Goal: Task Accomplishment & Management: Use online tool/utility

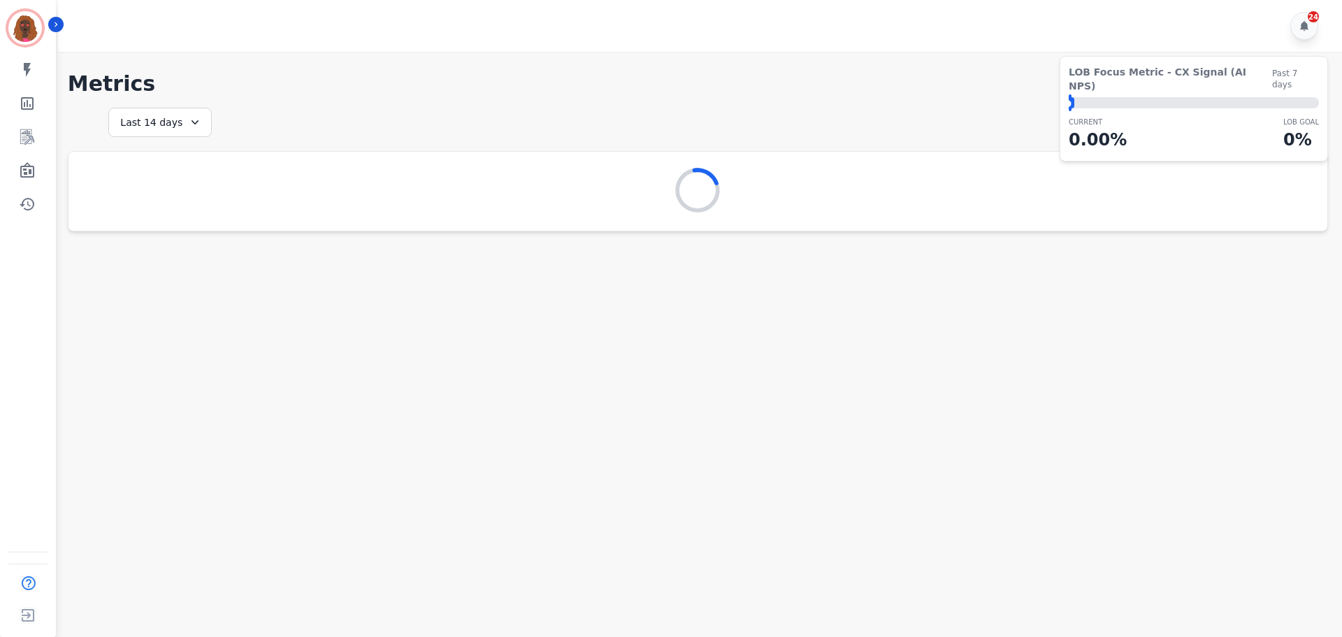
click at [827, 414] on main "**********" at bounding box center [698, 370] width 1288 height 637
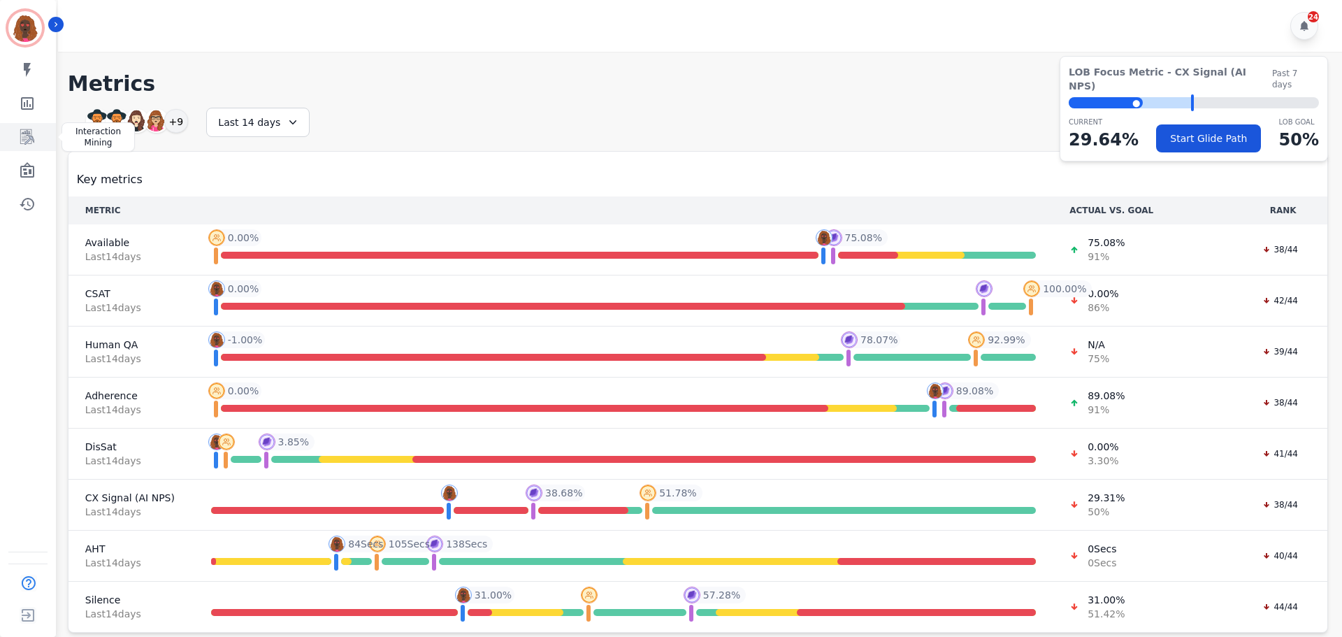
click at [33, 135] on icon "Sidebar" at bounding box center [27, 137] width 17 height 17
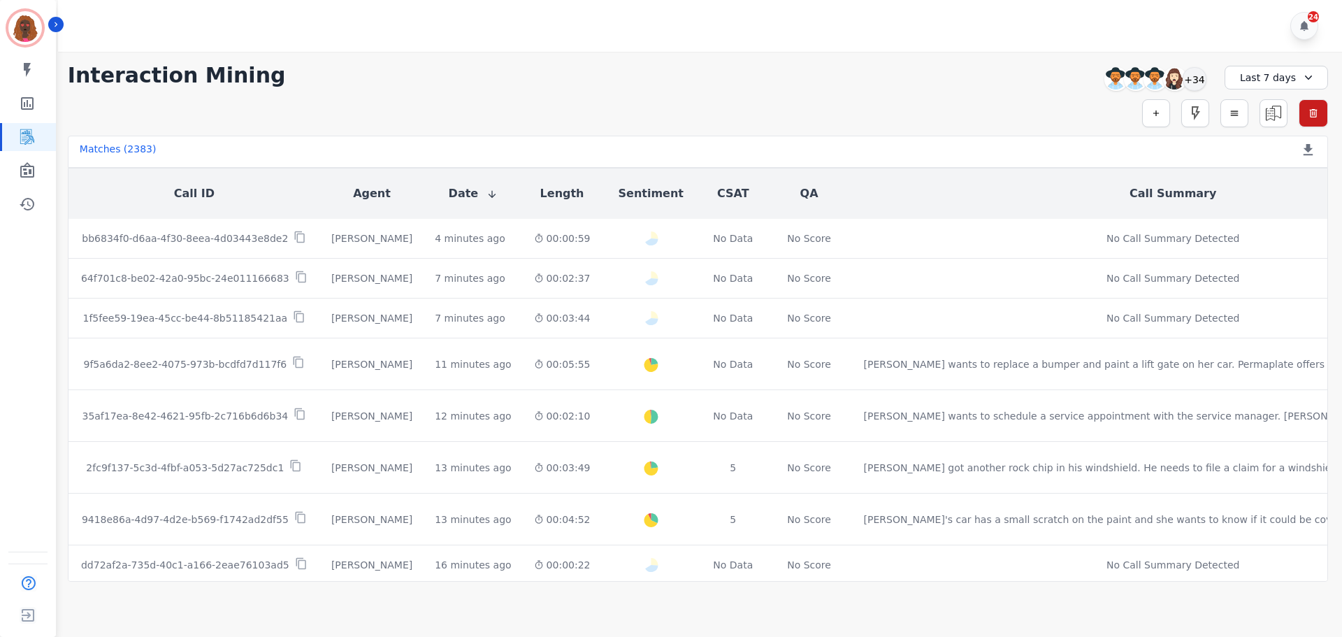
click at [884, 114] on div "Simple Search Metric Search Advanced Search Saved Rules Clear Filters" at bounding box center [698, 113] width 1260 height 28
click at [1187, 78] on div "+34" at bounding box center [1194, 79] width 24 height 24
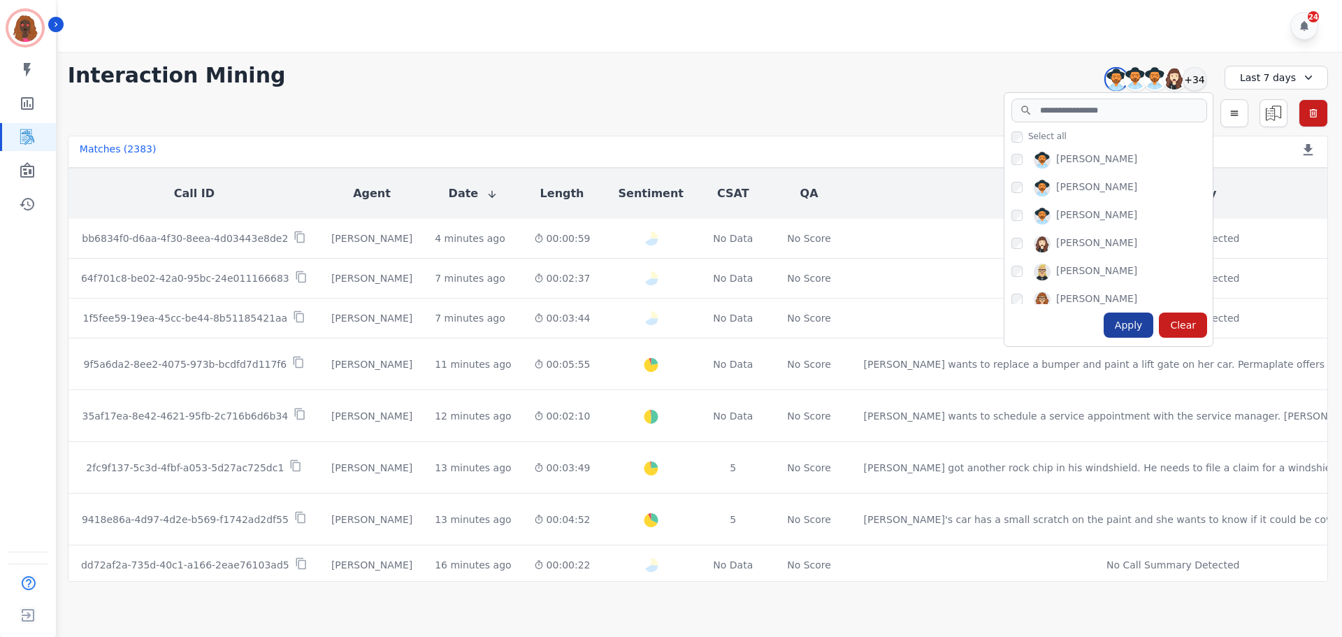
click at [1124, 335] on div "Apply" at bounding box center [1128, 324] width 50 height 25
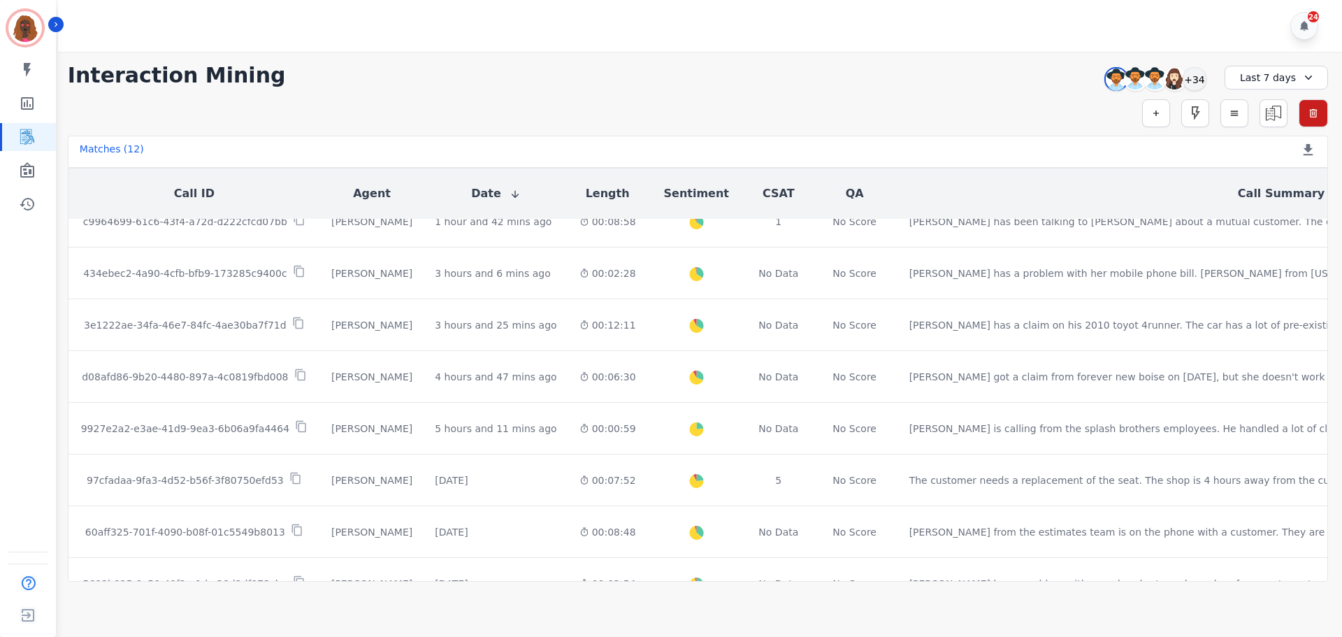
scroll to position [322, 0]
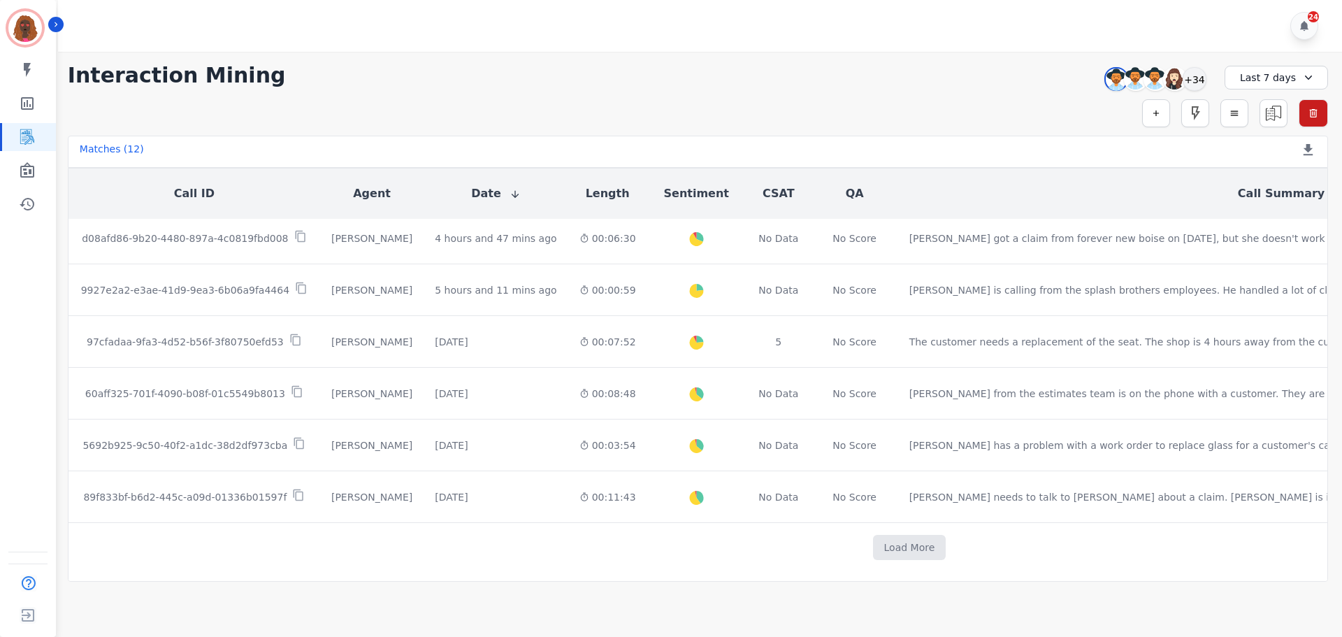
click at [1301, 82] on icon at bounding box center [1308, 78] width 14 height 14
click at [1271, 112] on li "Custom" at bounding box center [1285, 110] width 70 height 14
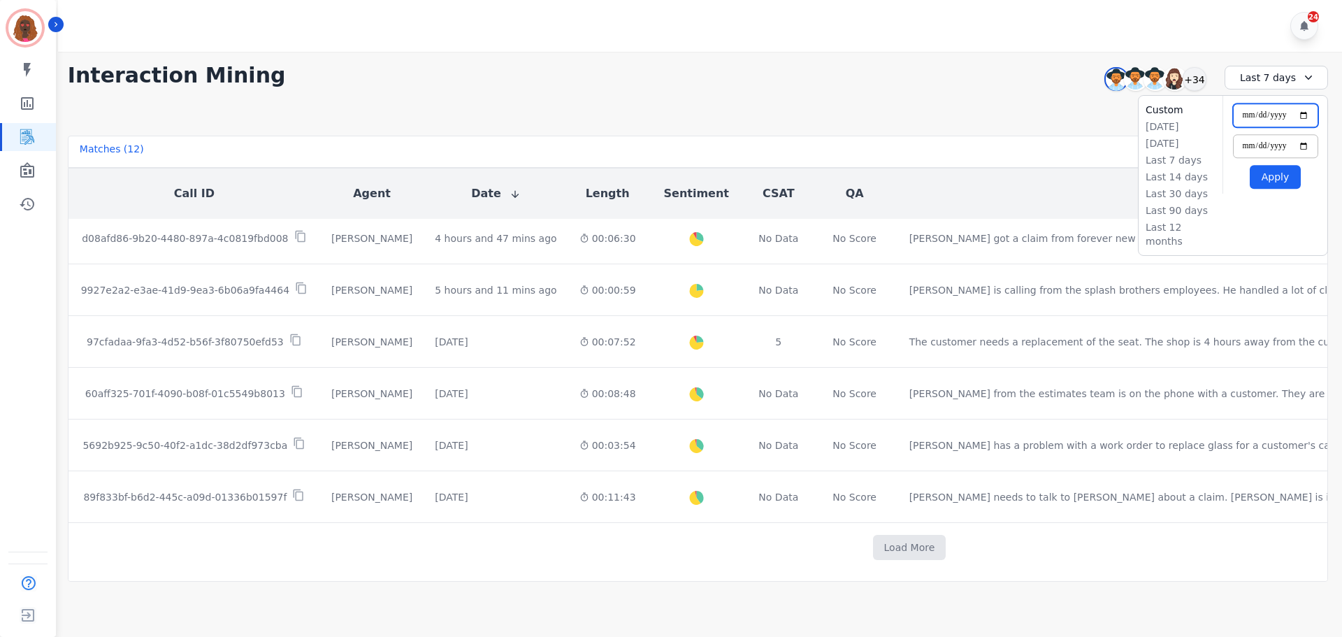
click at [1304, 113] on input "**********" at bounding box center [1275, 115] width 85 height 24
type input "**********"
click at [1276, 186] on button "Apply" at bounding box center [1274, 177] width 51 height 24
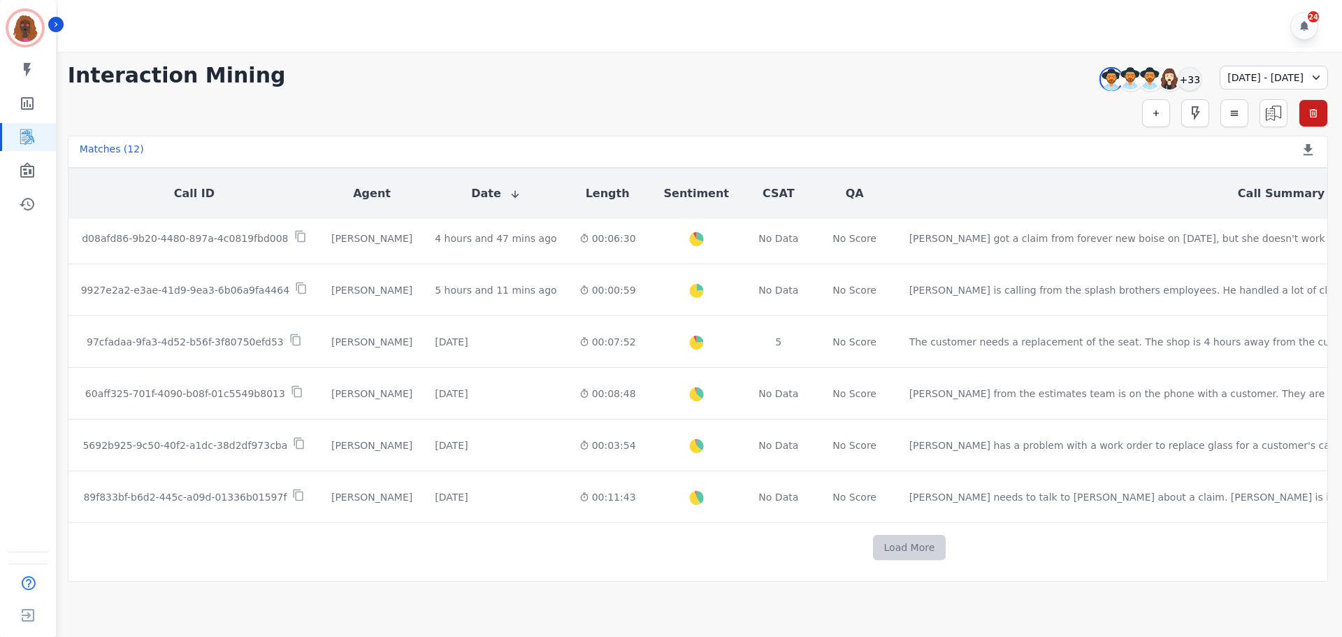
click at [873, 542] on button "Load More" at bounding box center [909, 547] width 73 height 25
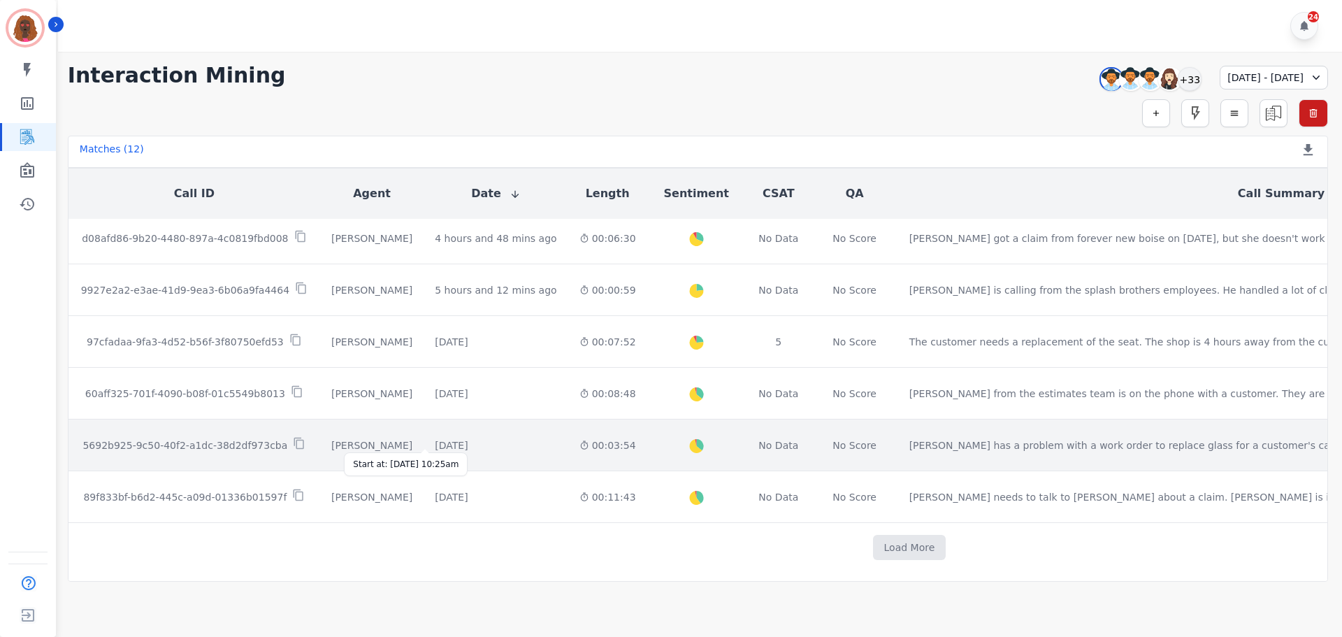
click at [435, 444] on div "[DATE]" at bounding box center [451, 445] width 33 height 14
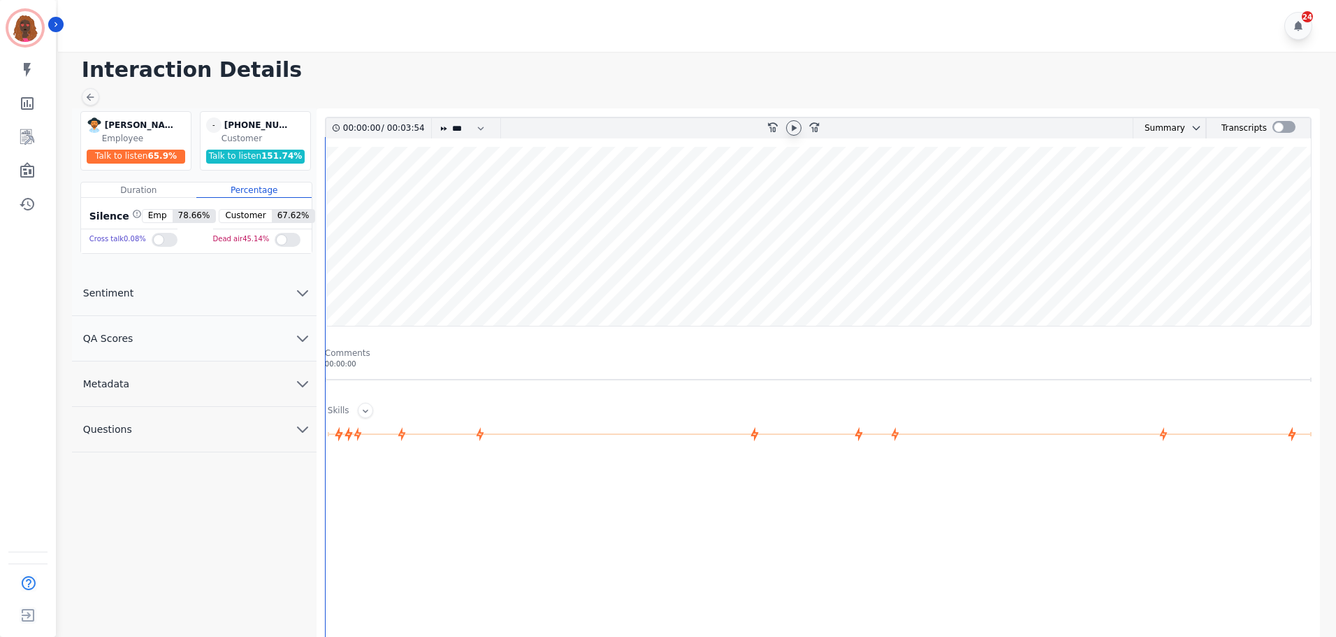
click at [799, 129] on icon at bounding box center [793, 127] width 11 height 11
click at [280, 332] on button "QA Scores" at bounding box center [194, 338] width 245 height 45
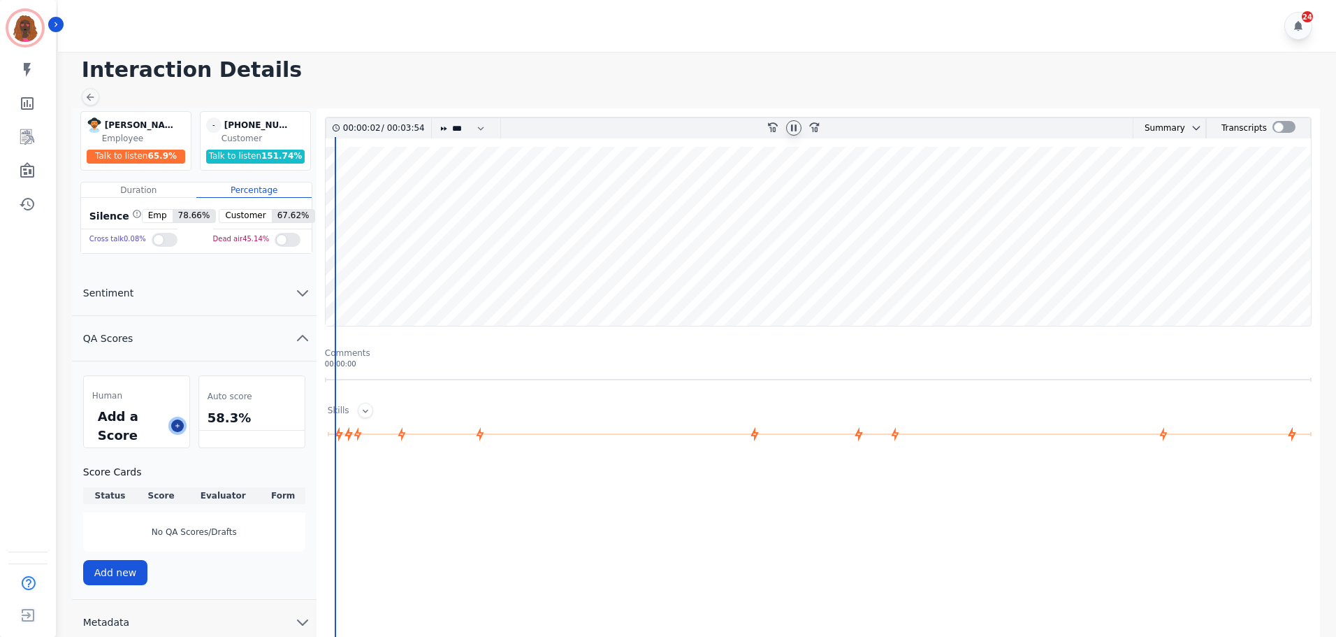
click at [173, 424] on button at bounding box center [177, 425] width 13 height 13
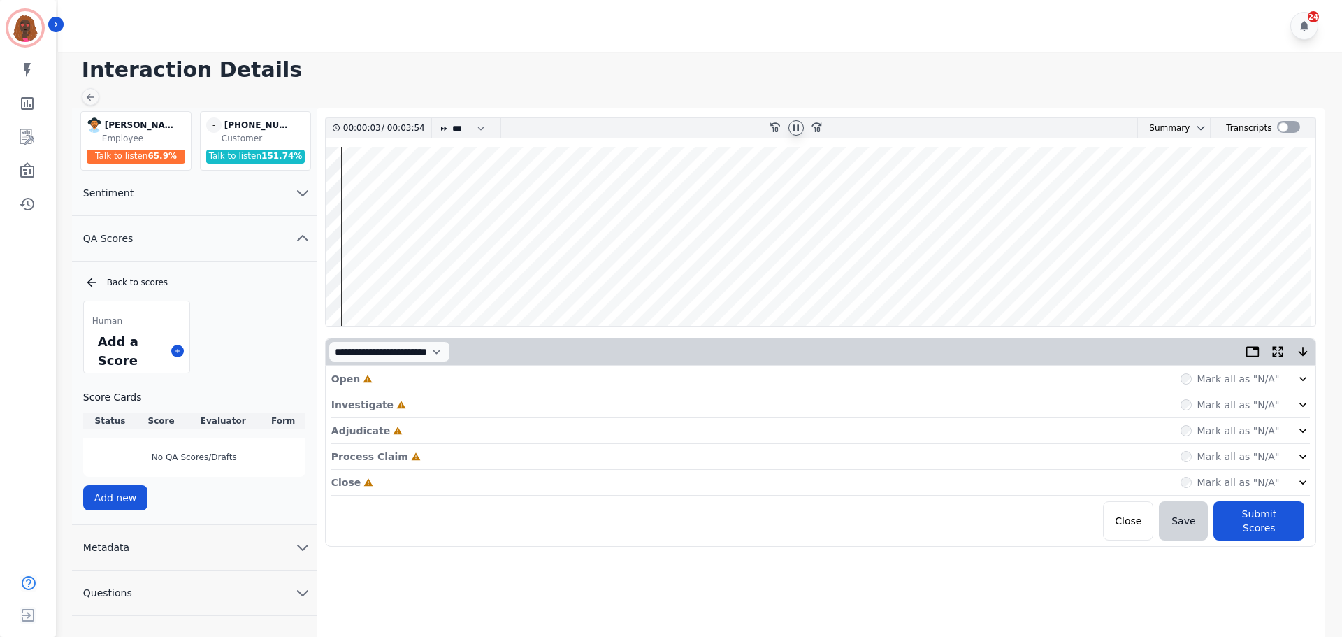
click at [526, 383] on div "Open Incomplete Mark all as "N/A"" at bounding box center [820, 379] width 979 height 26
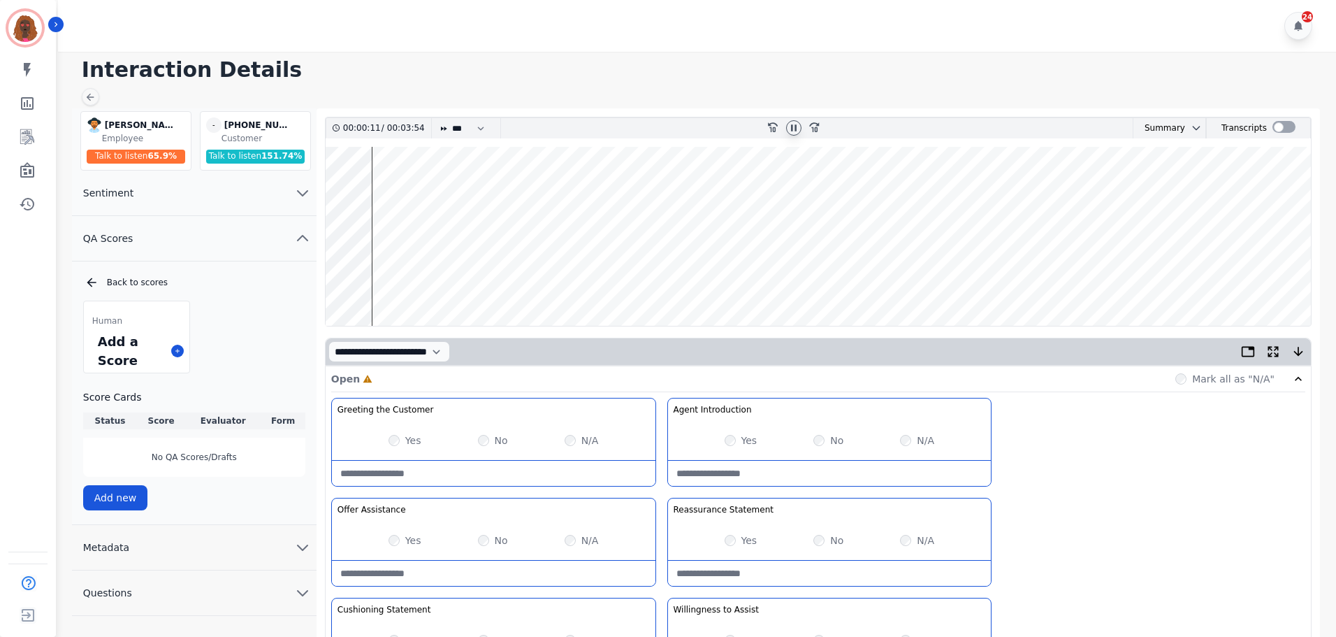
click at [787, 123] on div at bounding box center [793, 127] width 15 height 15
click at [1043, 491] on div "Greeting the Customer Welcome is where we quickly greet our customer as a known…" at bounding box center [818, 645] width 974 height 495
click at [790, 125] on icon at bounding box center [793, 127] width 11 height 11
drag, startPoint x: 389, startPoint y: 213, endPoint x: 386, endPoint y: 199, distance: 14.3
click at [386, 199] on wave at bounding box center [818, 236] width 985 height 179
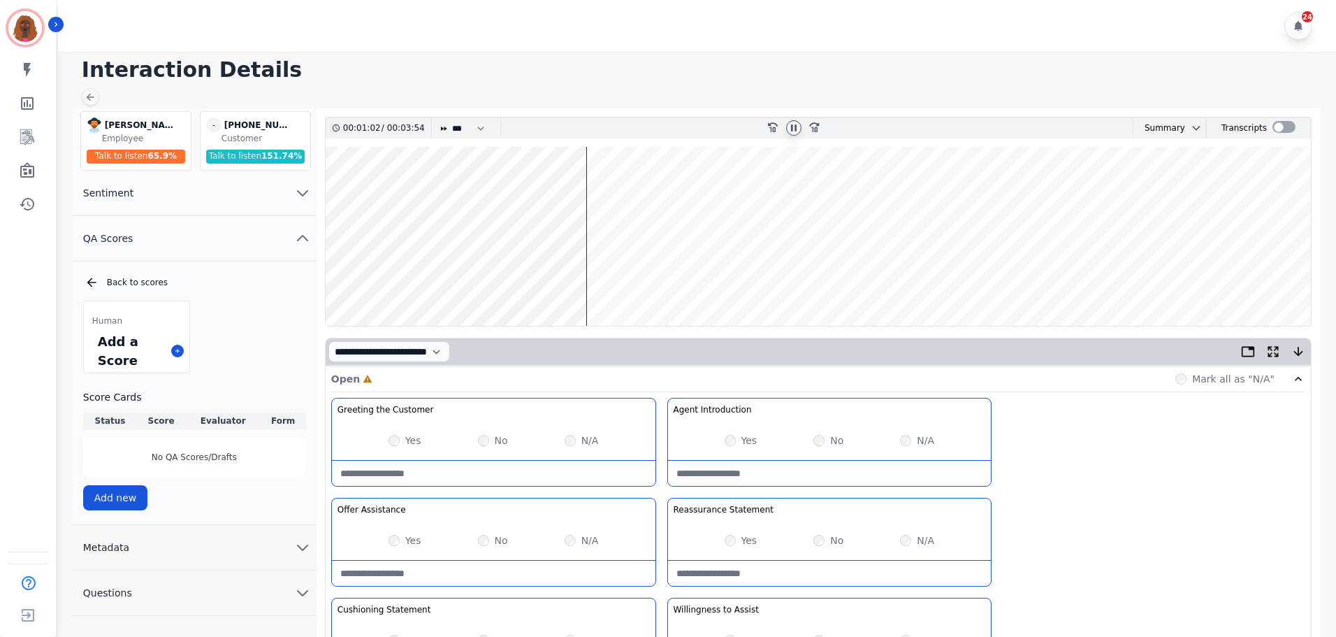
click at [468, 277] on wave at bounding box center [818, 236] width 985 height 179
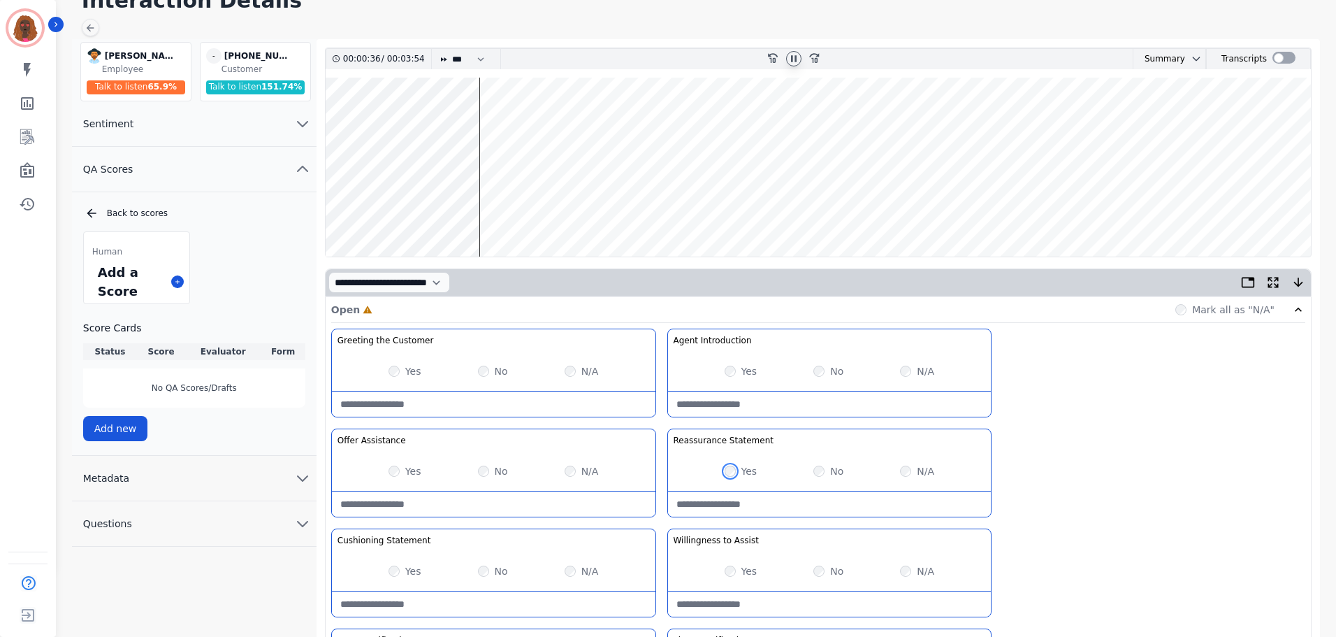
scroll to position [70, 0]
click at [477, 596] on Statement-note at bounding box center [494, 603] width 324 height 25
click at [579, 598] on Statement-note "**********" at bounding box center [494, 603] width 324 height 25
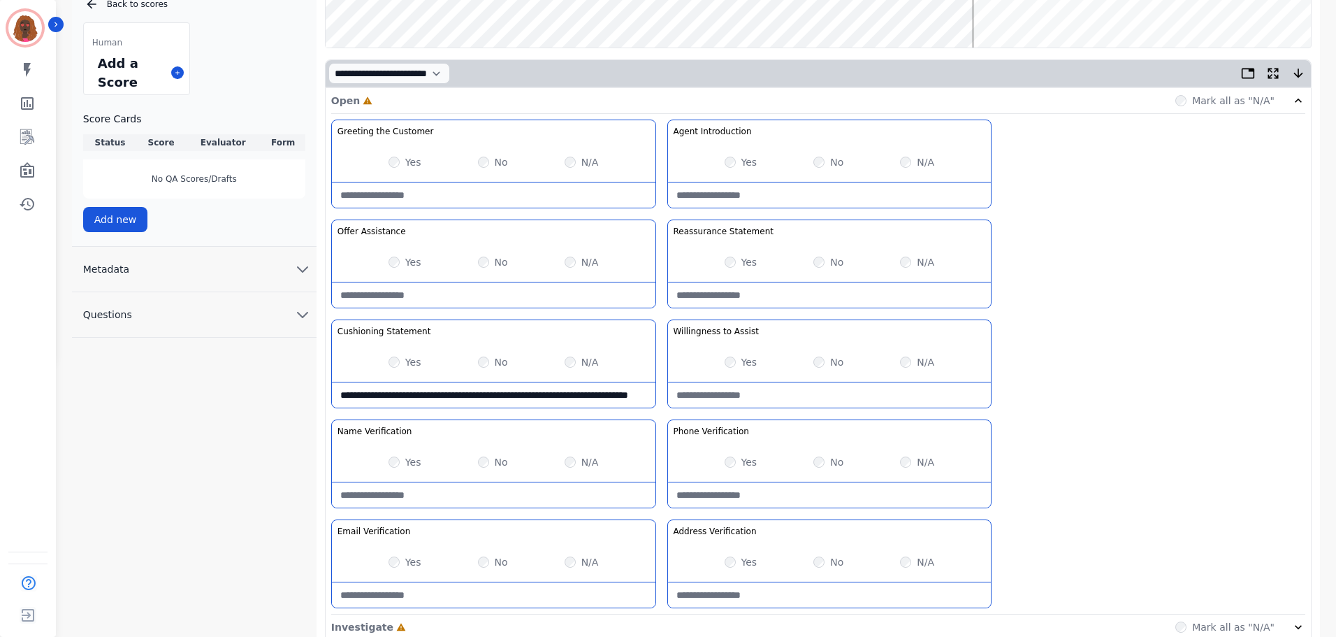
scroll to position [279, 0]
type Statement-note "**********"
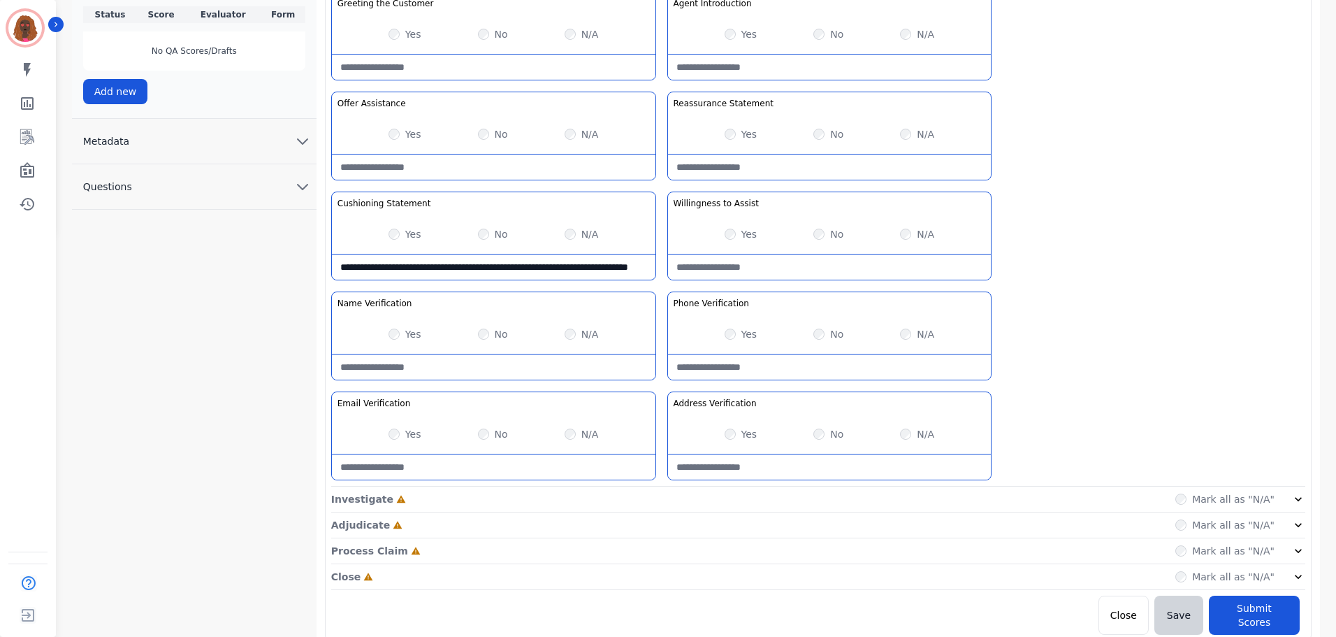
click at [658, 492] on div "Investigate Incomplete Mark all as "N/A"" at bounding box center [818, 499] width 974 height 26
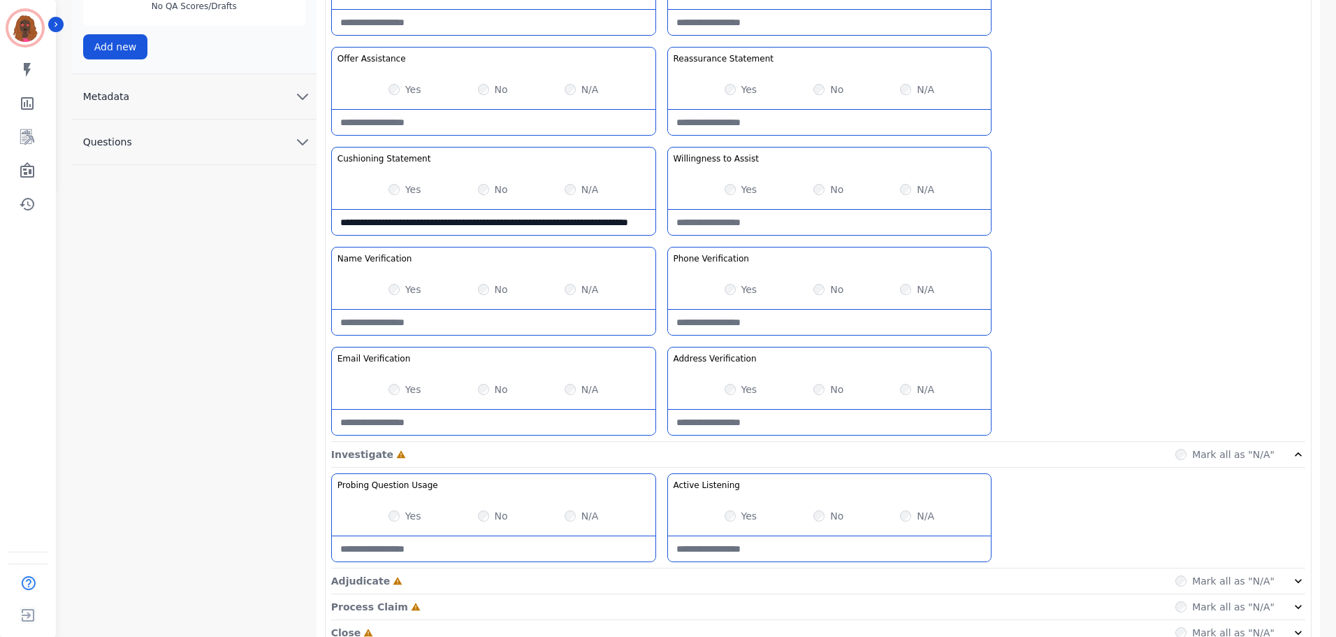
scroll to position [507, 0]
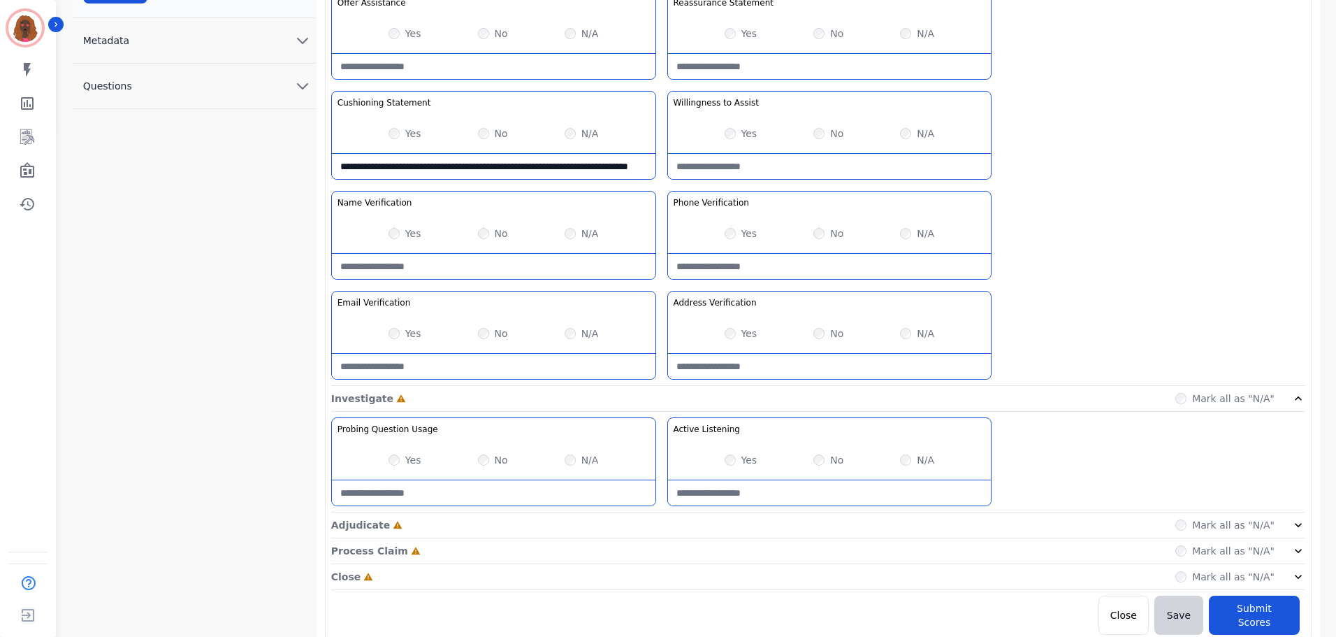
click at [662, 526] on div "Adjudicate Incomplete Mark all as "N/A"" at bounding box center [818, 525] width 974 height 26
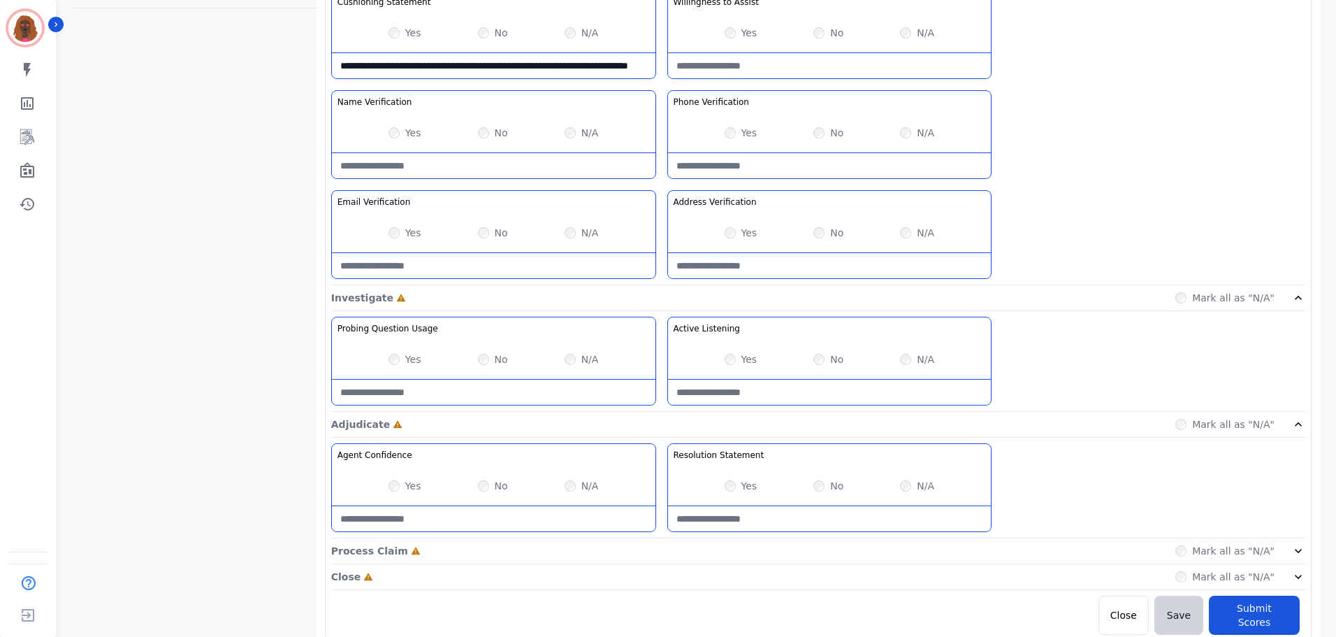
click at [658, 552] on div "Process Claim Incomplete Mark all as "N/A"" at bounding box center [818, 551] width 974 height 26
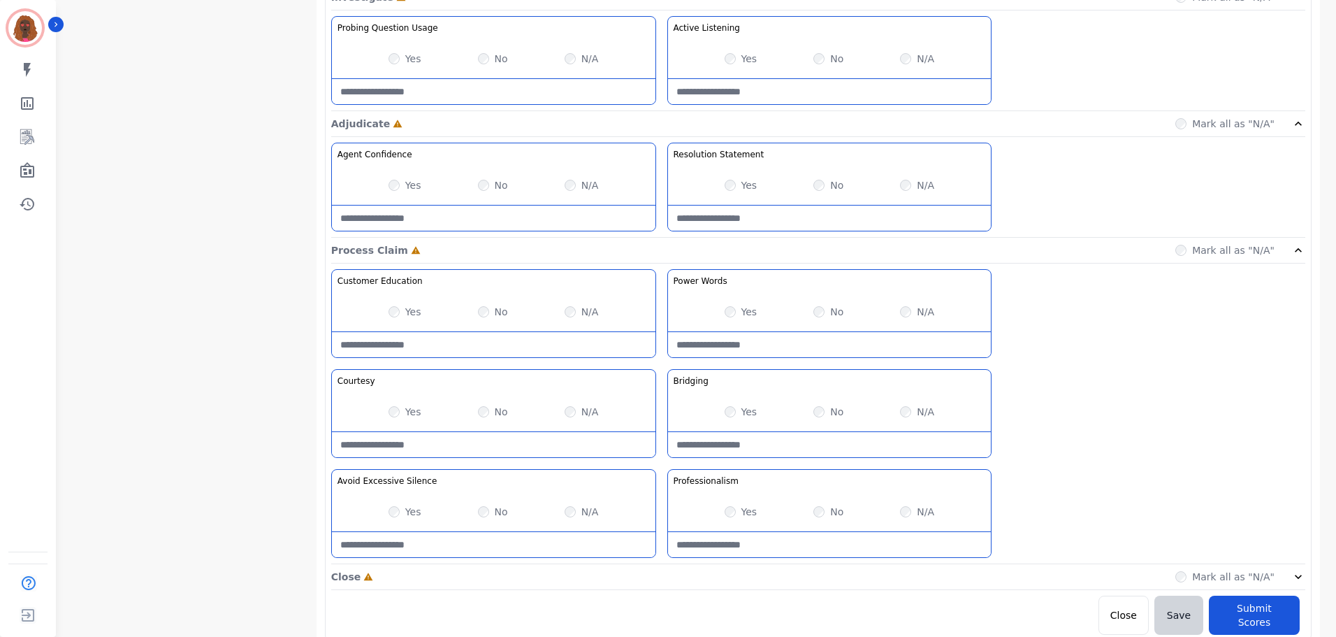
click at [655, 579] on div "Close Incomplete Mark all as "N/A"" at bounding box center [818, 577] width 974 height 26
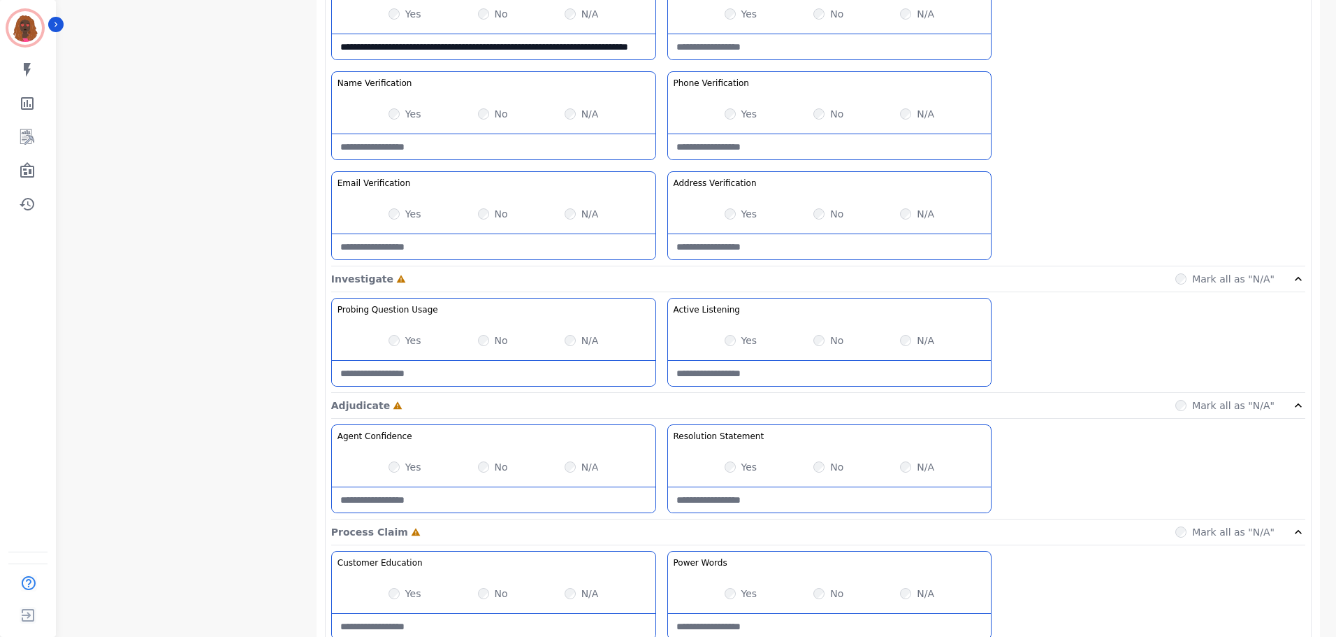
scroll to position [628, 0]
click at [728, 332] on div "Yes" at bounding box center [741, 339] width 33 height 14
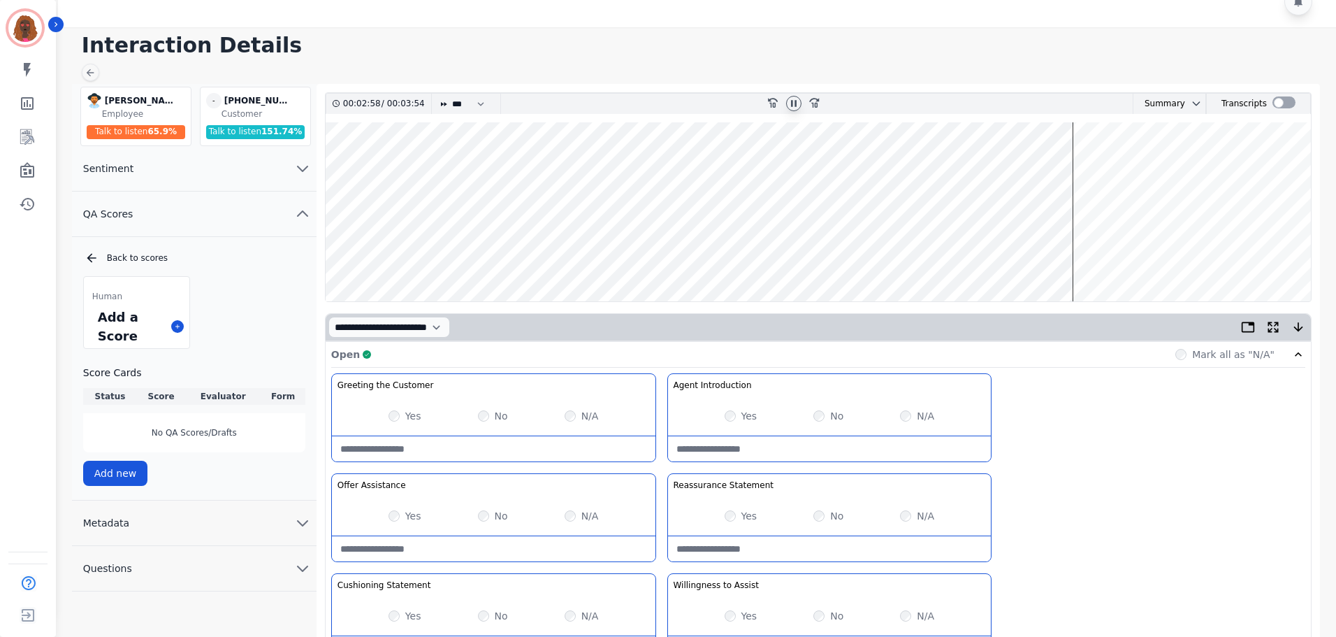
scroll to position [0, 0]
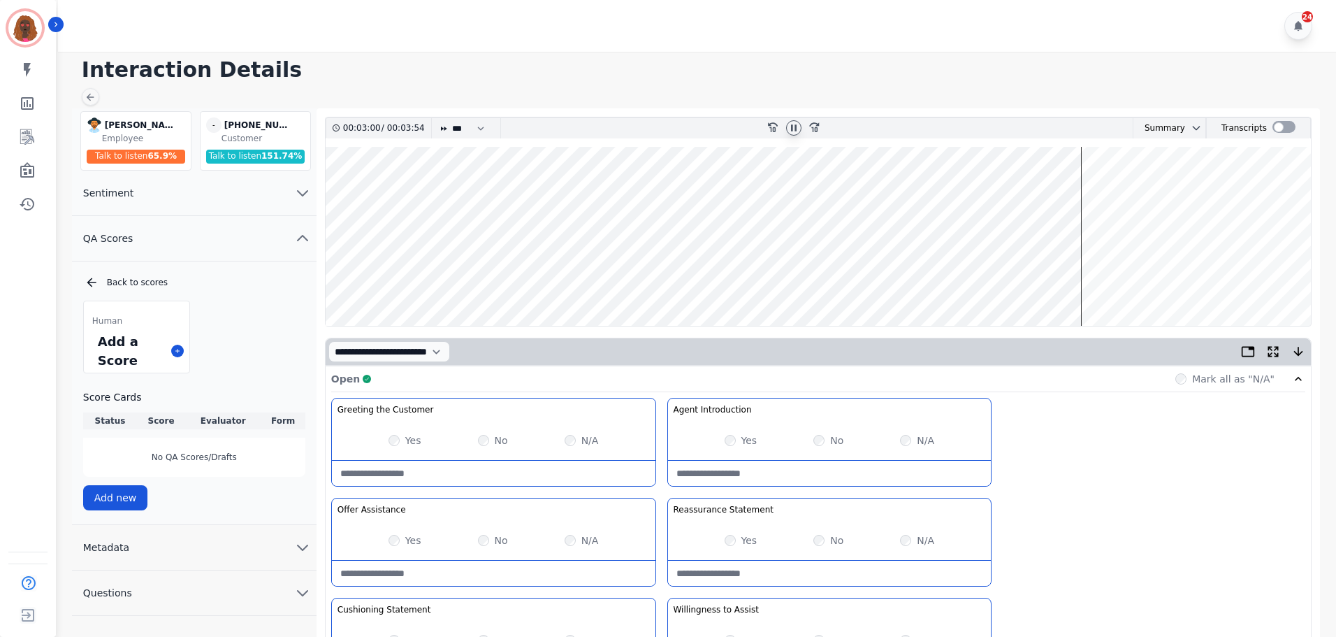
click at [852, 279] on wave at bounding box center [818, 236] width 985 height 179
click at [871, 281] on wave at bounding box center [818, 236] width 985 height 179
click at [921, 278] on wave at bounding box center [818, 236] width 985 height 179
click at [1091, 70] on h1 "Interaction Details" at bounding box center [702, 69] width 1240 height 25
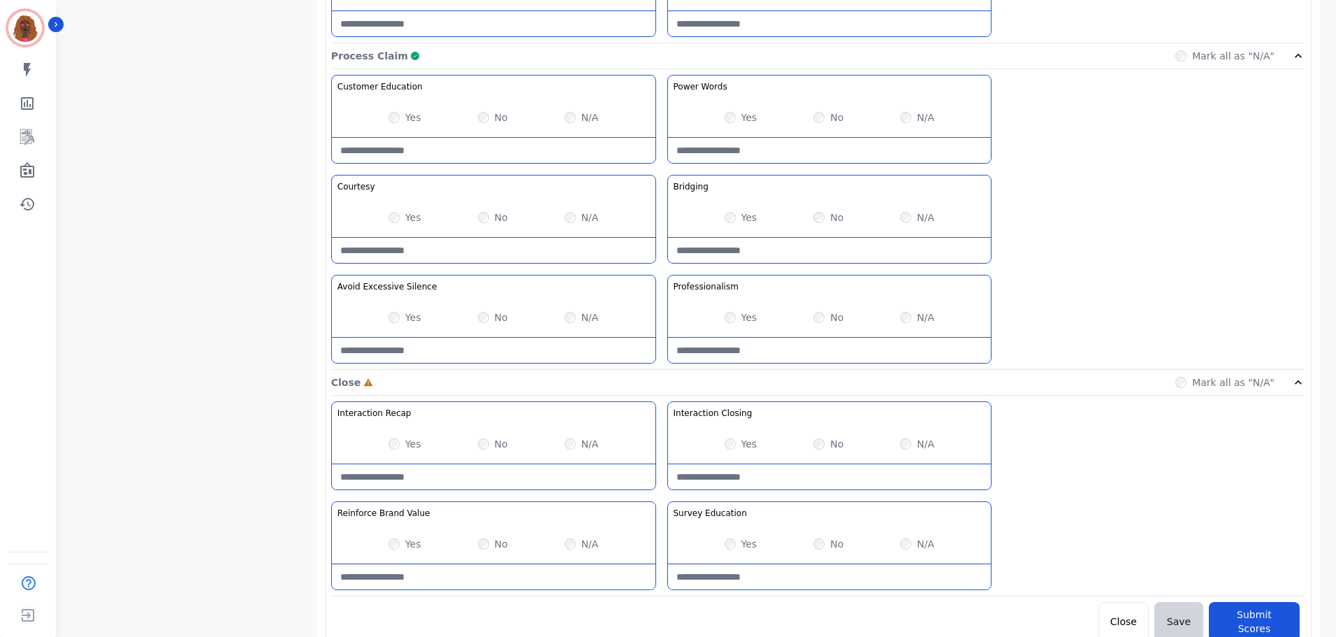
scroll to position [1108, 0]
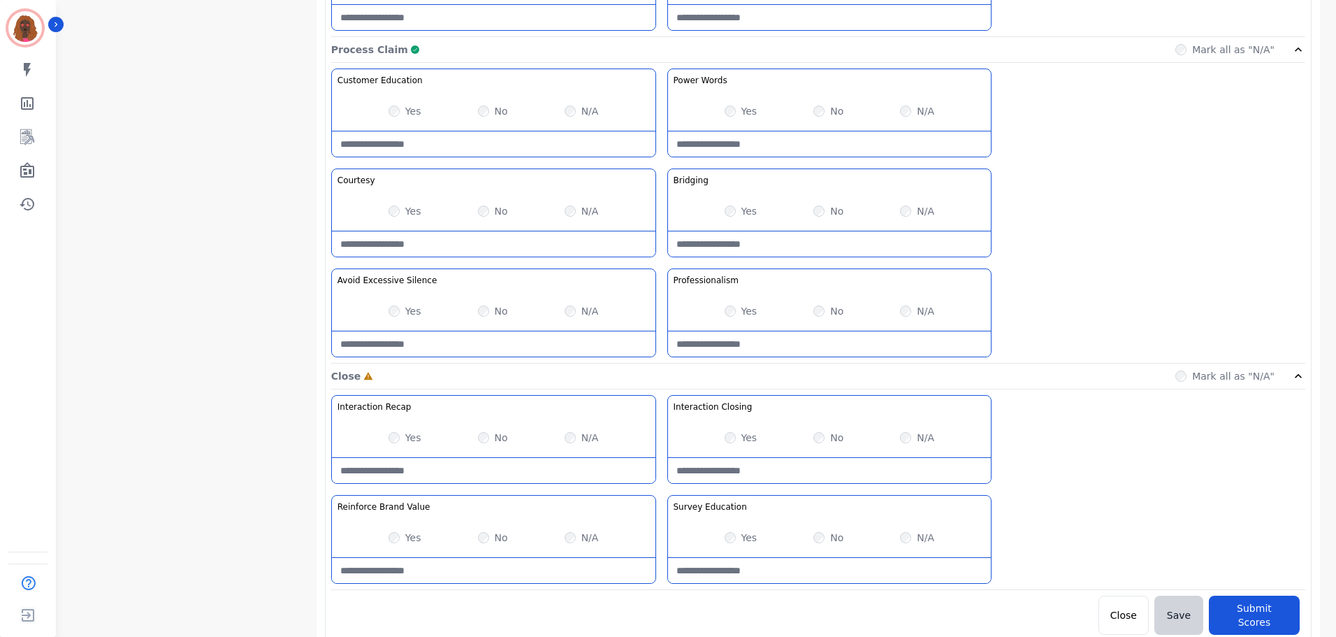
click at [813, 474] on Closing-note at bounding box center [830, 470] width 324 height 25
click at [482, 567] on Value-note at bounding box center [494, 570] width 324 height 25
type Closing-note "**********"
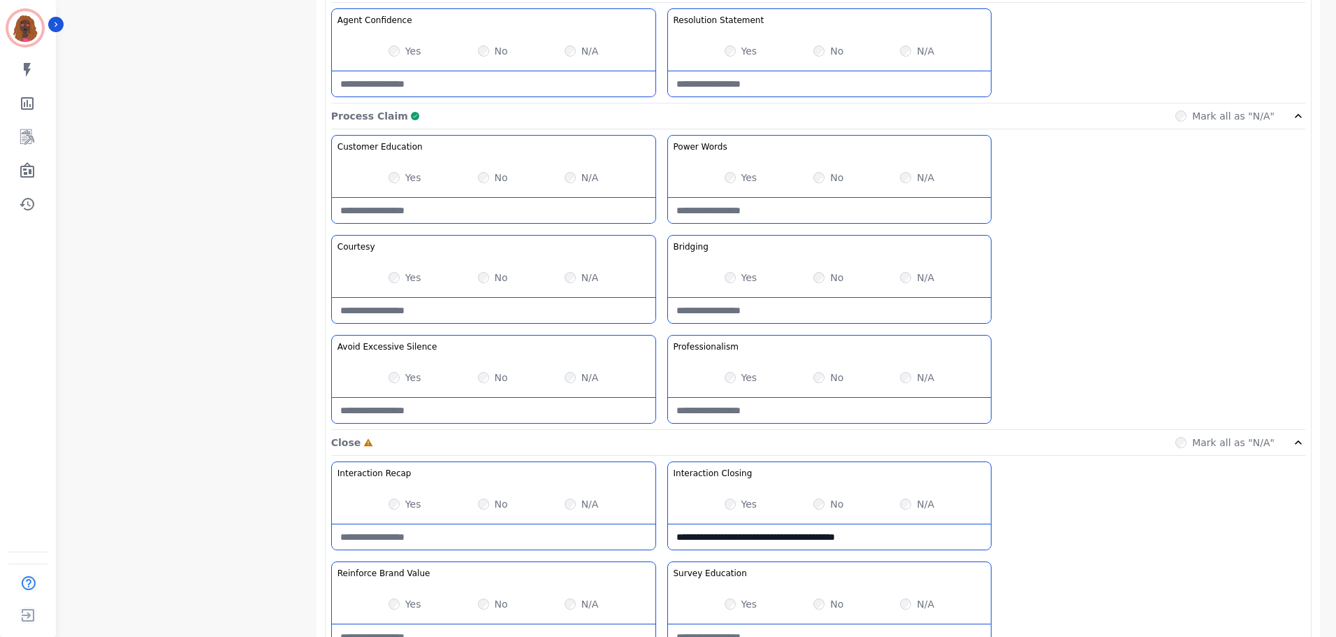
click at [502, 624] on div at bounding box center [494, 636] width 324 height 26
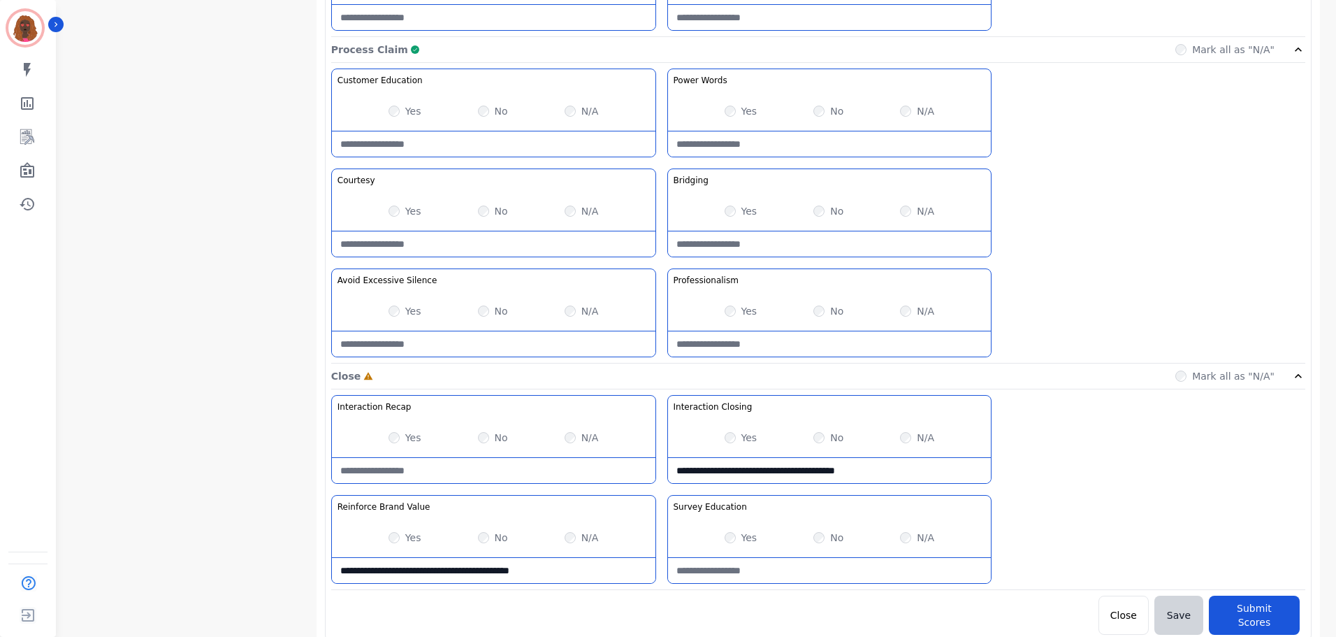
type Value-note "**********"
click at [813, 536] on div "No" at bounding box center [828, 537] width 30 height 14
click at [813, 570] on Education-note at bounding box center [830, 570] width 324 height 25
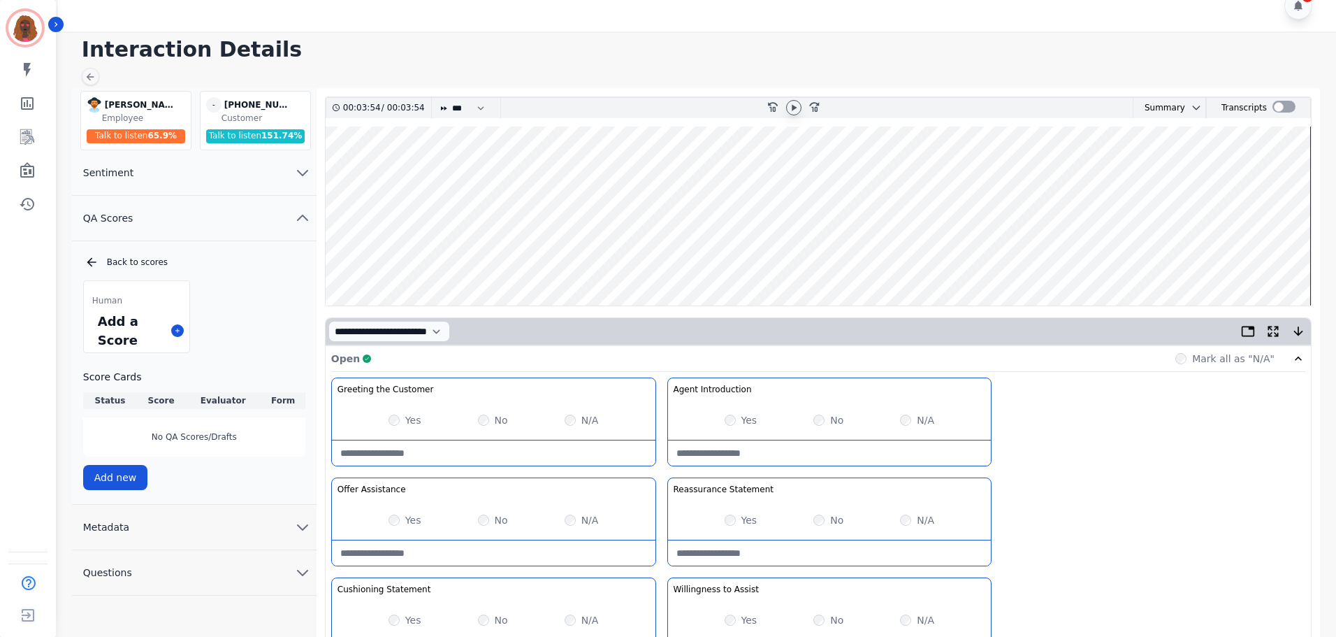
scroll to position [0, 0]
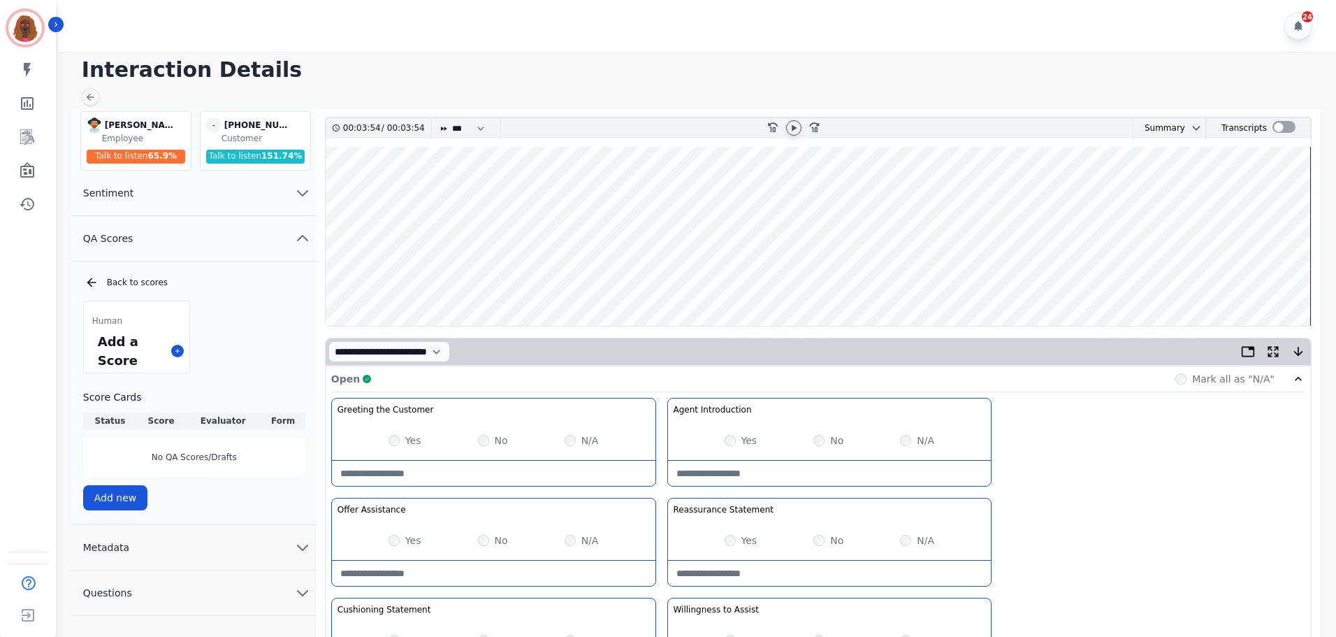
type Education-note "**********"
click at [788, 126] on icon at bounding box center [793, 127] width 11 height 11
click at [1274, 279] on wave at bounding box center [818, 236] width 985 height 179
click at [715, 277] on wave at bounding box center [818, 236] width 985 height 179
click at [788, 280] on wave at bounding box center [818, 236] width 985 height 179
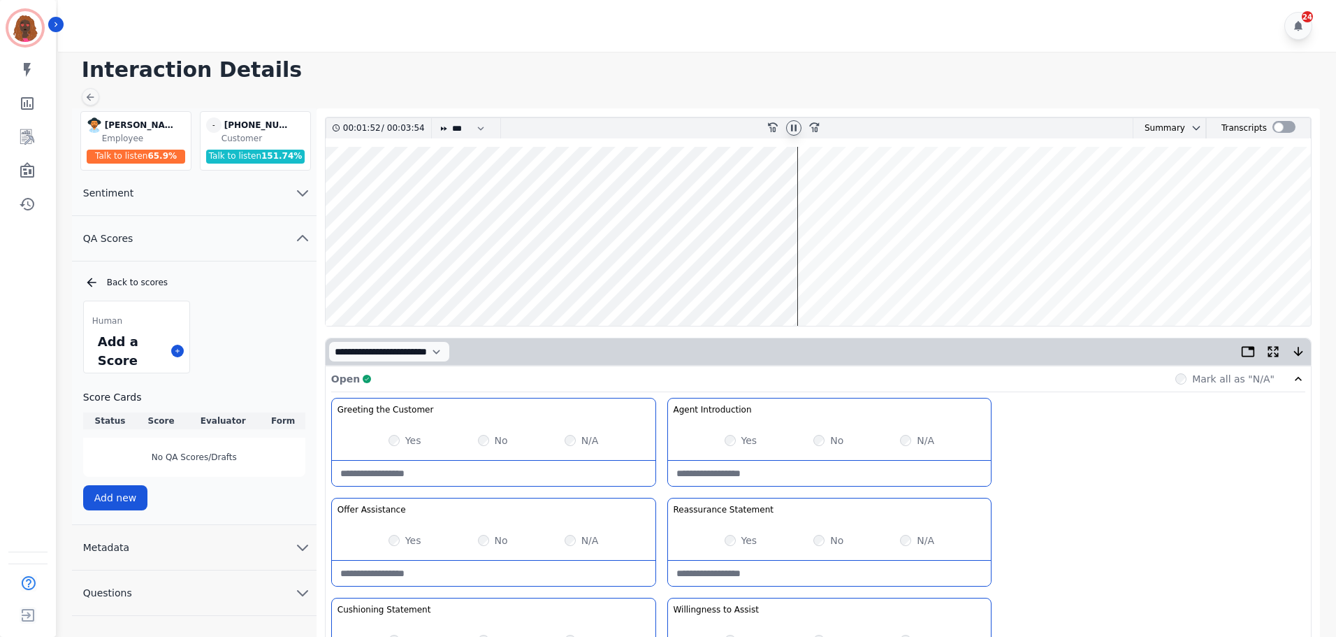
click at [857, 279] on wave at bounding box center [818, 236] width 985 height 179
click at [871, 282] on wave at bounding box center [818, 236] width 985 height 179
click at [858, 189] on wave at bounding box center [818, 236] width 985 height 179
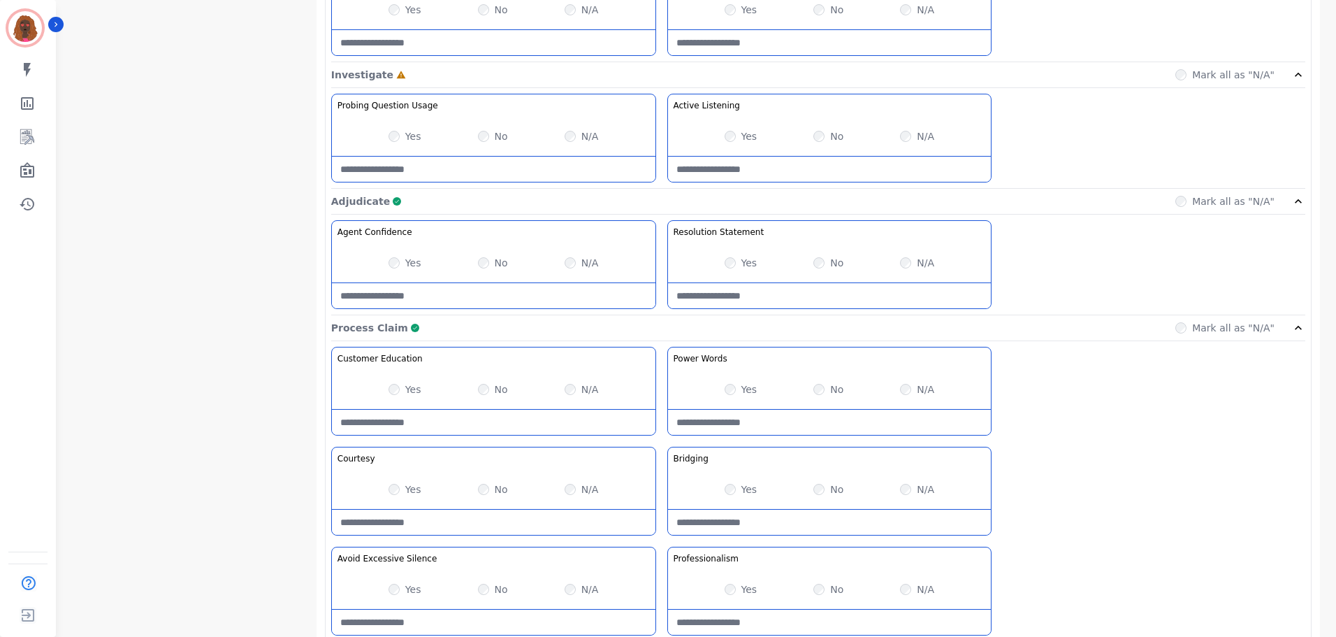
scroll to position [829, 0]
click at [479, 168] on Usage-note at bounding box center [494, 169] width 324 height 25
type Usage-note "*"
click at [364, 167] on Usage-note "**********" at bounding box center [494, 169] width 324 height 25
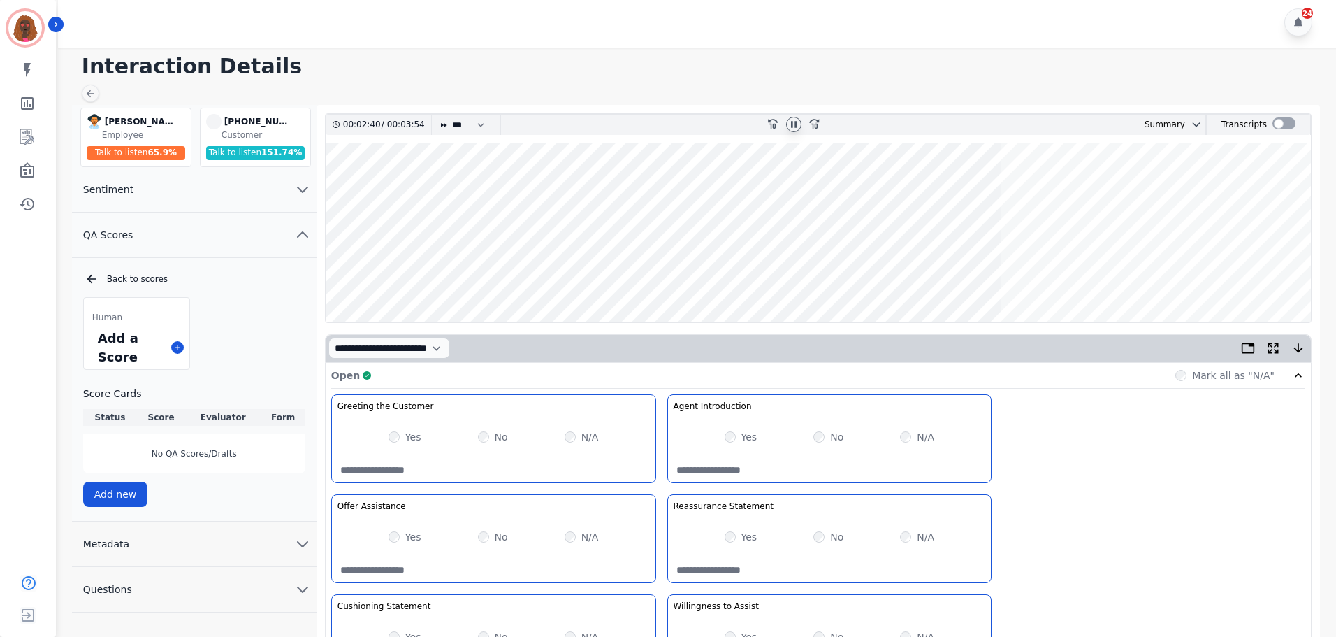
scroll to position [0, 0]
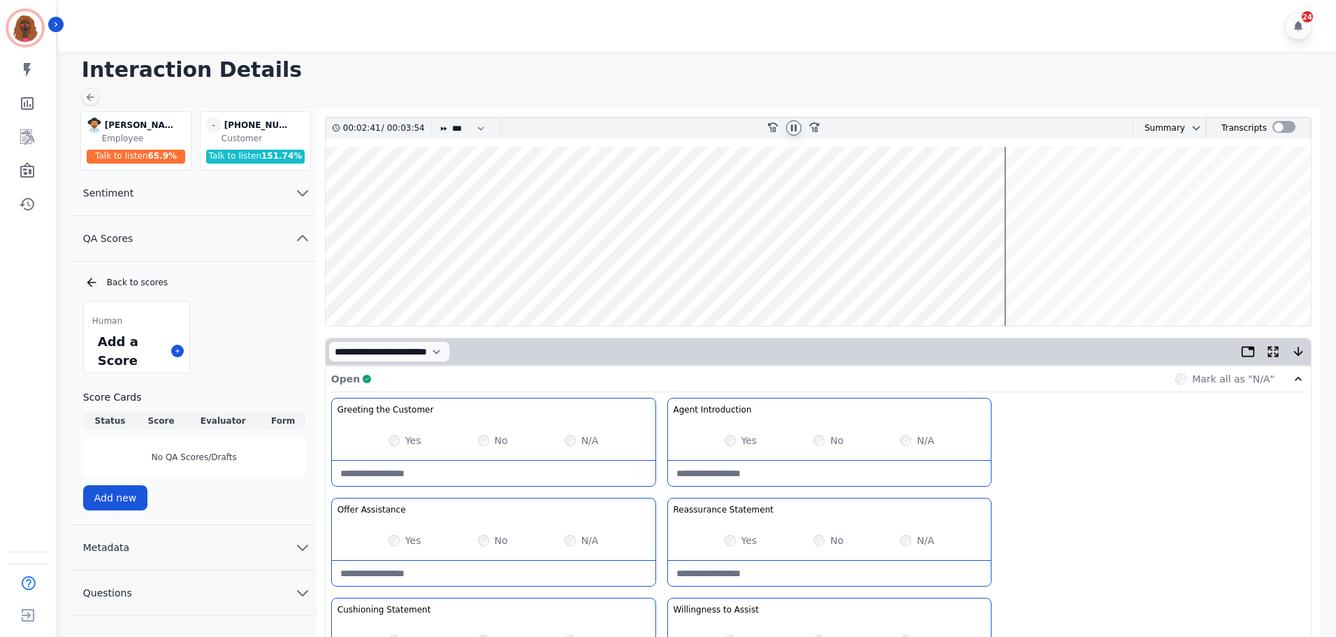
type Usage-note "**********"
click at [390, 193] on wave at bounding box center [818, 236] width 985 height 179
click at [351, 186] on wave at bounding box center [818, 236] width 985 height 179
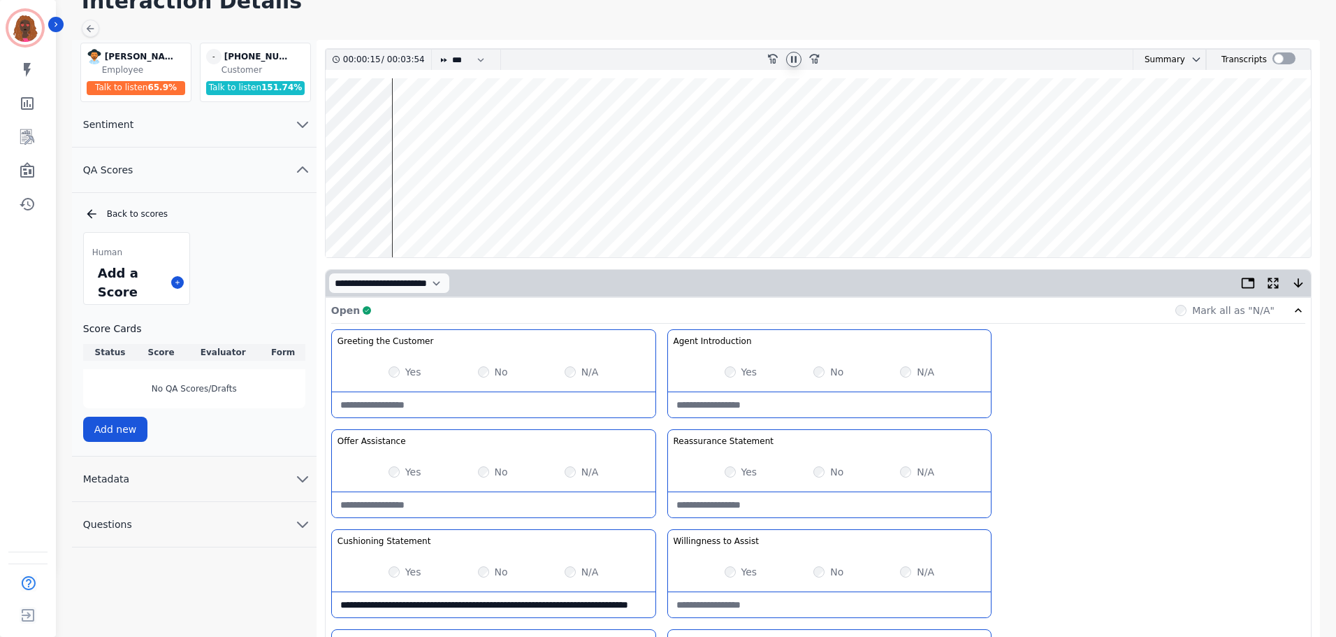
scroll to position [68, 0]
click at [403, 211] on wave at bounding box center [818, 168] width 985 height 179
click at [467, 214] on wave at bounding box center [818, 168] width 985 height 179
click at [474, 215] on wave at bounding box center [818, 168] width 985 height 179
click at [528, 212] on wave at bounding box center [818, 168] width 985 height 179
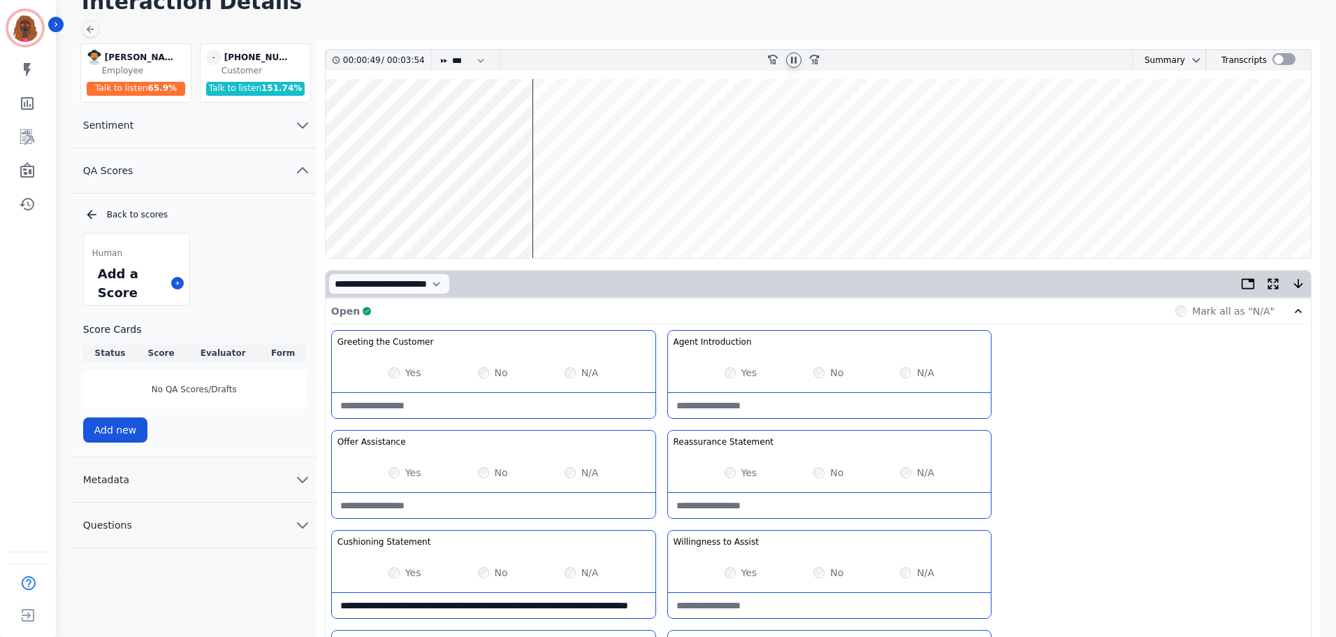
click at [540, 215] on wave at bounding box center [818, 168] width 985 height 179
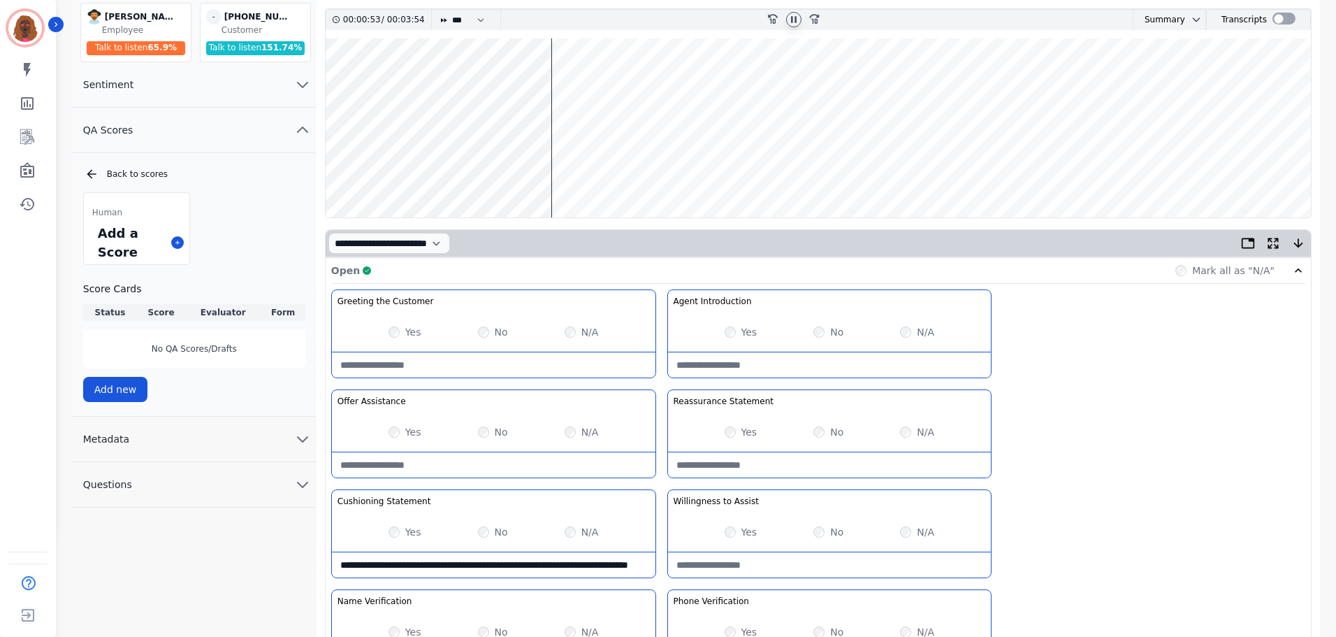
scroll to position [0, 0]
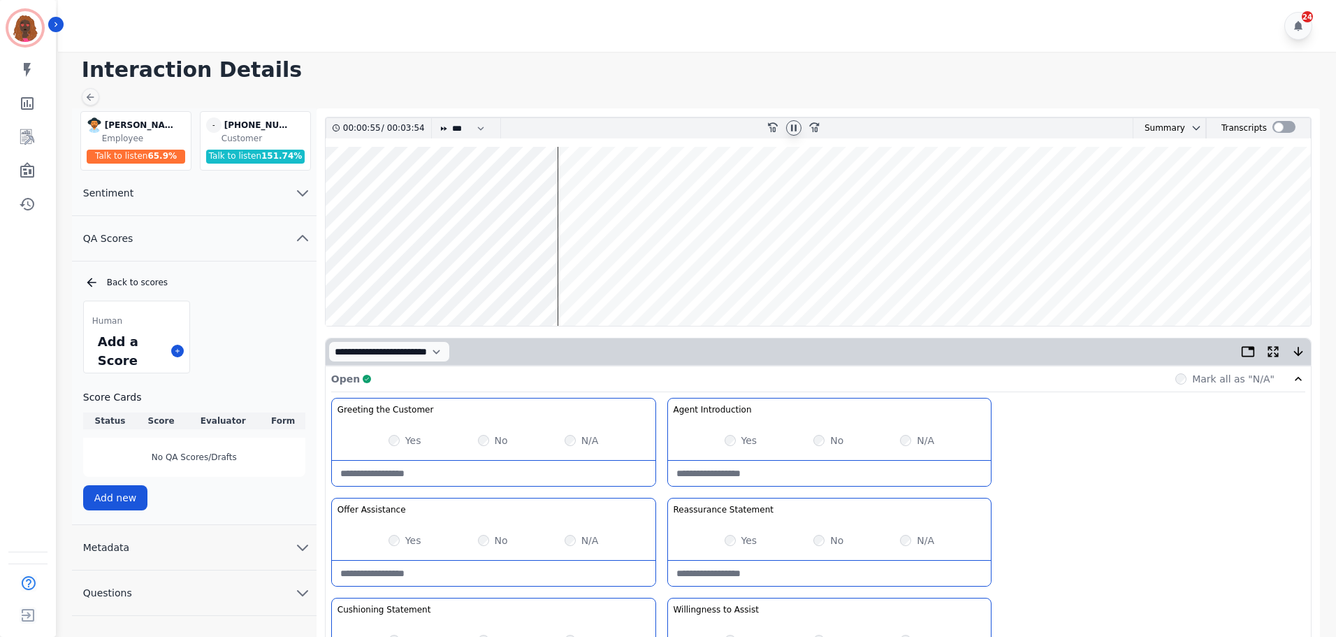
click at [593, 276] on wave at bounding box center [818, 236] width 985 height 179
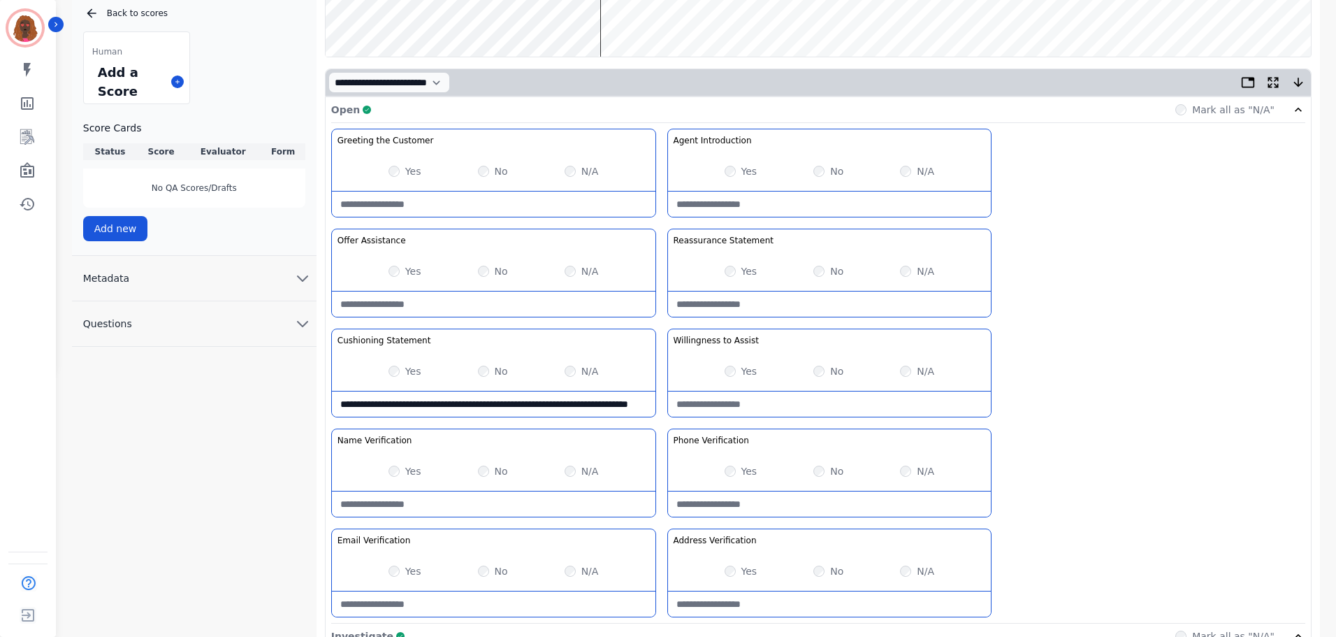
scroll to position [277, 0]
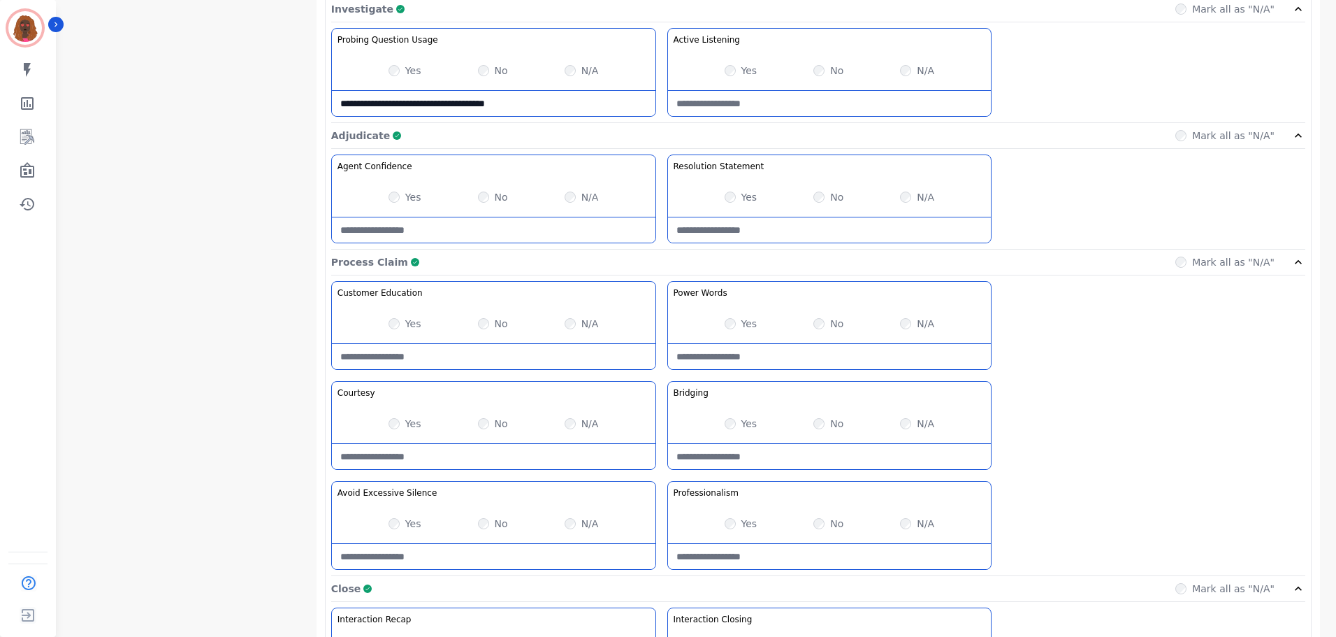
click at [817, 430] on div "Yes No N/A" at bounding box center [830, 423] width 324 height 39
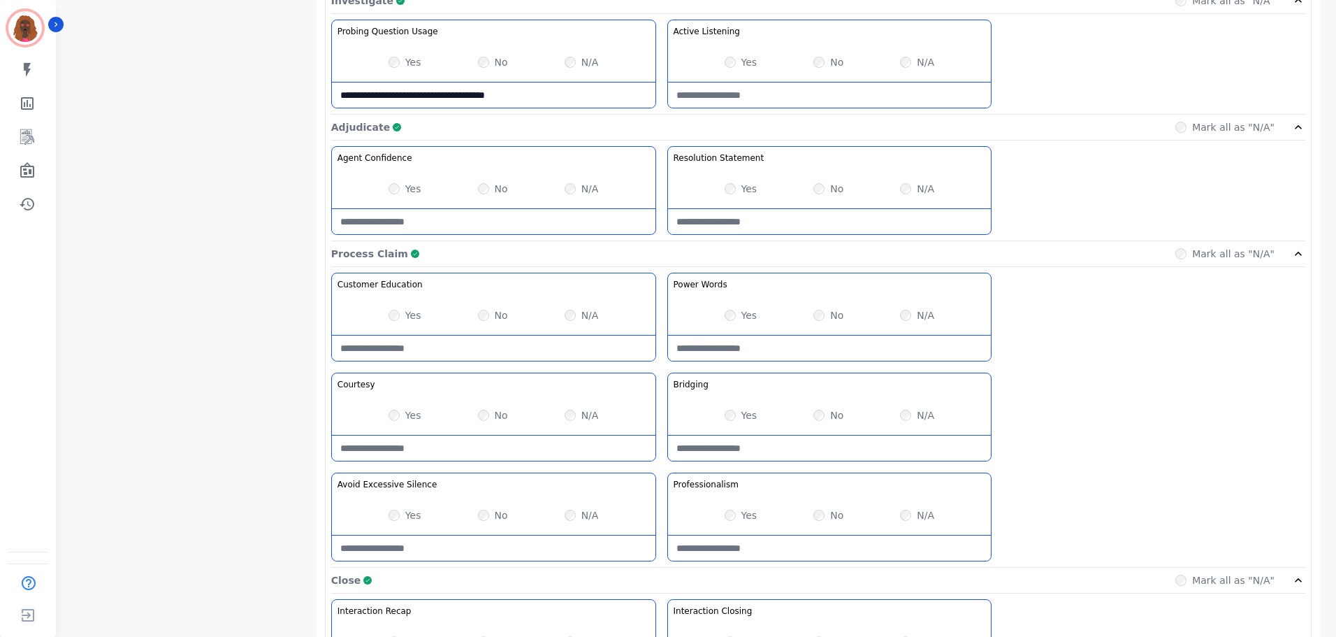
click at [799, 451] on Claim-Bridging-note at bounding box center [830, 447] width 324 height 25
type Claim-Bridging-note "**********"
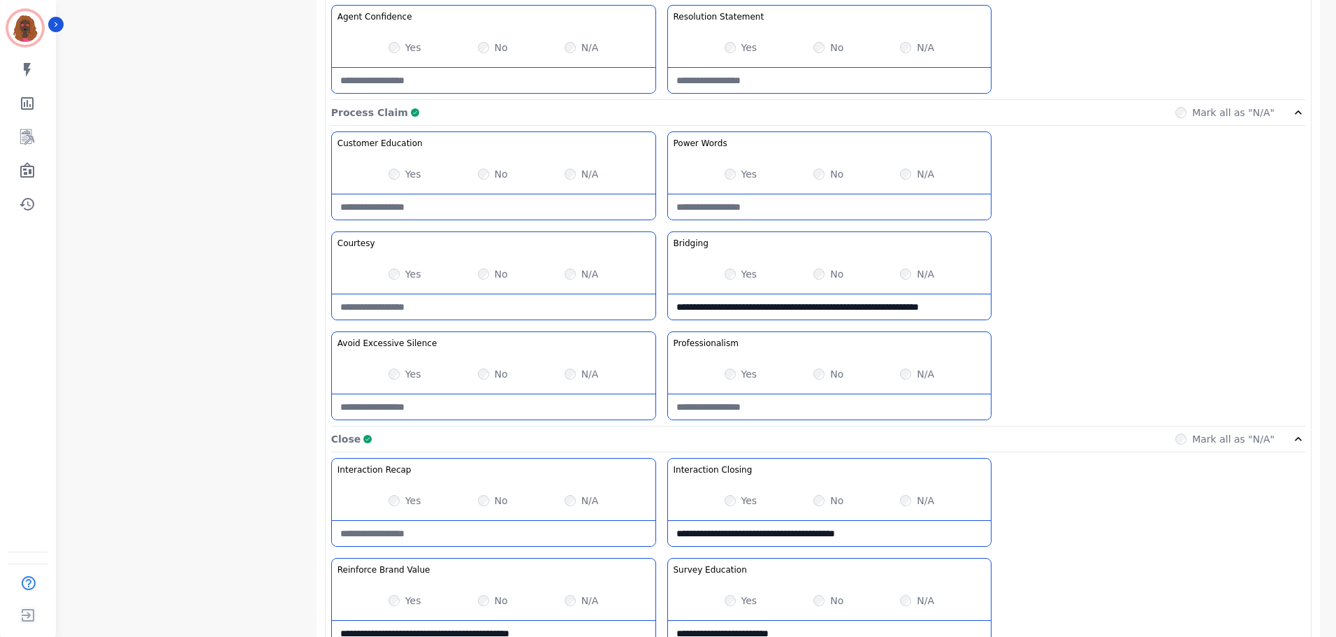
scroll to position [1108, 0]
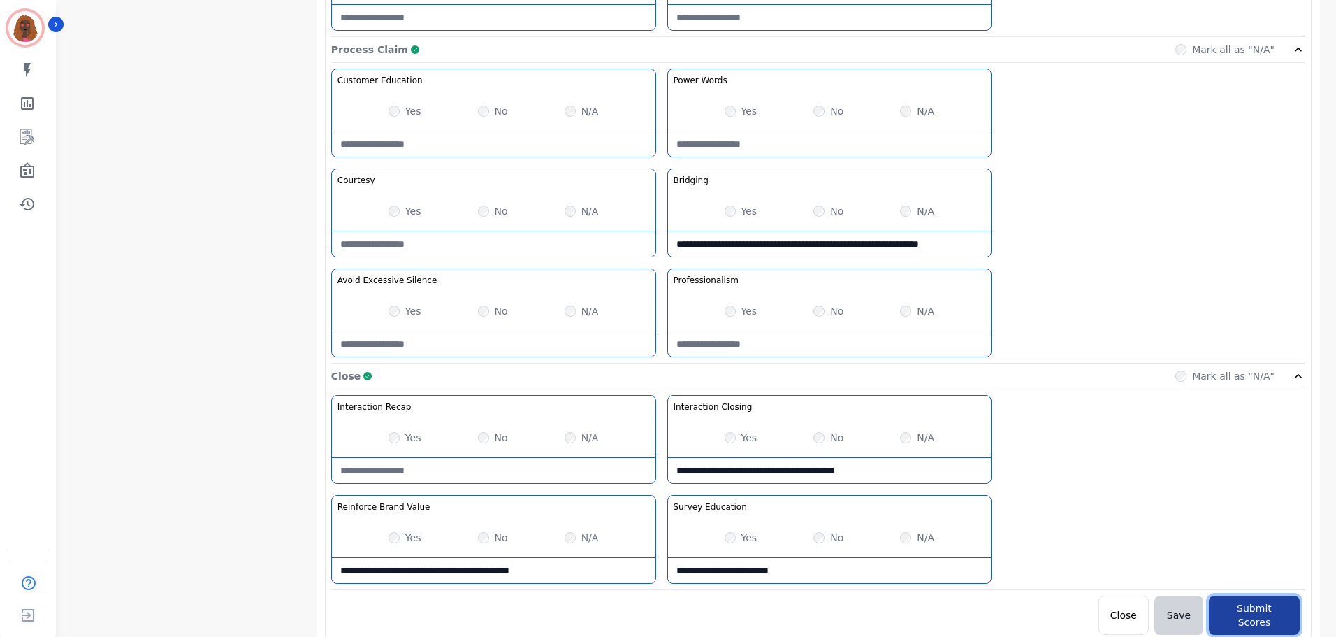
click at [1250, 604] on button "Submit Scores" at bounding box center [1254, 614] width 91 height 39
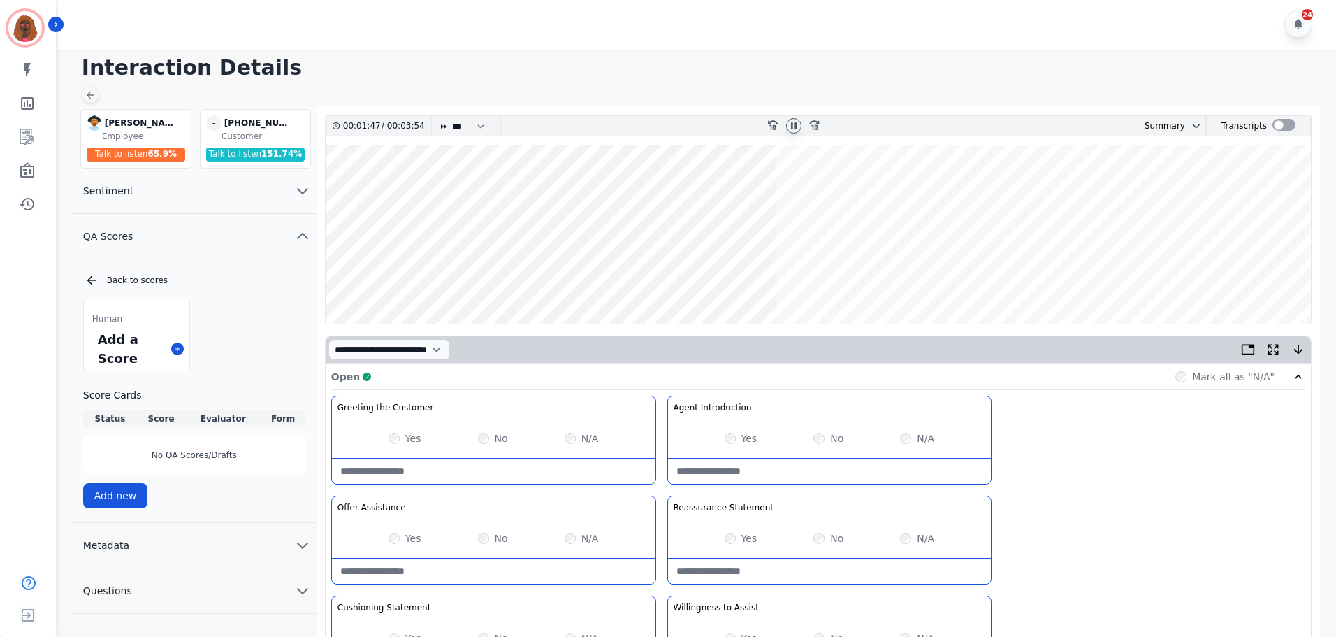
scroll to position [0, 0]
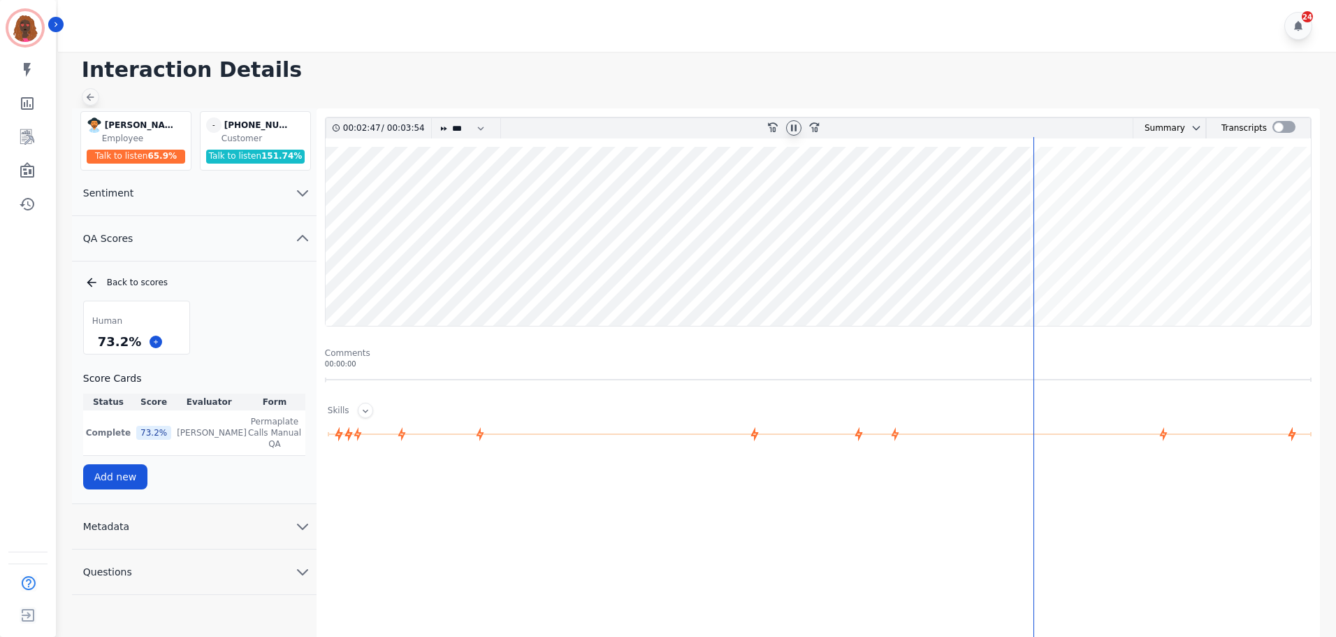
click at [98, 92] on div "Interaction Details [PERSON_NAME] [PERSON_NAME] Employee Talk to listen 65.9 % …" at bounding box center [695, 402] width 1282 height 700
click at [94, 92] on icon at bounding box center [90, 97] width 11 height 11
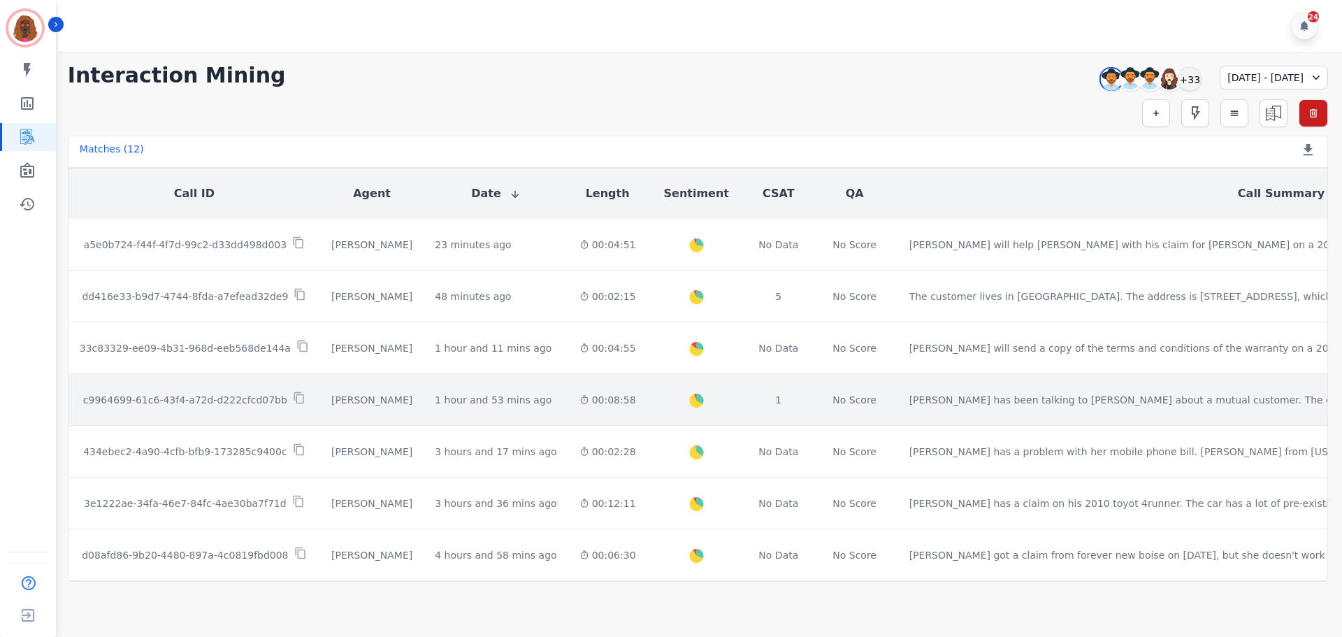
click at [579, 398] on div "00:08:58" at bounding box center [607, 400] width 57 height 14
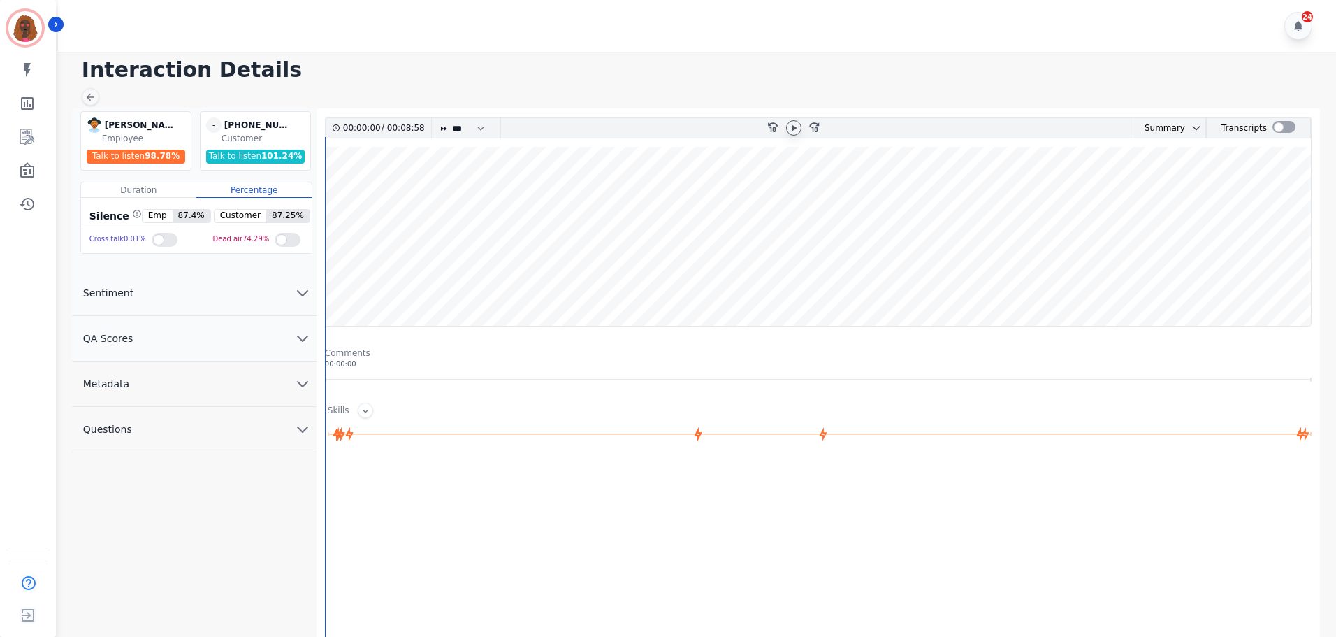
click at [793, 129] on icon at bounding box center [794, 127] width 5 height 6
click at [288, 336] on button "QA Scores" at bounding box center [194, 338] width 245 height 45
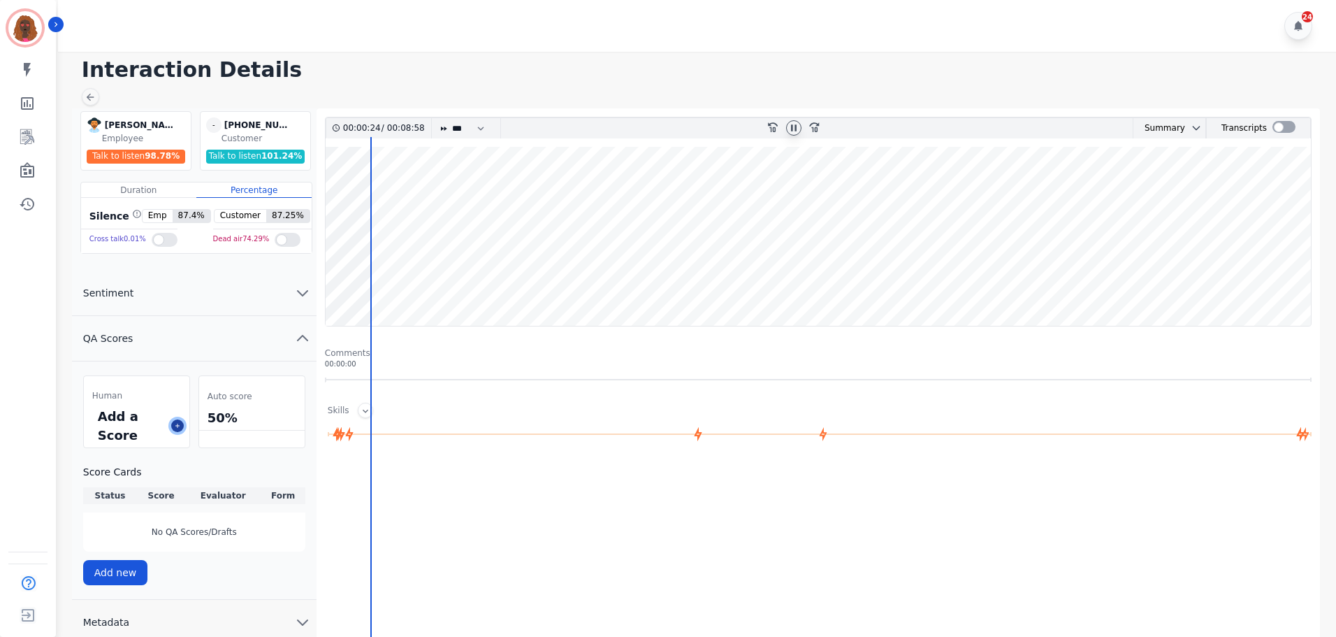
click at [177, 429] on button at bounding box center [177, 425] width 13 height 13
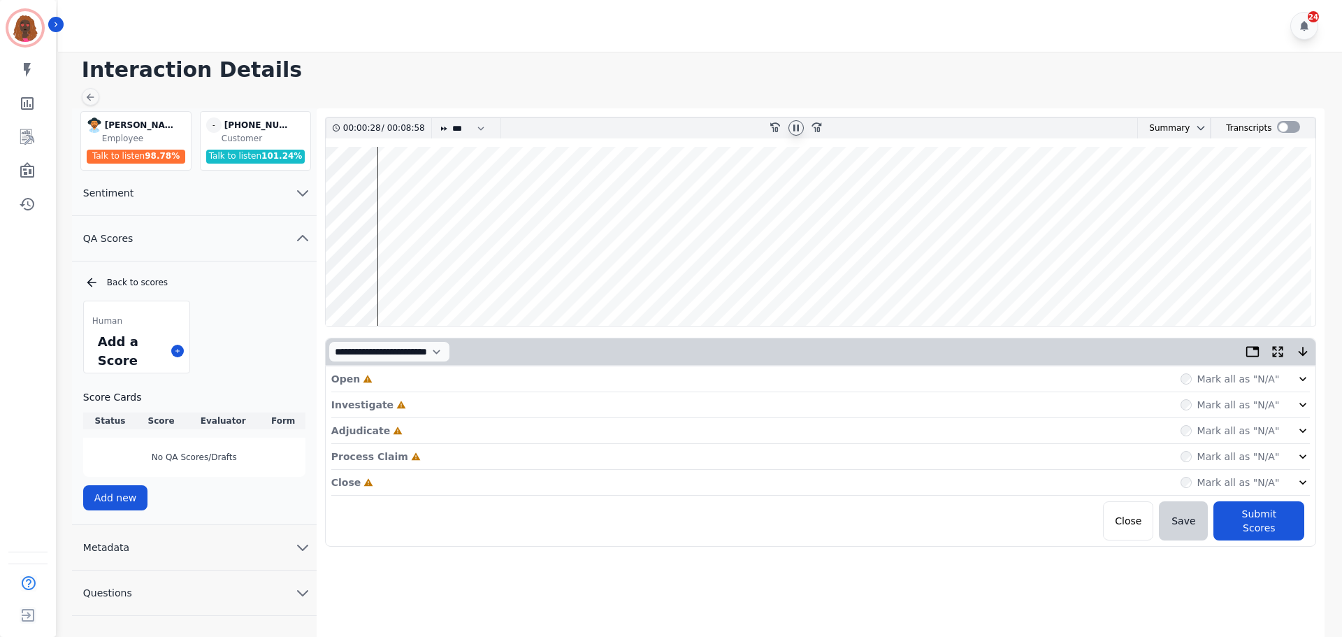
click at [326, 283] on wave at bounding box center [821, 236] width 990 height 179
click at [408, 377] on div "Open Incomplete Mark all as "N/A"" at bounding box center [820, 379] width 979 height 26
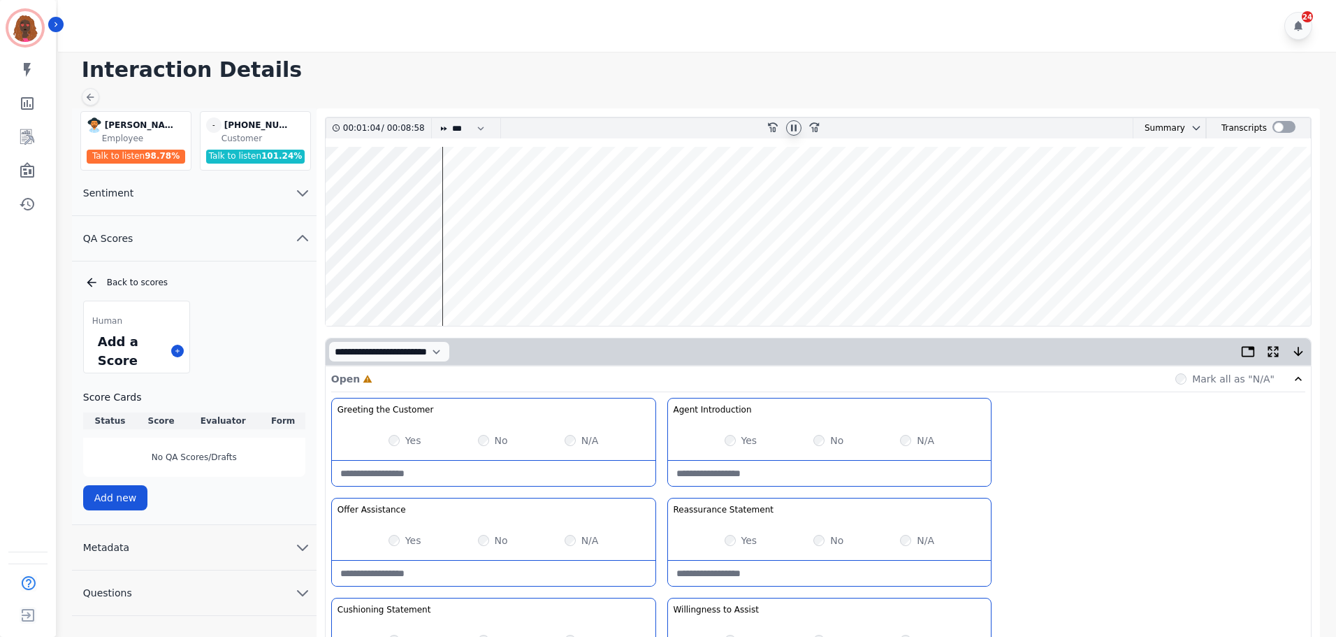
click at [809, 574] on Statement-note at bounding box center [830, 572] width 324 height 25
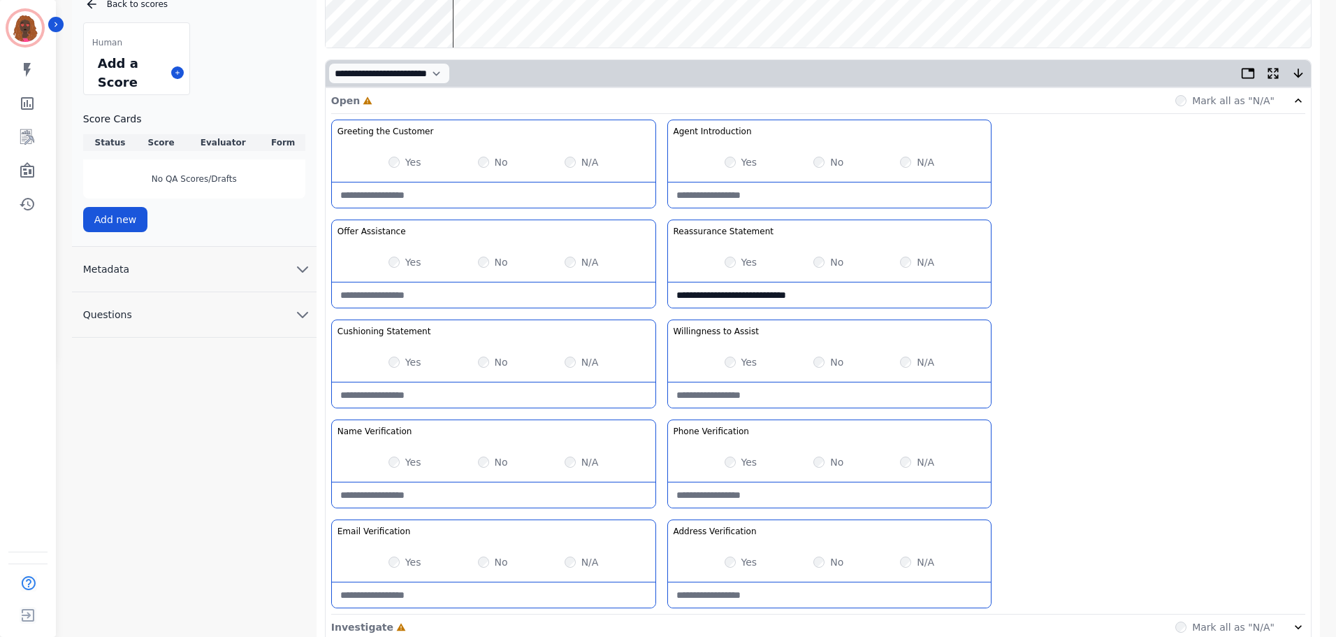
scroll to position [279, 0]
type Statement-note "**********"
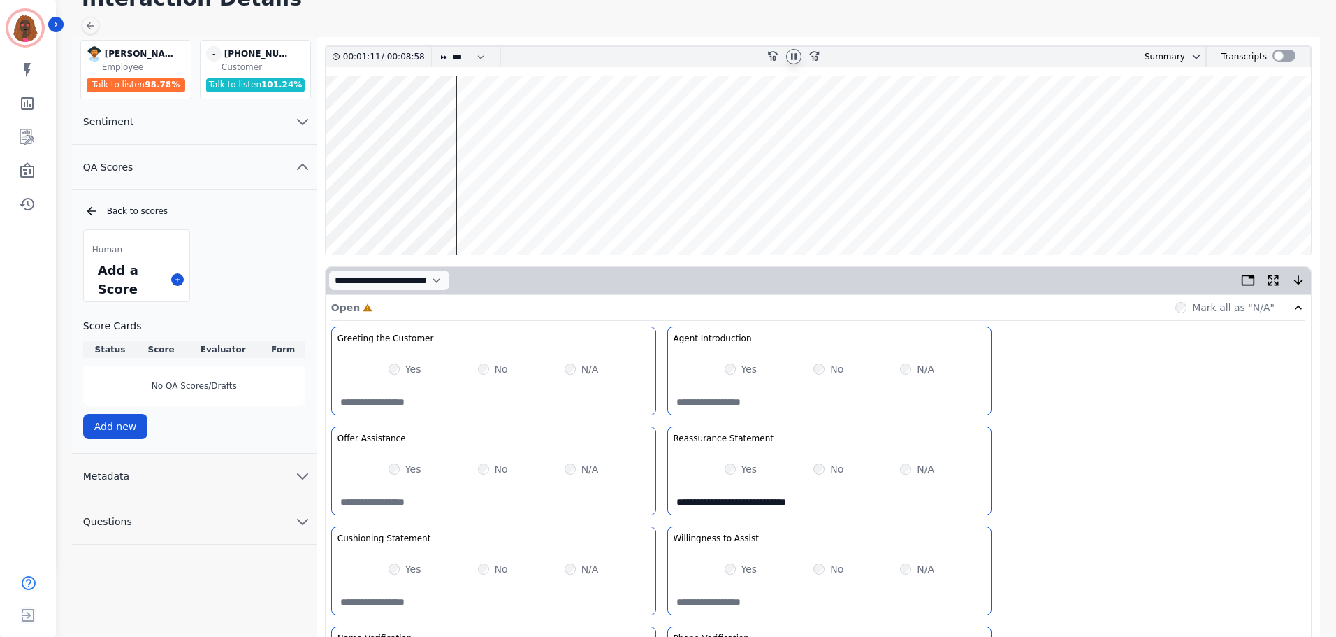
scroll to position [70, 0]
click at [464, 210] on wave at bounding box center [818, 166] width 985 height 179
click at [461, 215] on wave at bounding box center [818, 166] width 985 height 179
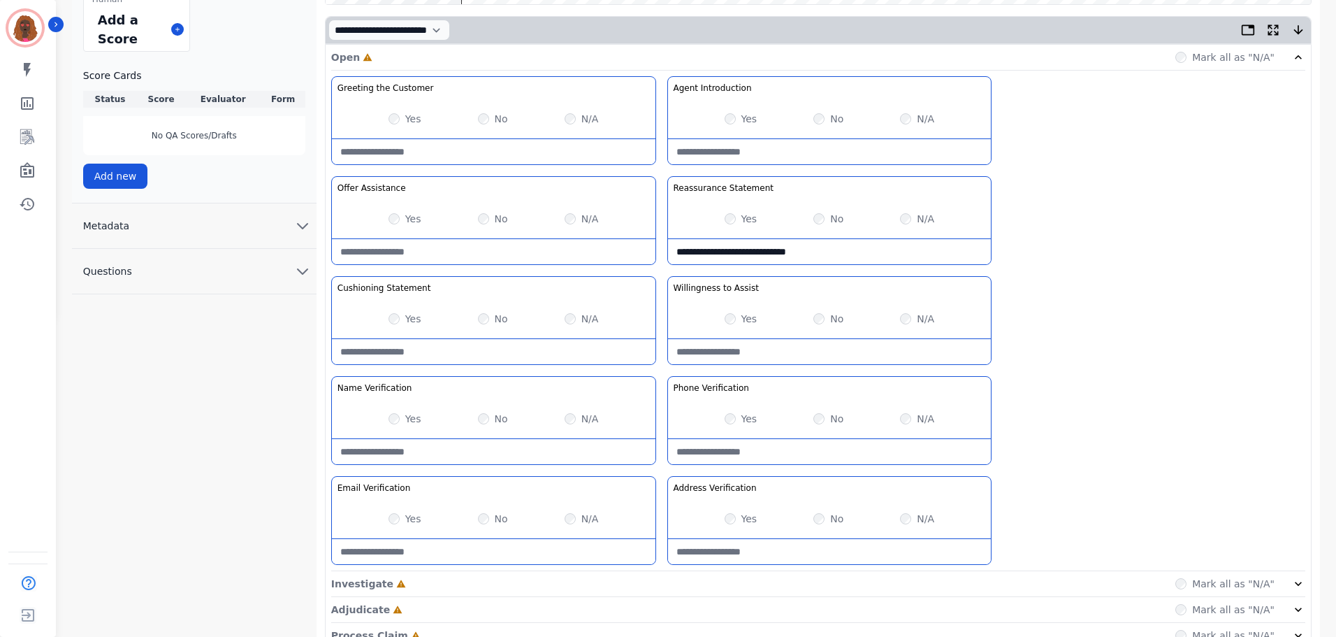
scroll to position [406, 0]
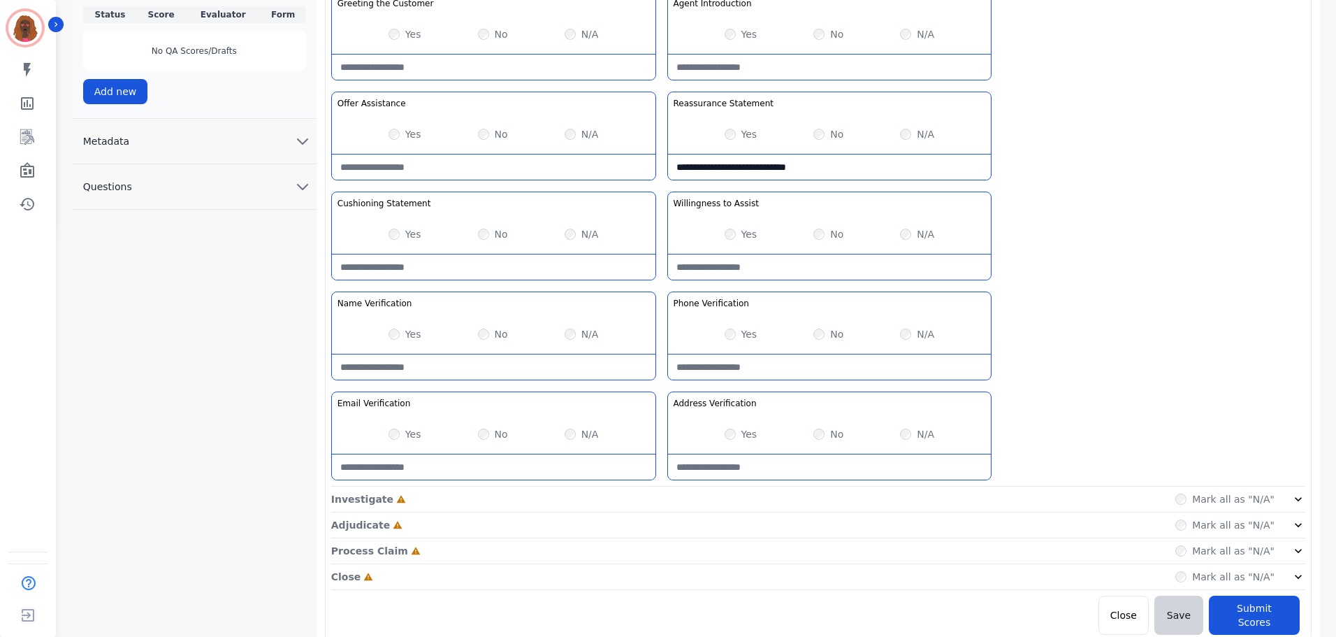
click at [482, 369] on Verification-note at bounding box center [494, 366] width 324 height 25
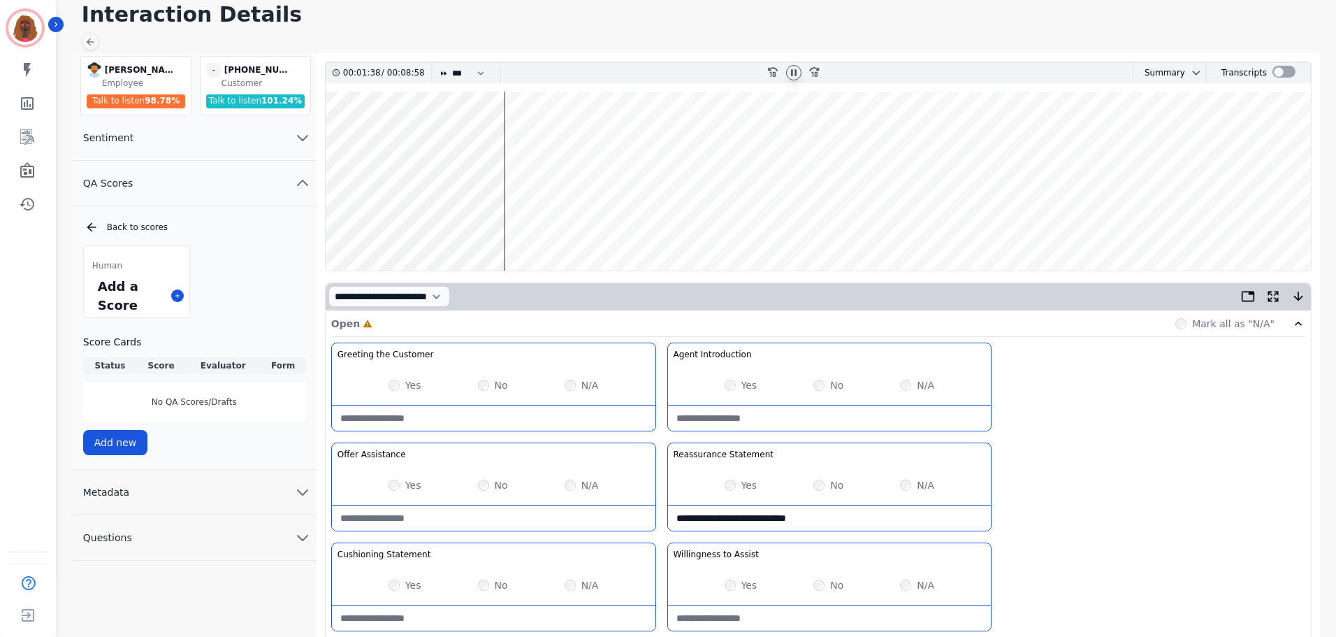
scroll to position [0, 0]
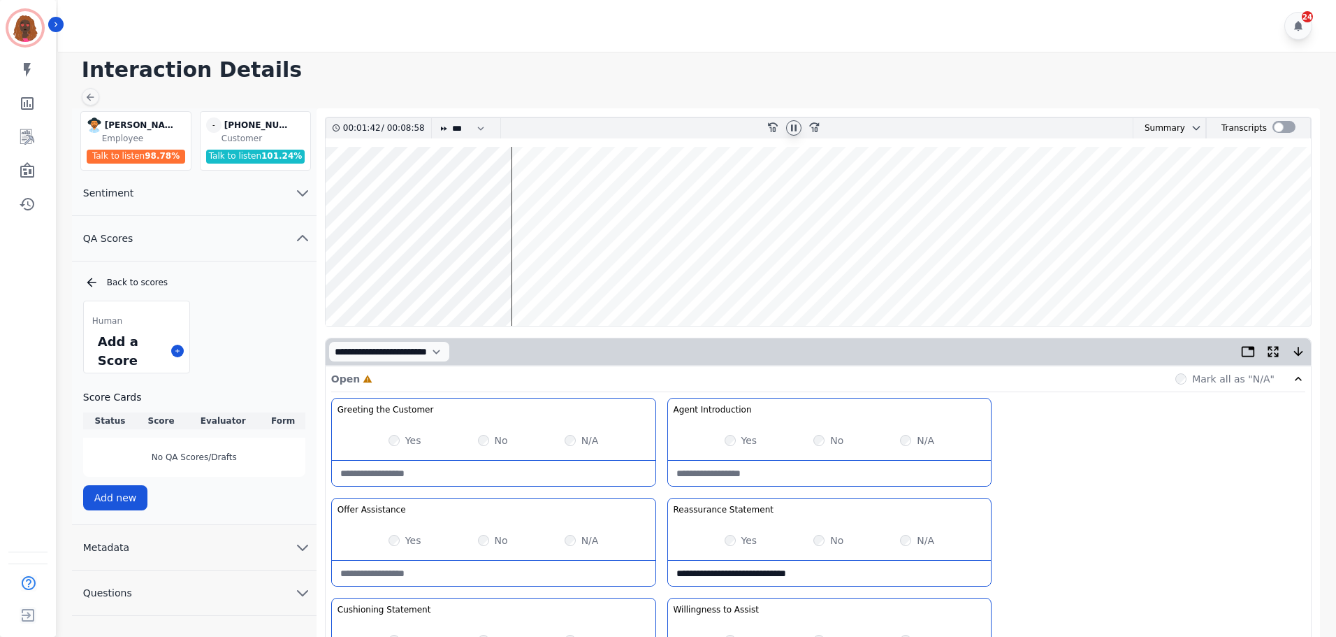
type Verification-note "**********"
click at [463, 278] on wave at bounding box center [818, 236] width 985 height 179
click at [474, 191] on wave at bounding box center [818, 236] width 985 height 179
click at [502, 191] on wave at bounding box center [818, 236] width 985 height 179
click at [507, 279] on wave at bounding box center [818, 236] width 985 height 179
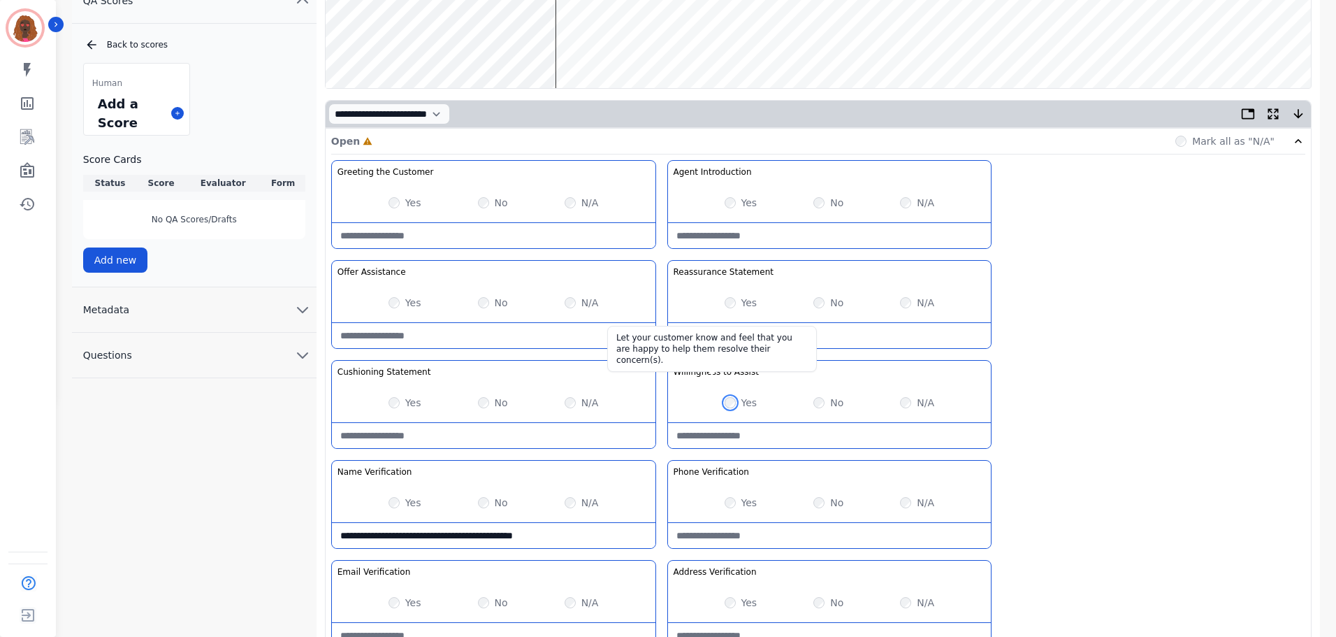
scroll to position [406, 0]
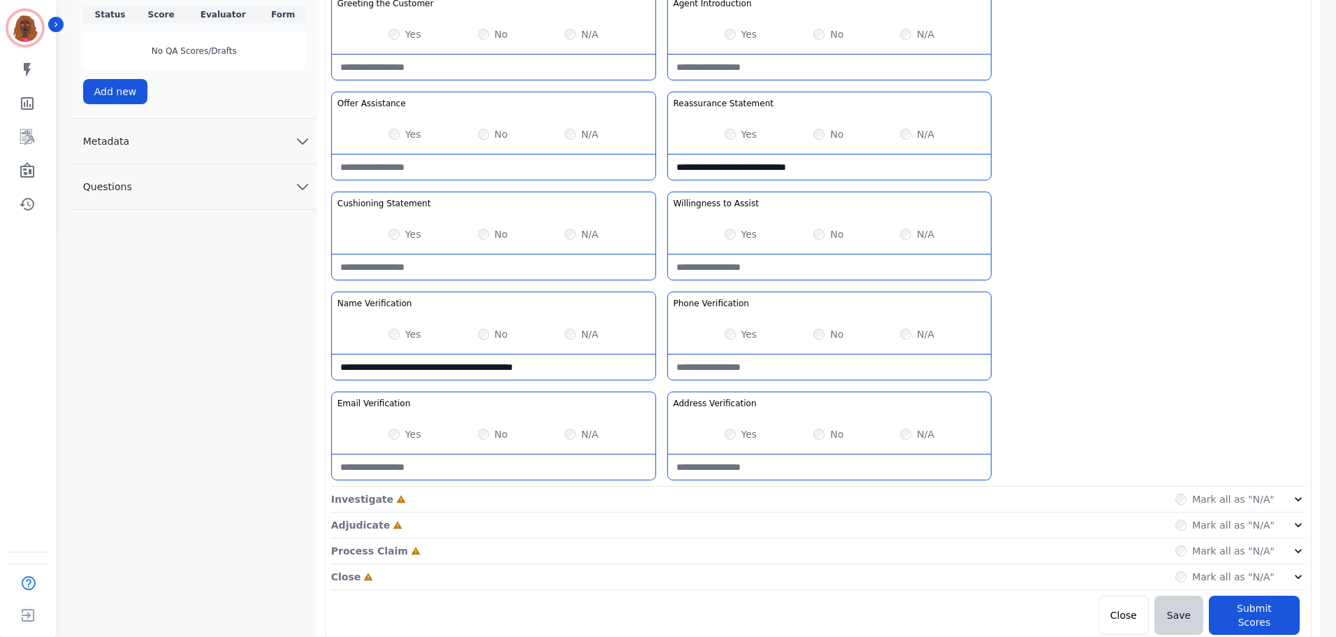
click at [709, 496] on div "Investigate Incomplete Mark all as "N/A"" at bounding box center [818, 499] width 974 height 26
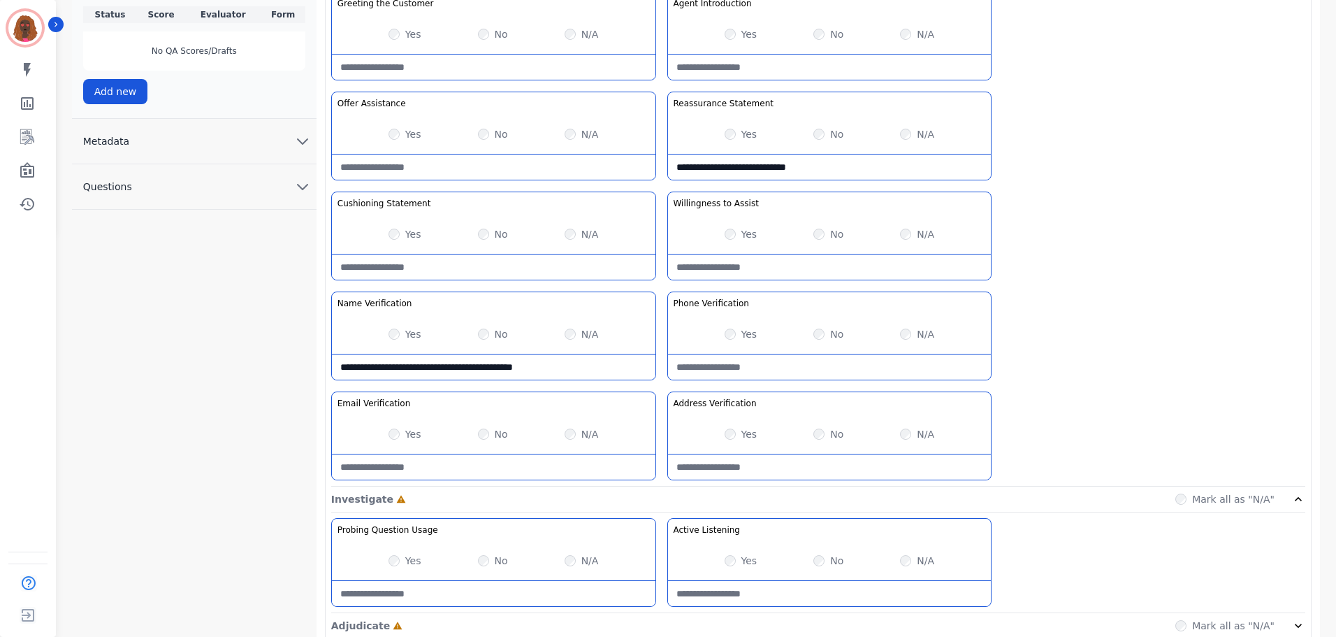
click at [508, 374] on Verification-note "**********" at bounding box center [494, 366] width 324 height 25
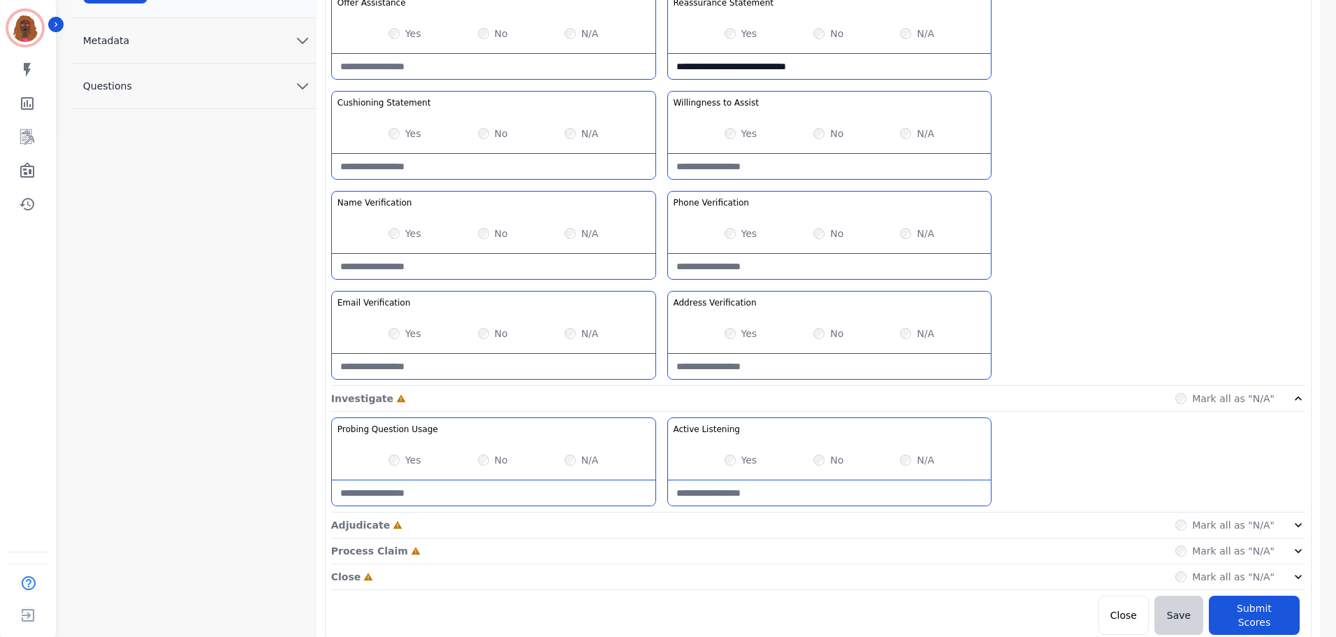
click at [672, 522] on div "Adjudicate Incomplete Mark all as "N/A"" at bounding box center [818, 525] width 974 height 26
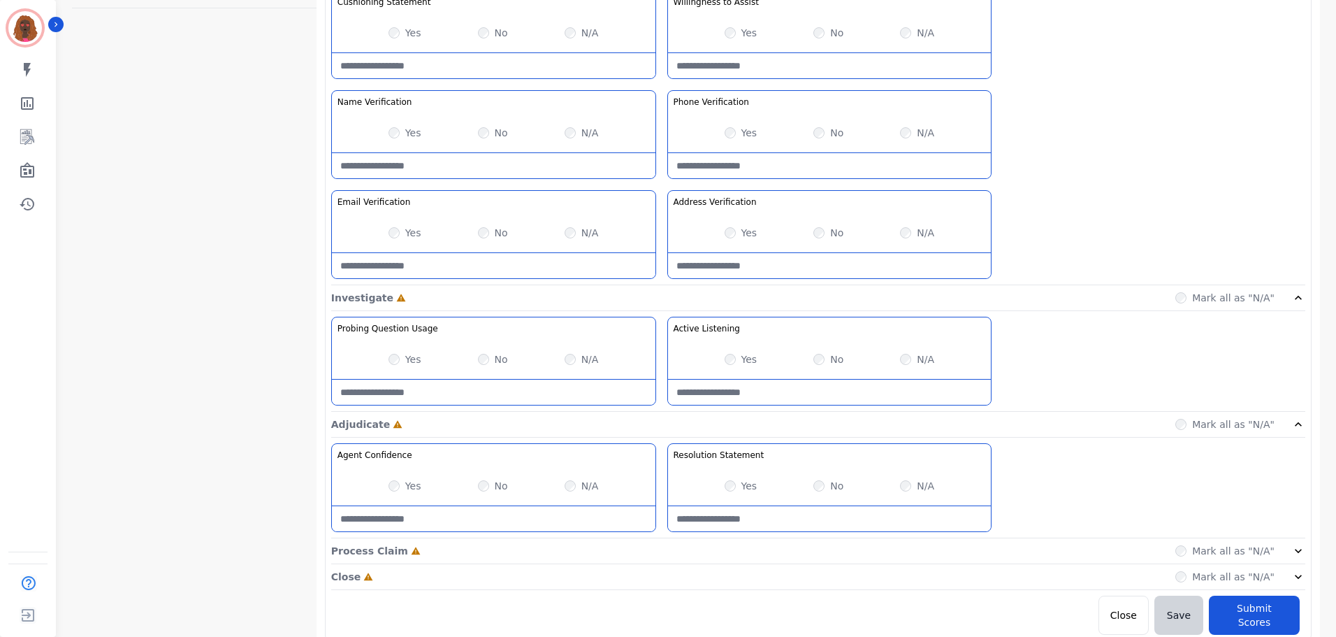
click at [659, 558] on div "Process Claim Incomplete Mark all as "N/A"" at bounding box center [818, 551] width 974 height 26
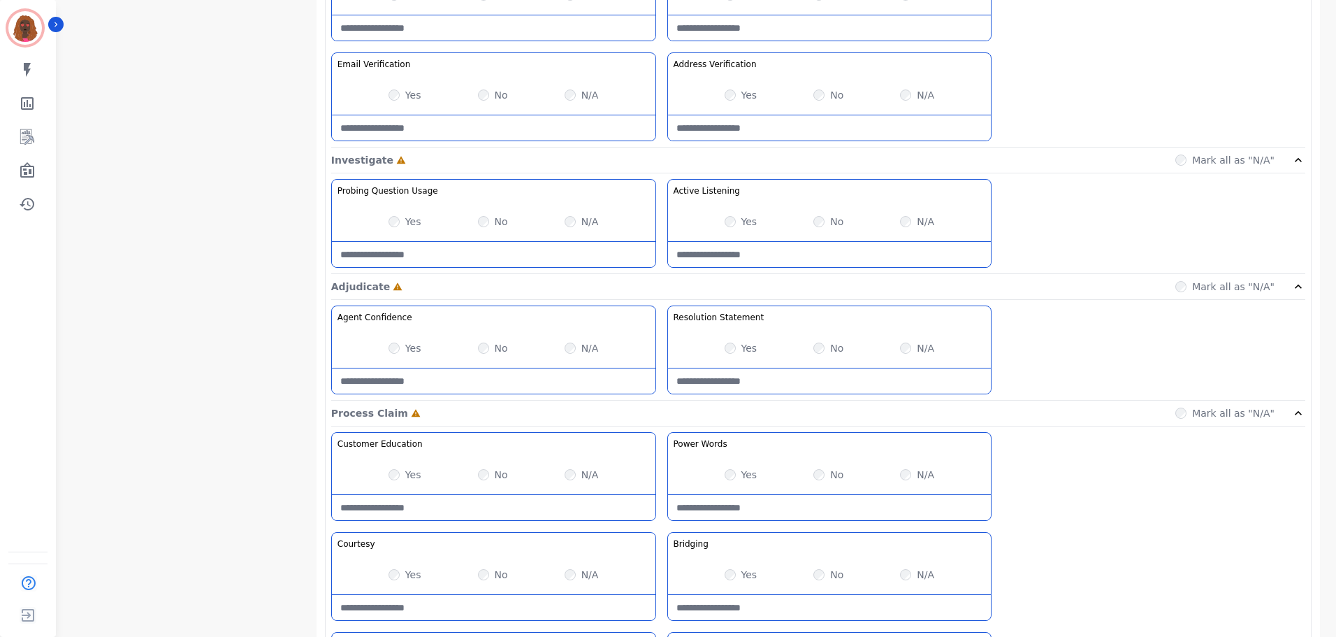
scroll to position [908, 0]
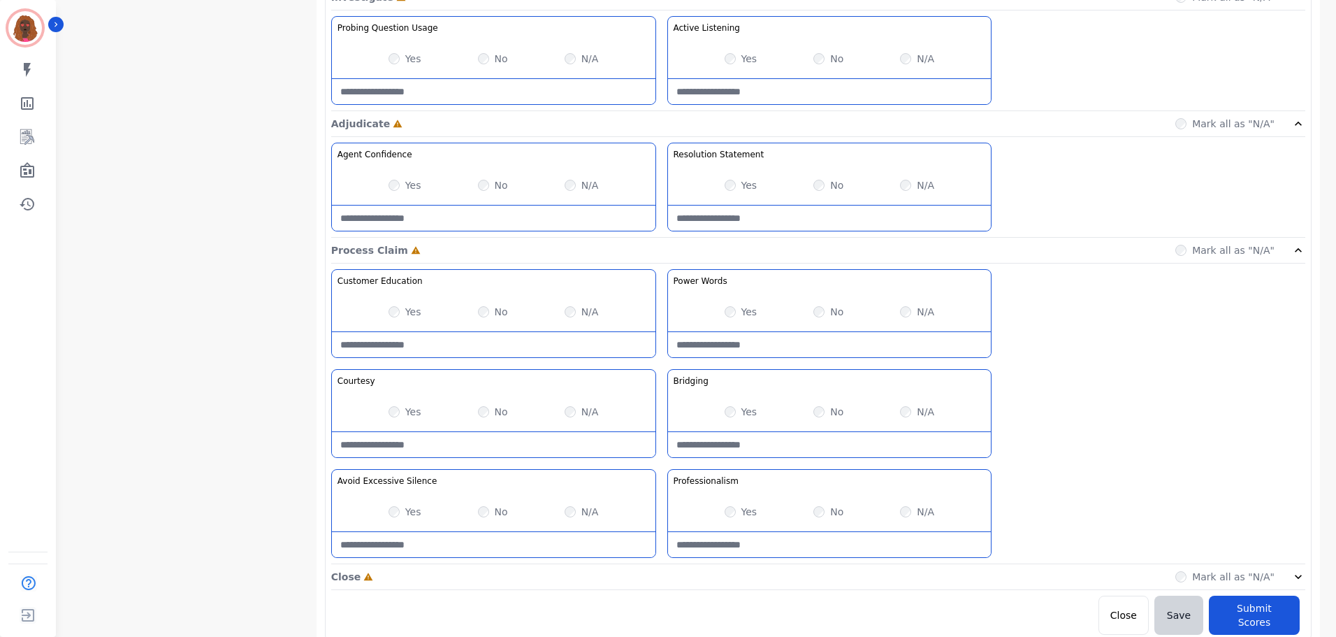
click at [656, 577] on div "Close Incomplete Mark all as "N/A"" at bounding box center [818, 577] width 974 height 26
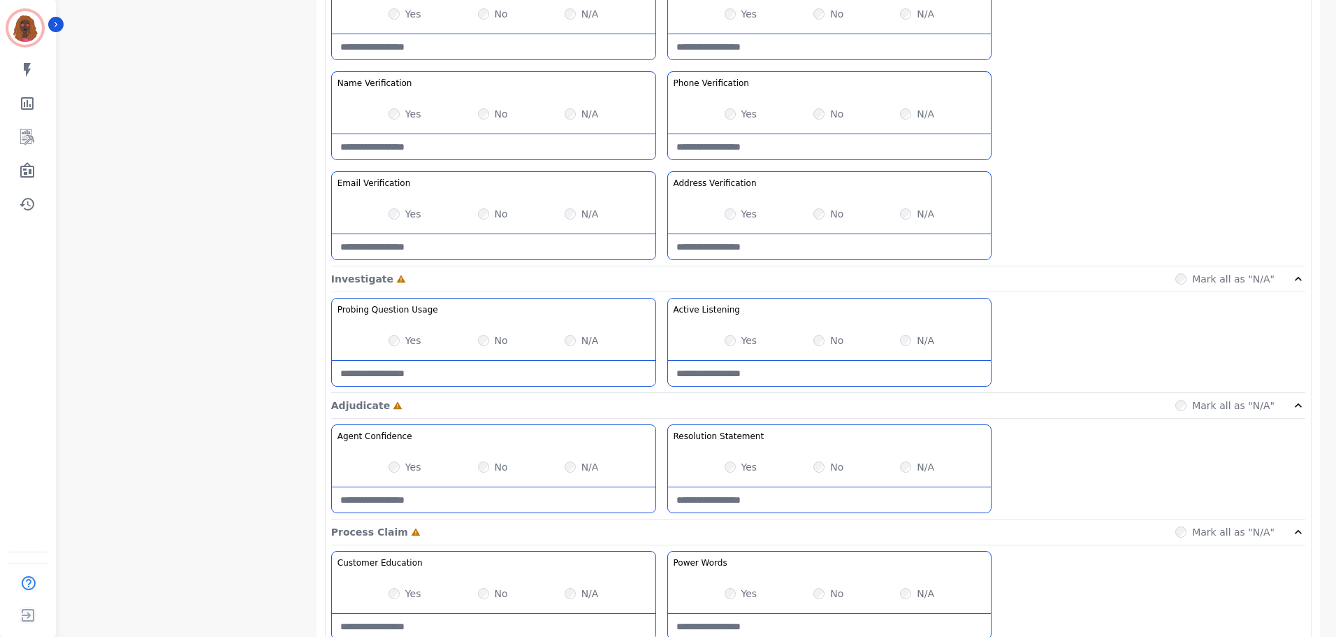
scroll to position [628, 0]
click at [743, 374] on Listening-note at bounding box center [830, 371] width 324 height 25
click at [783, 388] on div "Probing Question Usage Probing through asking open-ended questions will allow y…" at bounding box center [818, 343] width 974 height 95
click at [790, 371] on Listening-note at bounding box center [830, 371] width 324 height 25
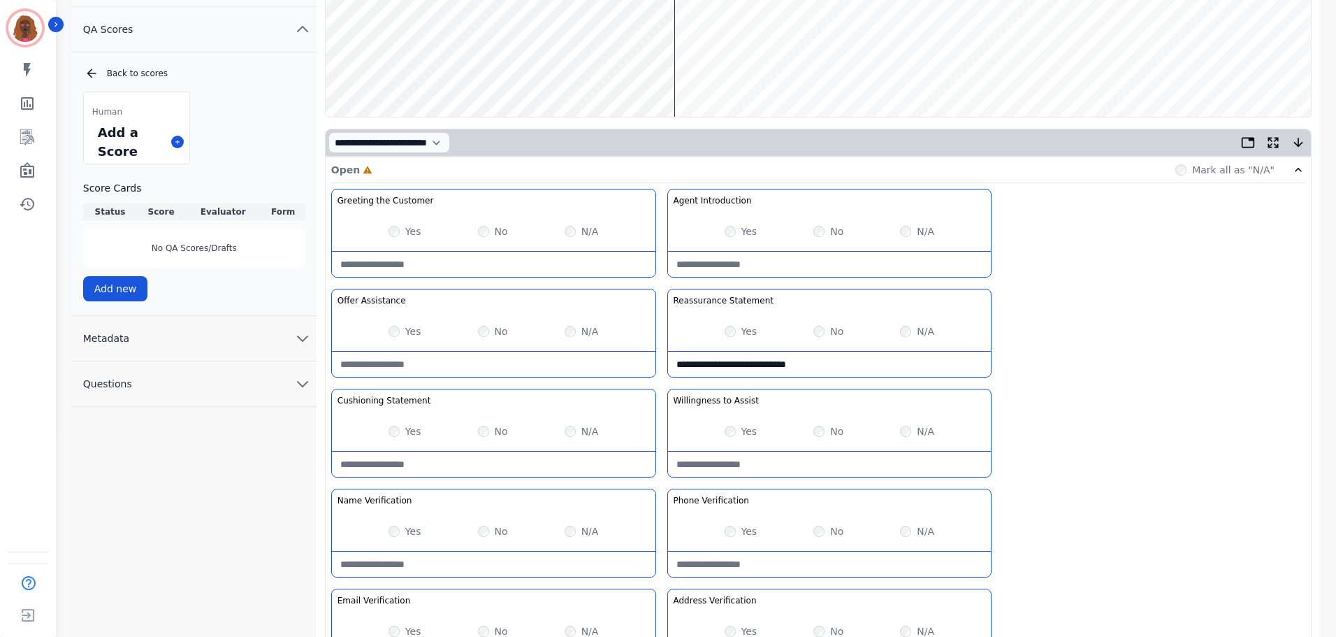
scroll to position [0, 0]
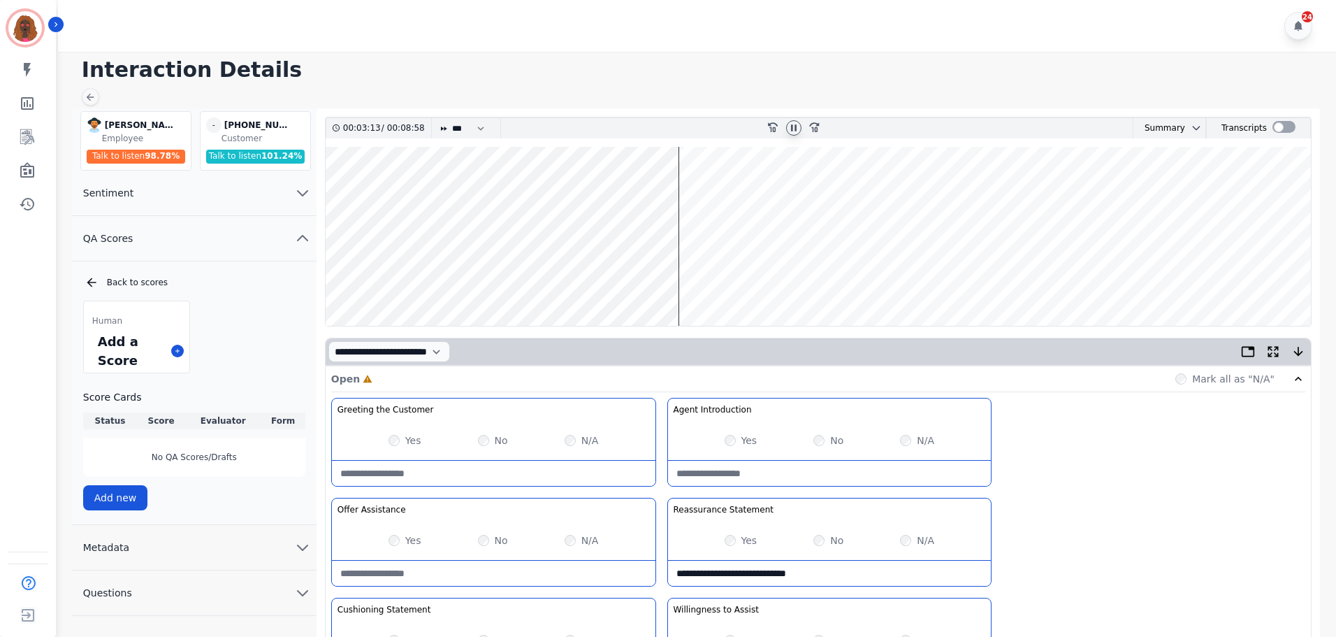
type Listening-note "**********"
click at [658, 278] on wave at bounding box center [818, 236] width 985 height 179
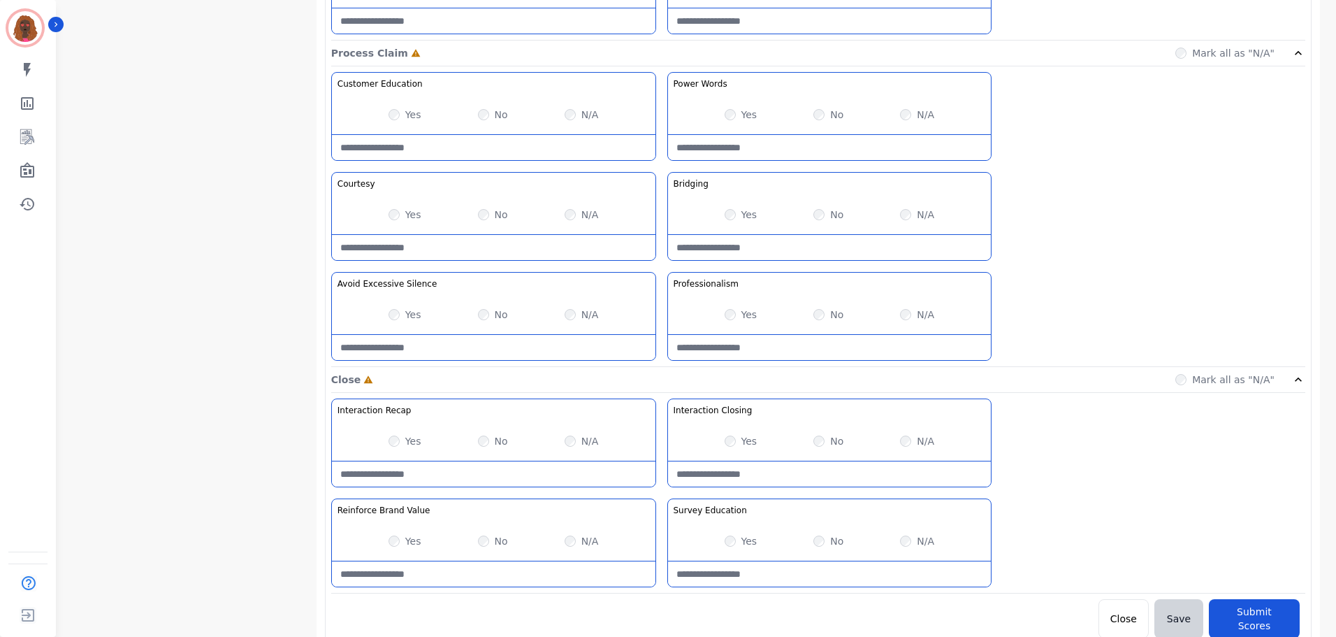
scroll to position [1108, 0]
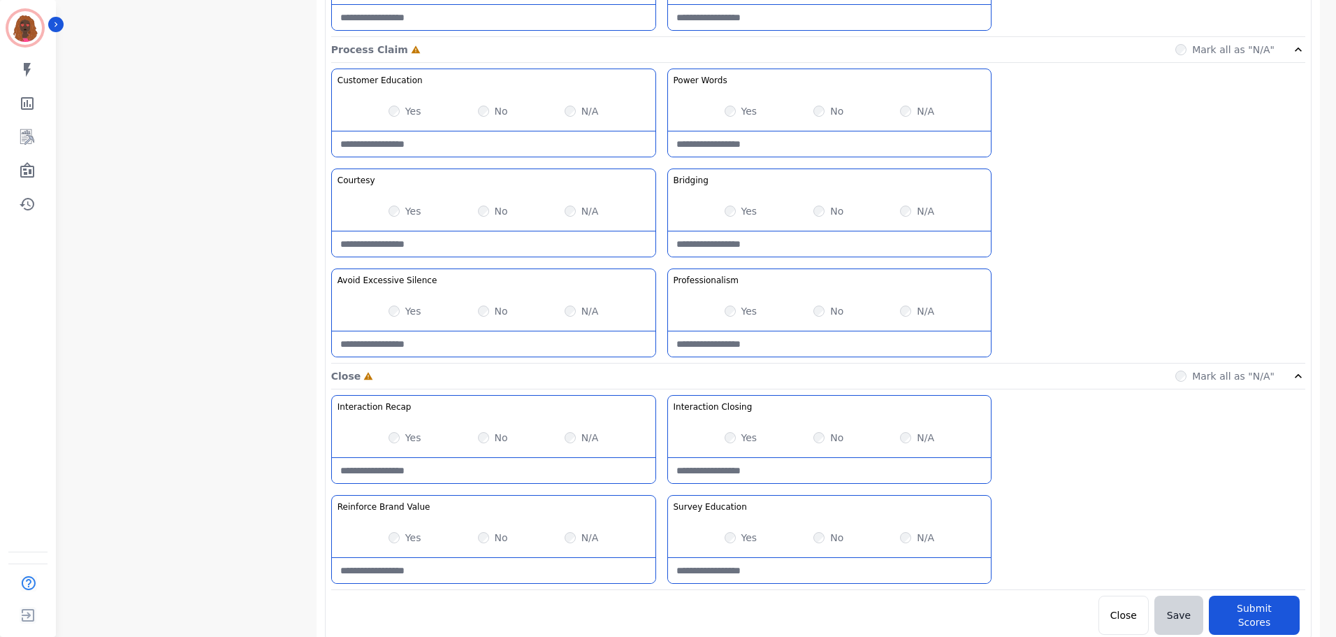
click at [479, 303] on div "Yes No N/A" at bounding box center [494, 310] width 324 height 39
click at [501, 347] on Silence-note at bounding box center [494, 343] width 324 height 25
type Silence-note "*"
drag, startPoint x: 639, startPoint y: 356, endPoint x: 448, endPoint y: 356, distance: 191.5
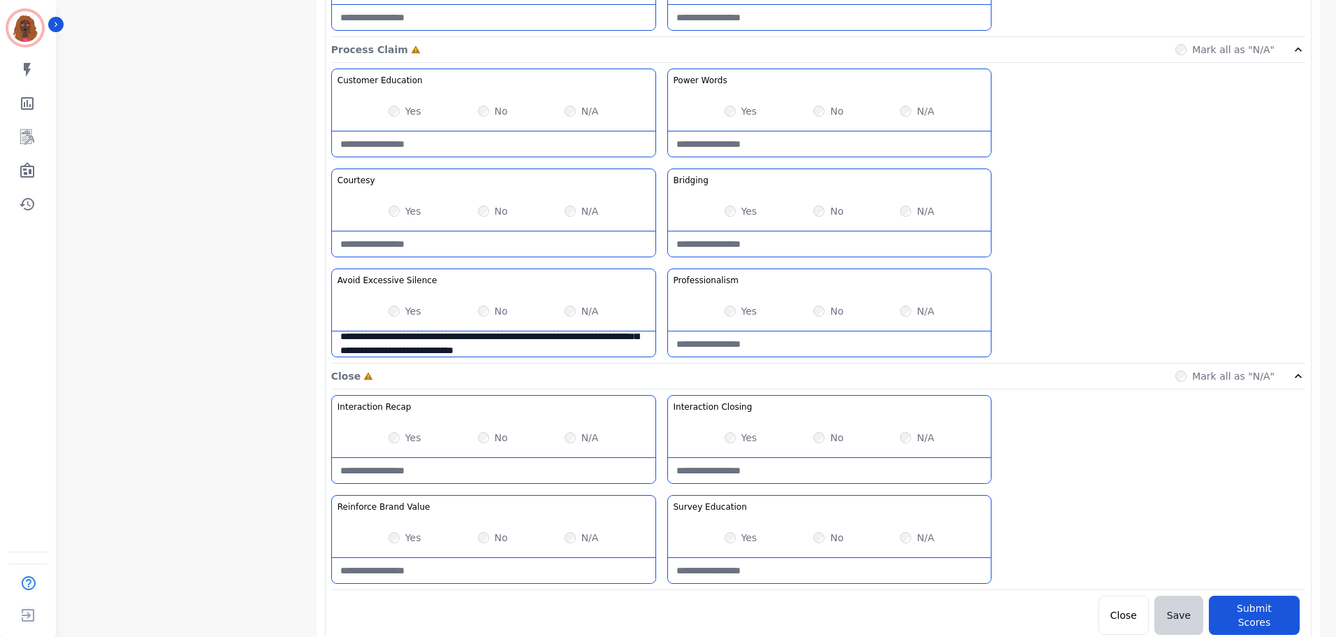
click at [448, 356] on div "**********" at bounding box center [493, 312] width 325 height 89
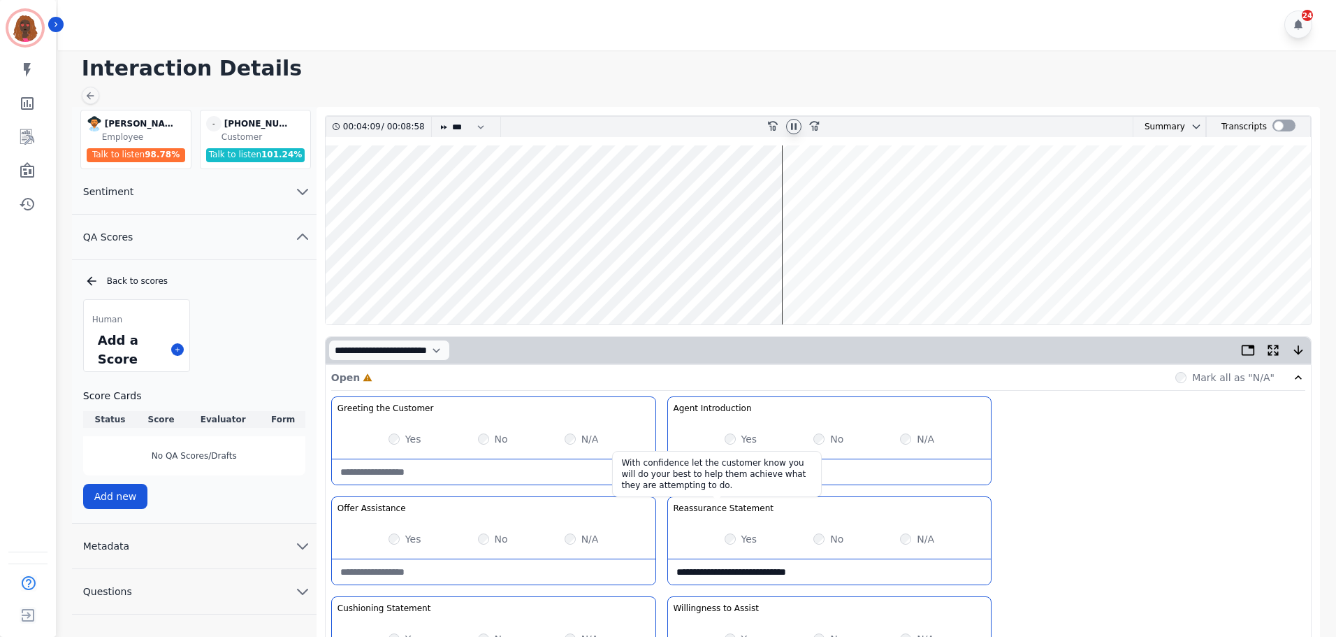
scroll to position [0, 0]
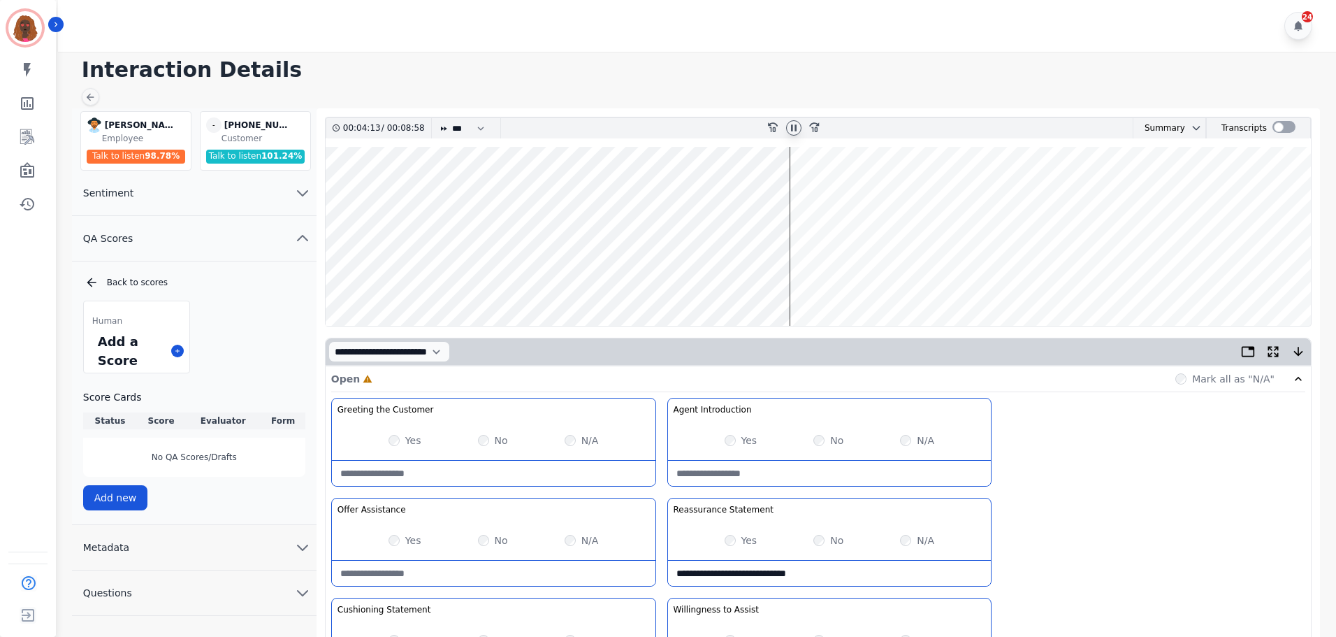
type Silence-note "**********"
click at [795, 191] on wave at bounding box center [818, 236] width 985 height 179
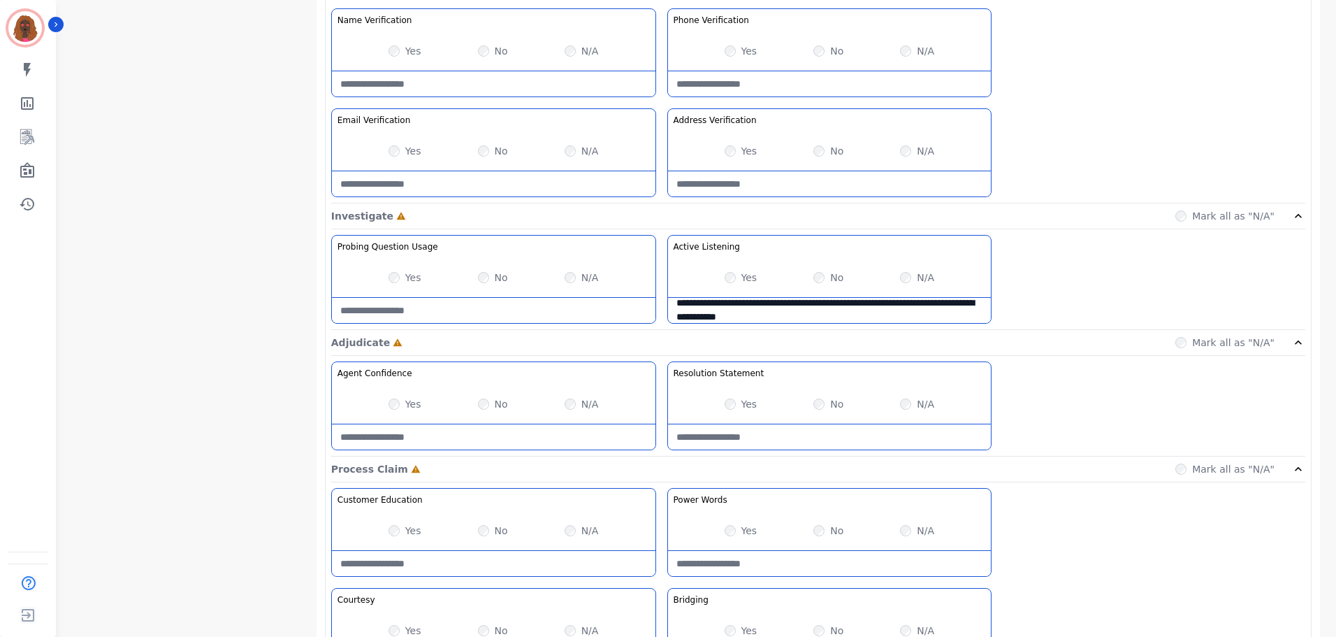
scroll to position [1108, 0]
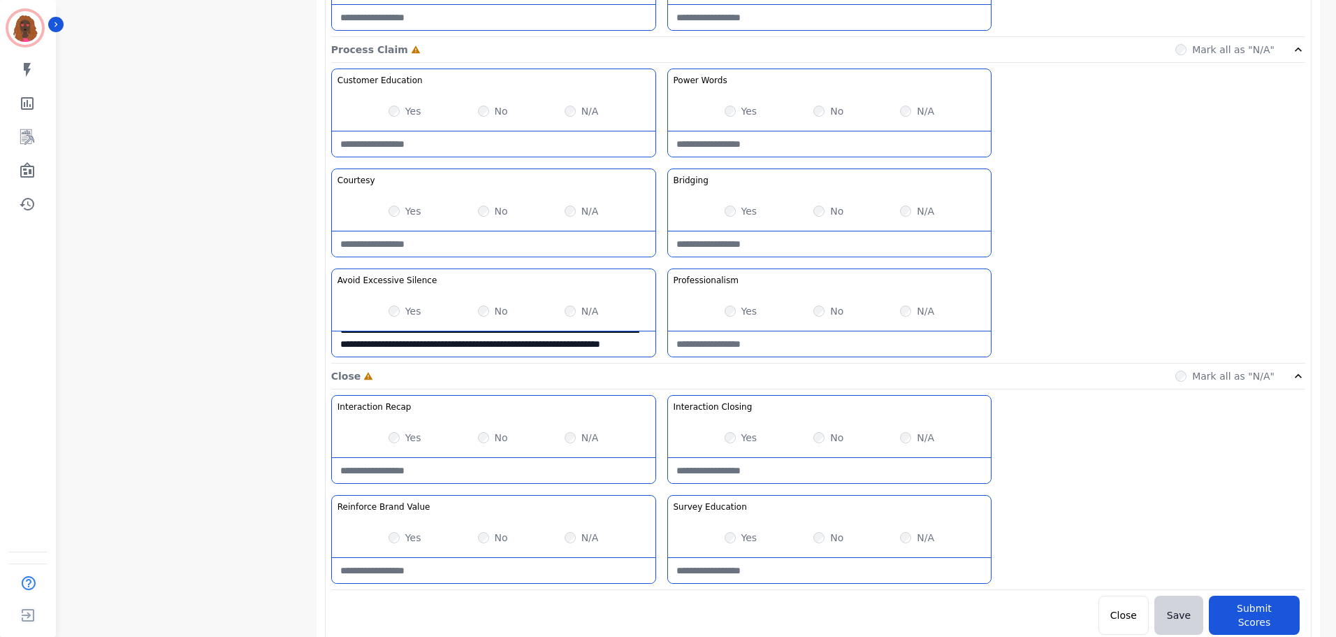
click at [479, 356] on div "**********" at bounding box center [493, 312] width 325 height 89
drag, startPoint x: 471, startPoint y: 347, endPoint x: 256, endPoint y: 303, distance: 219.0
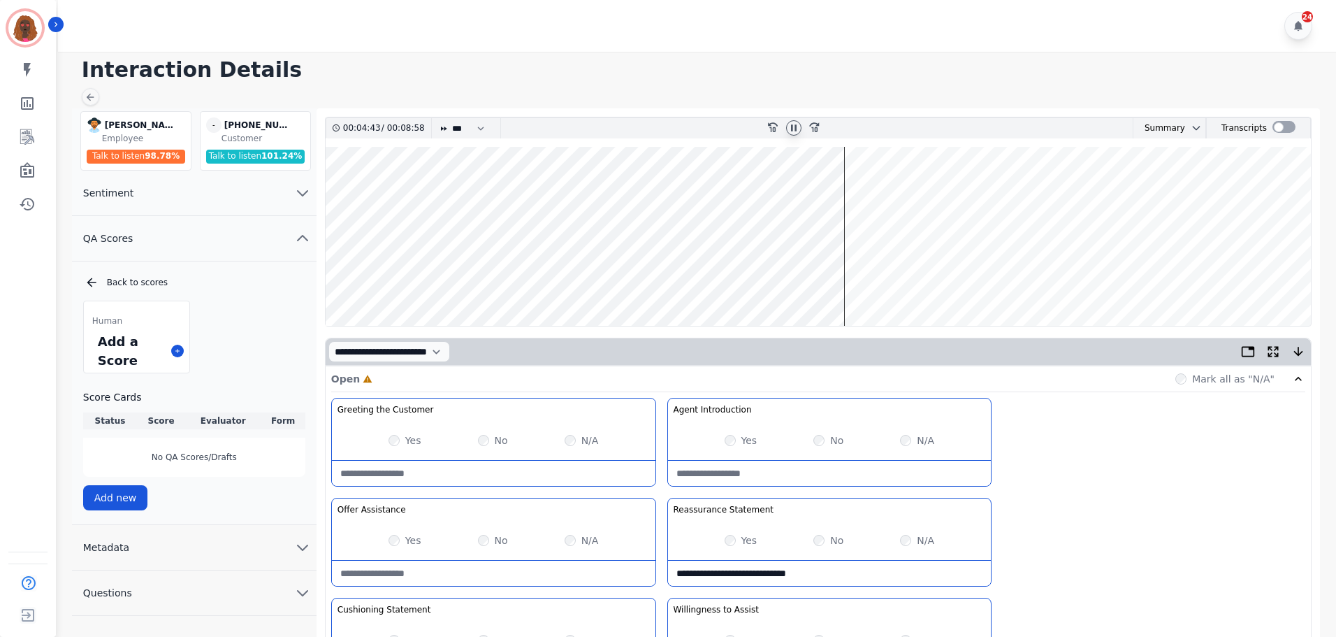
type Silence-note "**********"
click at [850, 192] on wave at bounding box center [818, 236] width 985 height 179
click at [872, 188] on wave at bounding box center [818, 236] width 985 height 179
click at [884, 191] on wave at bounding box center [818, 236] width 985 height 179
click at [890, 194] on wave at bounding box center [818, 236] width 985 height 179
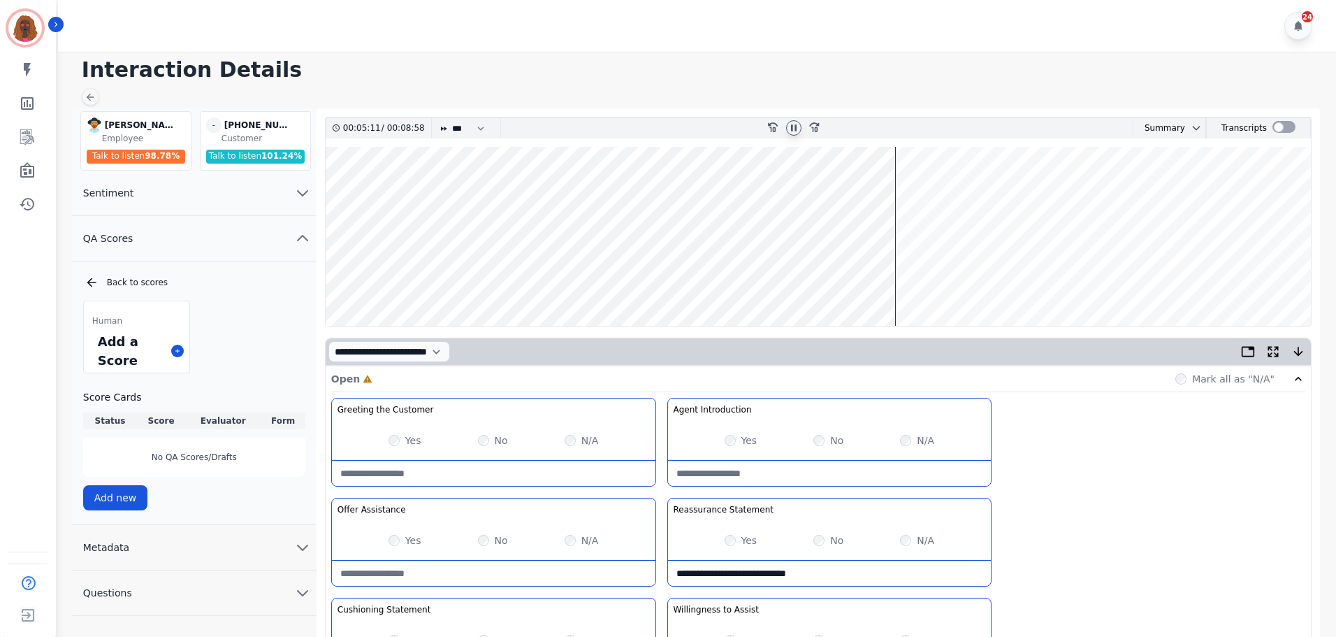
click at [898, 192] on wave at bounding box center [818, 236] width 985 height 179
click at [895, 190] on wave at bounding box center [818, 236] width 985 height 179
click at [890, 275] on wave at bounding box center [818, 236] width 985 height 179
click at [900, 282] on wave at bounding box center [818, 236] width 985 height 179
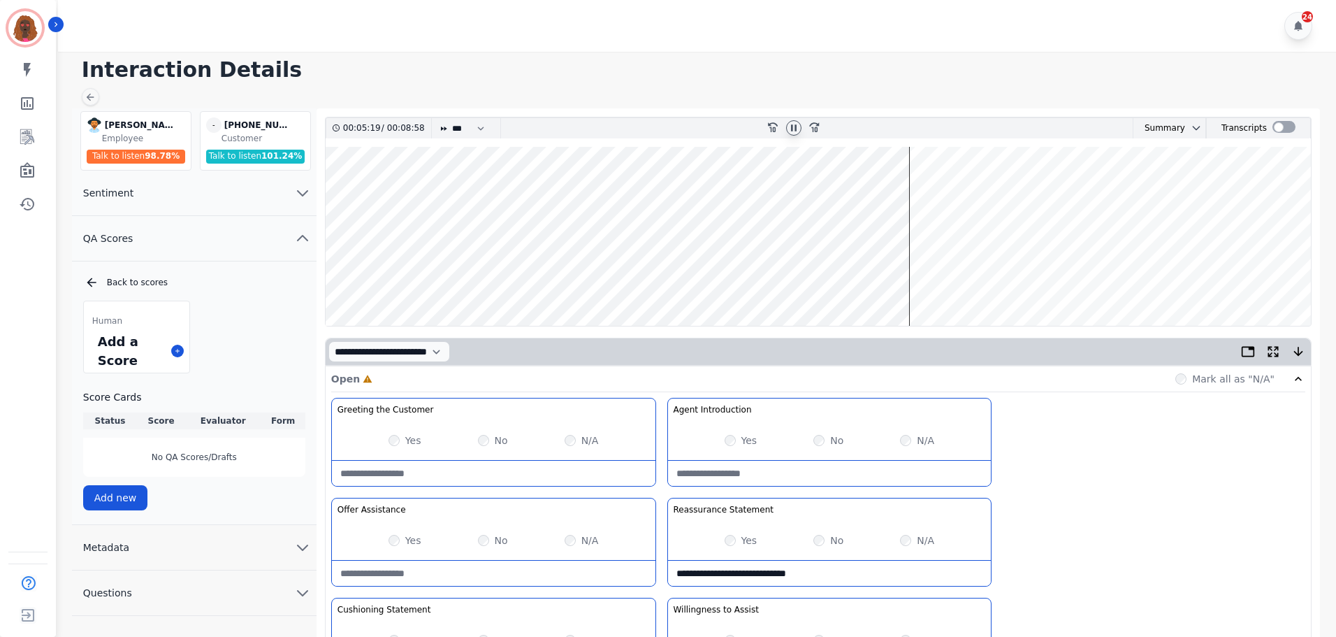
click at [936, 282] on wave at bounding box center [818, 236] width 985 height 179
click at [948, 280] on wave at bounding box center [818, 236] width 985 height 179
click at [965, 281] on wave at bounding box center [818, 236] width 985 height 179
click at [977, 282] on wave at bounding box center [818, 236] width 985 height 179
click at [985, 282] on wave at bounding box center [818, 236] width 985 height 179
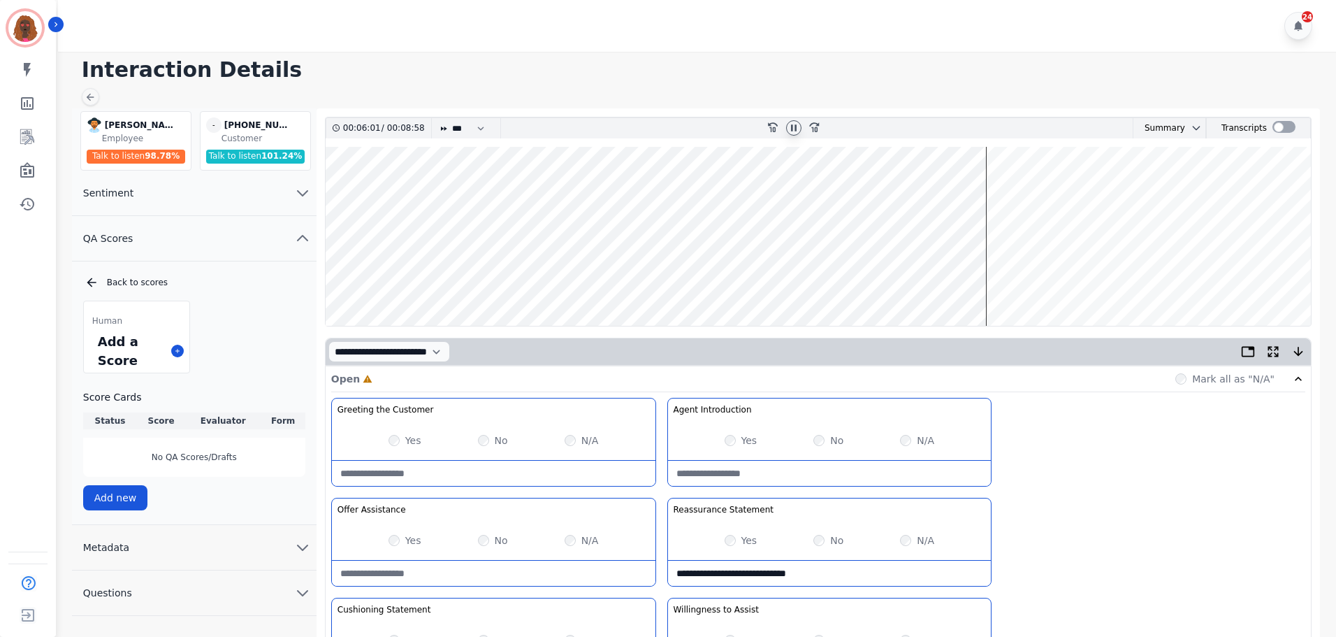
click at [1056, 280] on wave at bounding box center [818, 236] width 985 height 179
click at [1068, 280] on wave at bounding box center [818, 236] width 985 height 179
click at [1075, 281] on wave at bounding box center [818, 236] width 985 height 179
click at [1085, 281] on wave at bounding box center [818, 236] width 985 height 179
click at [1097, 281] on wave at bounding box center [818, 236] width 985 height 179
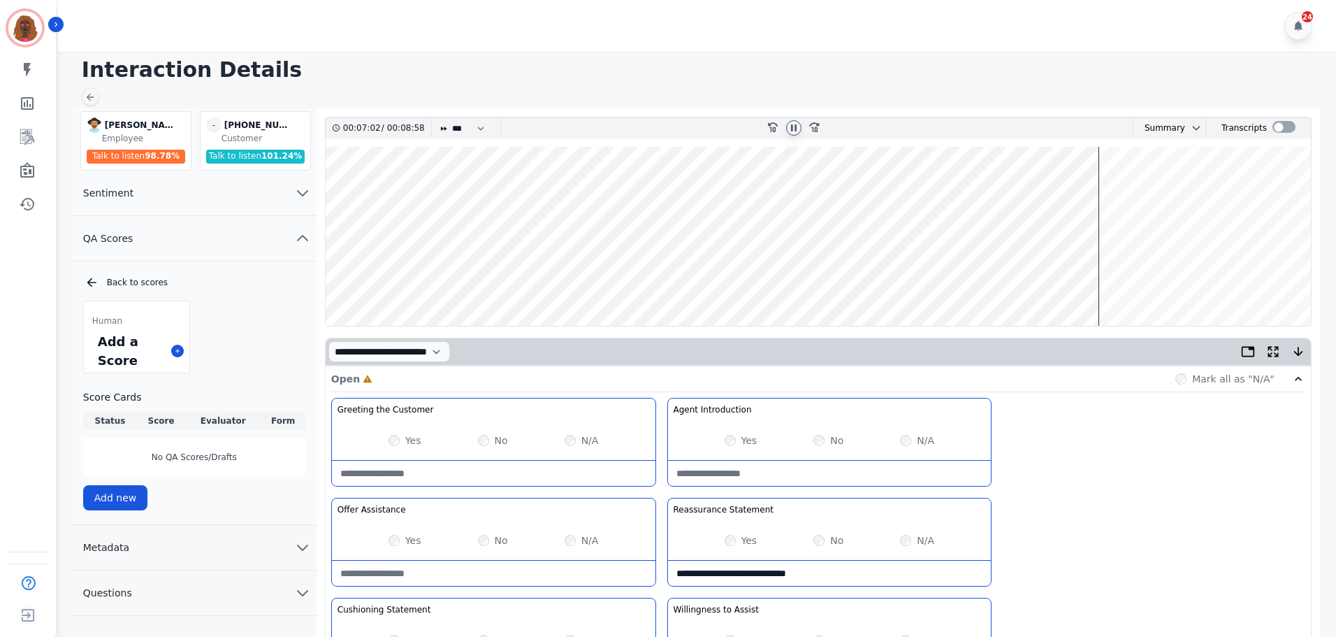
click at [1119, 281] on wave at bounding box center [818, 236] width 985 height 179
click at [1166, 278] on wave at bounding box center [818, 236] width 985 height 179
click at [1254, 281] on wave at bounding box center [818, 236] width 985 height 179
click at [1240, 192] on wave at bounding box center [818, 236] width 985 height 179
click at [1193, 187] on wave at bounding box center [818, 236] width 985 height 179
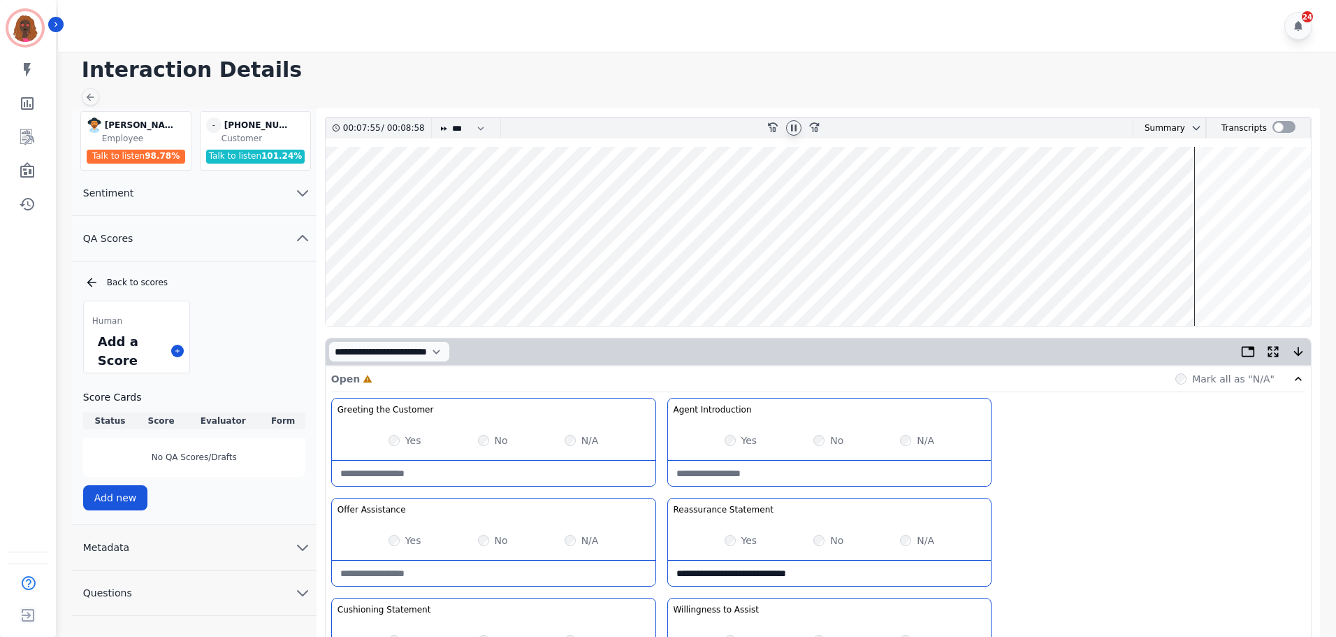
click at [1215, 192] on wave at bounding box center [818, 236] width 985 height 179
click at [1228, 192] on wave at bounding box center [818, 236] width 985 height 179
click at [791, 131] on icon at bounding box center [793, 127] width 11 height 11
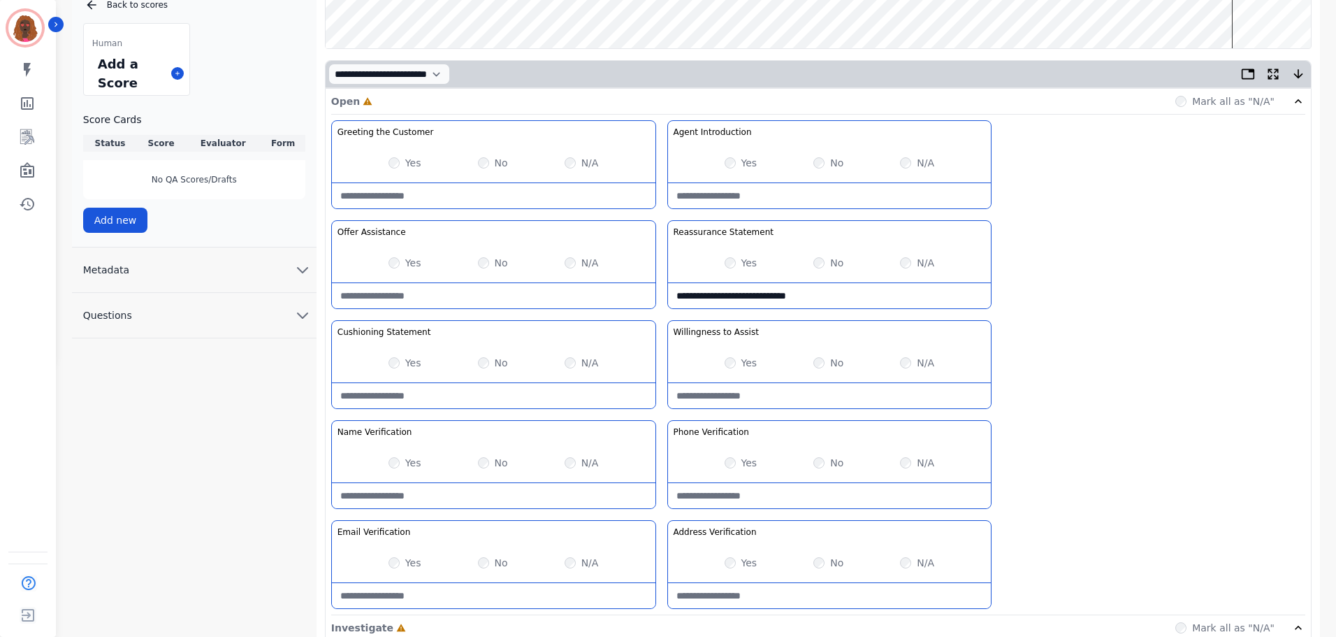
scroll to position [279, 0]
click at [576, 561] on div "N/A" at bounding box center [582, 561] width 34 height 14
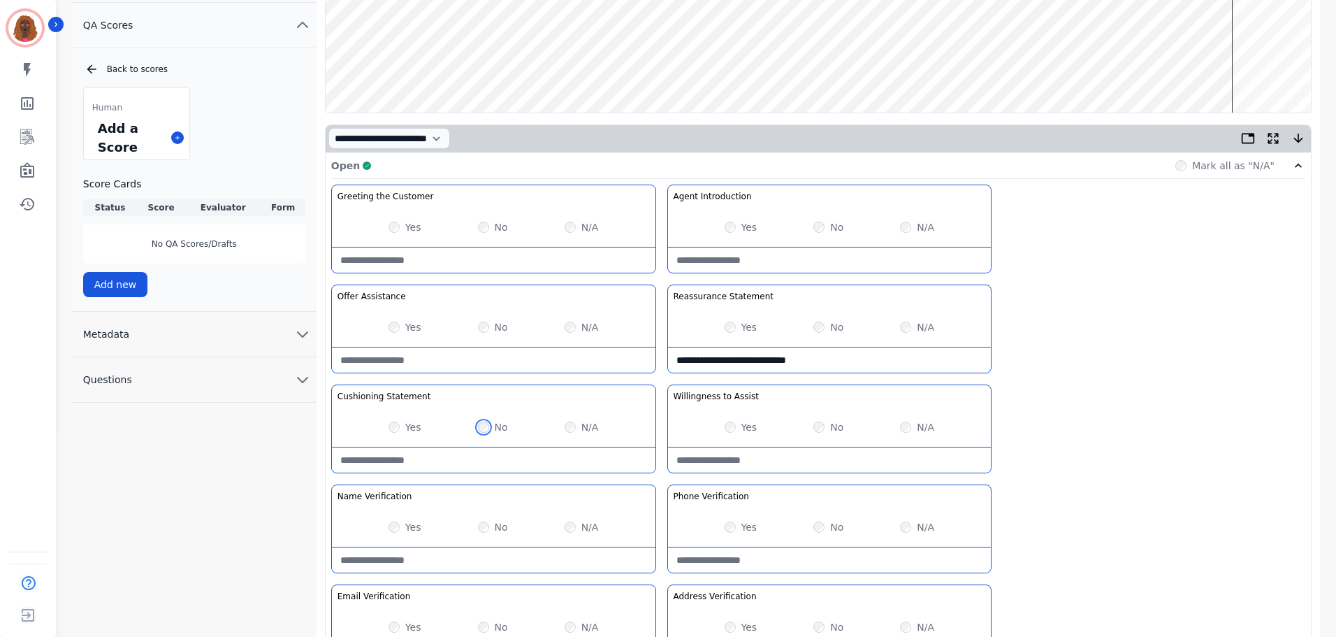
scroll to position [0, 0]
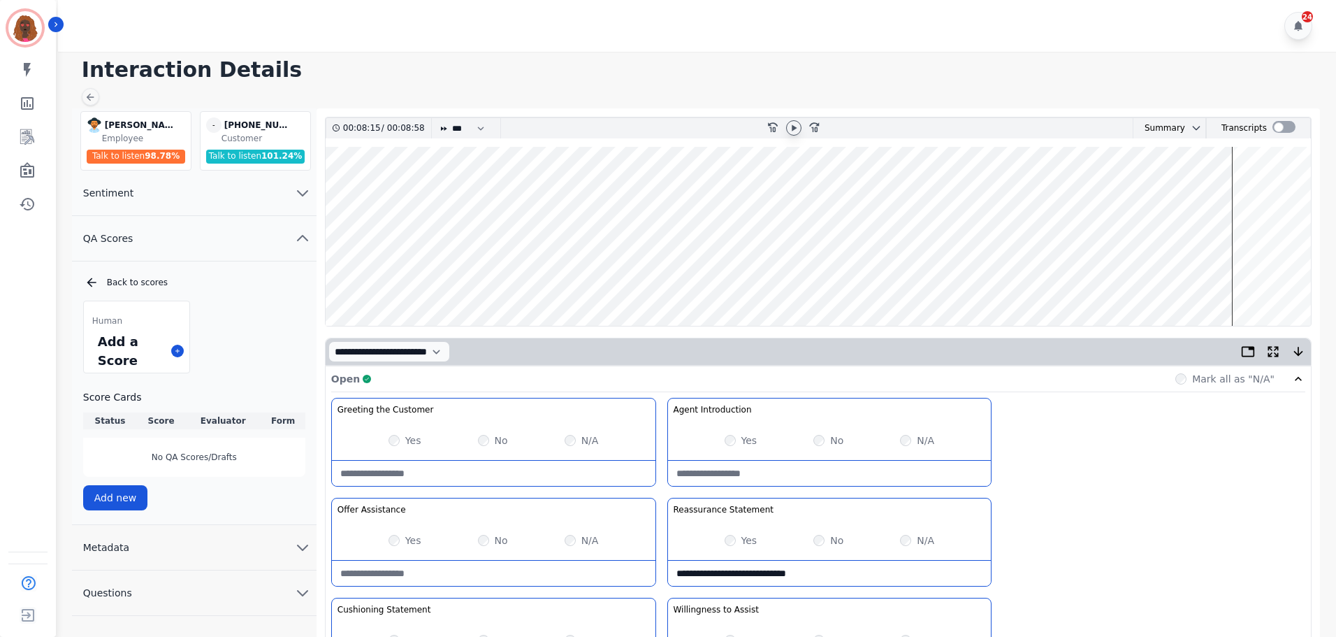
click at [683, 278] on wave at bounding box center [818, 236] width 985 height 179
click at [798, 125] on icon at bounding box center [793, 127] width 11 height 11
click at [798, 126] on icon at bounding box center [793, 127] width 11 height 11
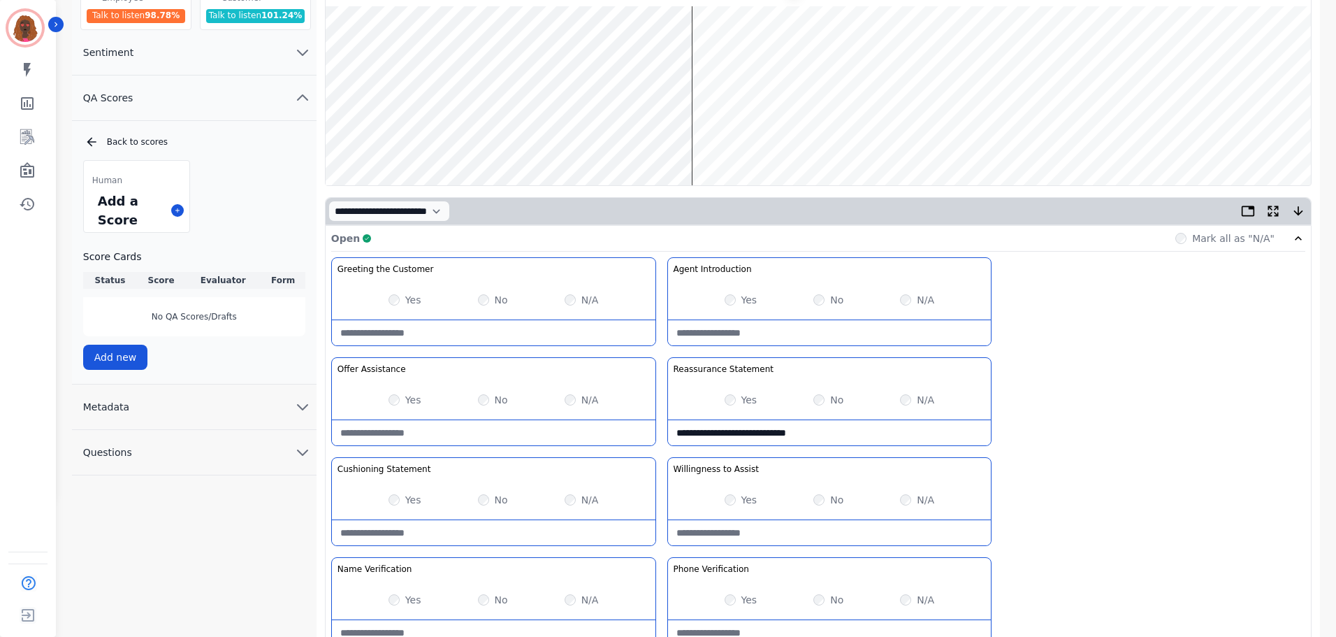
scroll to position [140, 0]
click at [570, 142] on wave at bounding box center [818, 96] width 985 height 179
click at [579, 143] on wave at bounding box center [818, 96] width 985 height 179
click at [589, 141] on wave at bounding box center [818, 96] width 985 height 179
click at [600, 141] on wave at bounding box center [818, 96] width 985 height 179
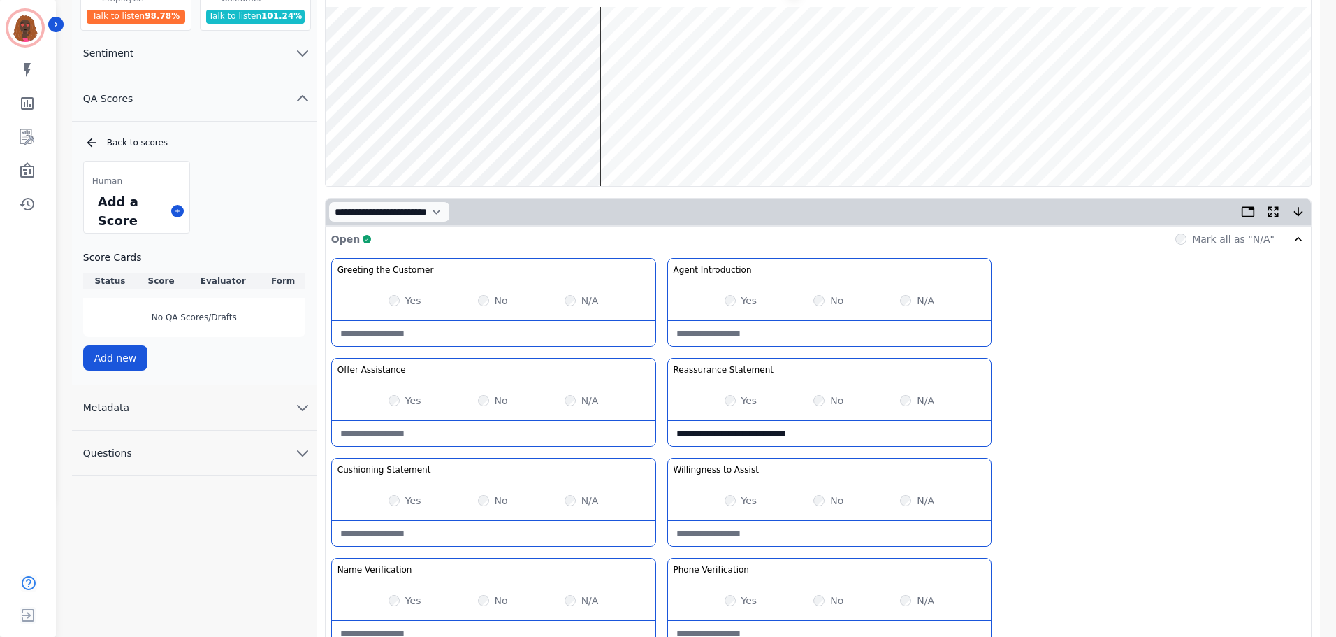
click at [609, 141] on wave at bounding box center [818, 96] width 985 height 179
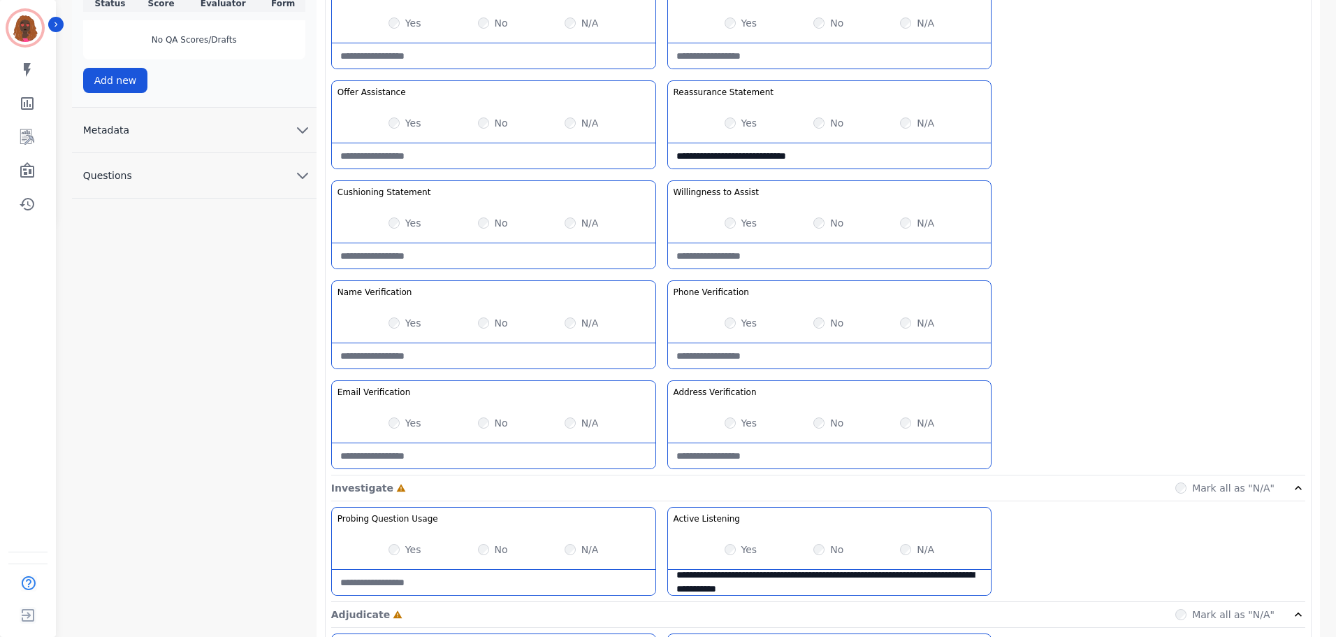
scroll to position [419, 0]
click at [474, 256] on Statement-note at bounding box center [494, 254] width 324 height 25
type Statement-note "**********"
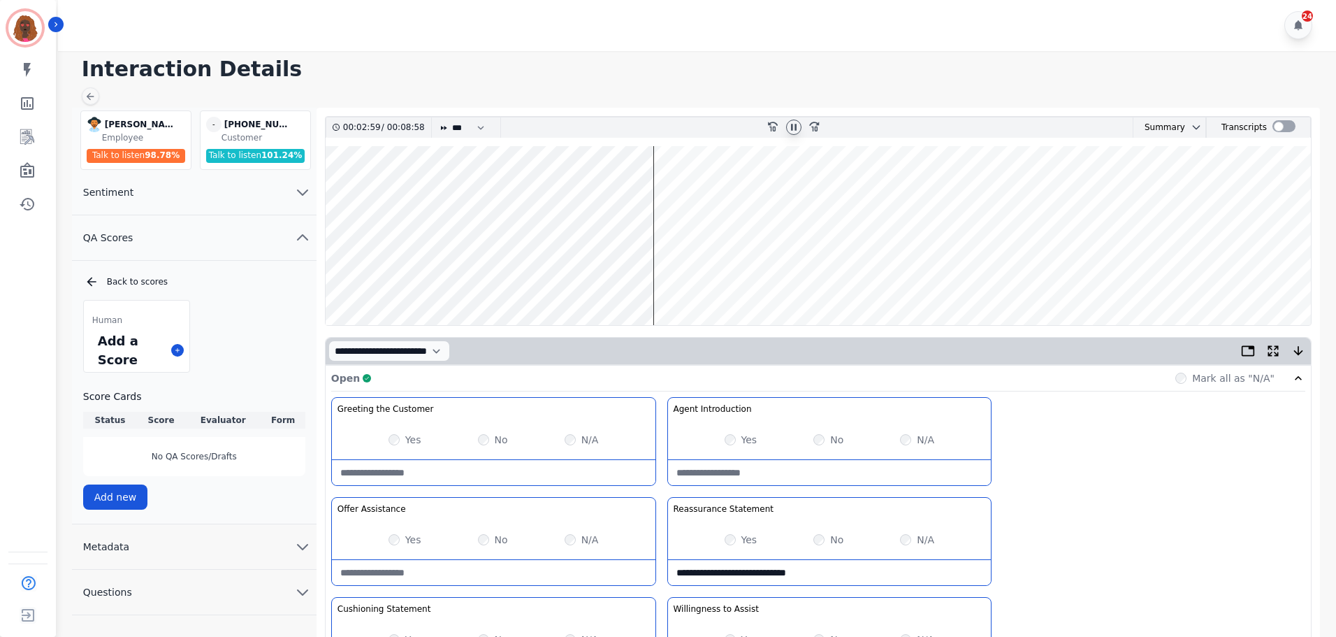
scroll to position [0, 0]
drag, startPoint x: 1252, startPoint y: 275, endPoint x: 1244, endPoint y: 277, distance: 8.5
click at [1252, 275] on wave at bounding box center [818, 236] width 985 height 179
click at [899, 282] on wave at bounding box center [818, 236] width 985 height 179
click at [899, 280] on wave at bounding box center [818, 236] width 985 height 179
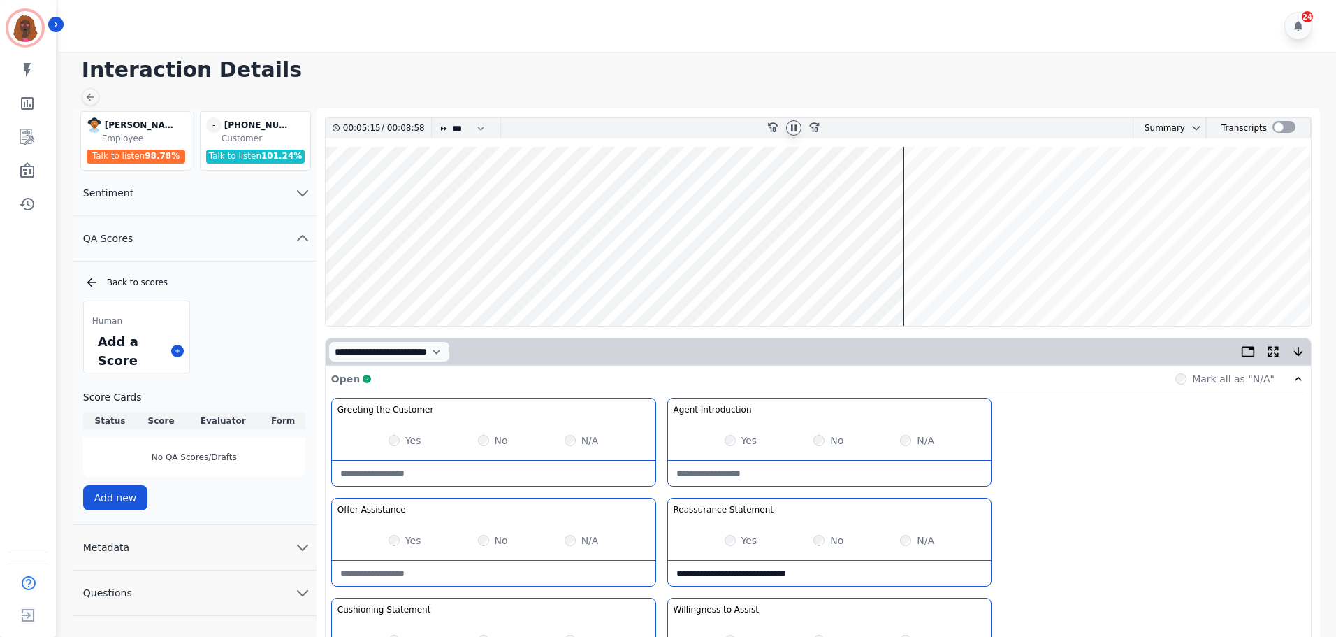
click at [899, 280] on wave at bounding box center [818, 236] width 985 height 179
click at [1253, 278] on wave at bounding box center [818, 236] width 985 height 179
click at [1208, 188] on wave at bounding box center [818, 236] width 985 height 179
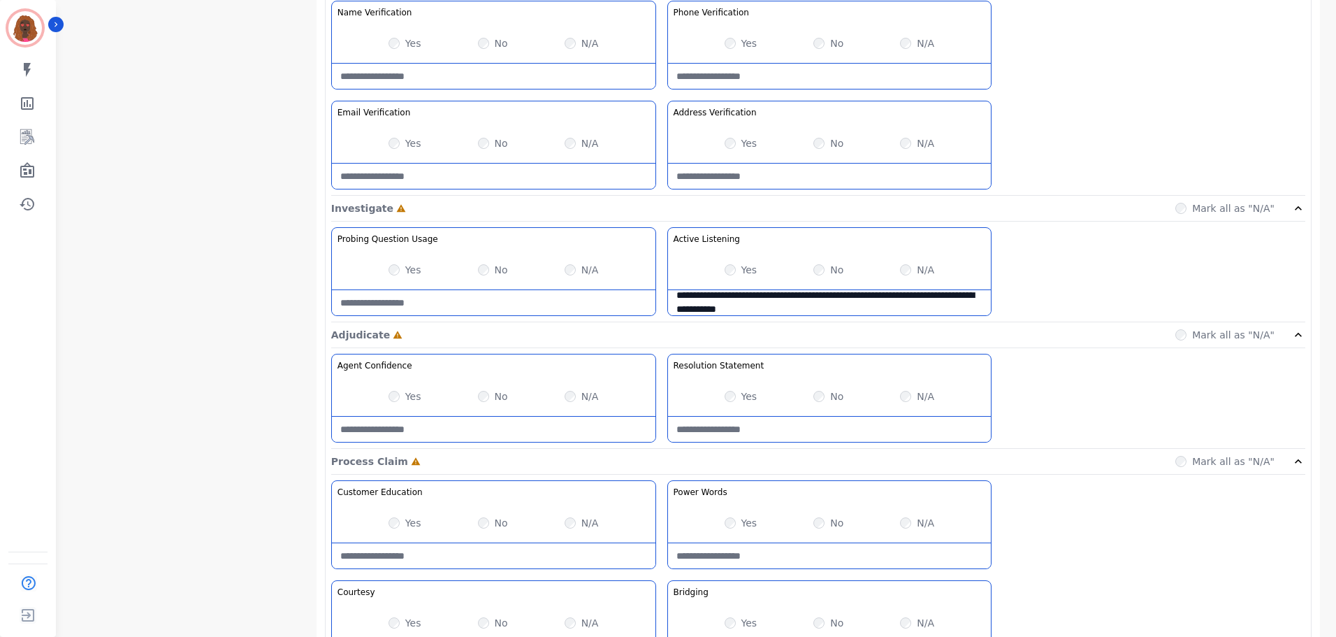
scroll to position [697, 0]
click at [391, 274] on div "Yes" at bounding box center [405, 269] width 33 height 14
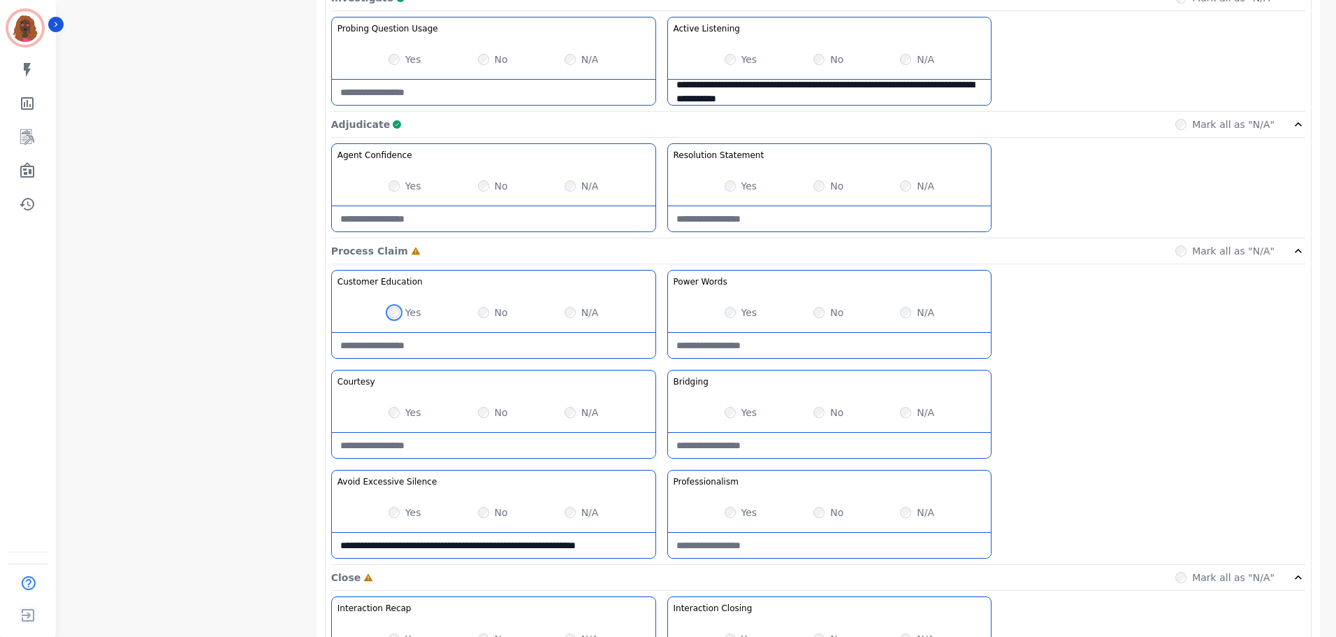
scroll to position [908, 0]
click at [825, 410] on div "No" at bounding box center [828, 412] width 30 height 14
click at [819, 444] on Claim-Bridging-note at bounding box center [830, 444] width 324 height 25
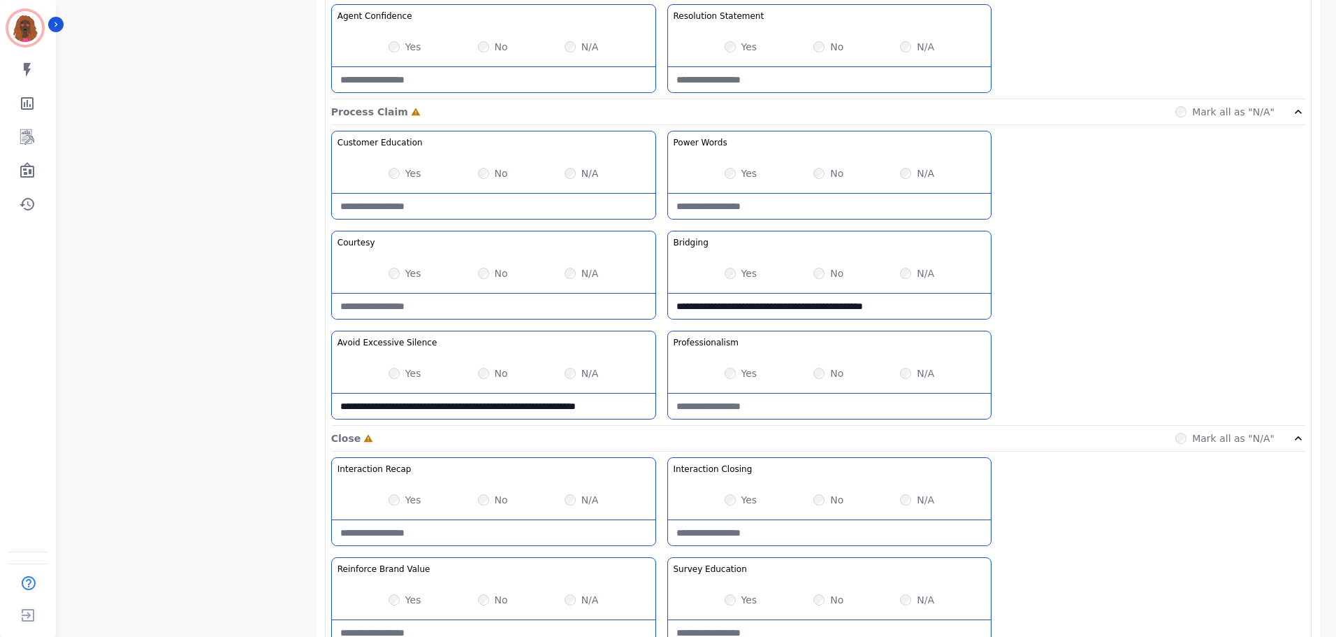
scroll to position [1047, 0]
type Claim-Bridging-note "**********"
click at [792, 214] on Words-note at bounding box center [830, 205] width 324 height 25
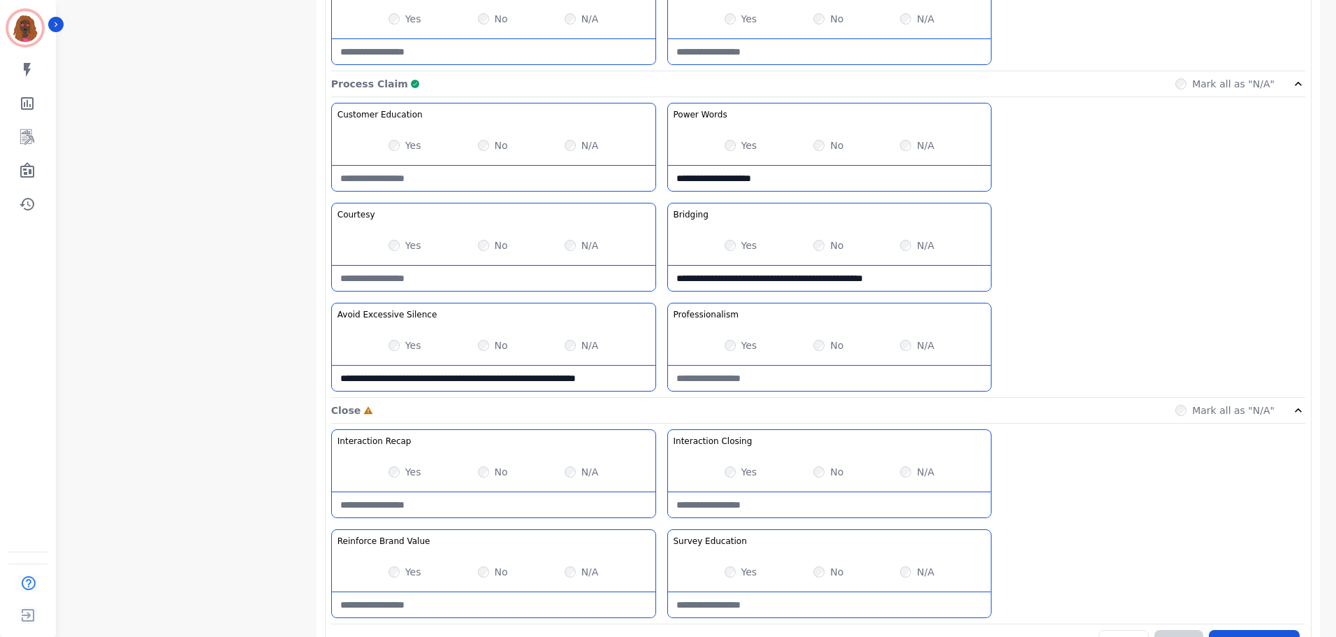
scroll to position [1108, 0]
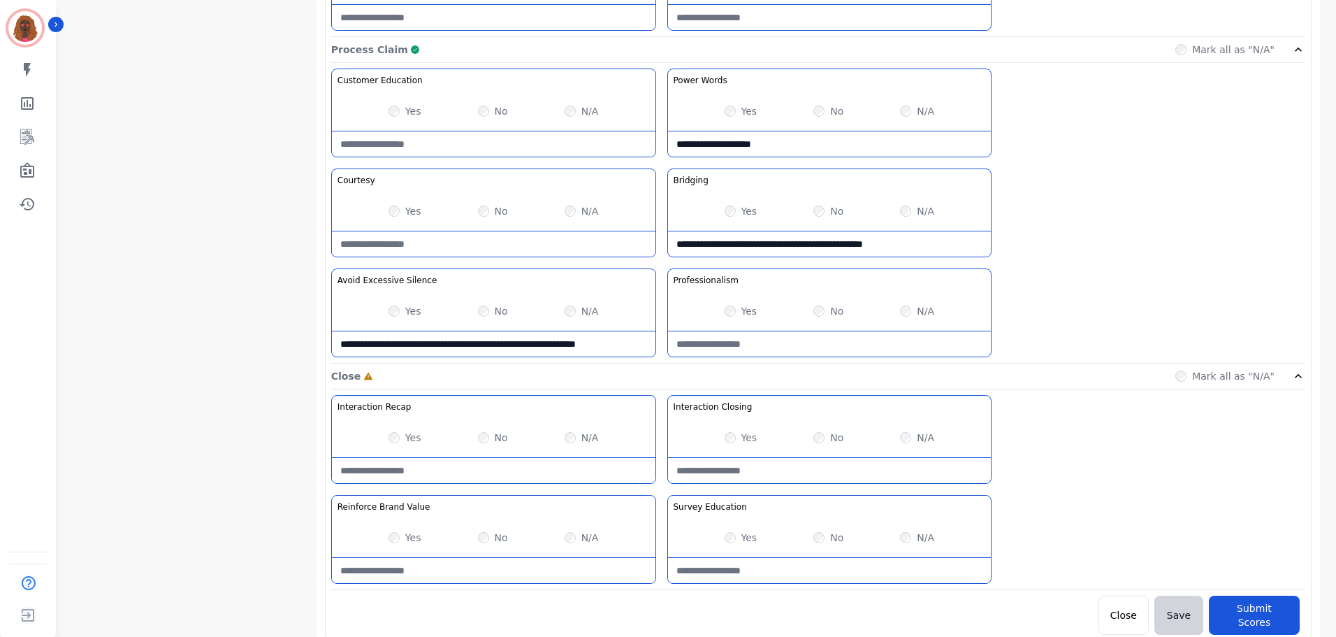
type Words-note "**********"
click at [788, 474] on Closing-note at bounding box center [830, 470] width 324 height 25
type Closing-note "**********"
click at [802, 565] on Education-note at bounding box center [830, 570] width 324 height 25
type Education-note "**********"
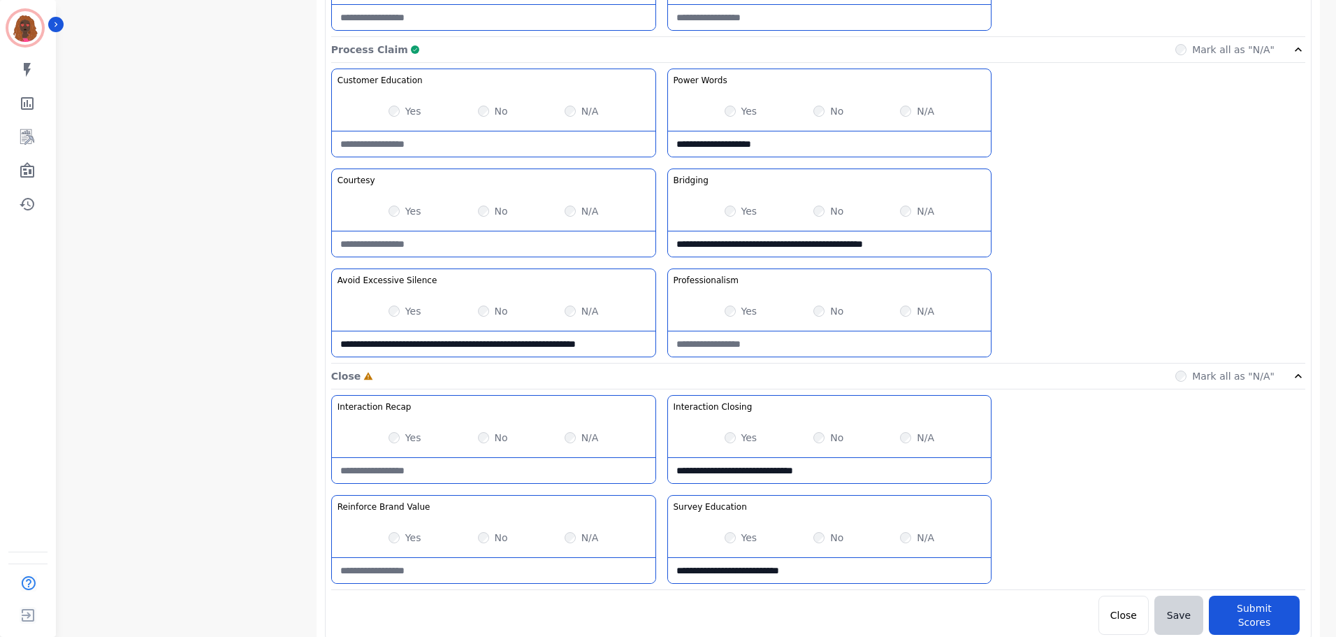
click at [474, 565] on Value-note at bounding box center [494, 570] width 324 height 25
type Value-note "**********"
drag, startPoint x: 1230, startPoint y: 593, endPoint x: 1241, endPoint y: 615, distance: 24.4
click at [1241, 616] on button "Submit Scores" at bounding box center [1254, 614] width 91 height 39
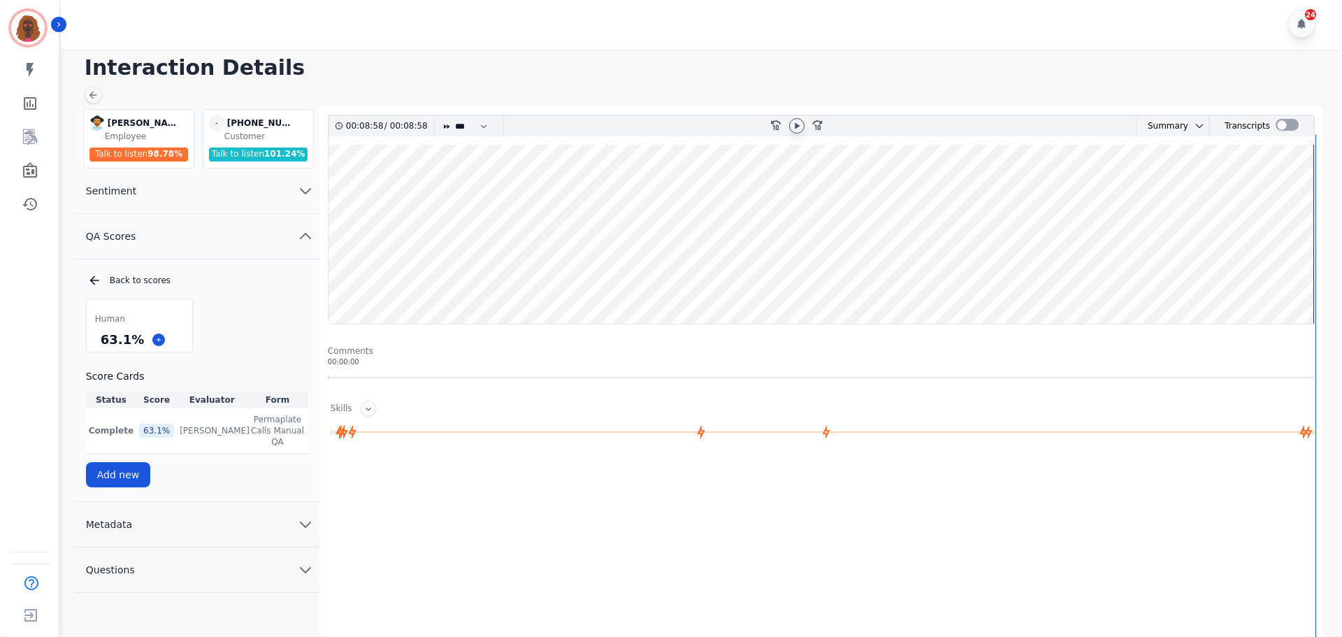
scroll to position [0, 0]
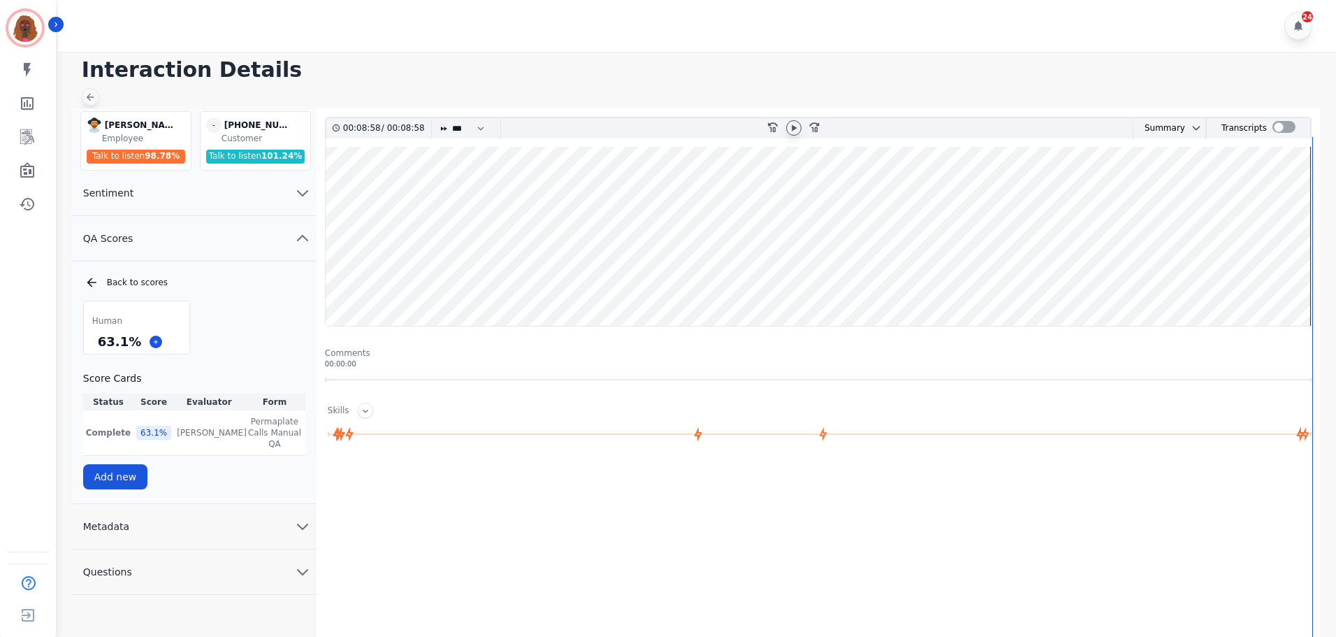
click at [92, 96] on icon at bounding box center [90, 97] width 11 height 11
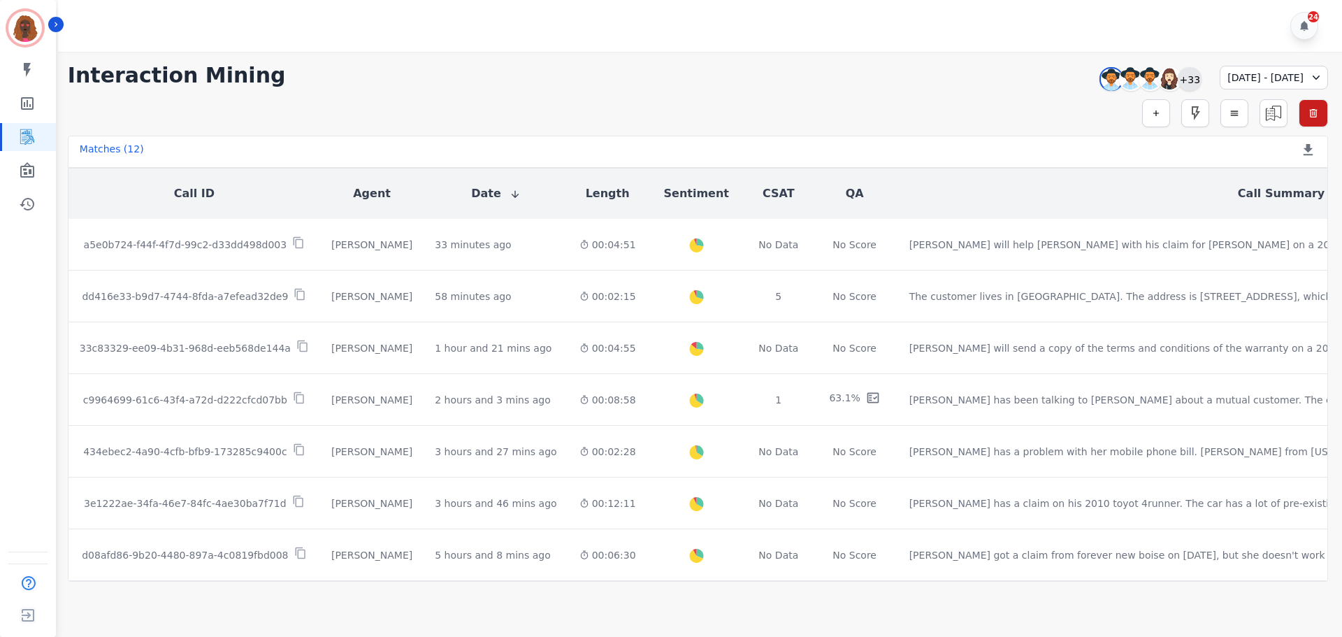
click at [1178, 80] on div "+33" at bounding box center [1190, 79] width 24 height 24
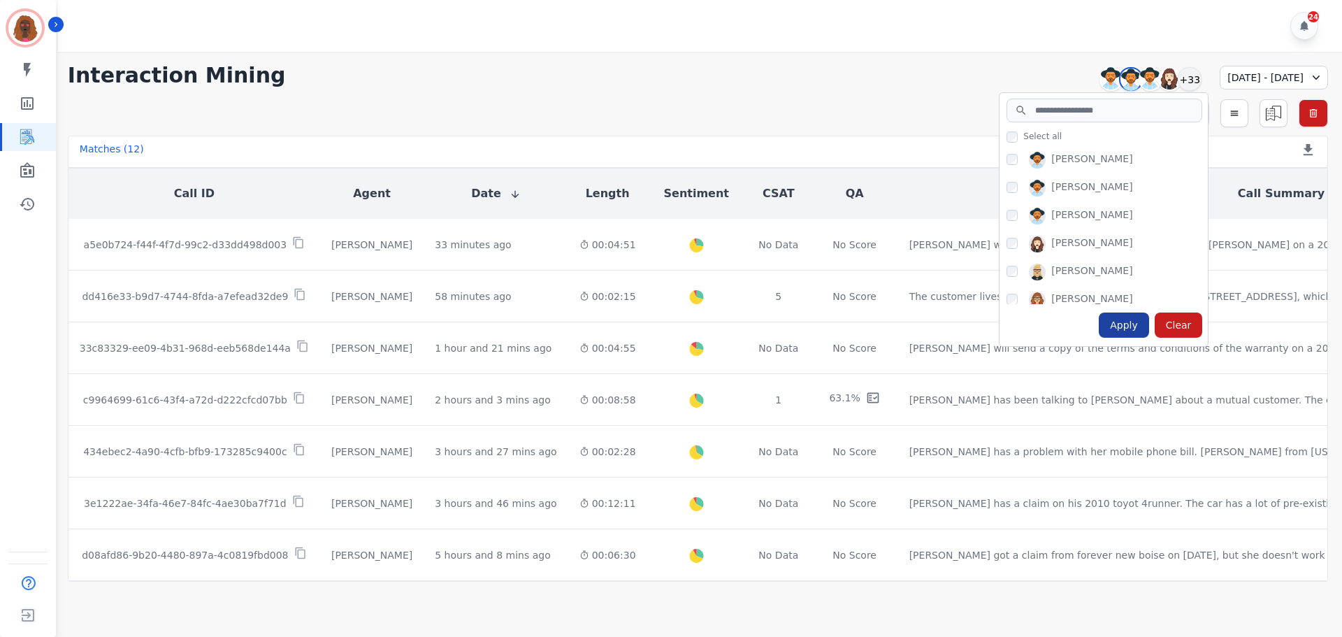
click at [1099, 322] on div "Apply" at bounding box center [1124, 324] width 50 height 25
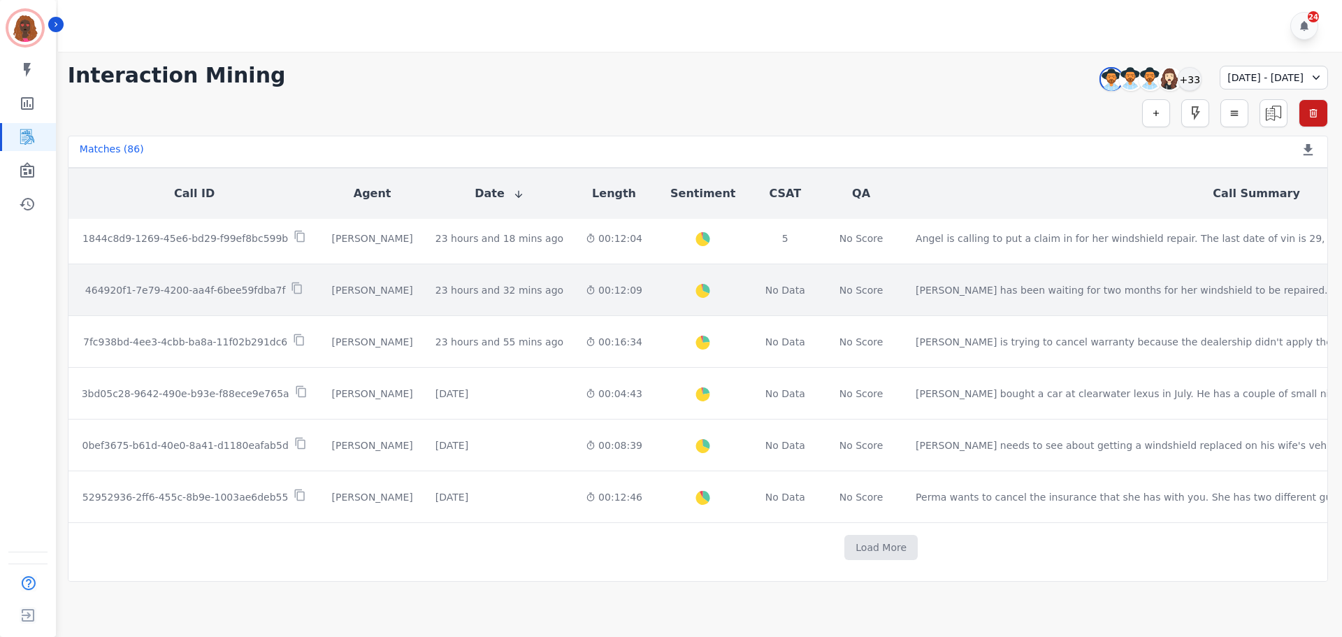
scroll to position [736, 0]
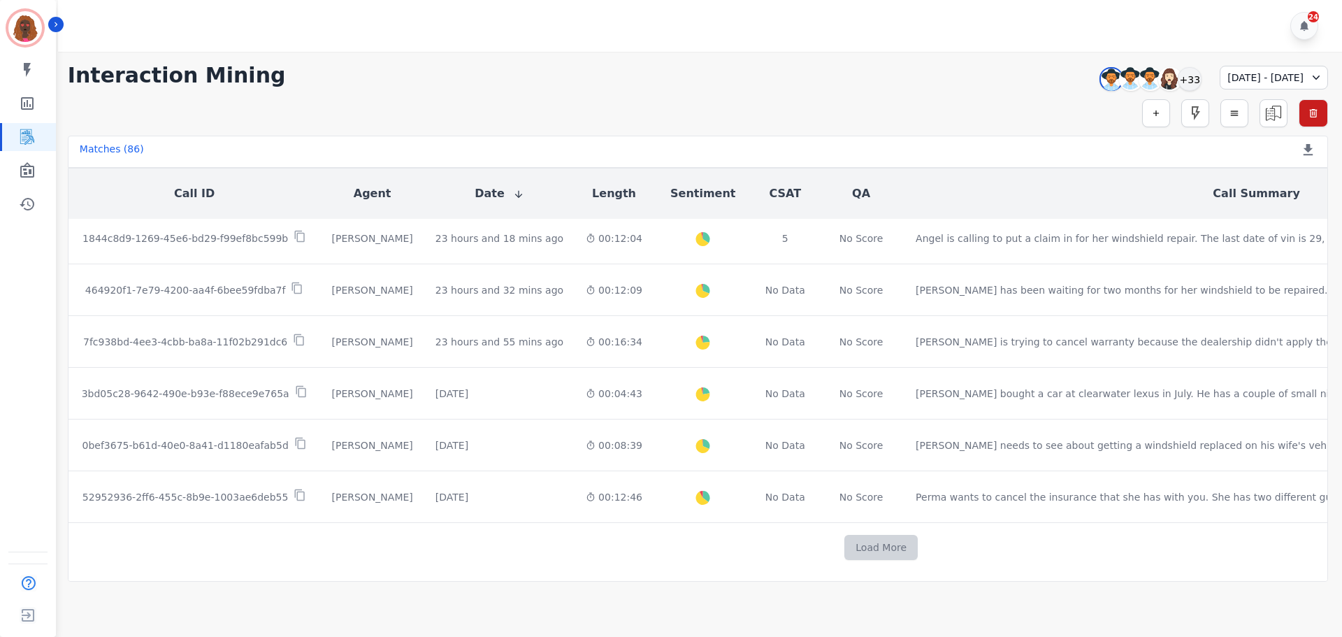
click at [844, 539] on button "Load More" at bounding box center [880, 547] width 73 height 25
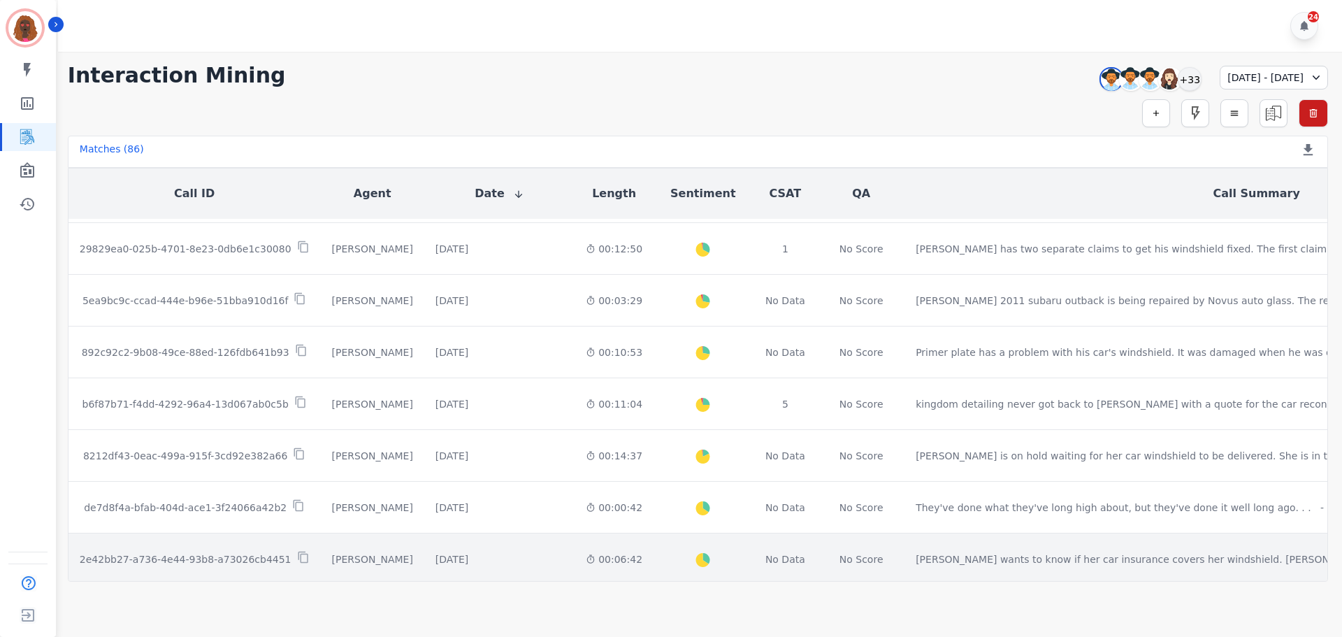
scroll to position [1761, 0]
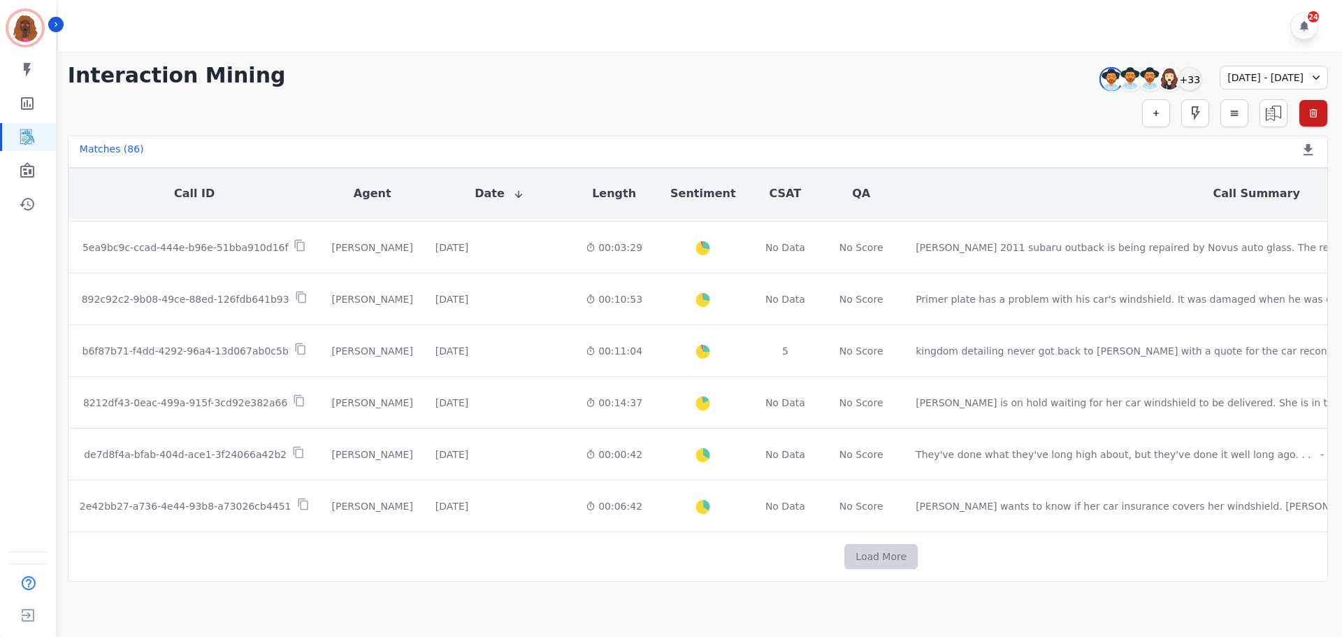
click at [844, 544] on button "Load More" at bounding box center [880, 556] width 73 height 25
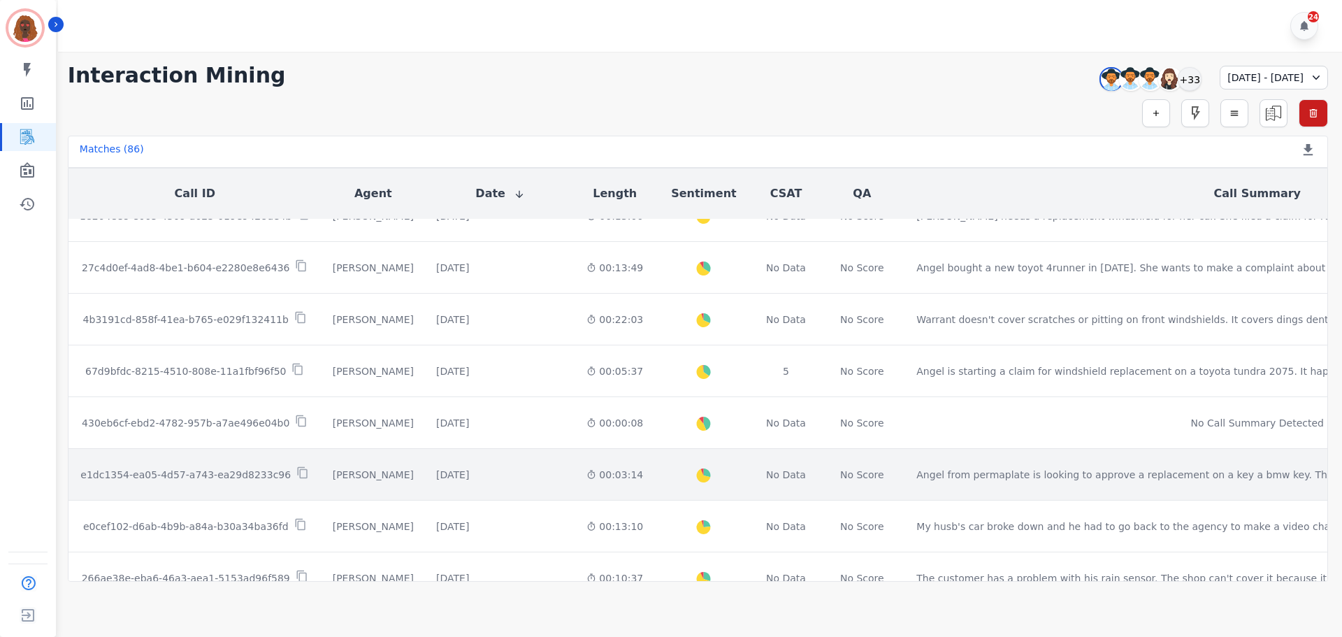
scroll to position [2665, 0]
click at [586, 477] on div "00:03:14" at bounding box center [614, 475] width 57 height 14
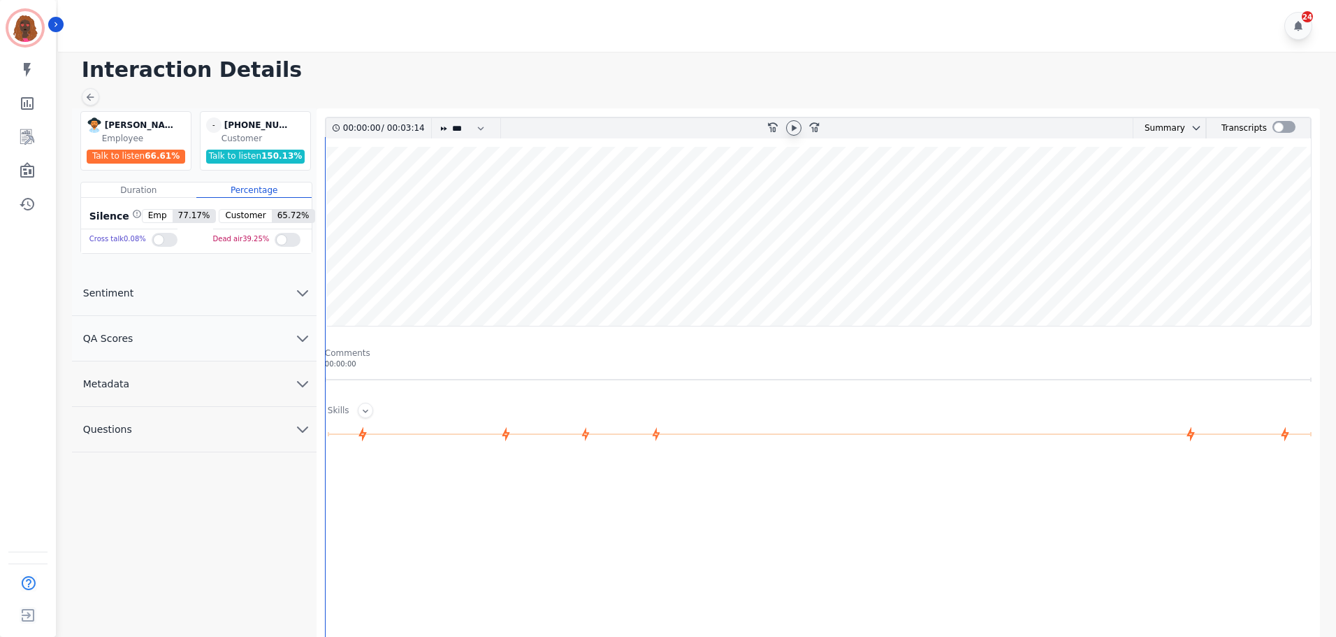
click at [794, 126] on icon at bounding box center [794, 127] width 5 height 6
click at [326, 282] on wave at bounding box center [818, 236] width 985 height 179
click at [338, 193] on wave at bounding box center [818, 236] width 985 height 179
click at [345, 280] on wave at bounding box center [818, 236] width 985 height 179
click at [96, 99] on div at bounding box center [90, 96] width 17 height 17
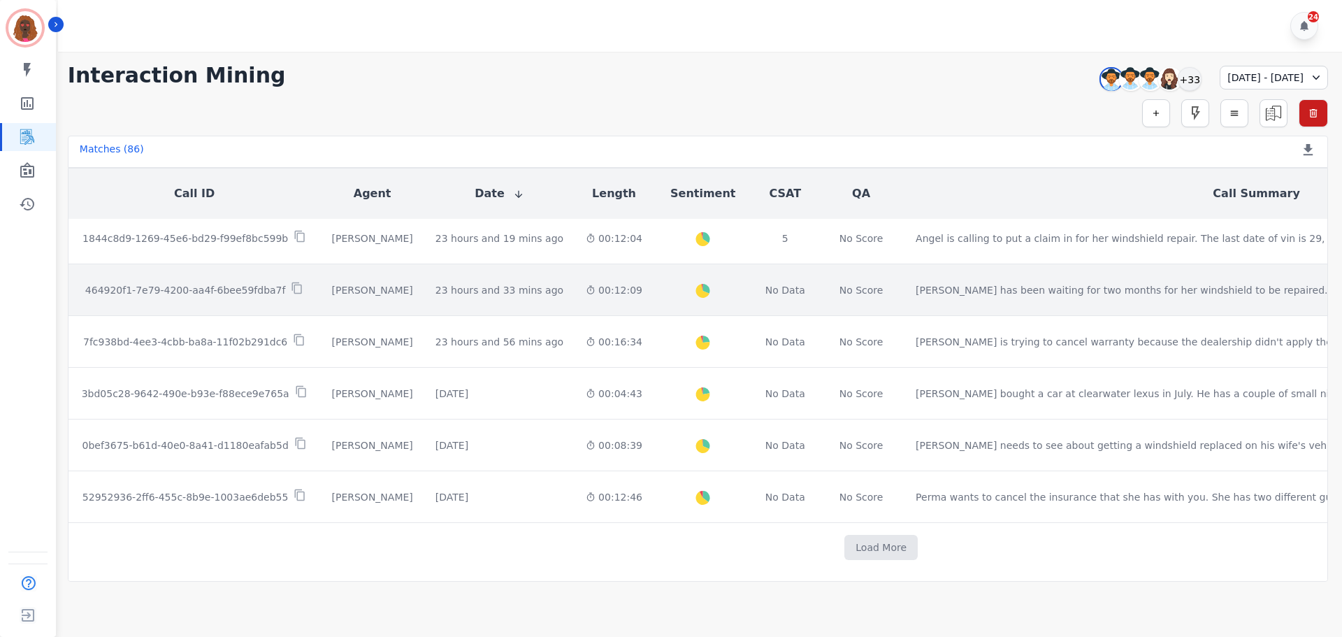
scroll to position [736, 0]
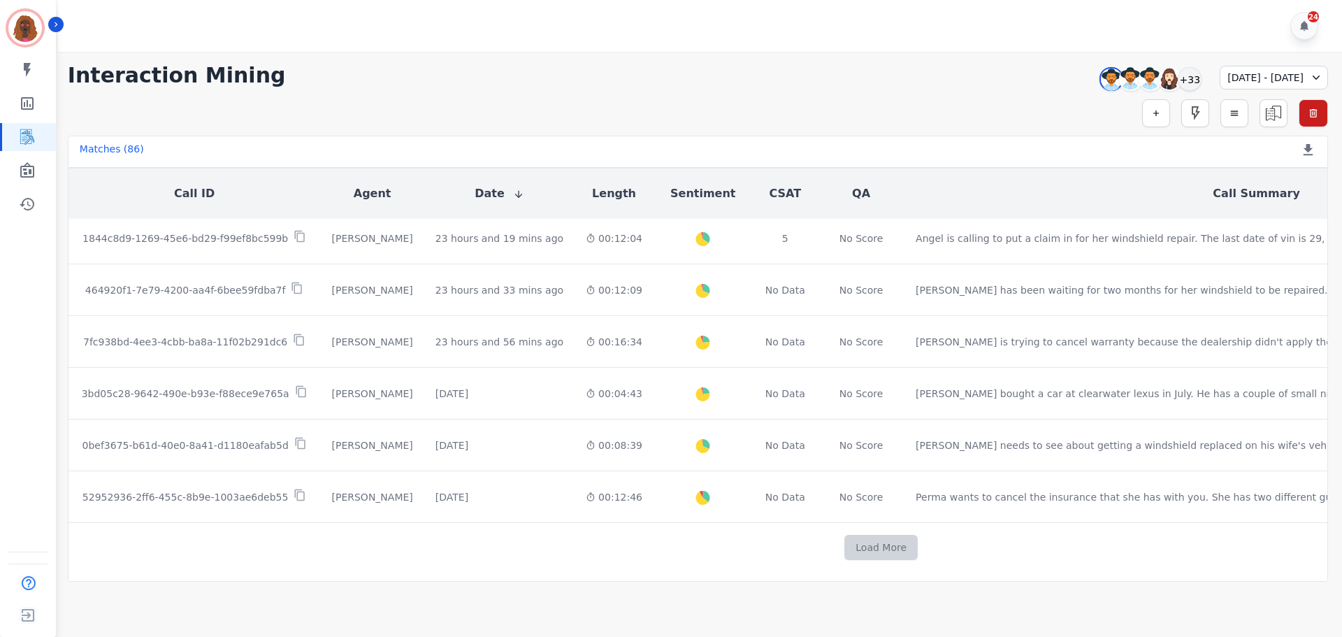
click at [844, 535] on button "Load More" at bounding box center [880, 547] width 73 height 25
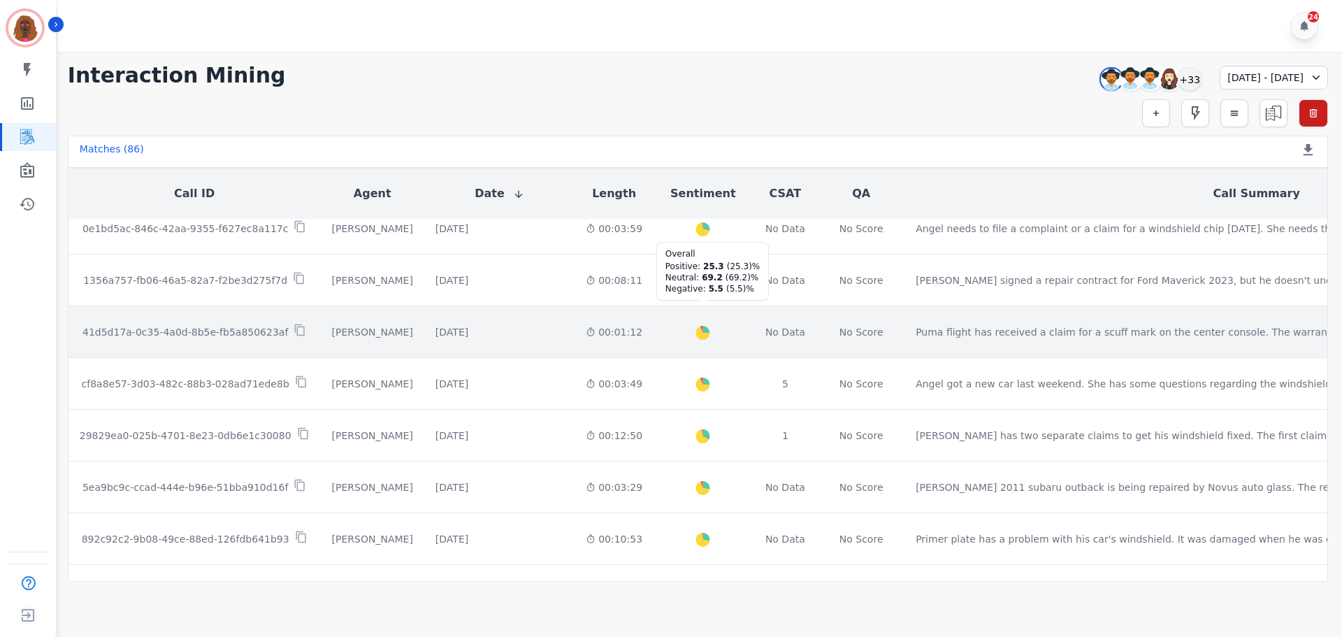
scroll to position [1770, 0]
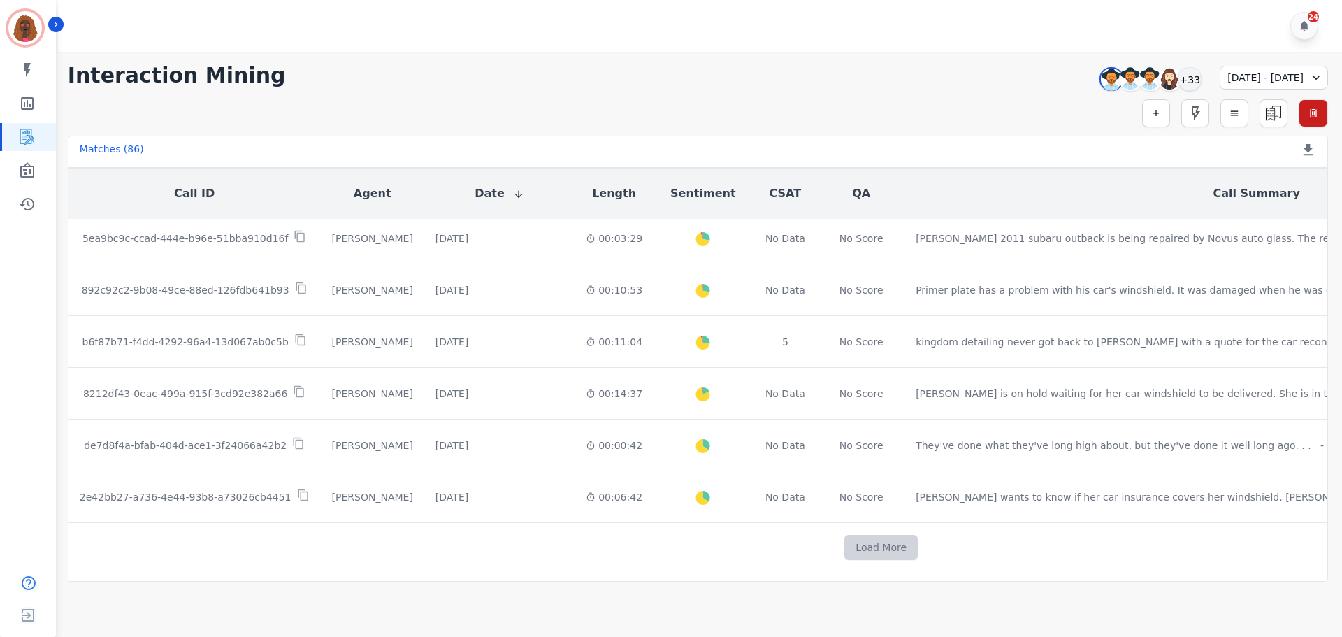
click at [844, 549] on button "Load More" at bounding box center [880, 547] width 73 height 25
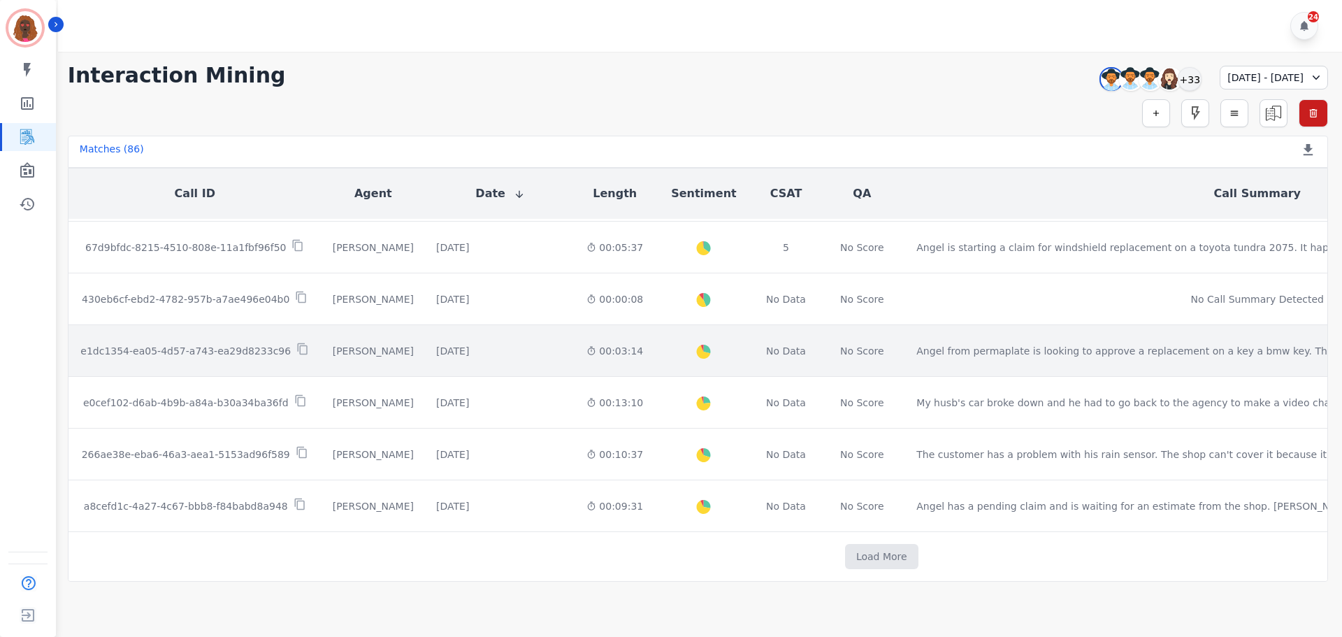
scroll to position [2795, 0]
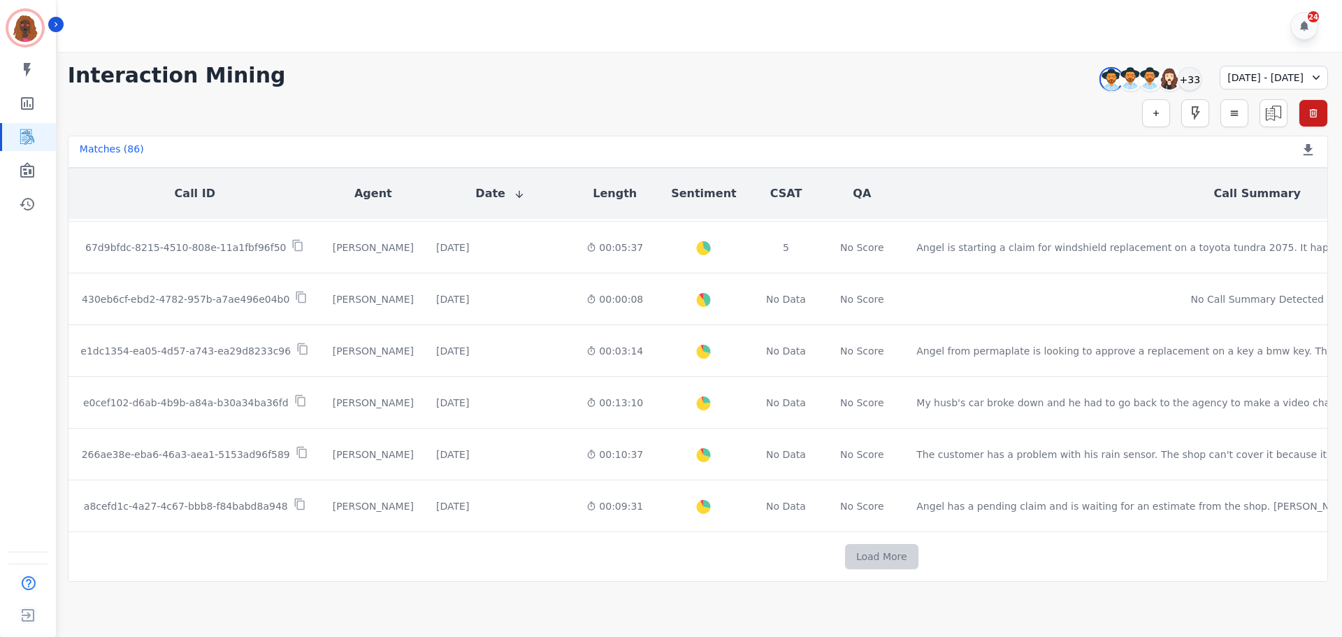
click at [845, 548] on button "Load More" at bounding box center [881, 556] width 73 height 25
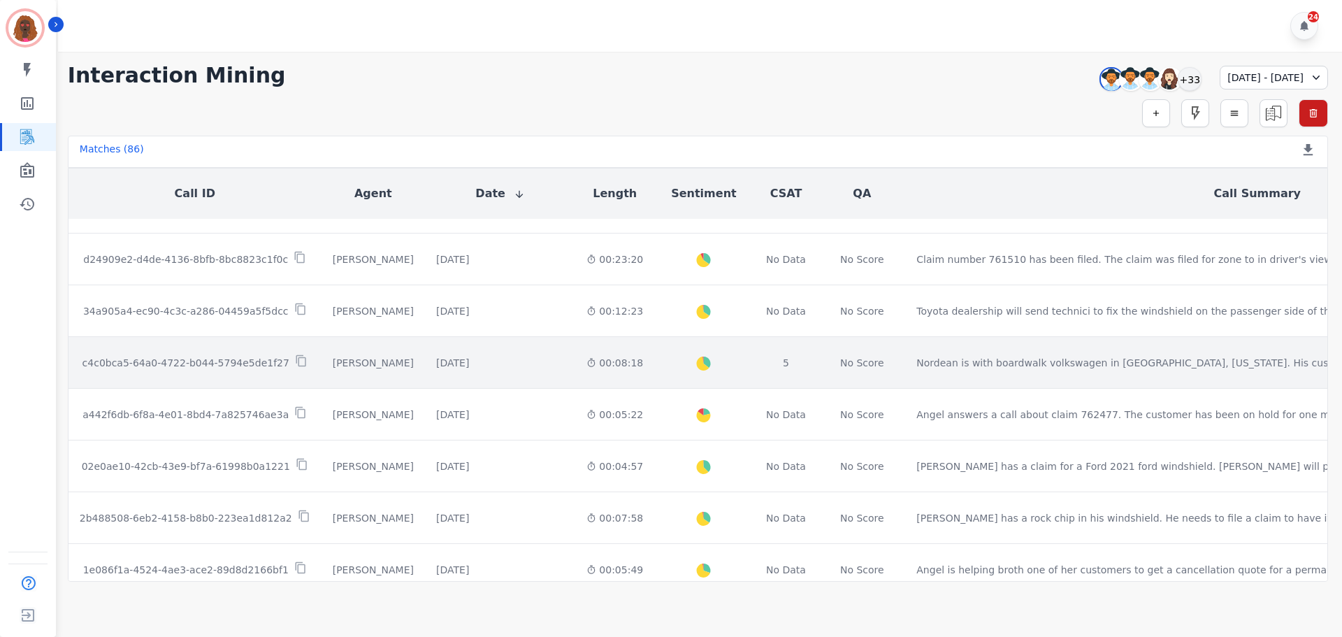
scroll to position [3284, 0]
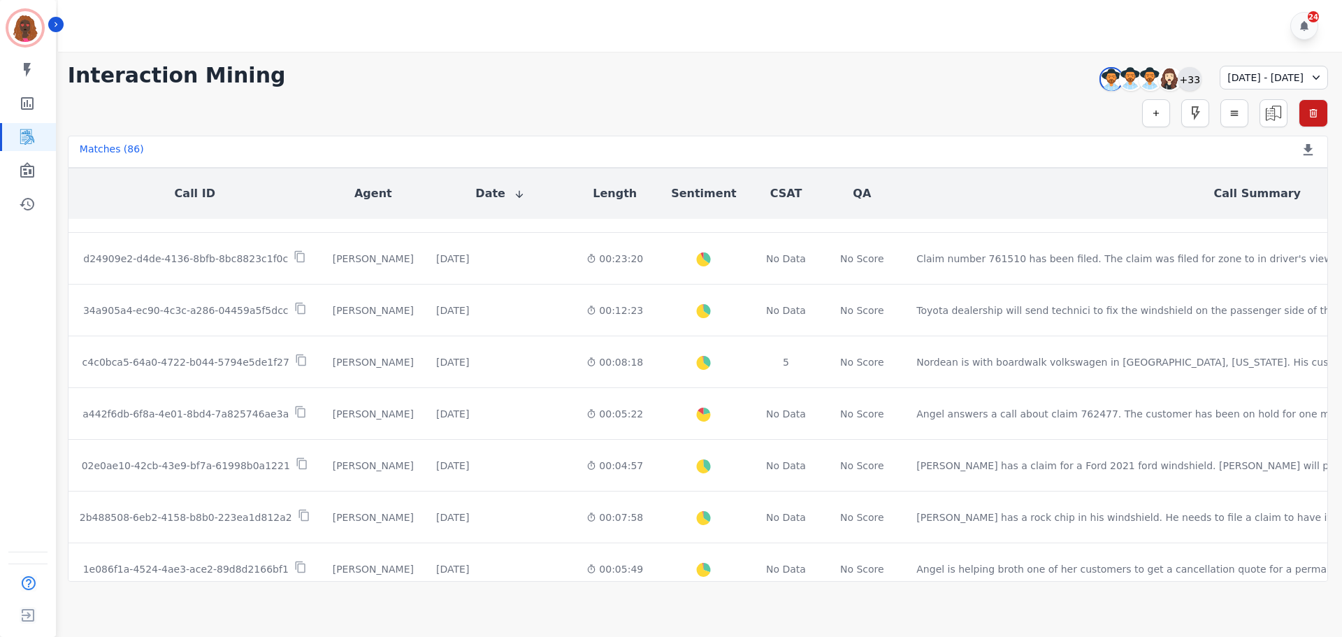
click at [1178, 76] on div "+33" at bounding box center [1190, 79] width 24 height 24
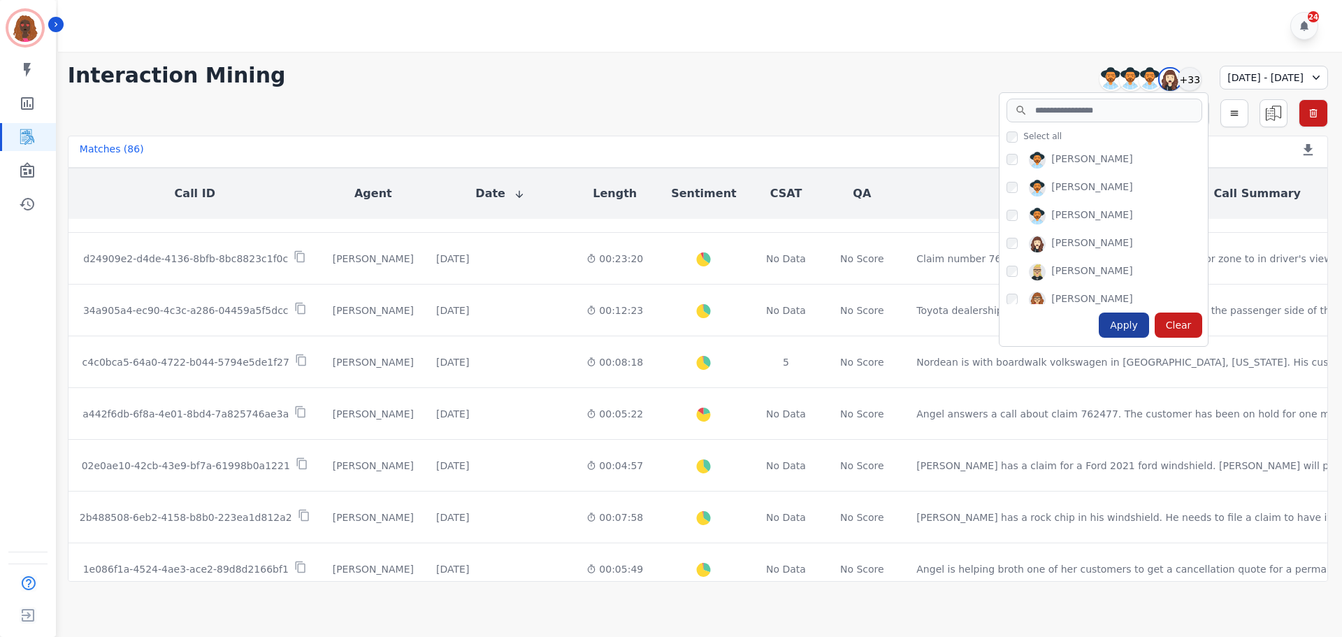
click at [1099, 327] on div "Apply" at bounding box center [1124, 324] width 50 height 25
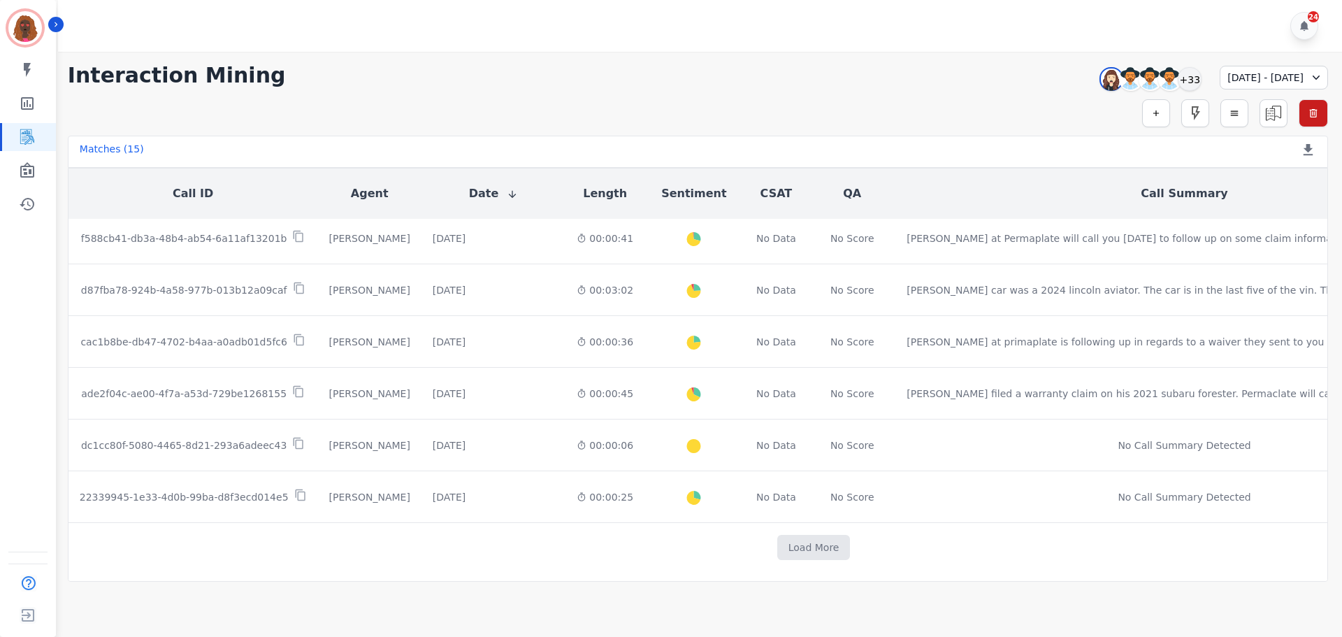
scroll to position [477, 0]
click at [777, 549] on button "Load More" at bounding box center [813, 547] width 73 height 25
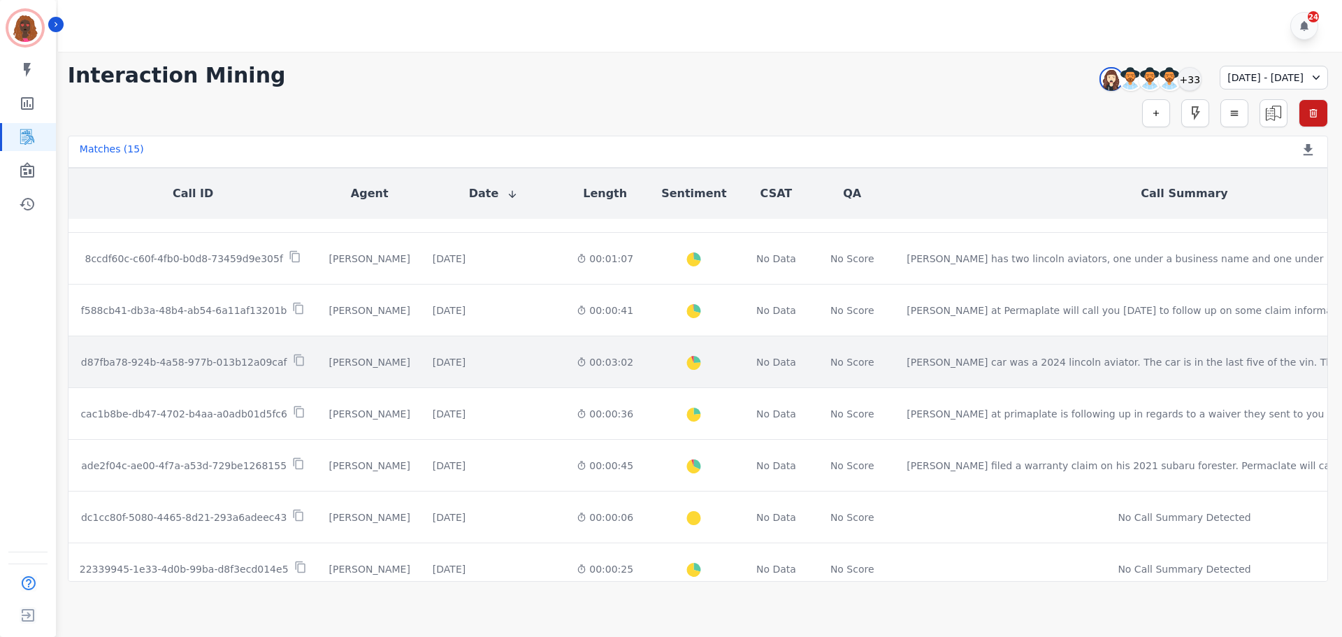
scroll to position [399, 0]
click at [577, 368] on div "00:03:02" at bounding box center [605, 363] width 57 height 14
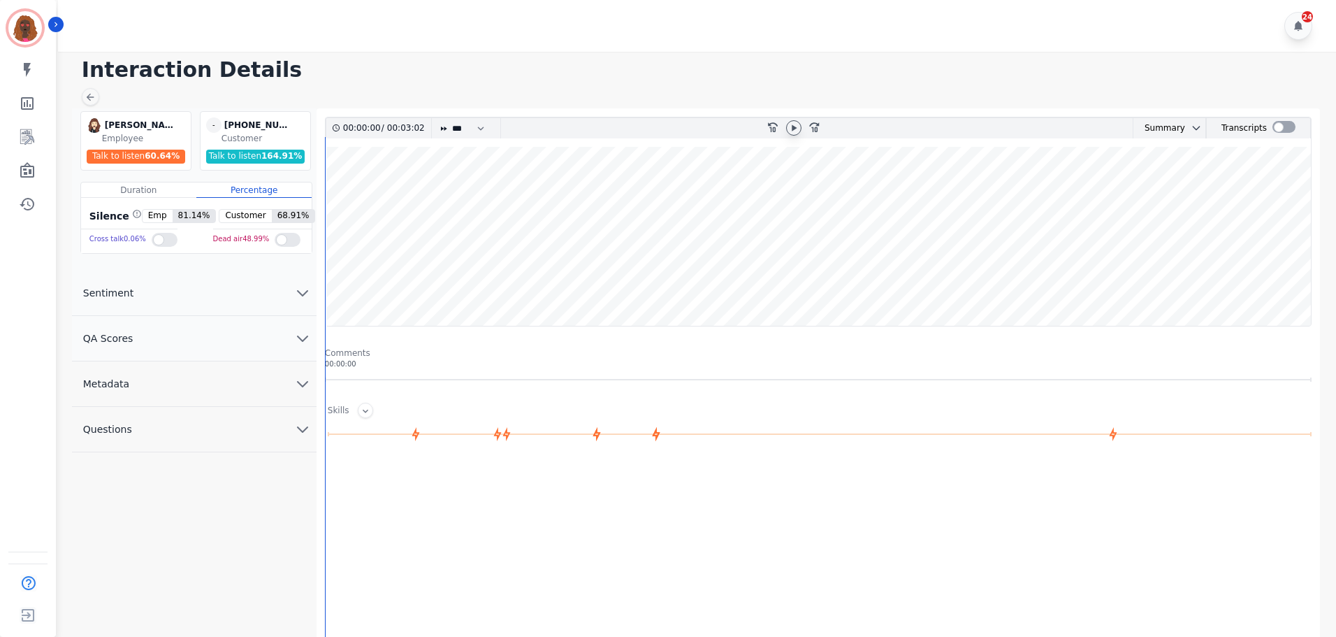
click at [797, 129] on icon at bounding box center [793, 127] width 11 height 11
click at [429, 193] on wave at bounding box center [818, 236] width 985 height 179
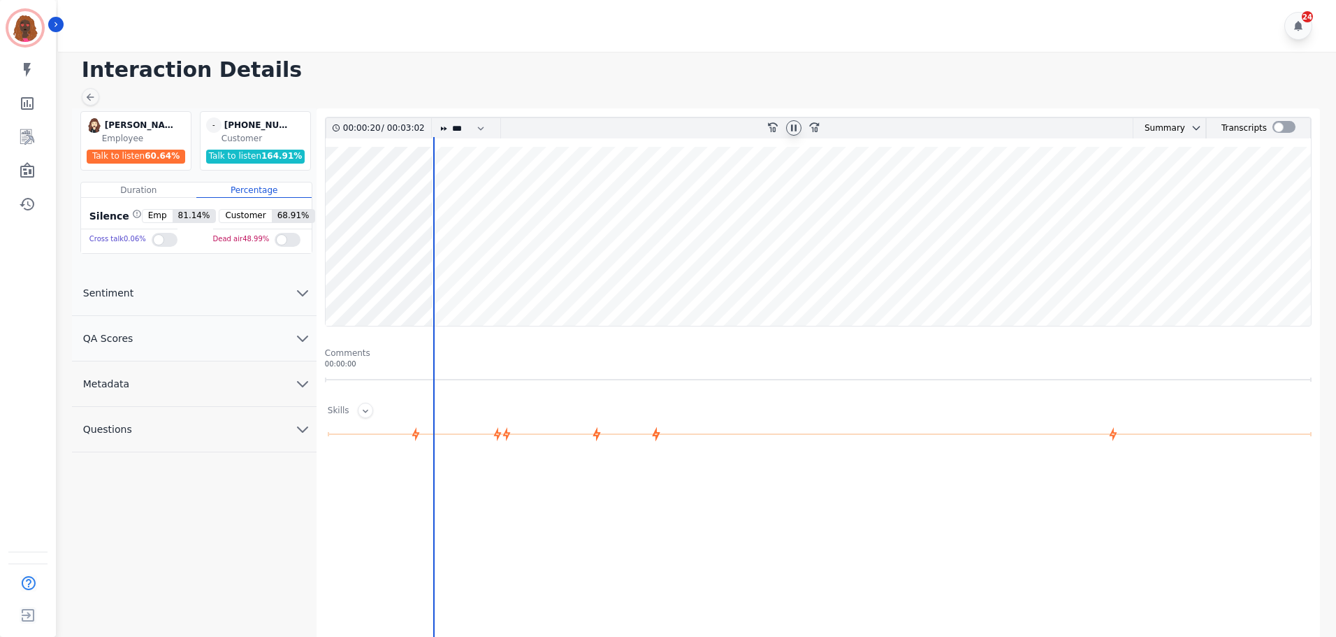
click at [461, 193] on wave at bounding box center [818, 236] width 985 height 179
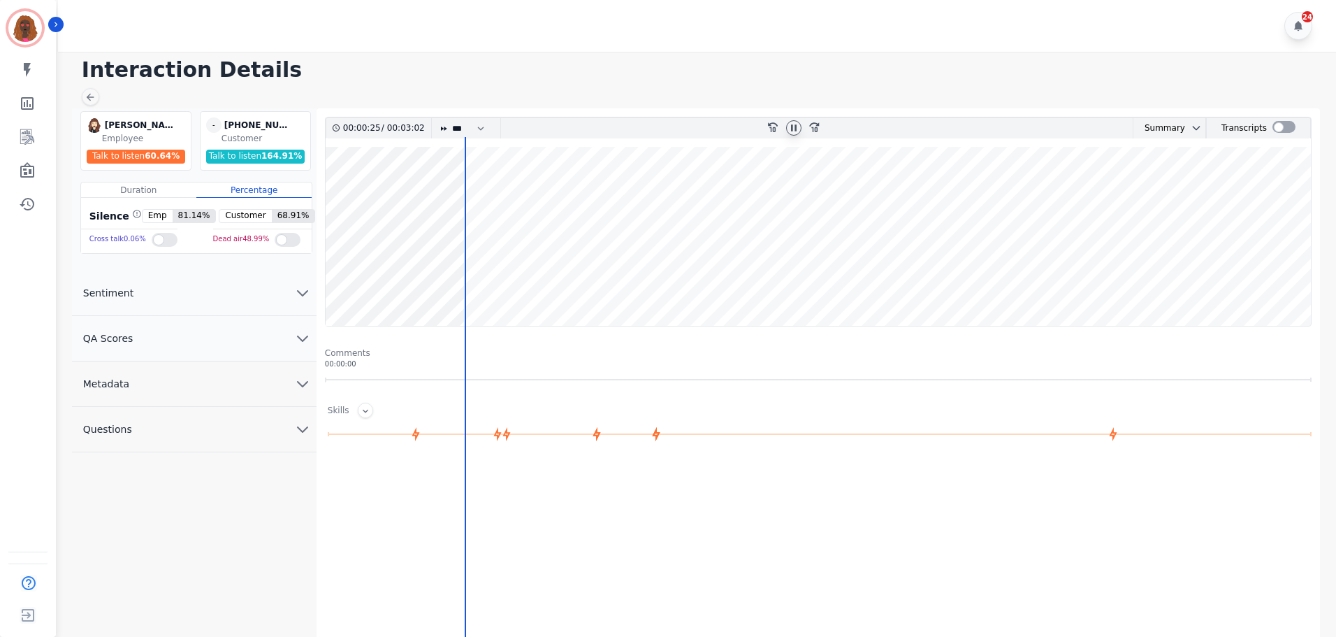
click at [482, 189] on wave at bounding box center [818, 236] width 985 height 179
click at [92, 98] on icon at bounding box center [90, 97] width 11 height 11
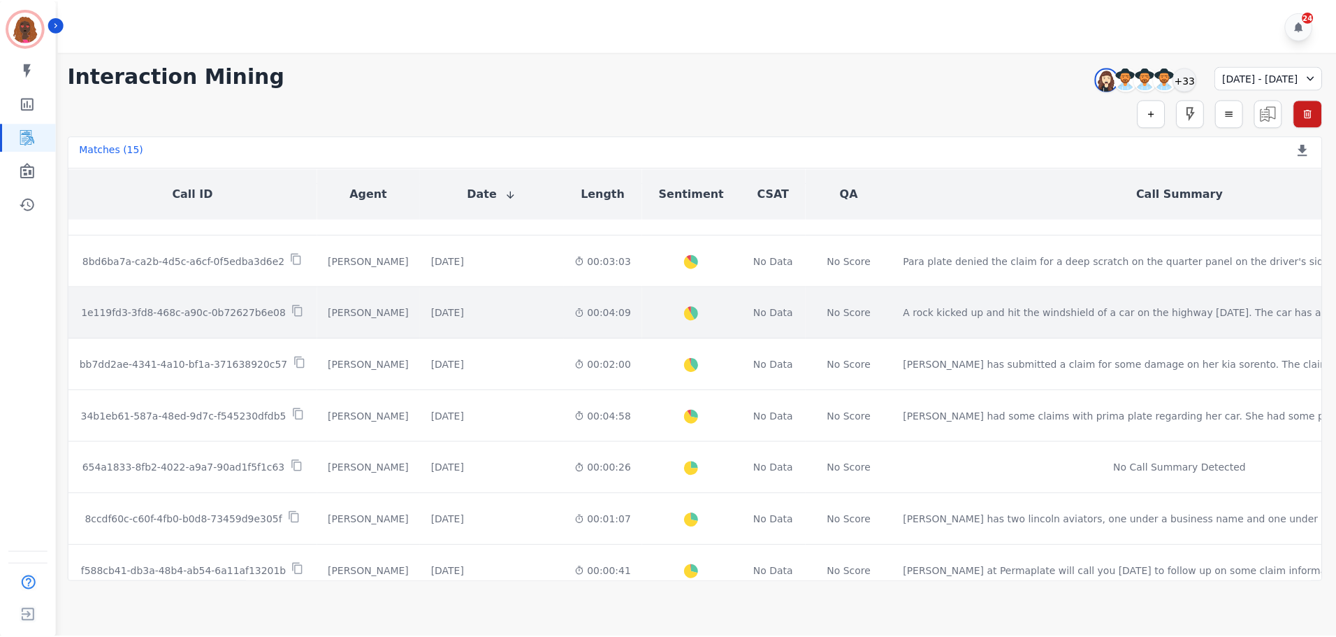
scroll to position [140, 0]
click at [577, 306] on div "00:04:09" at bounding box center [605, 311] width 57 height 14
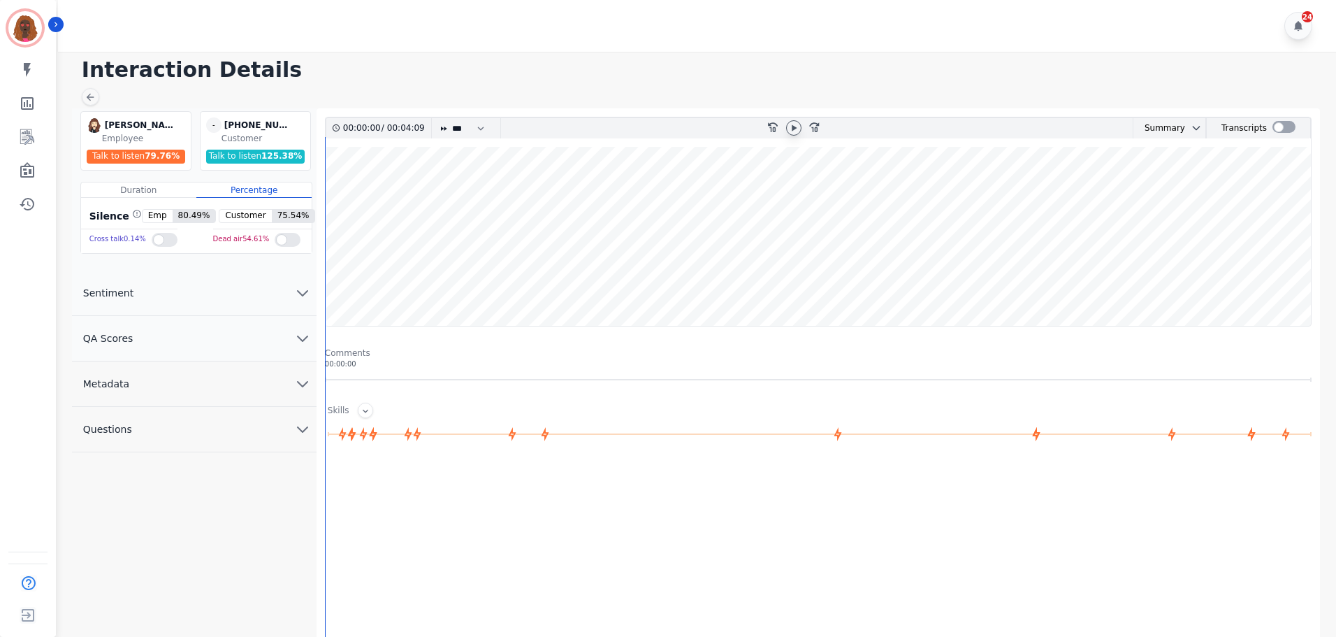
click at [789, 129] on icon at bounding box center [793, 127] width 11 height 11
click at [302, 340] on icon "chevron down" at bounding box center [303, 338] width 10 height 5
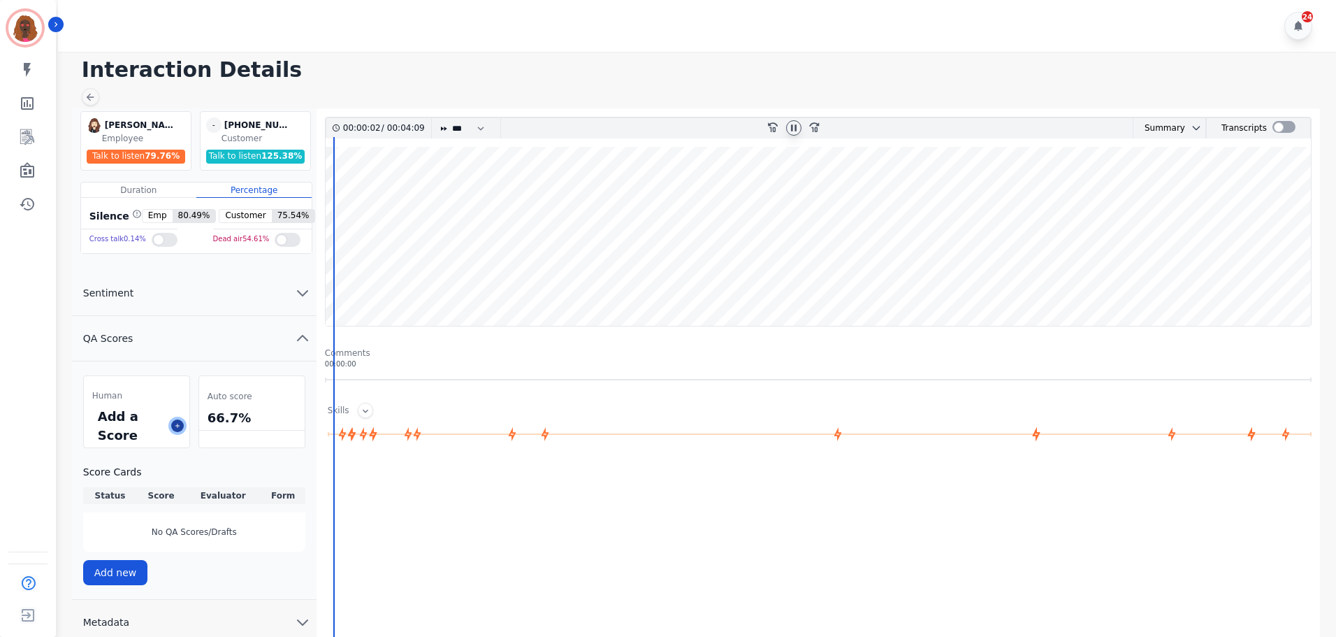
click at [177, 429] on button at bounding box center [177, 425] width 13 height 13
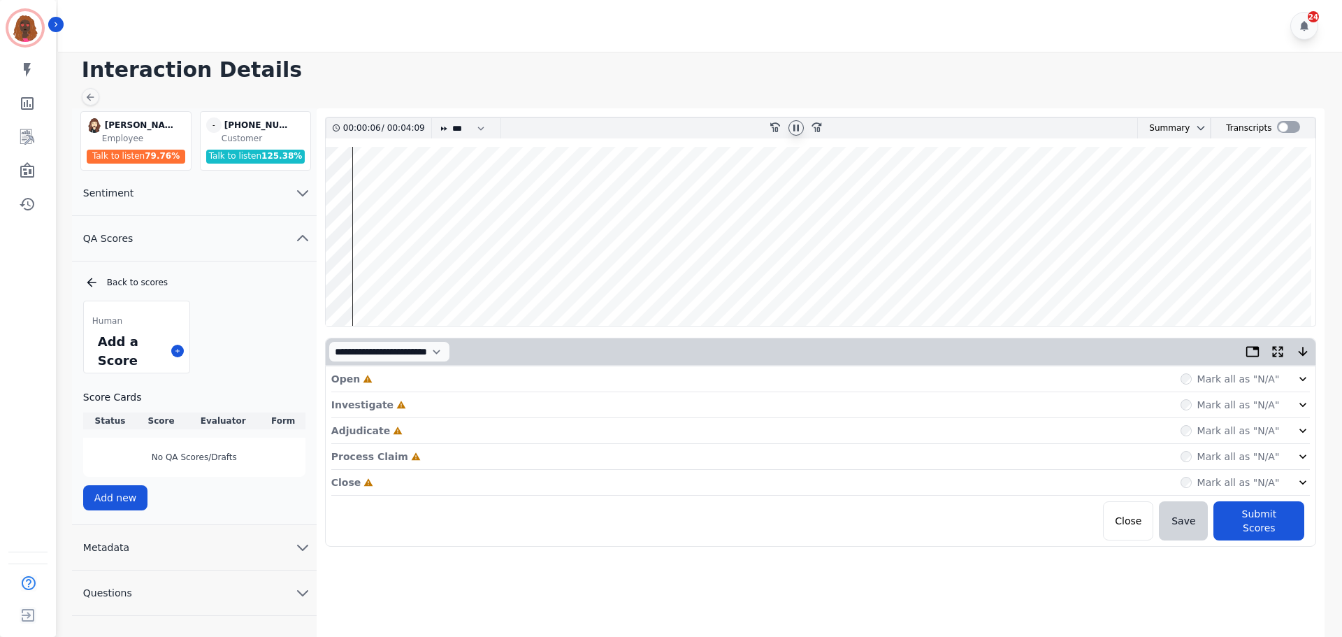
click at [504, 381] on div "Open Incomplete Mark all as "N/A"" at bounding box center [820, 379] width 979 height 26
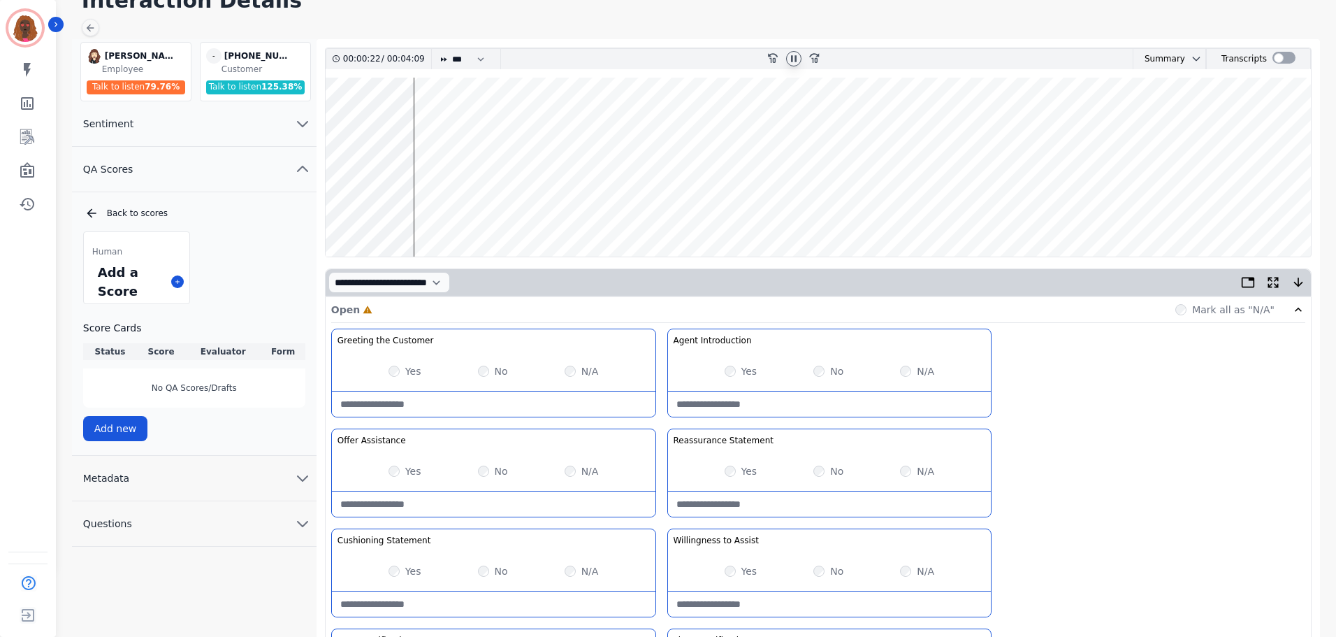
scroll to position [70, 0]
click at [360, 208] on wave at bounding box center [818, 166] width 985 height 179
click at [405, 212] on wave at bounding box center [818, 166] width 985 height 179
click at [352, 121] on wave at bounding box center [818, 166] width 985 height 179
click at [407, 209] on wave at bounding box center [818, 166] width 985 height 179
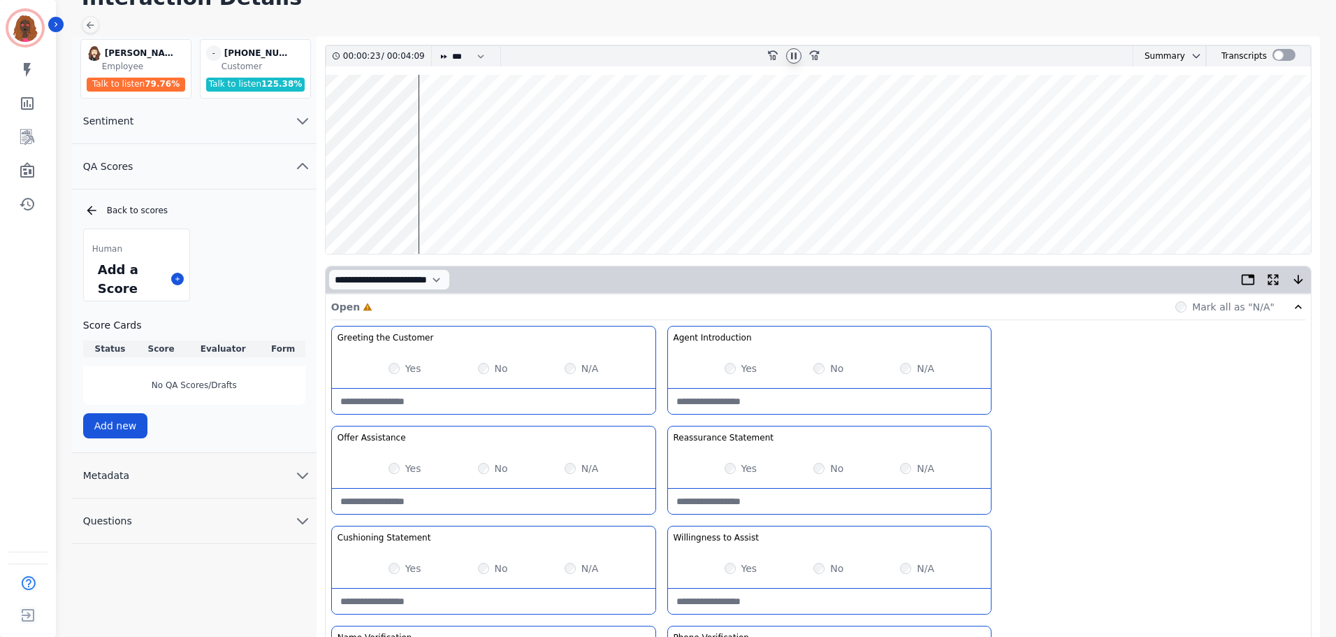
scroll to position [71, 0]
click at [789, 57] on icon at bounding box center [793, 56] width 11 height 11
click at [797, 57] on icon at bounding box center [793, 56] width 11 height 11
click at [793, 59] on icon at bounding box center [793, 56] width 11 height 11
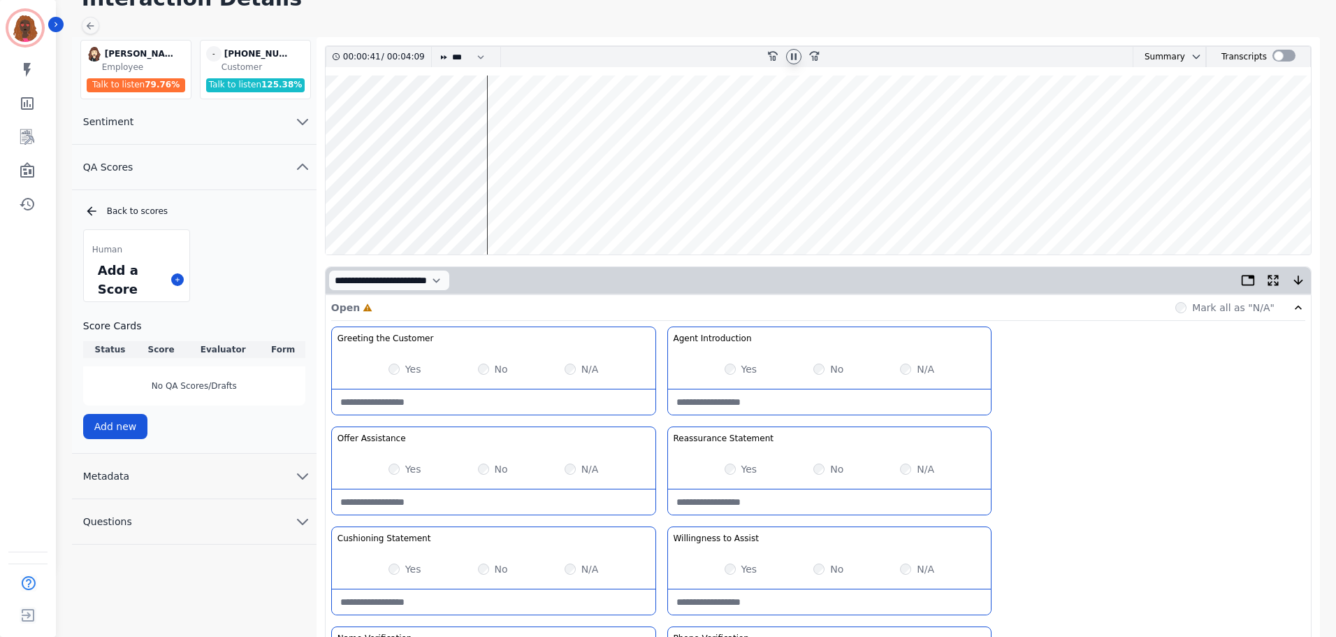
click at [458, 206] on wave at bounding box center [818, 164] width 985 height 179
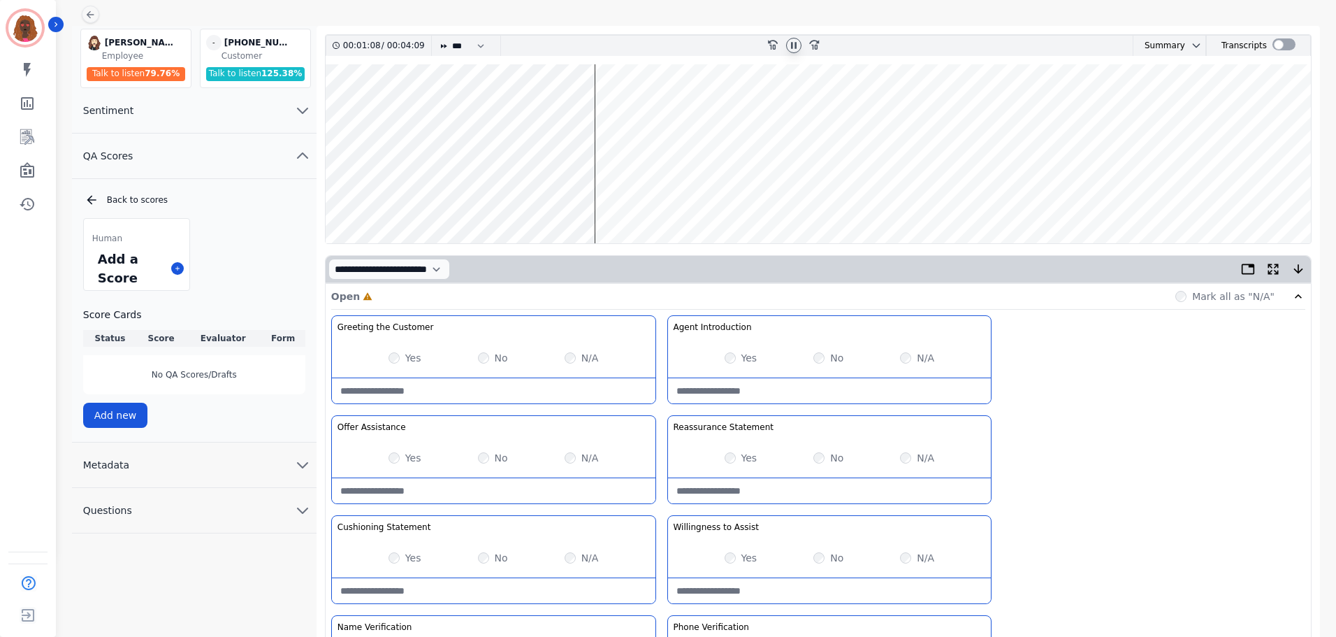
scroll to position [0, 0]
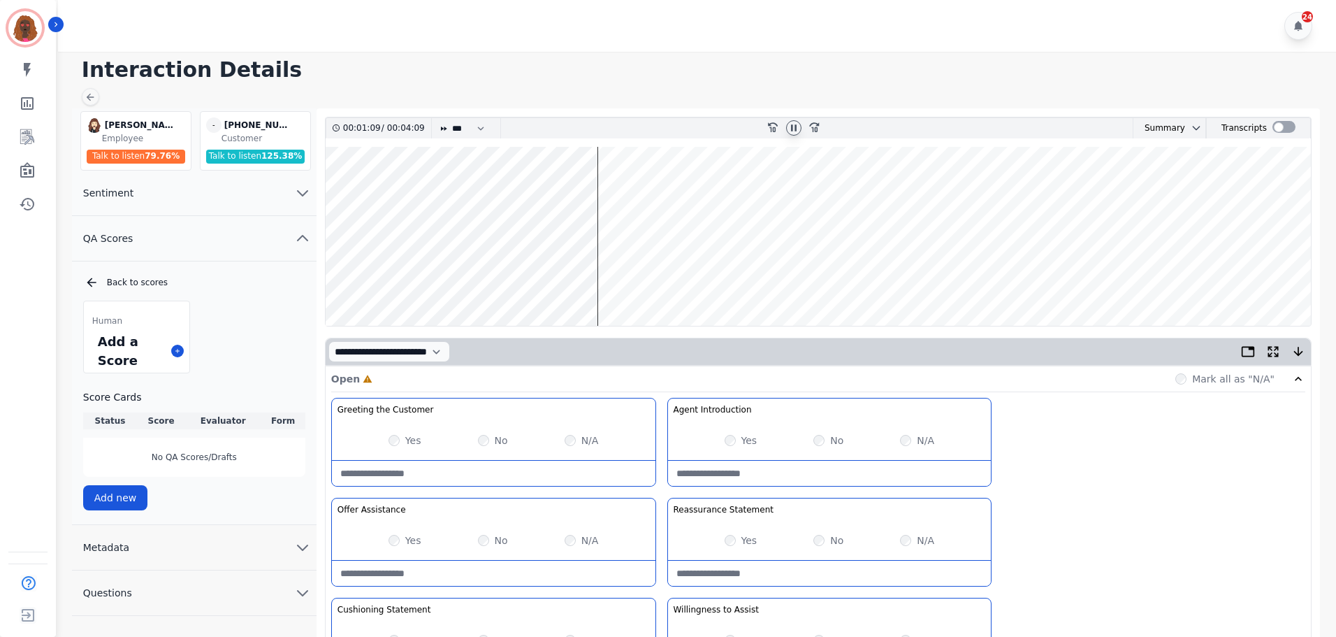
click at [556, 278] on wave at bounding box center [818, 236] width 985 height 179
click at [520, 275] on wave at bounding box center [818, 236] width 985 height 179
click at [558, 278] on wave at bounding box center [818, 236] width 985 height 179
click at [600, 280] on wave at bounding box center [818, 236] width 985 height 179
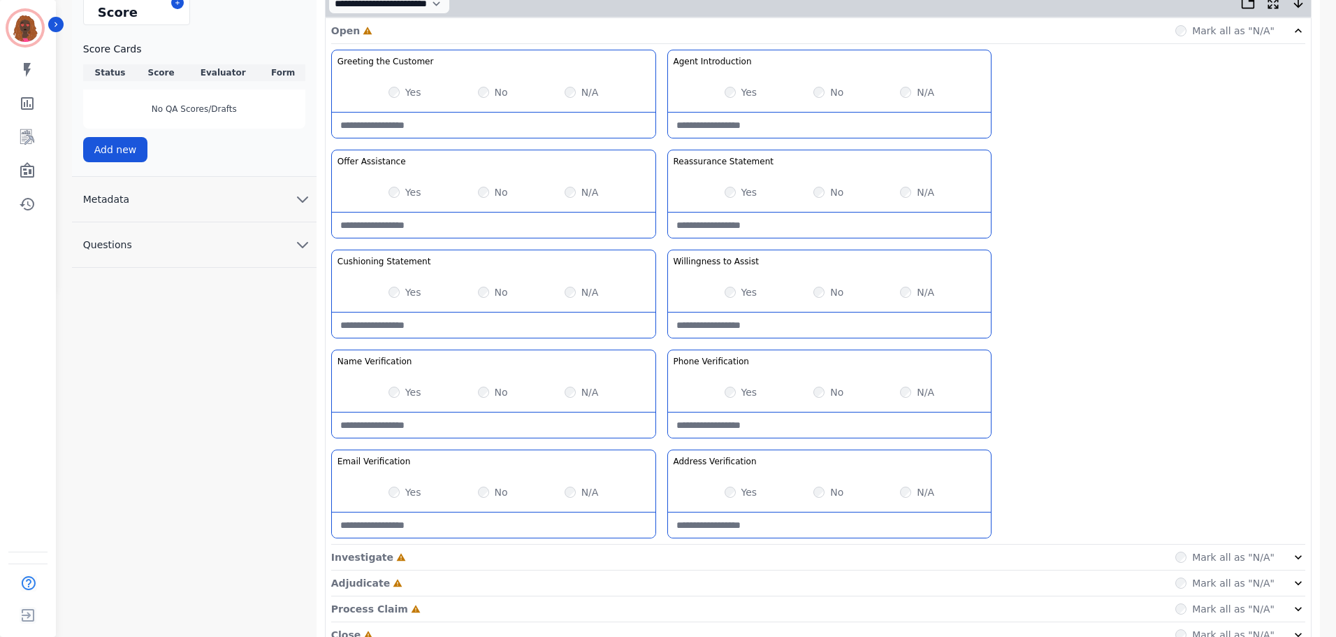
click at [692, 560] on div "Investigate Incomplete Mark all as "N/A"" at bounding box center [818, 557] width 974 height 26
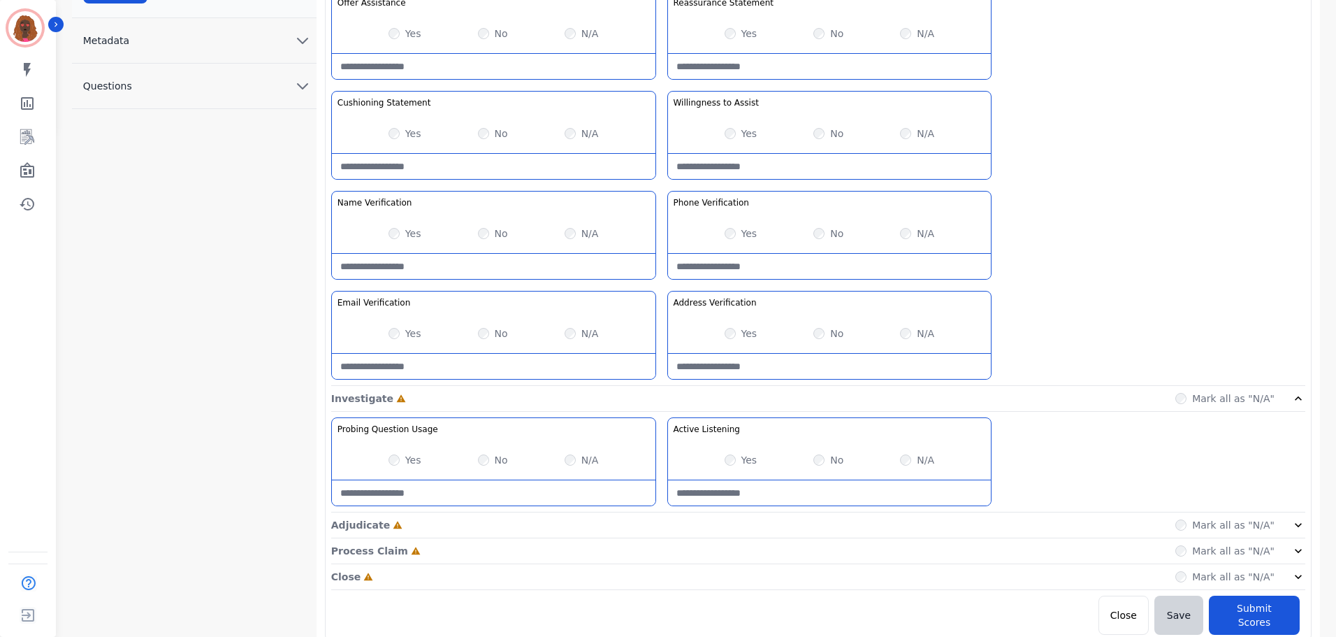
click at [659, 527] on div "Adjudicate Incomplete Mark all as "N/A"" at bounding box center [818, 525] width 974 height 26
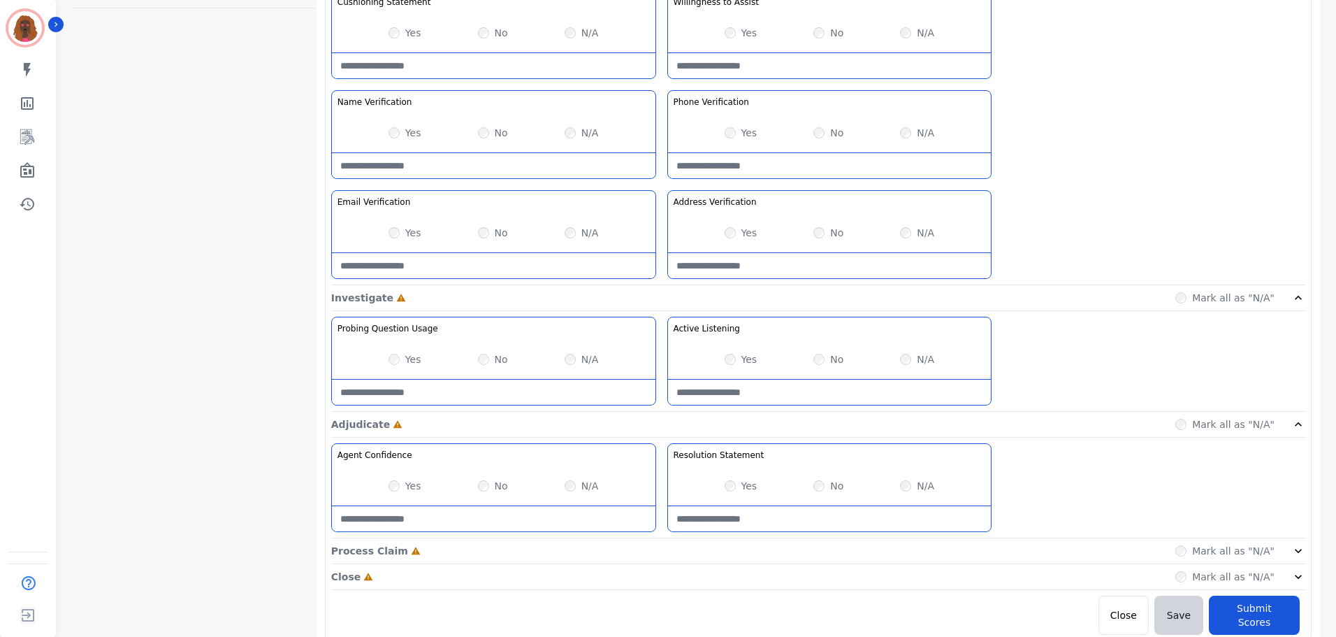
click at [663, 550] on div "Process Claim Incomplete Mark all as "N/A"" at bounding box center [818, 551] width 974 height 26
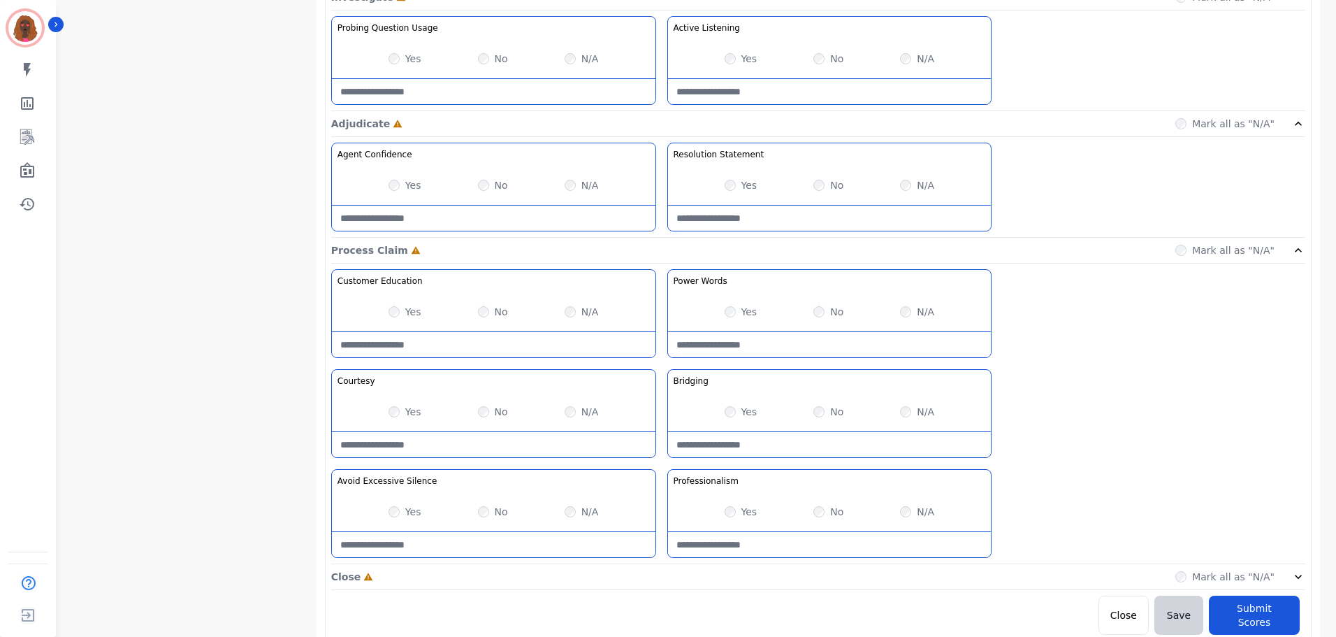
click at [658, 576] on div "Close Incomplete Mark all as "N/A"" at bounding box center [818, 577] width 974 height 26
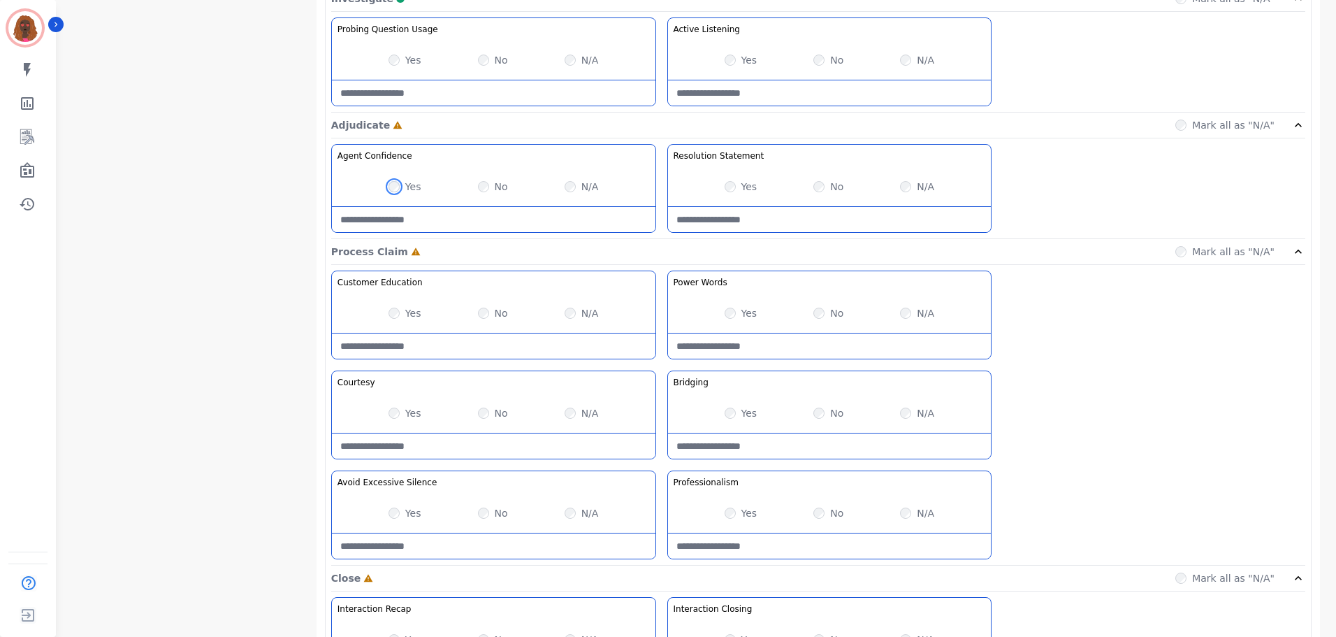
scroll to position [907, 0]
click at [802, 437] on Claim-Bridging-note at bounding box center [830, 445] width 324 height 25
type Claim-Bridging-note "**********"
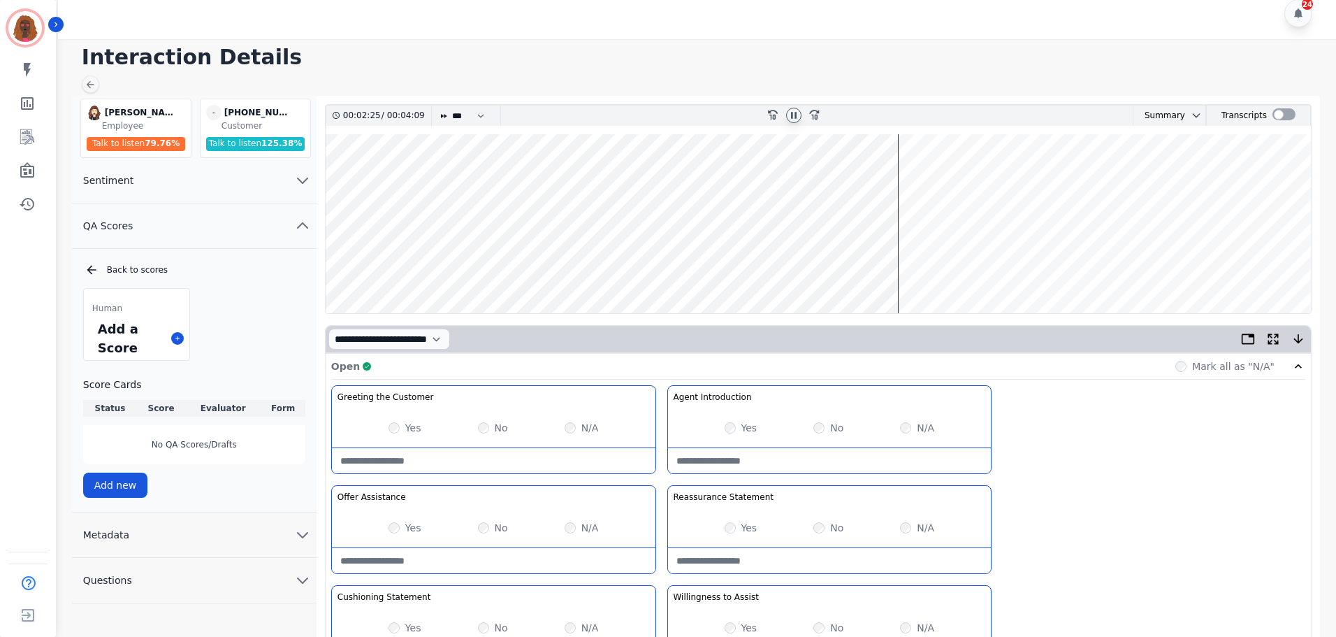
scroll to position [0, 0]
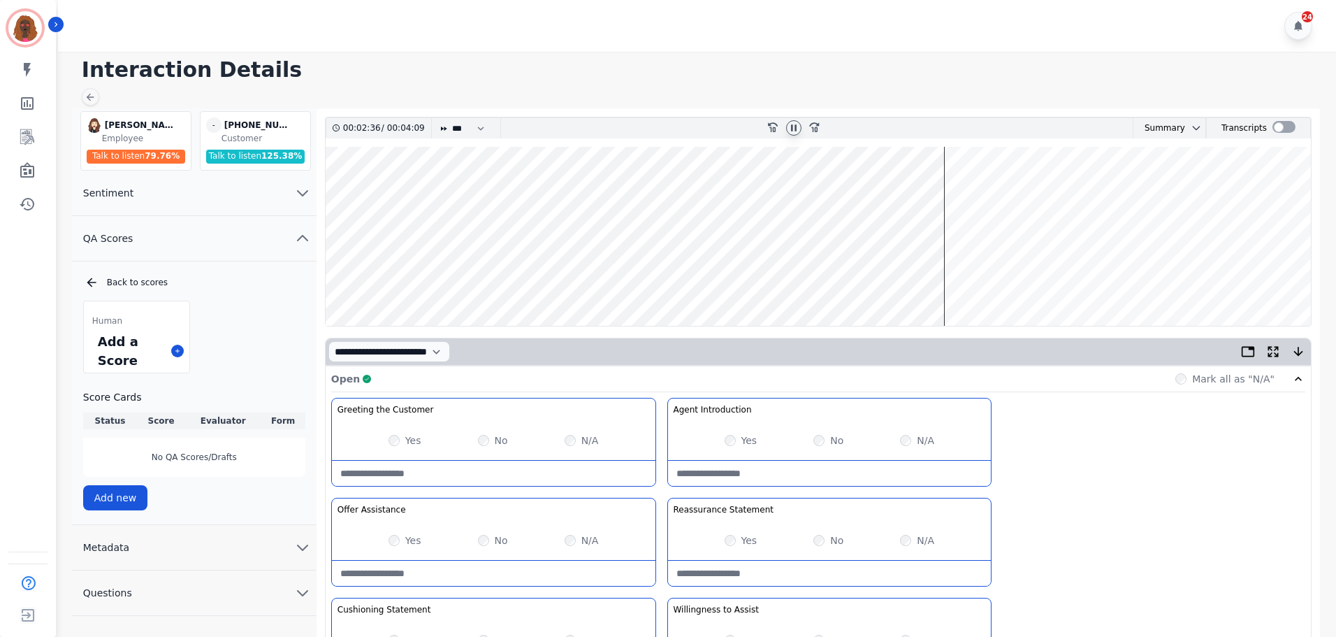
click at [947, 191] on wave at bounding box center [818, 236] width 985 height 179
click at [964, 280] on wave at bounding box center [818, 236] width 985 height 179
click at [977, 280] on wave at bounding box center [818, 236] width 985 height 179
click at [988, 190] on wave at bounding box center [818, 236] width 985 height 179
click at [1029, 280] on wave at bounding box center [818, 236] width 985 height 179
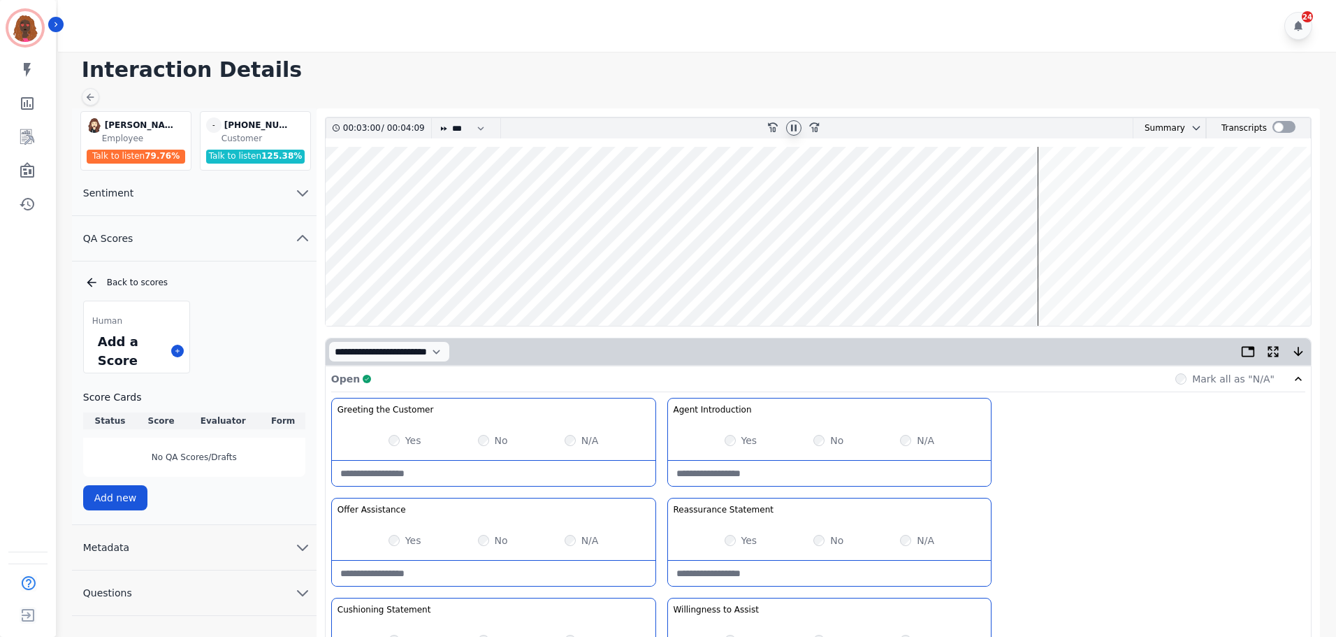
click at [1044, 281] on wave at bounding box center [818, 236] width 985 height 179
click at [1058, 281] on wave at bounding box center [818, 236] width 985 height 179
click at [1069, 191] on wave at bounding box center [818, 236] width 985 height 179
click at [1084, 190] on wave at bounding box center [818, 236] width 985 height 179
click at [1096, 191] on wave at bounding box center [818, 236] width 985 height 179
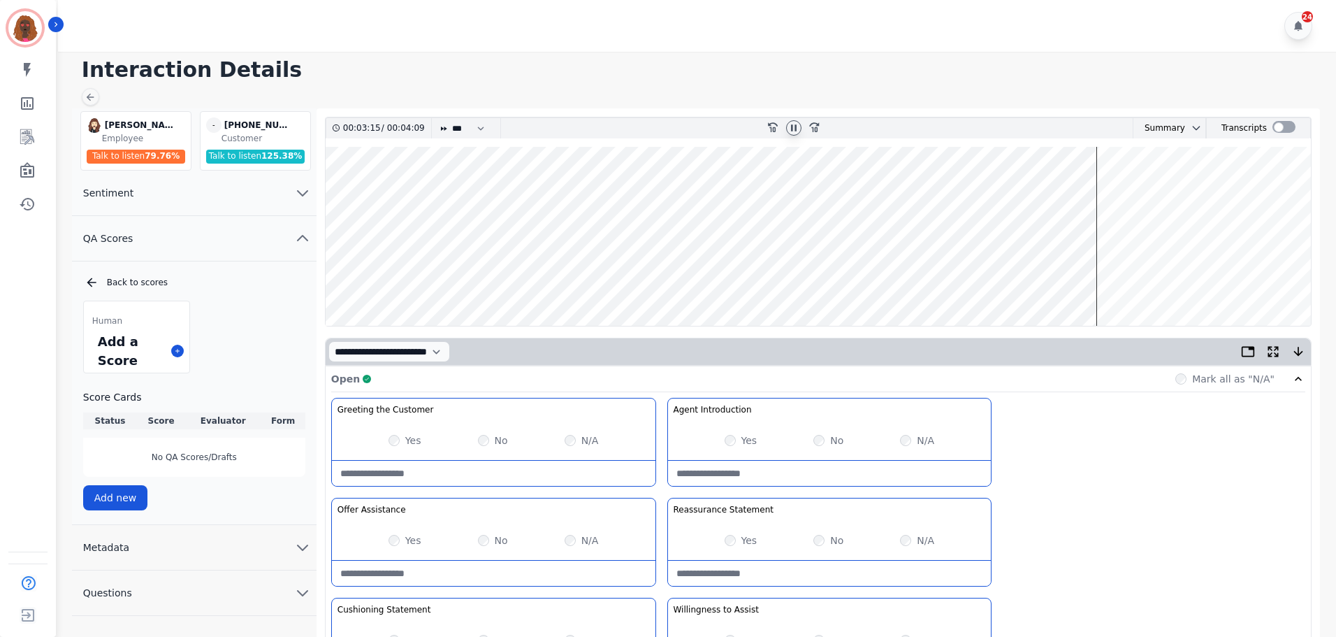
click at [1099, 191] on wave at bounding box center [818, 236] width 985 height 179
click at [1124, 278] on wave at bounding box center [818, 236] width 985 height 179
click at [1131, 280] on wave at bounding box center [818, 236] width 985 height 179
click at [1139, 190] on wave at bounding box center [818, 236] width 985 height 179
click at [1151, 189] on wave at bounding box center [818, 236] width 985 height 179
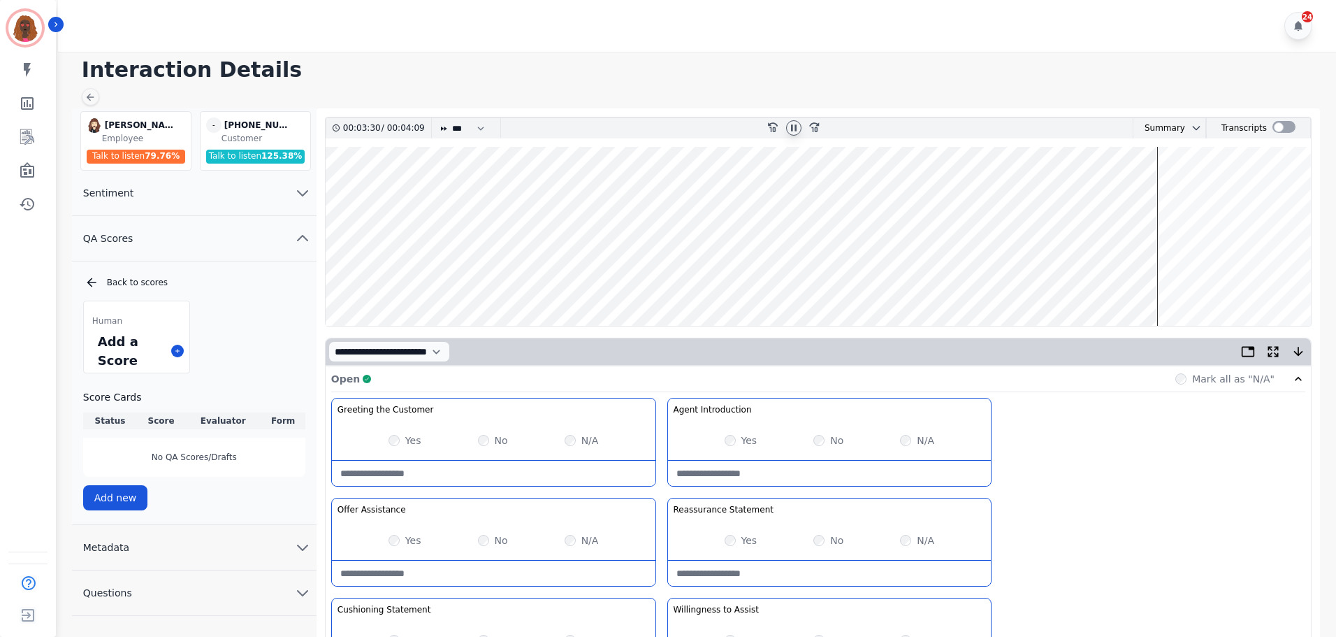
click at [1166, 277] on wave at bounding box center [818, 236] width 985 height 179
click at [1183, 189] on wave at bounding box center [818, 236] width 985 height 179
click at [1197, 191] on wave at bounding box center [818, 236] width 985 height 179
click at [1203, 191] on wave at bounding box center [818, 236] width 985 height 179
click at [1209, 191] on wave at bounding box center [818, 236] width 985 height 179
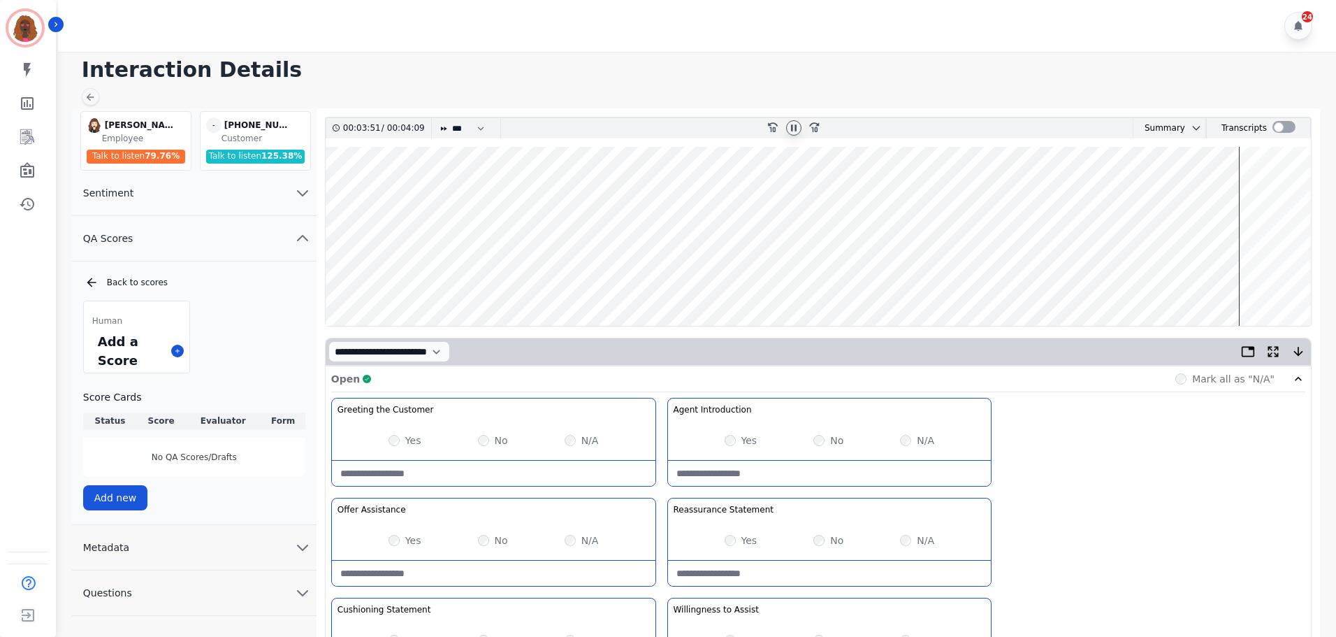
click at [1242, 191] on wave at bounding box center [818, 236] width 985 height 179
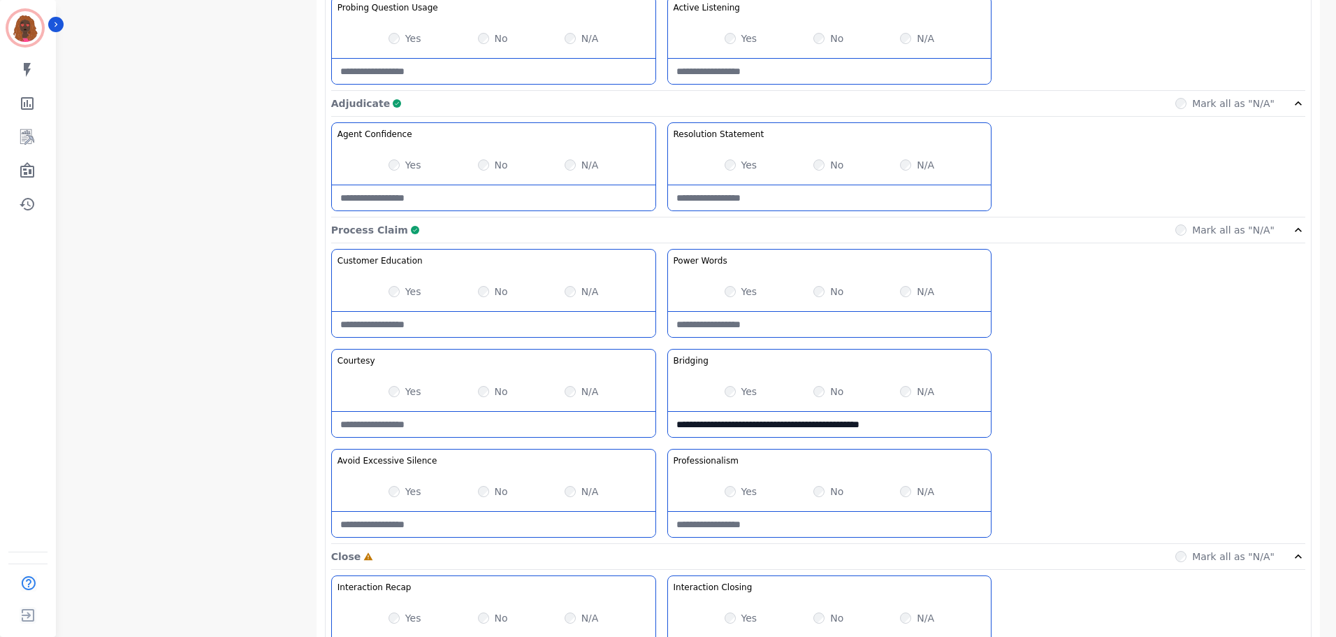
scroll to position [1108, 0]
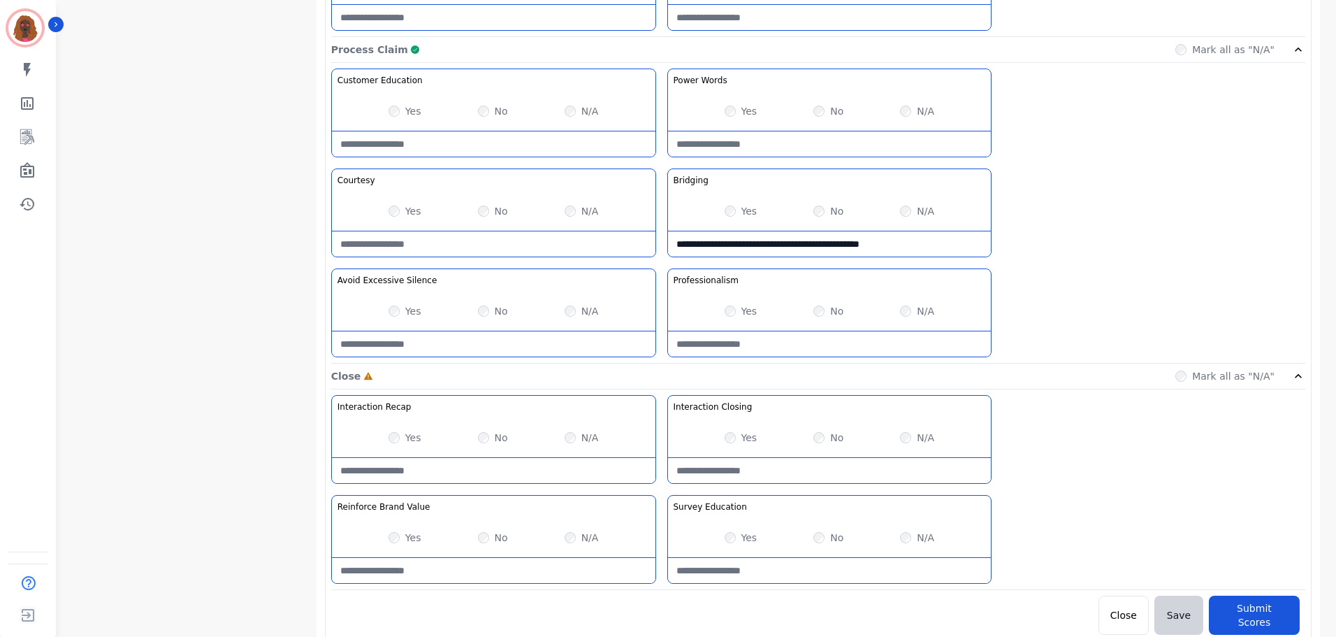
click at [758, 473] on Closing-note at bounding box center [830, 470] width 324 height 25
type Closing-note "**********"
click at [474, 564] on Value-note at bounding box center [494, 570] width 324 height 25
type Value-note "**********"
click at [387, 440] on div "Yes No N/A" at bounding box center [494, 437] width 324 height 39
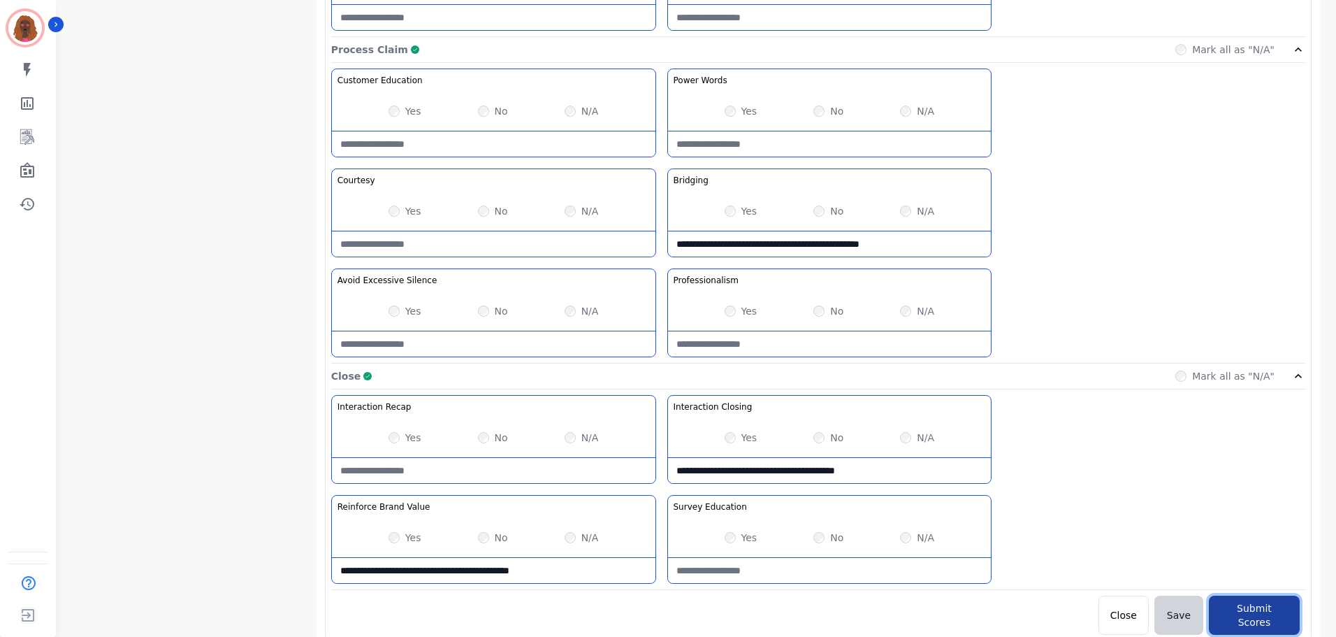
click at [1242, 604] on button "Submit Scores" at bounding box center [1254, 614] width 91 height 39
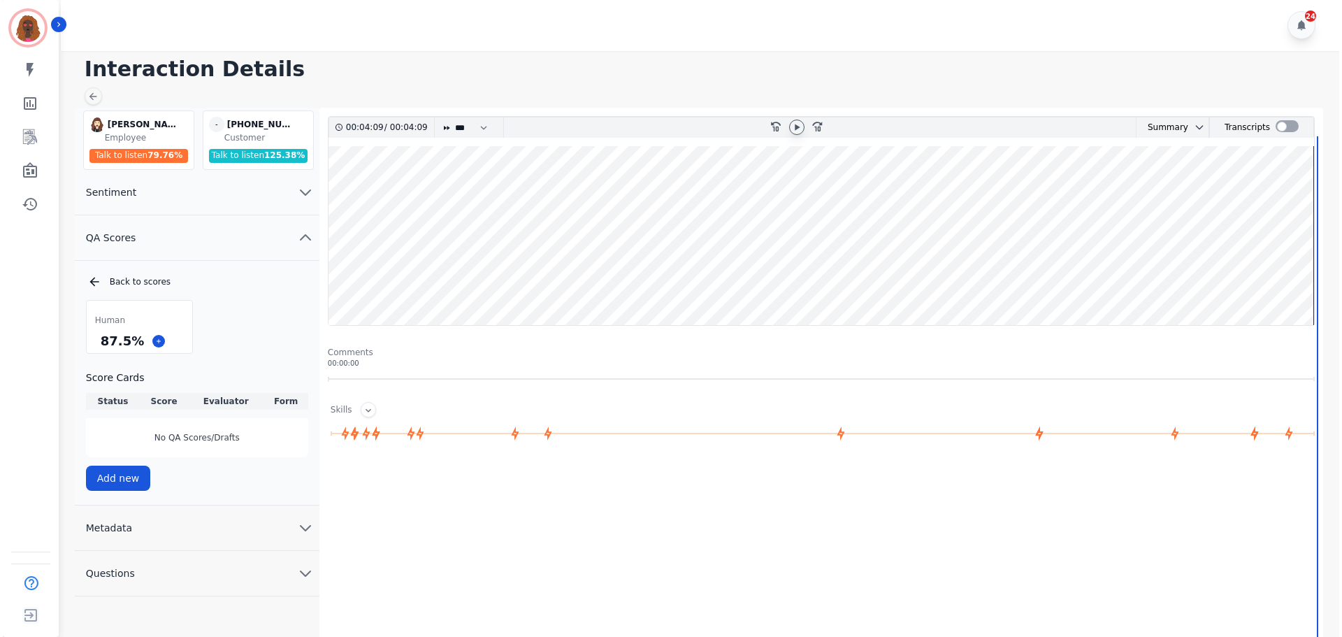
scroll to position [0, 0]
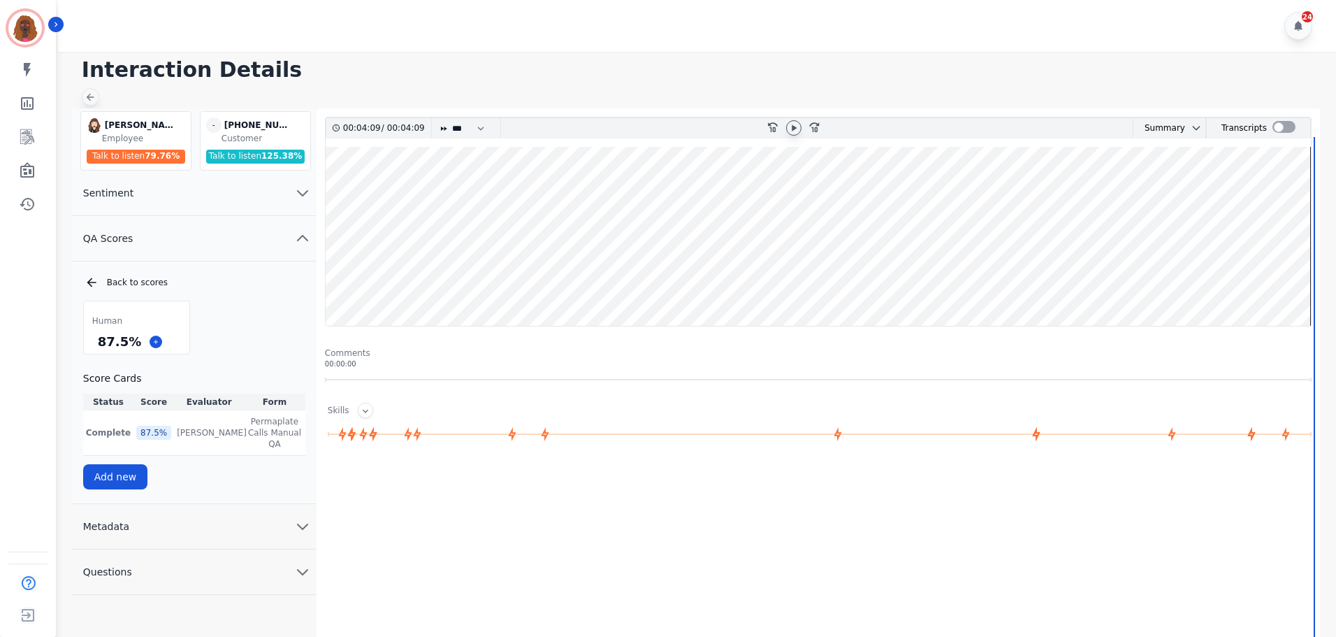
click at [92, 97] on icon at bounding box center [91, 98] width 8 height 8
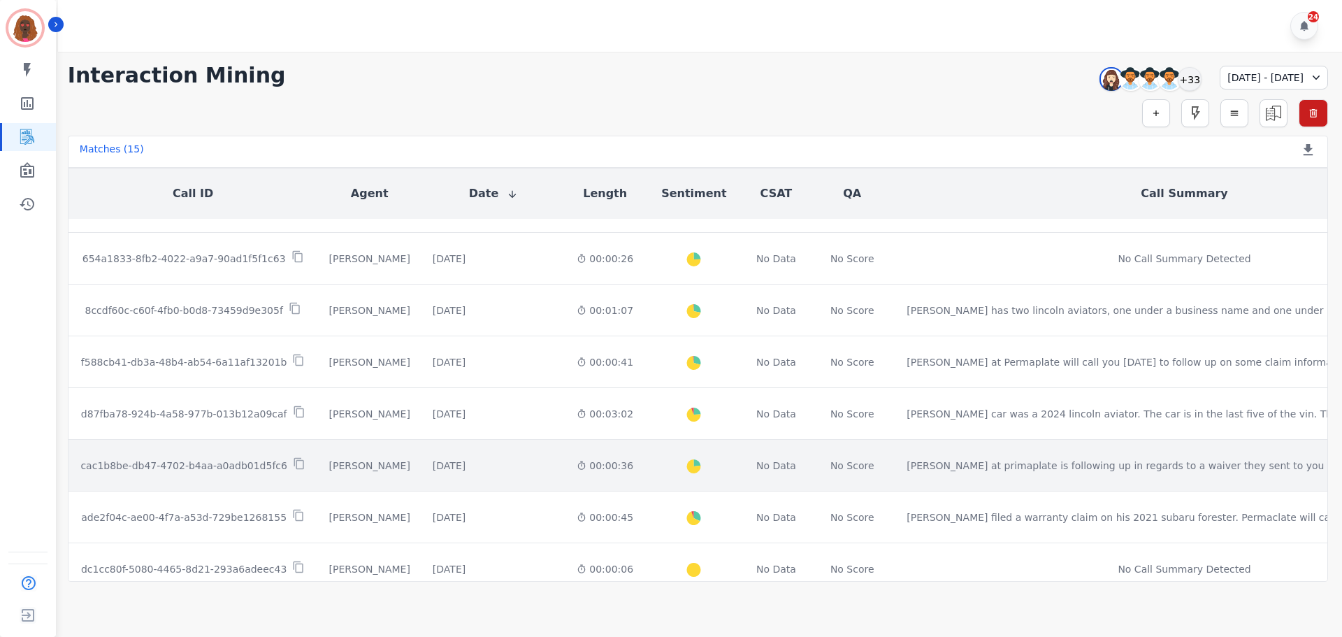
scroll to position [349, 0]
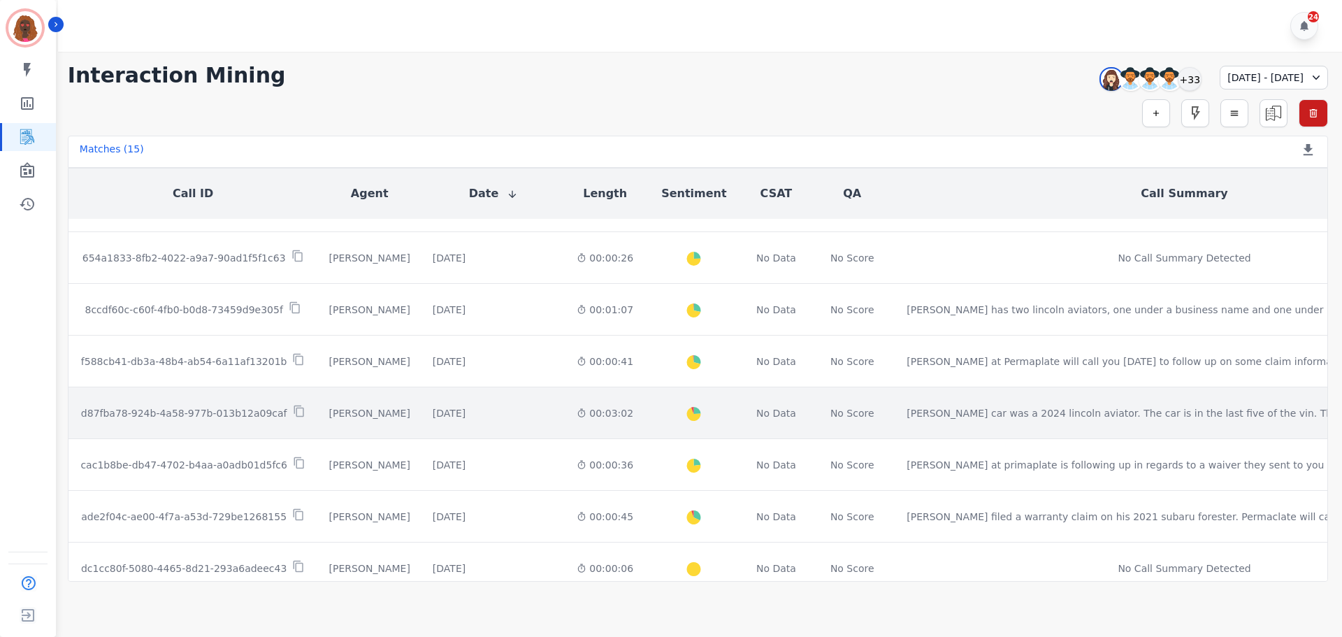
click at [577, 410] on div "00:03:02" at bounding box center [605, 413] width 57 height 14
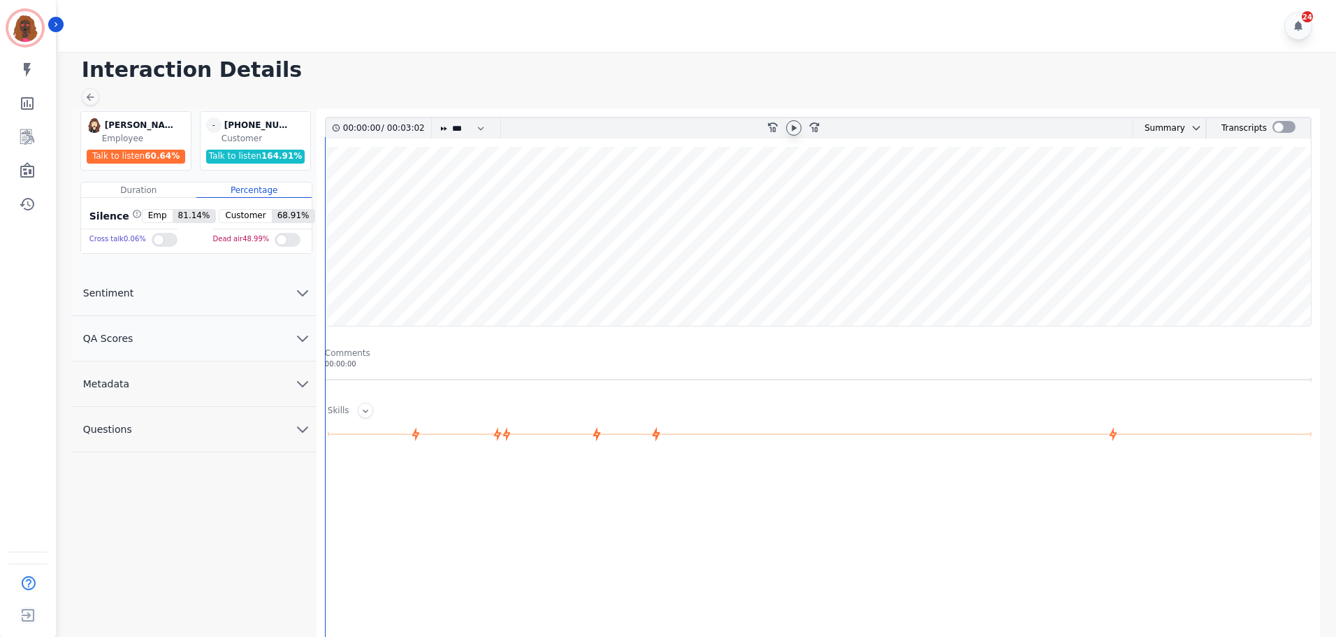
click at [793, 129] on icon at bounding box center [794, 127] width 5 height 6
click at [484, 194] on wave at bounding box center [818, 236] width 985 height 179
click at [96, 103] on div at bounding box center [90, 96] width 17 height 17
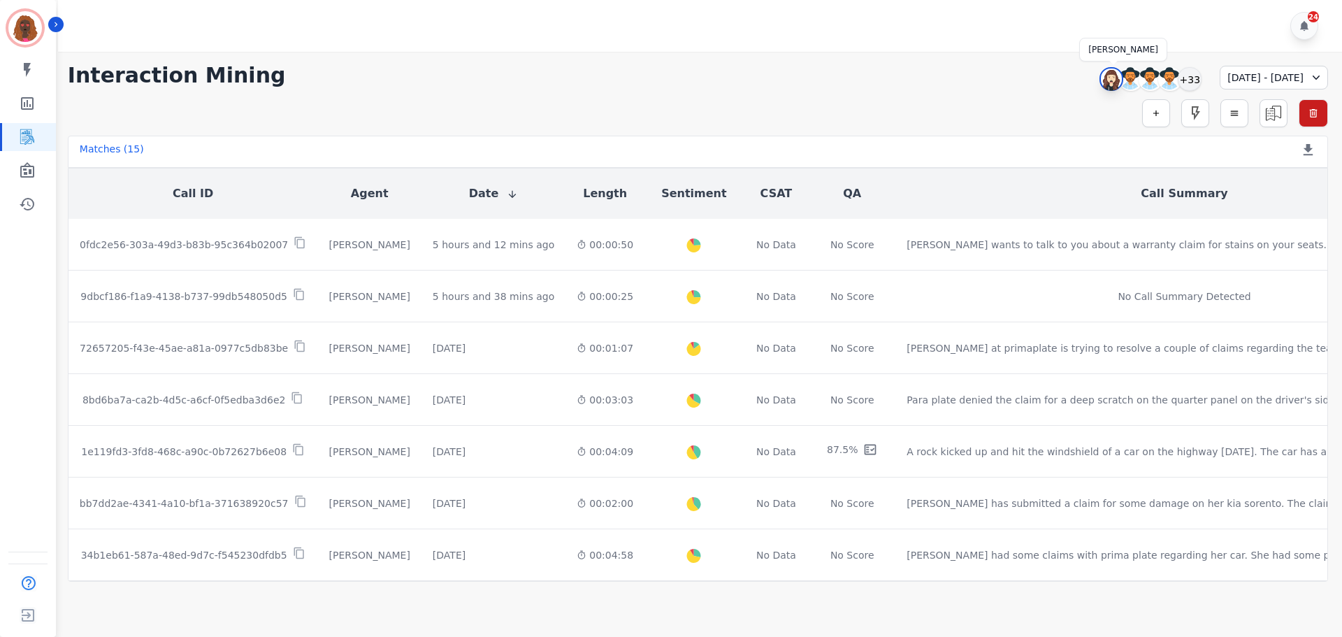
click at [1101, 78] on img at bounding box center [1111, 79] width 21 height 22
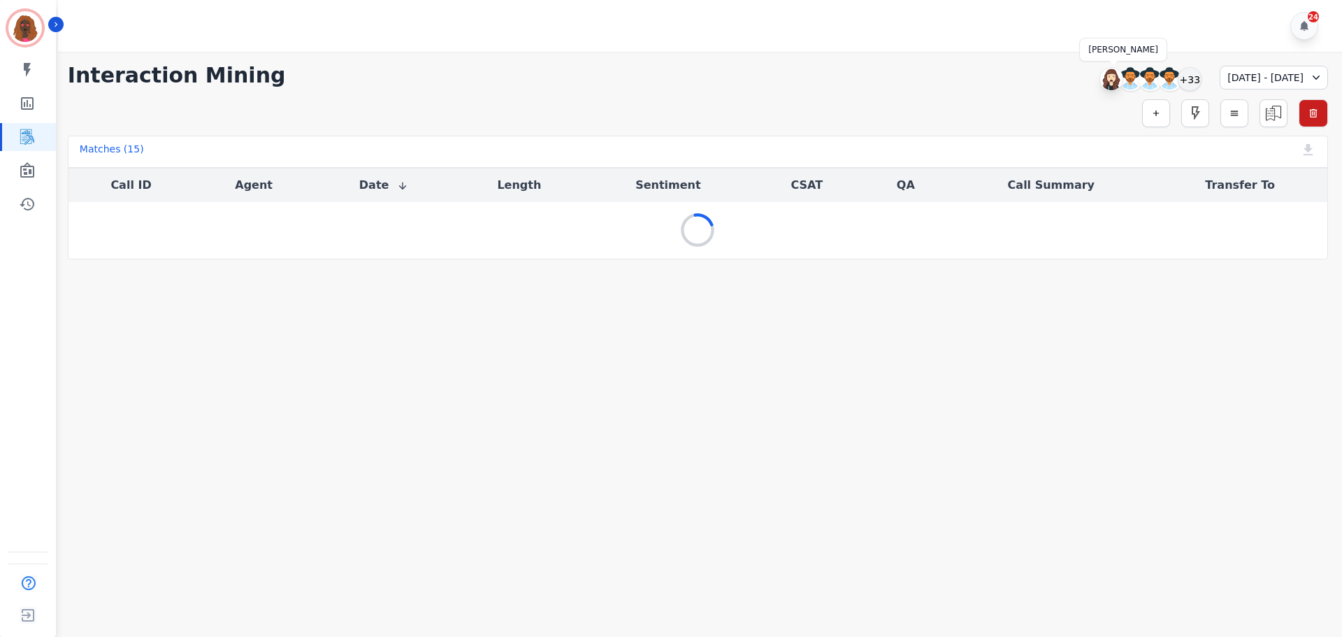
click at [1100, 82] on img at bounding box center [1111, 79] width 22 height 22
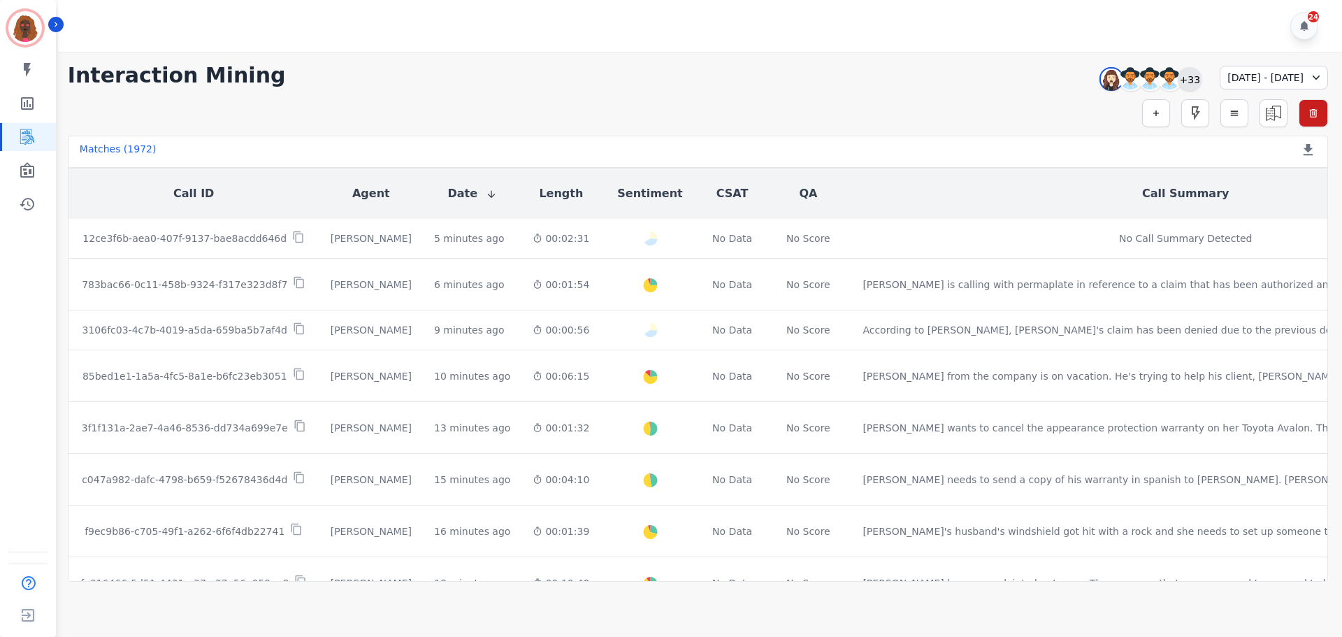
click at [1178, 73] on div "+33" at bounding box center [1190, 79] width 24 height 24
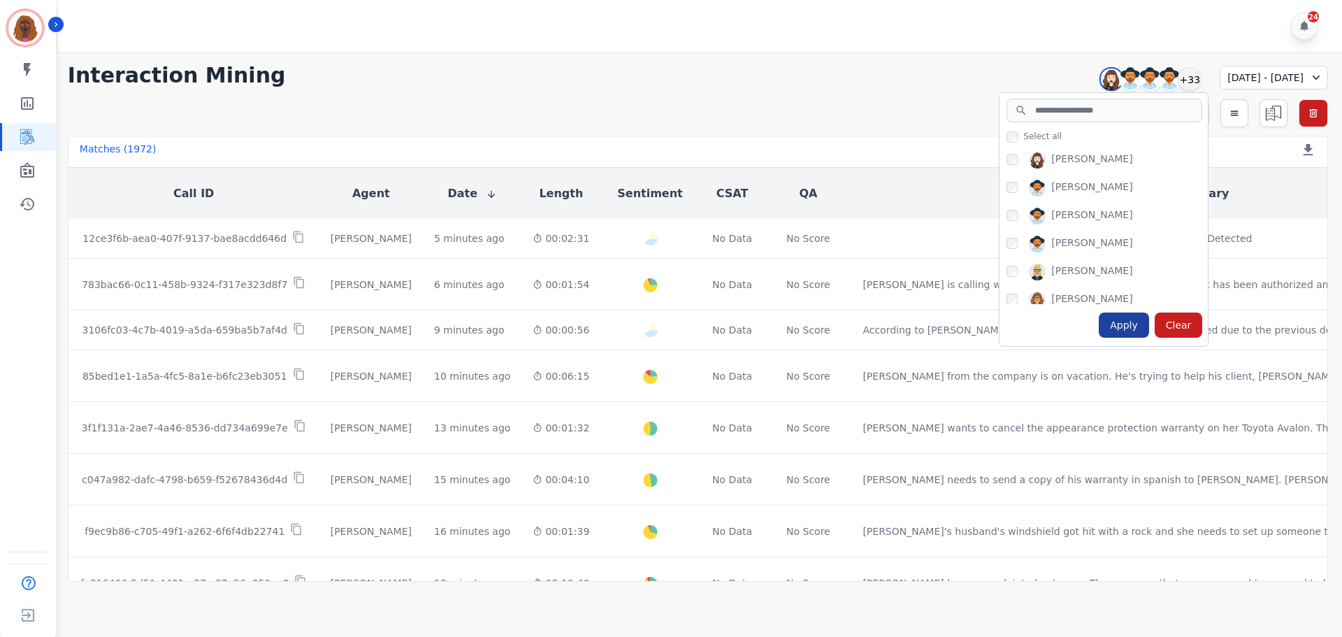
click at [1099, 333] on div "Apply" at bounding box center [1124, 324] width 50 height 25
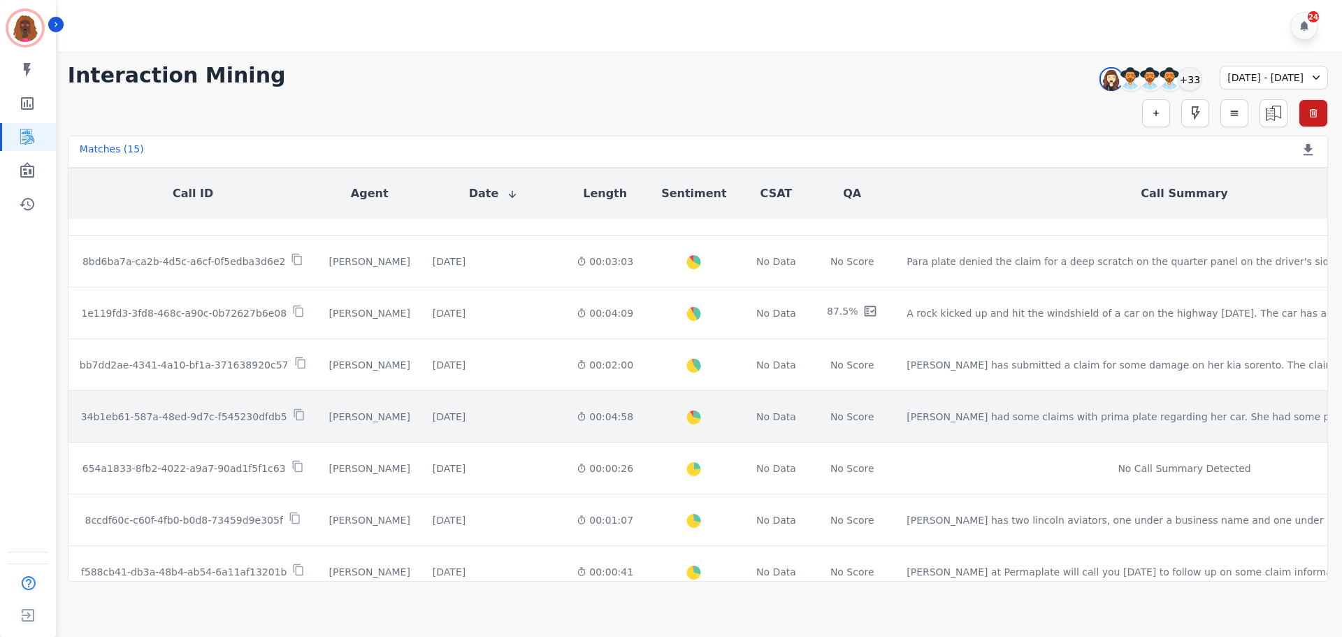
scroll to position [139, 0]
click at [577, 416] on div "00:04:58" at bounding box center [605, 416] width 57 height 14
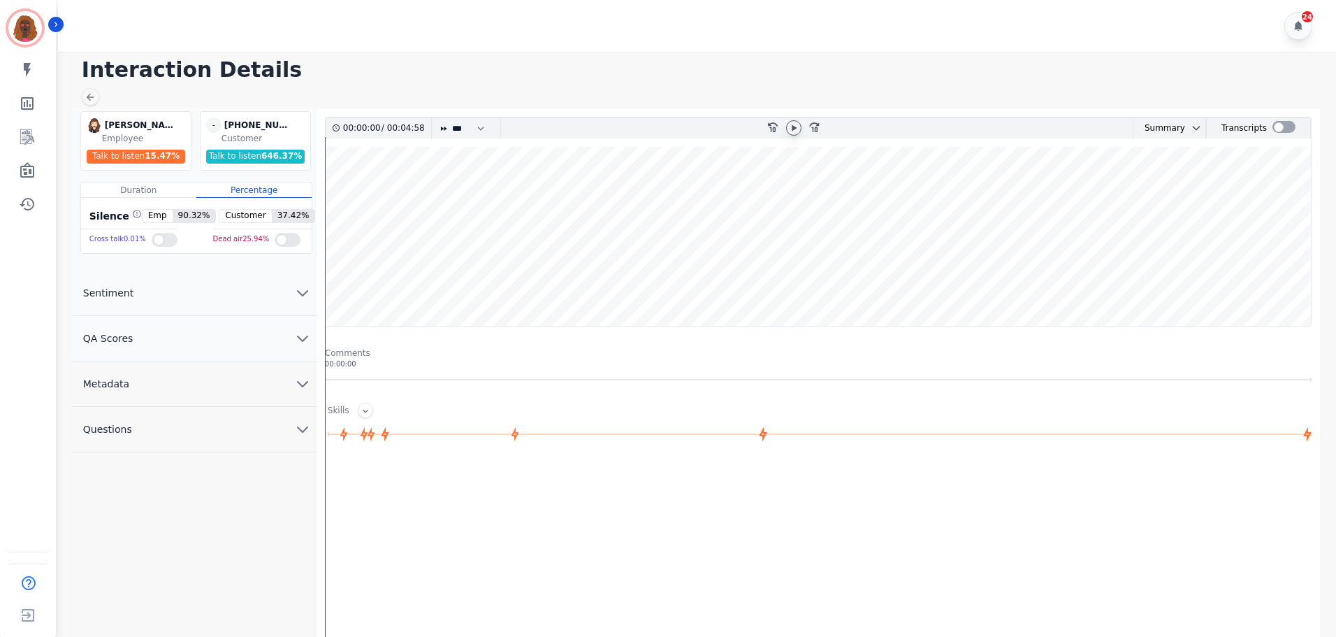
click at [795, 130] on icon at bounding box center [793, 127] width 11 height 11
click at [295, 339] on icon "chevron down" at bounding box center [302, 338] width 17 height 17
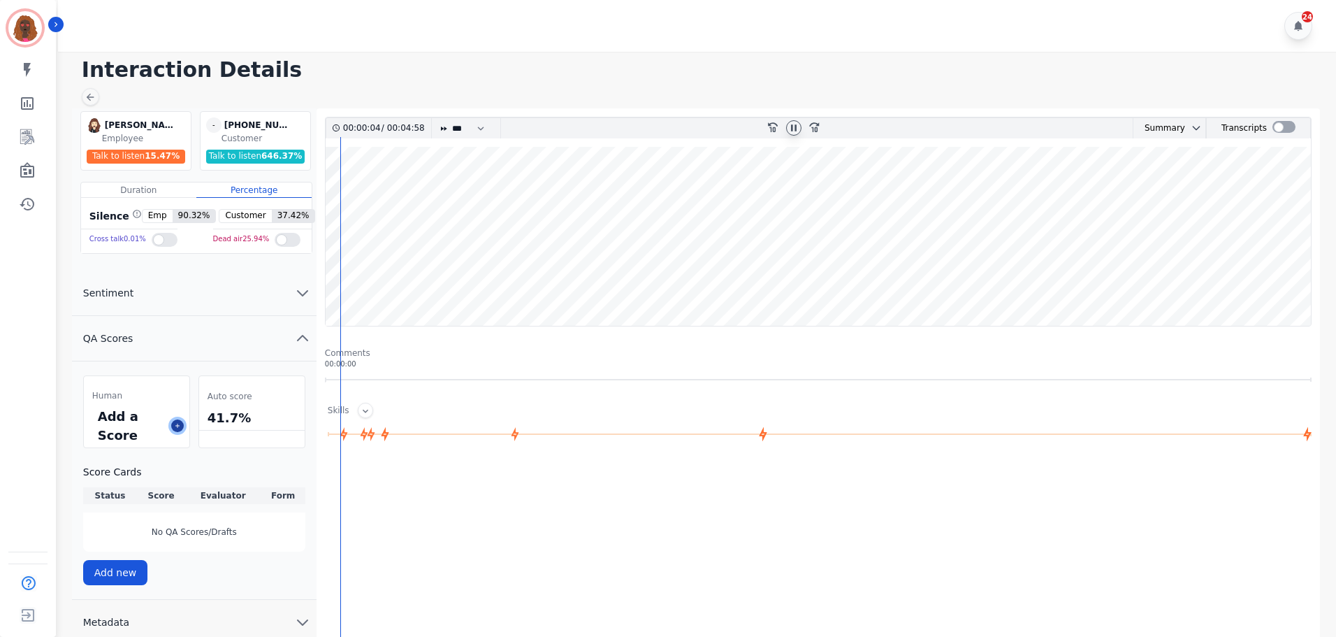
click at [180, 428] on icon at bounding box center [177, 425] width 7 height 7
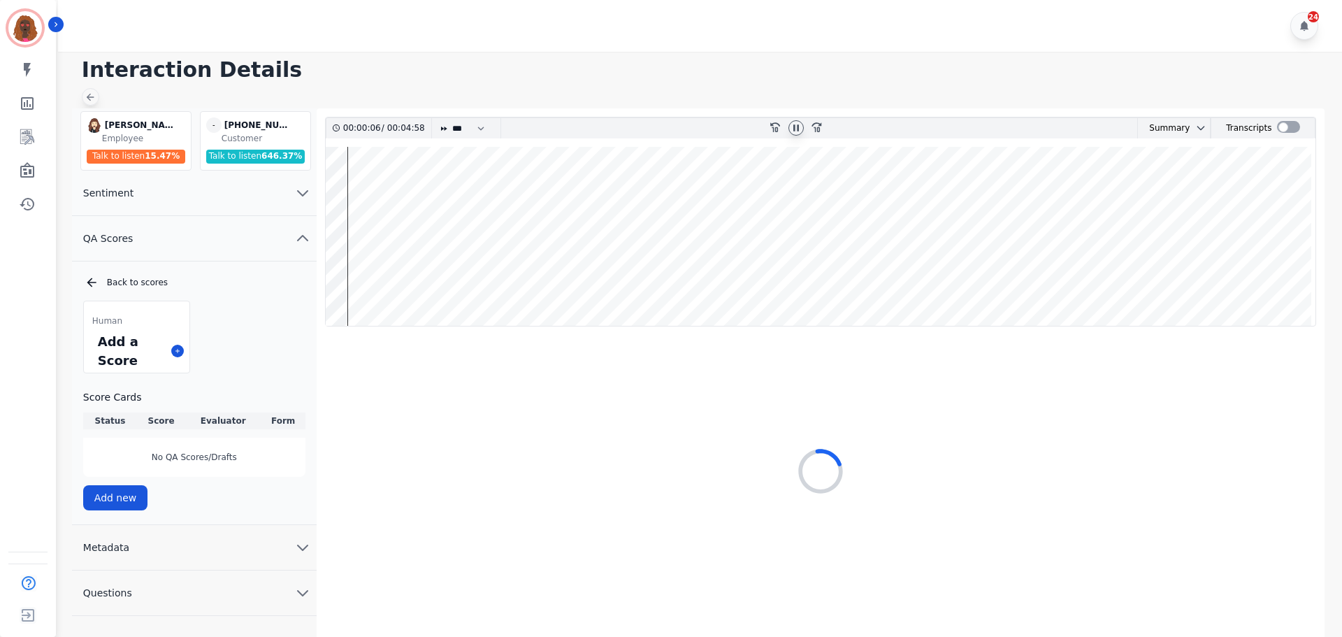
click at [94, 101] on icon at bounding box center [90, 97] width 11 height 11
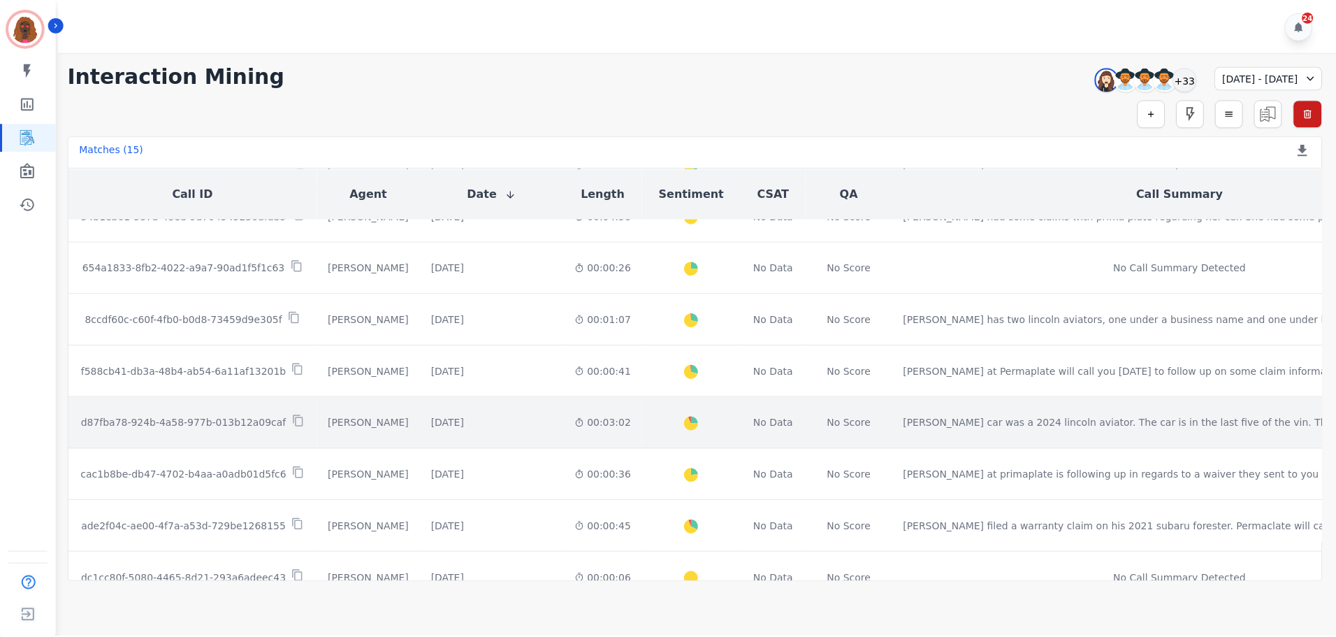
scroll to position [338, 0]
click at [577, 428] on div "00:03:02" at bounding box center [605, 423] width 57 height 14
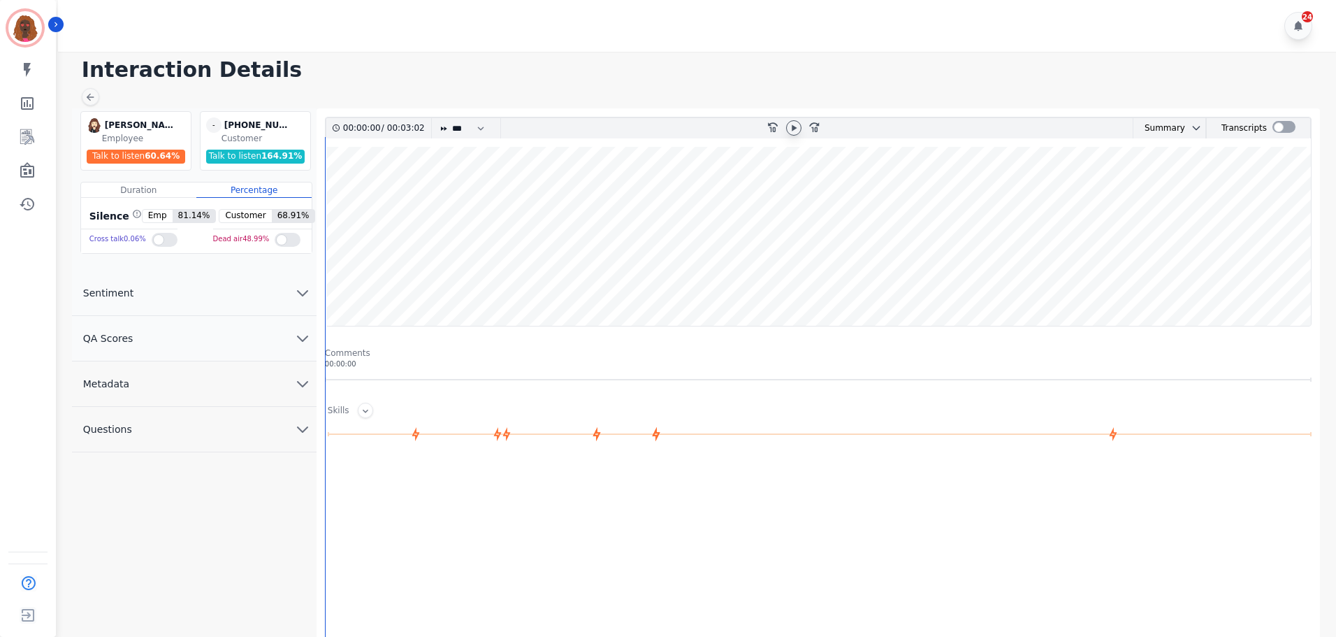
click at [795, 129] on icon at bounding box center [794, 127] width 5 height 6
click at [494, 278] on wave at bounding box center [818, 236] width 985 height 179
click at [294, 339] on icon "chevron down" at bounding box center [302, 338] width 17 height 17
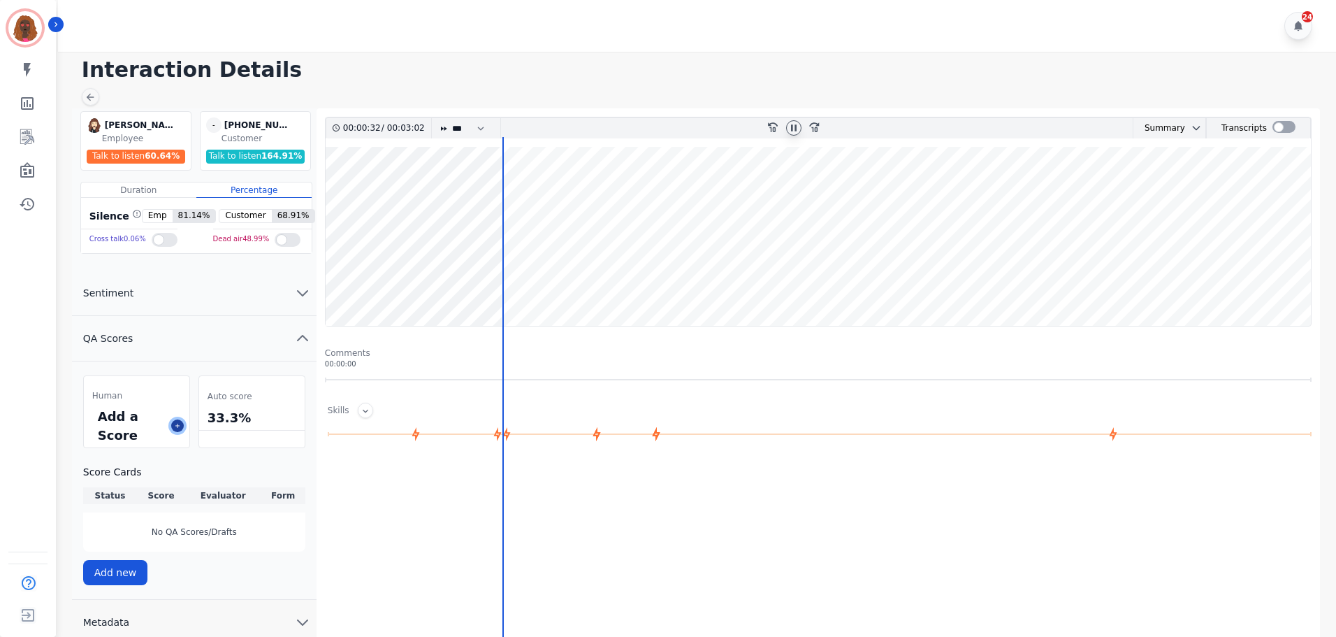
click at [174, 428] on icon at bounding box center [177, 425] width 7 height 7
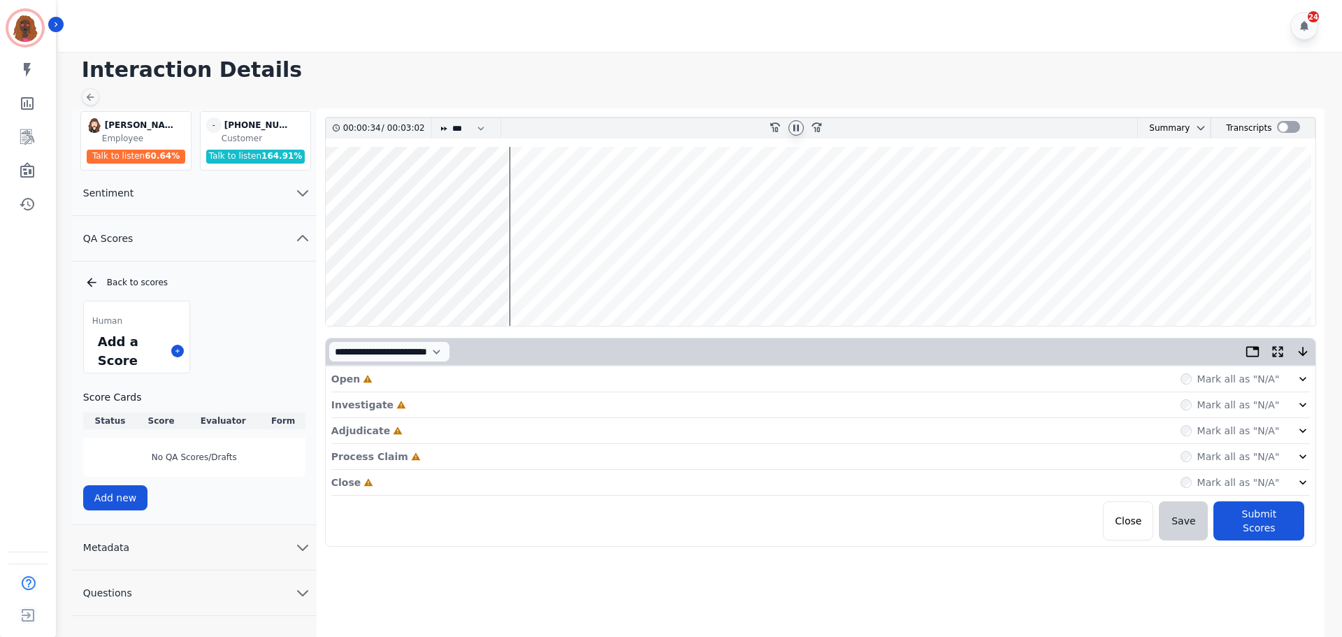
click at [556, 376] on div "Open Incomplete Mark all as "N/A"" at bounding box center [820, 379] width 979 height 26
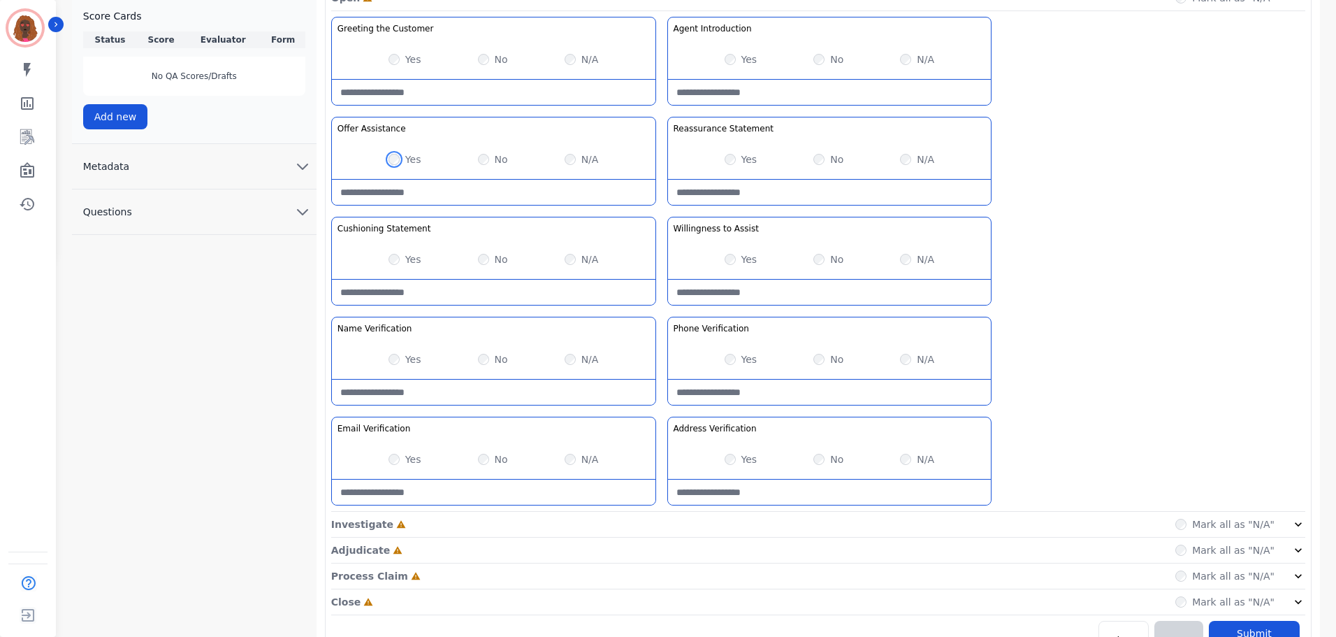
scroll to position [406, 0]
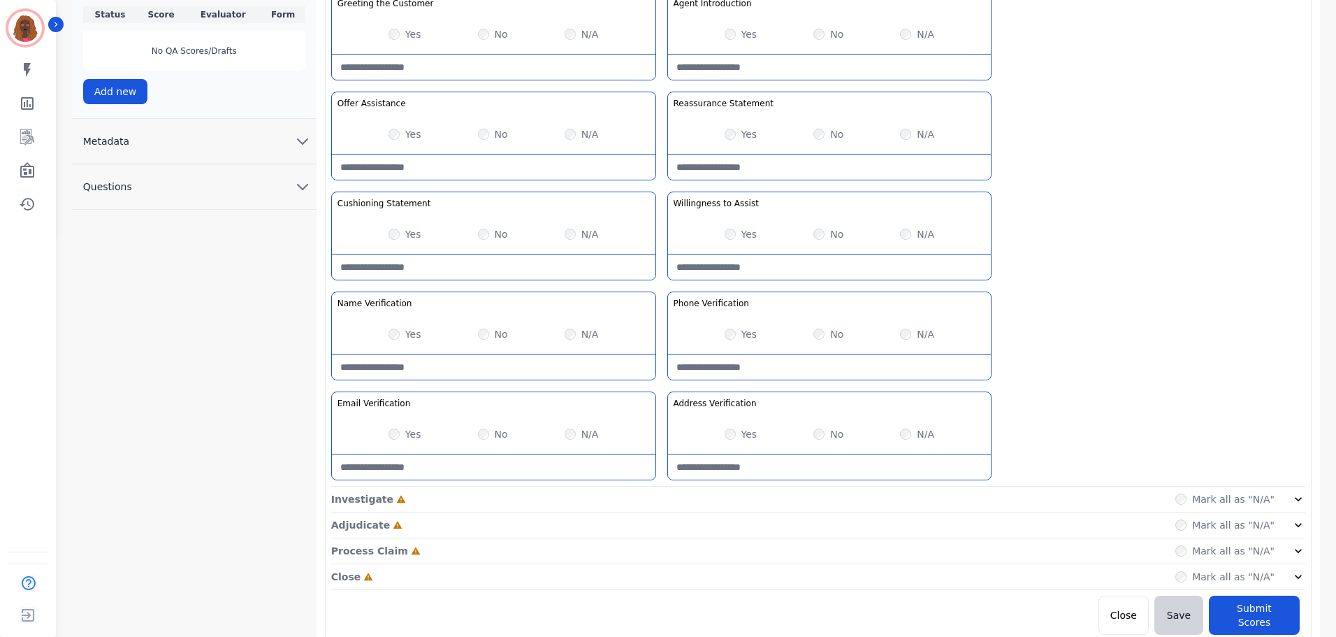
click at [669, 490] on div "Investigate Incomplete Mark all as "N/A"" at bounding box center [818, 499] width 974 height 26
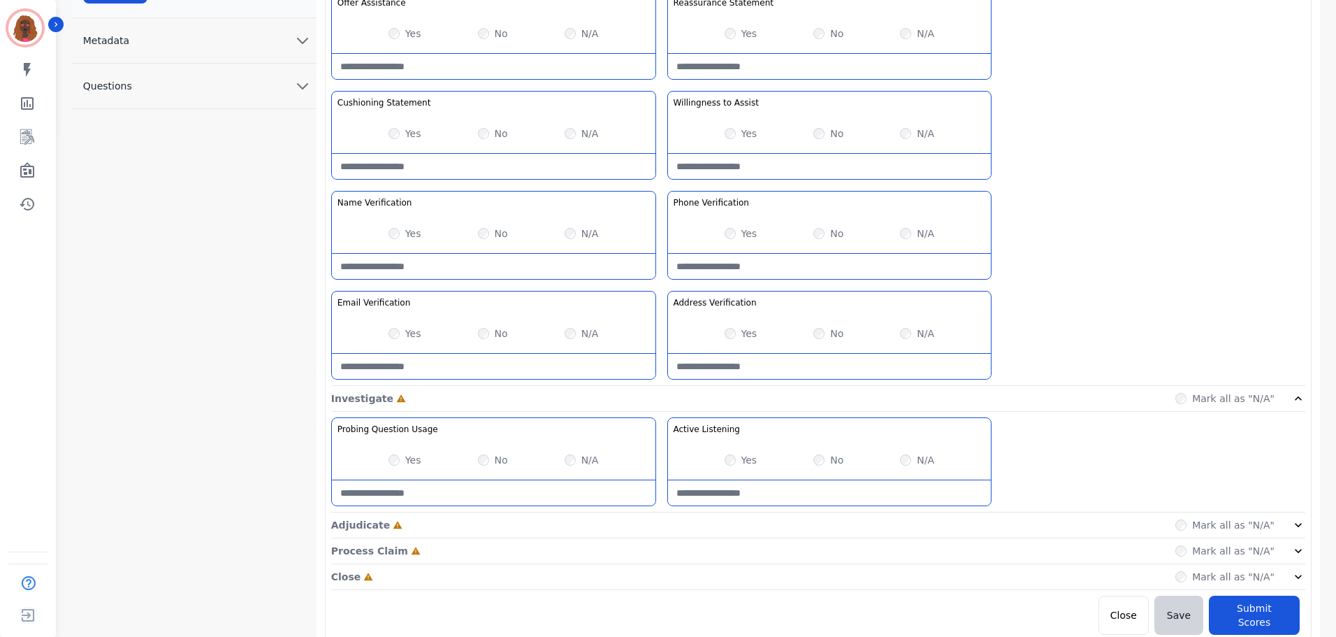
click at [653, 527] on div "Adjudicate Incomplete Mark all as "N/A"" at bounding box center [818, 525] width 974 height 26
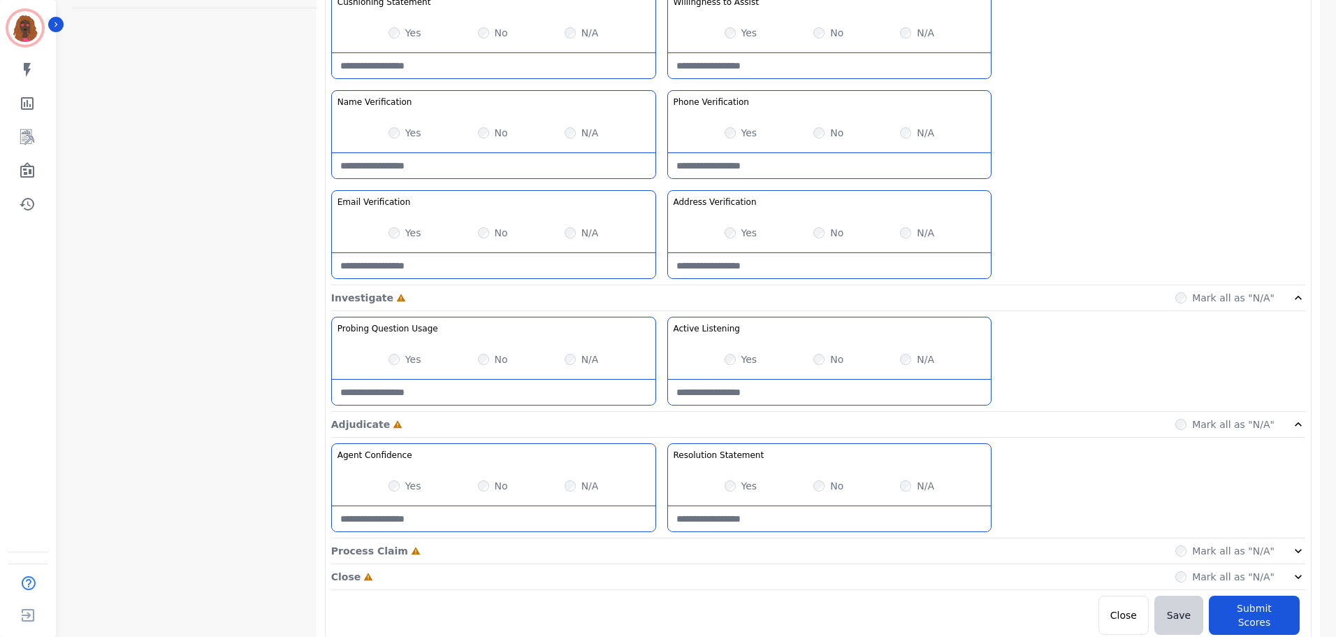
click at [659, 539] on div "Process Claim Incomplete Mark all as "N/A"" at bounding box center [818, 551] width 974 height 26
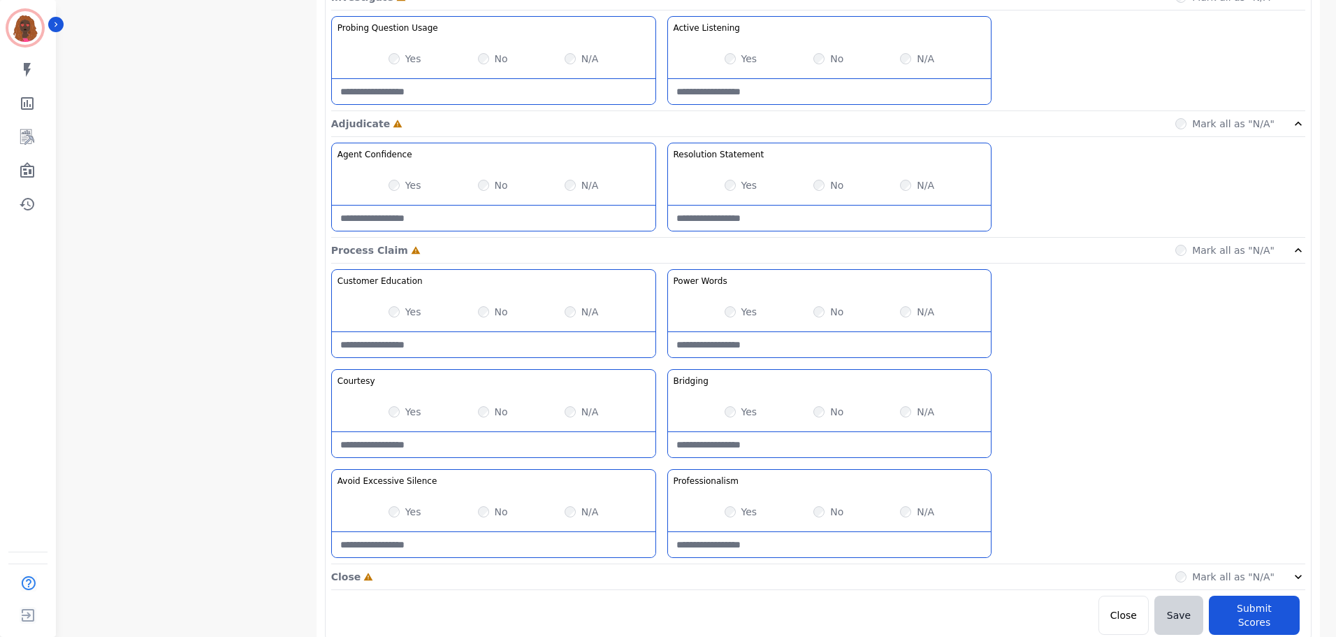
click at [658, 582] on div "Close Incomplete Mark all as "N/A"" at bounding box center [818, 577] width 974 height 26
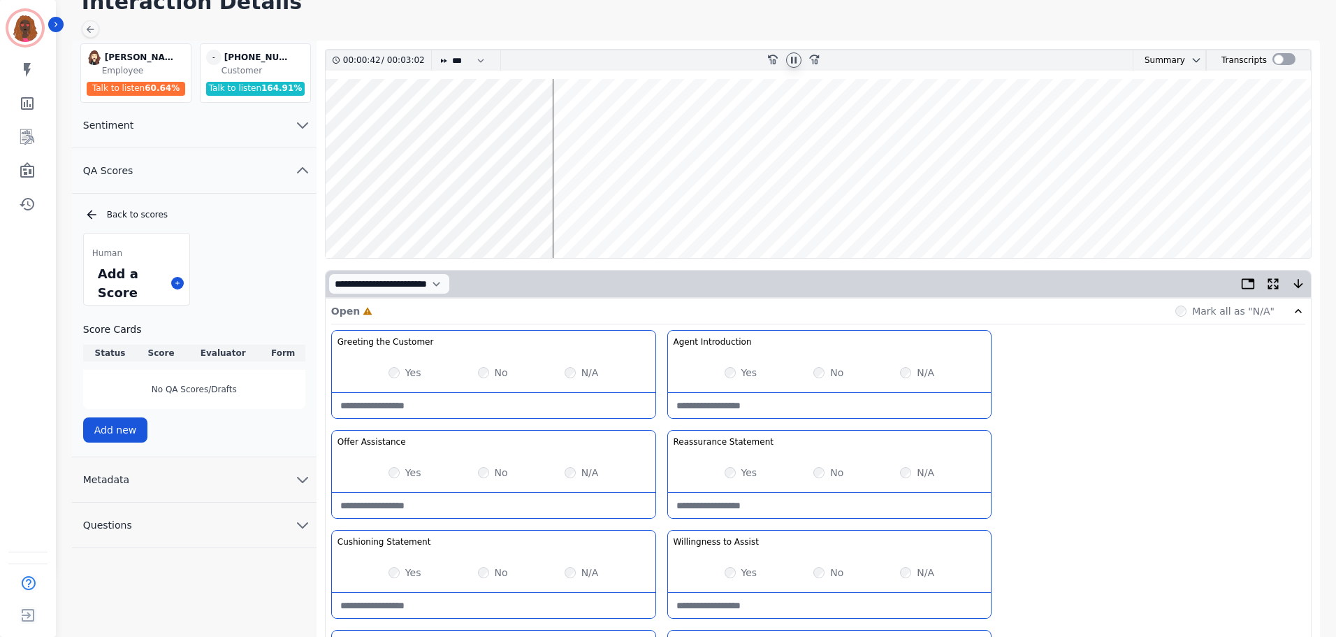
scroll to position [0, 0]
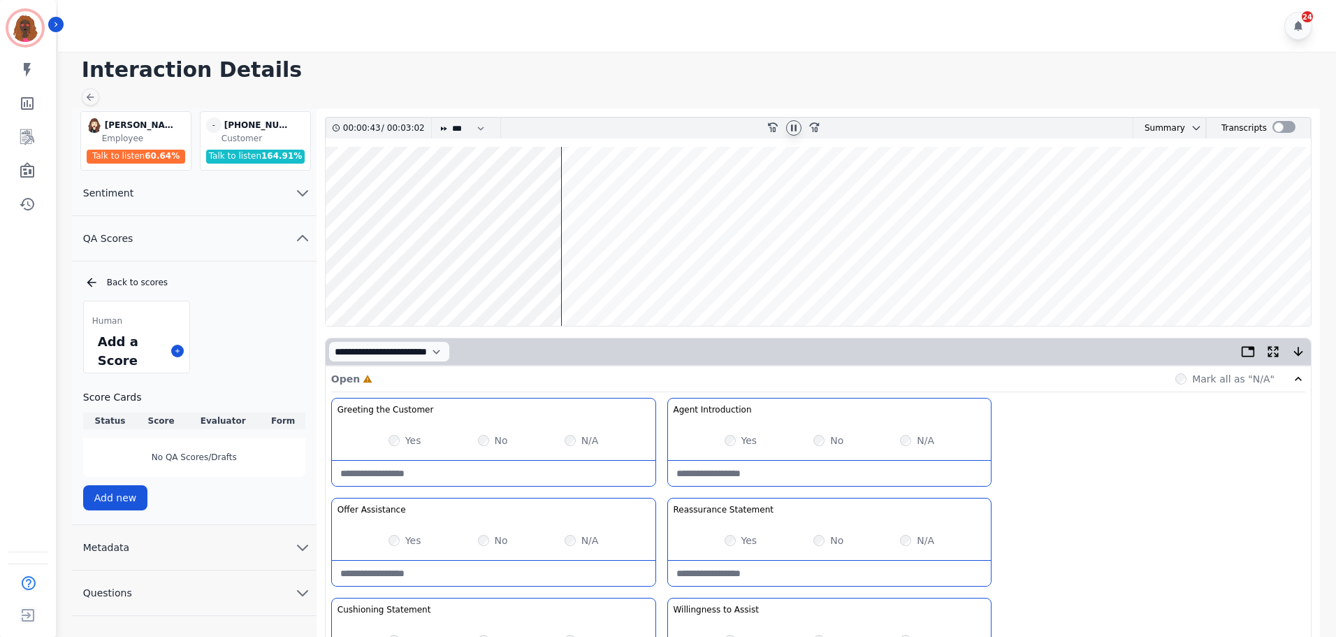
click at [462, 189] on wave at bounding box center [818, 236] width 985 height 179
click at [496, 277] on wave at bounding box center [818, 236] width 985 height 179
click at [491, 283] on wave at bounding box center [818, 236] width 985 height 179
click at [504, 282] on wave at bounding box center [818, 236] width 985 height 179
click at [522, 282] on wave at bounding box center [818, 236] width 985 height 179
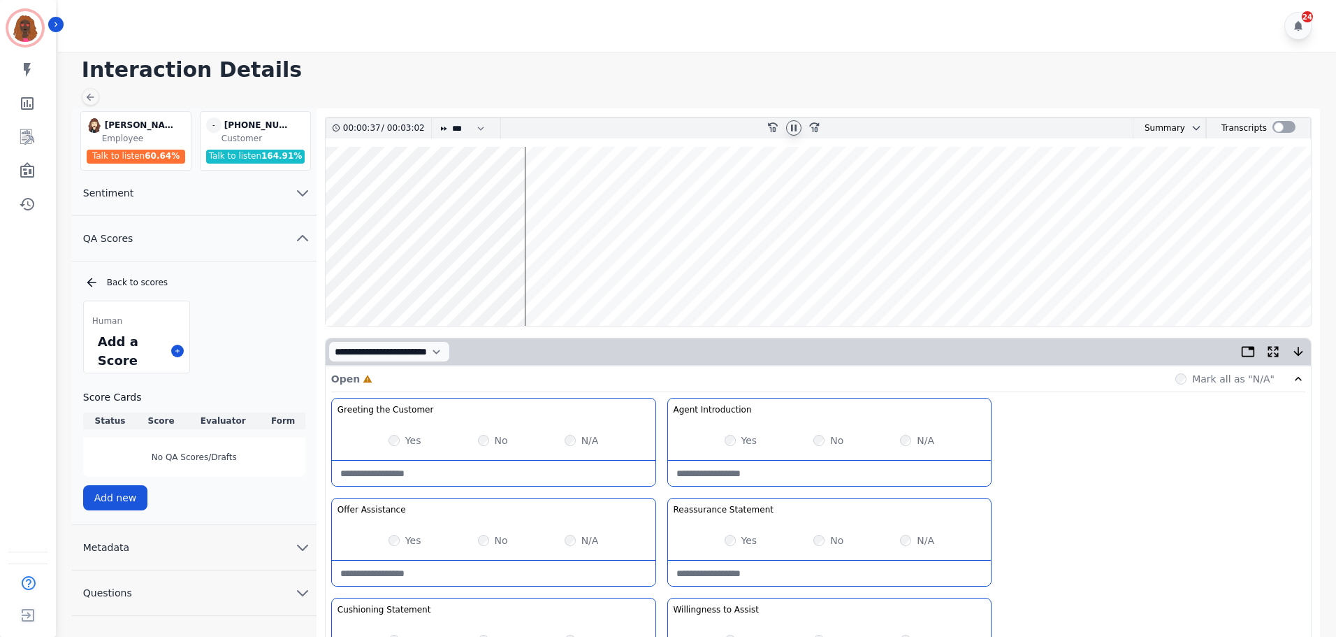
click at [535, 280] on wave at bounding box center [818, 236] width 985 height 179
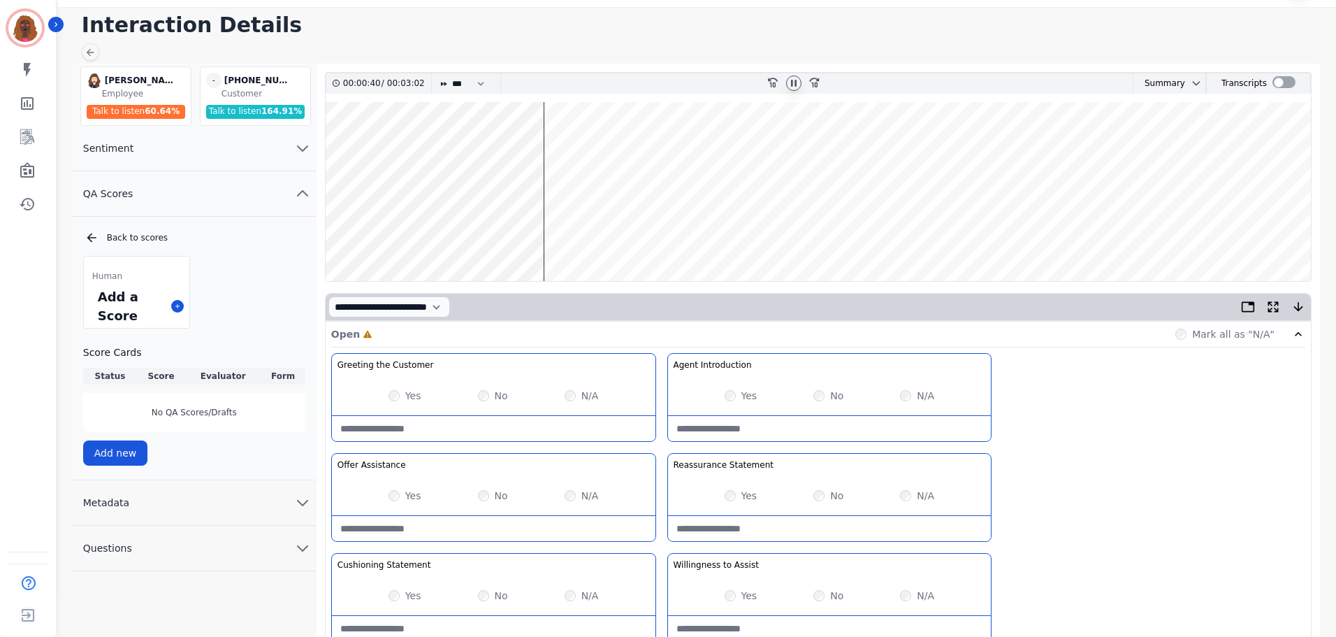
scroll to position [45, 0]
click at [658, 236] on wave at bounding box center [818, 190] width 985 height 179
click at [651, 236] on wave at bounding box center [818, 190] width 985 height 179
click at [795, 82] on icon at bounding box center [794, 82] width 6 height 6
click at [792, 83] on icon at bounding box center [794, 82] width 5 height 6
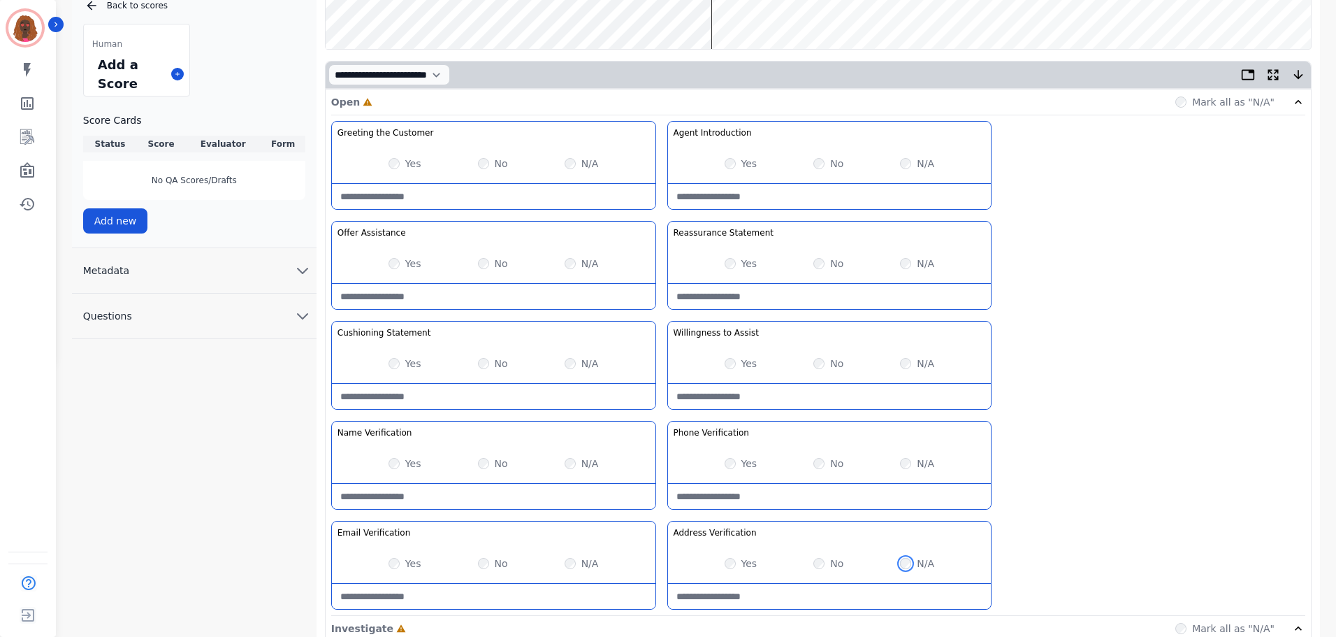
scroll to position [278, 0]
click at [733, 368] on div "Yes" at bounding box center [741, 362] width 33 height 14
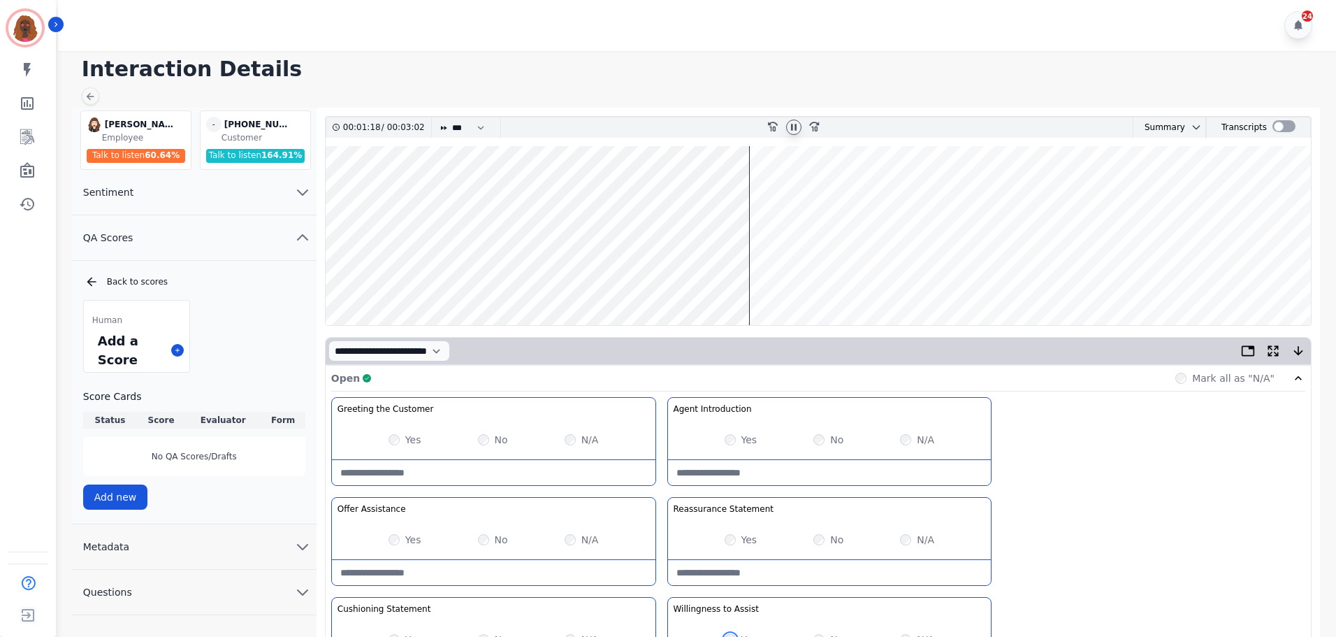
scroll to position [0, 0]
click at [767, 192] on wave at bounding box center [818, 236] width 985 height 179
click at [858, 191] on wave at bounding box center [818, 236] width 985 height 179
click at [873, 280] on wave at bounding box center [818, 236] width 985 height 179
click at [900, 192] on wave at bounding box center [818, 236] width 985 height 179
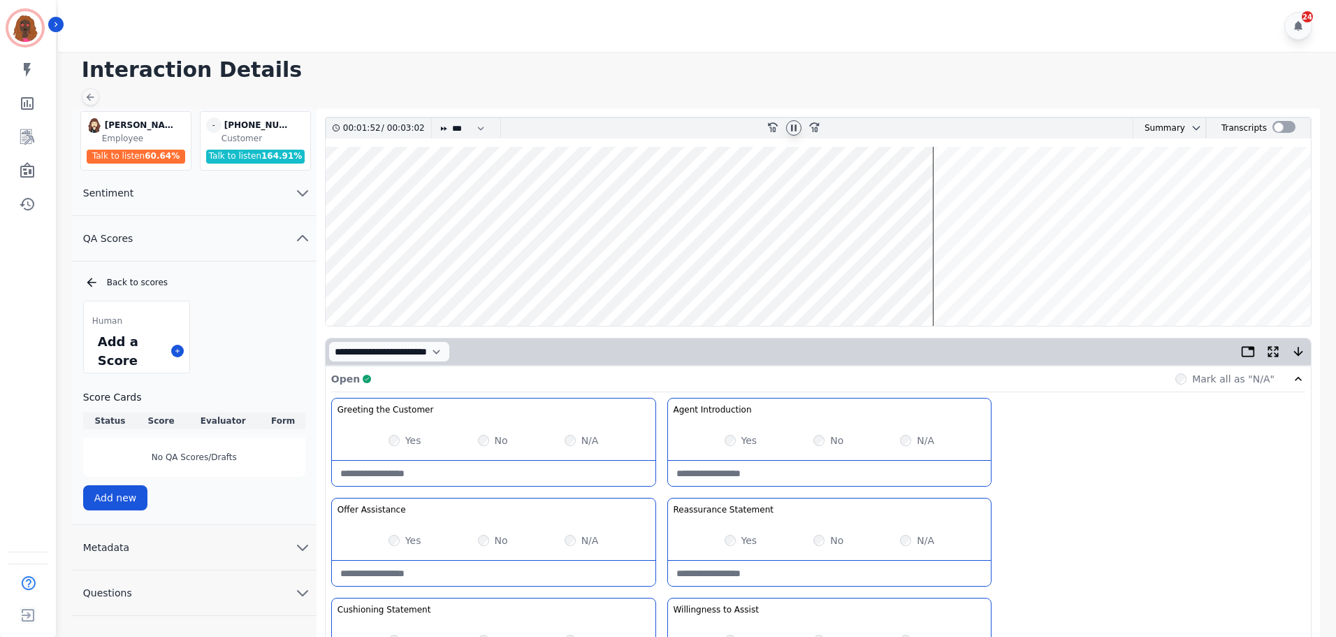
click at [934, 189] on wave at bounding box center [818, 236] width 985 height 179
click at [1003, 189] on wave at bounding box center [818, 236] width 985 height 179
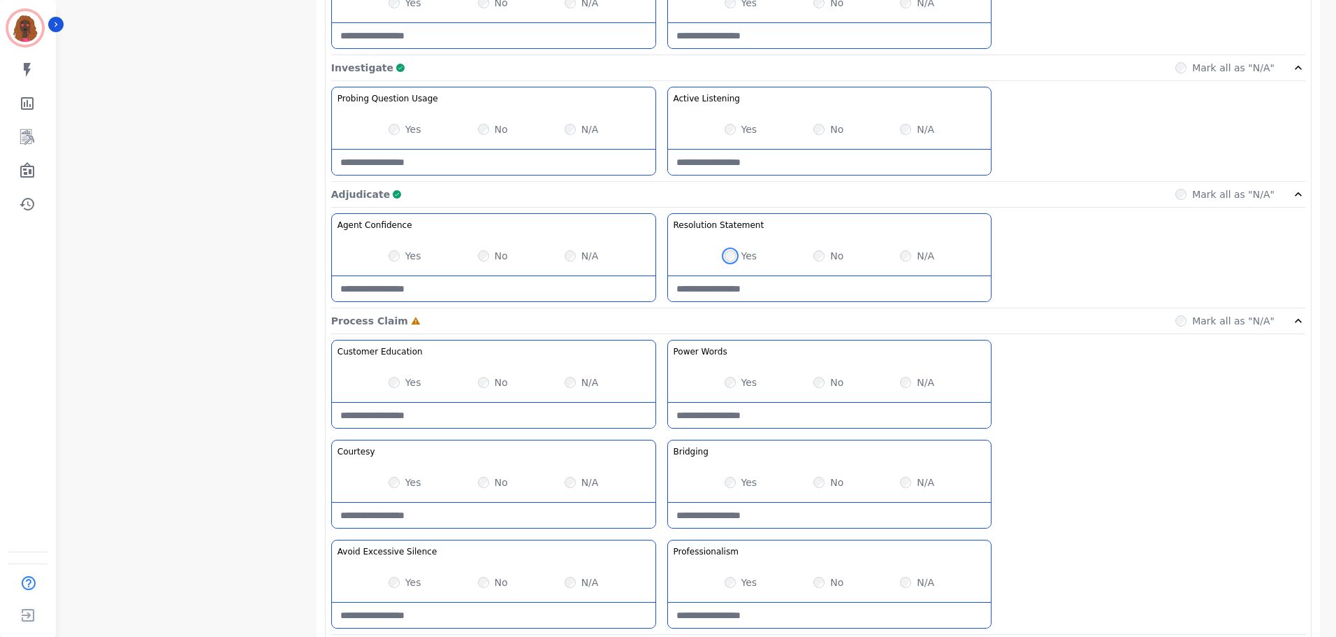
scroll to position [838, 0]
click at [808, 510] on Claim-Bridging-note at bounding box center [830, 514] width 324 height 25
click at [774, 515] on Claim-Bridging-note "**********" at bounding box center [830, 514] width 324 height 25
drag, startPoint x: 802, startPoint y: 516, endPoint x: 1330, endPoint y: 520, distance: 528.3
click at [1330, 520] on div "**********" at bounding box center [695, 67] width 1282 height 1706
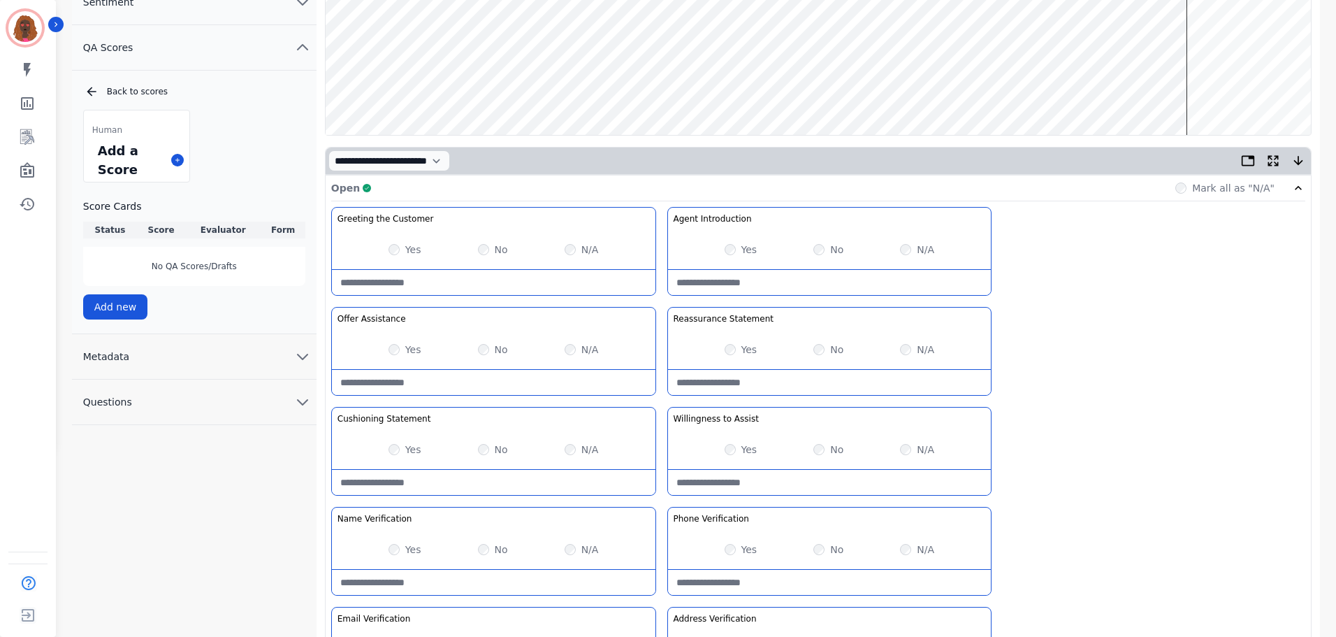
scroll to position [0, 0]
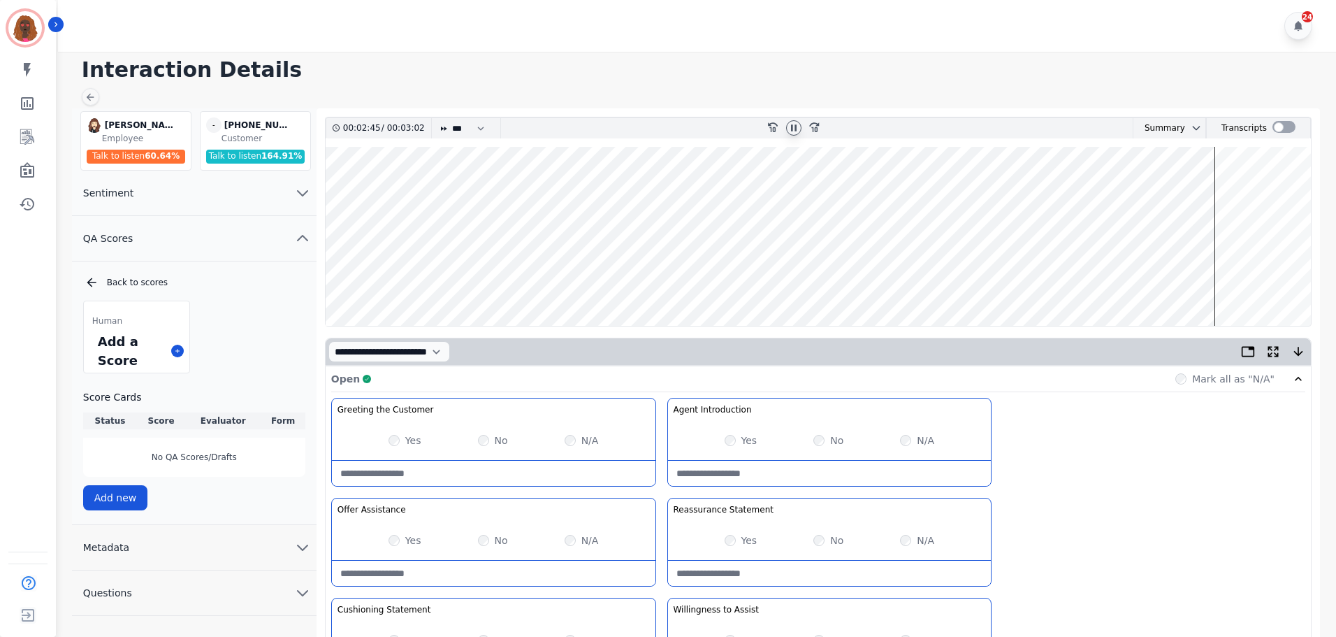
type Claim-Bridging-note "**********"
click at [1086, 486] on div "Greeting the Customer Welcome is where we quickly greet our customer as a known…" at bounding box center [818, 645] width 974 height 495
click at [1254, 278] on wave at bounding box center [818, 236] width 985 height 179
click at [785, 130] on div at bounding box center [793, 128] width 21 height 20
click at [806, 126] on div "fast-forward-10" at bounding box center [814, 128] width 21 height 20
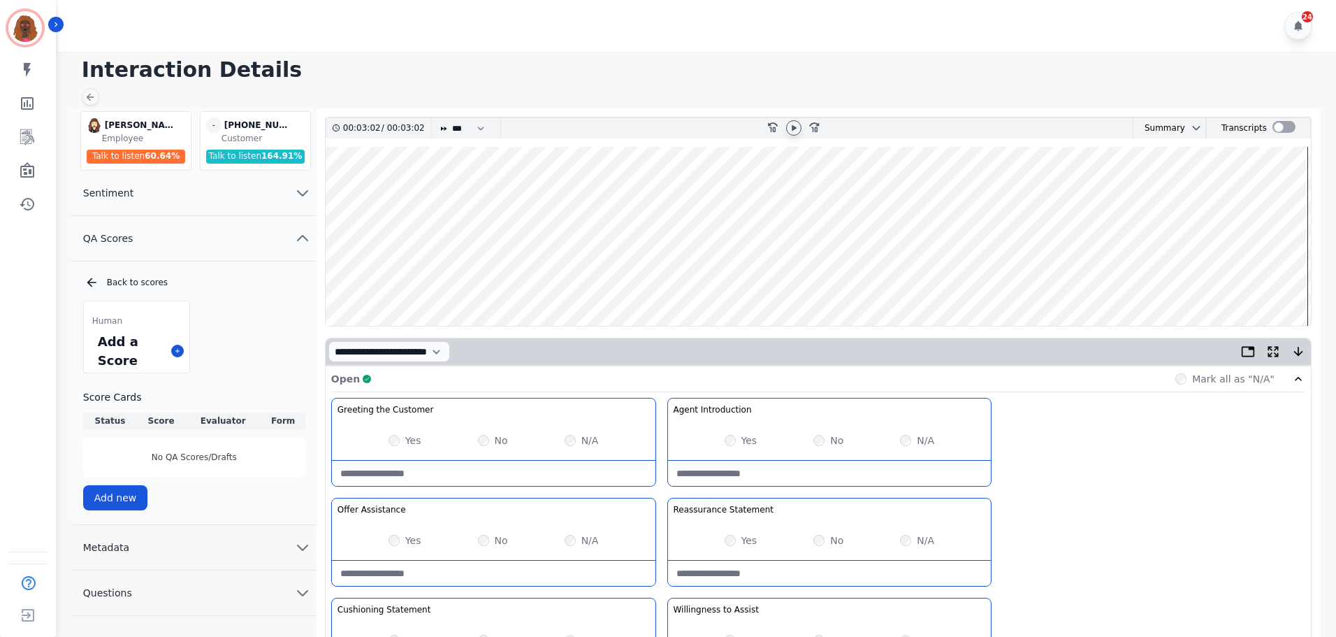
click at [791, 129] on icon at bounding box center [793, 127] width 11 height 11
click at [1231, 280] on wave at bounding box center [818, 236] width 985 height 179
click at [792, 129] on icon at bounding box center [794, 127] width 5 height 6
click at [1256, 279] on wave at bounding box center [818, 236] width 985 height 179
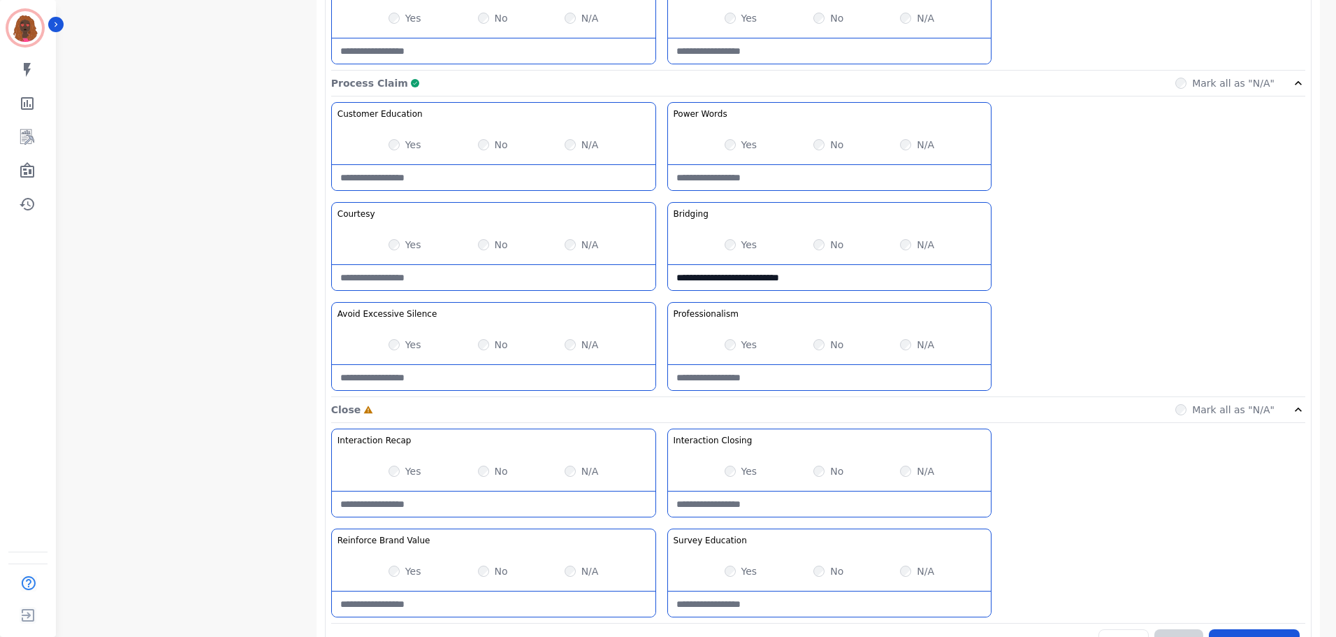
scroll to position [1108, 0]
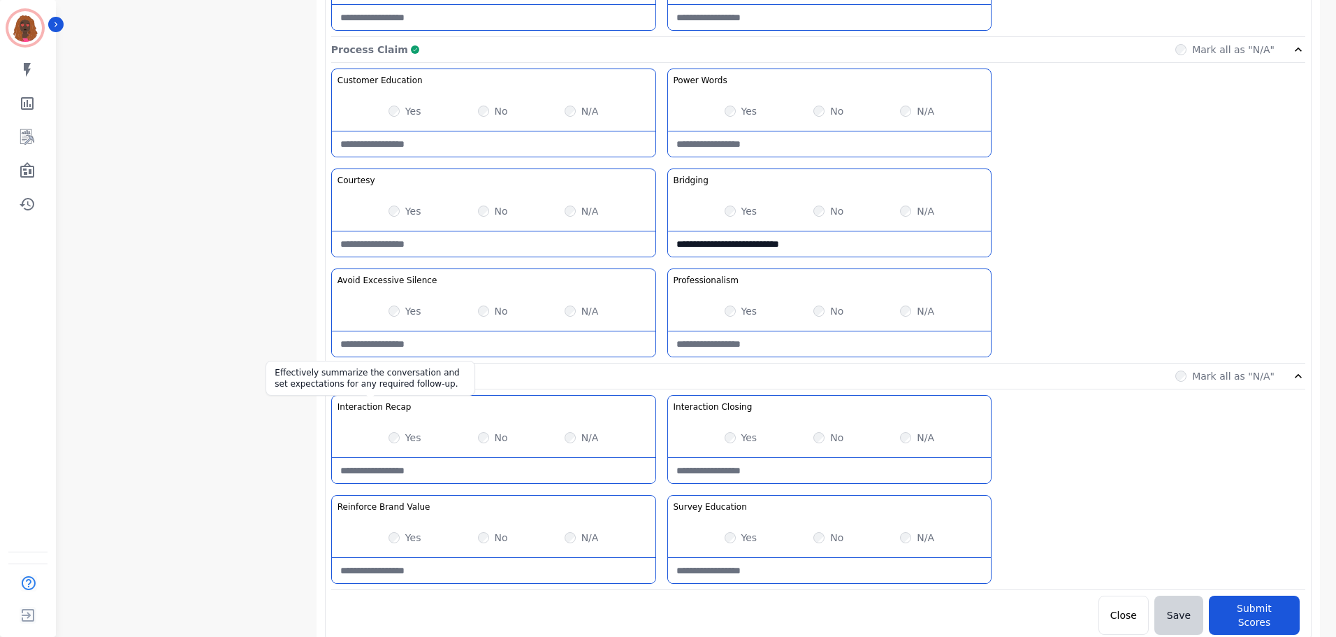
click at [362, 410] on h3 "Interaction Recap" at bounding box center [375, 406] width 74 height 11
click at [491, 476] on Recap-note at bounding box center [494, 470] width 324 height 25
type Recap-note "*"
click at [1264, 605] on button "Submit Scores" at bounding box center [1254, 614] width 91 height 39
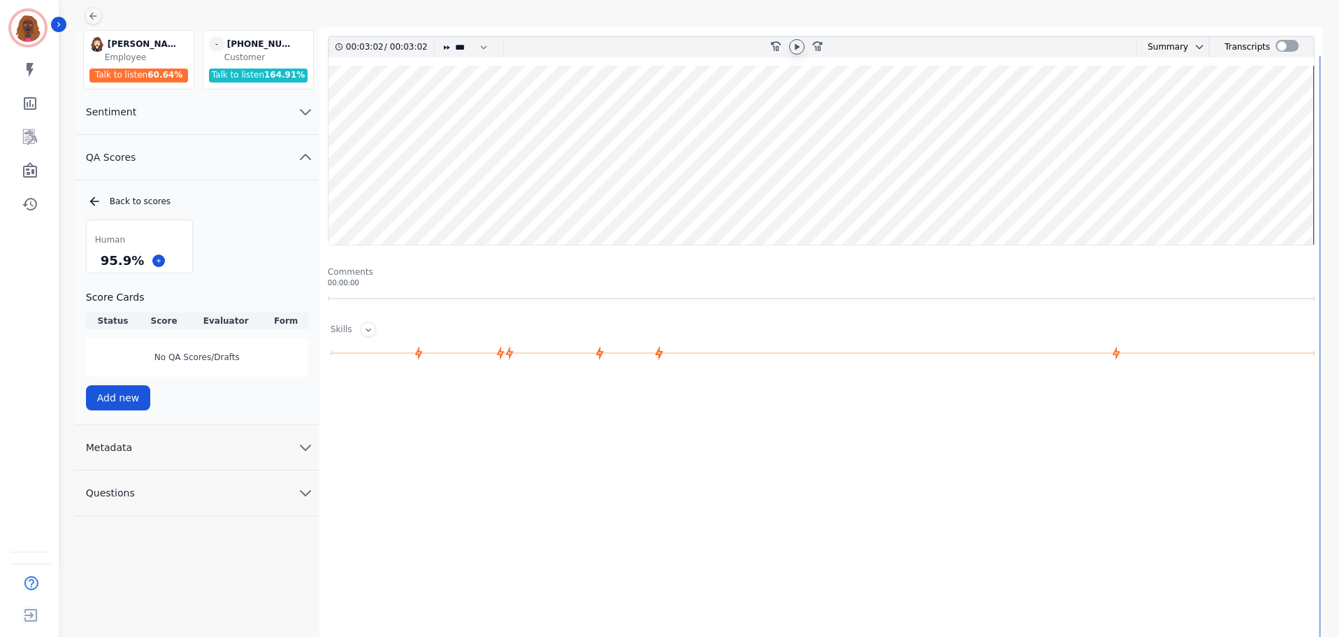
scroll to position [0, 0]
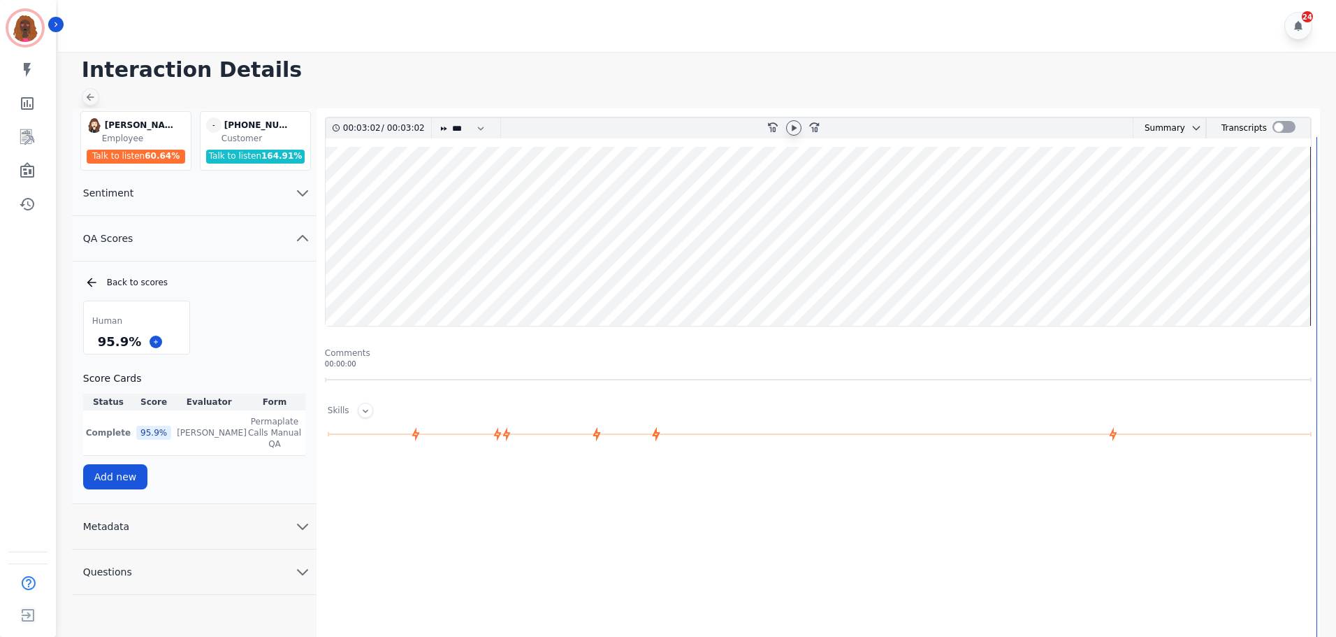
click at [91, 92] on icon at bounding box center [90, 97] width 11 height 11
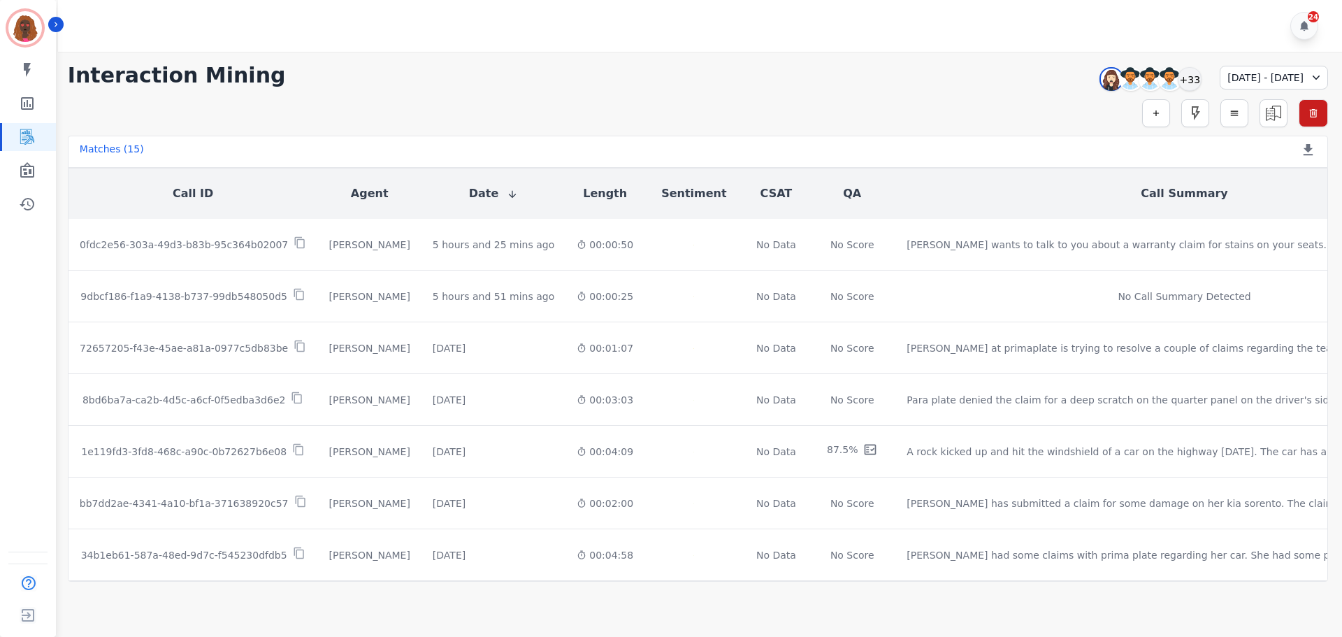
click at [1168, 80] on div "[PERSON_NAME] [PERSON_NAME] [PERSON_NAME] [PERSON_NAME] +33" at bounding box center [1148, 79] width 120 height 27
click at [1178, 73] on div "+33" at bounding box center [1190, 79] width 24 height 24
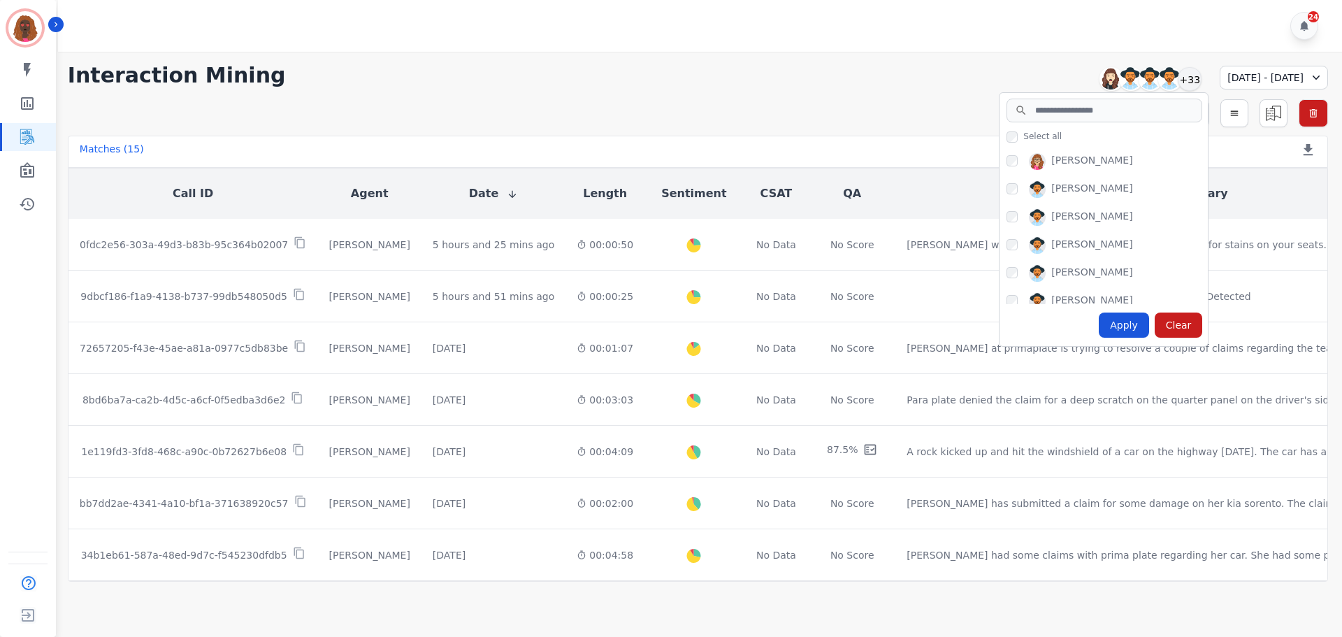
scroll to position [139, 0]
click at [1099, 320] on div "Apply" at bounding box center [1124, 324] width 50 height 25
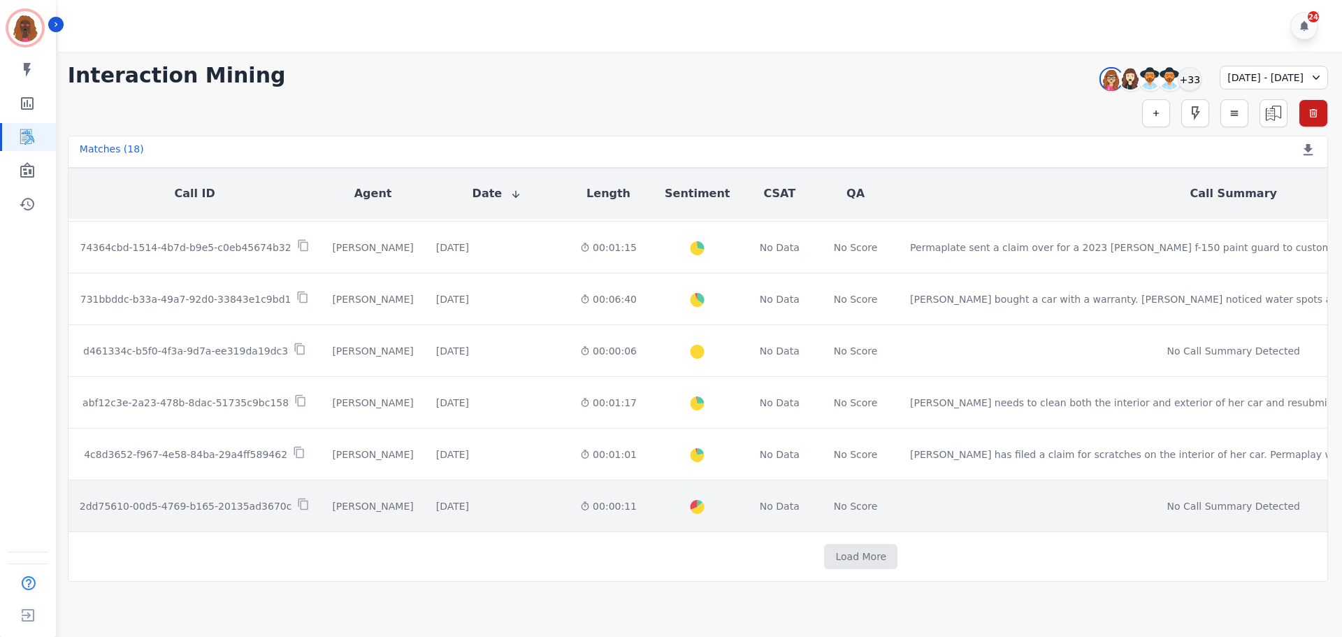
scroll to position [623, 0]
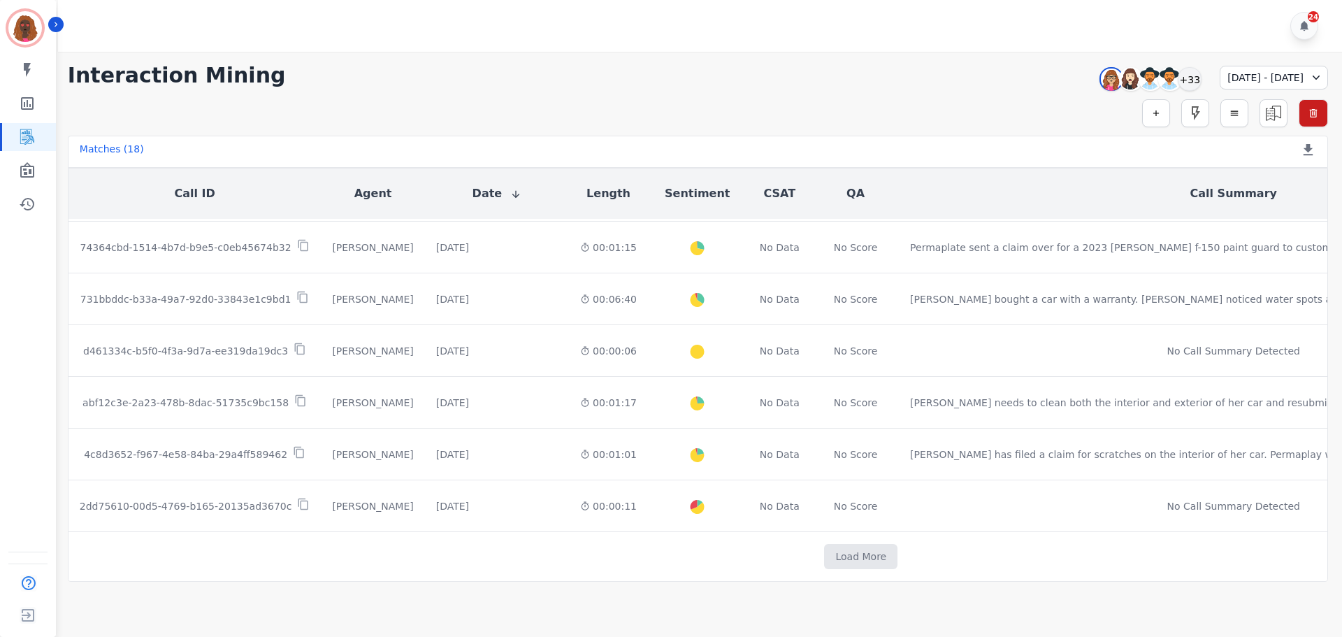
click at [751, 565] on td "Load More" at bounding box center [860, 557] width 1585 height 50
click at [824, 553] on button "Load More" at bounding box center [860, 556] width 73 height 25
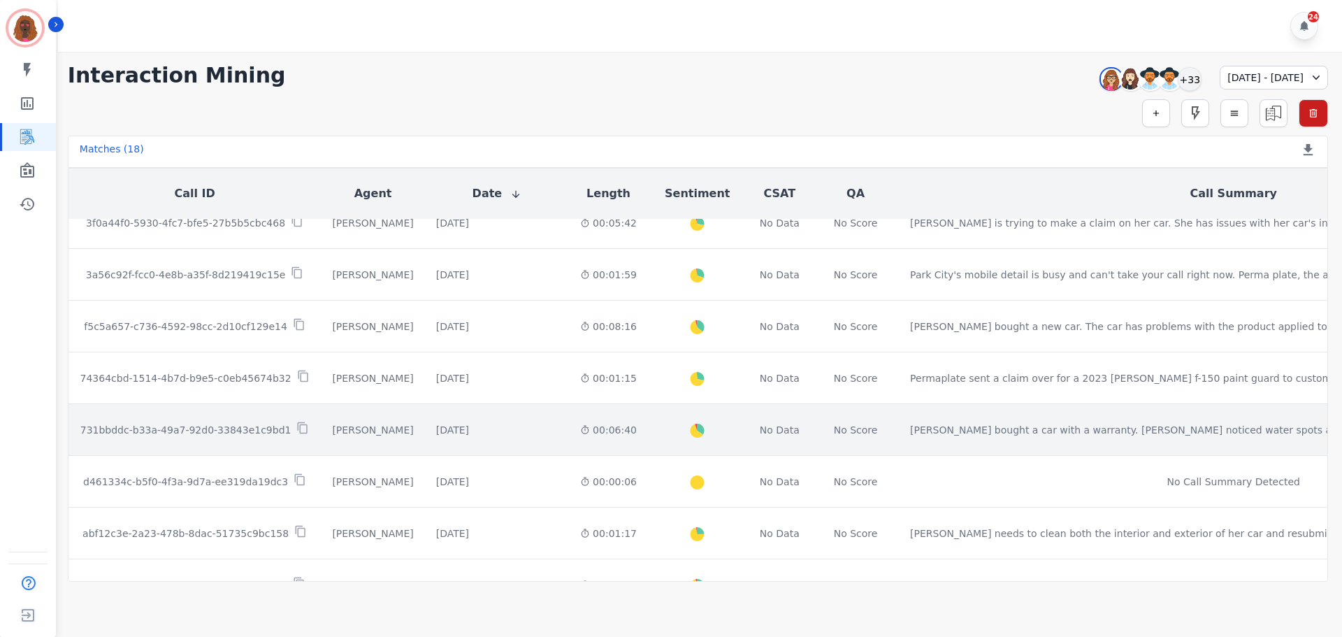
scroll to position [488, 0]
click at [463, 429] on div "[DATE]" at bounding box center [452, 429] width 33 height 14
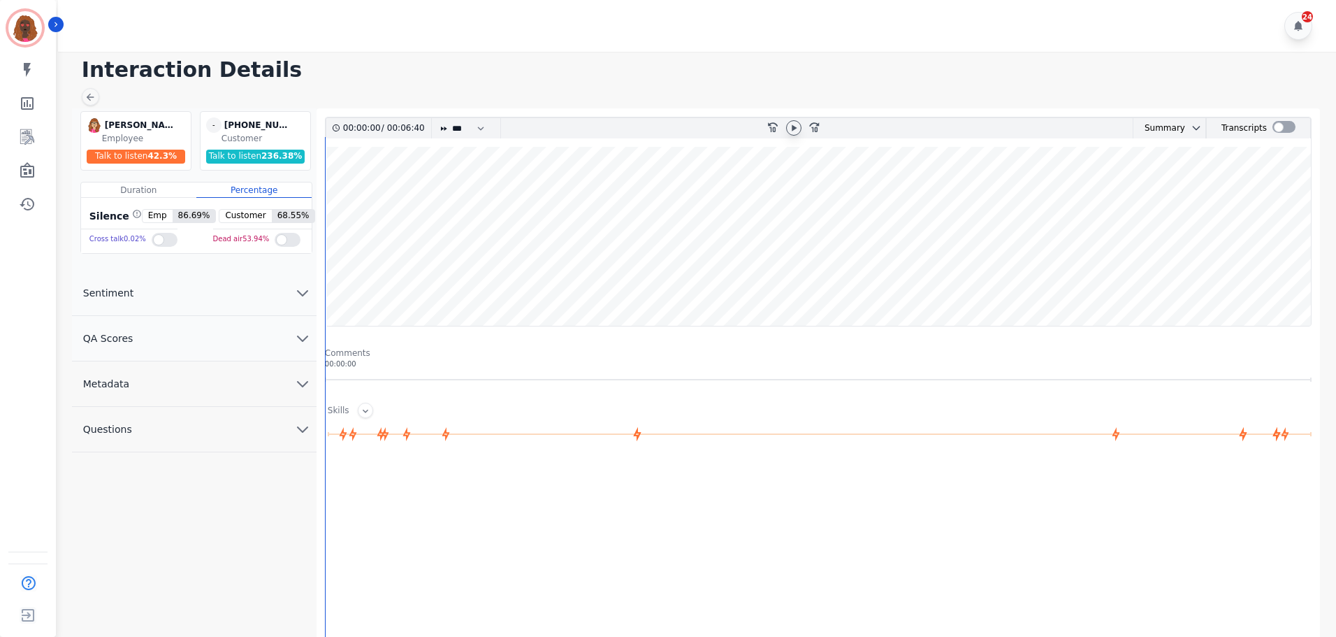
click at [790, 123] on icon at bounding box center [793, 127] width 11 height 11
click at [293, 340] on button "QA Scores" at bounding box center [194, 338] width 245 height 45
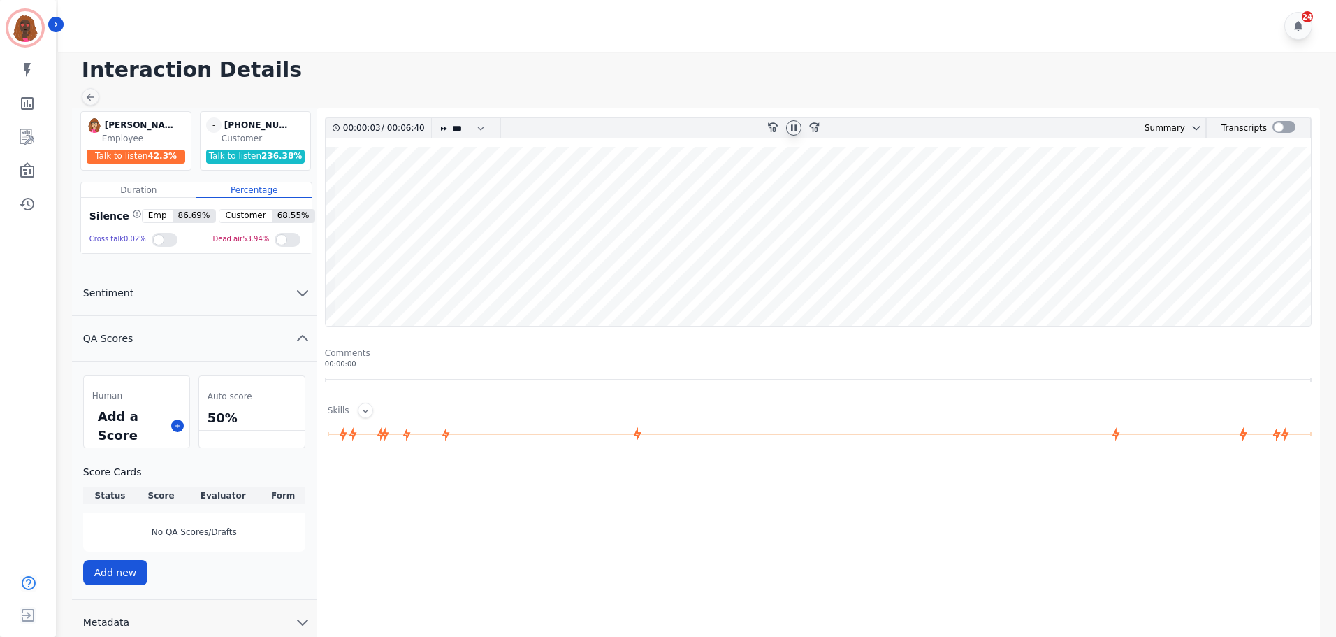
click at [342, 280] on wave at bounding box center [818, 236] width 985 height 179
click at [348, 280] on wave at bounding box center [818, 236] width 985 height 179
click at [88, 97] on icon at bounding box center [91, 98] width 8 height 8
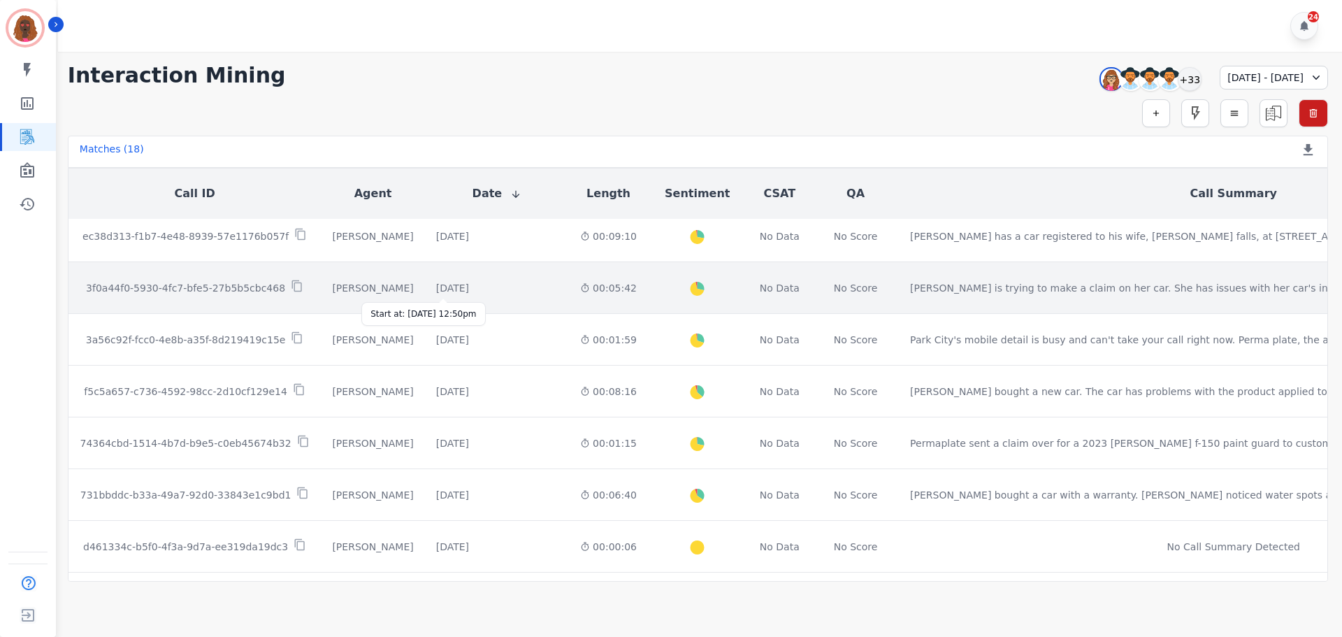
scroll to position [421, 0]
click at [464, 284] on div "[DATE]" at bounding box center [452, 289] width 33 height 14
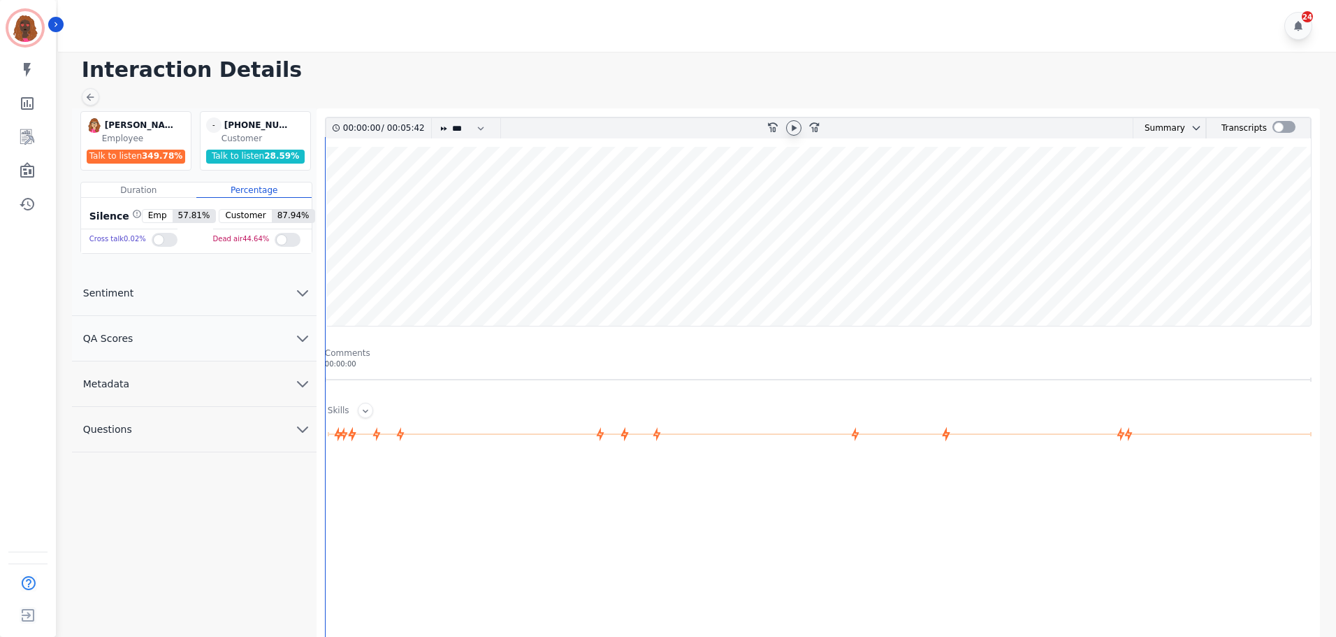
click at [797, 126] on icon at bounding box center [793, 127] width 11 height 11
click at [287, 334] on button "QA Scores" at bounding box center [194, 338] width 245 height 45
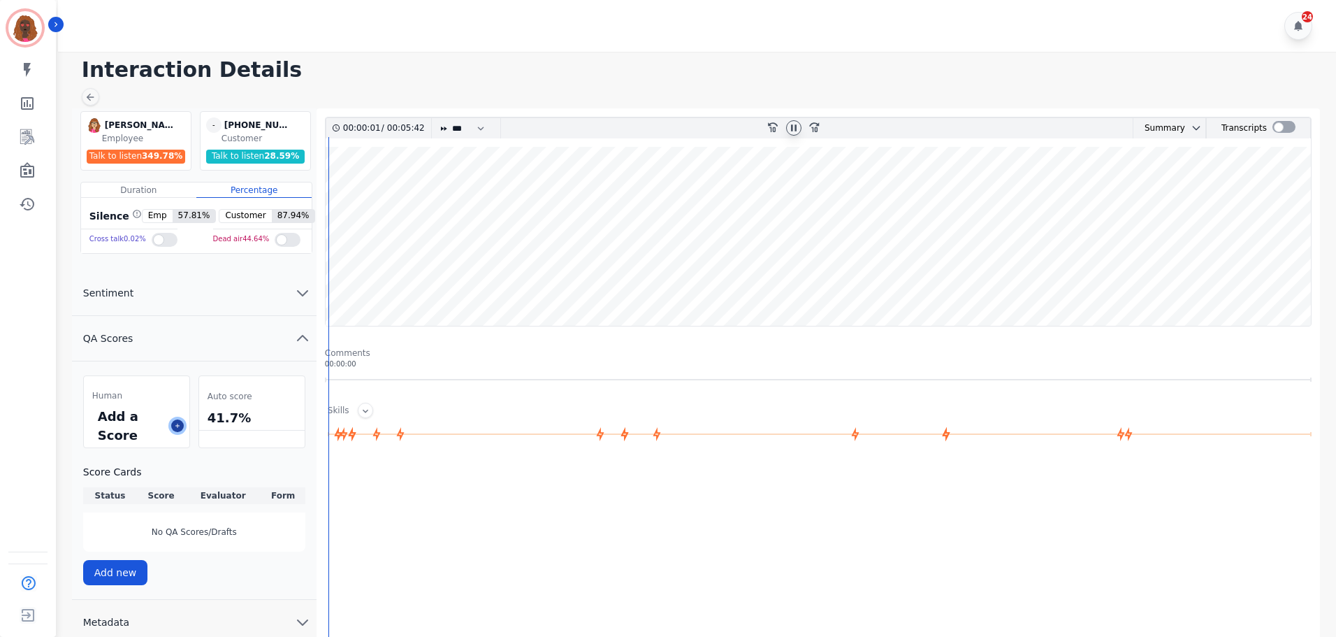
click at [176, 424] on icon at bounding box center [177, 425] width 7 height 7
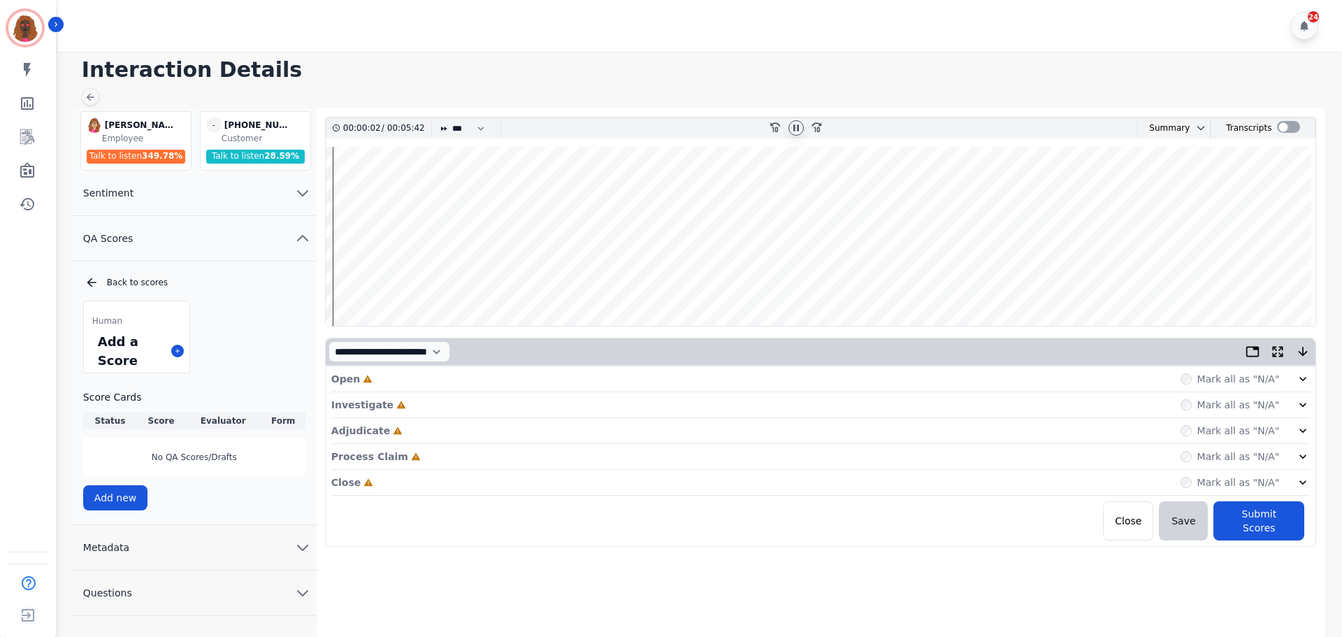
click at [666, 377] on div "Open Incomplete Mark all as "N/A"" at bounding box center [820, 379] width 979 height 26
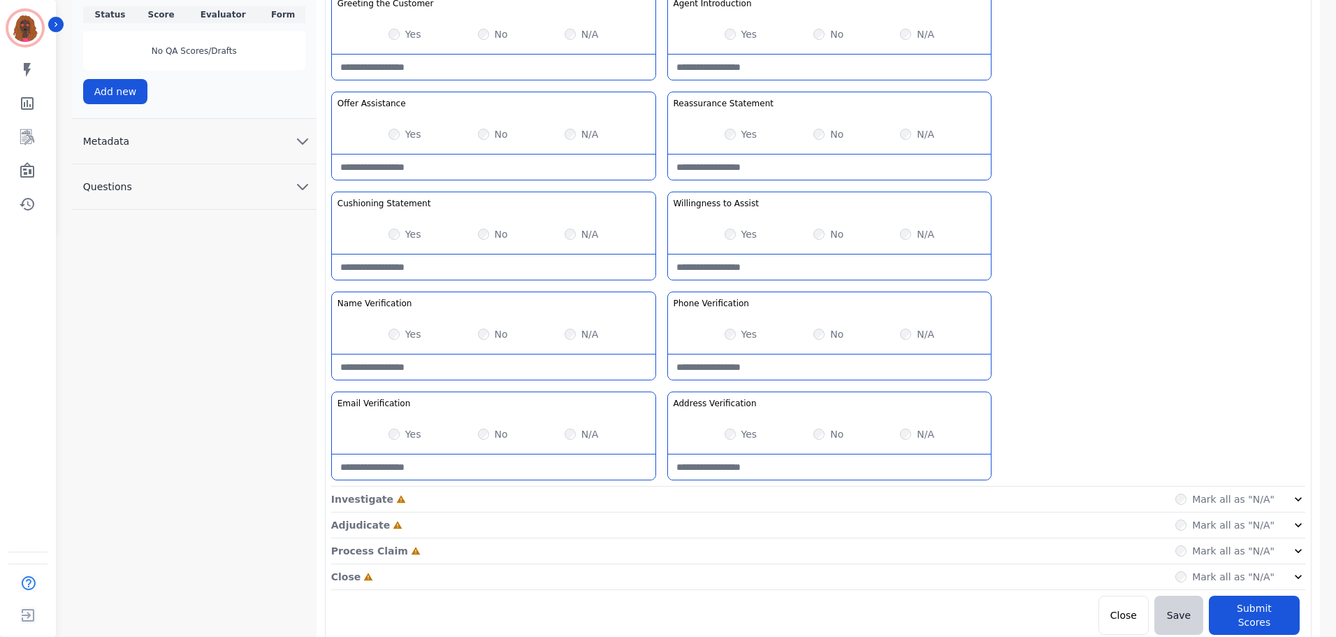
click at [660, 499] on div "Investigate Incomplete Mark all as "N/A"" at bounding box center [818, 499] width 974 height 26
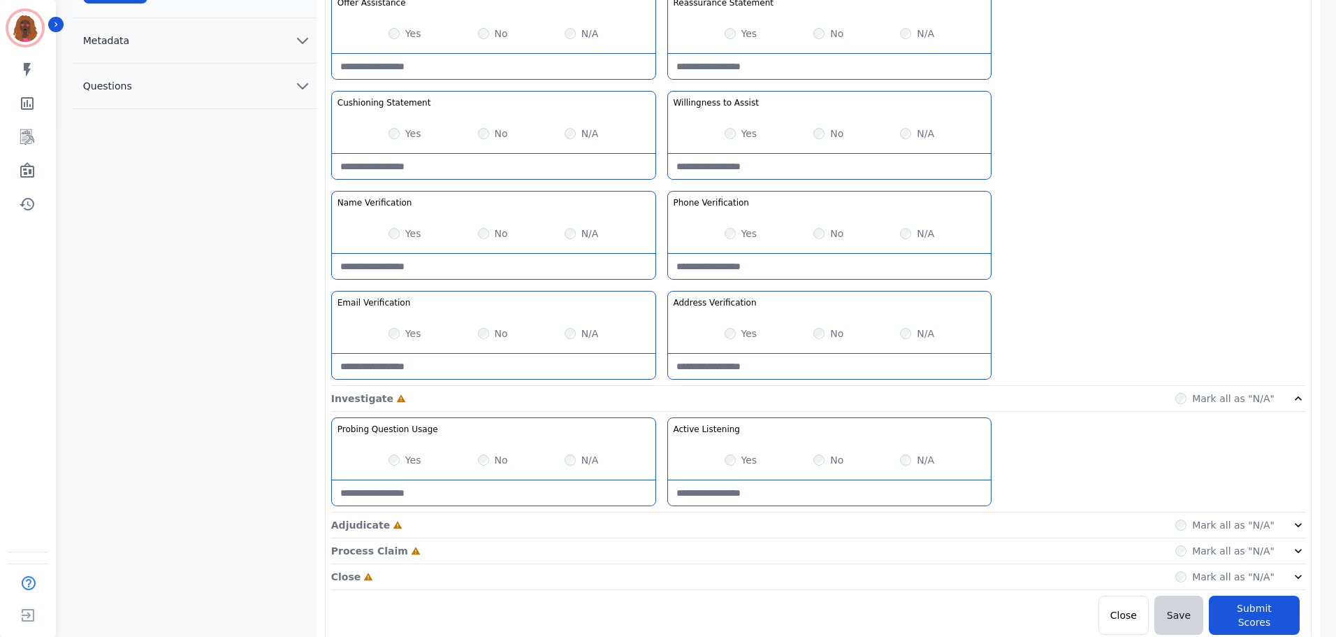
click at [672, 521] on div "Adjudicate Incomplete Mark all as "N/A"" at bounding box center [818, 525] width 974 height 26
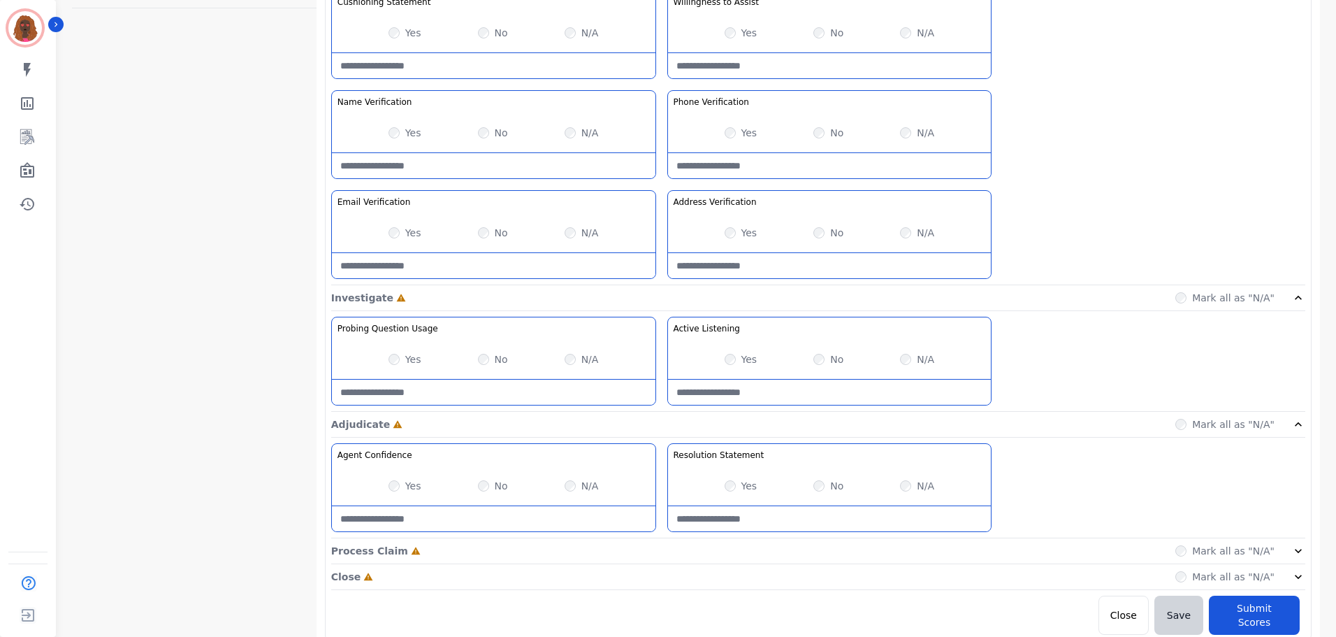
click at [662, 545] on div "Process Claim Incomplete Mark all as "N/A"" at bounding box center [818, 551] width 974 height 26
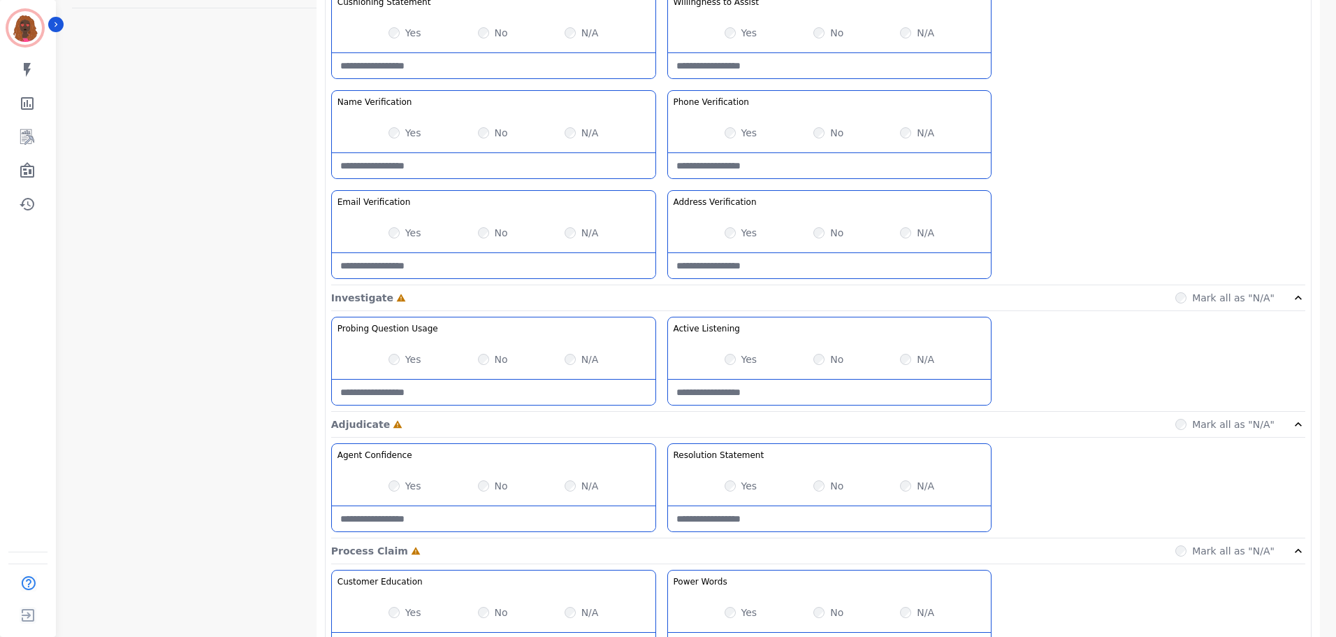
scroll to position [908, 0]
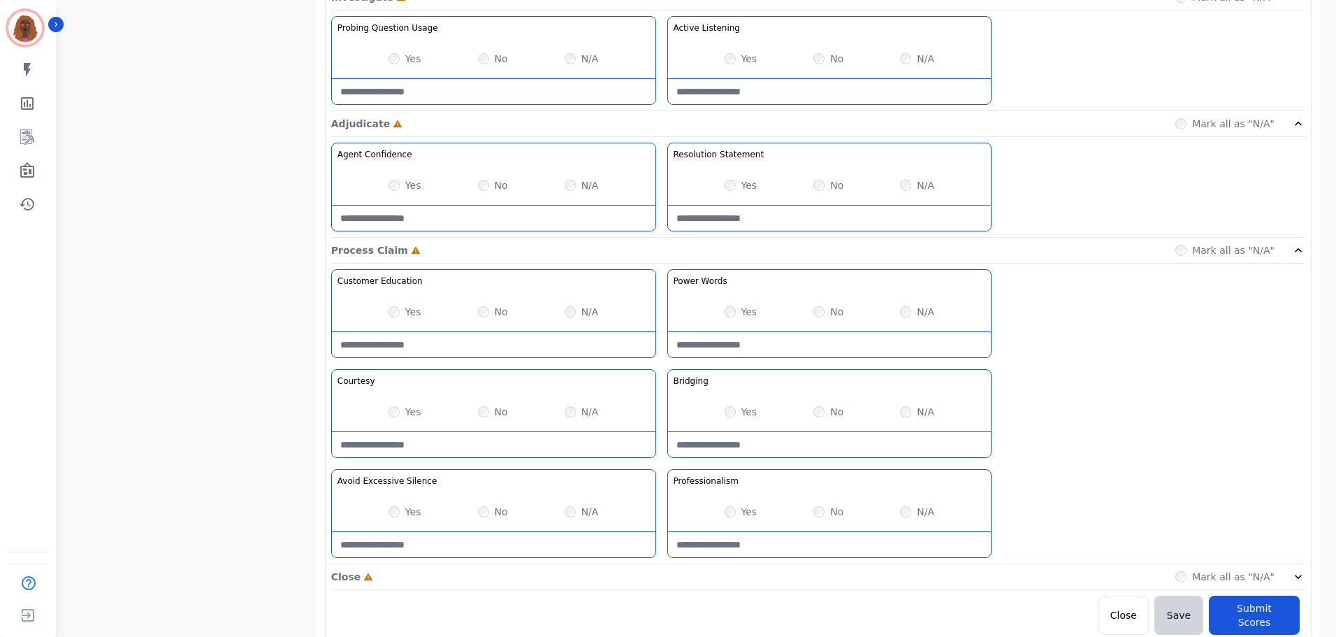
click at [665, 579] on div "Close Incomplete Mark all as "N/A"" at bounding box center [818, 577] width 974 height 26
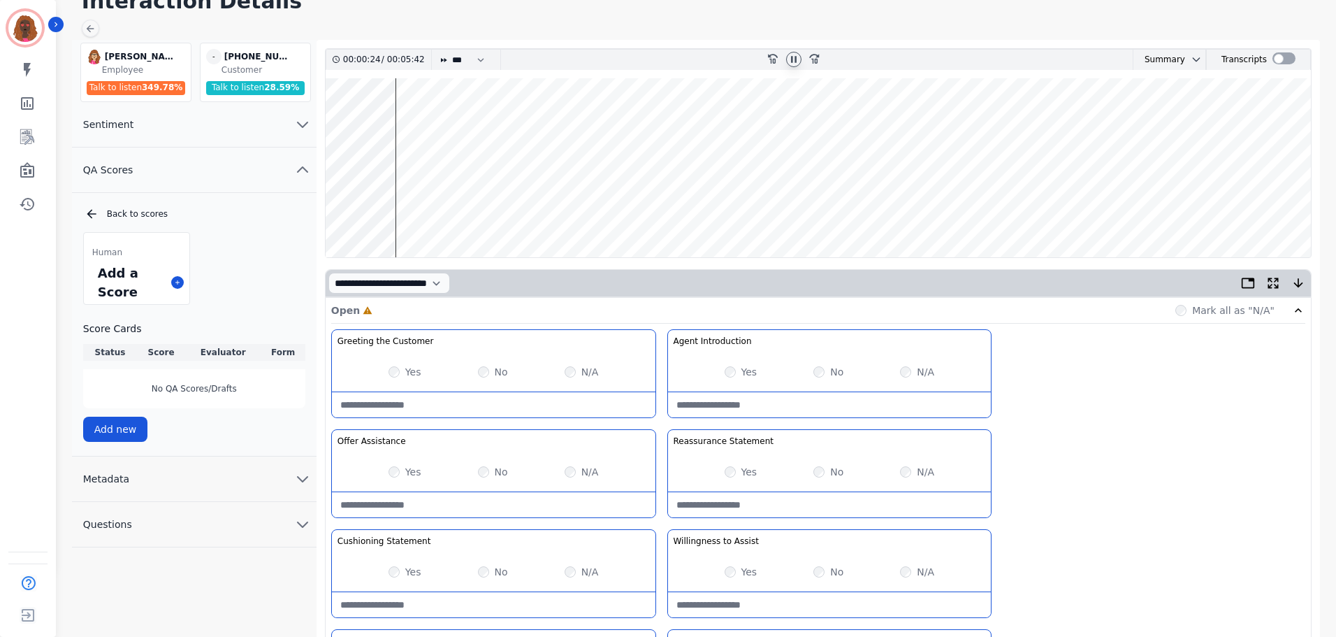
scroll to position [69, 0]
click at [407, 211] on wave at bounding box center [818, 167] width 985 height 179
click at [463, 60] on select "* * * **** * *** * ****" at bounding box center [472, 59] width 42 height 20
click at [451, 49] on select "* * * **** * *** * ****" at bounding box center [472, 59] width 42 height 20
click at [470, 55] on select "* * * **** * *** * ****" at bounding box center [472, 59] width 42 height 20
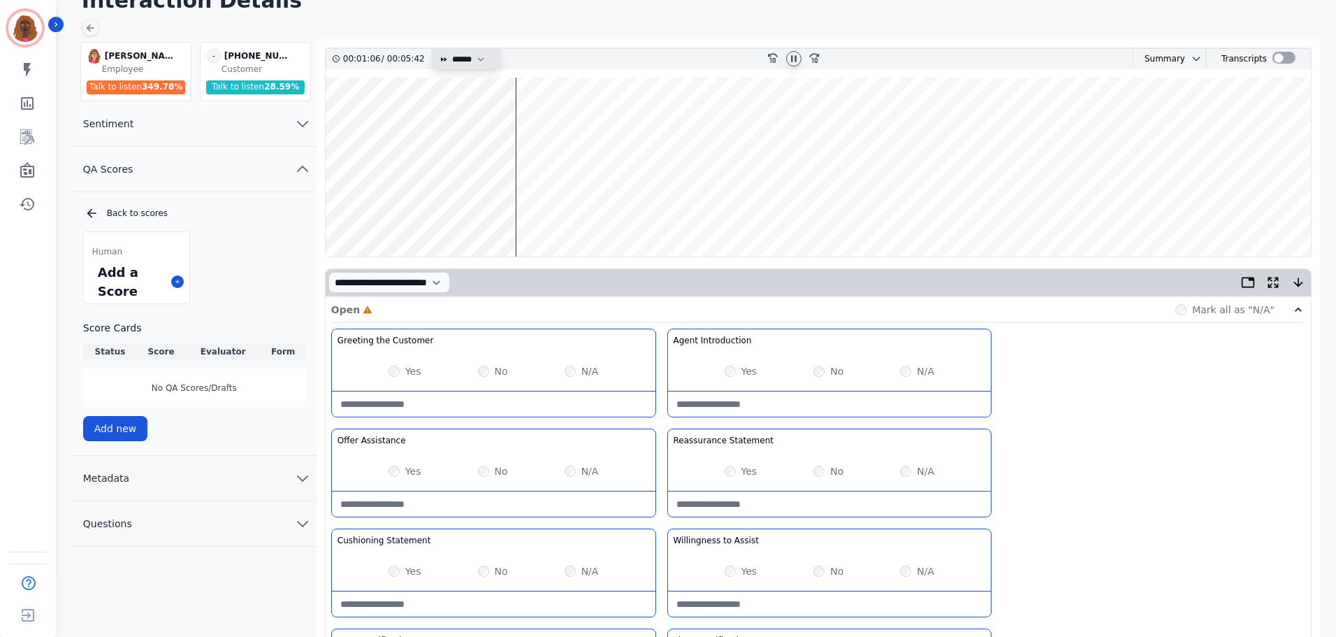
click at [451, 49] on select "* * * **** * *** * ****" at bounding box center [472, 59] width 42 height 20
click at [475, 120] on wave at bounding box center [818, 167] width 985 height 179
click at [490, 121] on wave at bounding box center [818, 167] width 985 height 179
click at [488, 60] on select "* * * **** * *** * ****" at bounding box center [472, 59] width 42 height 20
select select "****"
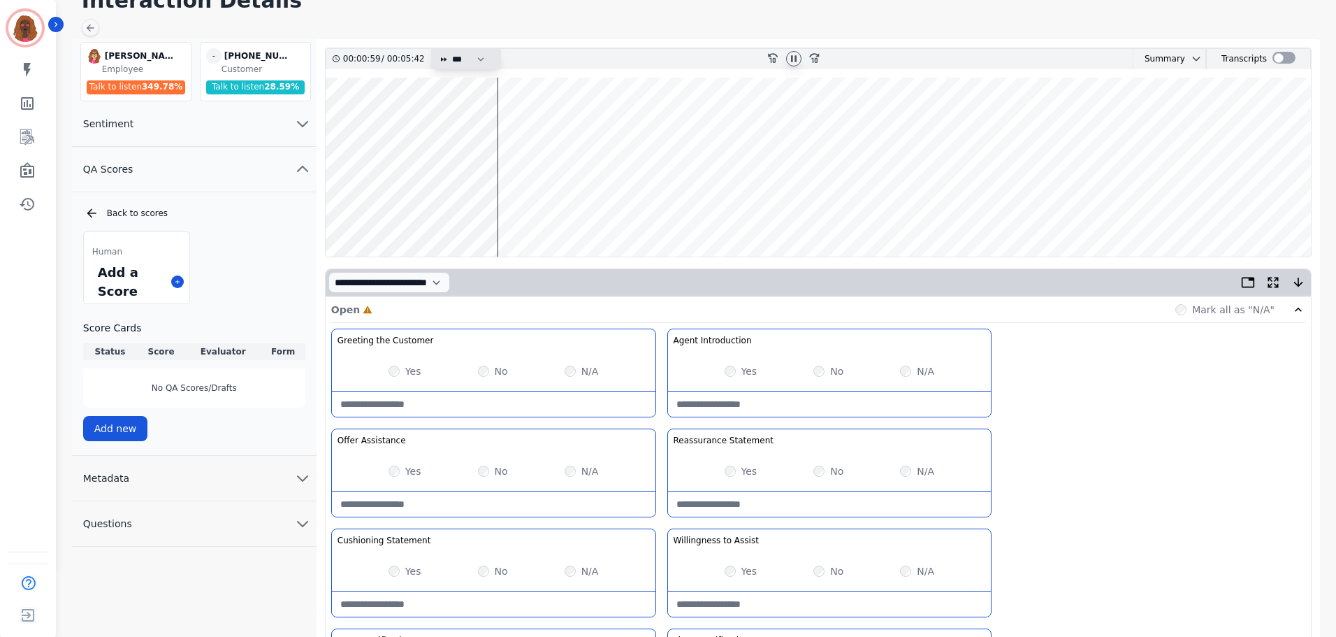
click at [451, 49] on select "* * * **** * *** * ****" at bounding box center [472, 59] width 42 height 20
click at [705, 210] on wave at bounding box center [818, 167] width 985 height 179
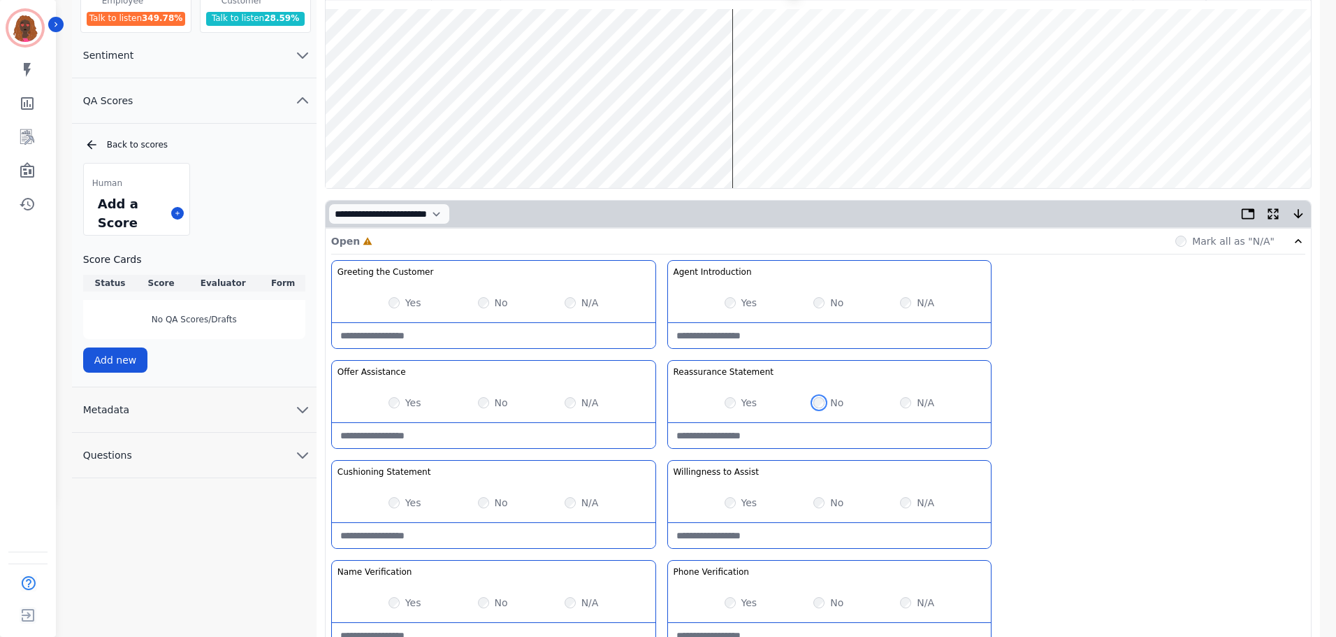
scroll to position [138, 0]
click at [804, 432] on Statement-note at bounding box center [830, 434] width 324 height 25
type Statement-note "**********"
click at [476, 505] on div "Yes No N/A" at bounding box center [494, 501] width 324 height 39
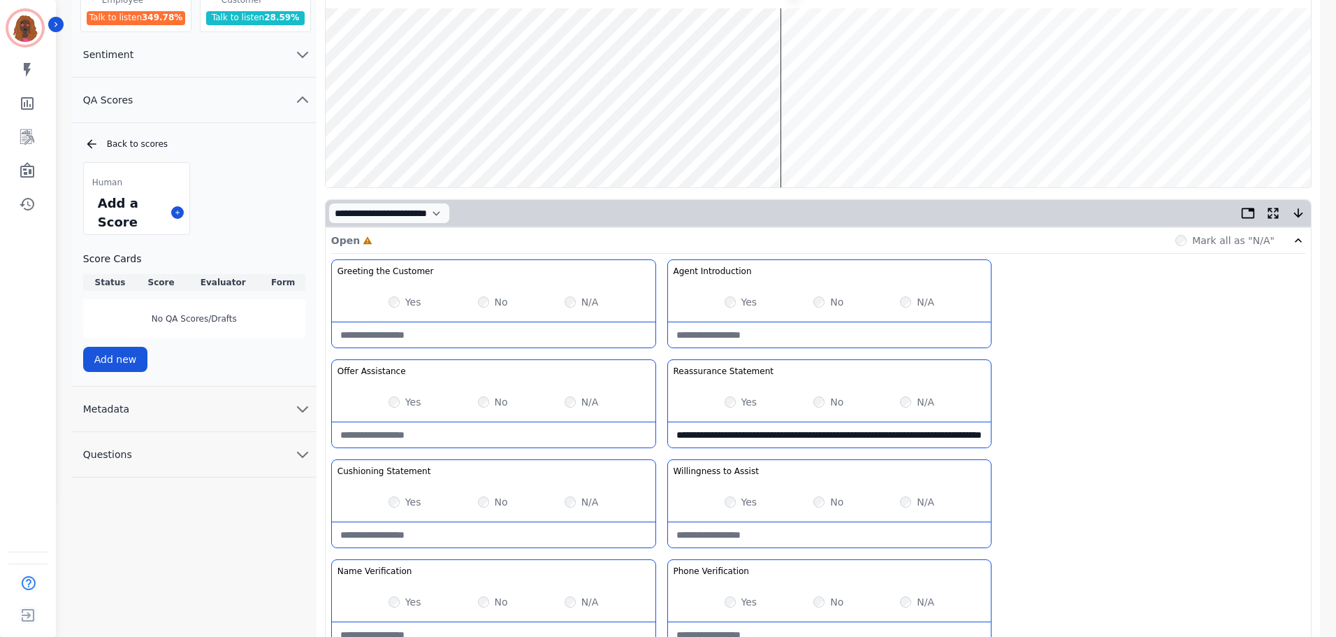
click at [476, 502] on div "Yes No N/A" at bounding box center [494, 501] width 324 height 39
click at [472, 532] on Statement-note at bounding box center [494, 534] width 324 height 25
type Statement-note "**********"
click at [611, 144] on wave at bounding box center [818, 97] width 985 height 179
click at [514, 143] on wave at bounding box center [818, 97] width 985 height 179
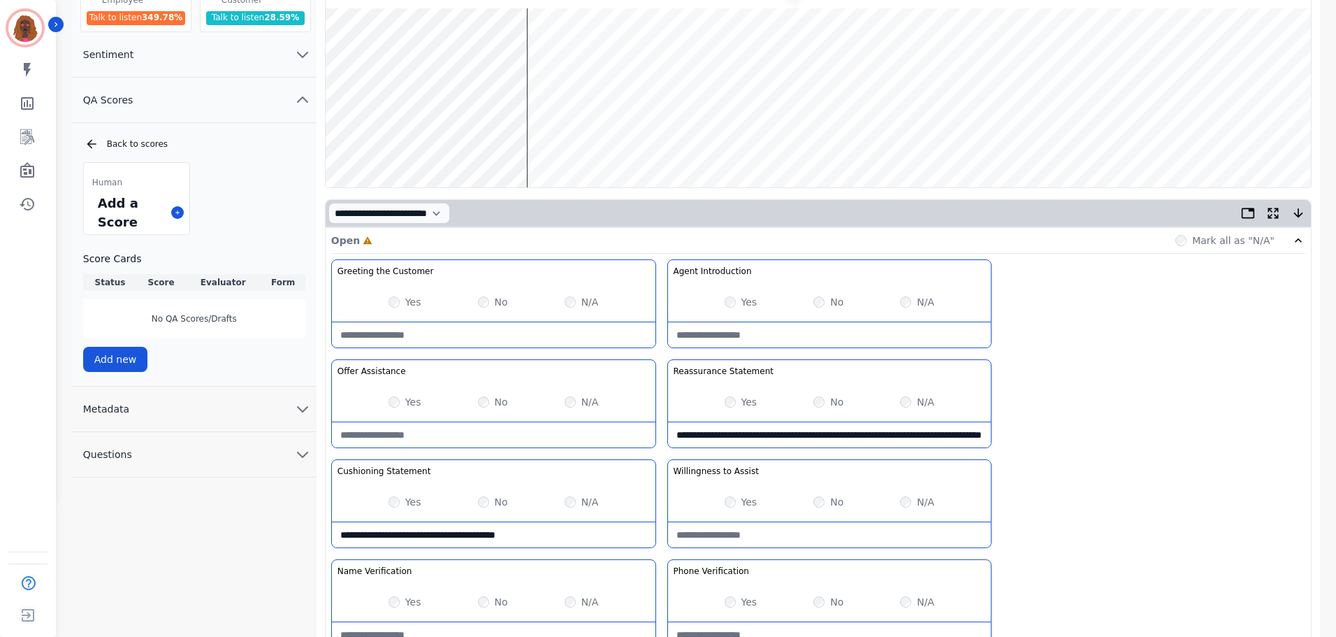
click at [560, 53] on wave at bounding box center [818, 97] width 985 height 179
click at [574, 57] on wave at bounding box center [818, 97] width 985 height 179
click at [588, 50] on wave at bounding box center [818, 97] width 985 height 179
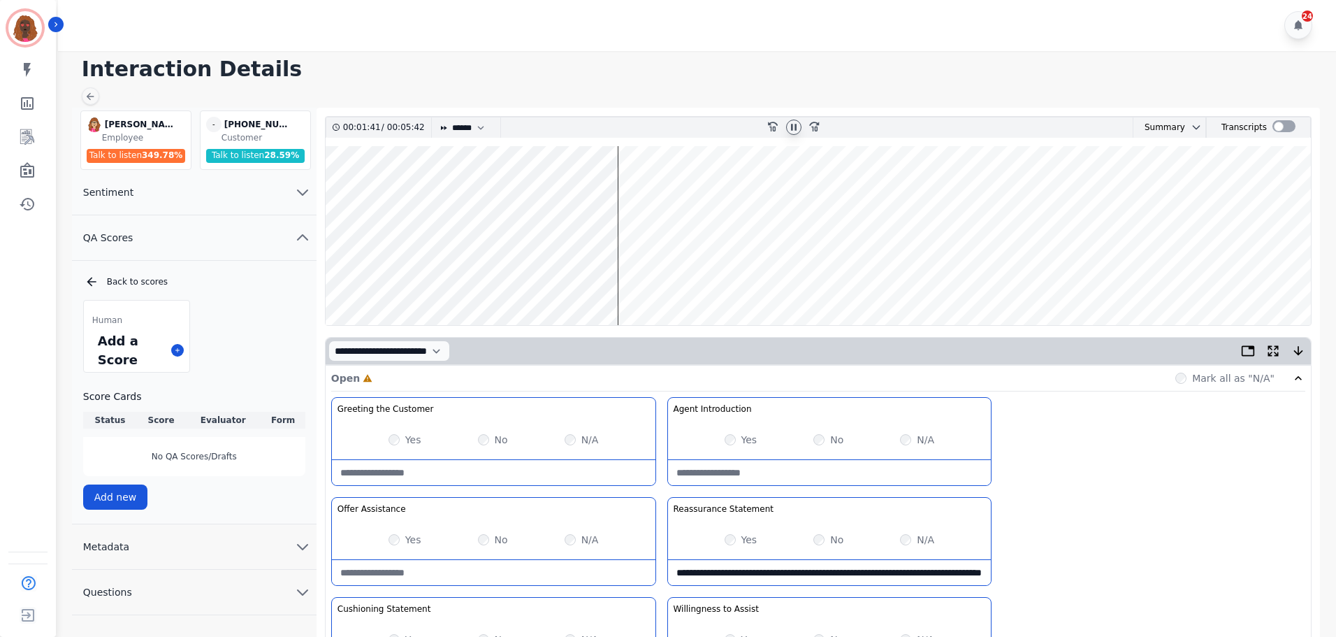
scroll to position [0, 0]
click at [344, 189] on wave at bounding box center [818, 236] width 985 height 179
click at [379, 190] on wave at bounding box center [818, 236] width 985 height 179
click at [391, 191] on wave at bounding box center [818, 236] width 985 height 179
click at [396, 191] on wave at bounding box center [818, 236] width 985 height 179
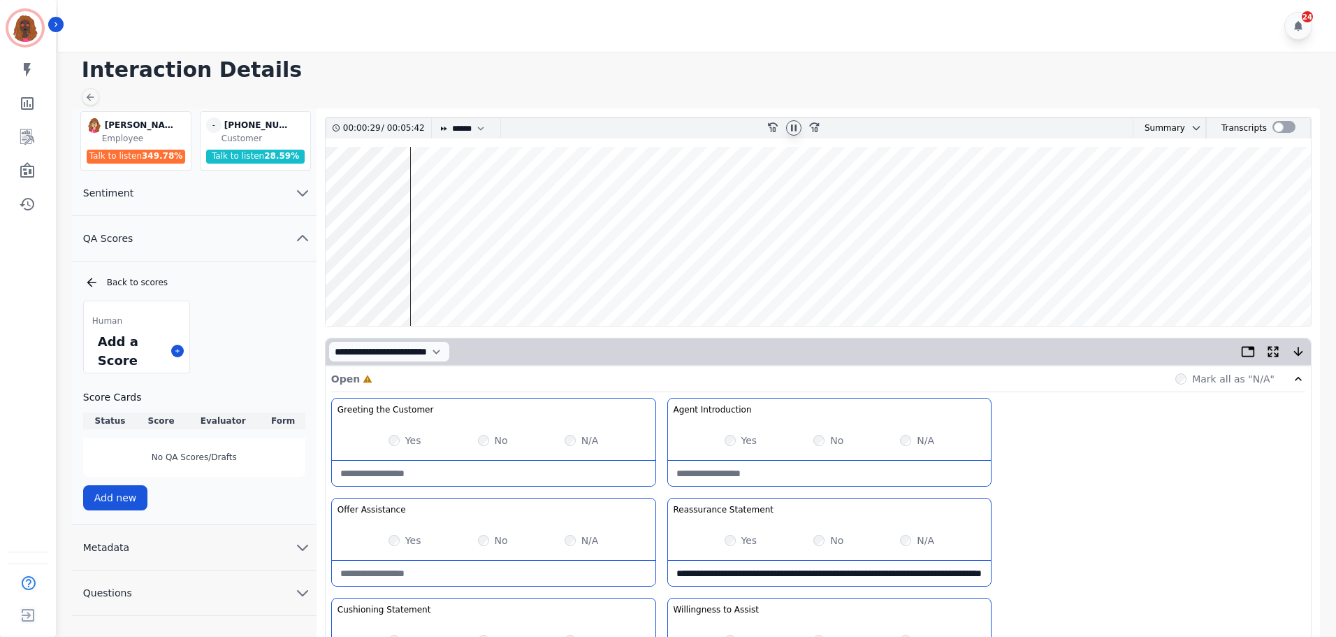
click at [443, 193] on wave at bounding box center [818, 236] width 985 height 179
click at [456, 194] on wave at bounding box center [818, 236] width 985 height 179
click at [468, 192] on wave at bounding box center [818, 236] width 985 height 179
click at [477, 190] on wave at bounding box center [818, 236] width 985 height 179
click at [490, 191] on wave at bounding box center [818, 236] width 985 height 179
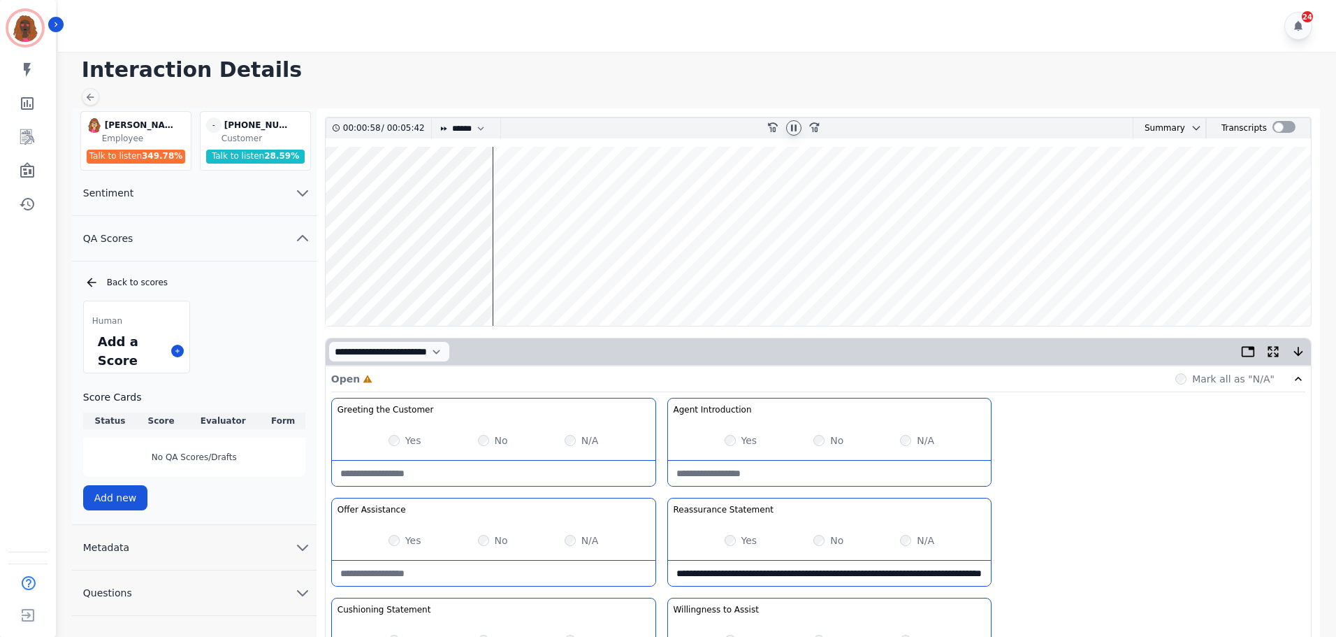
click at [506, 194] on wave at bounding box center [818, 236] width 985 height 179
click at [558, 196] on wave at bounding box center [818, 236] width 985 height 179
click at [570, 194] on wave at bounding box center [818, 236] width 985 height 179
click at [622, 189] on wave at bounding box center [818, 236] width 985 height 179
click at [686, 191] on wave at bounding box center [818, 236] width 985 height 179
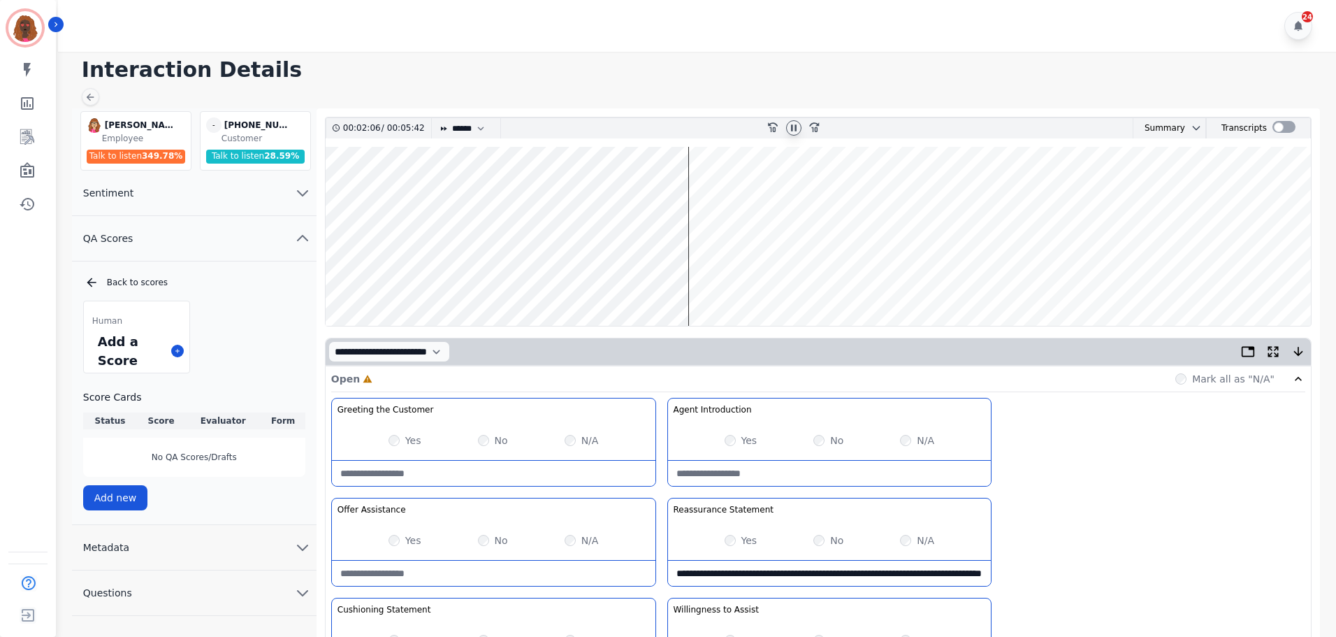
click at [624, 191] on wave at bounding box center [818, 236] width 985 height 179
click at [709, 189] on wave at bounding box center [818, 236] width 985 height 179
click at [338, 186] on wave at bounding box center [818, 236] width 985 height 179
click at [724, 275] on wave at bounding box center [818, 236] width 985 height 179
click at [750, 283] on wave at bounding box center [818, 236] width 985 height 179
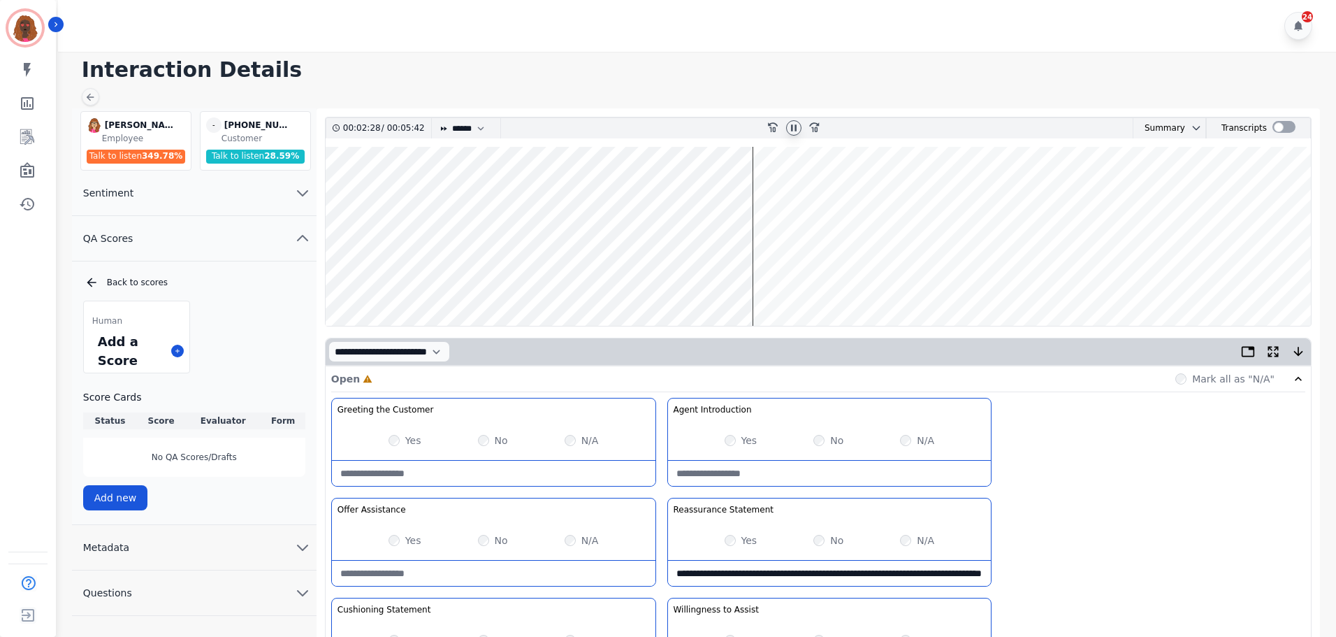
click at [739, 277] on wave at bounding box center [818, 236] width 985 height 179
click at [734, 192] on wave at bounding box center [818, 236] width 985 height 179
click at [471, 126] on select "* * * **** * *** * ****" at bounding box center [472, 128] width 42 height 20
select select "*"
click at [451, 118] on select "* * * **** * *** * ****" at bounding box center [472, 128] width 42 height 20
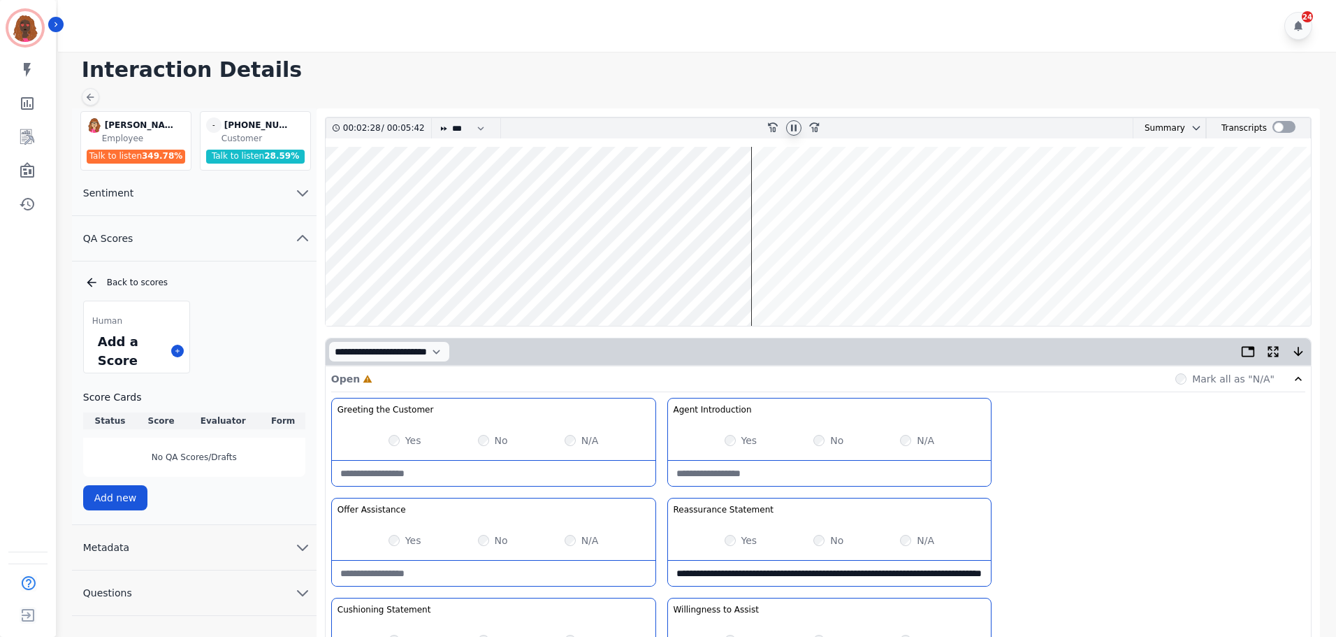
click at [741, 280] on wave at bounding box center [818, 236] width 985 height 179
click at [748, 279] on wave at bounding box center [818, 236] width 985 height 179
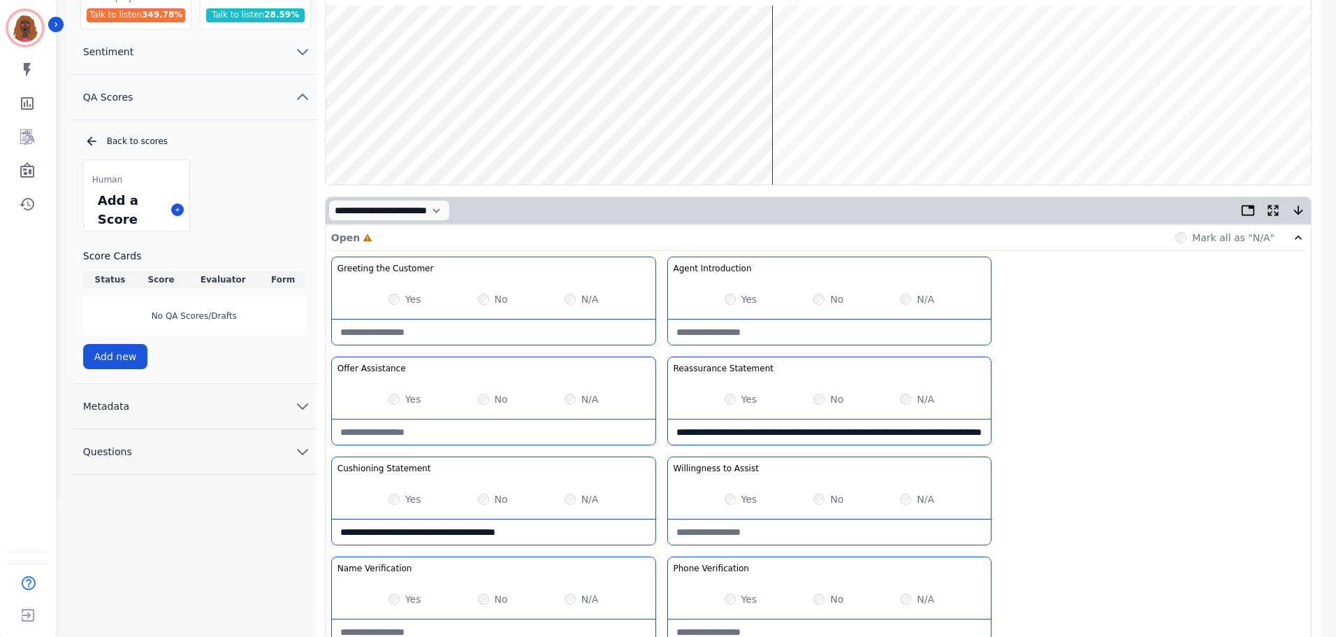
scroll to position [140, 0]
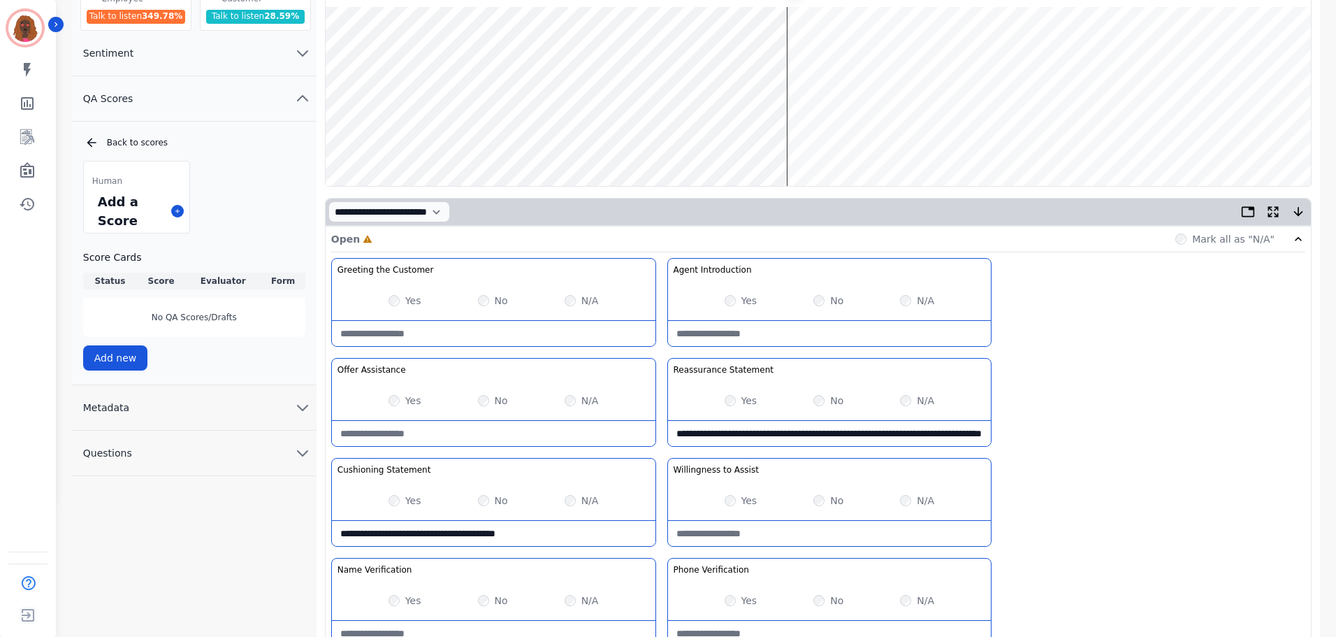
click at [802, 48] on wave at bounding box center [818, 96] width 985 height 179
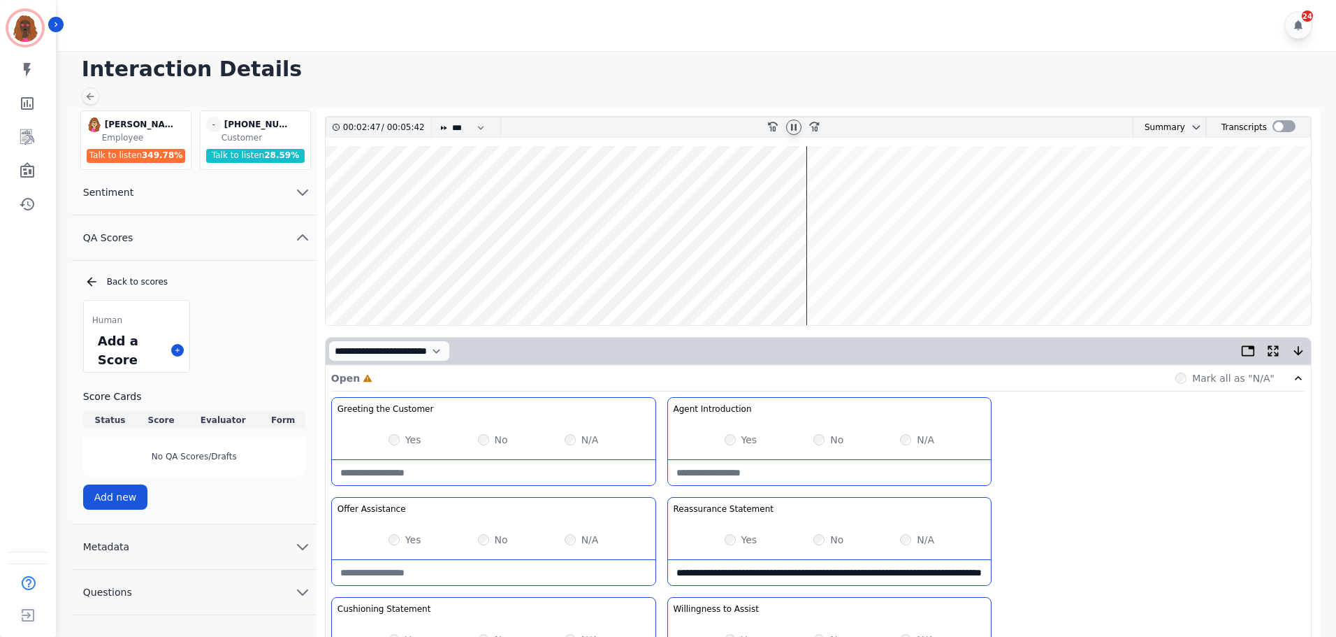
scroll to position [0, 0]
click at [819, 277] on wave at bounding box center [818, 236] width 985 height 179
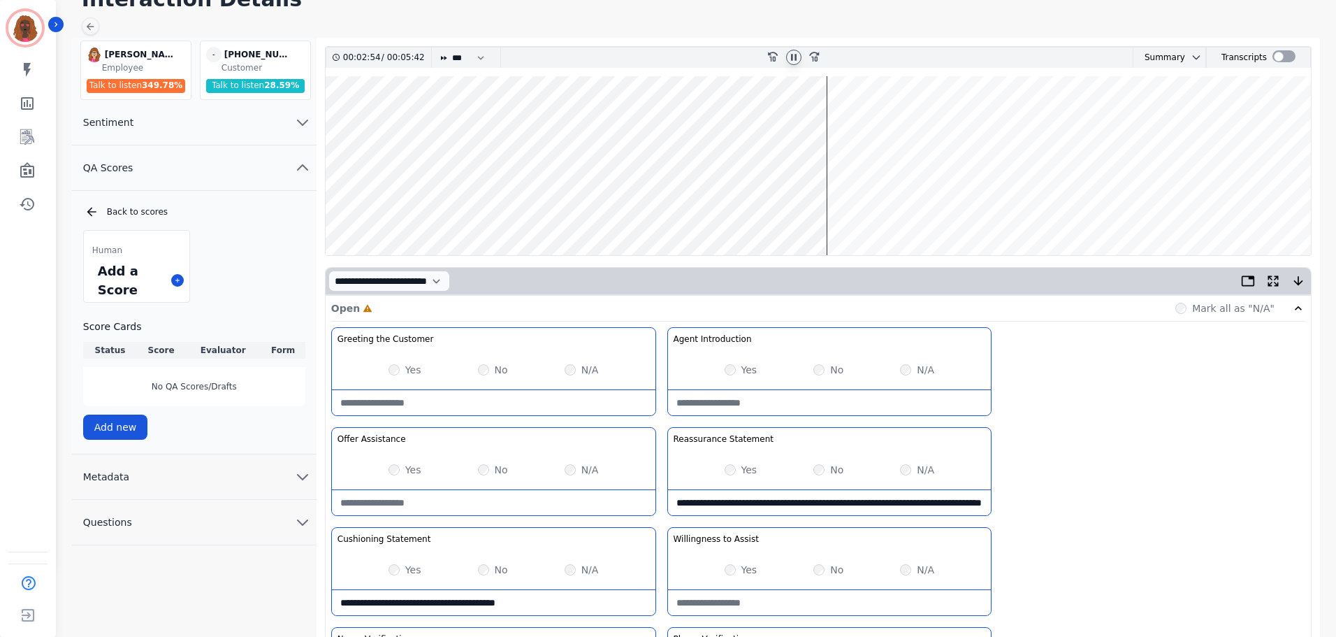
scroll to position [70, 0]
click at [852, 208] on wave at bounding box center [818, 166] width 985 height 179
click at [844, 211] on wave at bounding box center [818, 166] width 985 height 179
click at [855, 211] on wave at bounding box center [818, 166] width 985 height 179
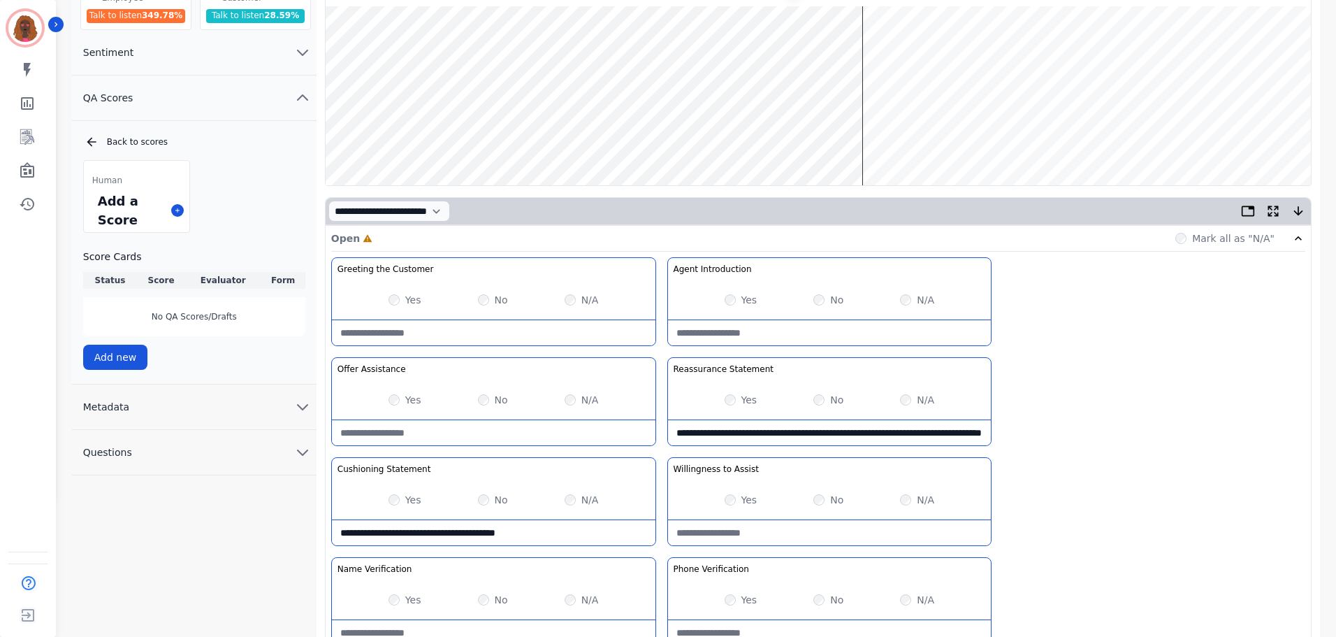
scroll to position [140, 0]
click at [867, 140] on wave at bounding box center [818, 96] width 985 height 179
click at [723, 139] on wave at bounding box center [818, 96] width 985 height 179
click at [740, 139] on wave at bounding box center [818, 96] width 985 height 179
click at [748, 141] on wave at bounding box center [818, 96] width 985 height 179
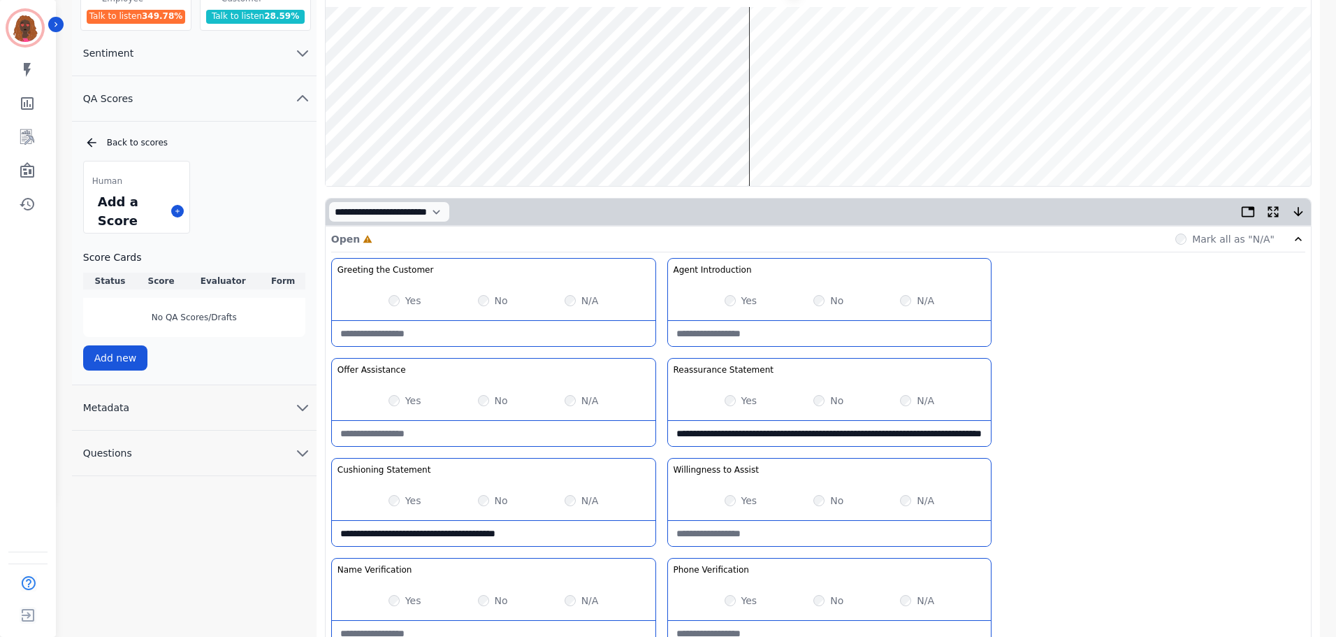
click at [755, 141] on wave at bounding box center [818, 96] width 985 height 179
click at [818, 138] on wave at bounding box center [818, 96] width 985 height 179
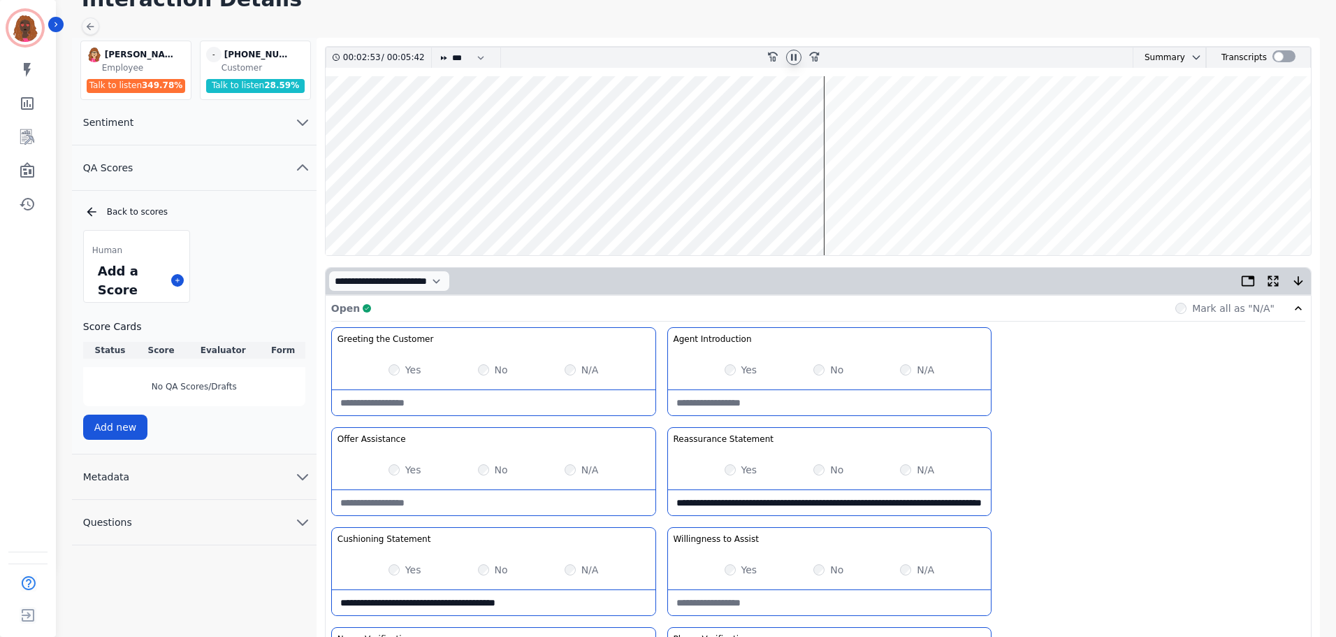
scroll to position [70, 0]
click at [853, 208] on wave at bounding box center [818, 166] width 985 height 179
click at [863, 214] on wave at bounding box center [818, 166] width 985 height 179
click at [872, 210] on wave at bounding box center [818, 166] width 985 height 179
click at [881, 119] on wave at bounding box center [818, 166] width 985 height 179
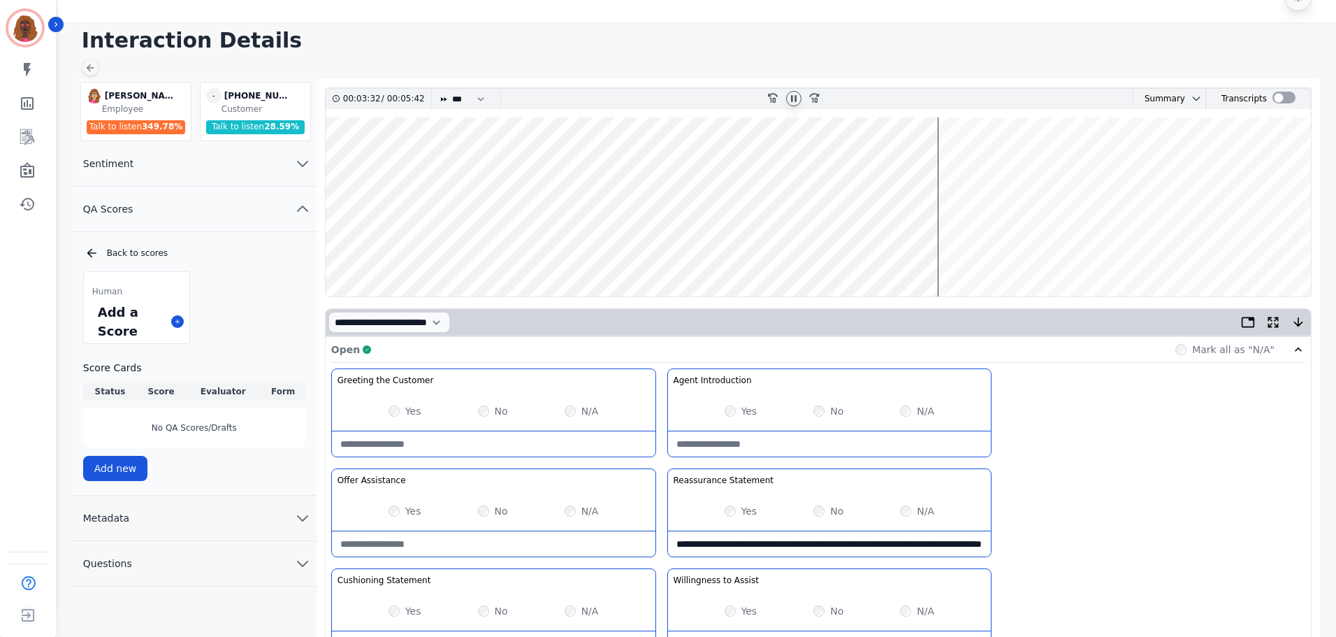
scroll to position [0, 0]
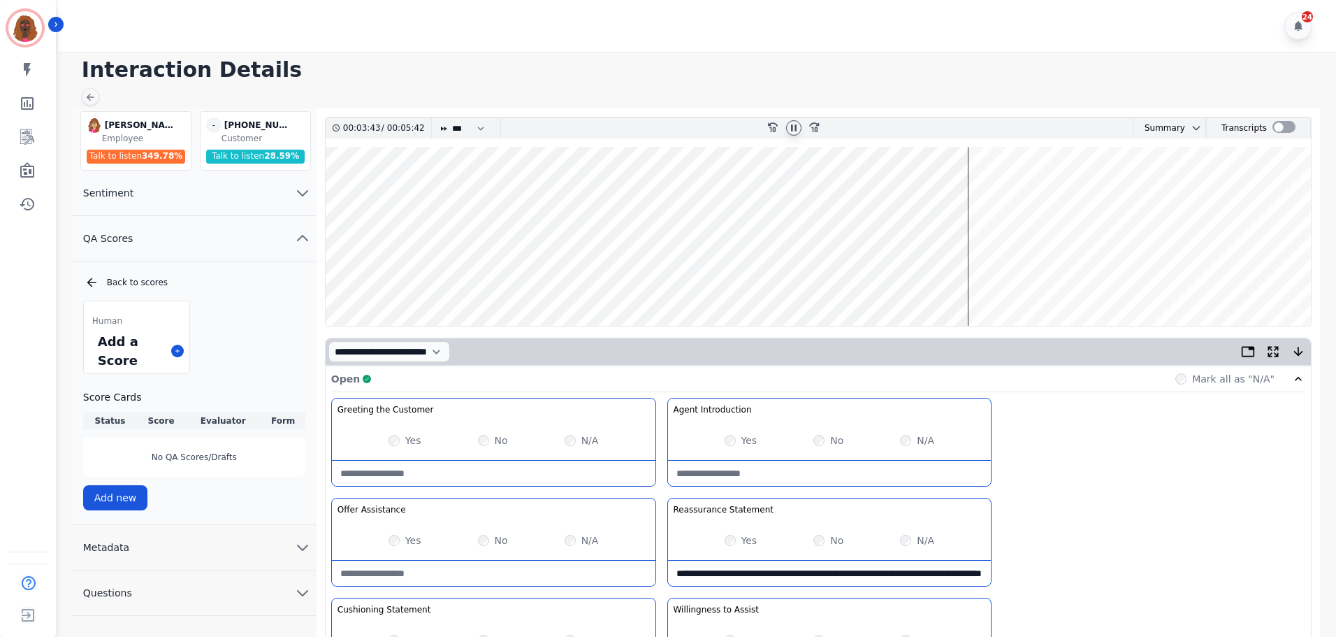
click at [969, 280] on wave at bounding box center [818, 236] width 985 height 179
click at [1001, 189] on wave at bounding box center [818, 236] width 985 height 179
click at [1010, 188] on wave at bounding box center [818, 236] width 985 height 179
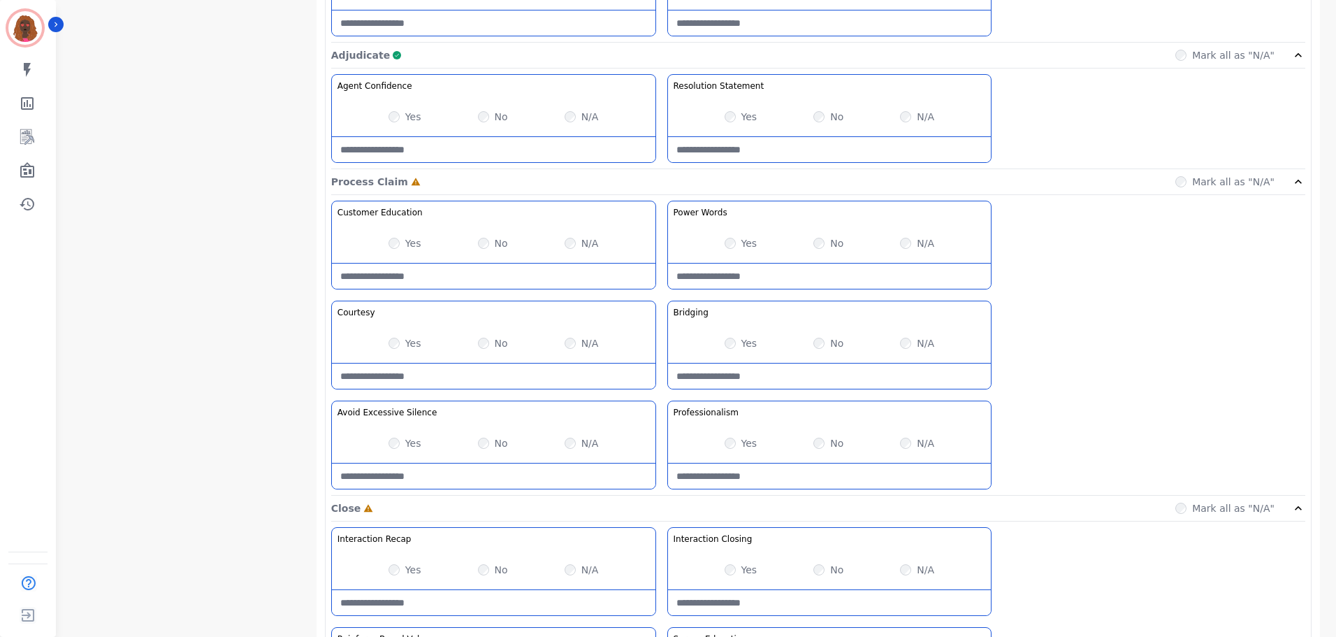
scroll to position [978, 0]
click at [490, 475] on Silence-note at bounding box center [494, 474] width 324 height 25
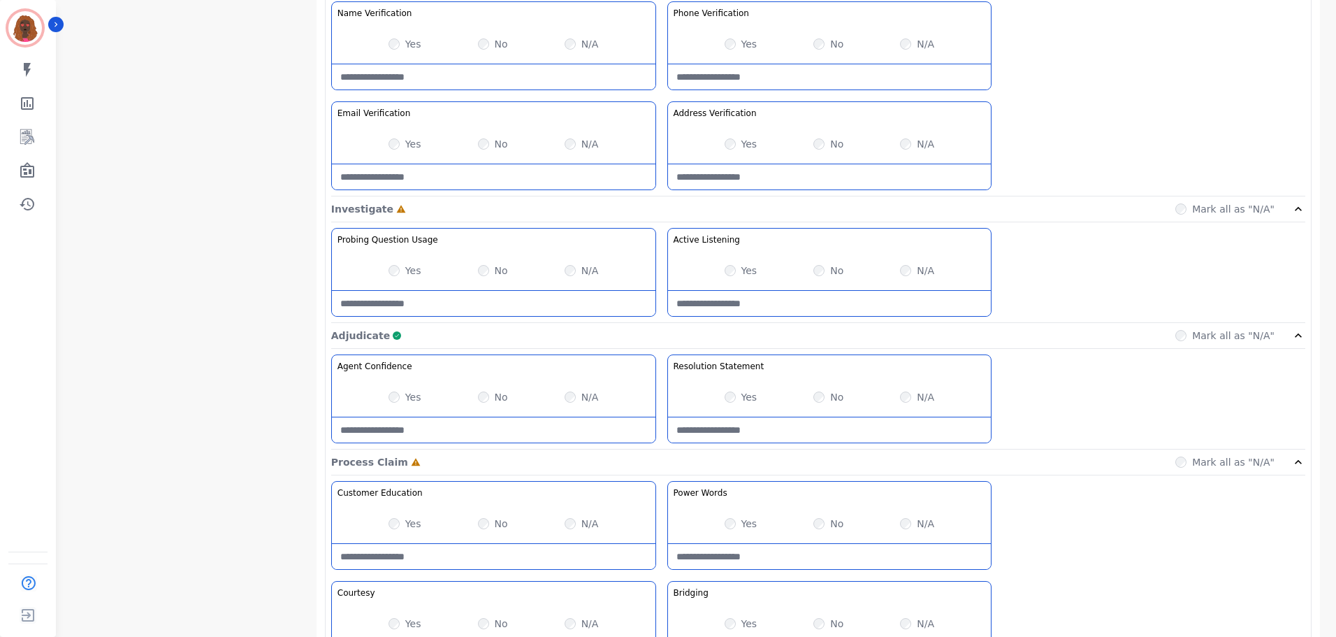
type Silence-note "**********"
click at [480, 289] on div at bounding box center [494, 302] width 324 height 26
drag, startPoint x: 507, startPoint y: 323, endPoint x: 512, endPoint y: 308, distance: 15.7
click at [507, 319] on div "**********" at bounding box center [818, 357] width 985 height 1377
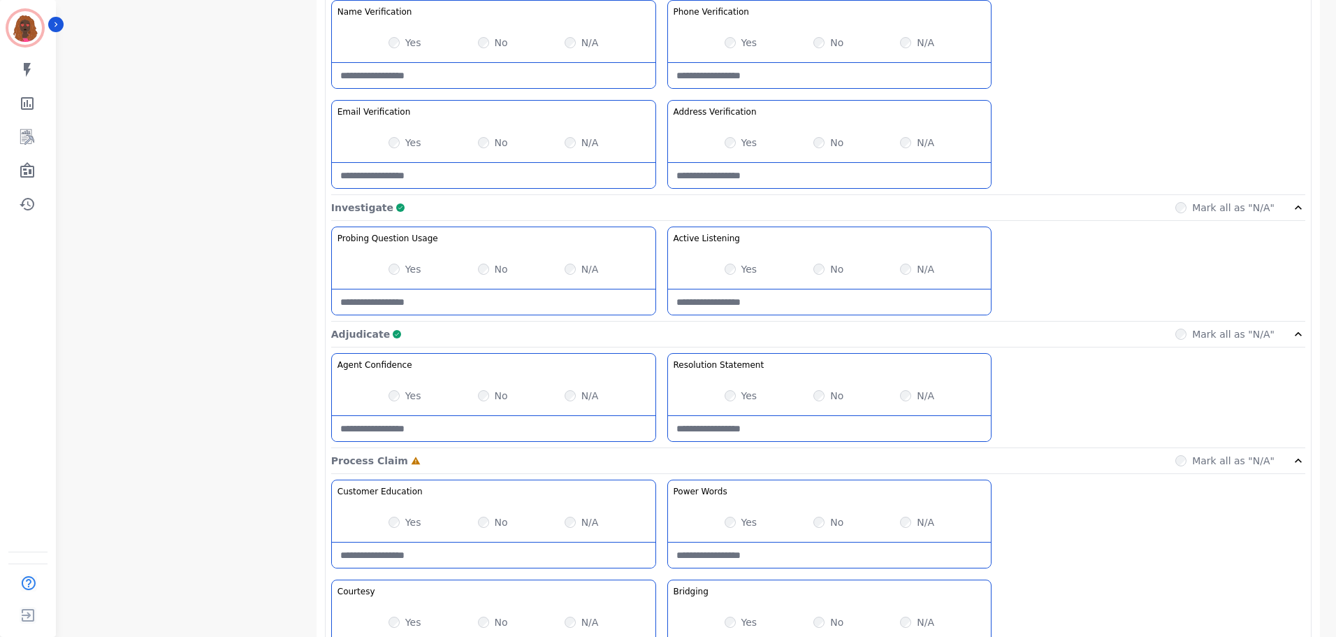
click at [512, 308] on Usage-note at bounding box center [494, 301] width 324 height 25
type Usage-note "*"
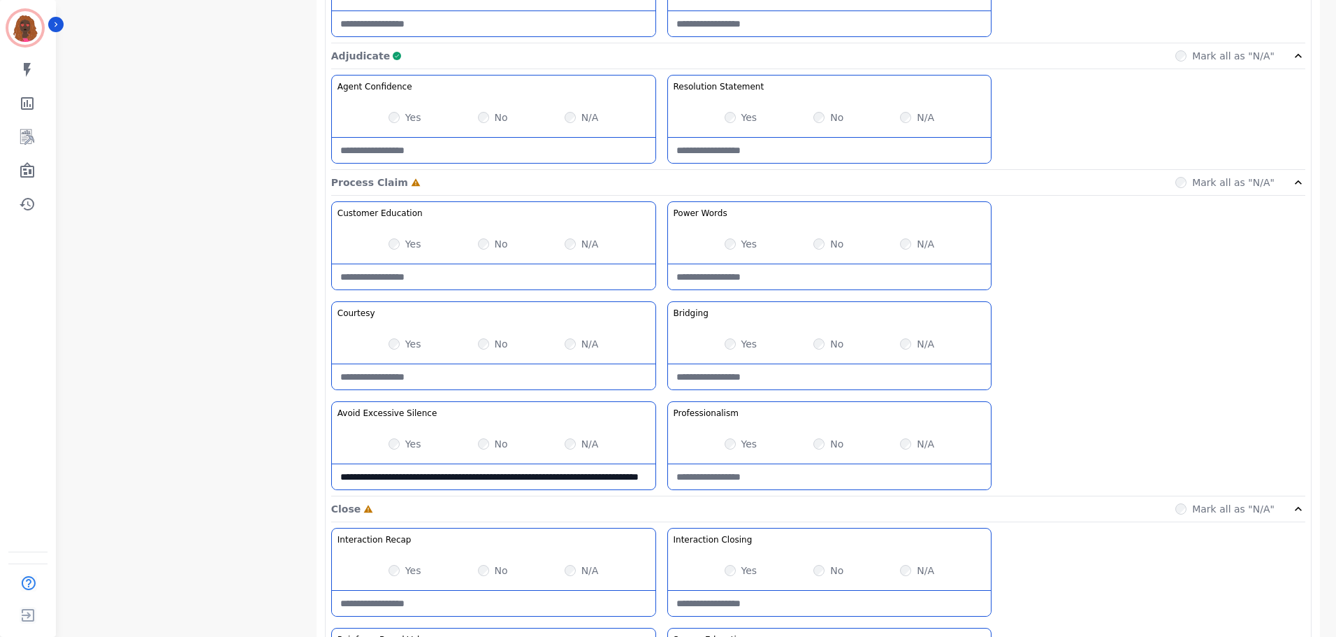
scroll to position [977, 0]
click at [820, 369] on Claim-Bridging-note at bounding box center [830, 375] width 324 height 25
type Claim-Bridging-note "**********"
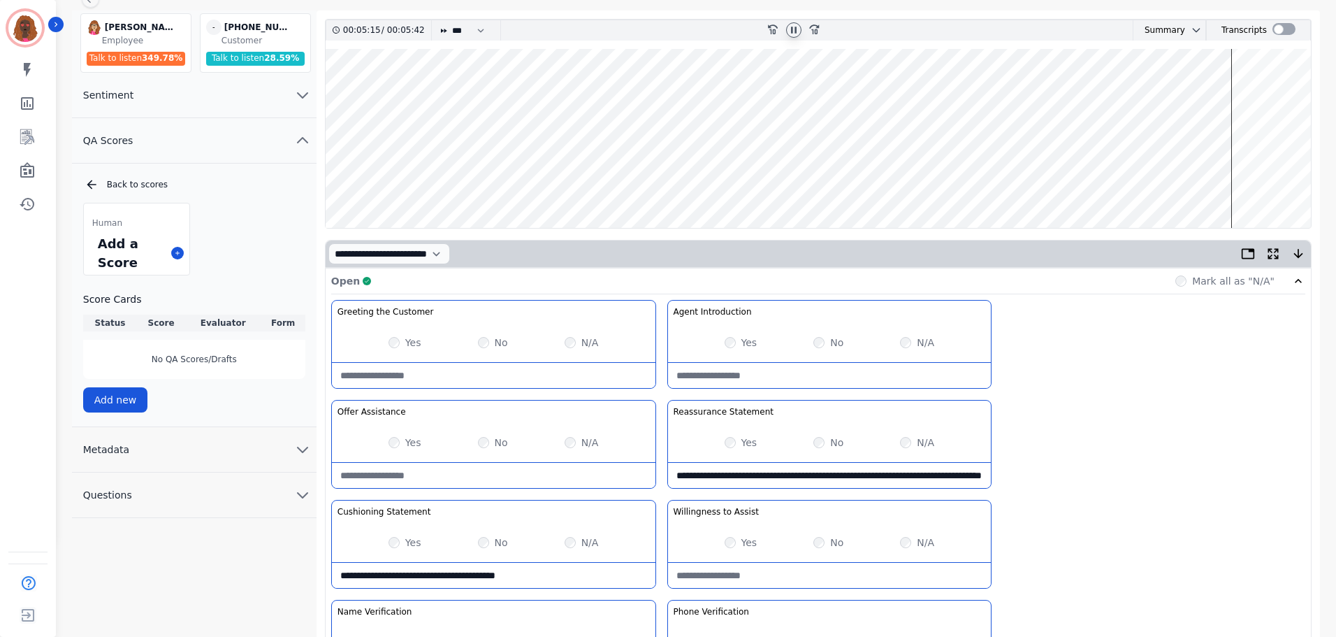
scroll to position [0, 0]
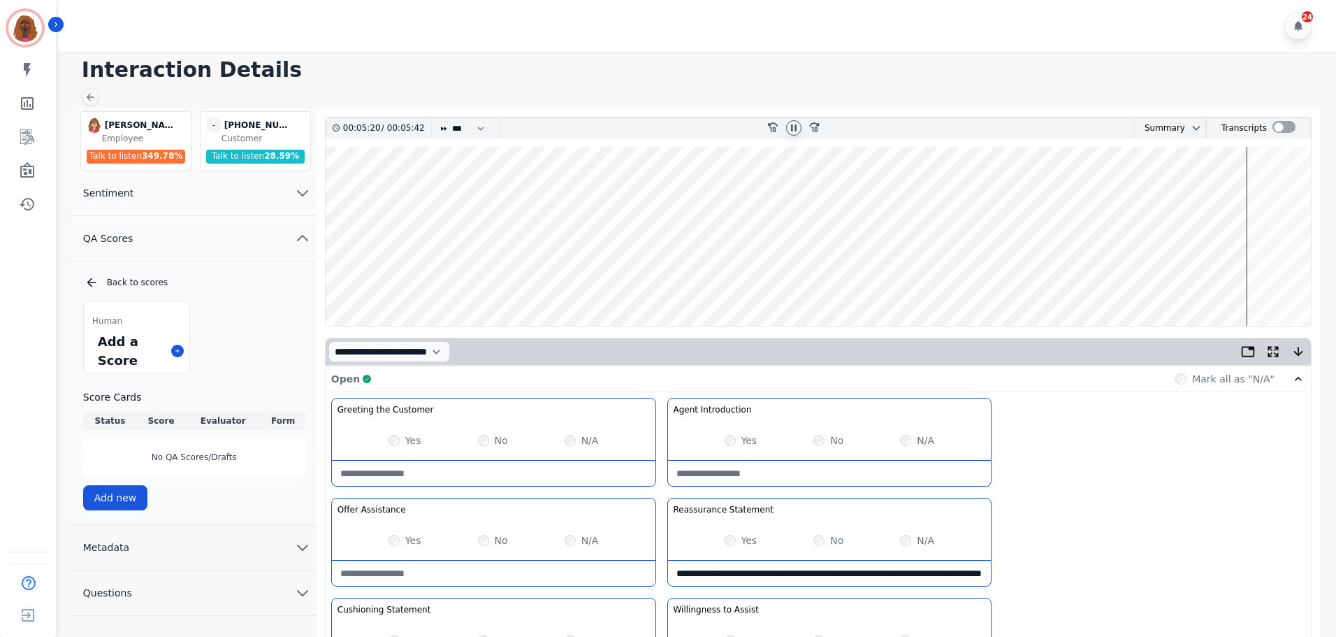
click at [1247, 189] on wave at bounding box center [818, 236] width 985 height 179
click at [1255, 196] on wave at bounding box center [818, 236] width 985 height 179
click at [1266, 280] on wave at bounding box center [818, 236] width 985 height 179
click at [1288, 279] on wave at bounding box center [818, 236] width 985 height 179
click at [1301, 280] on wave at bounding box center [818, 236] width 985 height 179
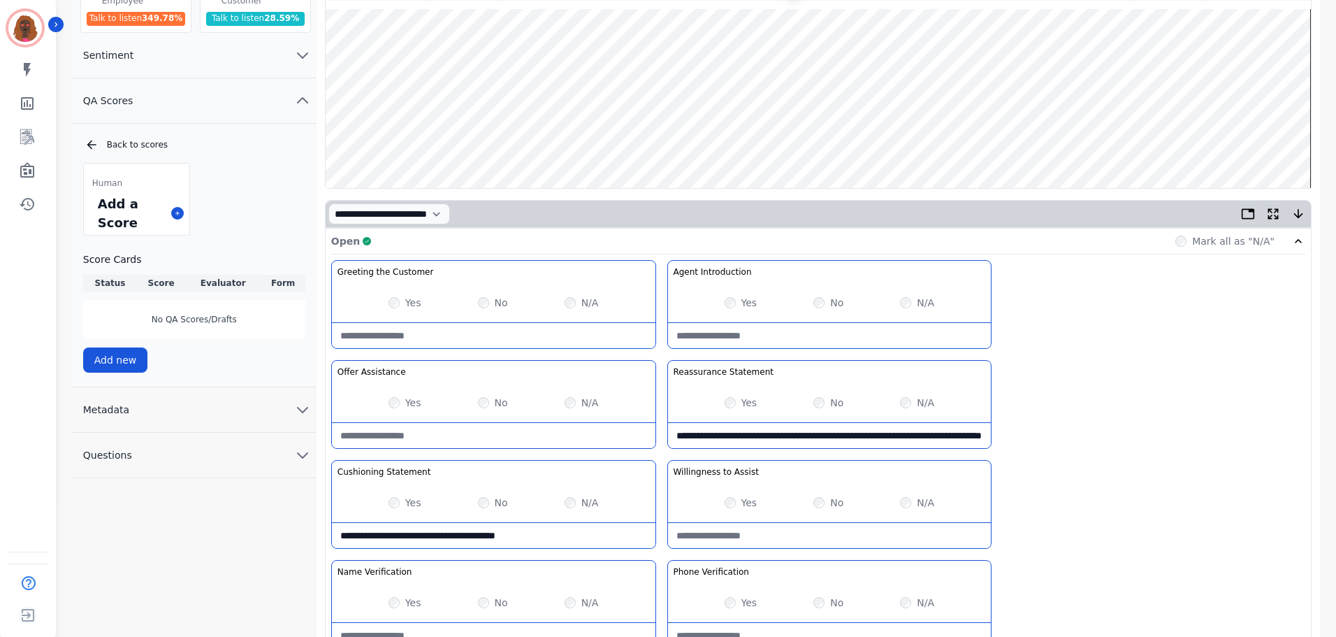
scroll to position [139, 0]
click at [265, 411] on button "Metadata" at bounding box center [194, 408] width 245 height 45
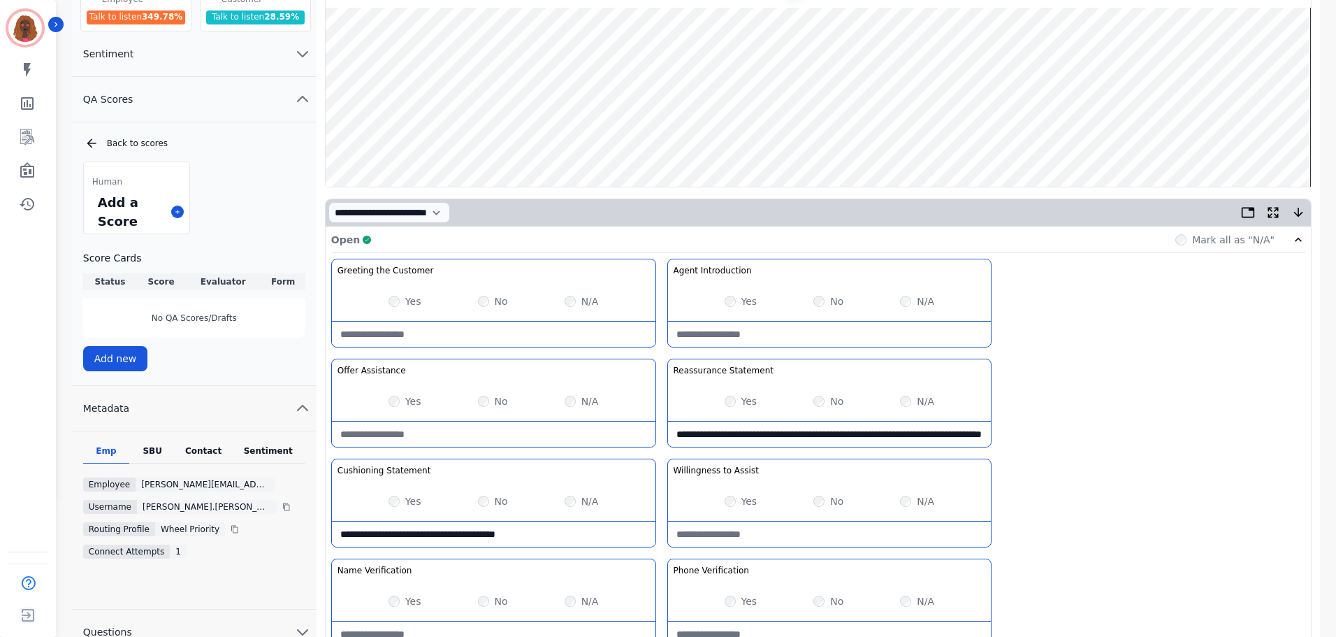
click at [210, 444] on div "Emp SBU Contact Sentiment Employee [PERSON_NAME][EMAIL_ADDRESS][PERSON_NAME][DO…" at bounding box center [194, 520] width 245 height 178
click at [197, 446] on div "Contact" at bounding box center [203, 454] width 56 height 18
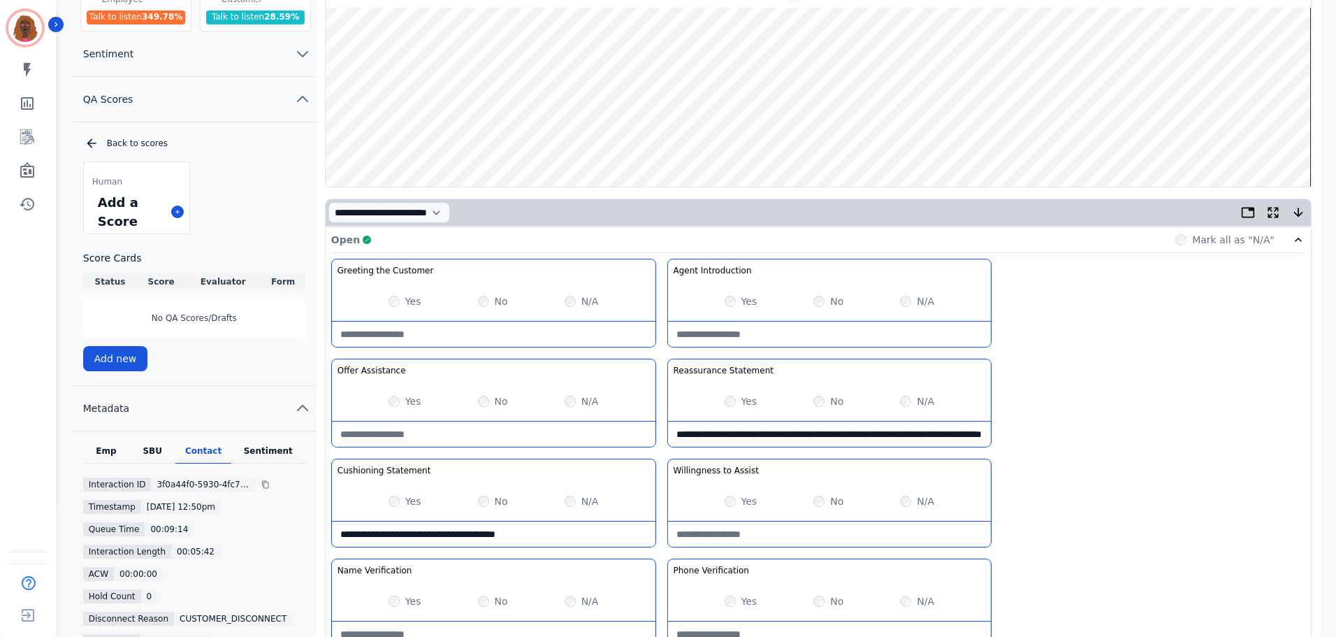
click at [114, 452] on div "Emp" at bounding box center [106, 454] width 46 height 18
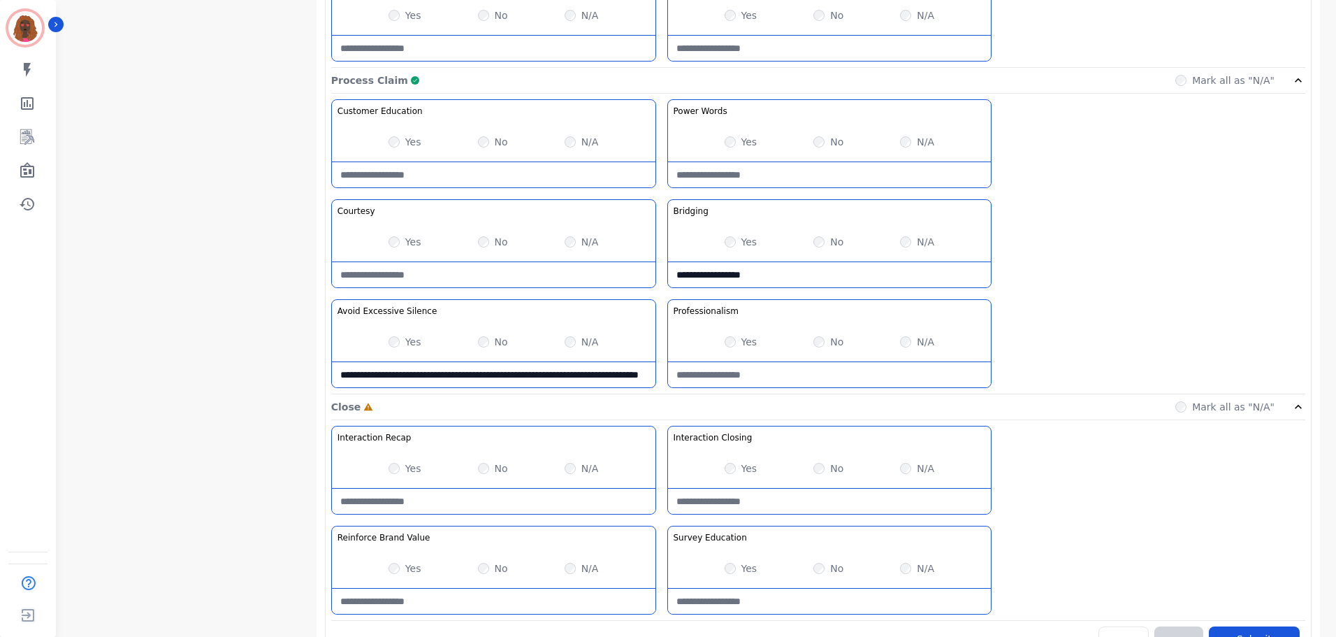
scroll to position [1108, 0]
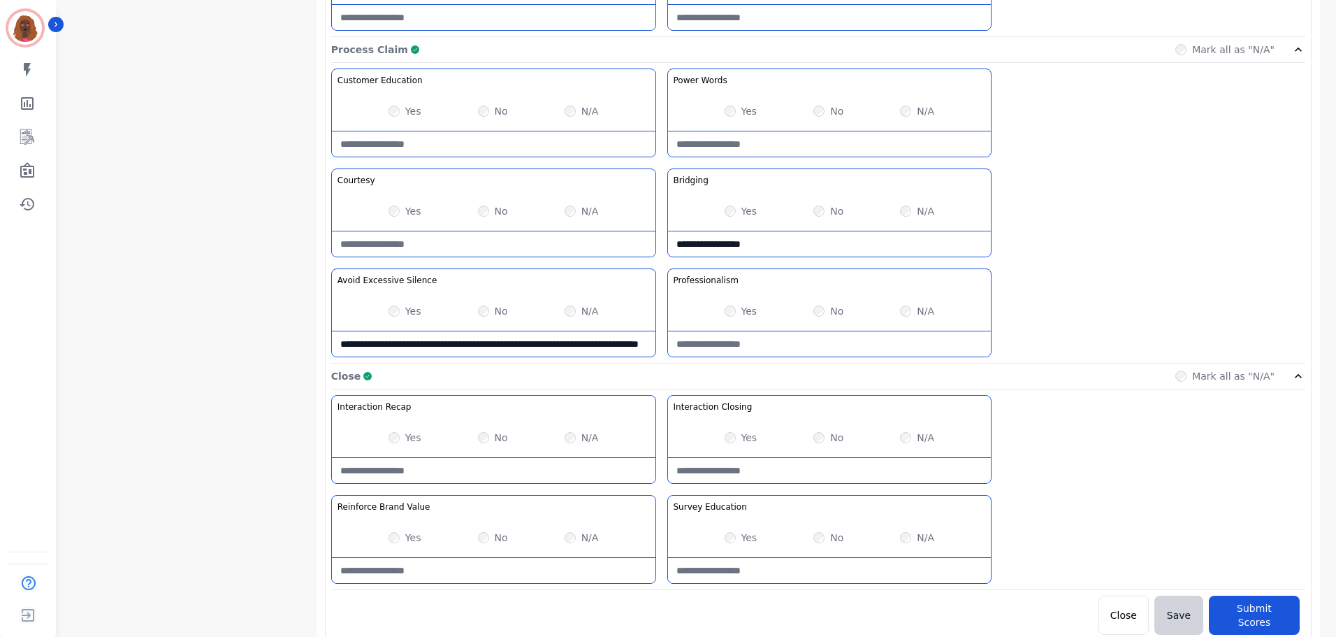
click at [531, 472] on Recap-note at bounding box center [494, 470] width 324 height 25
click at [536, 475] on Recap-note "**********" at bounding box center [494, 470] width 324 height 25
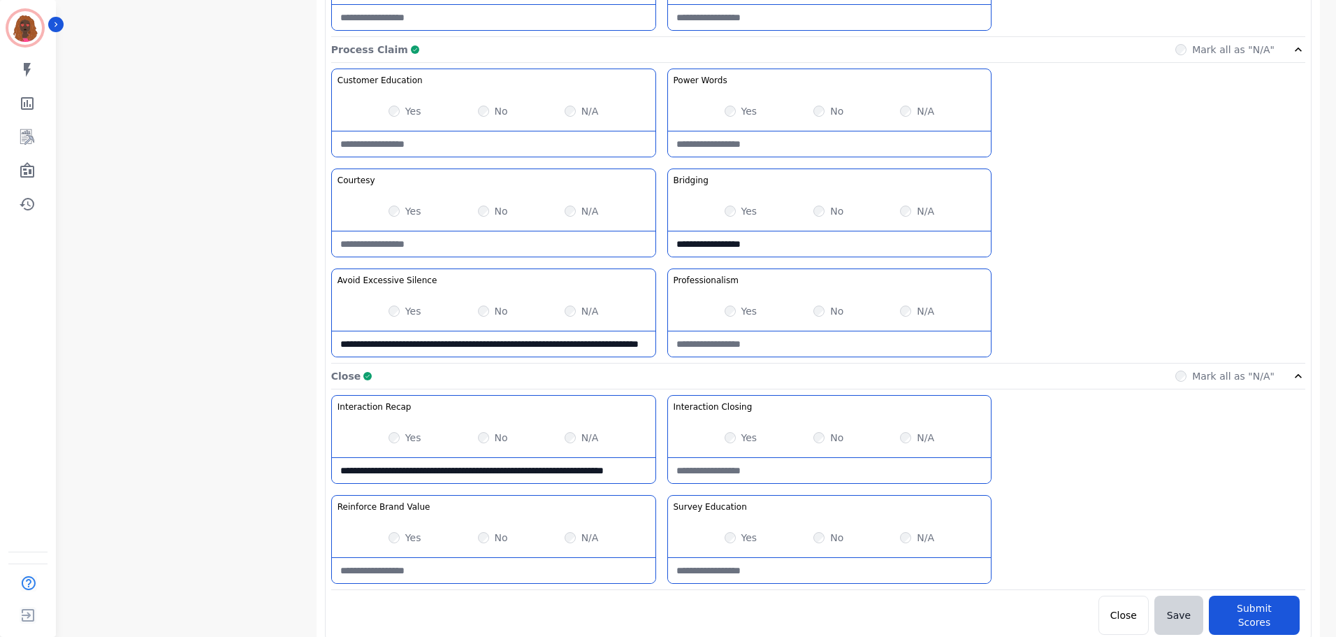
type Recap-note "**********"
click at [734, 466] on Closing-note at bounding box center [830, 470] width 324 height 25
paste Closing-note "**********"
type Closing-note "**********"
click at [731, 573] on Education-note at bounding box center [830, 570] width 324 height 25
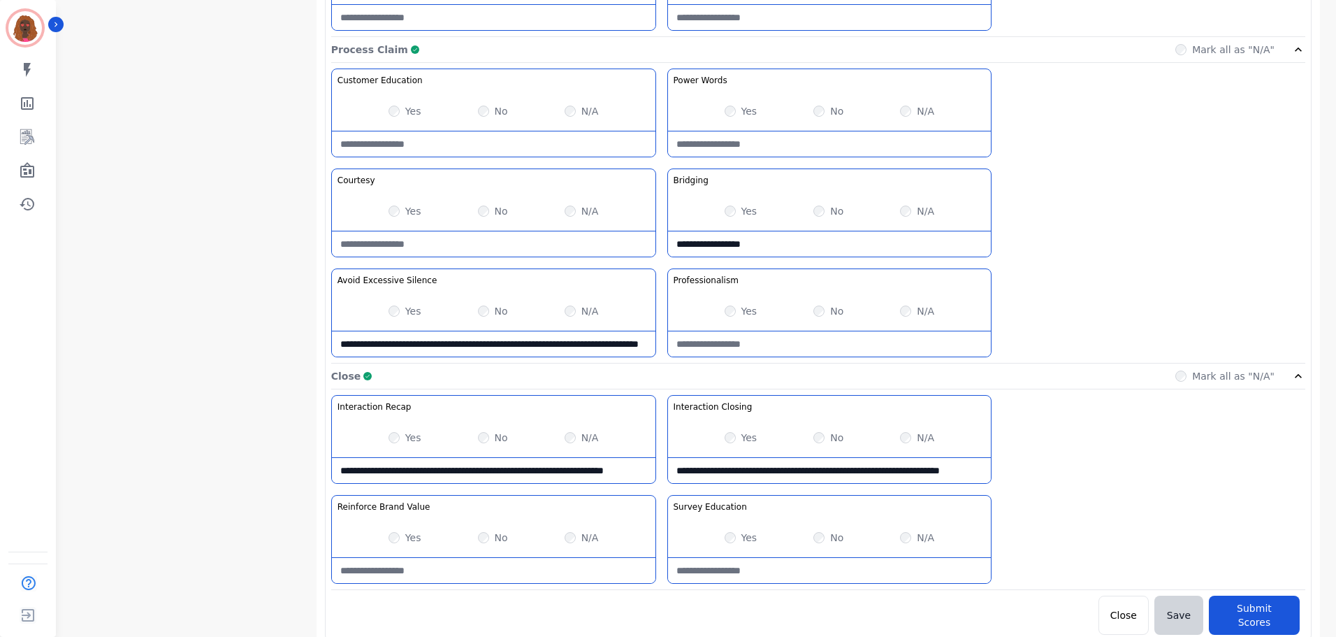
paste Education-note "**********"
type Education-note "**********"
click at [558, 565] on Value-note at bounding box center [494, 570] width 324 height 25
paste Value-note "**********"
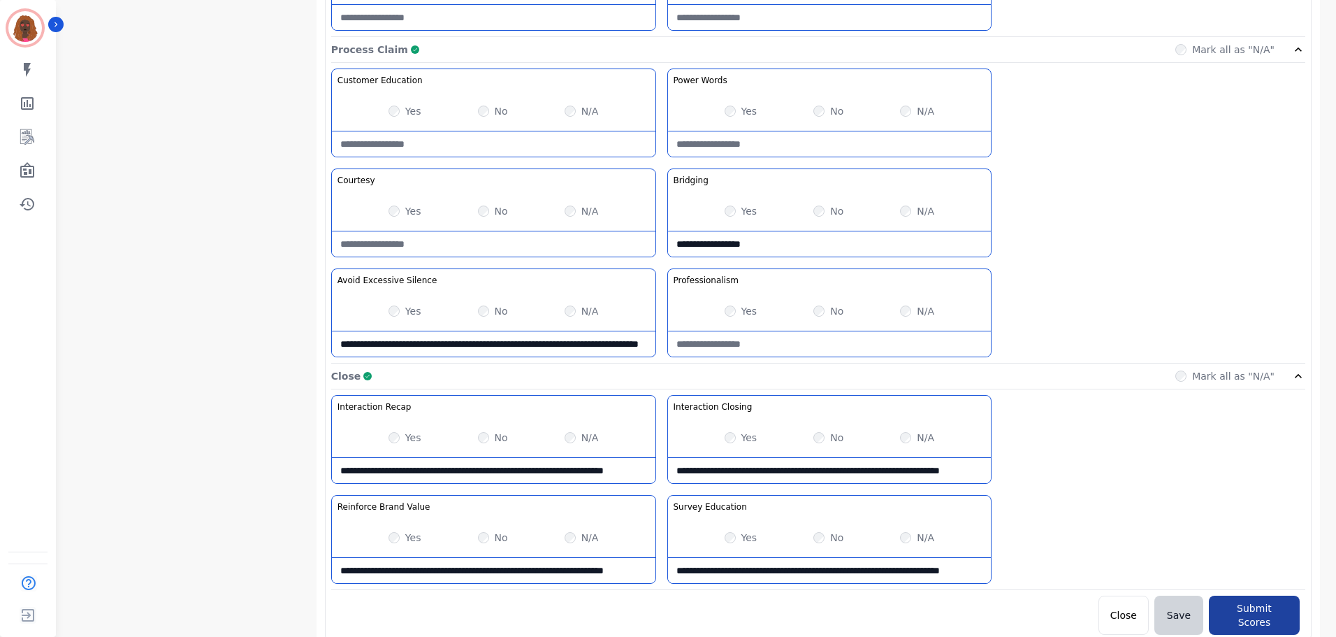
type Value-note "**********"
click at [1273, 608] on button "Submit Scores" at bounding box center [1254, 614] width 91 height 39
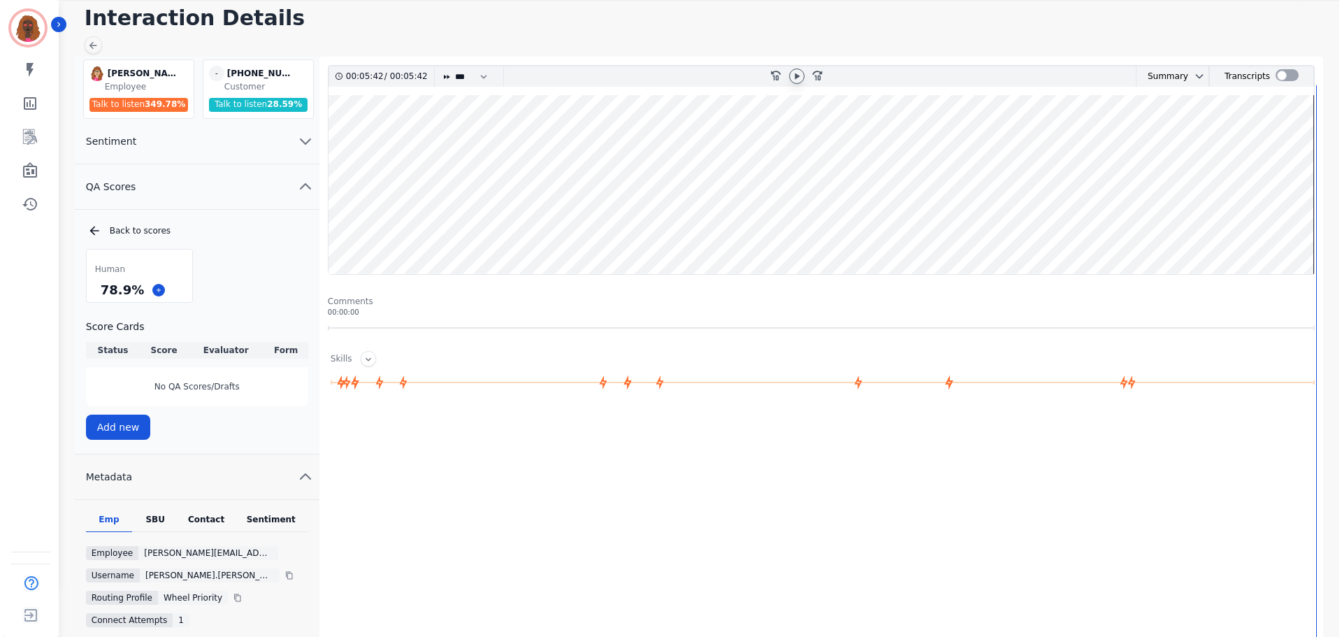
scroll to position [0, 0]
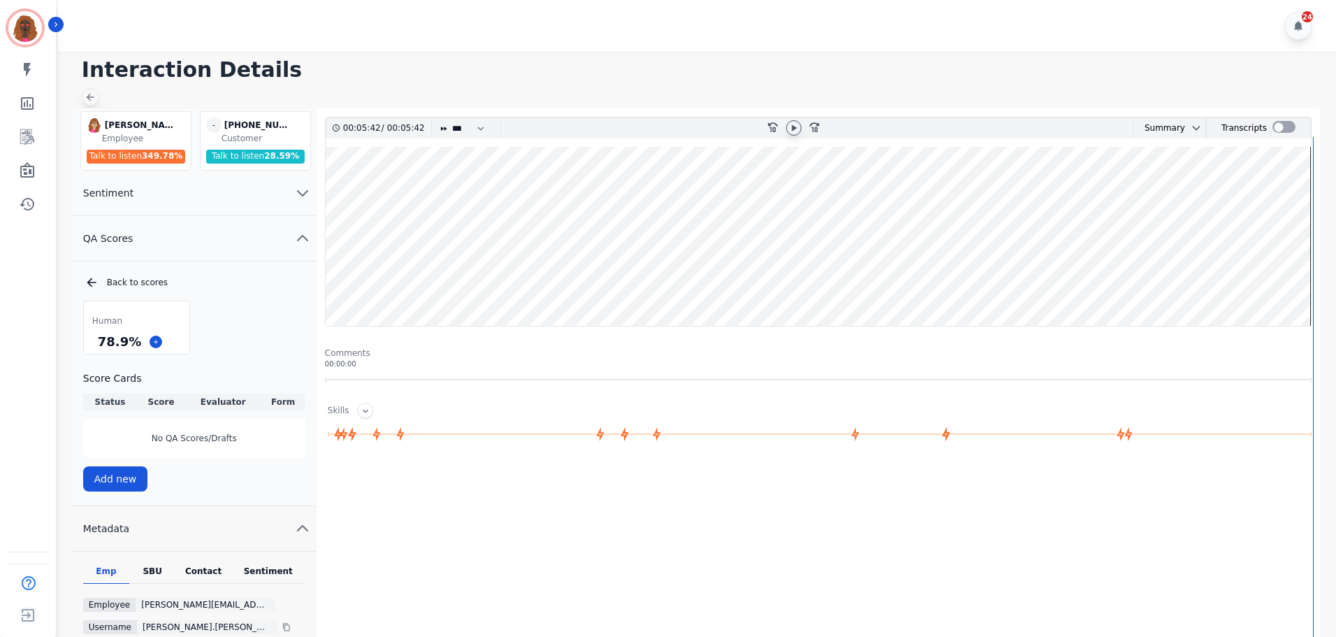
click at [96, 99] on div at bounding box center [90, 96] width 17 height 17
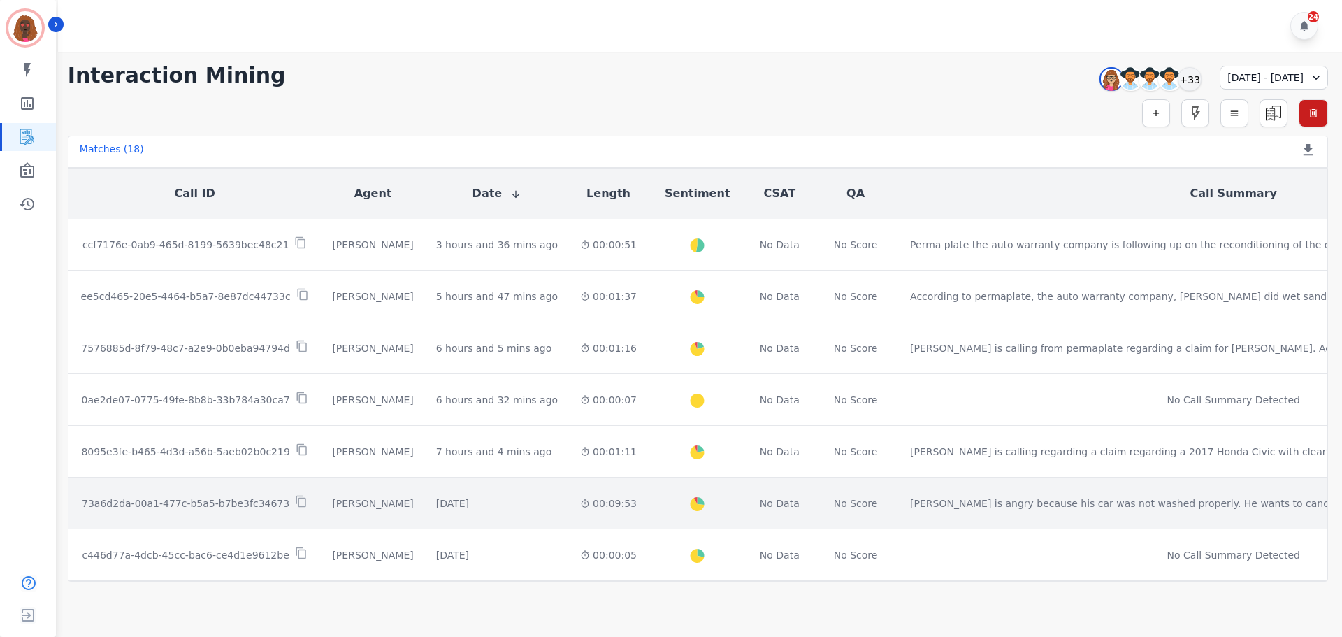
click at [580, 500] on div "00:09:53" at bounding box center [608, 503] width 57 height 14
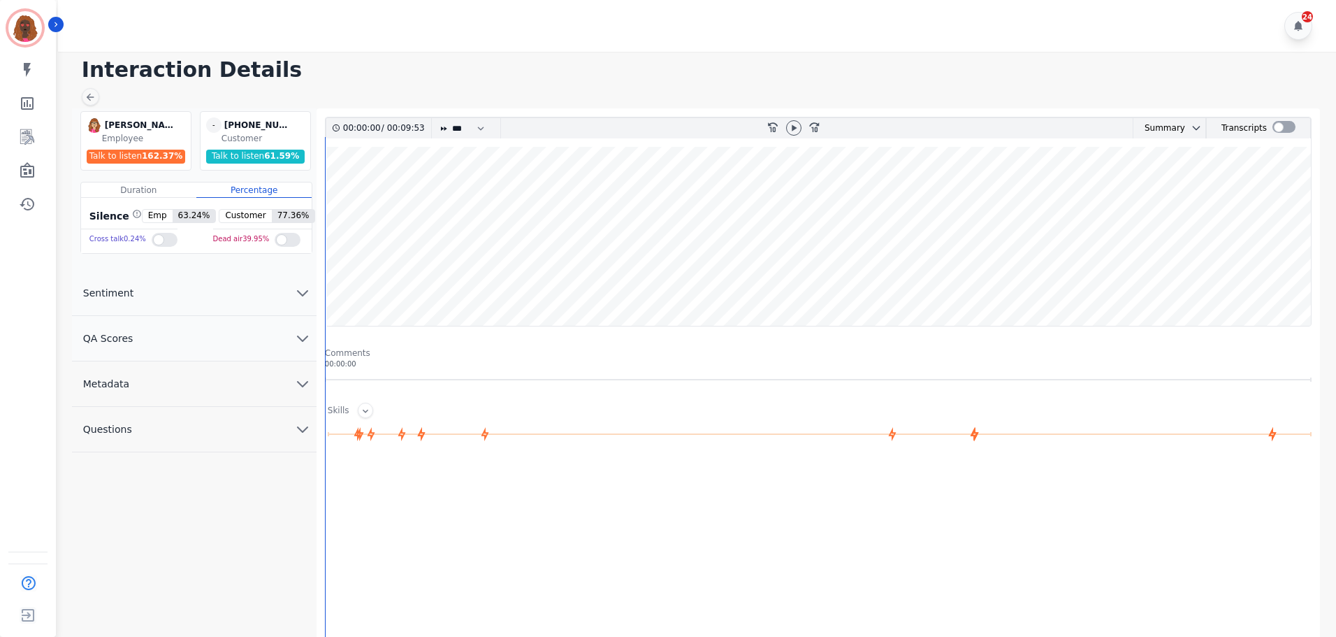
click at [335, 272] on wave at bounding box center [818, 236] width 985 height 179
click at [788, 127] on icon at bounding box center [793, 127] width 11 height 11
click at [338, 197] on wave at bounding box center [818, 236] width 985 height 179
click at [342, 280] on div "00:00:09 / 00:09:53 * * * **** * *** * **** rewind-10 fast-forward-10 Summary A…" at bounding box center [818, 430] width 987 height 627
click at [345, 280] on wave at bounding box center [818, 236] width 985 height 179
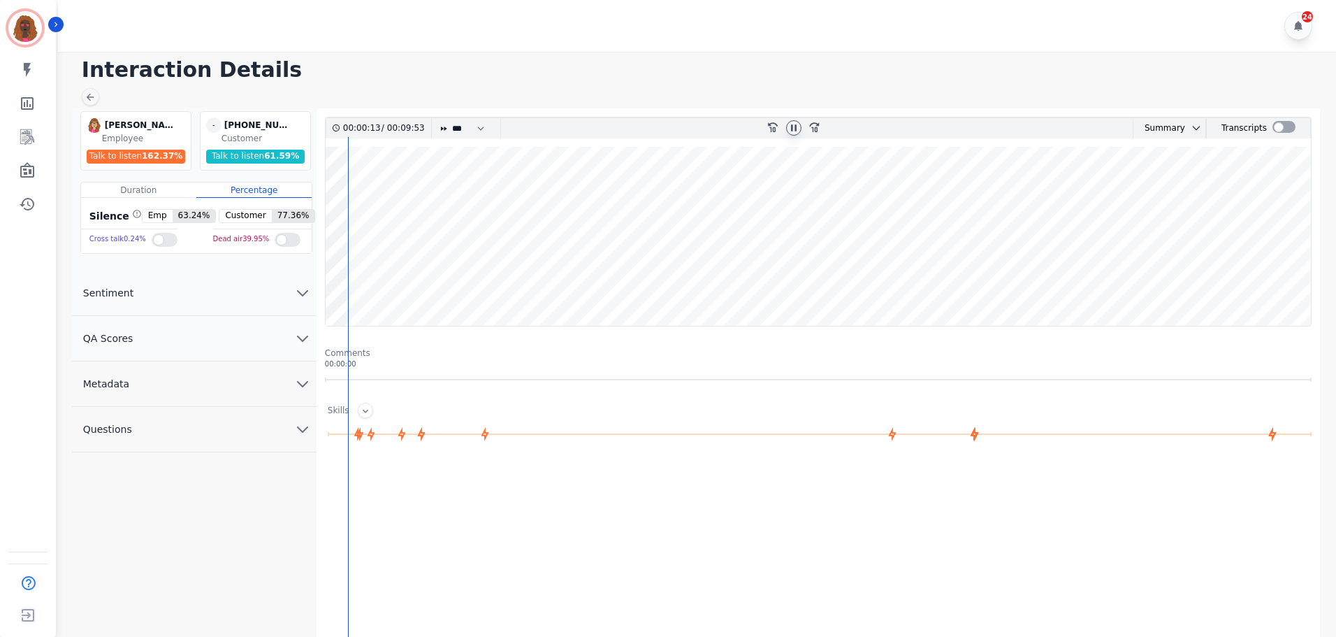
click at [352, 281] on wave at bounding box center [818, 236] width 985 height 179
click at [358, 188] on wave at bounding box center [818, 236] width 985 height 179
click at [361, 280] on div at bounding box center [360, 455] width 1 height 637
click at [366, 283] on wave at bounding box center [818, 236] width 985 height 179
click at [87, 96] on icon at bounding box center [90, 97] width 11 height 11
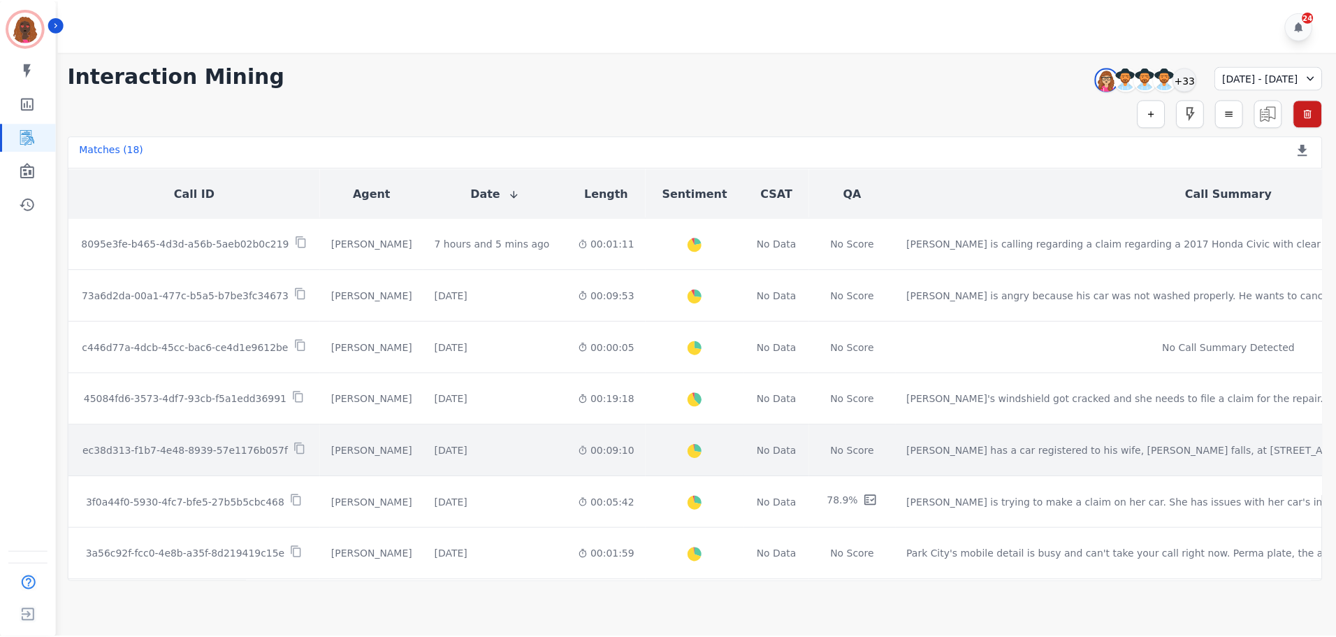
scroll to position [209, 0]
click at [505, 448] on td "[DATE] Start at: [DATE] 12:54pm" at bounding box center [497, 449] width 144 height 52
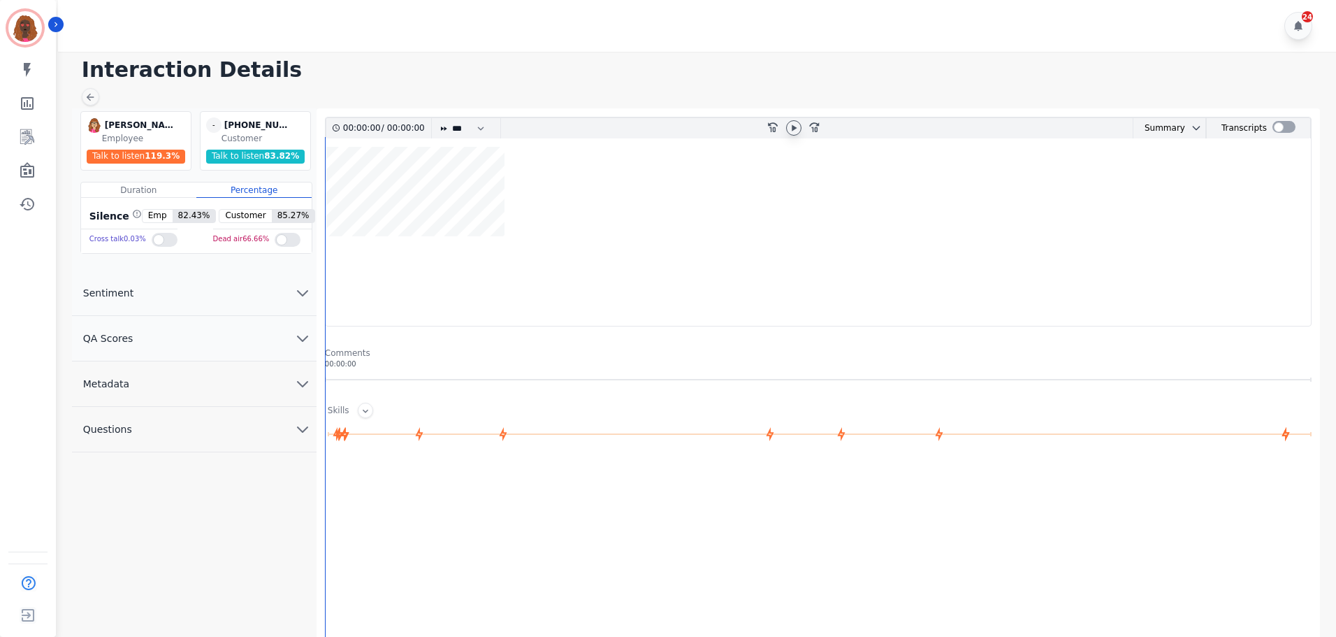
click at [794, 129] on icon at bounding box center [794, 127] width 5 height 6
click at [794, 129] on icon at bounding box center [793, 127] width 11 height 11
click at [289, 328] on button "QA Scores" at bounding box center [194, 338] width 245 height 45
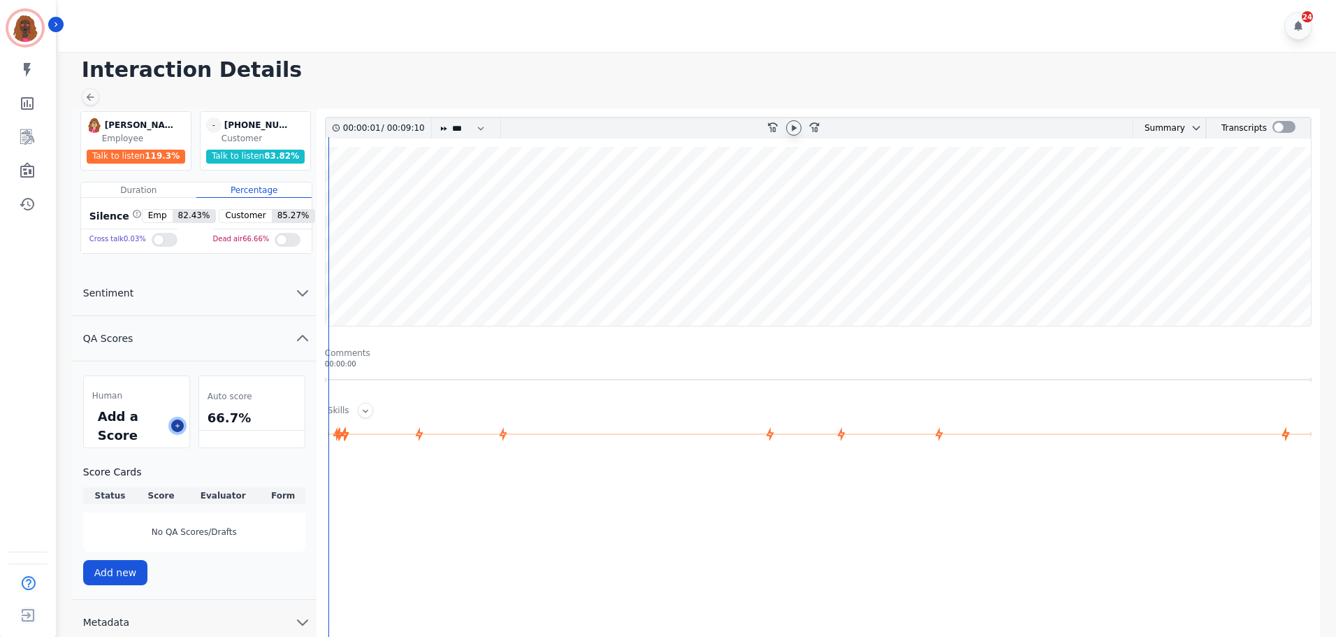
click at [177, 426] on icon at bounding box center [177, 425] width 4 height 4
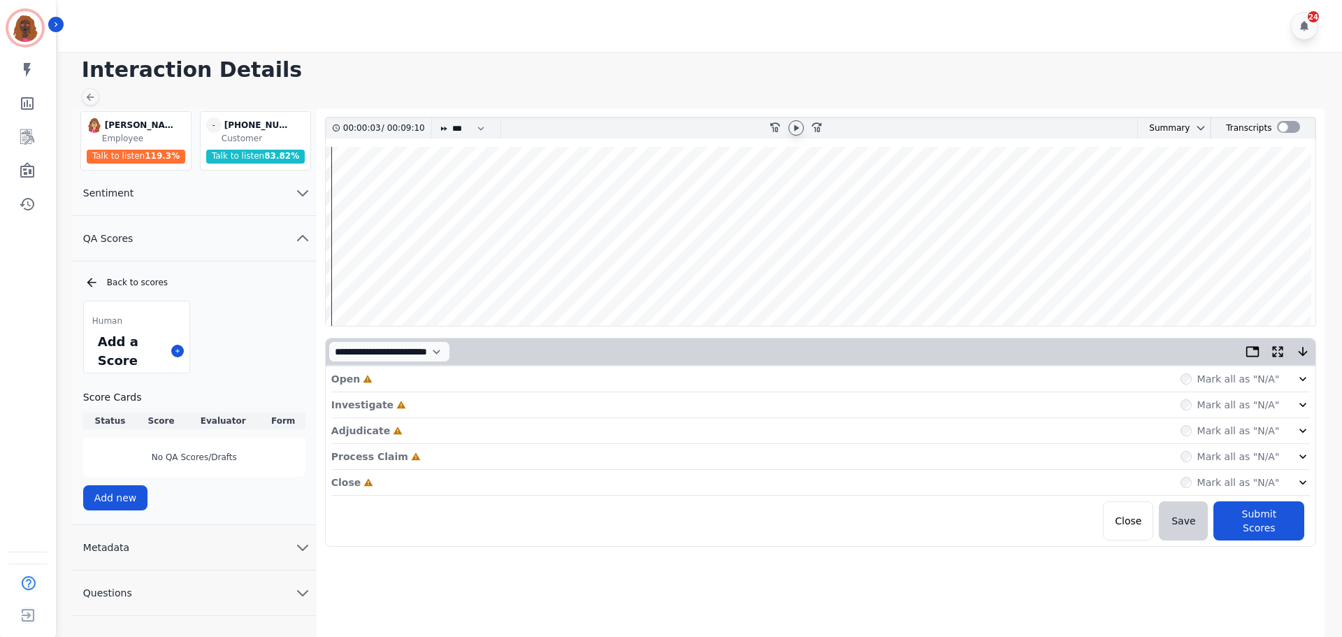
click at [608, 382] on div "Open Incomplete Mark all as "N/A"" at bounding box center [820, 379] width 979 height 26
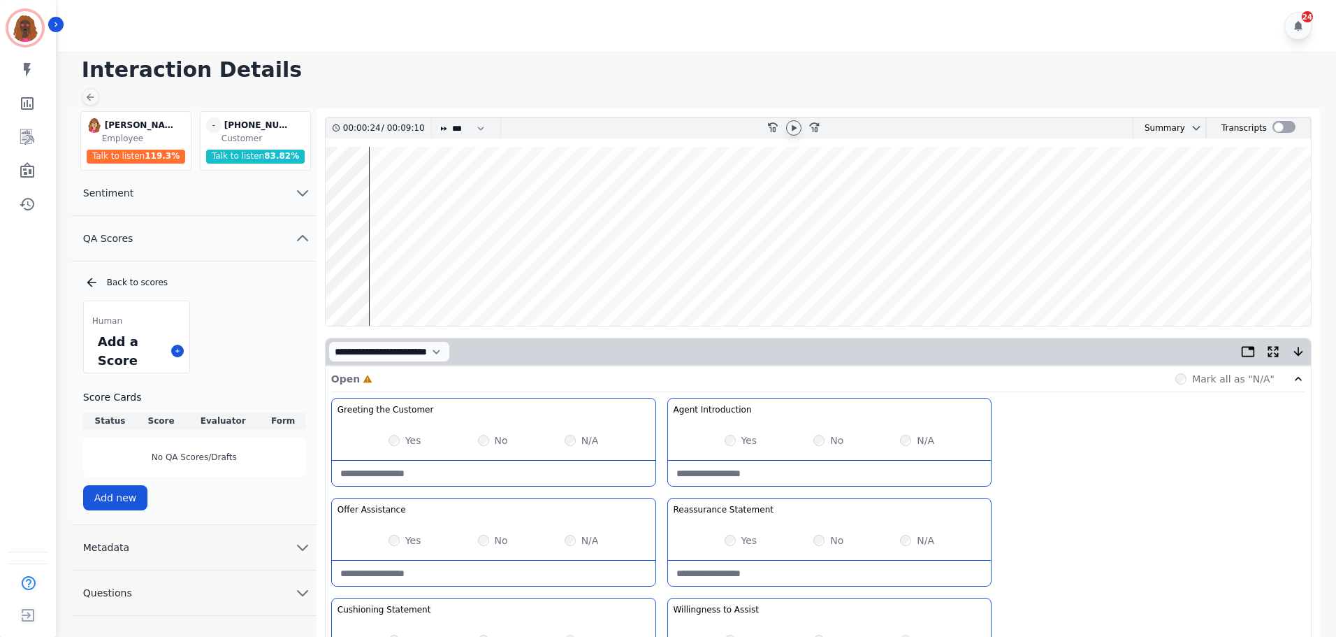
click at [370, 276] on wave at bounding box center [818, 236] width 985 height 179
click at [377, 190] on wave at bounding box center [818, 236] width 985 height 179
click at [384, 285] on wave at bounding box center [818, 236] width 985 height 179
click at [405, 190] on wave at bounding box center [818, 236] width 985 height 179
click at [410, 193] on wave at bounding box center [818, 236] width 985 height 179
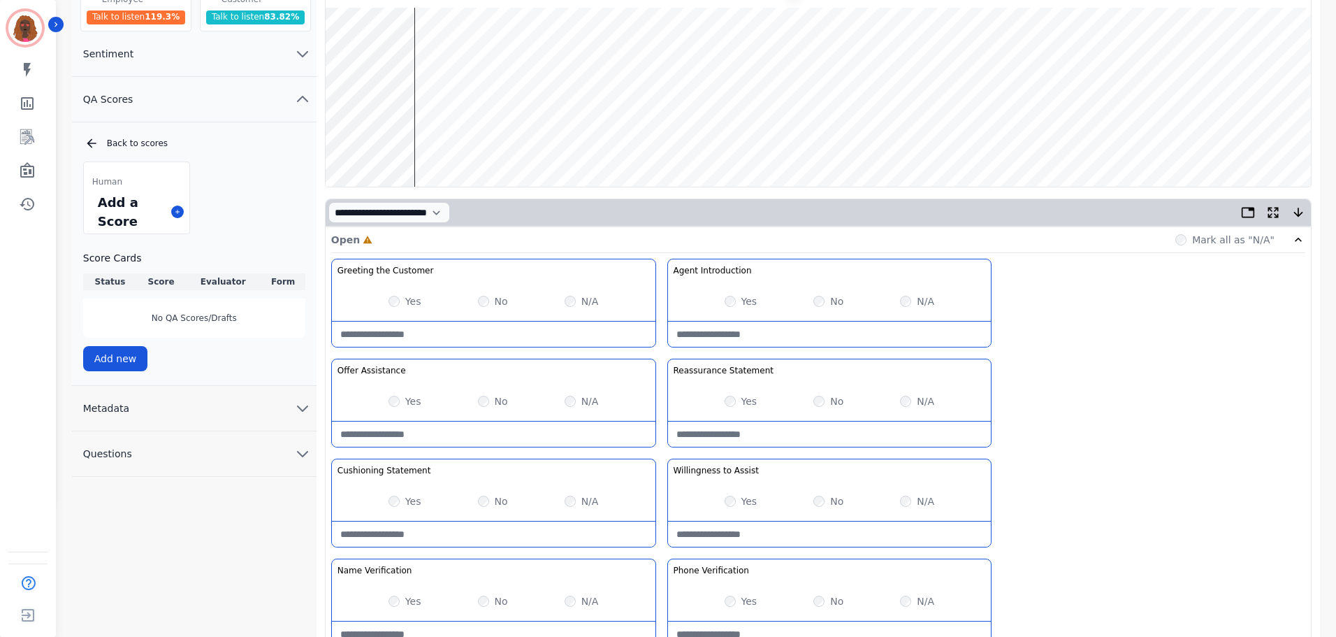
scroll to position [140, 0]
click at [488, 496] on div "No" at bounding box center [493, 500] width 30 height 14
click at [480, 520] on div at bounding box center [494, 533] width 324 height 26
click at [386, 531] on Statement-note at bounding box center [494, 533] width 324 height 25
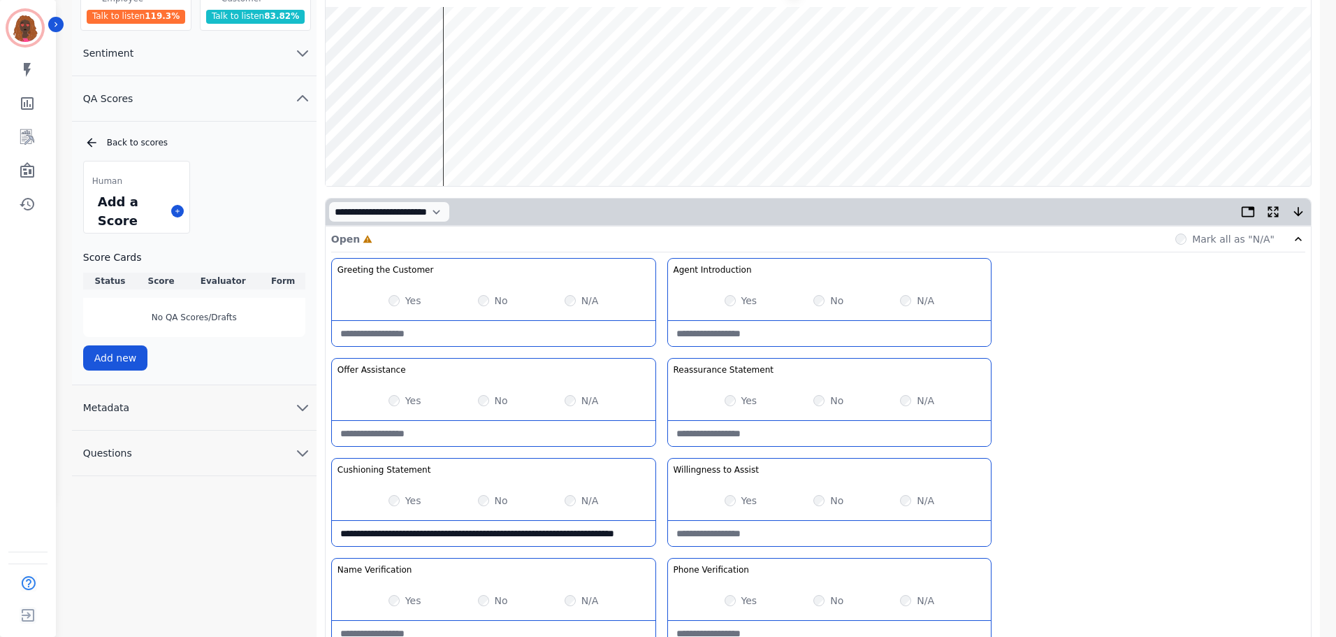
type Statement-note "**********"
click at [450, 50] on wave at bounding box center [818, 96] width 985 height 179
click at [462, 136] on wave at bounding box center [818, 96] width 985 height 179
click at [470, 49] on wave at bounding box center [818, 96] width 985 height 179
click at [484, 48] on wave at bounding box center [818, 96] width 985 height 179
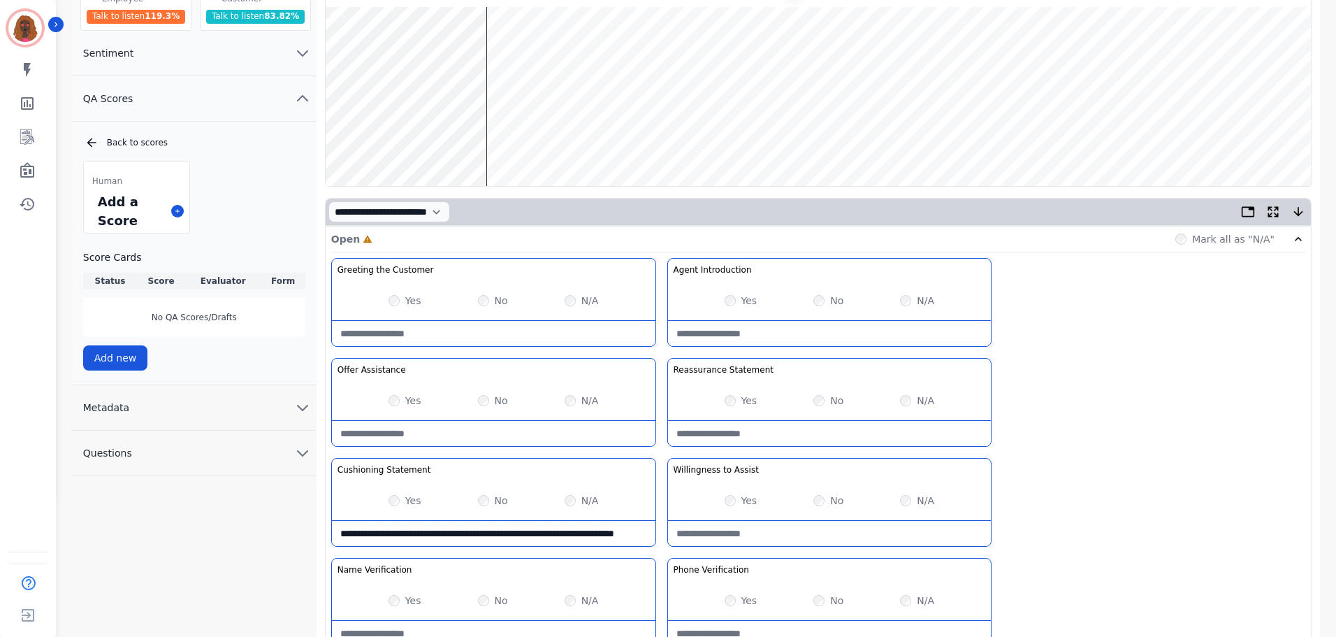
click at [492, 143] on wave at bounding box center [818, 96] width 985 height 179
click at [492, 52] on wave at bounding box center [818, 96] width 985 height 179
click at [488, 52] on wave at bounding box center [818, 96] width 985 height 179
click at [486, 55] on wave at bounding box center [818, 96] width 985 height 179
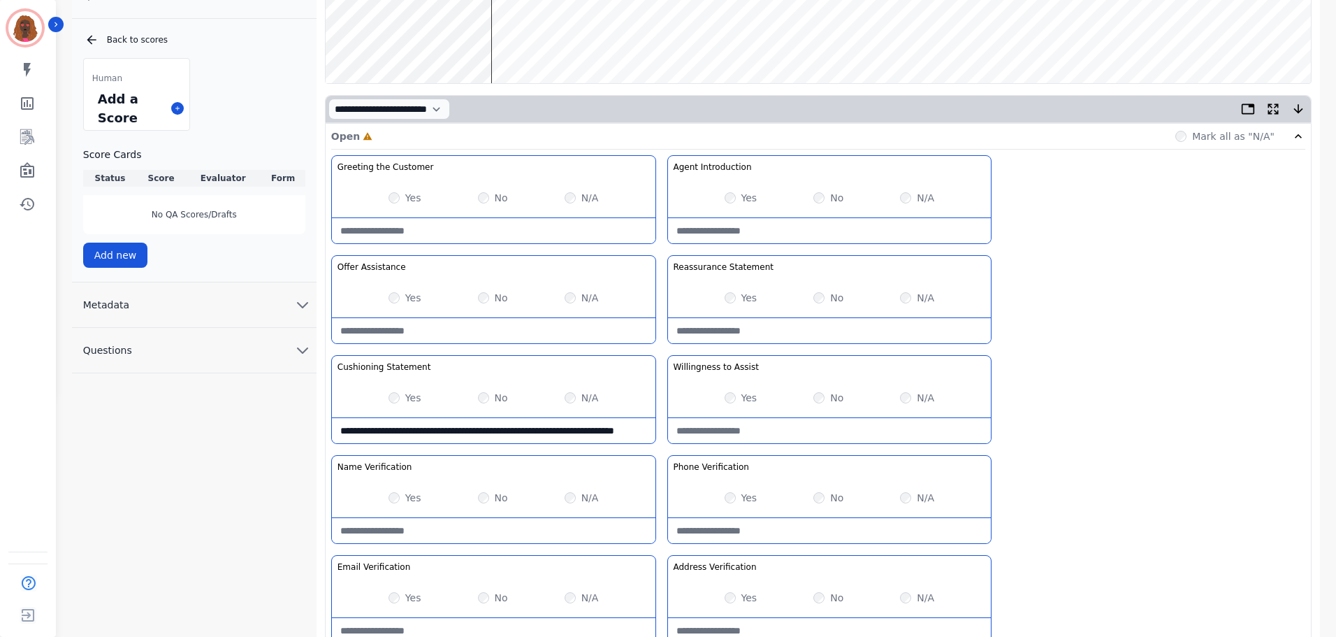
scroll to position [406, 0]
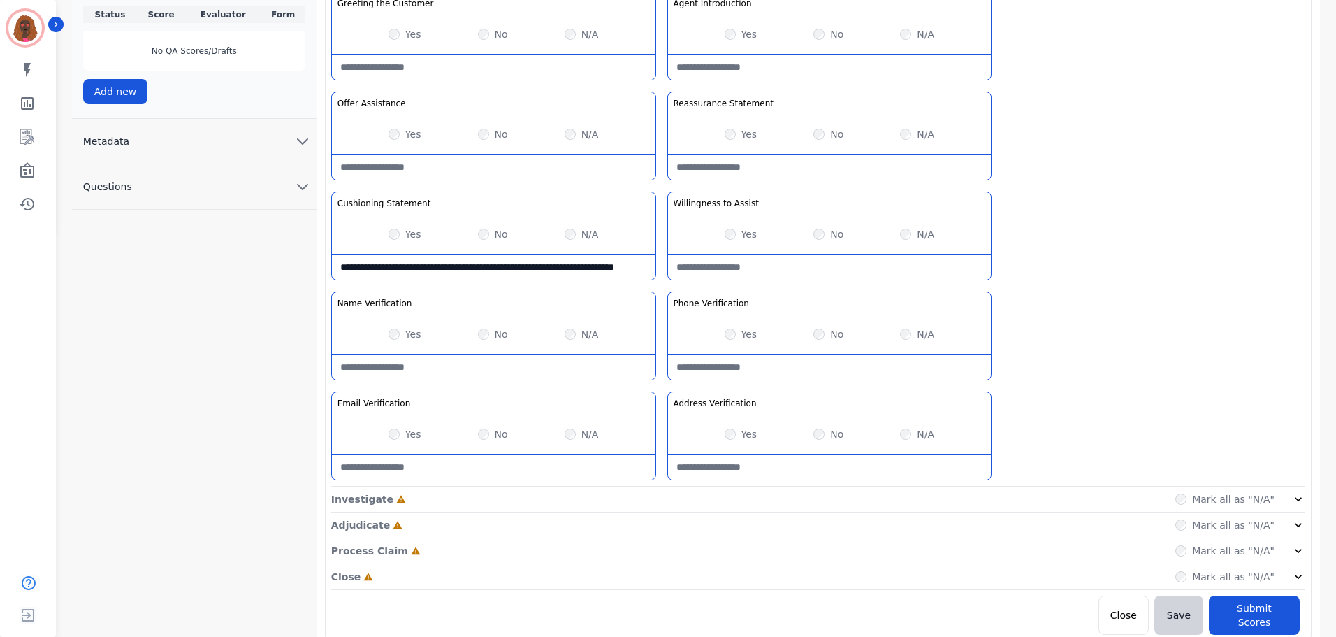
click at [732, 493] on div "Investigate Incomplete Mark all as "N/A"" at bounding box center [818, 499] width 974 height 26
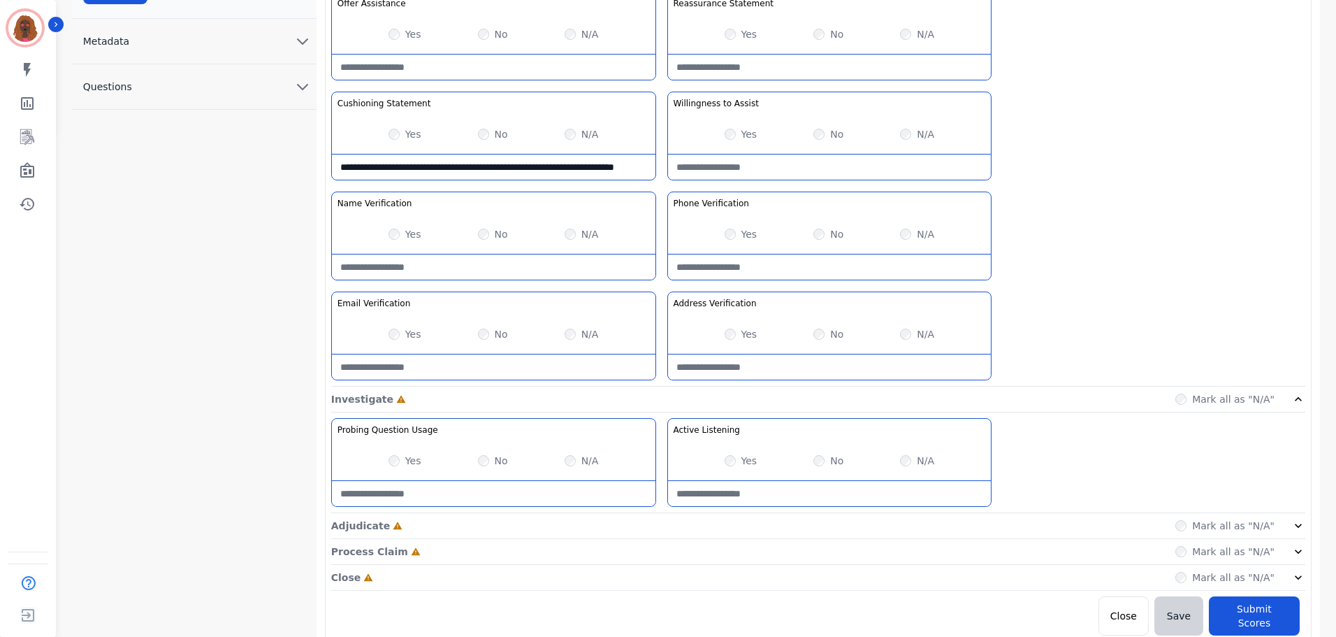
scroll to position [507, 0]
click at [702, 527] on div "Adjudicate Incomplete Mark all as "N/A"" at bounding box center [818, 525] width 974 height 26
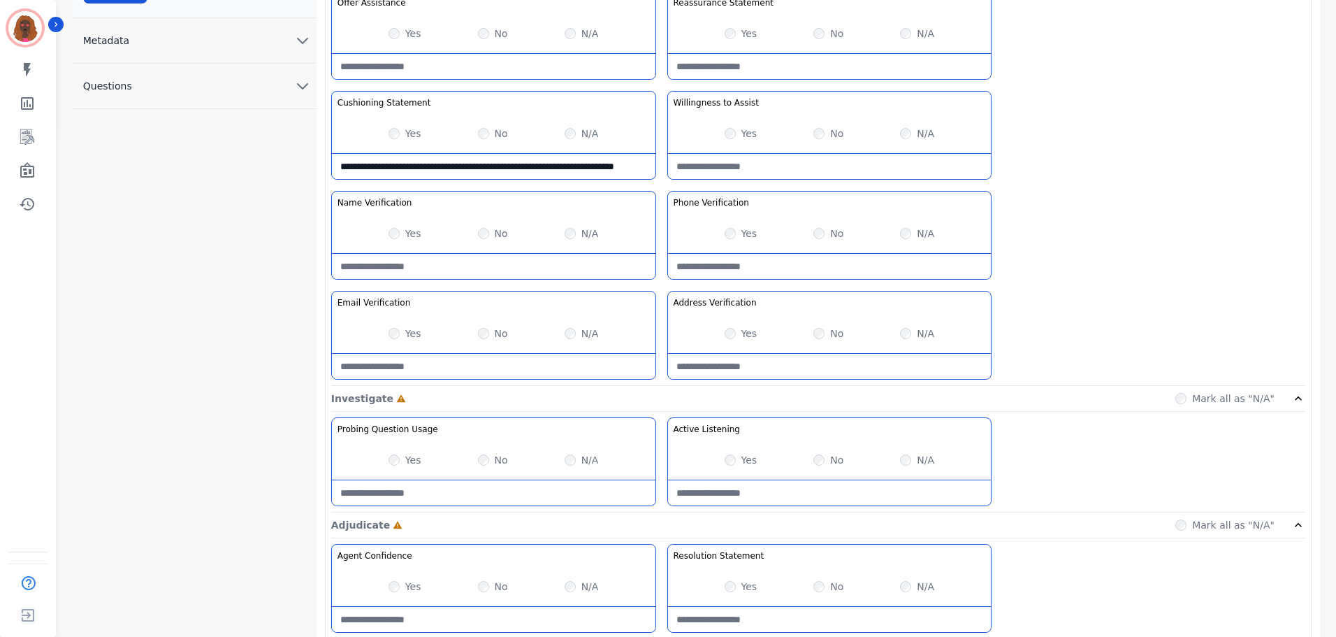
scroll to position [607, 0]
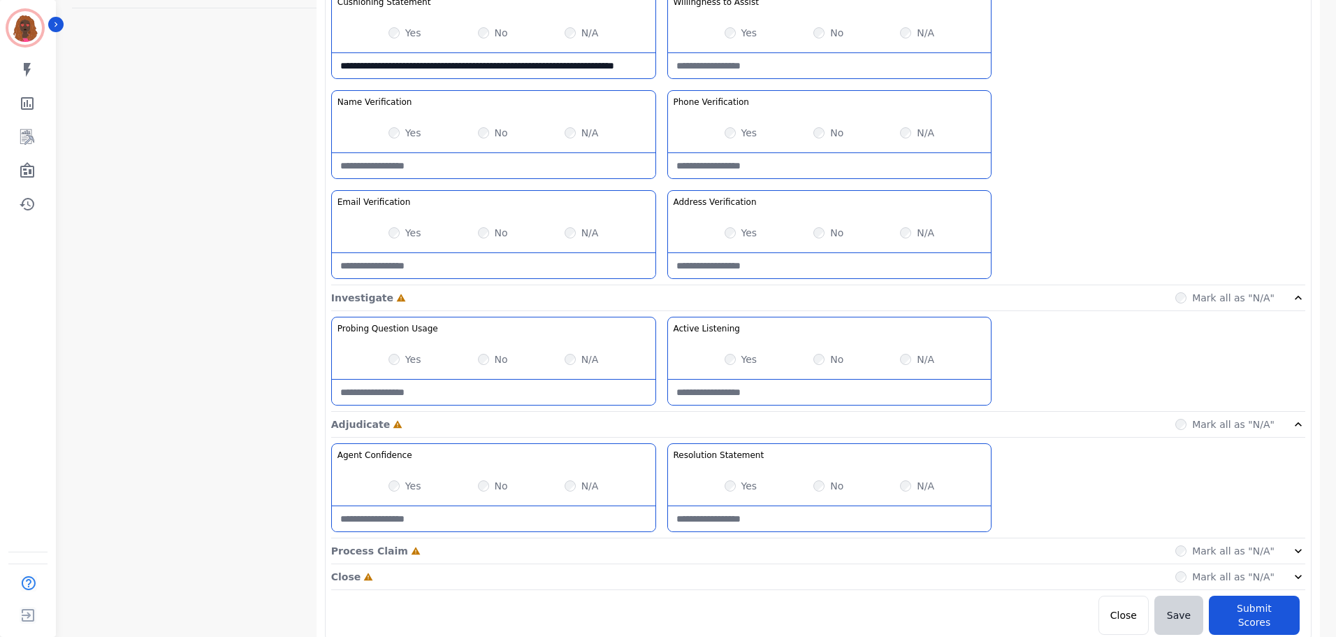
click at [727, 542] on div "Process Claim Incomplete Mark all as "N/A"" at bounding box center [818, 551] width 974 height 26
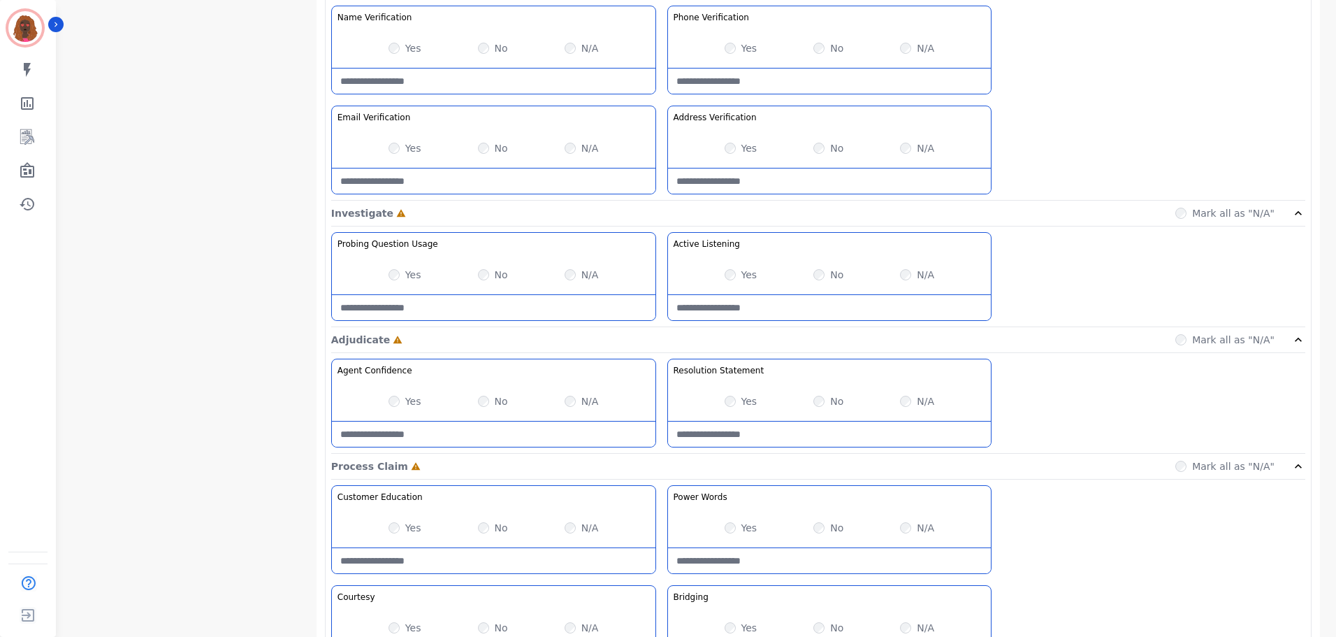
scroll to position [908, 0]
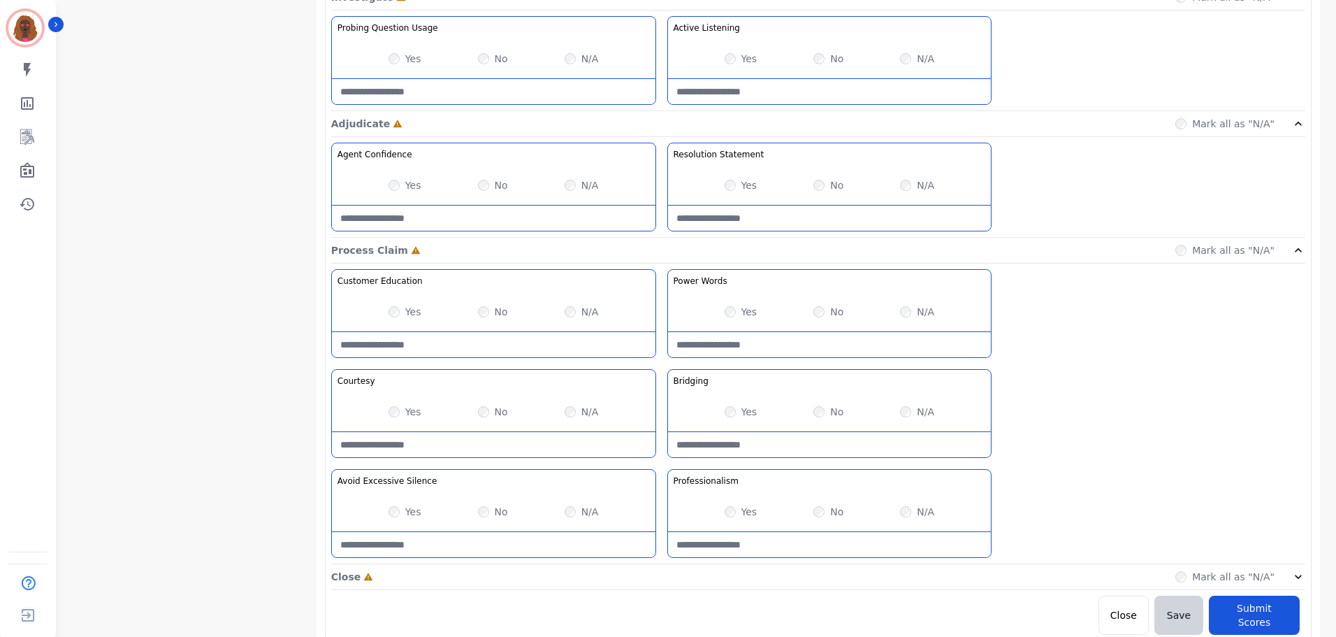
click at [723, 314] on div "Yes No N/A" at bounding box center [830, 311] width 324 height 39
click at [654, 571] on div "Close Incomplete Mark all as "N/A"" at bounding box center [818, 577] width 974 height 26
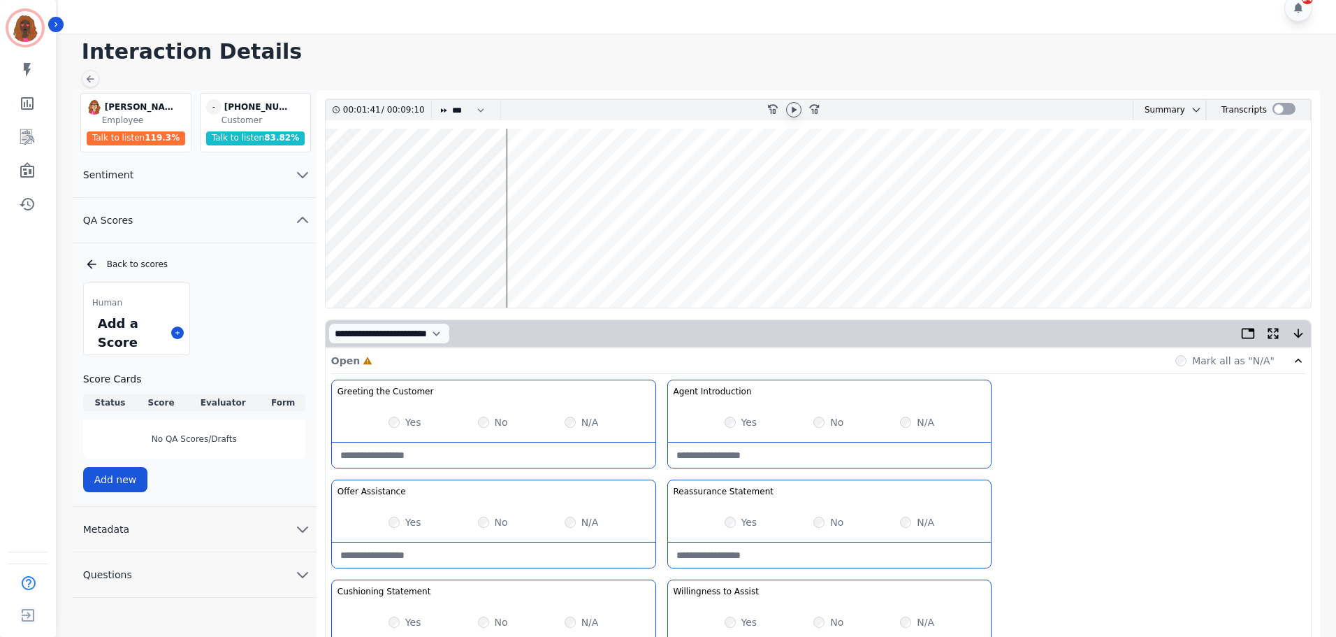
scroll to position [0, 0]
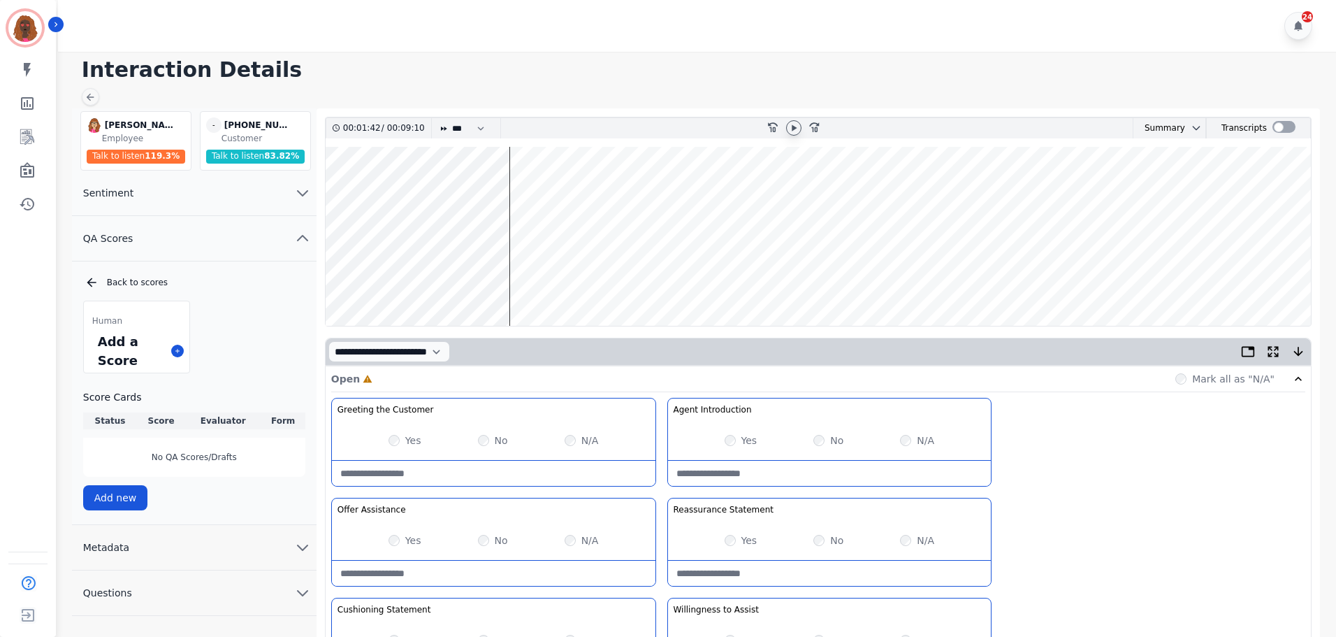
click at [535, 189] on wave at bounding box center [818, 236] width 985 height 179
click at [542, 190] on wave at bounding box center [818, 236] width 985 height 179
click at [563, 192] on wave at bounding box center [818, 236] width 985 height 179
click at [573, 282] on wave at bounding box center [818, 236] width 985 height 179
click at [579, 280] on wave at bounding box center [818, 236] width 985 height 179
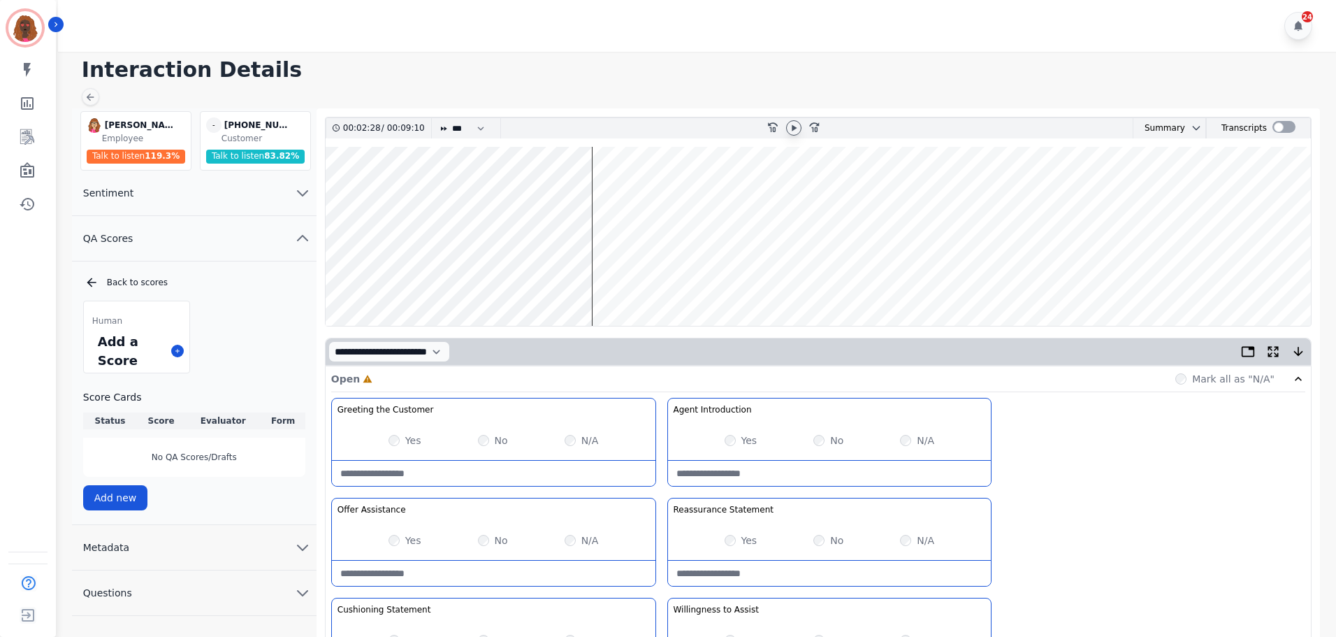
click at [340, 191] on wave at bounding box center [818, 236] width 985 height 179
click at [353, 191] on wave at bounding box center [818, 236] width 985 height 179
click at [356, 191] on wave at bounding box center [818, 236] width 985 height 179
click at [391, 194] on wave at bounding box center [818, 236] width 985 height 179
click at [730, 194] on wave at bounding box center [818, 236] width 985 height 179
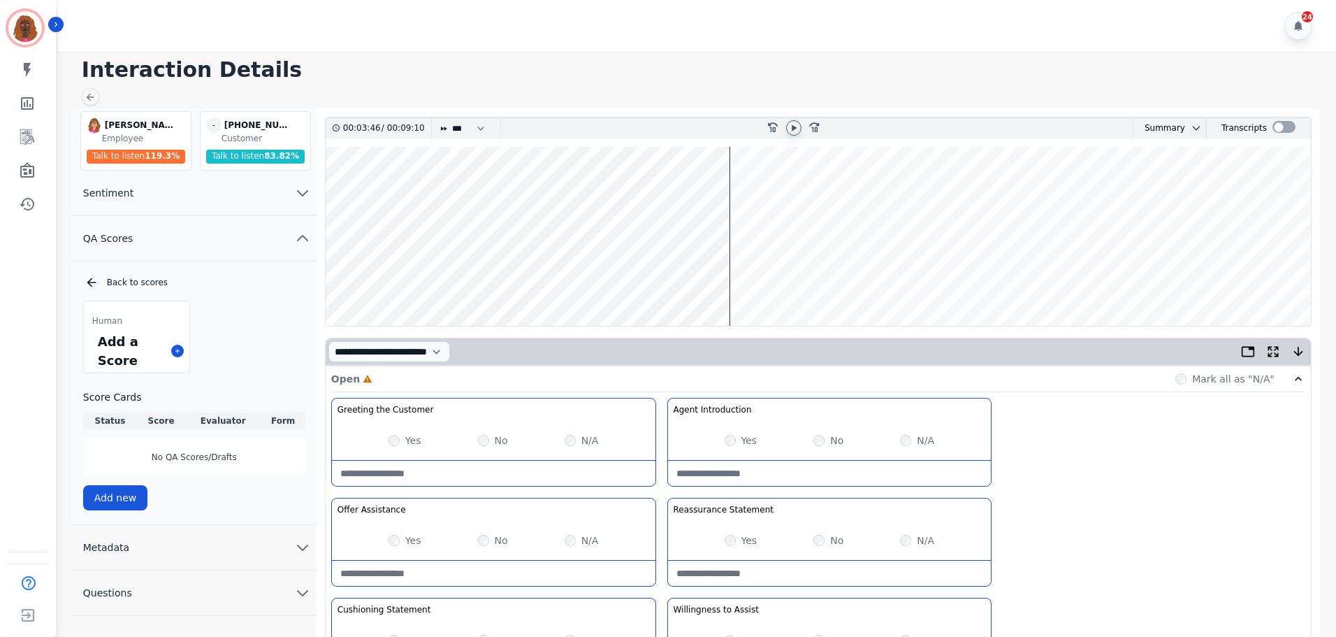
click at [709, 280] on wave at bounding box center [818, 236] width 985 height 179
click at [658, 281] on wave at bounding box center [818, 236] width 985 height 179
click at [669, 278] on wave at bounding box center [818, 236] width 985 height 179
click at [674, 192] on wave at bounding box center [818, 236] width 985 height 179
click at [694, 190] on wave at bounding box center [818, 236] width 985 height 179
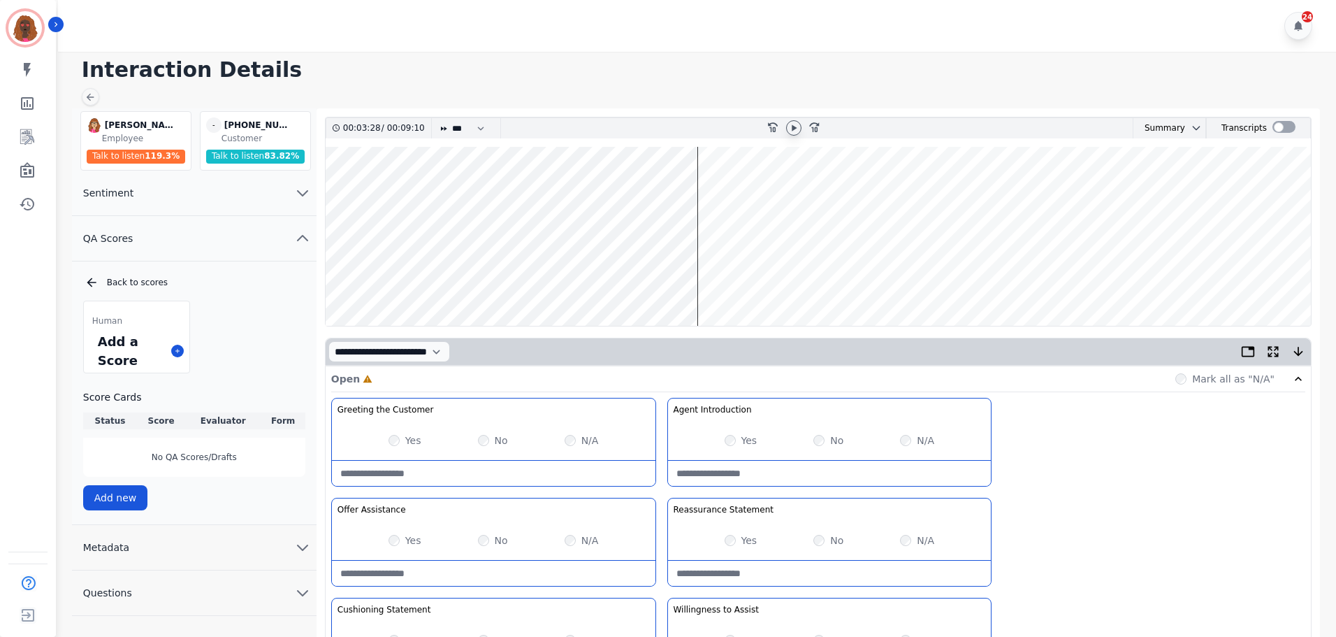
click at [699, 278] on wave at bounding box center [818, 236] width 985 height 179
click at [709, 280] on wave at bounding box center [818, 236] width 985 height 179
click at [721, 189] on wave at bounding box center [818, 236] width 985 height 179
click at [731, 189] on wave at bounding box center [818, 236] width 985 height 179
click at [744, 190] on wave at bounding box center [818, 236] width 985 height 179
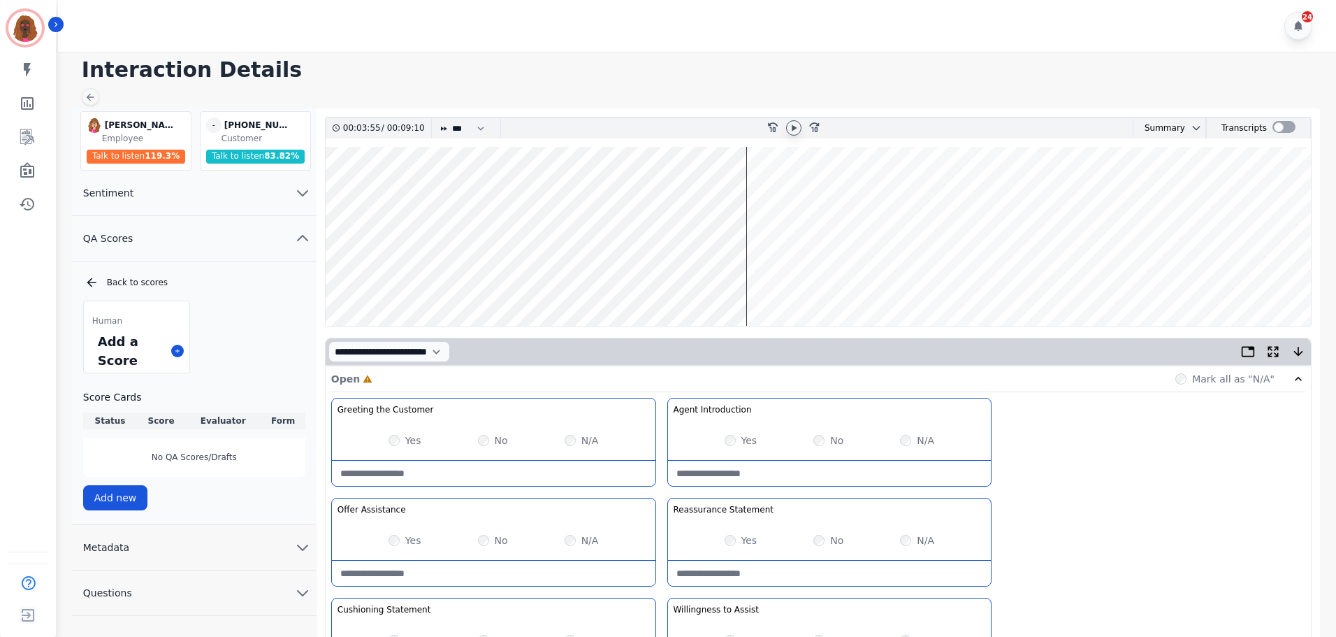
click at [759, 280] on wave at bounding box center [818, 236] width 985 height 179
click at [767, 191] on wave at bounding box center [818, 236] width 985 height 179
click at [775, 191] on wave at bounding box center [818, 236] width 985 height 179
click at [786, 190] on wave at bounding box center [818, 236] width 985 height 179
click at [790, 193] on wave at bounding box center [818, 236] width 985 height 179
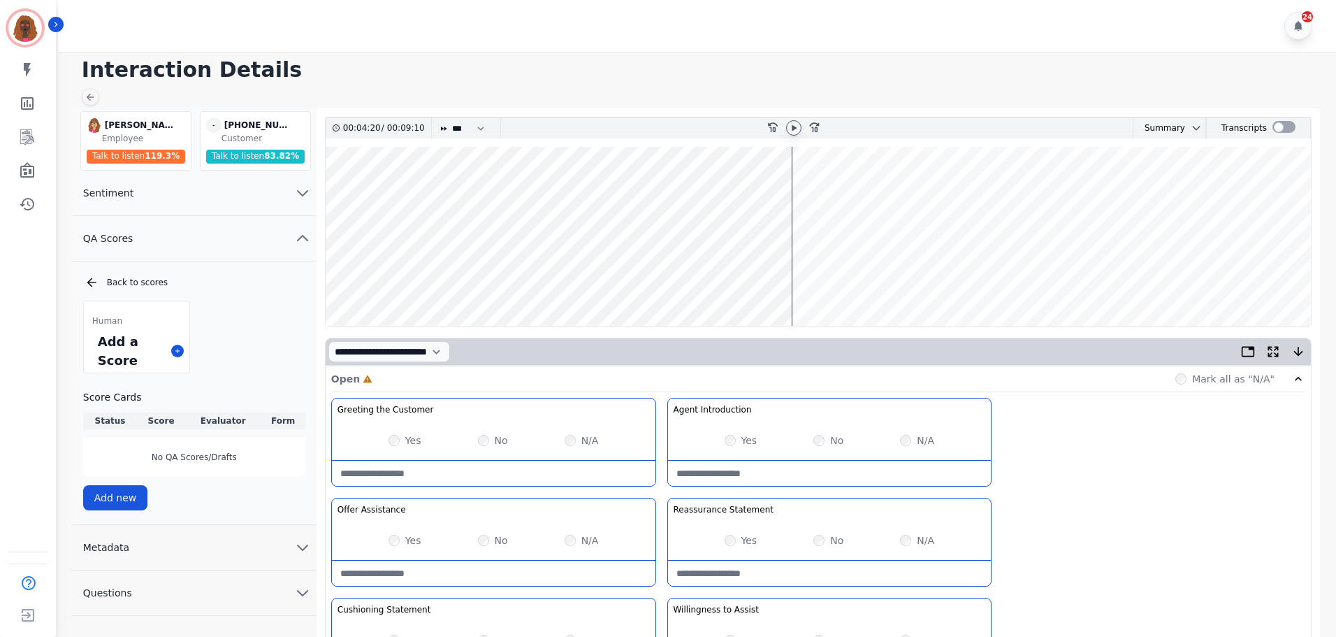
click at [797, 279] on wave at bounding box center [818, 236] width 985 height 179
click at [811, 197] on wave at bounding box center [818, 236] width 985 height 179
click at [821, 192] on wave at bounding box center [818, 236] width 985 height 179
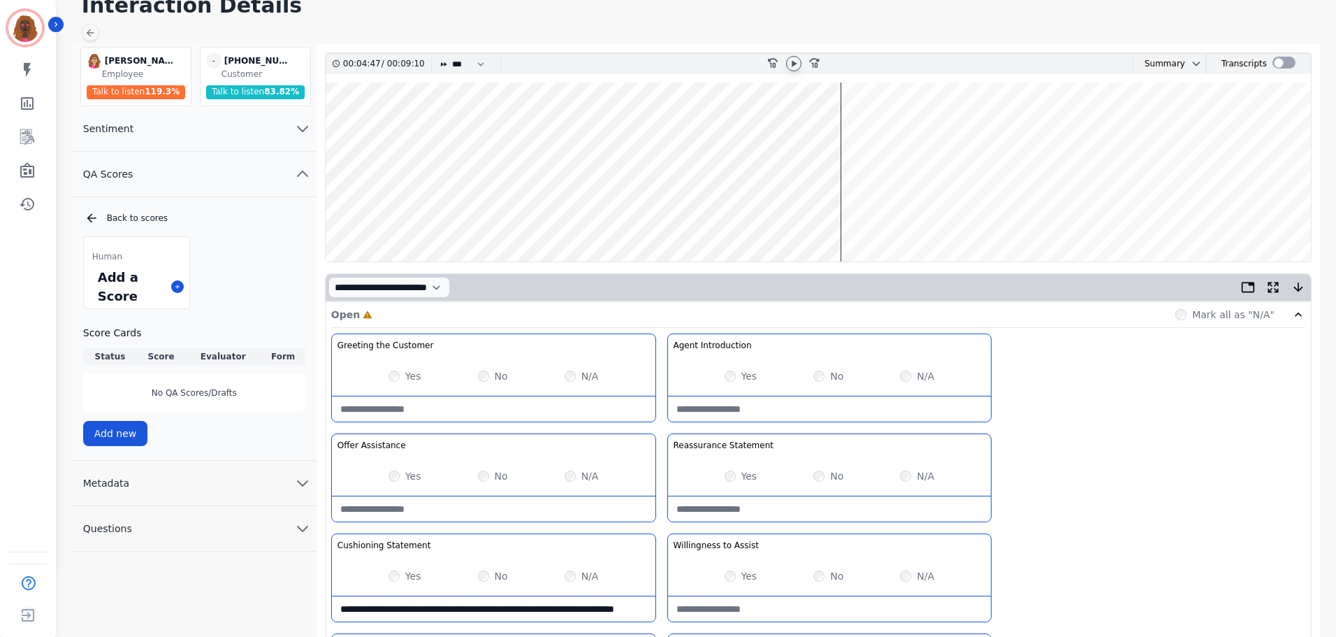
scroll to position [64, 0]
click at [849, 214] on wave at bounding box center [818, 172] width 985 height 179
click at [862, 126] on wave at bounding box center [818, 172] width 985 height 179
click at [877, 217] on wave at bounding box center [818, 172] width 985 height 179
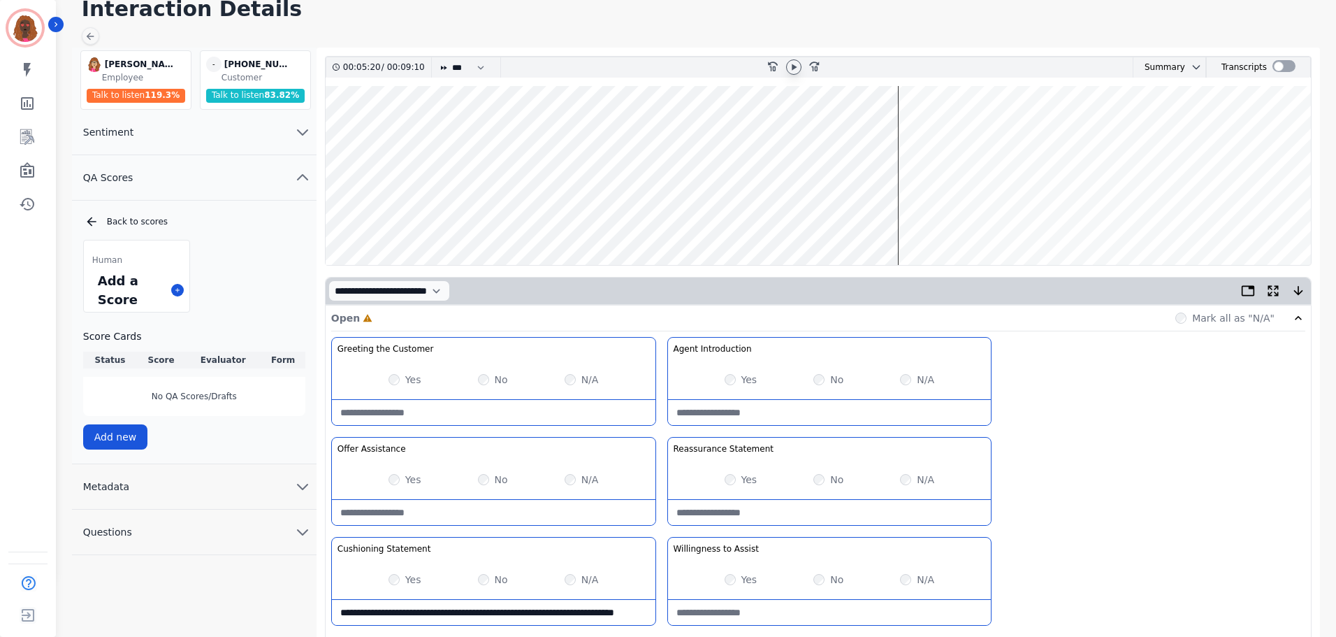
scroll to position [0, 0]
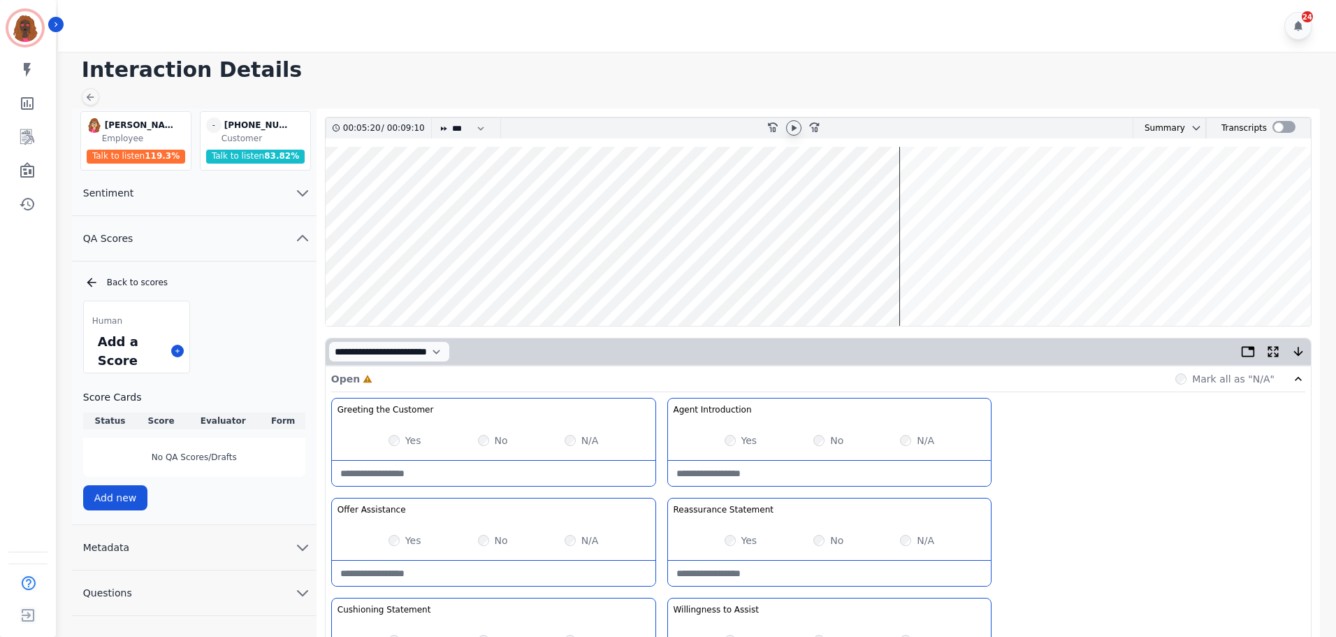
click at [924, 189] on wave at bounding box center [818, 236] width 985 height 179
click at [929, 282] on wave at bounding box center [818, 236] width 985 height 179
click at [933, 196] on wave at bounding box center [818, 236] width 985 height 179
click at [940, 277] on wave at bounding box center [818, 236] width 985 height 179
click at [952, 191] on wave at bounding box center [818, 236] width 985 height 179
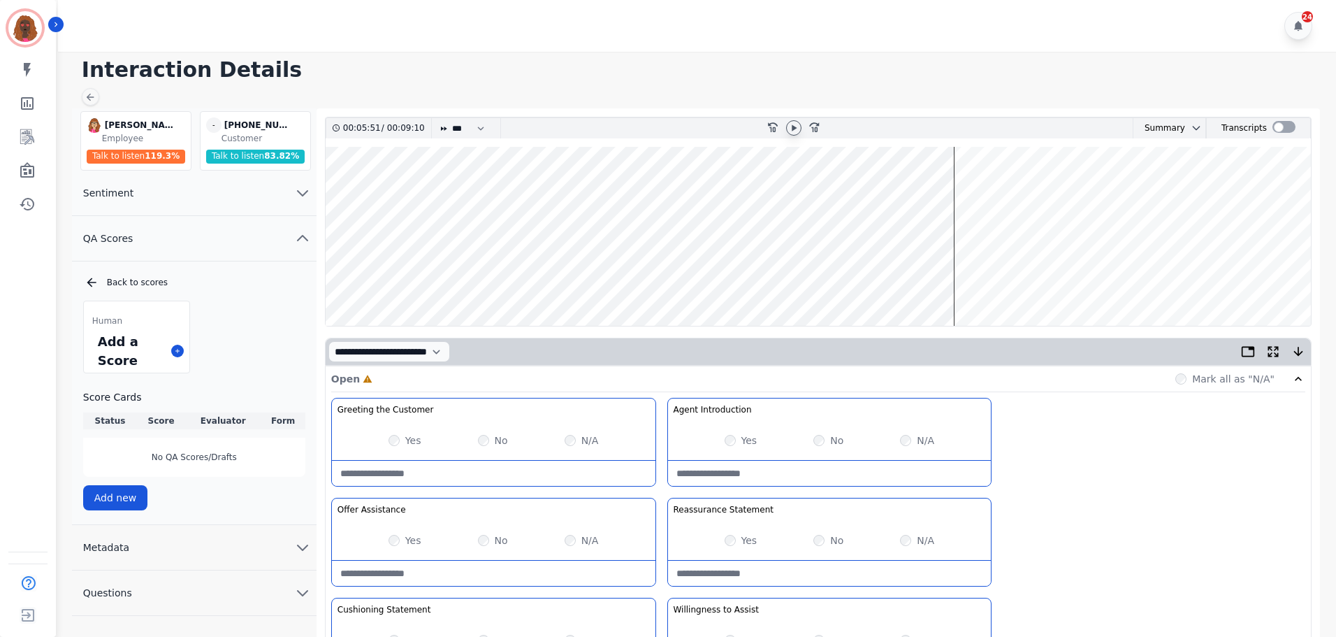
click at [971, 191] on wave at bounding box center [818, 236] width 985 height 179
click at [977, 272] on wave at bounding box center [818, 236] width 985 height 179
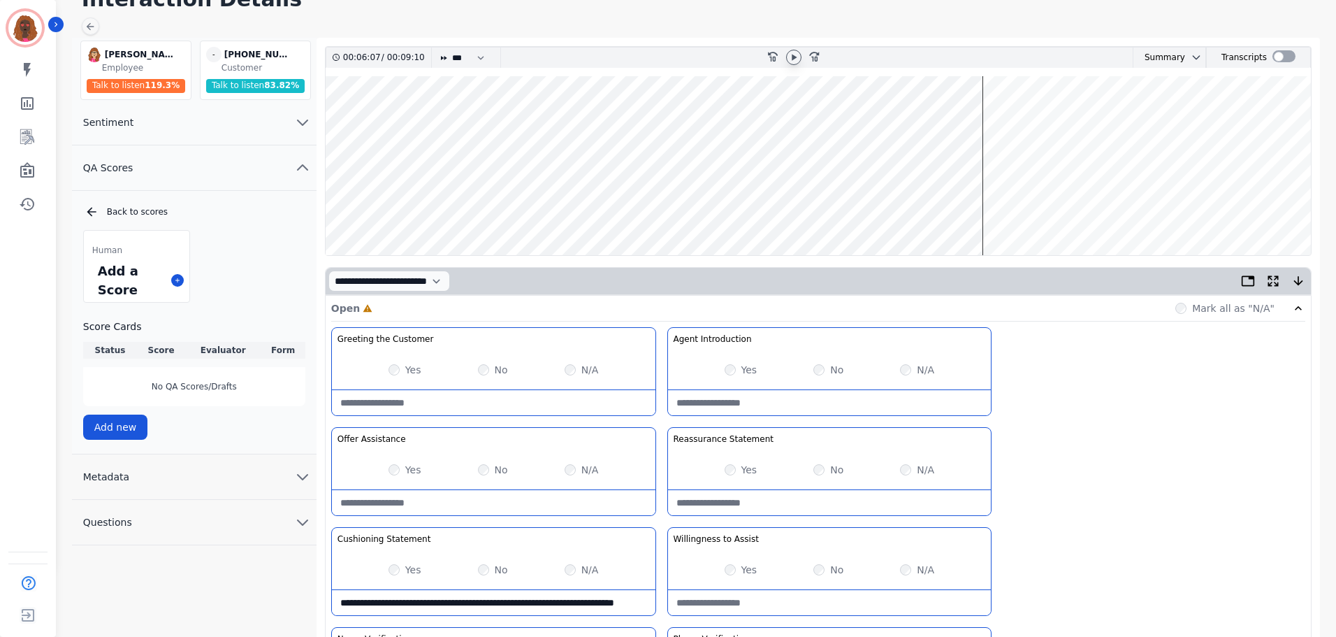
scroll to position [70, 0]
click at [987, 122] on wave at bounding box center [818, 166] width 985 height 179
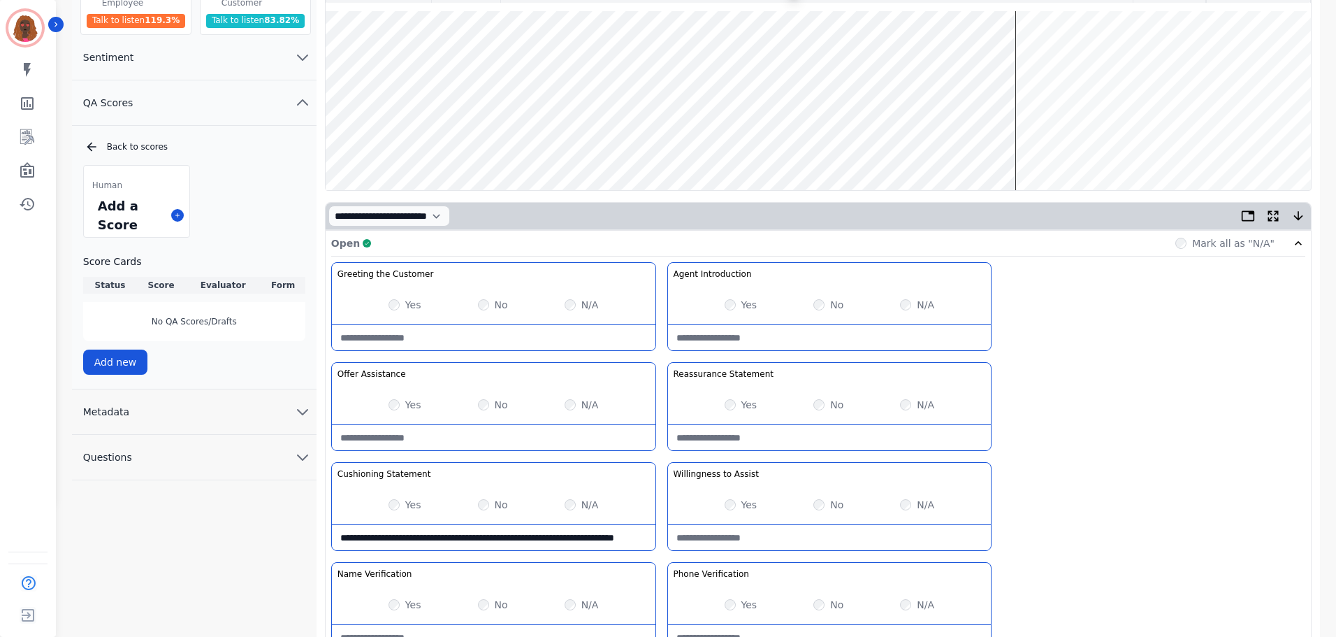
scroll to position [0, 0]
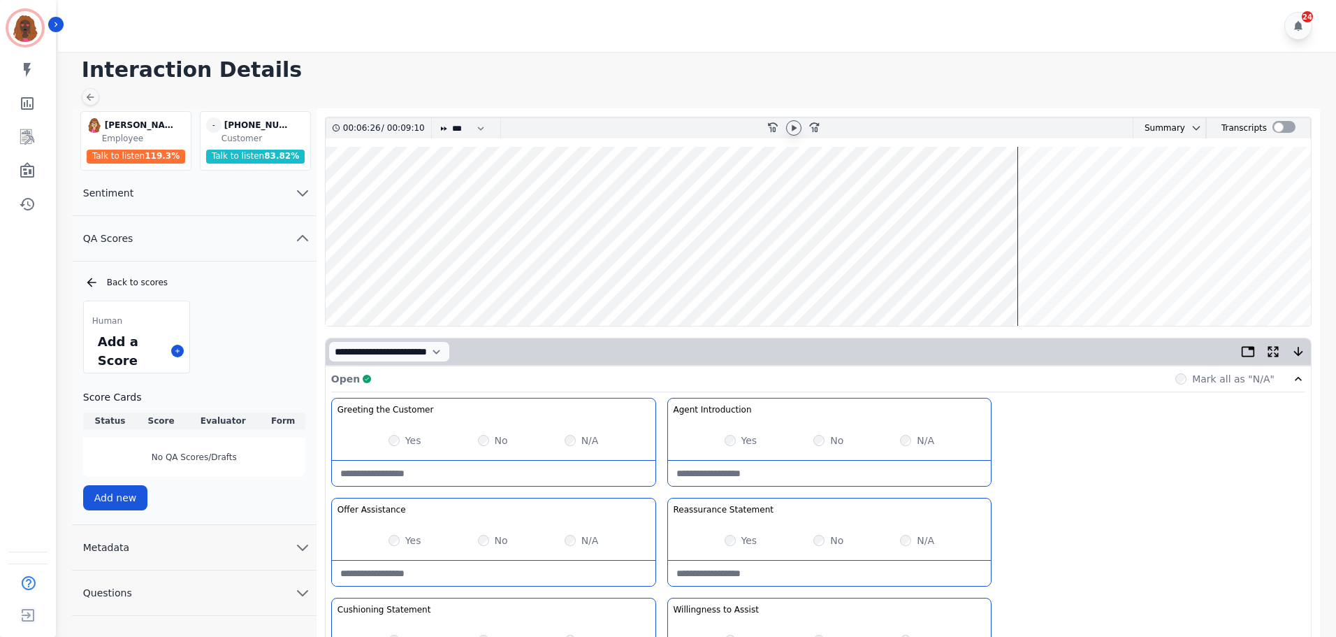
click at [989, 273] on wave at bounding box center [818, 236] width 985 height 179
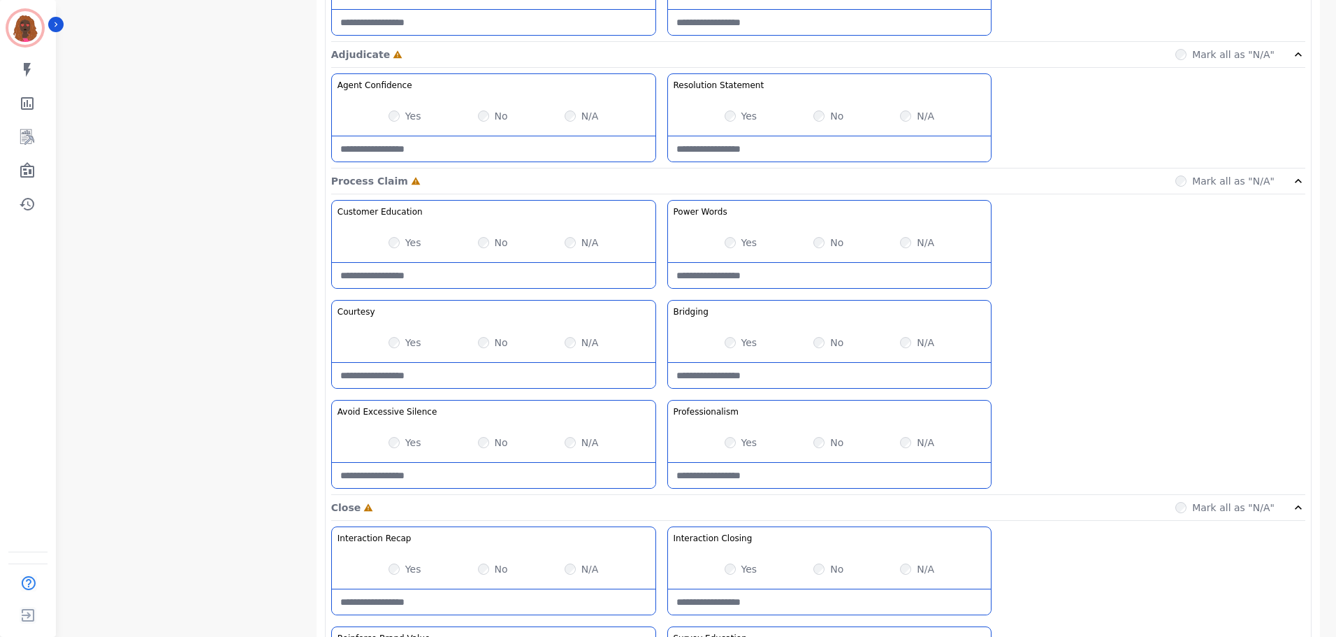
scroll to position [978, 0]
click at [799, 377] on Claim-Bridging-note at bounding box center [830, 374] width 324 height 25
type Claim-Bridging-note "**********"
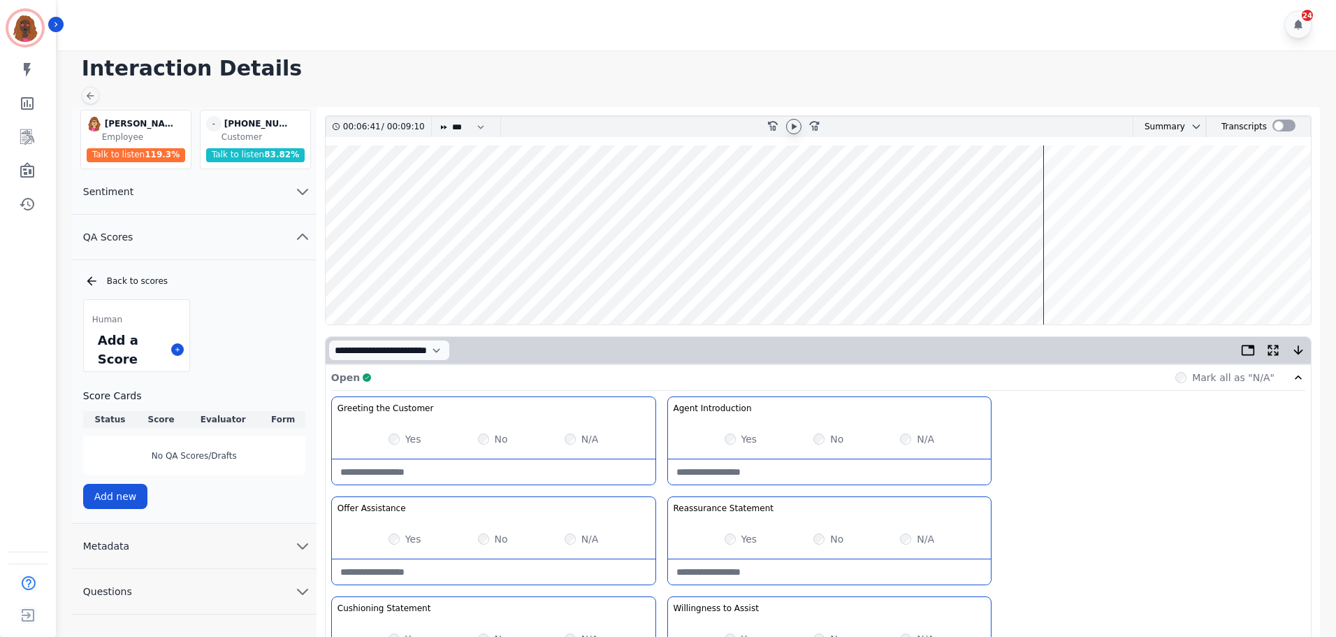
scroll to position [0, 0]
click at [354, 191] on wave at bounding box center [818, 236] width 985 height 179
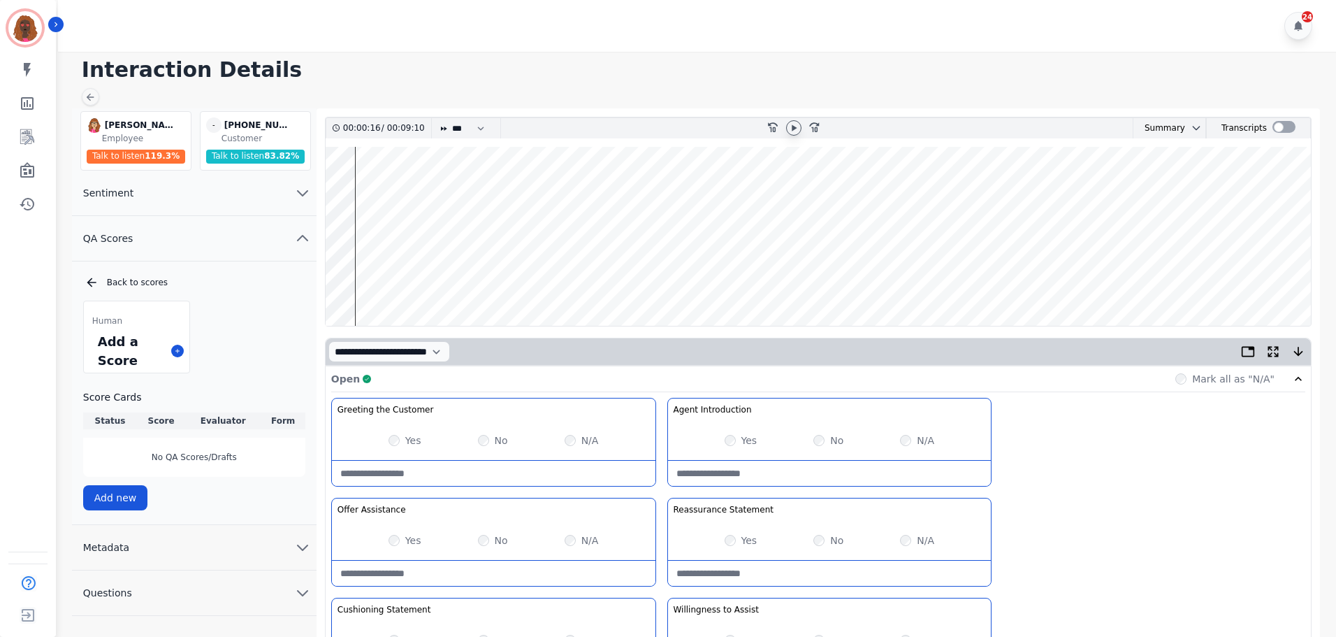
click at [942, 275] on wave at bounding box center [818, 236] width 985 height 179
click at [980, 280] on wave at bounding box center [818, 236] width 985 height 179
click at [1045, 277] on wave at bounding box center [818, 236] width 985 height 179
click at [1064, 282] on wave at bounding box center [818, 236] width 985 height 179
click at [1099, 282] on wave at bounding box center [818, 236] width 985 height 179
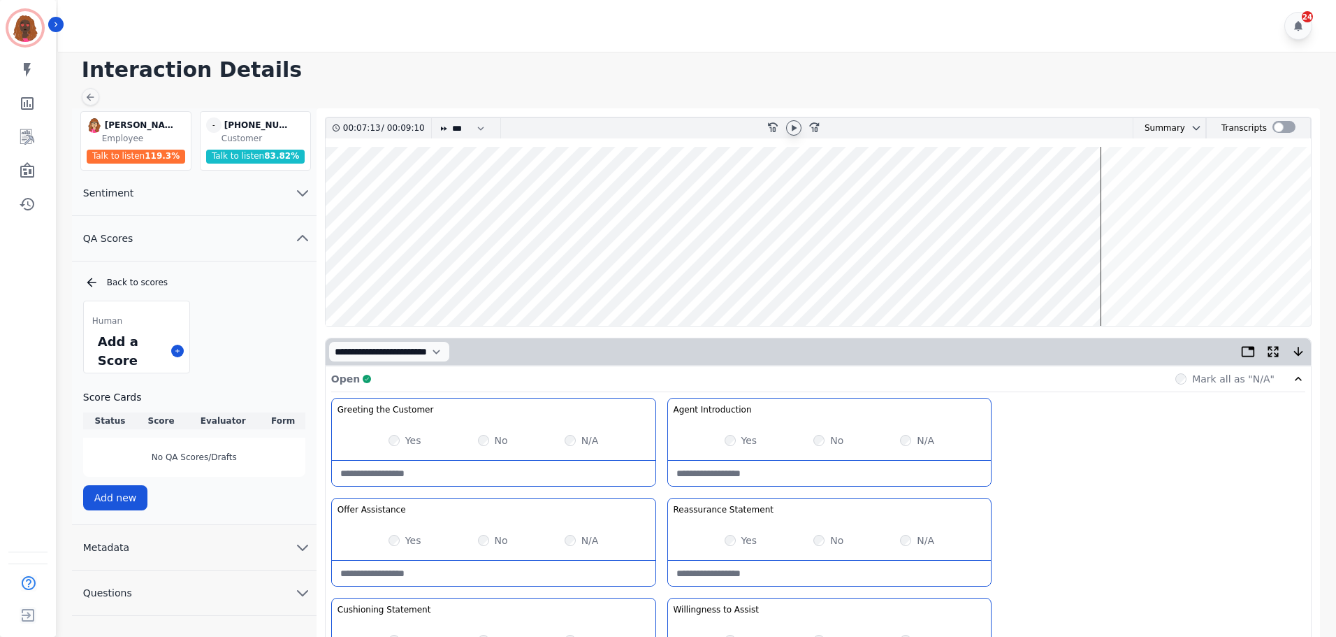
click at [1129, 282] on wave at bounding box center [818, 236] width 985 height 179
click at [1143, 275] on wave at bounding box center [818, 236] width 985 height 179
click at [1130, 189] on wave at bounding box center [818, 236] width 985 height 179
click at [1153, 189] on wave at bounding box center [818, 236] width 985 height 179
click at [1182, 190] on wave at bounding box center [818, 236] width 985 height 179
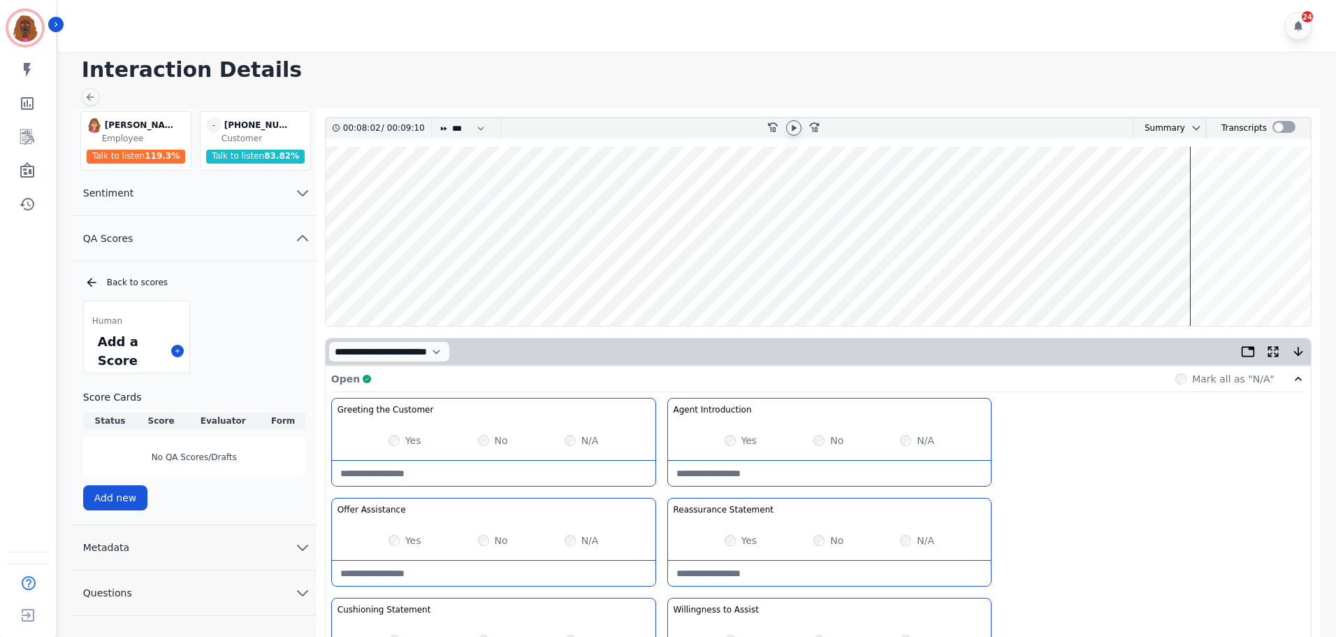
click at [1198, 278] on wave at bounding box center [818, 236] width 985 height 179
click at [1215, 191] on wave at bounding box center [818, 236] width 985 height 179
click at [1212, 192] on wave at bounding box center [818, 236] width 985 height 179
click at [1221, 279] on wave at bounding box center [818, 236] width 985 height 179
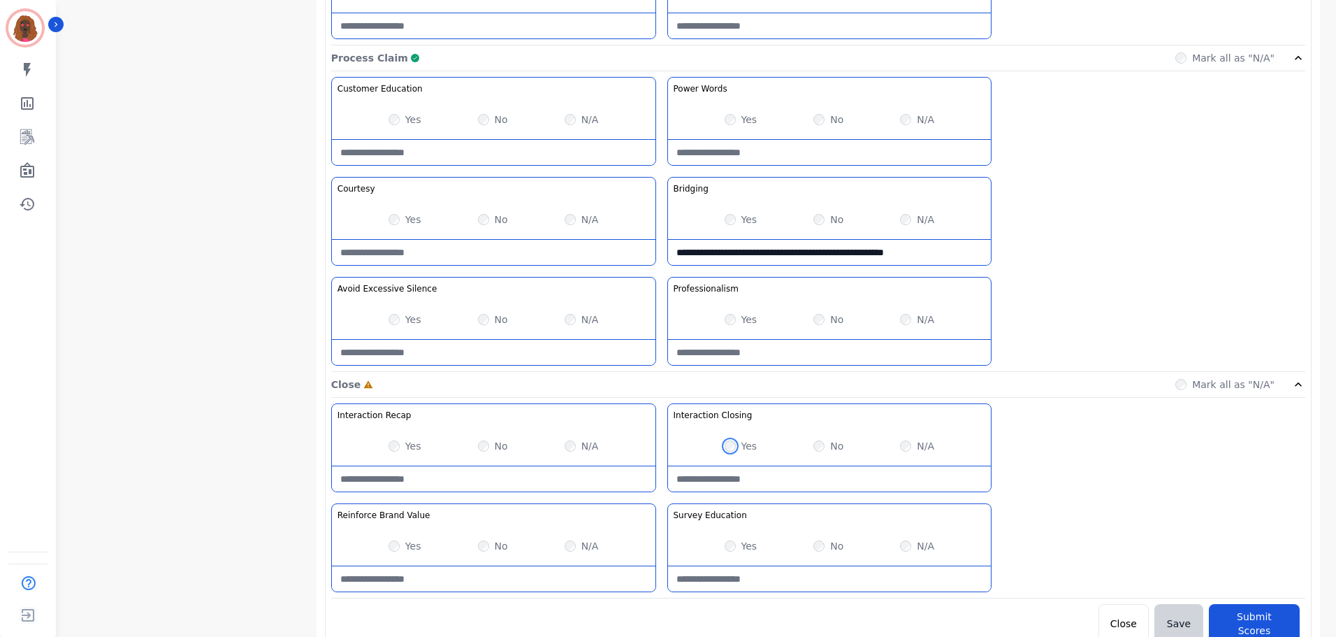
scroll to position [1108, 0]
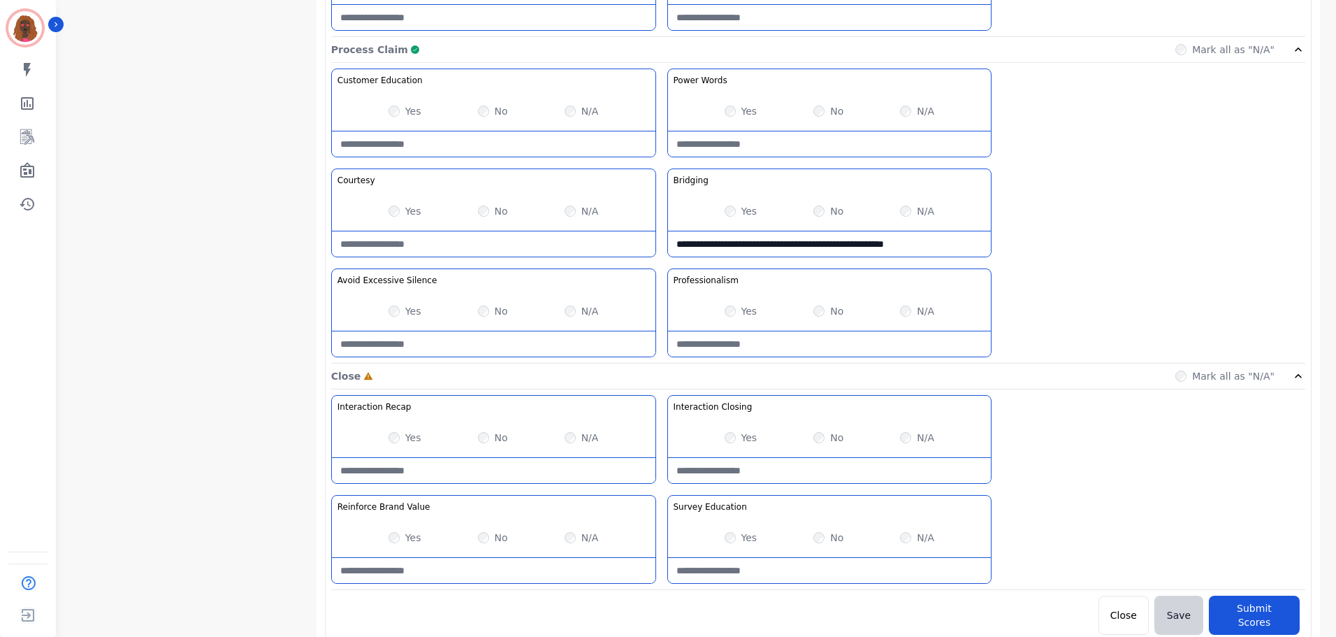
click at [802, 562] on Education-note at bounding box center [830, 570] width 324 height 25
type Education-note "**********"
click at [472, 572] on Value-note at bounding box center [494, 570] width 324 height 25
type Value-note "**********"
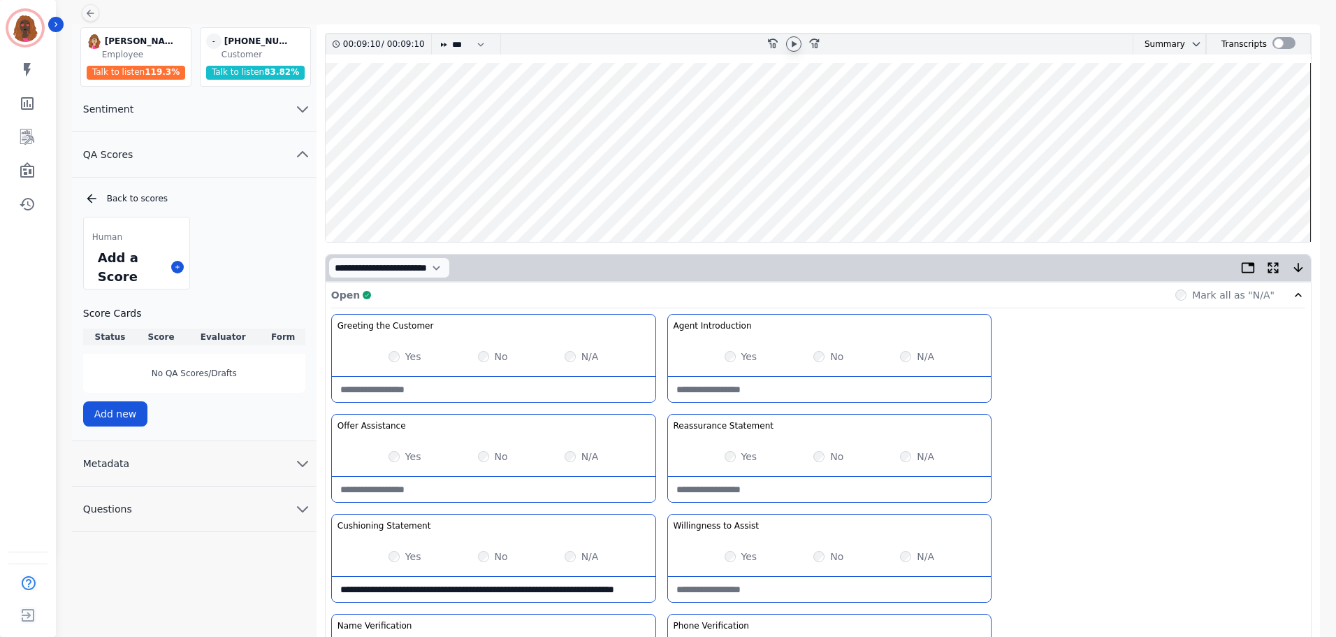
scroll to position [0, 0]
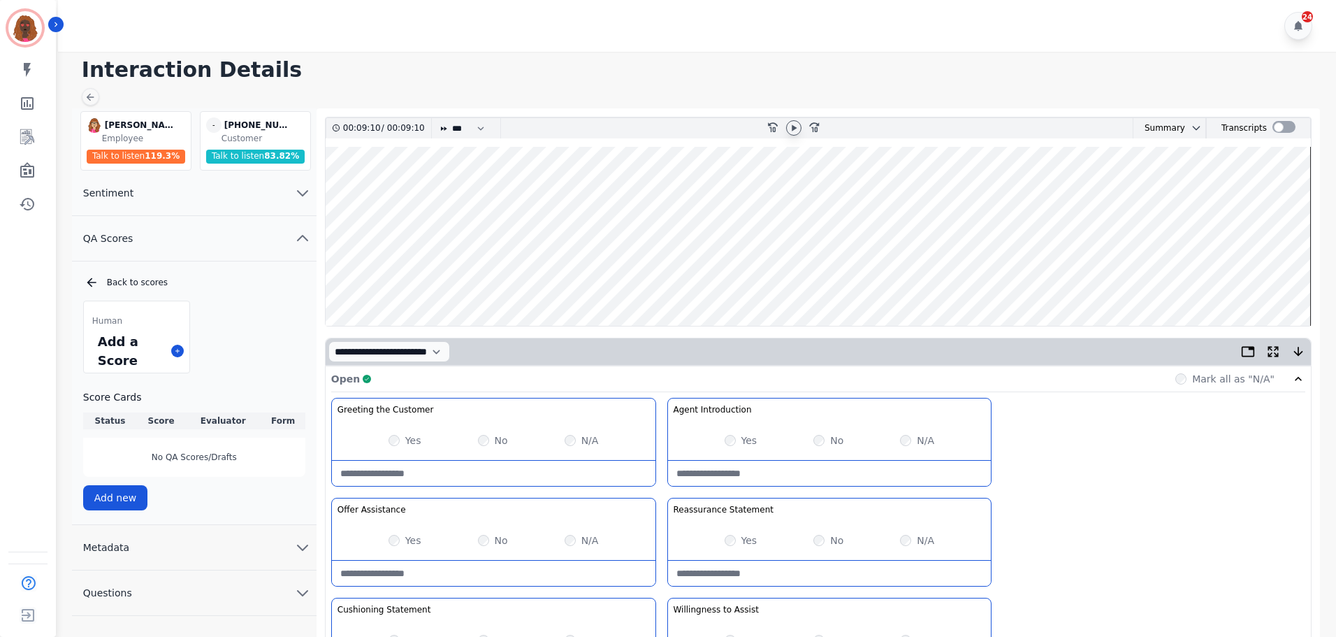
click at [1282, 280] on wave at bounding box center [818, 236] width 985 height 179
click at [796, 133] on icon at bounding box center [793, 127] width 11 height 11
click at [1222, 280] on wave at bounding box center [818, 236] width 985 height 179
click at [1238, 282] on wave at bounding box center [818, 236] width 985 height 179
click at [1277, 276] on wave at bounding box center [818, 236] width 985 height 179
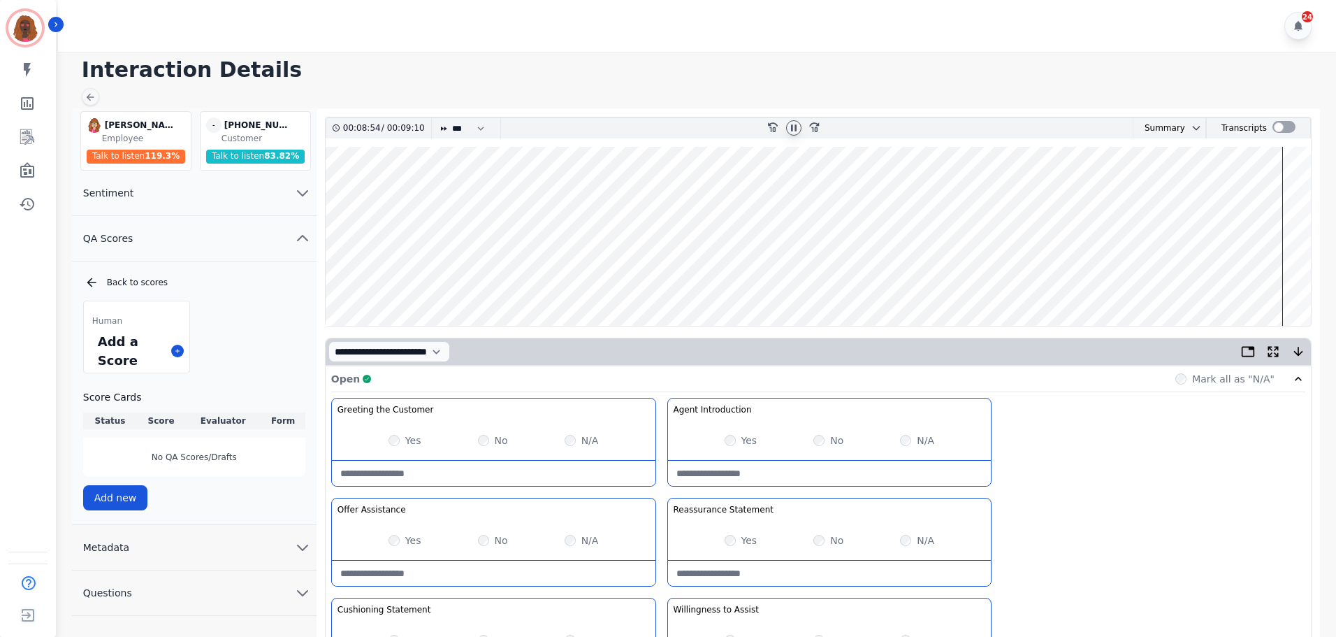
click at [1303, 284] on wave at bounding box center [818, 236] width 985 height 179
click at [1283, 278] on wave at bounding box center [818, 236] width 985 height 179
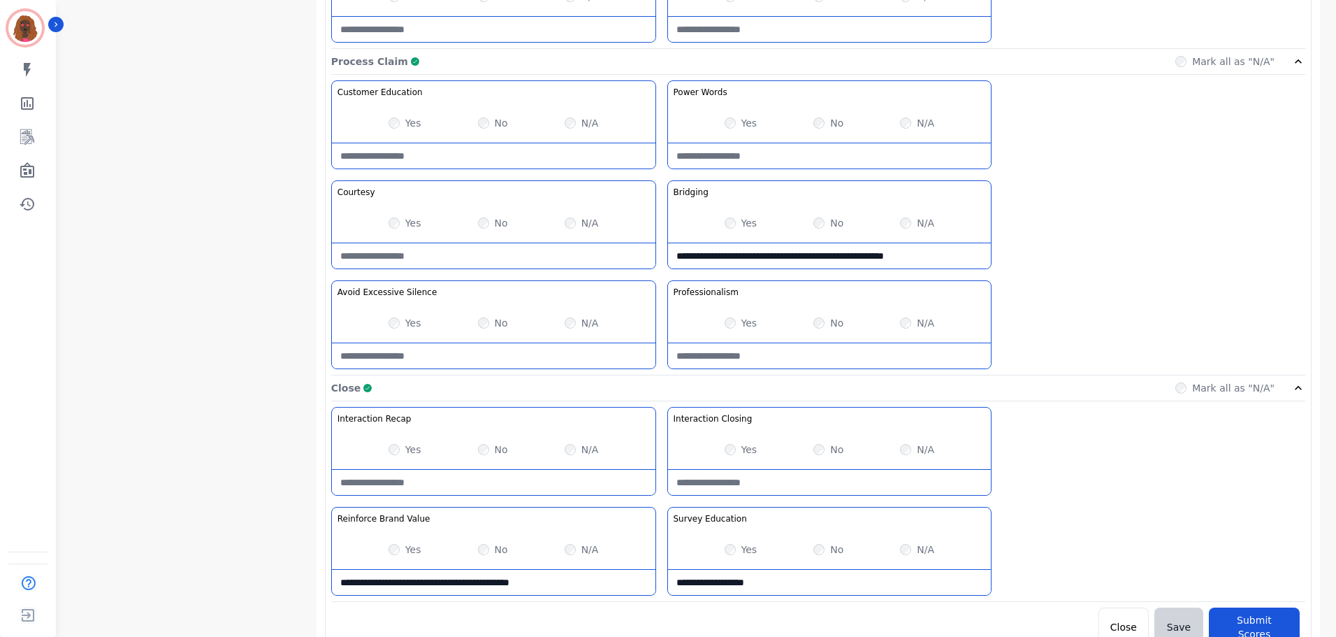
scroll to position [1108, 0]
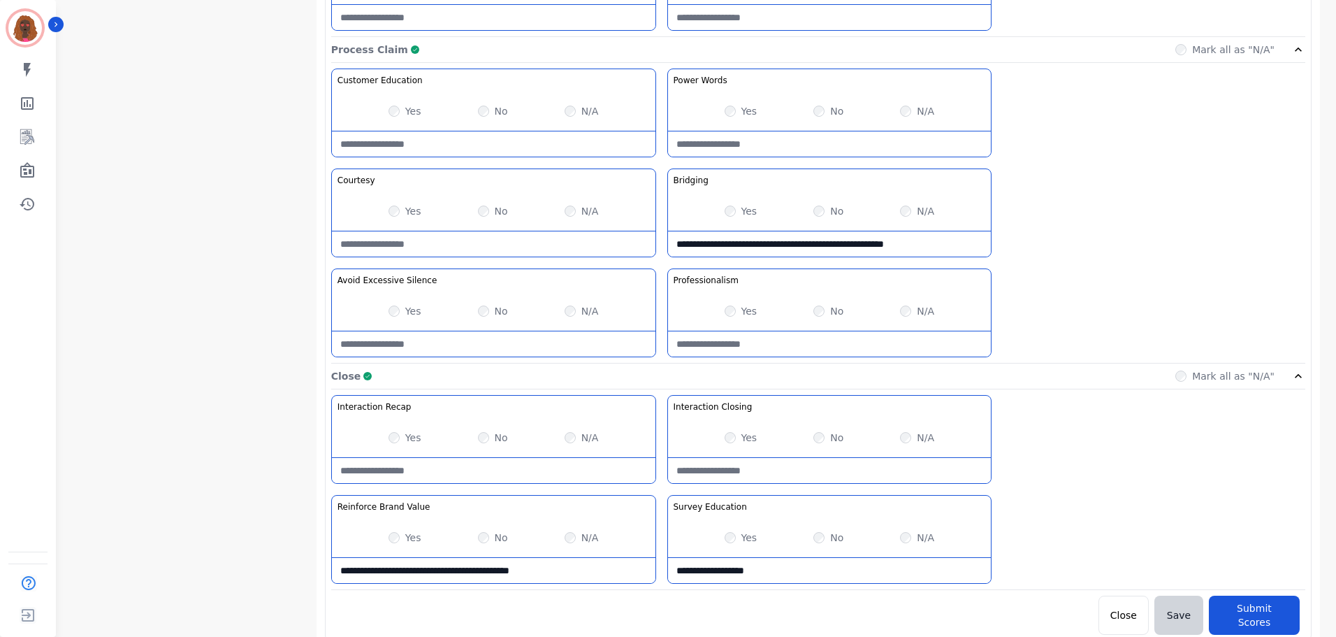
click at [477, 456] on div "Yes No N/A" at bounding box center [494, 437] width 324 height 39
click at [482, 467] on Recap-note at bounding box center [494, 470] width 324 height 25
click at [625, 466] on Recap-note "**********" at bounding box center [494, 470] width 324 height 25
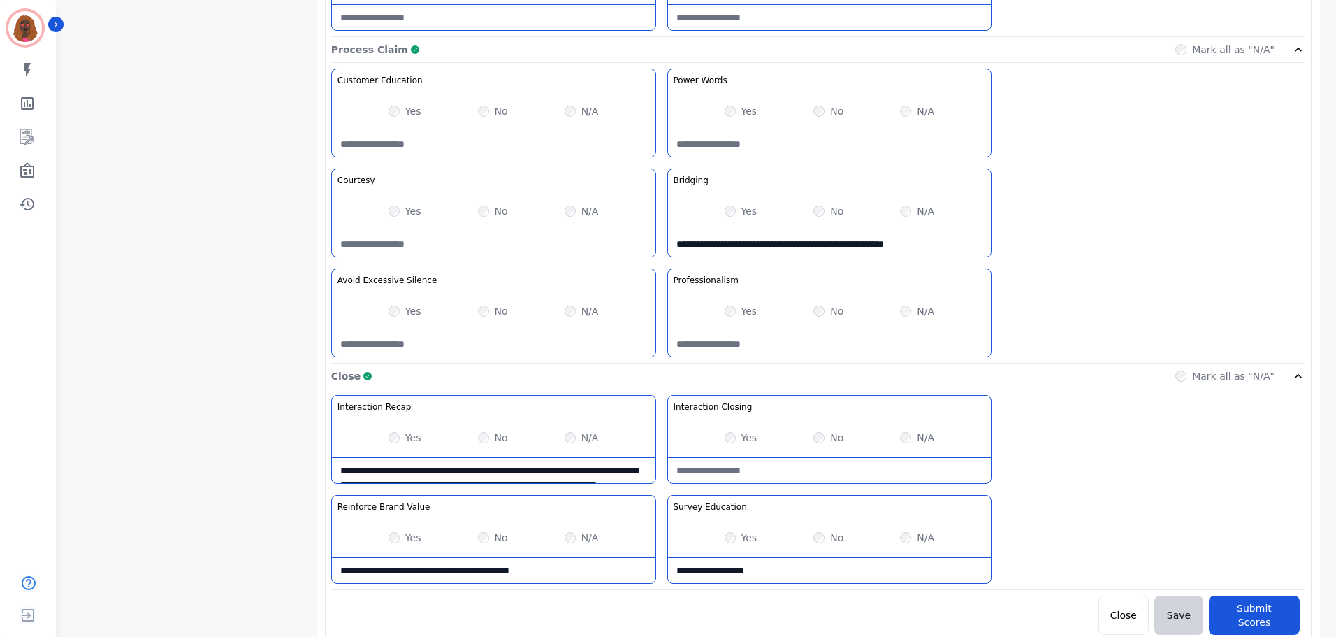
drag, startPoint x: 428, startPoint y: 475, endPoint x: 0, endPoint y: 299, distance: 463.2
type Recap-note "*"
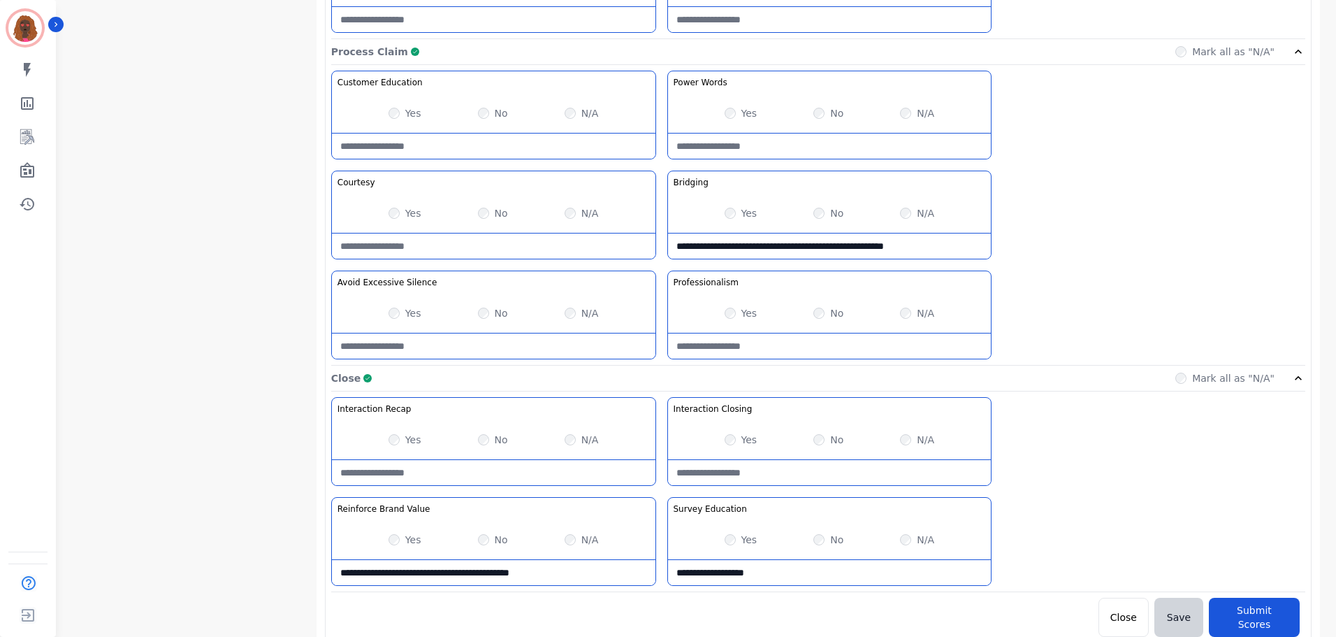
scroll to position [1108, 0]
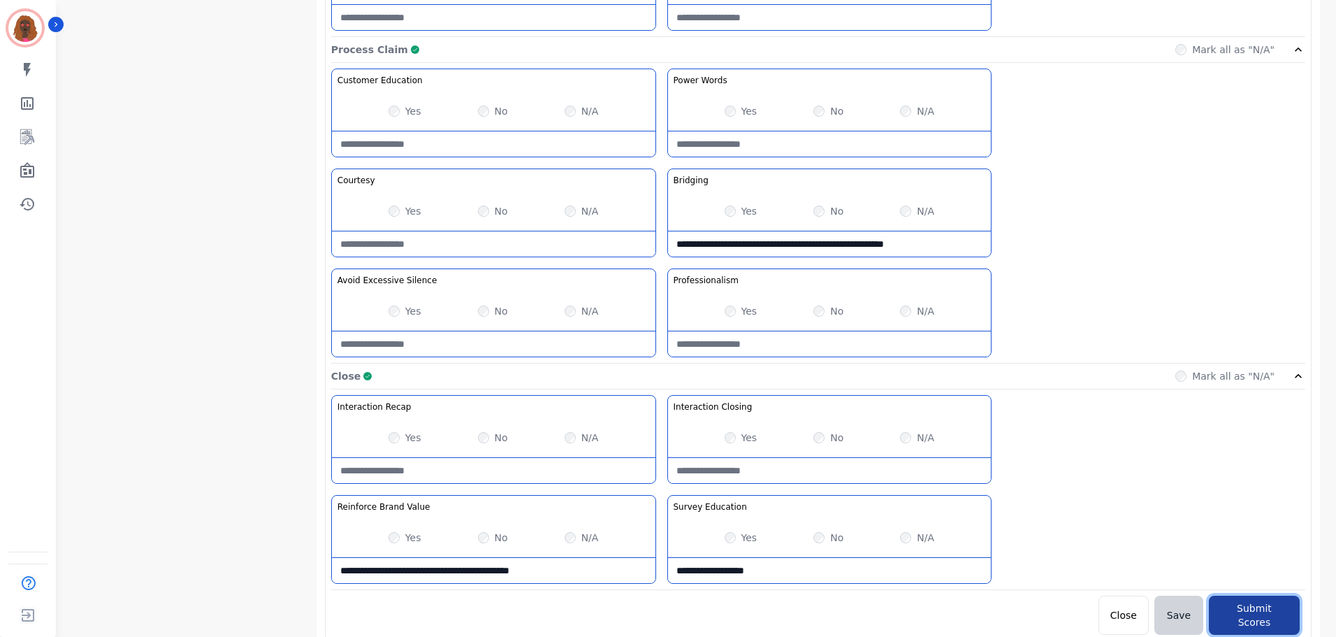
click at [1250, 605] on button "Submit Scores" at bounding box center [1254, 614] width 91 height 39
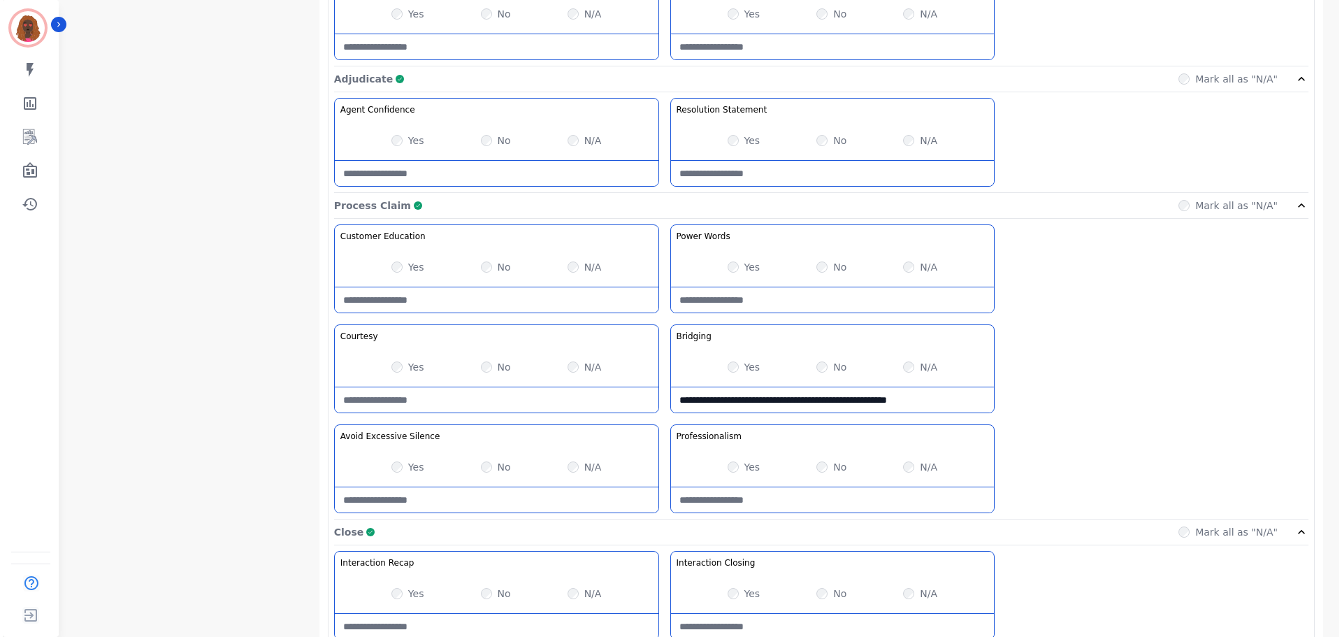
scroll to position [0, 0]
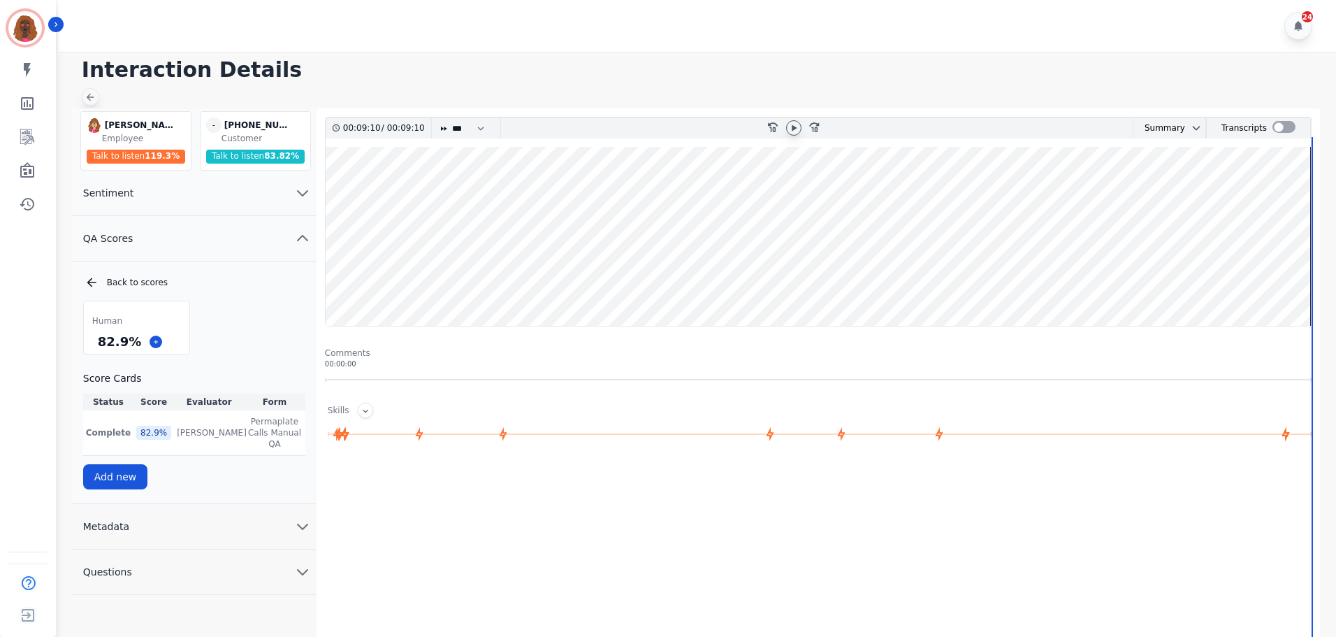
click at [94, 94] on icon at bounding box center [90, 97] width 11 height 11
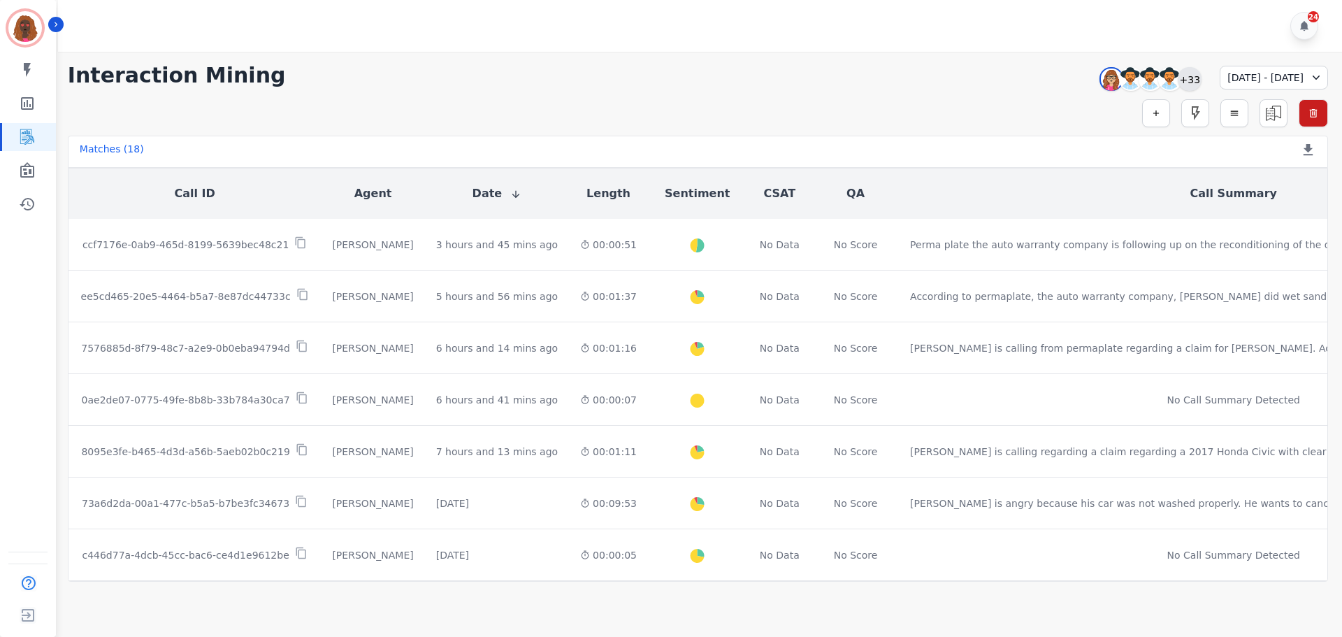
click at [1178, 75] on div "+33" at bounding box center [1190, 79] width 24 height 24
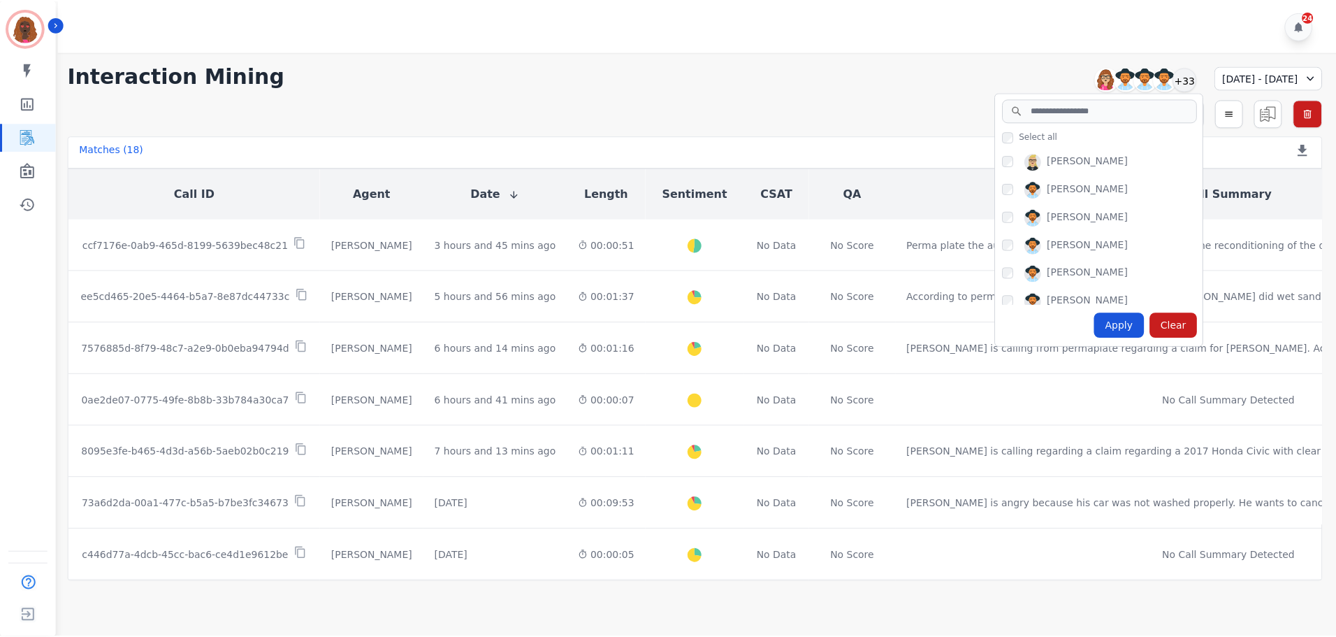
scroll to position [139, 0]
click at [1099, 321] on div "Apply" at bounding box center [1124, 324] width 50 height 25
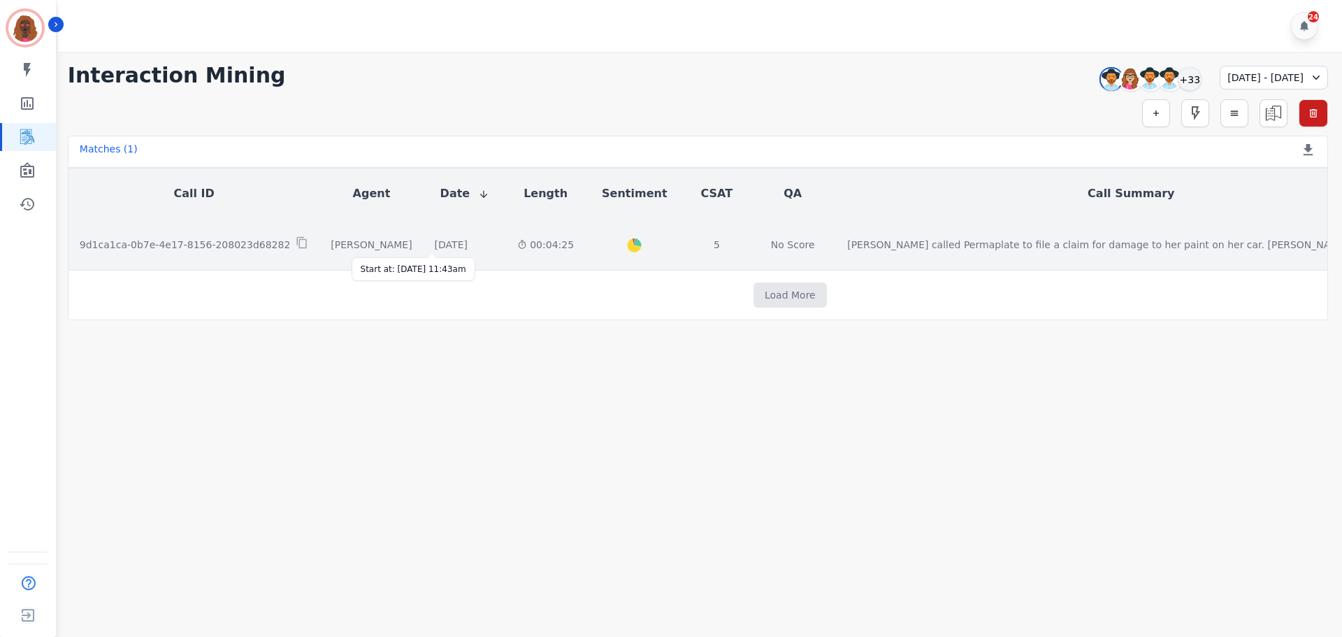
click at [449, 240] on div "[DATE]" at bounding box center [451, 245] width 33 height 14
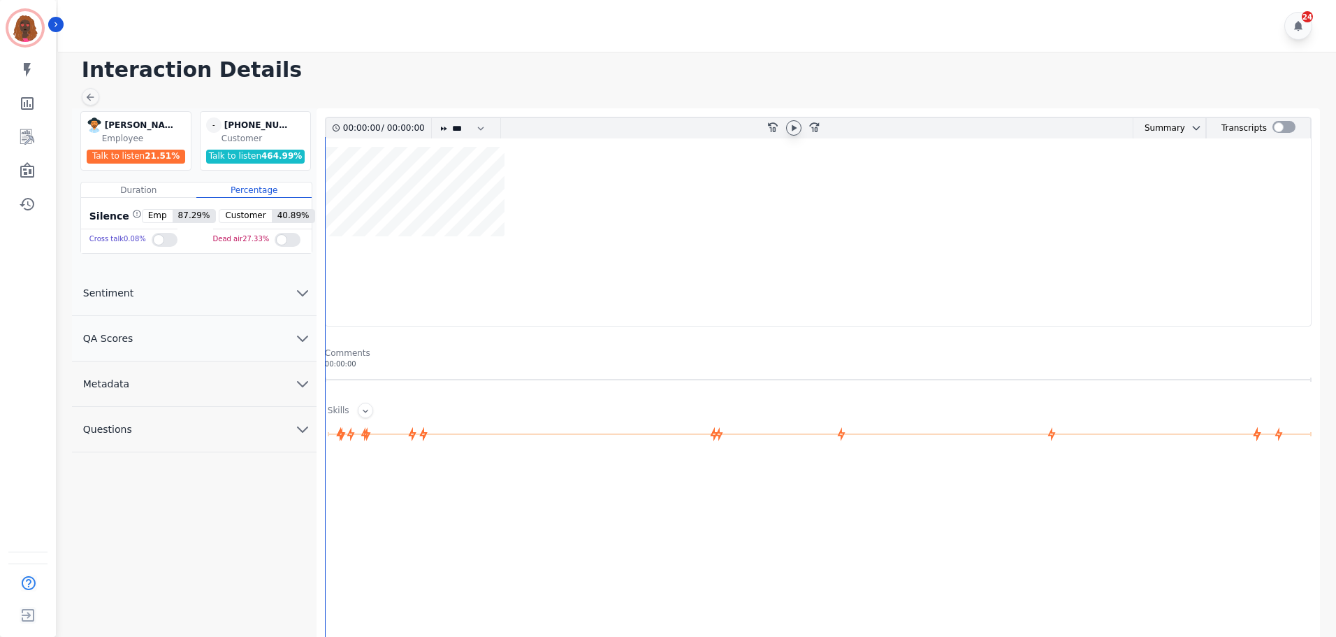
click at [798, 128] on icon at bounding box center [793, 127] width 11 height 11
click at [287, 342] on button "QA Scores" at bounding box center [194, 338] width 245 height 45
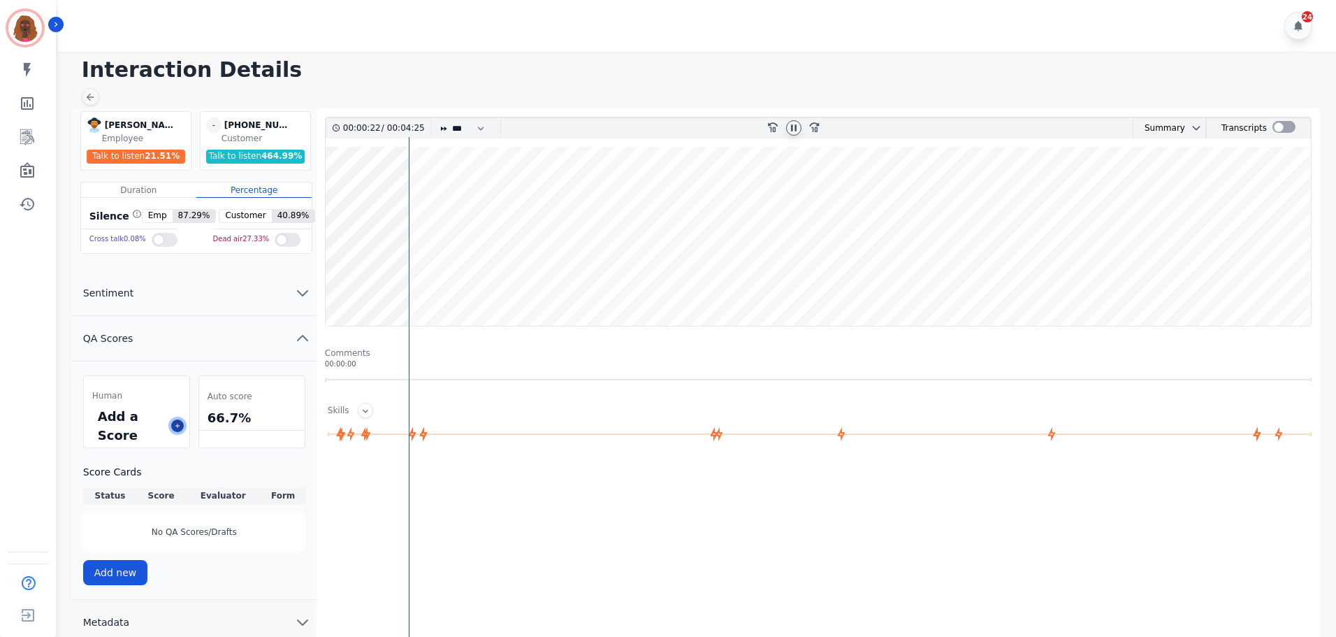
click at [180, 425] on icon at bounding box center [177, 425] width 7 height 7
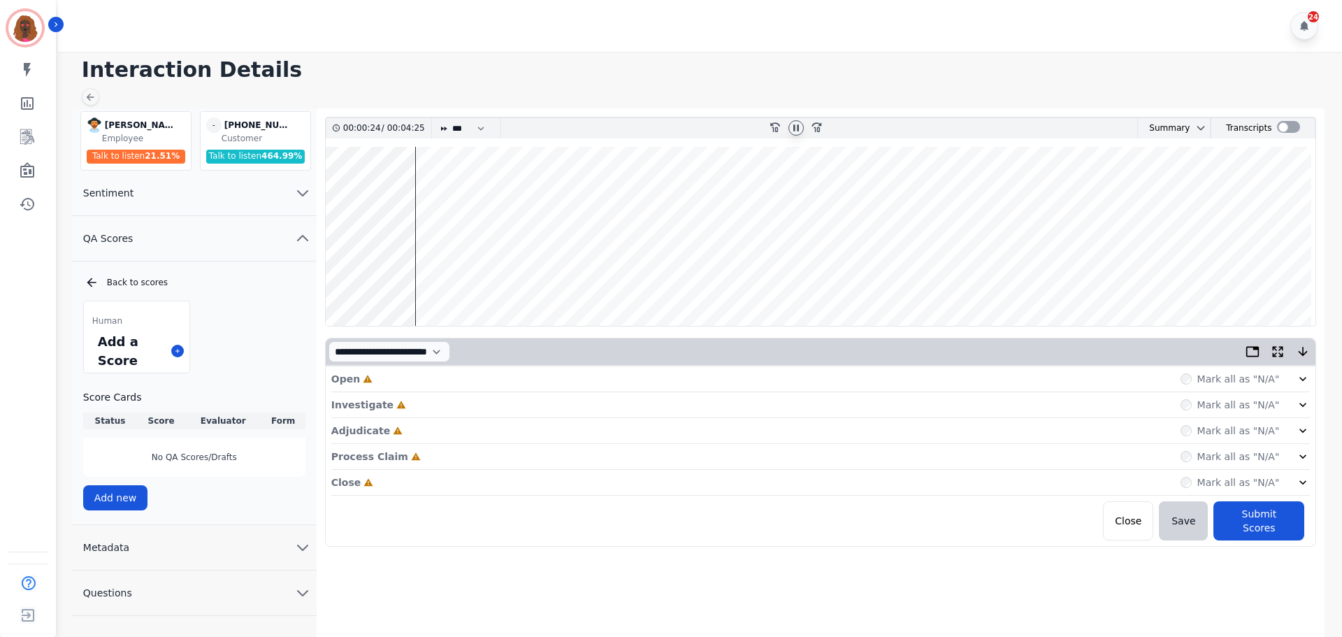
drag, startPoint x: 678, startPoint y: 380, endPoint x: 583, endPoint y: 355, distance: 98.3
click at [678, 379] on div "Open Incomplete Mark all as "N/A"" at bounding box center [820, 379] width 979 height 26
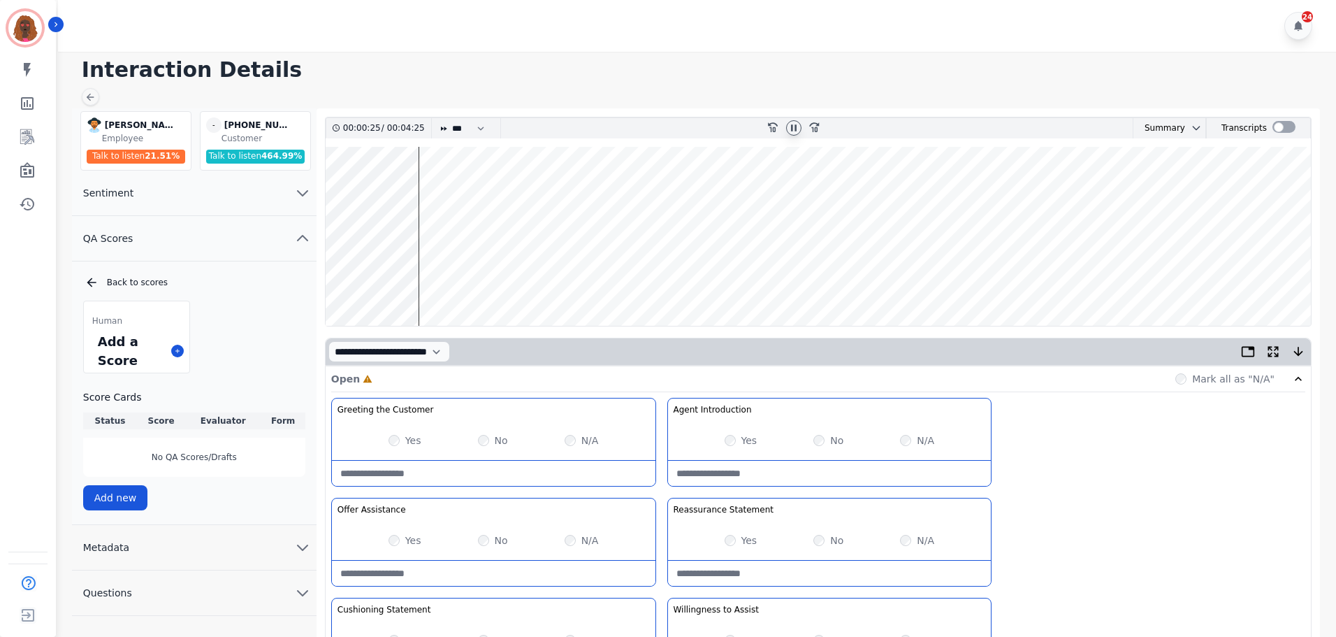
click at [330, 277] on wave at bounding box center [818, 236] width 985 height 179
click at [737, 442] on div "Yes" at bounding box center [741, 440] width 33 height 14
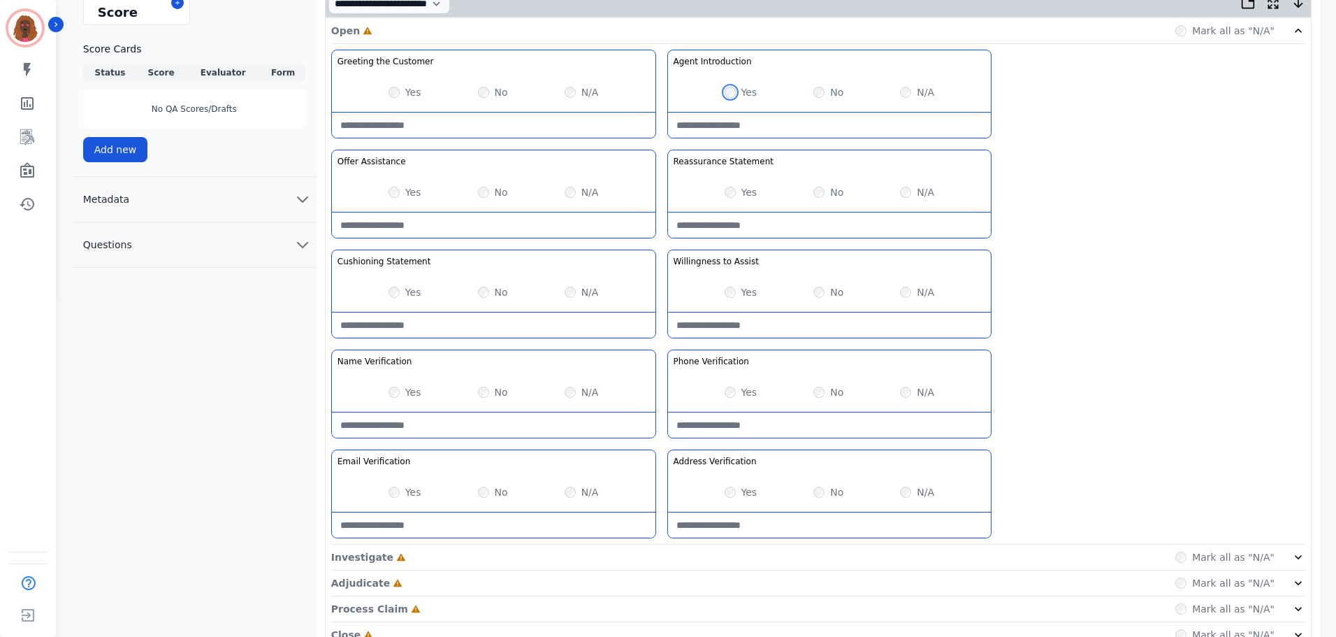
scroll to position [349, 0]
click at [652, 559] on div "Investigate Incomplete Mark all as "N/A"" at bounding box center [818, 557] width 974 height 26
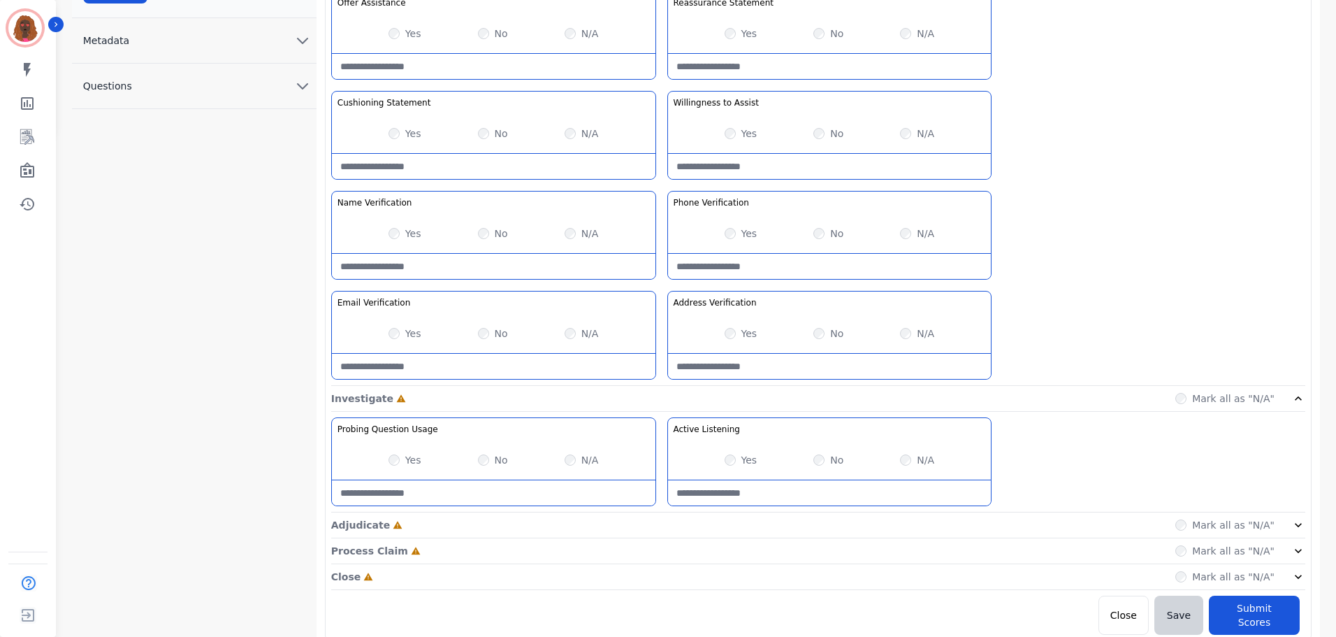
click at [664, 526] on div "Adjudicate Incomplete Mark all as "N/A"" at bounding box center [818, 525] width 974 height 26
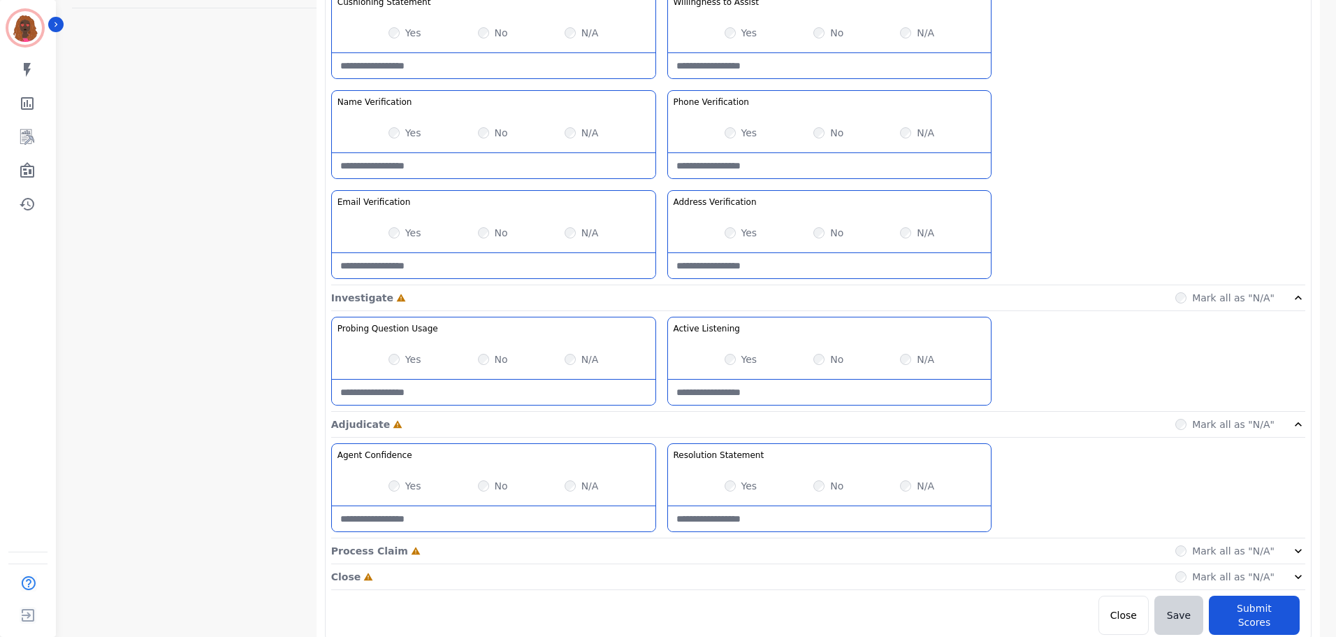
click at [656, 553] on div "Process Claim Incomplete Mark all as "N/A"" at bounding box center [818, 551] width 974 height 26
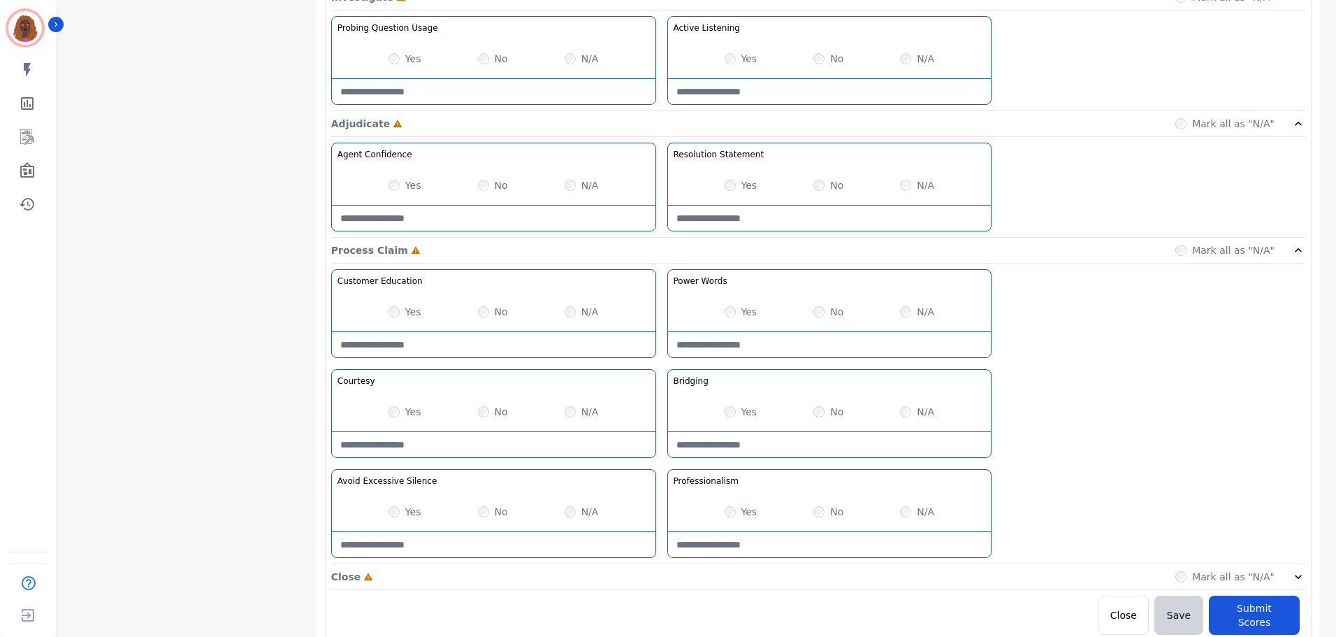
click at [656, 572] on div "Close Incomplete Mark all as "N/A"" at bounding box center [818, 577] width 974 height 26
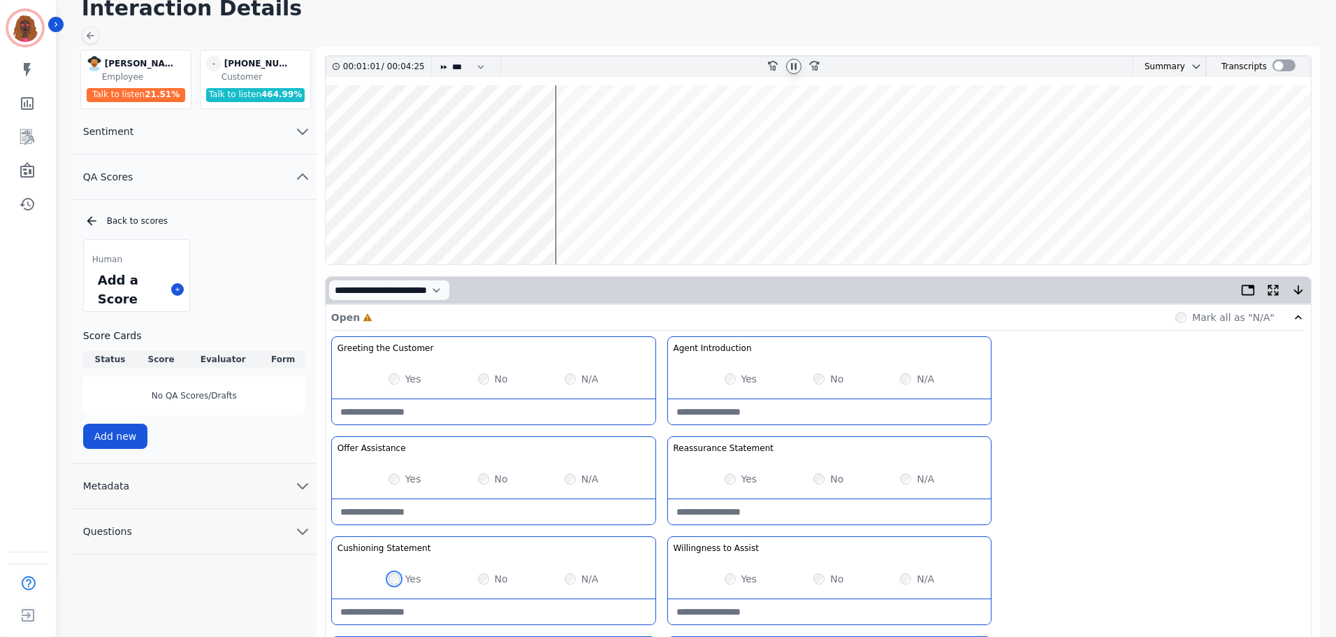
scroll to position [61, 0]
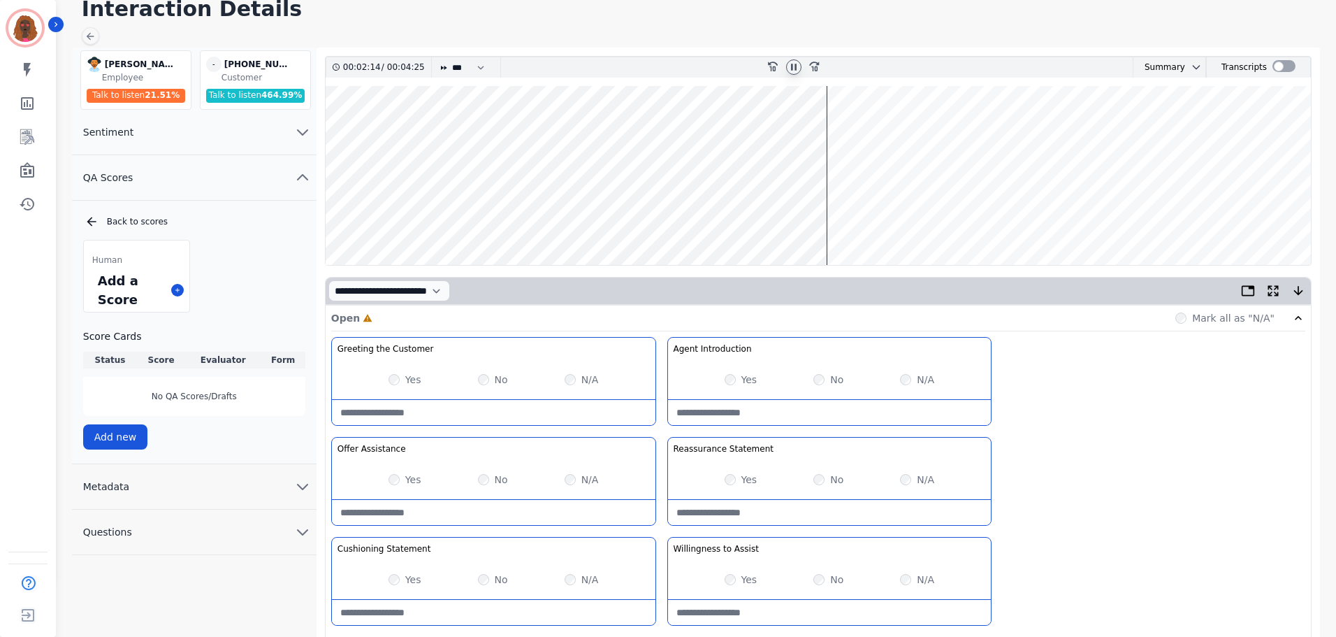
click at [642, 218] on wave at bounding box center [818, 175] width 985 height 179
click at [611, 218] on wave at bounding box center [818, 175] width 985 height 179
click at [563, 222] on wave at bounding box center [818, 175] width 985 height 179
click at [509, 219] on wave at bounding box center [818, 175] width 985 height 179
click at [451, 220] on wave at bounding box center [818, 175] width 985 height 179
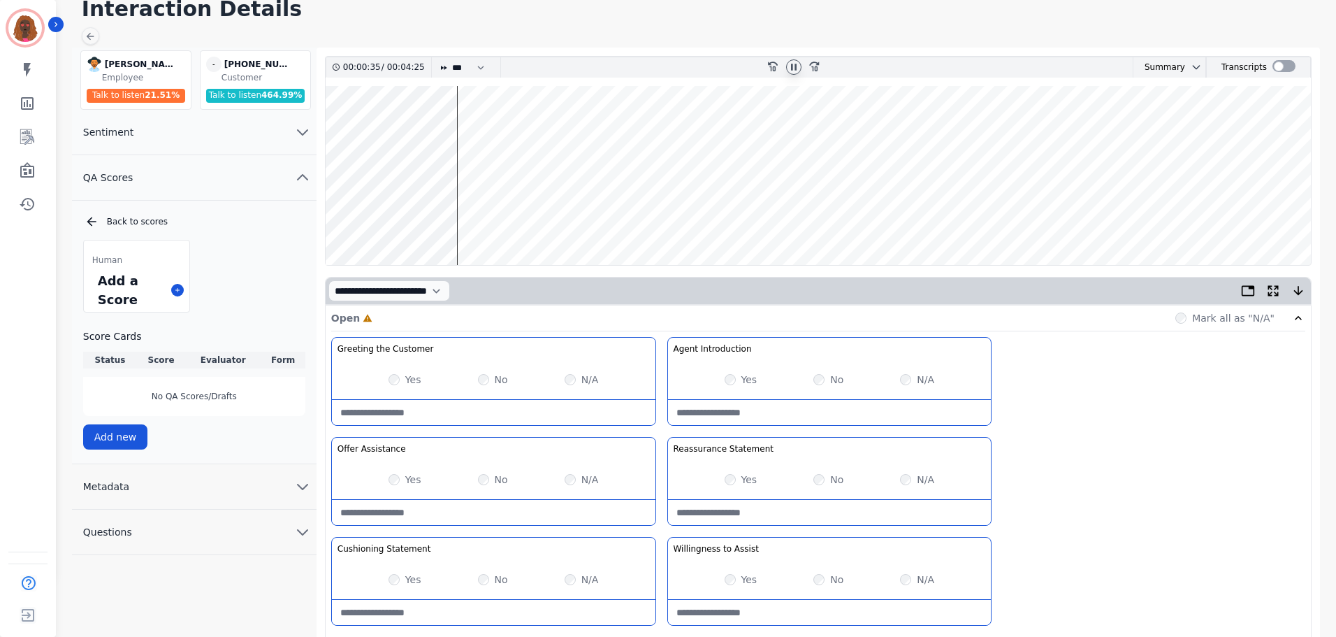
click at [470, 222] on wave at bounding box center [818, 175] width 985 height 179
click at [481, 221] on wave at bounding box center [818, 175] width 985 height 179
click at [472, 221] on wave at bounding box center [818, 175] width 985 height 179
click at [494, 220] on wave at bounding box center [818, 175] width 985 height 179
click at [363, 130] on wave at bounding box center [818, 175] width 985 height 179
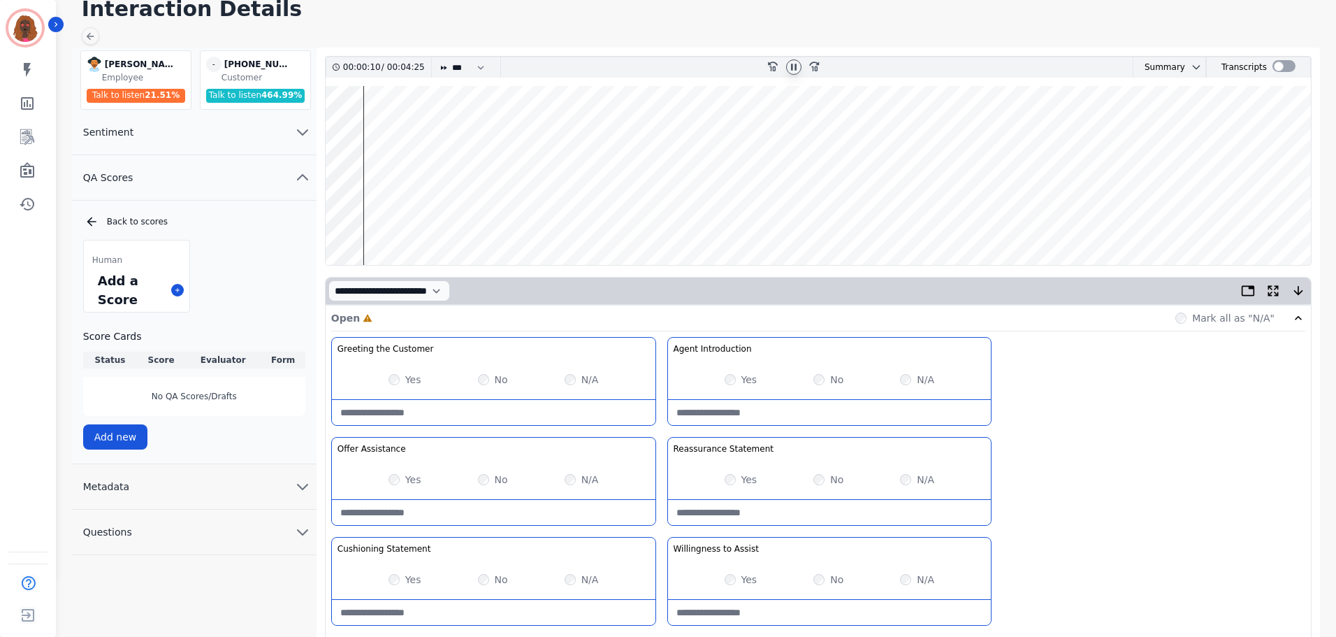
click at [377, 132] on wave at bounding box center [818, 175] width 985 height 179
click at [372, 129] on wave at bounding box center [818, 175] width 985 height 179
click at [558, 217] on wave at bounding box center [818, 175] width 985 height 179
click at [582, 226] on wave at bounding box center [818, 175] width 985 height 179
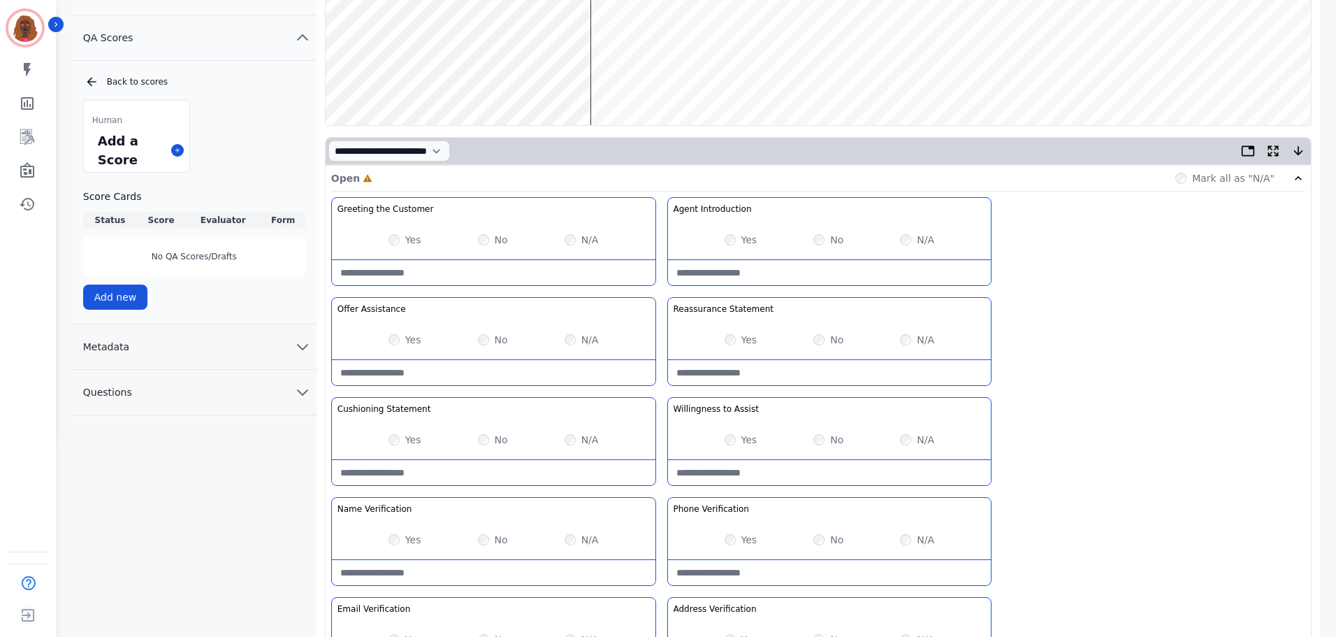
scroll to position [201, 0]
click at [402, 75] on wave at bounding box center [818, 34] width 985 height 179
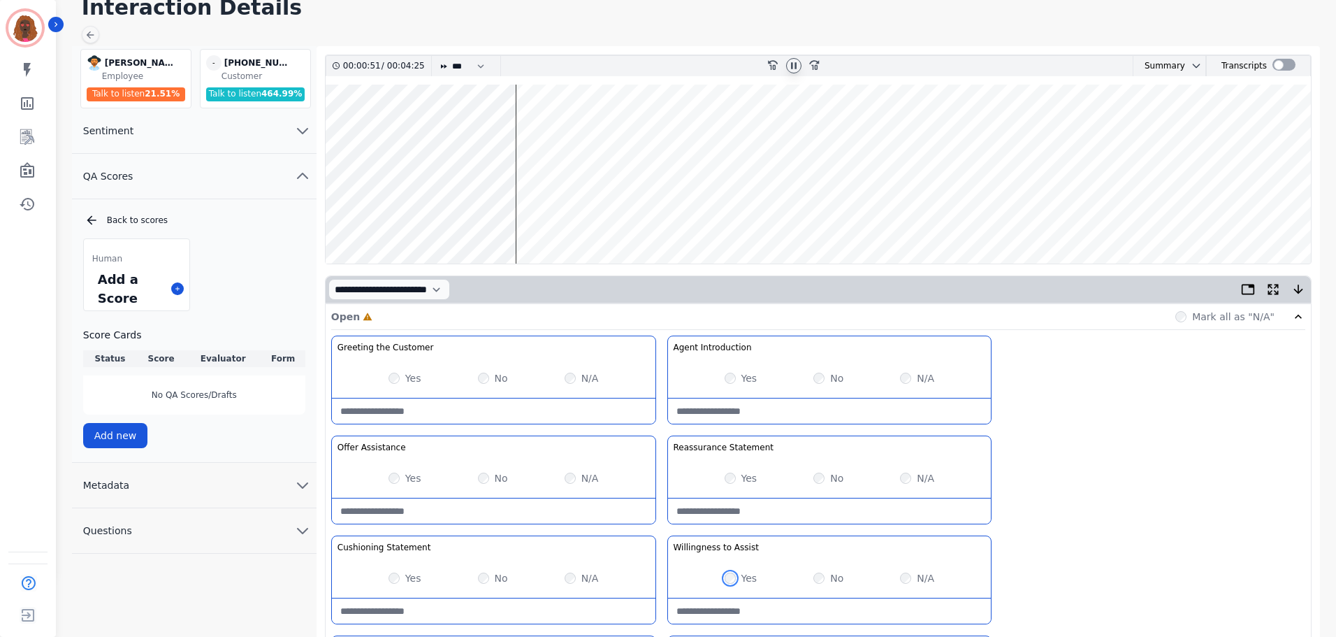
scroll to position [61, 0]
click at [529, 130] on wave at bounding box center [818, 174] width 985 height 179
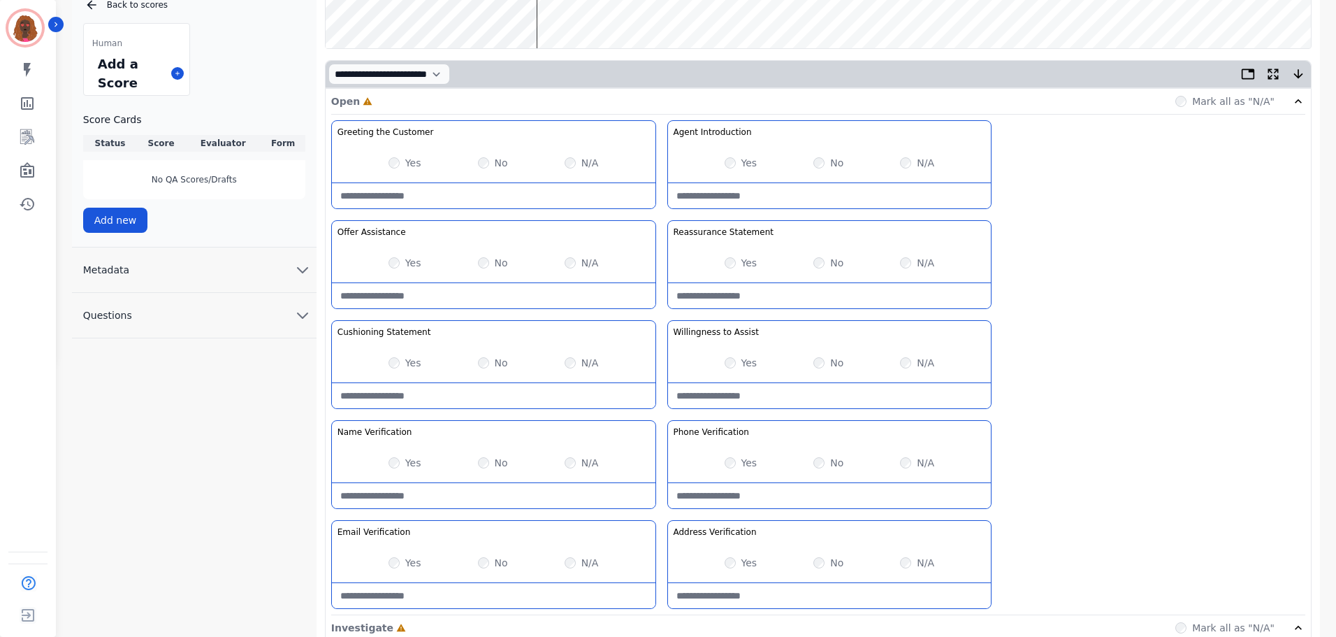
scroll to position [0, 0]
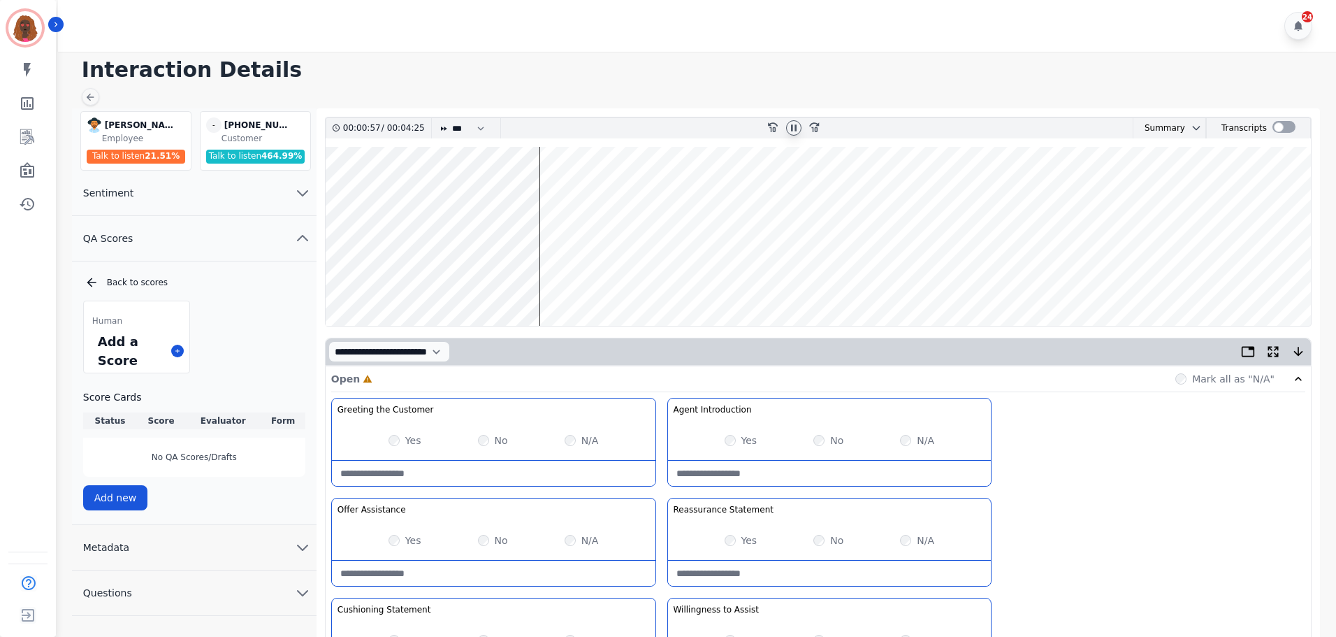
click at [569, 278] on wave at bounding box center [818, 236] width 985 height 179
click at [581, 282] on wave at bounding box center [818, 236] width 985 height 179
click at [588, 189] on wave at bounding box center [818, 236] width 985 height 179
click at [601, 190] on wave at bounding box center [818, 236] width 985 height 179
click at [612, 281] on wave at bounding box center [818, 236] width 985 height 179
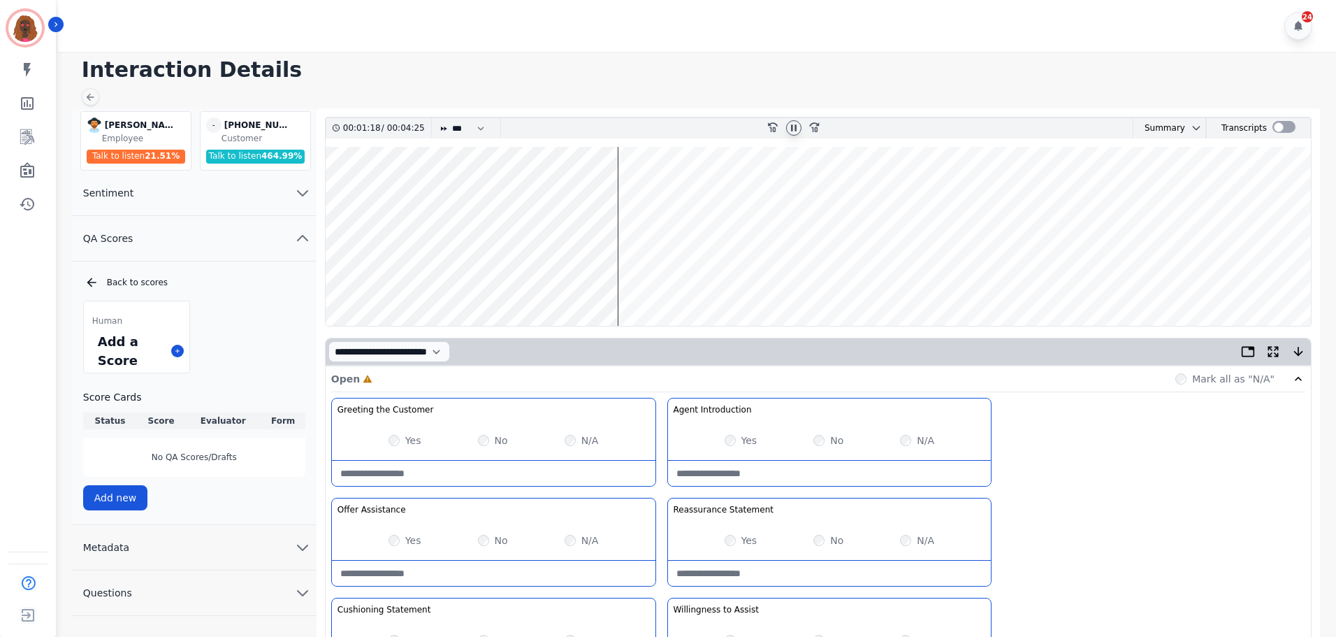
click at [618, 277] on wave at bounding box center [818, 236] width 985 height 179
click at [631, 190] on wave at bounding box center [818, 236] width 985 height 179
click at [654, 280] on wave at bounding box center [818, 236] width 985 height 179
click at [672, 280] on wave at bounding box center [818, 236] width 985 height 179
click at [707, 280] on wave at bounding box center [818, 236] width 985 height 179
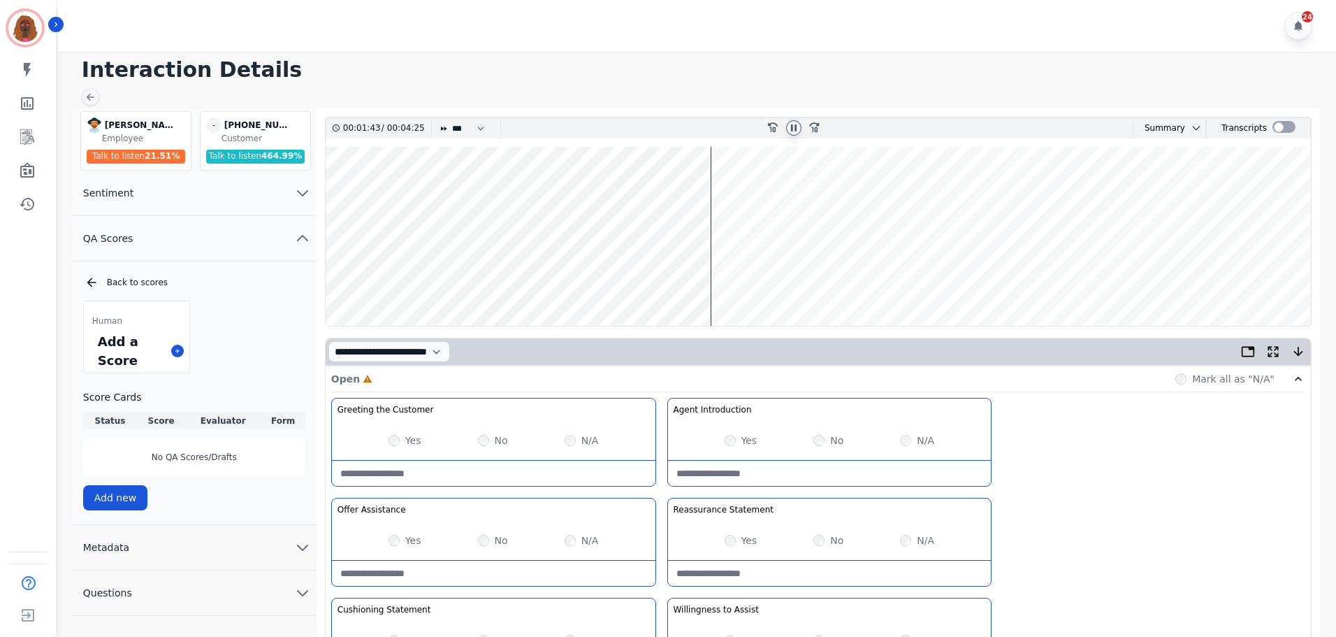
click at [692, 187] on wave at bounding box center [818, 236] width 985 height 179
click at [704, 280] on wave at bounding box center [818, 236] width 985 height 179
click at [757, 278] on wave at bounding box center [818, 236] width 985 height 179
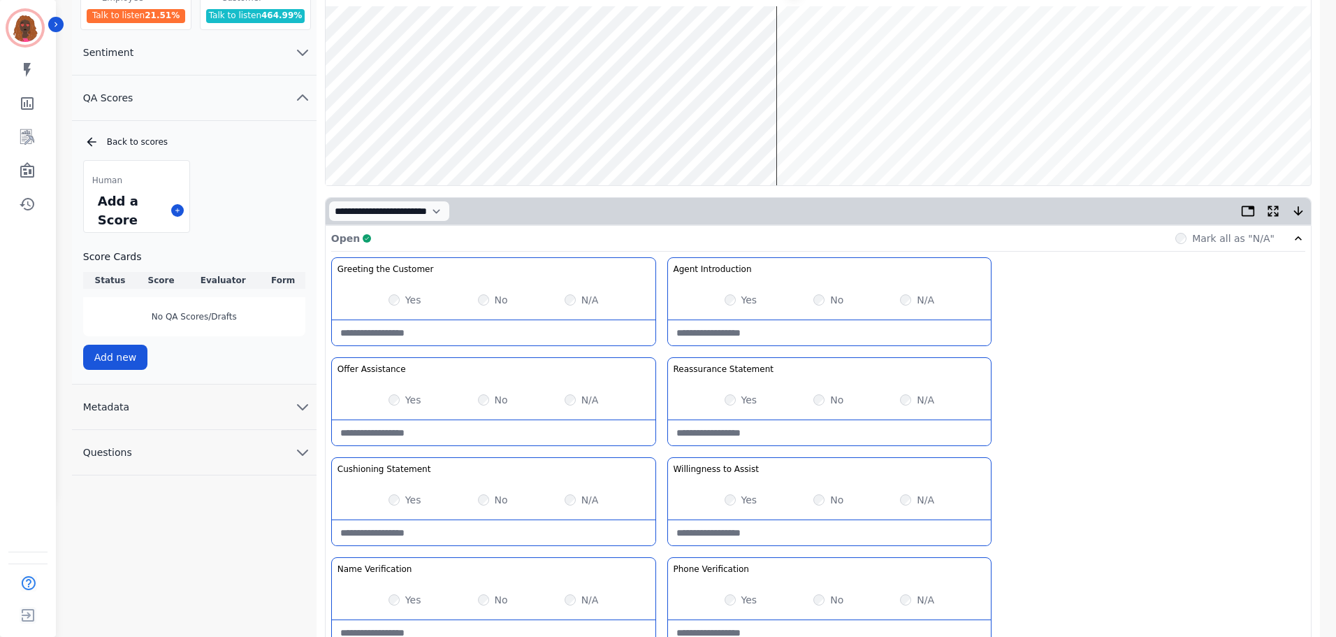
scroll to position [140, 0]
click at [806, 137] on wave at bounding box center [818, 96] width 985 height 179
click at [828, 141] on wave at bounding box center [818, 96] width 985 height 179
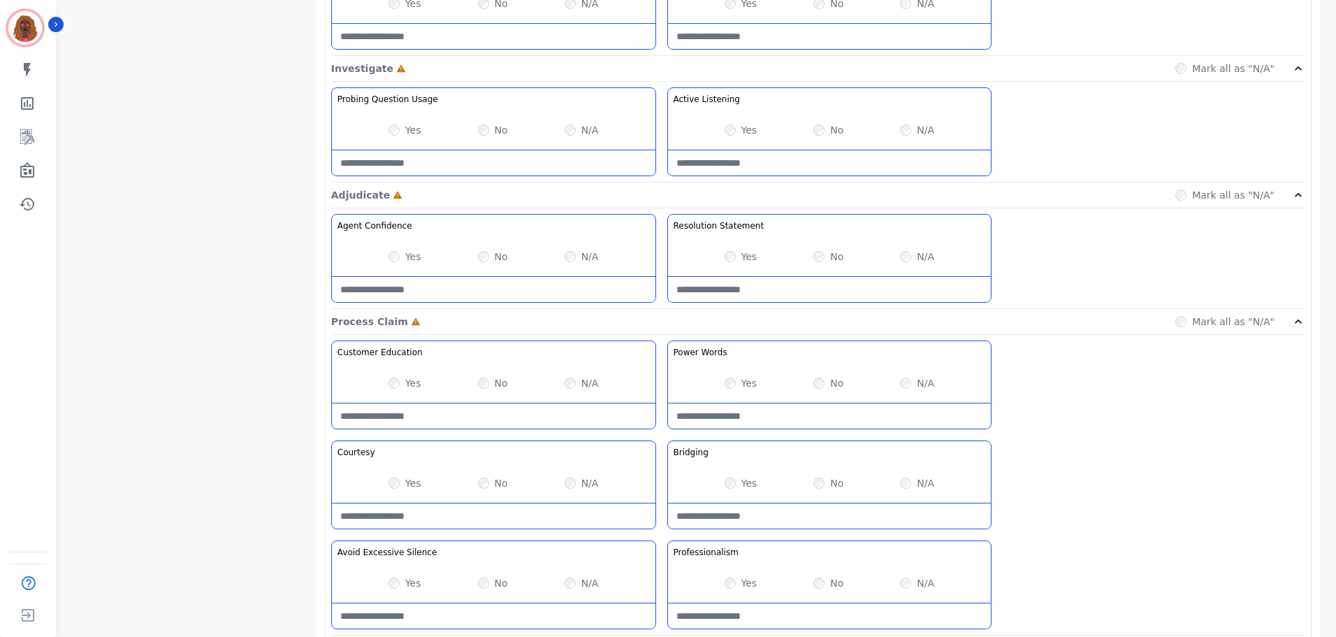
scroll to position [838, 0]
click at [811, 480] on div "Yes No N/A" at bounding box center [830, 481] width 324 height 39
click at [816, 491] on div "Yes No N/A" at bounding box center [830, 481] width 324 height 39
click at [799, 515] on Claim-Bridging-note at bounding box center [830, 514] width 324 height 25
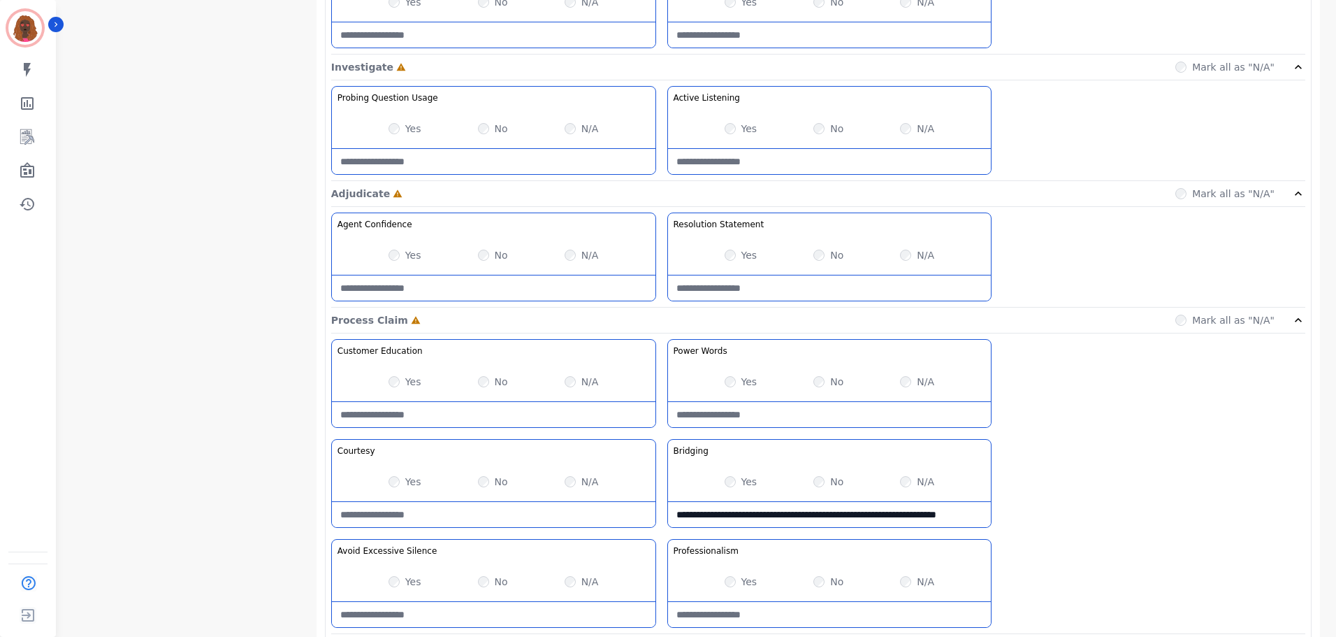
type Claim-Bridging-note "**********"
click at [822, 159] on Listening-note at bounding box center [830, 161] width 324 height 25
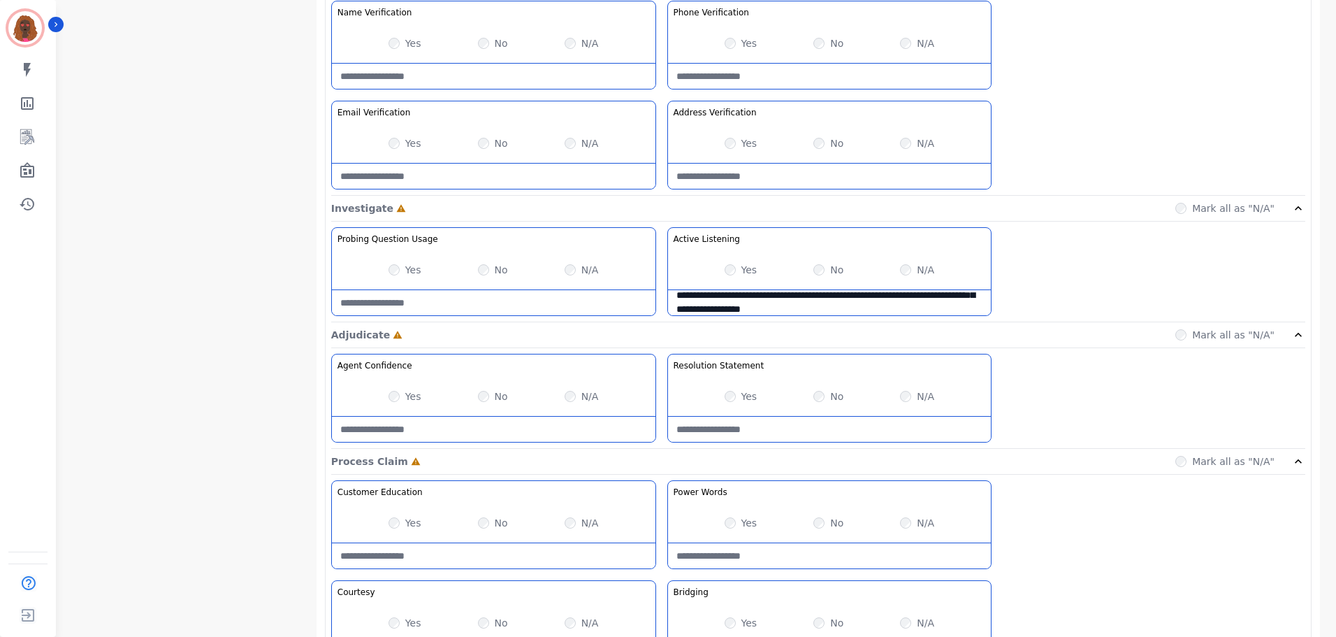
scroll to position [698, 0]
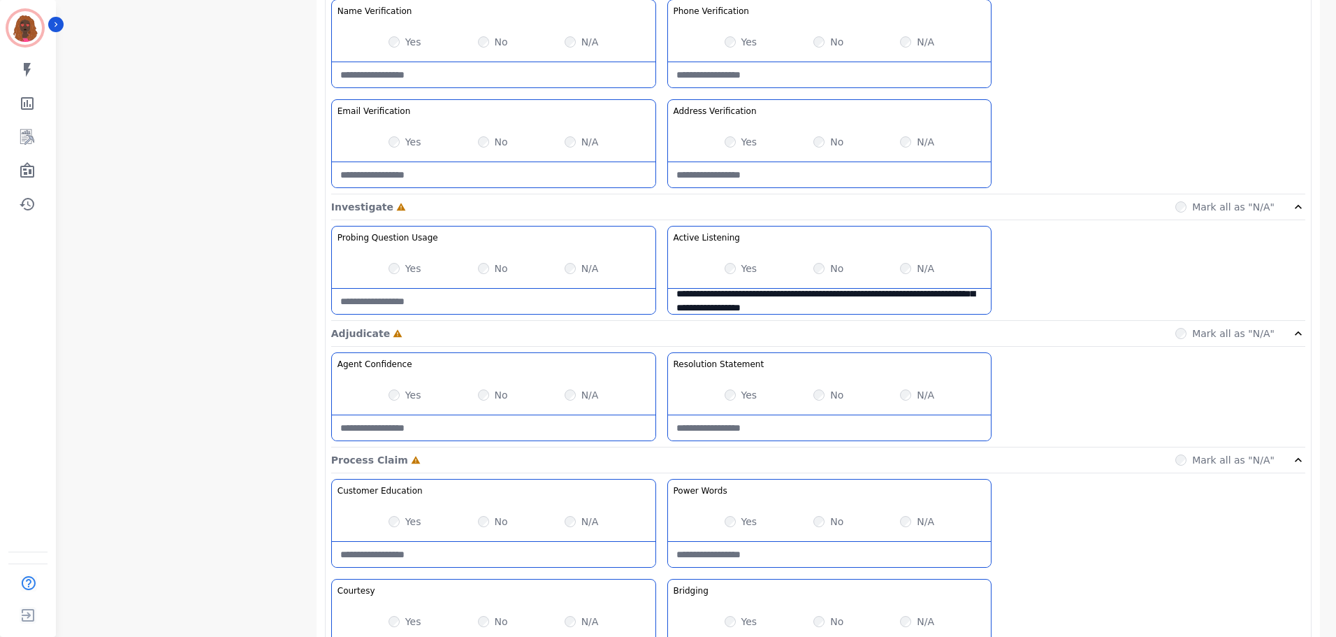
type Listening-note "**********"
click at [466, 305] on Usage-note at bounding box center [494, 301] width 324 height 25
type Usage-note "**********"
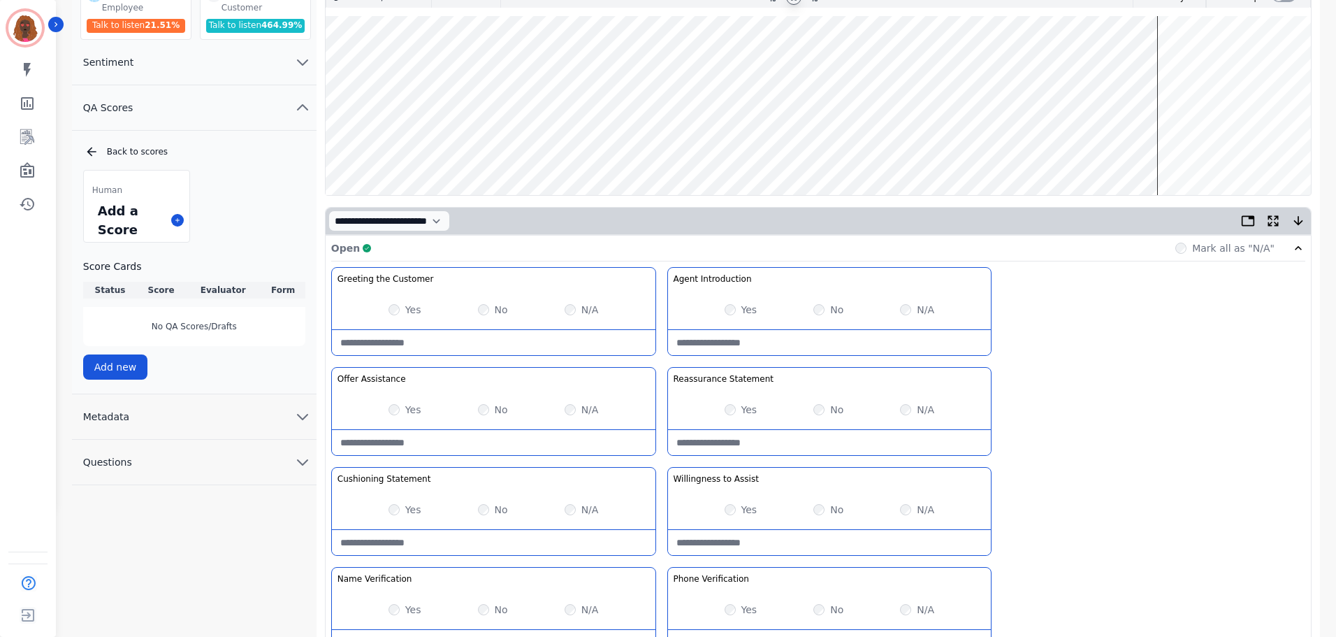
scroll to position [0, 0]
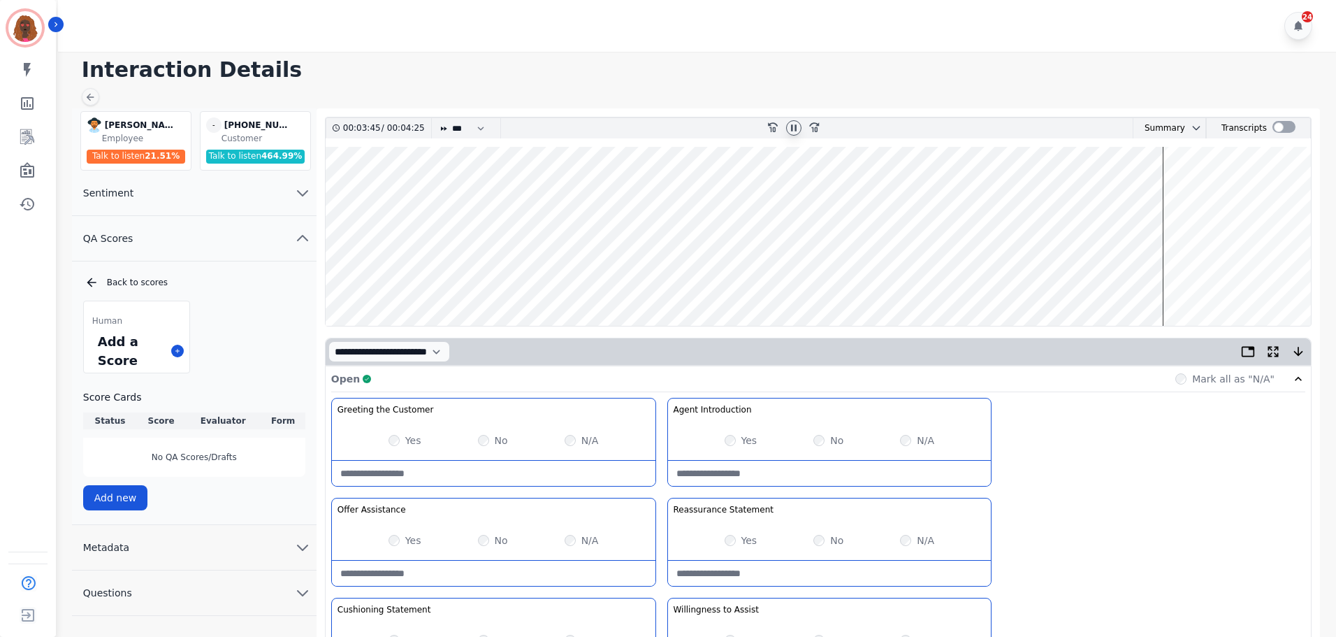
click at [1166, 191] on wave at bounding box center [818, 236] width 985 height 179
click at [1177, 192] on wave at bounding box center [818, 236] width 985 height 179
click at [1183, 280] on wave at bounding box center [818, 236] width 985 height 179
click at [1254, 277] on wave at bounding box center [818, 236] width 985 height 179
click at [791, 125] on icon at bounding box center [793, 127] width 11 height 11
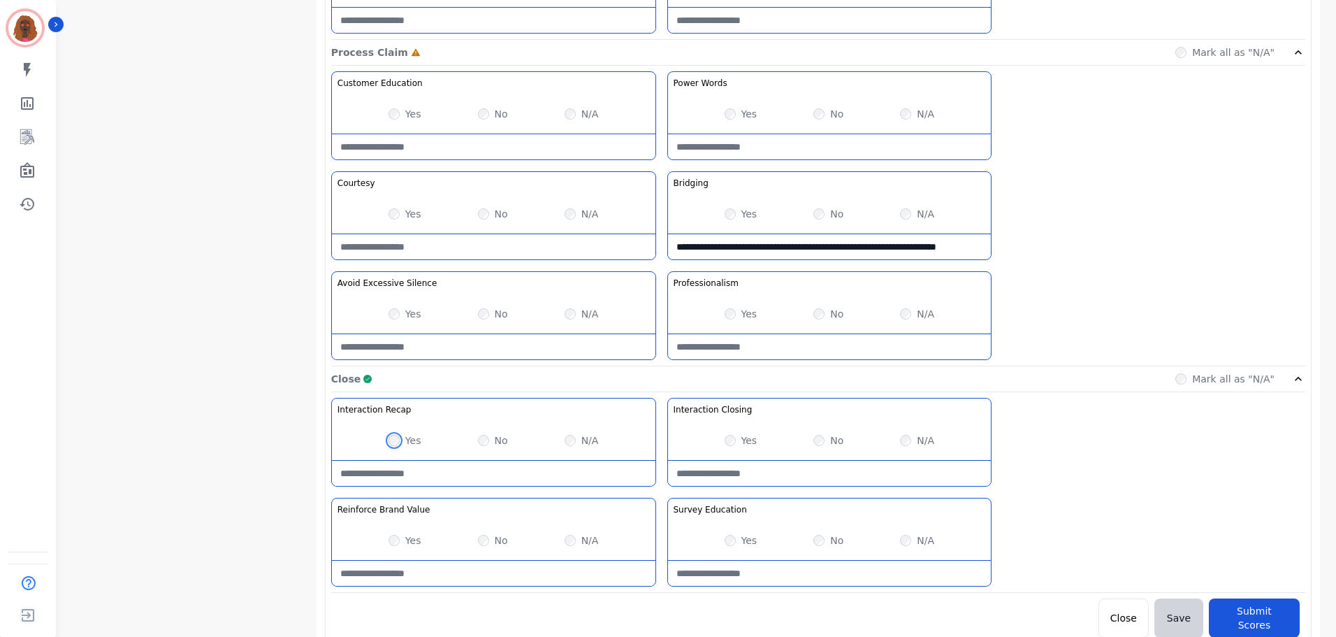
scroll to position [1108, 0]
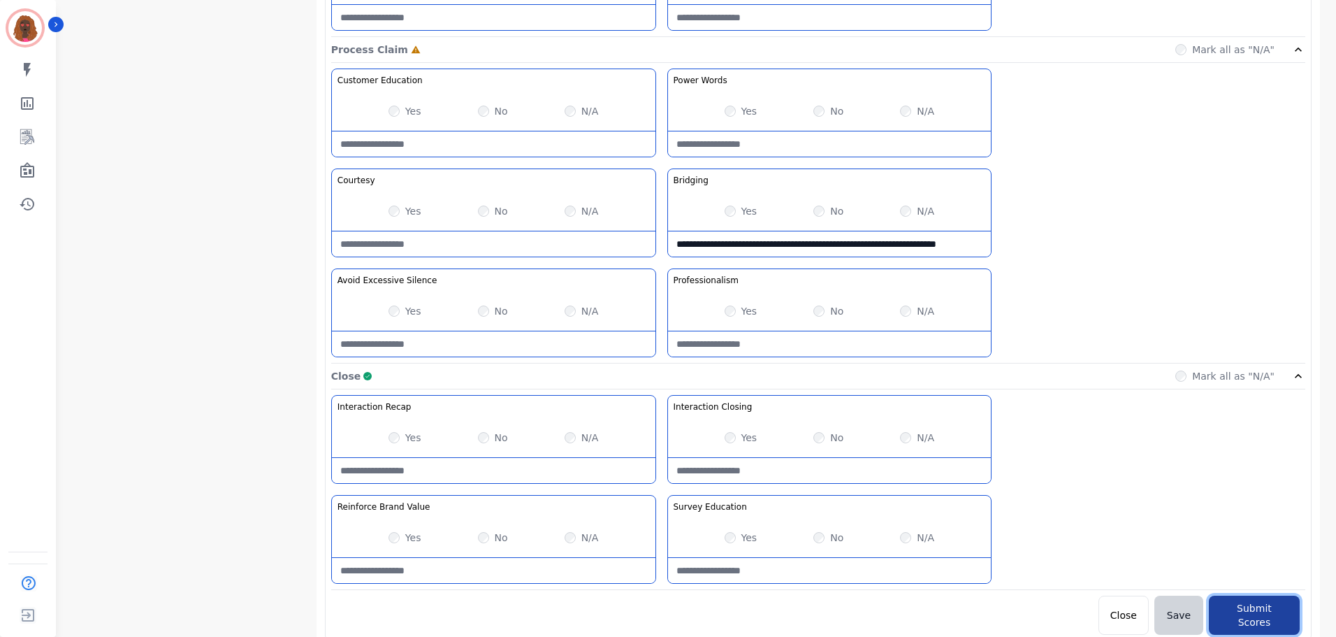
click at [1278, 616] on button "Submit Scores" at bounding box center [1254, 614] width 91 height 39
click at [1256, 603] on button "Submit Scores" at bounding box center [1254, 614] width 91 height 39
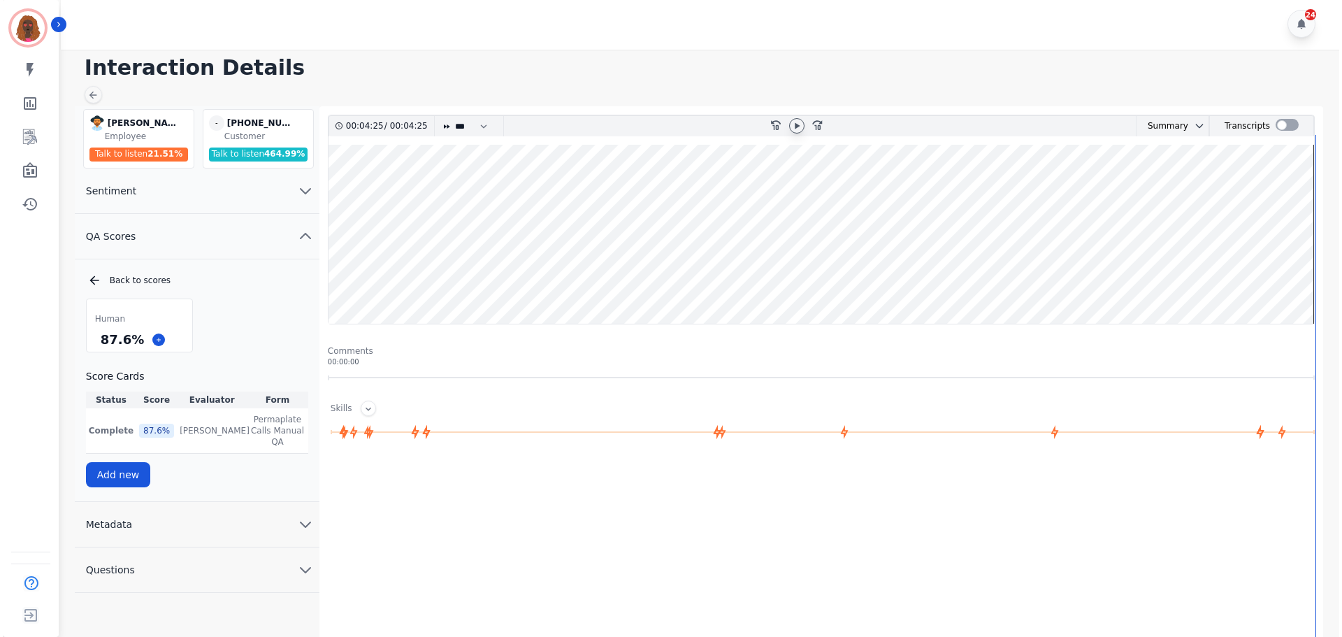
scroll to position [0, 0]
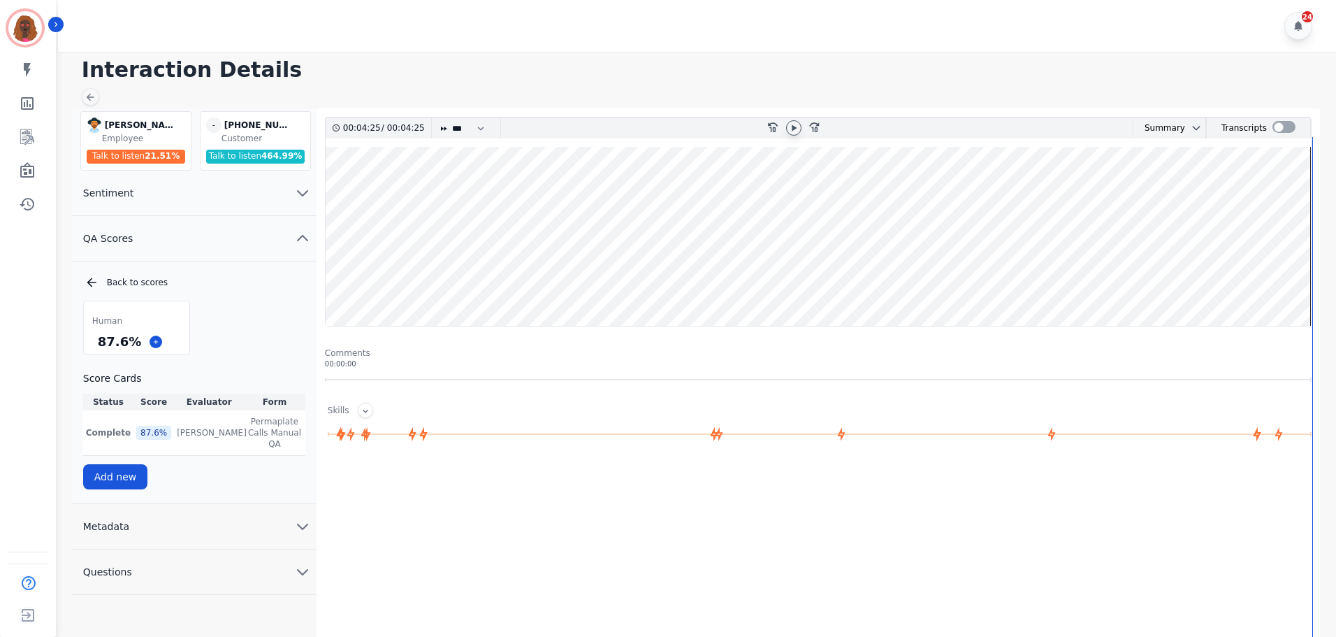
click at [94, 92] on icon at bounding box center [90, 97] width 11 height 11
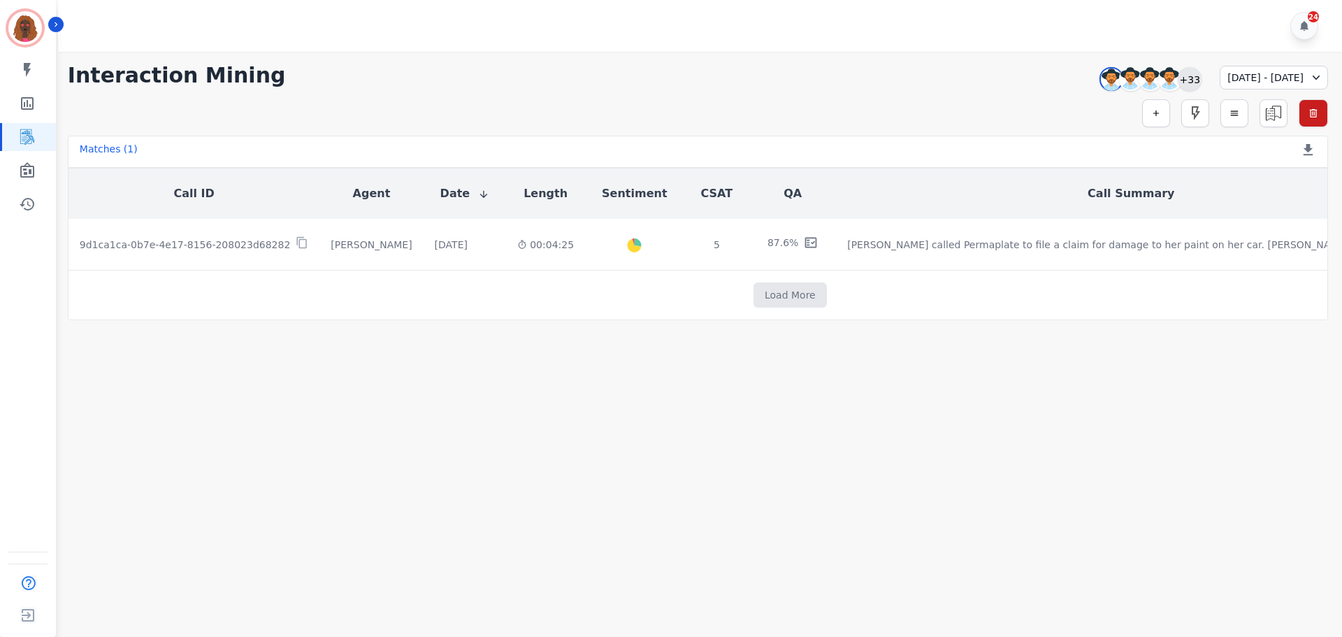
click at [1178, 75] on div "+33" at bounding box center [1190, 79] width 24 height 24
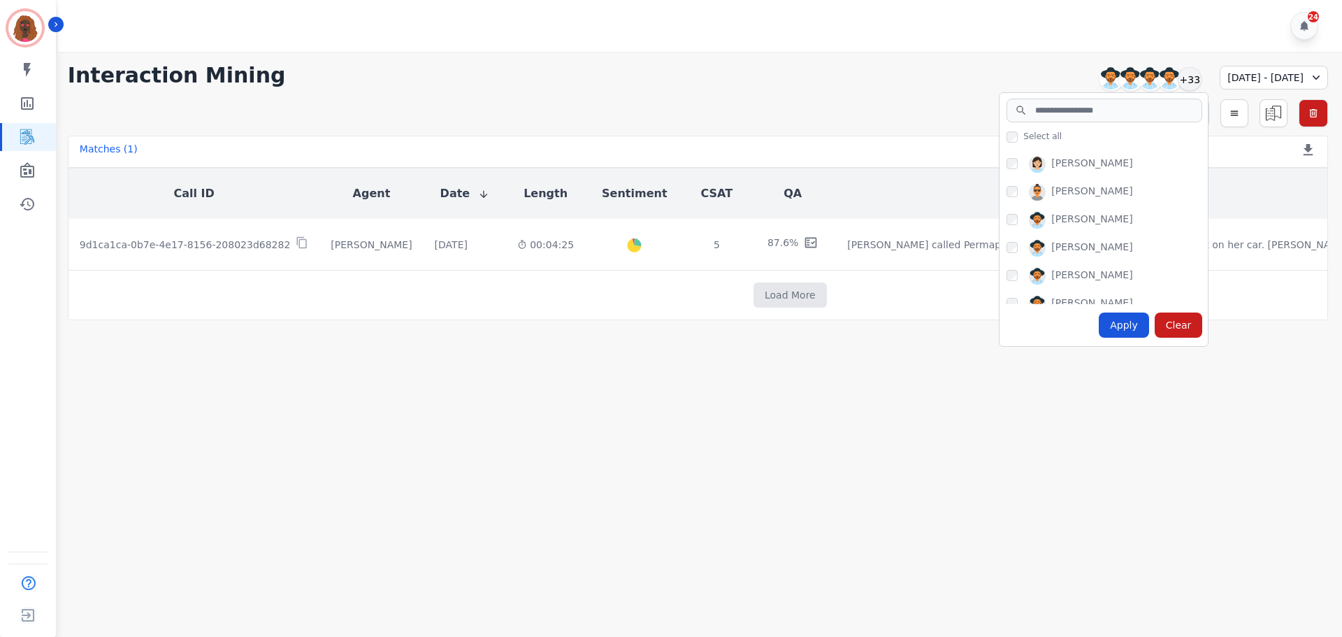
scroll to position [418, 0]
click at [1066, 317] on div "Apply Clear" at bounding box center [1103, 325] width 208 height 42
click at [1099, 324] on div "Apply" at bounding box center [1124, 324] width 50 height 25
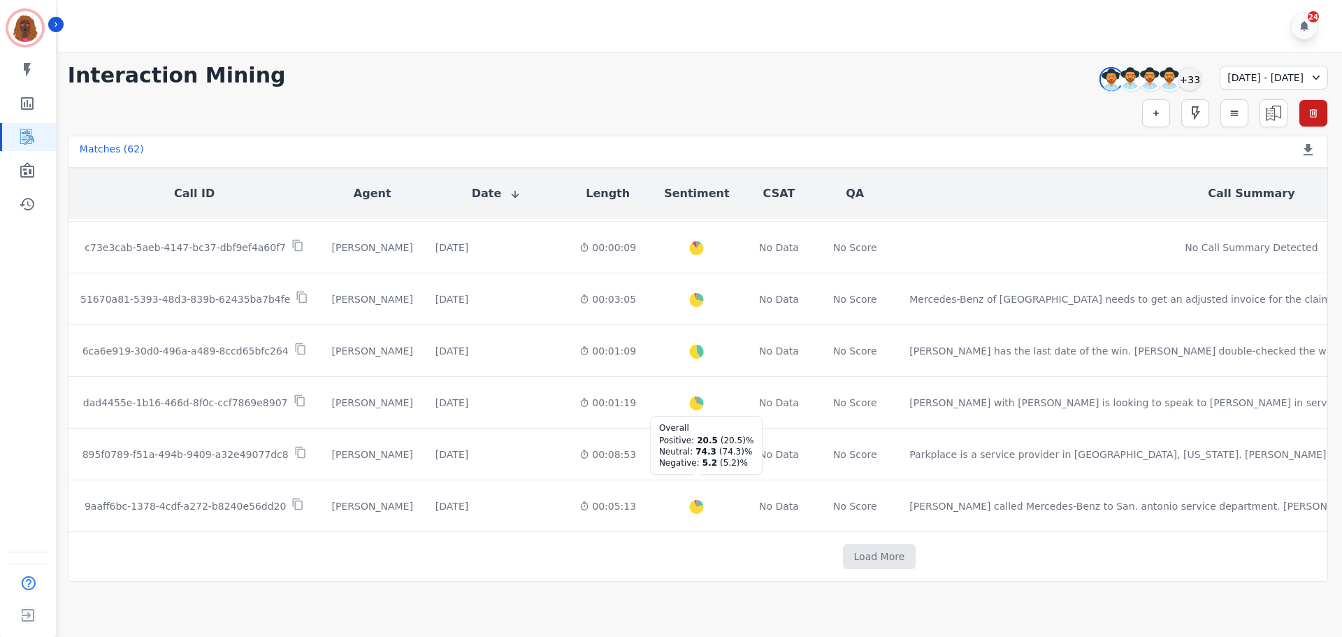
scroll to position [727, 0]
click at [843, 562] on button "Load More" at bounding box center [879, 556] width 73 height 25
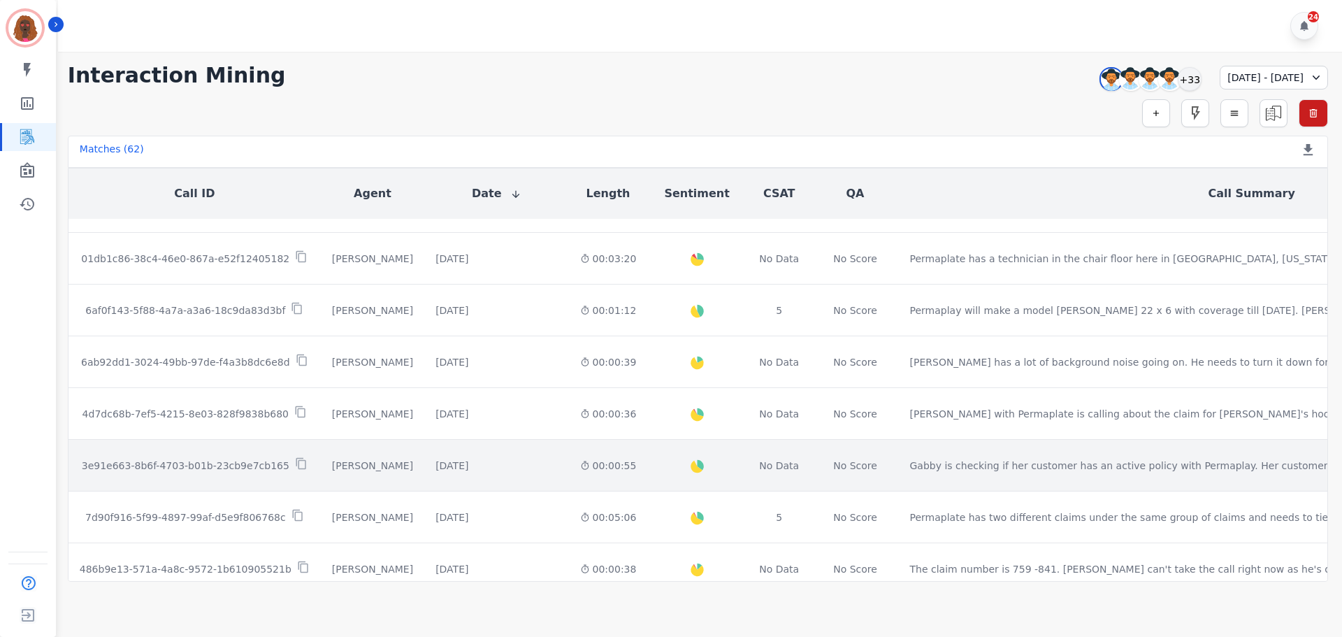
scroll to position [1758, 0]
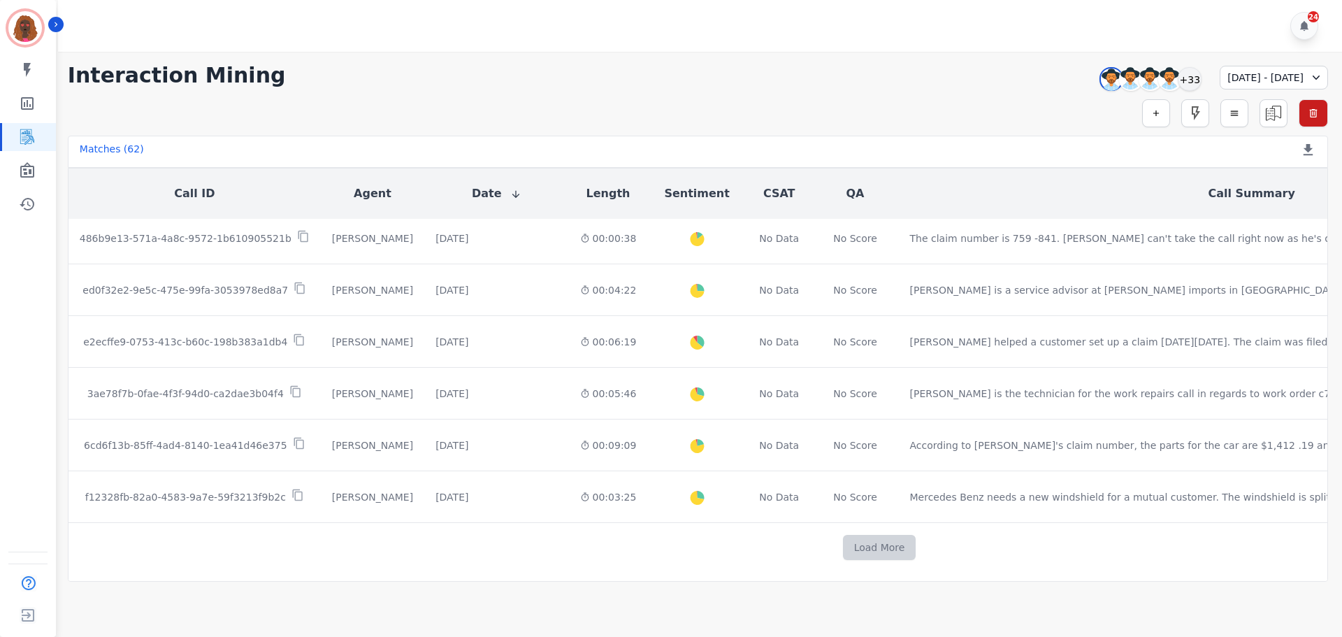
click at [843, 544] on button "Load More" at bounding box center [879, 547] width 73 height 25
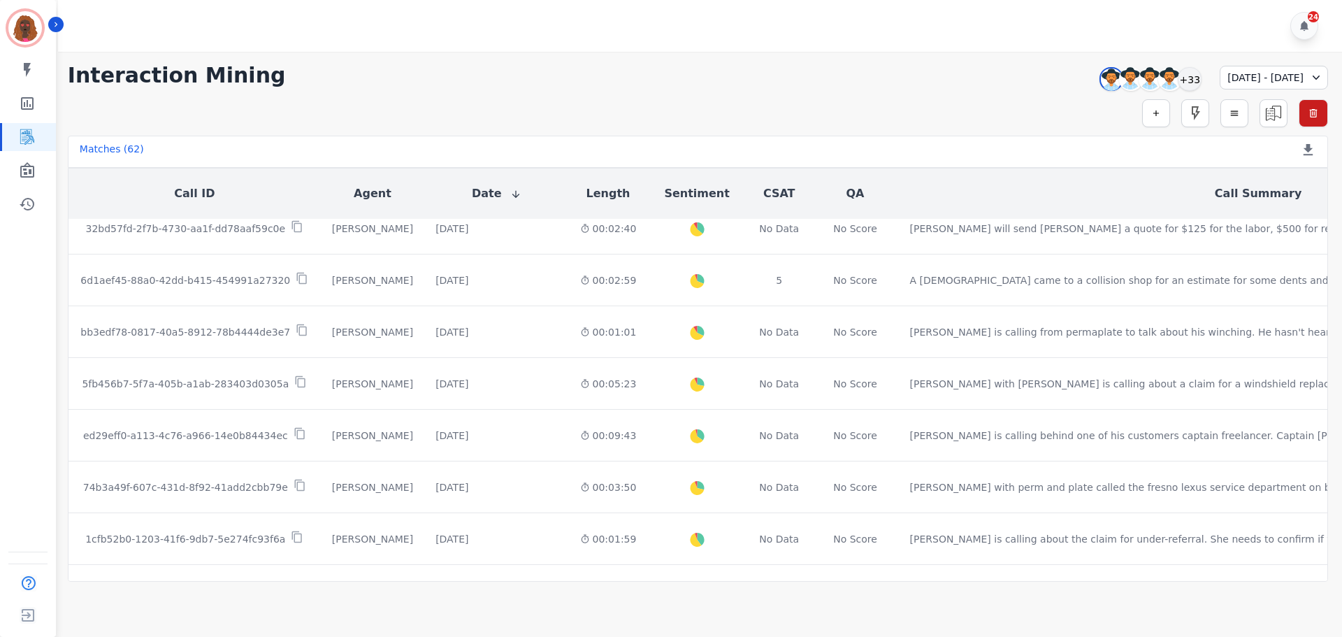
scroll to position [2177, 0]
click at [437, 491] on div "[DATE]" at bounding box center [451, 486] width 33 height 14
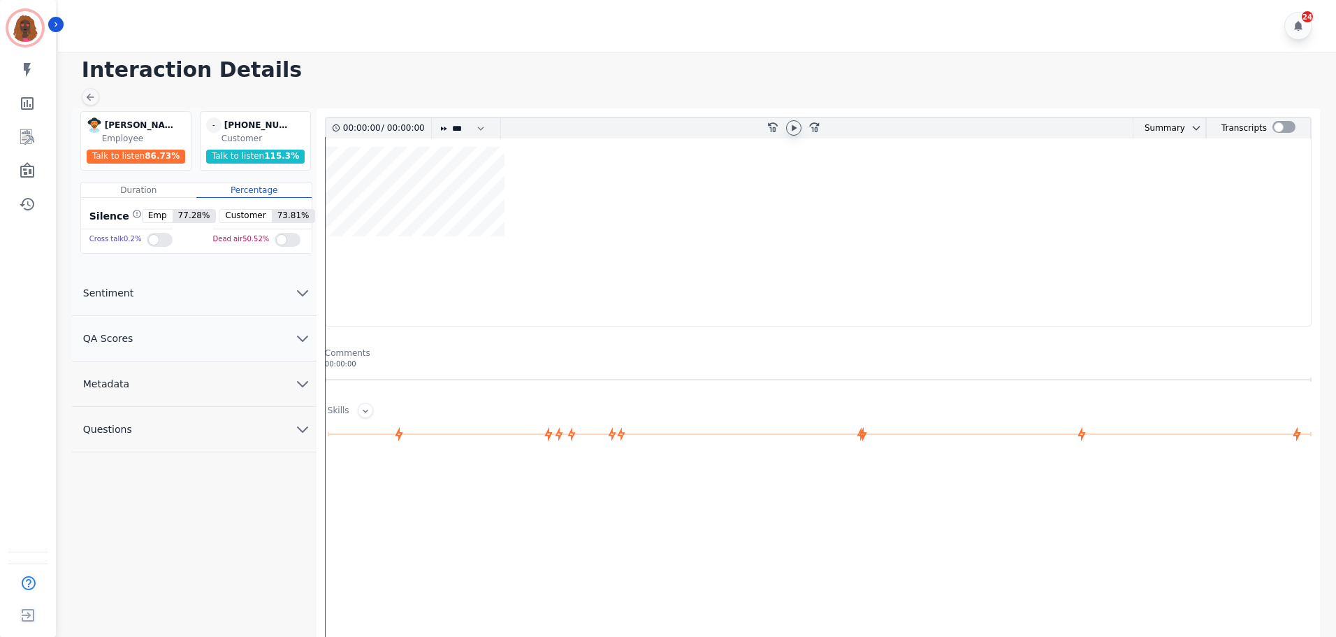
click at [797, 131] on icon at bounding box center [793, 127] width 11 height 11
click at [298, 329] on button "QA Scores" at bounding box center [194, 338] width 245 height 45
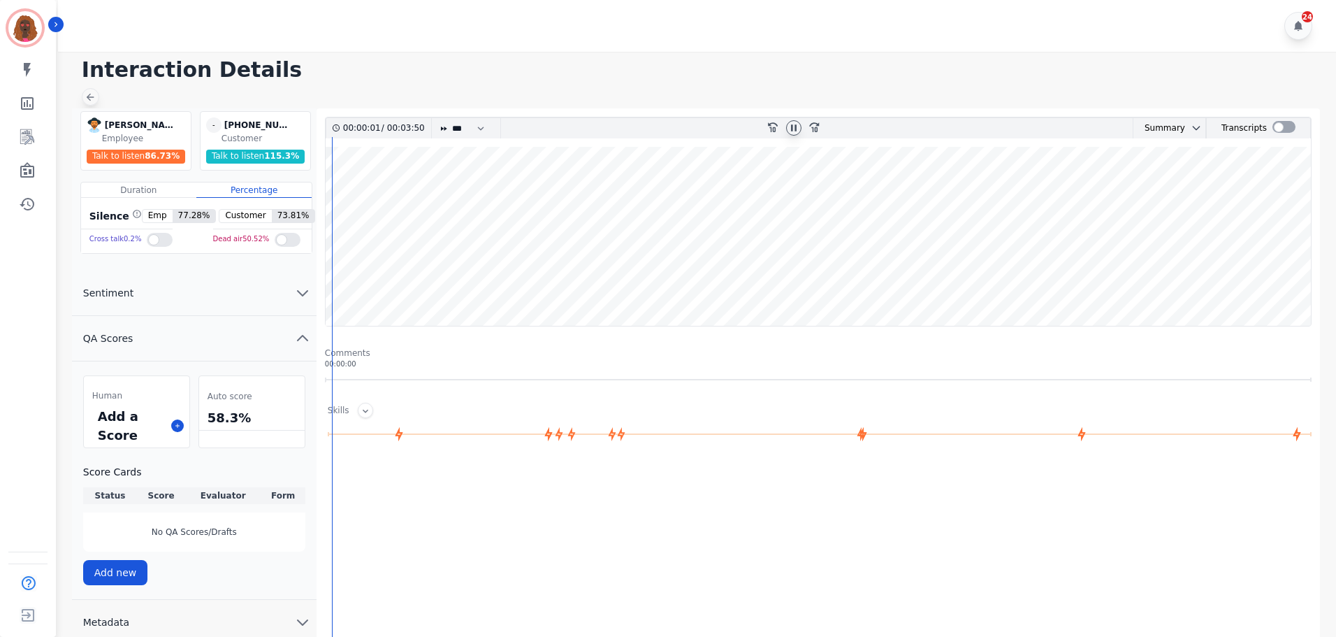
click at [89, 98] on icon at bounding box center [90, 97] width 11 height 11
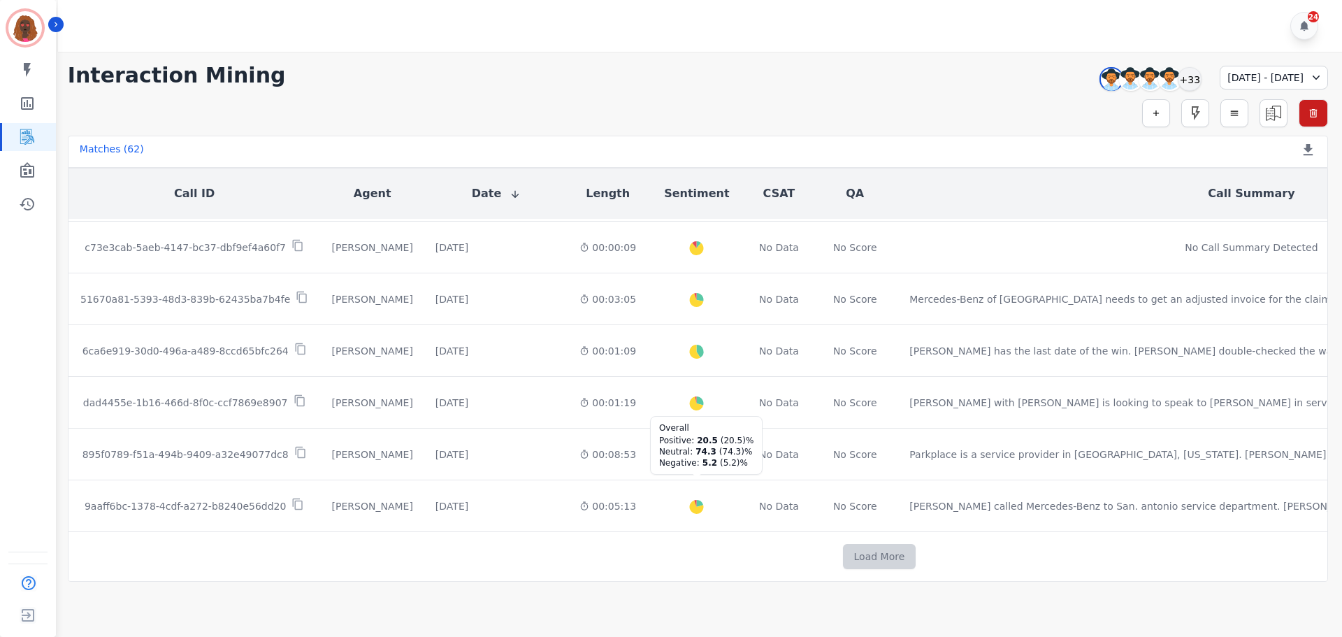
scroll to position [727, 0]
click at [843, 554] on button "Load More" at bounding box center [879, 556] width 73 height 25
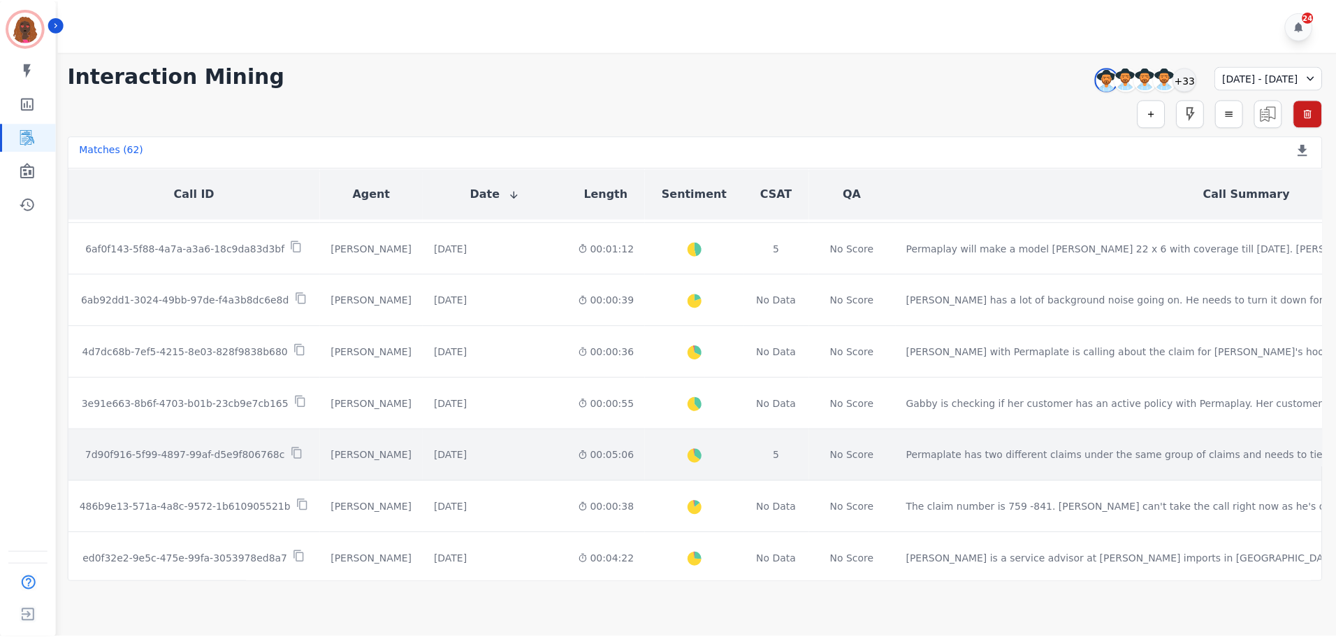
scroll to position [1484, 0]
click at [439, 449] on div "[DATE]" at bounding box center [451, 456] width 33 height 14
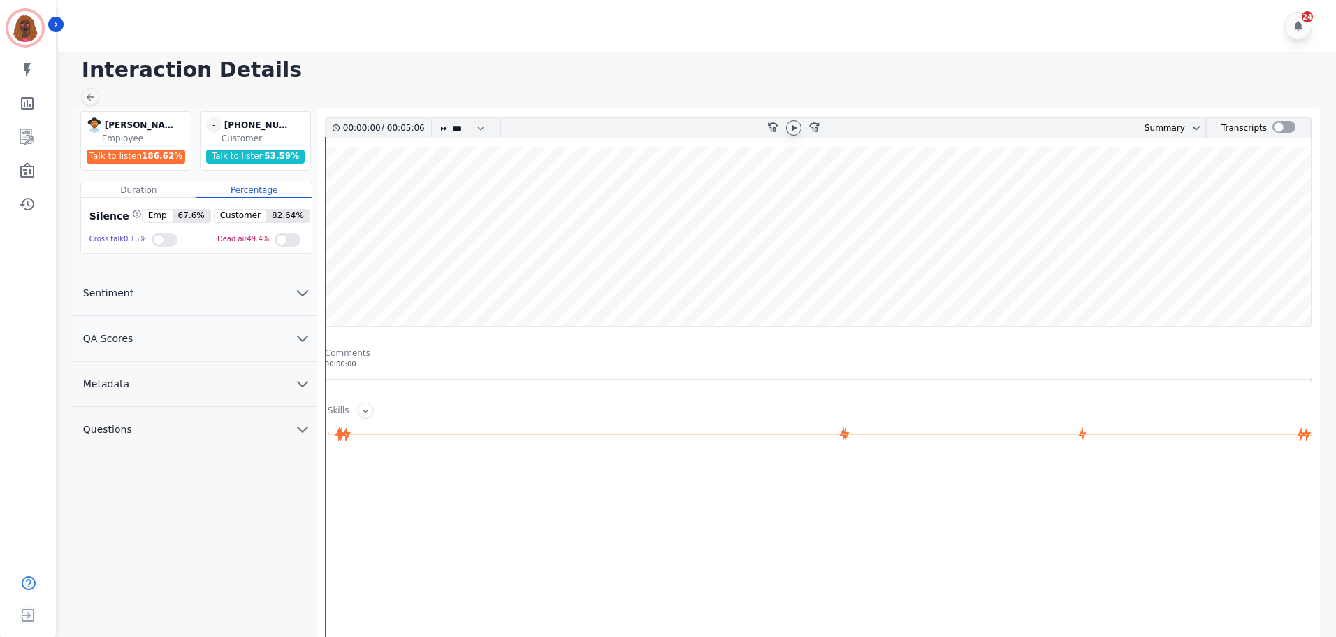
click at [790, 128] on icon at bounding box center [793, 127] width 11 height 11
click at [311, 338] on button "QA Scores" at bounding box center [194, 338] width 245 height 45
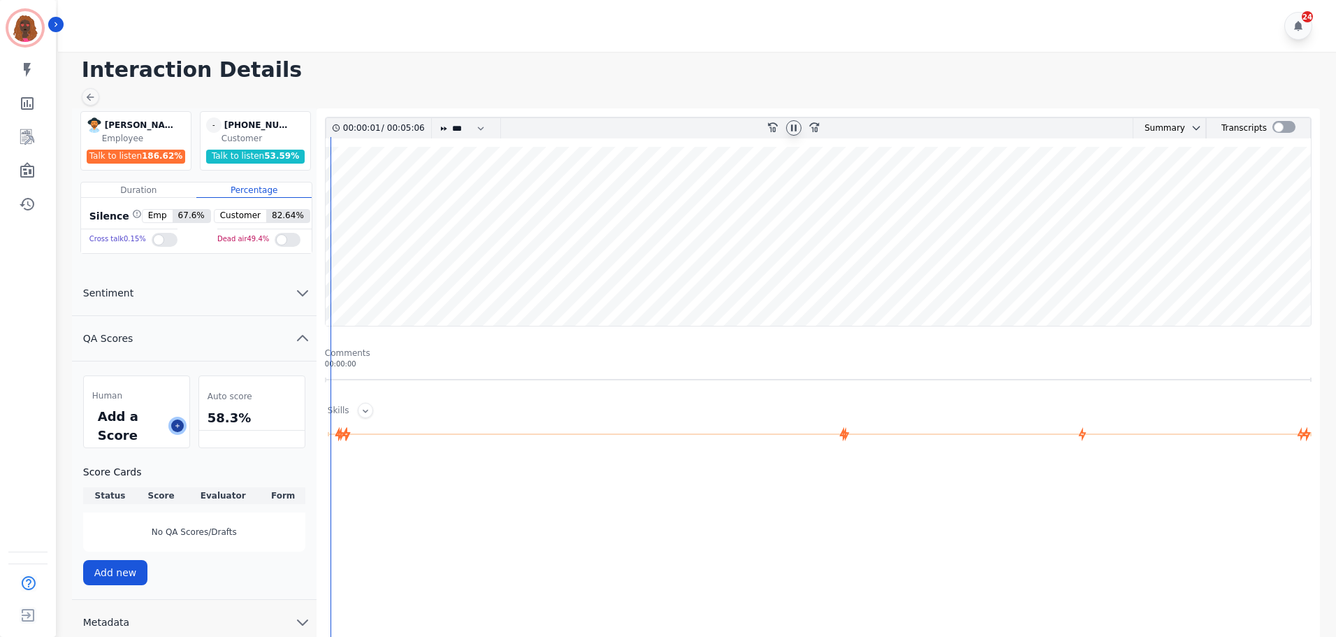
click at [177, 424] on icon at bounding box center [177, 425] width 7 height 7
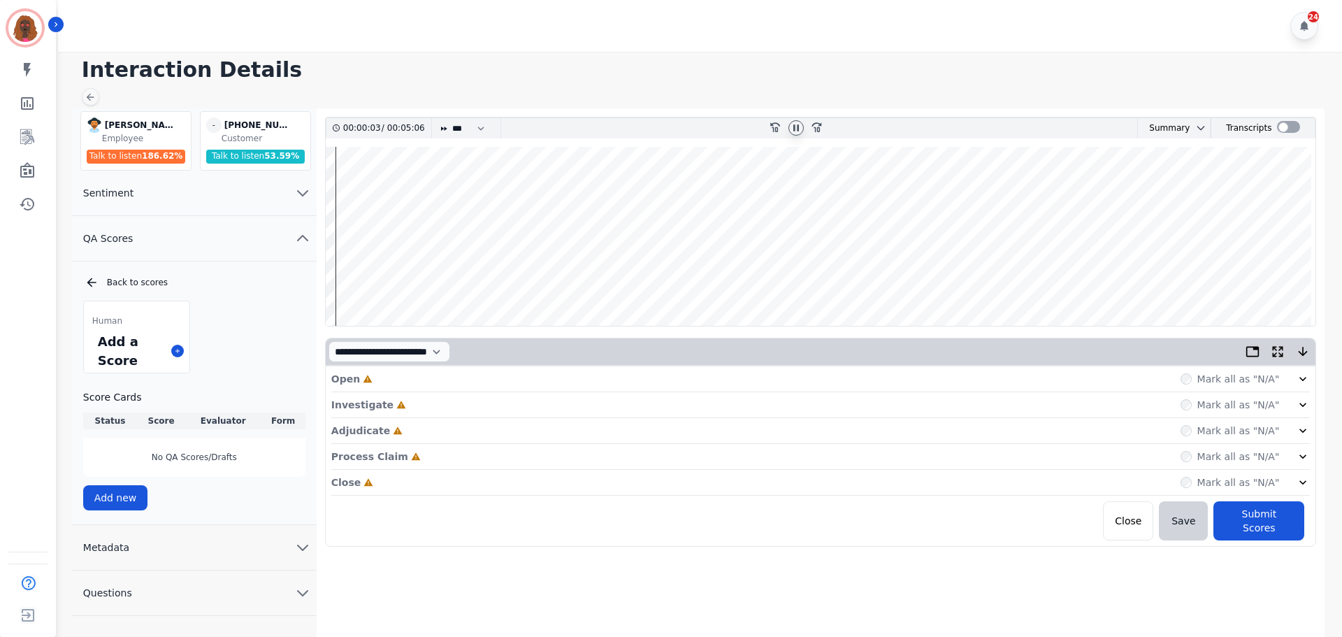
click at [600, 385] on div "Open Incomplete Mark all as "N/A"" at bounding box center [820, 379] width 979 height 26
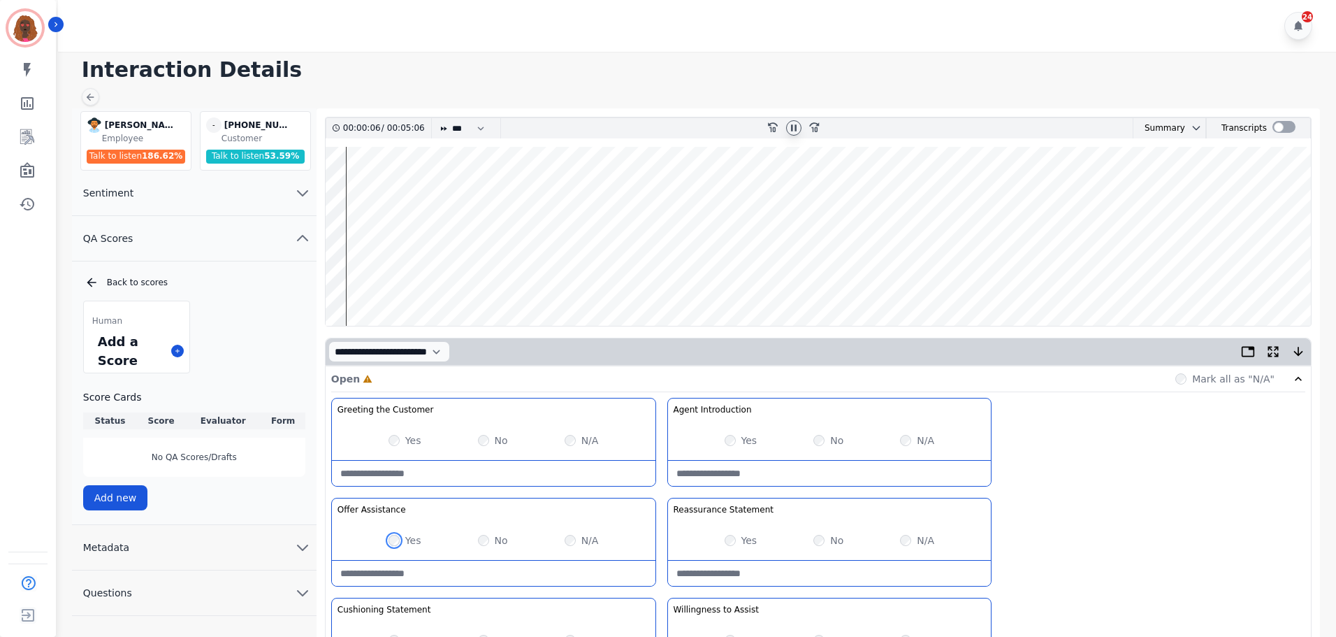
scroll to position [406, 0]
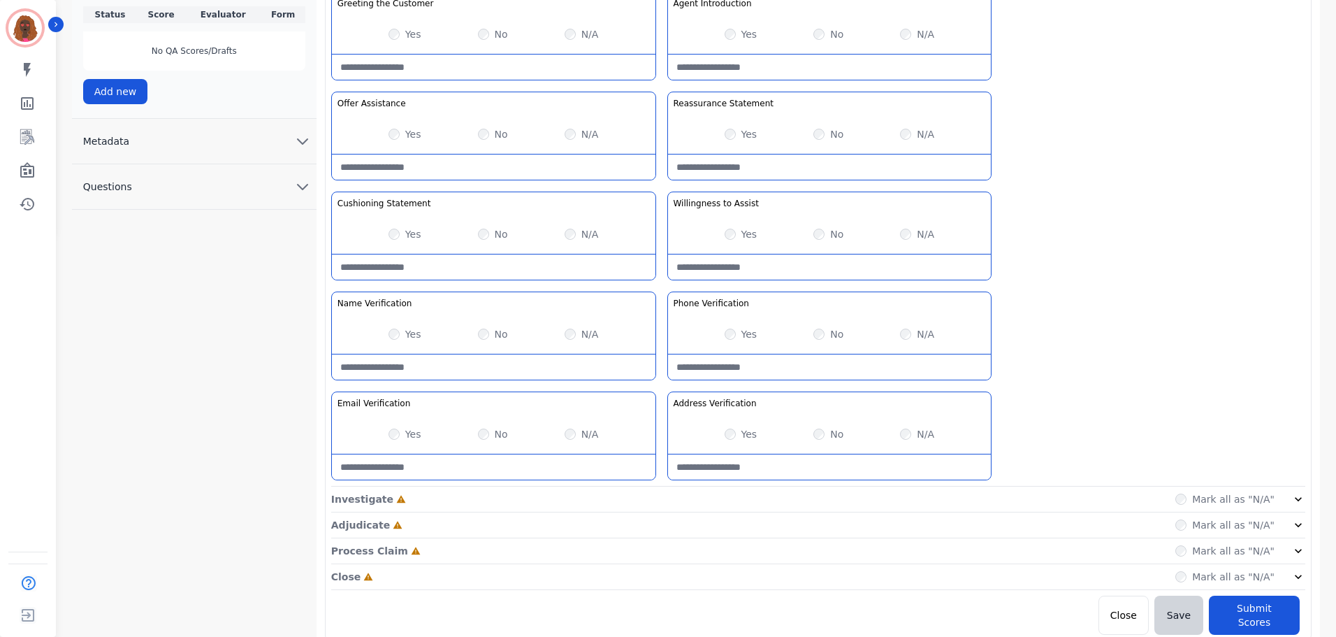
click at [662, 505] on div "Investigate Incomplete Mark all as "N/A"" at bounding box center [818, 499] width 974 height 26
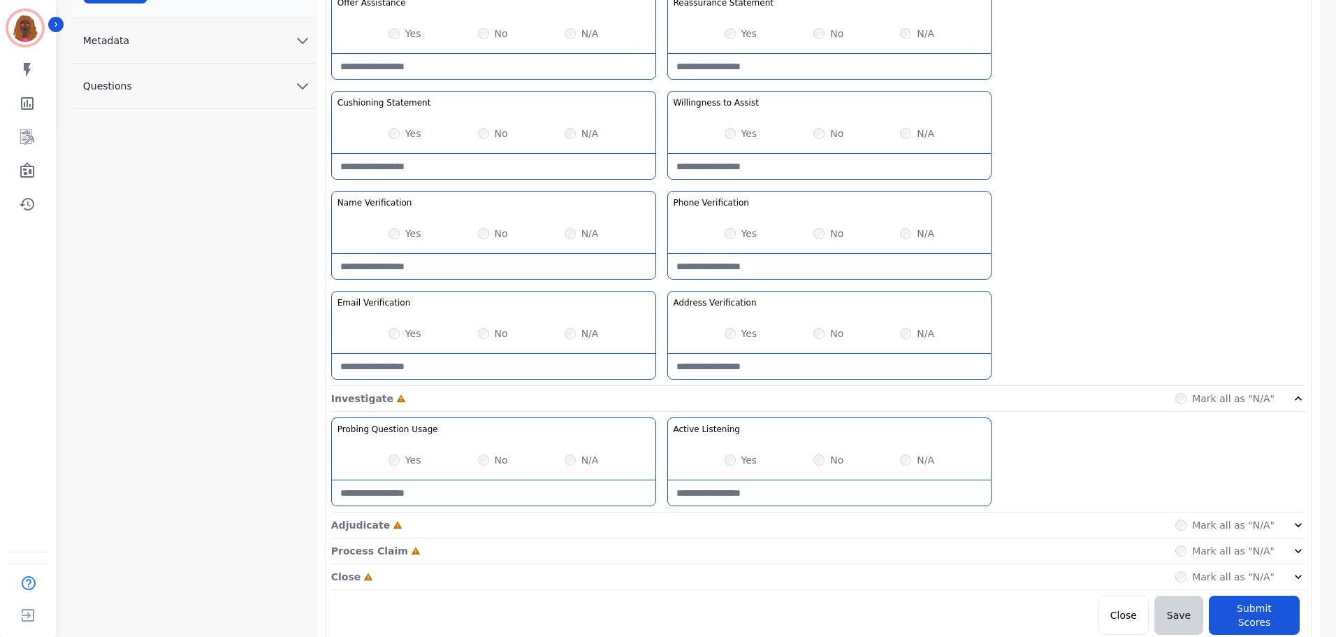
click at [669, 521] on div "Adjudicate Incomplete Mark all as "N/A"" at bounding box center [818, 525] width 974 height 26
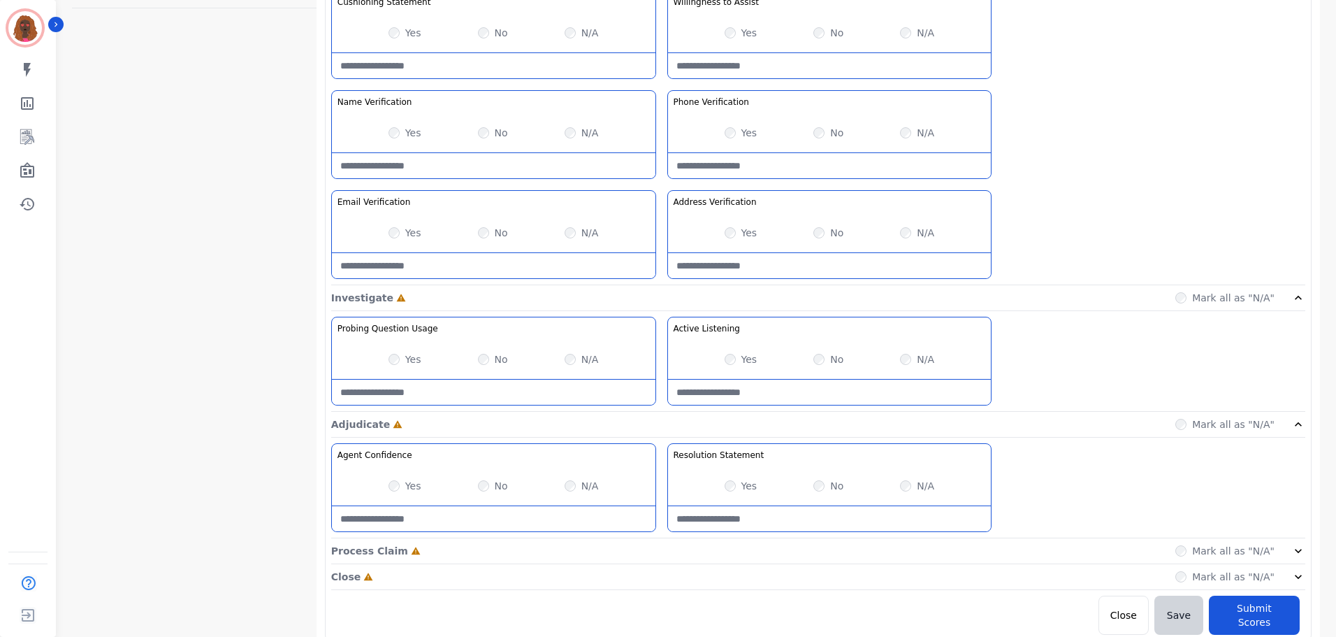
click at [658, 549] on div "Process Claim Incomplete Mark all as "N/A"" at bounding box center [818, 551] width 974 height 26
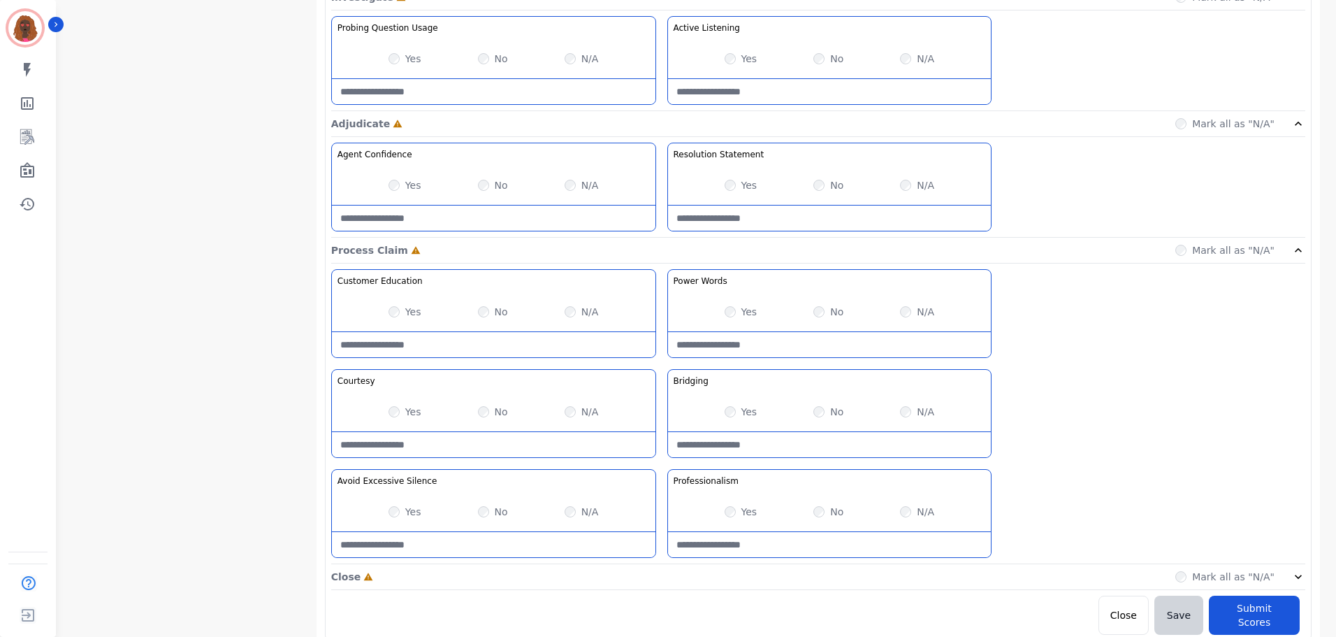
click at [660, 573] on div "Close Incomplete Mark all as "N/A"" at bounding box center [818, 577] width 974 height 26
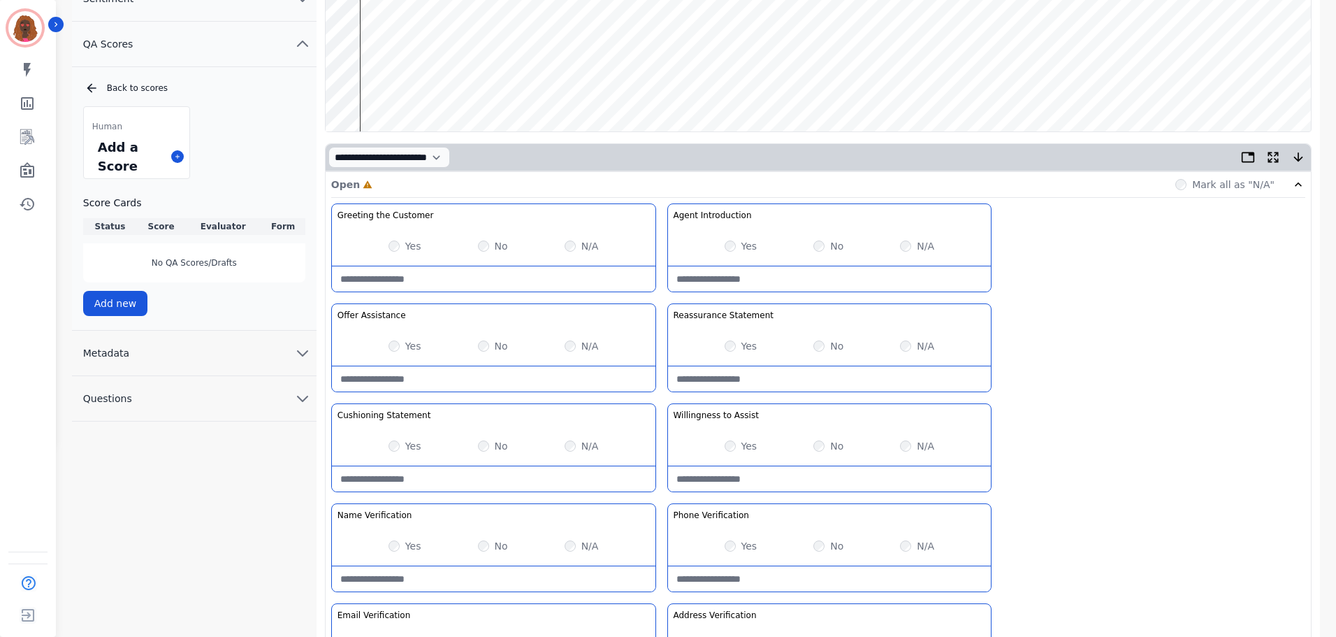
scroll to position [0, 0]
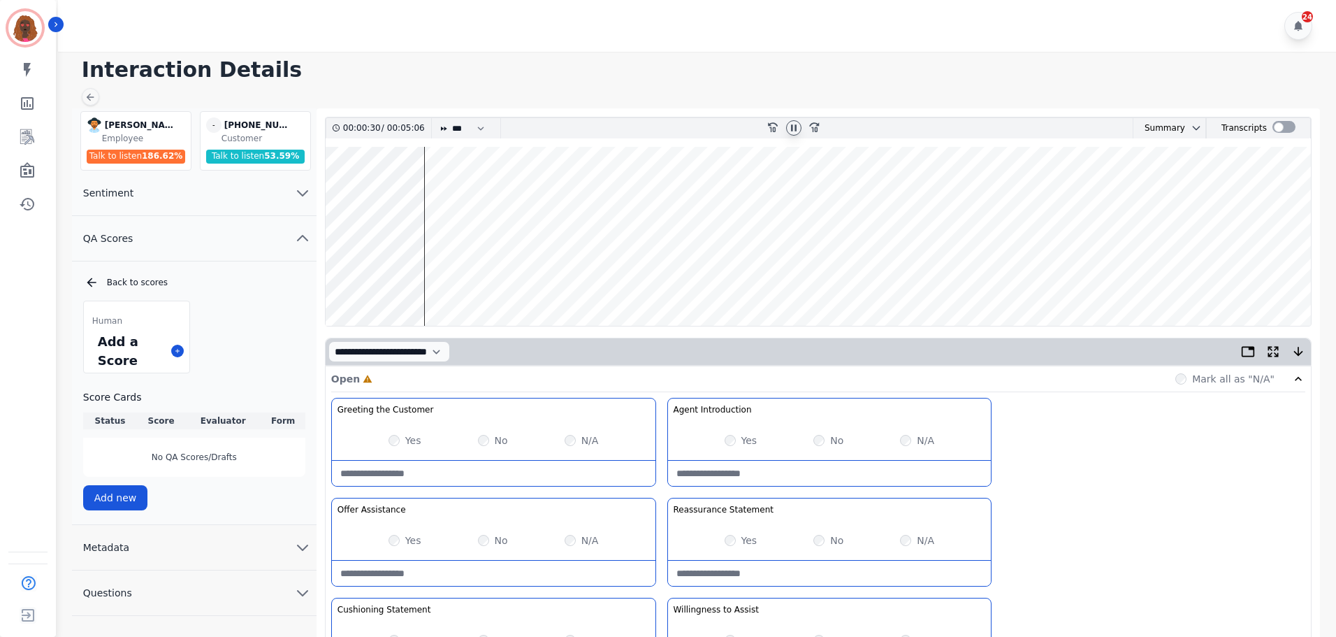
click at [439, 279] on wave at bounding box center [818, 236] width 985 height 179
click at [474, 280] on wave at bounding box center [818, 236] width 985 height 179
click at [481, 280] on wave at bounding box center [818, 236] width 985 height 179
click at [488, 281] on wave at bounding box center [818, 236] width 985 height 179
click at [496, 185] on wave at bounding box center [818, 236] width 985 height 179
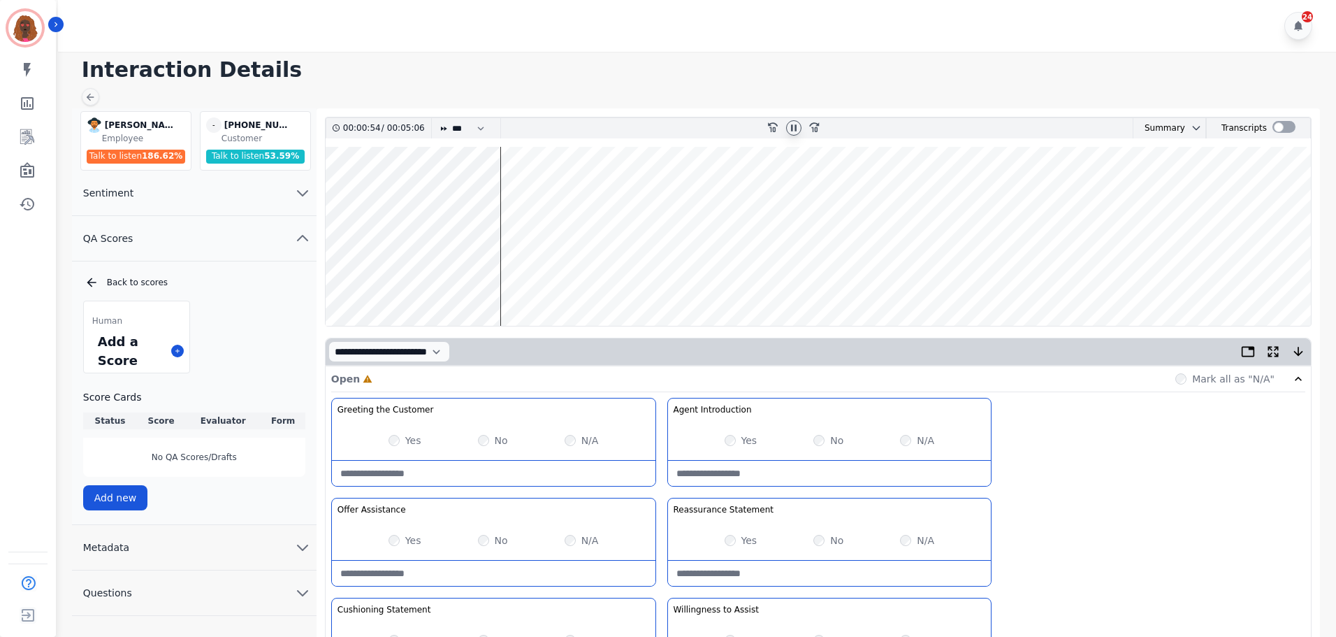
click at [816, 564] on Statement-note at bounding box center [830, 572] width 324 height 25
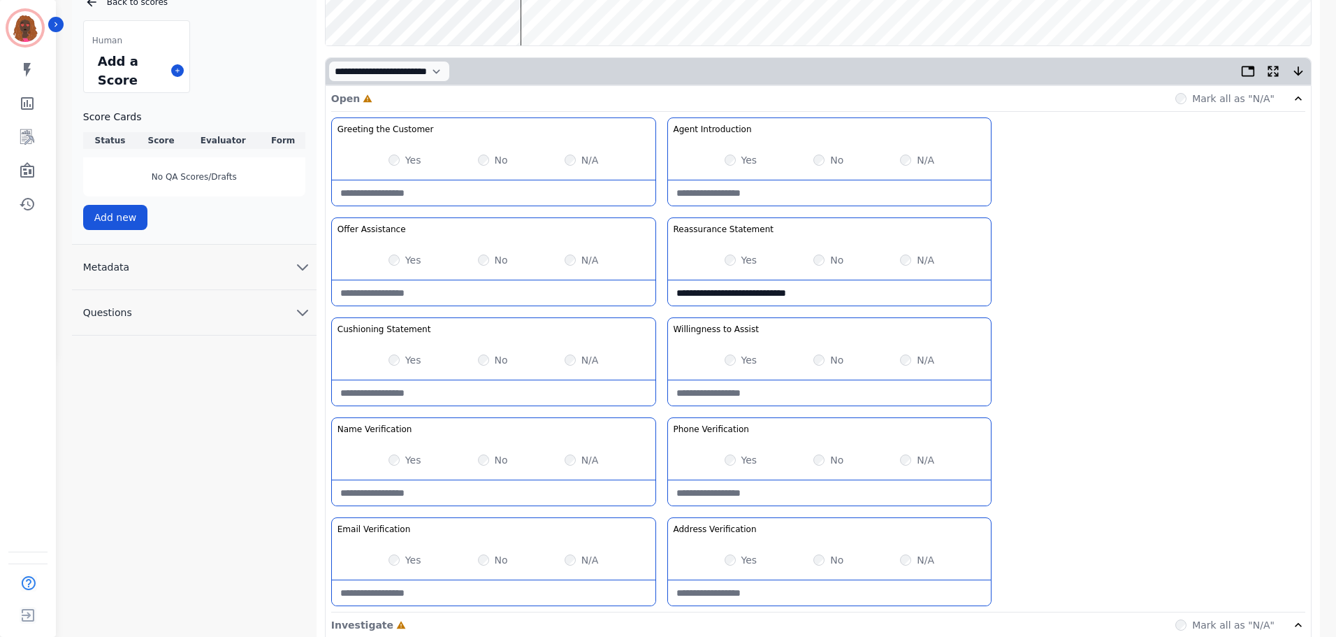
scroll to position [280, 0]
type Statement-note "**********"
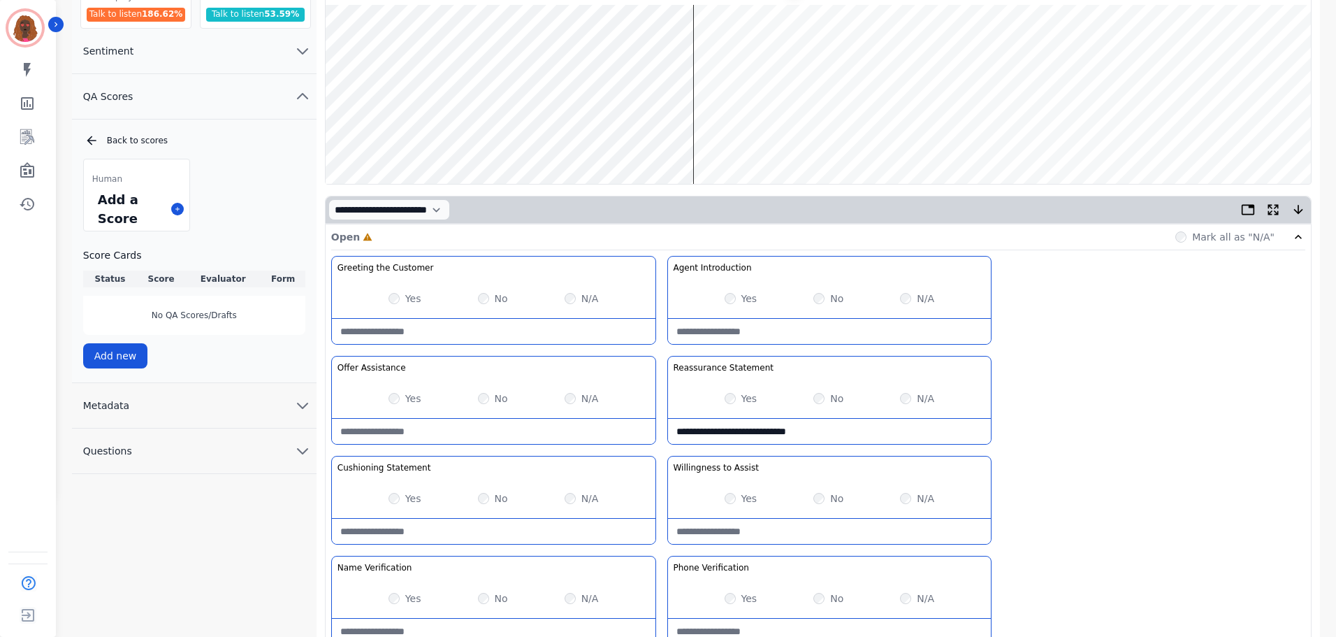
scroll to position [140, 0]
click at [575, 139] on wave at bounding box center [818, 95] width 985 height 179
click at [536, 141] on wave at bounding box center [818, 95] width 985 height 179
click at [556, 48] on wave at bounding box center [818, 95] width 985 height 179
click at [588, 140] on wave at bounding box center [818, 95] width 985 height 179
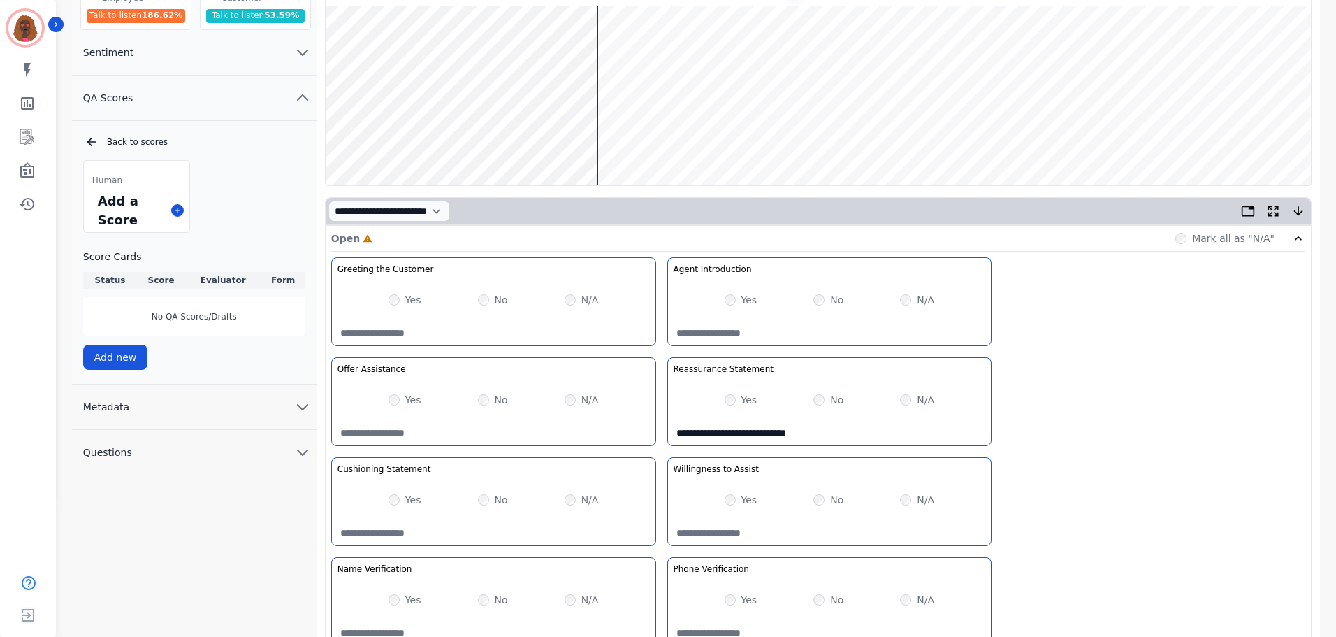
click at [604, 46] on wave at bounding box center [818, 95] width 985 height 179
click at [627, 52] on wave at bounding box center [818, 95] width 985 height 179
click at [829, 51] on wave at bounding box center [818, 95] width 985 height 179
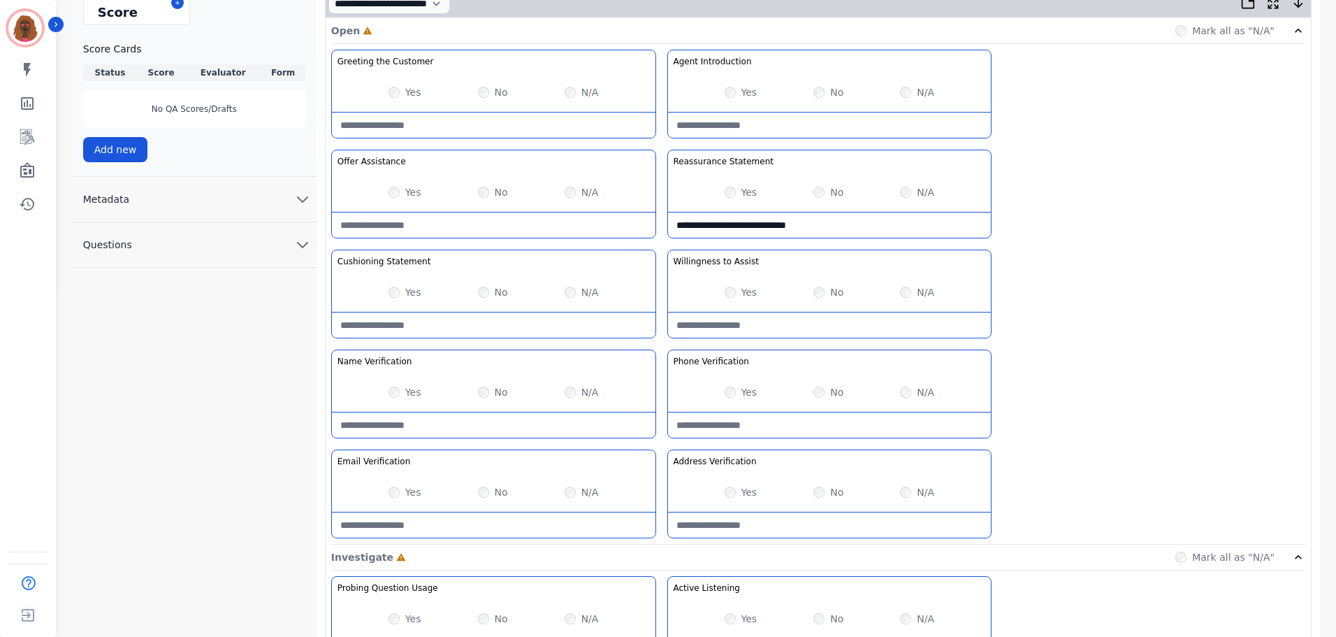
scroll to position [349, 0]
click at [486, 391] on div "No" at bounding box center [493, 391] width 30 height 14
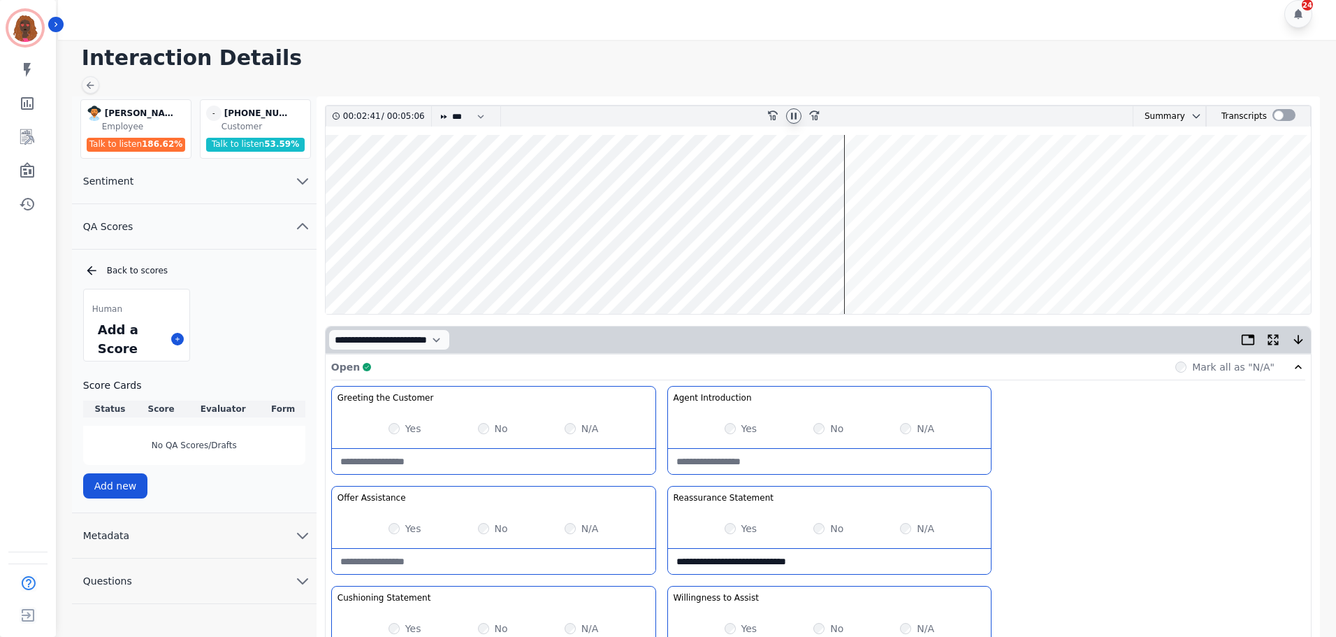
scroll to position [0, 0]
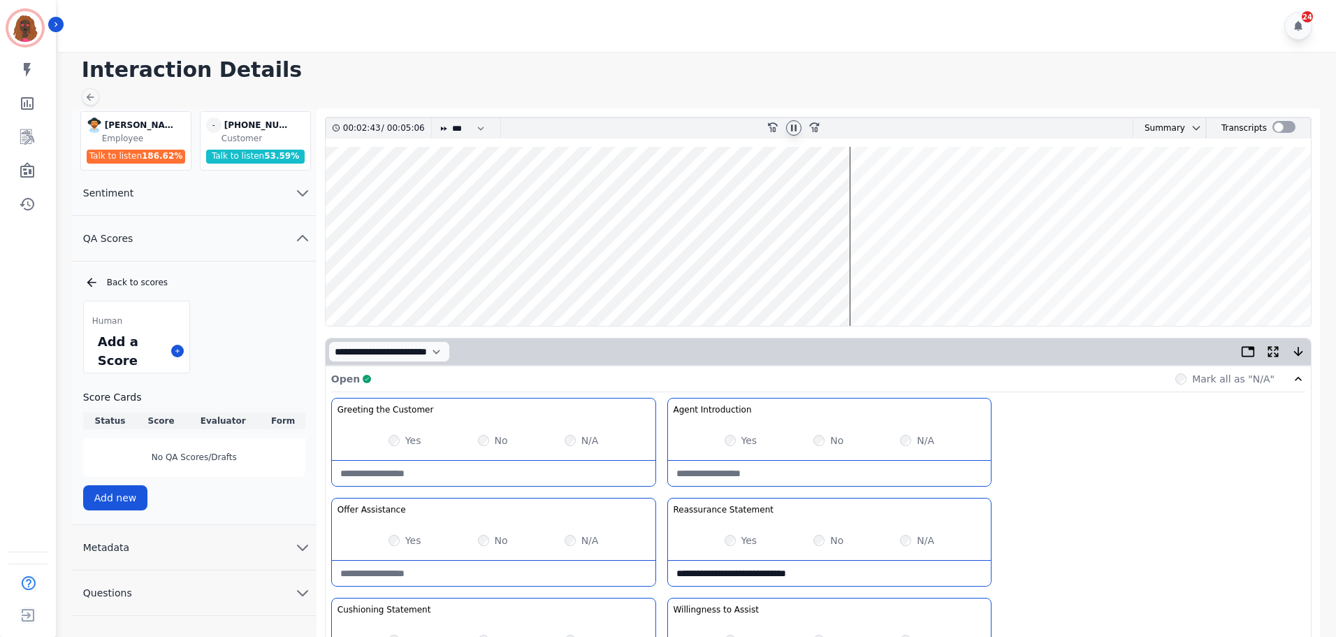
click at [703, 190] on wave at bounding box center [818, 236] width 985 height 179
click at [694, 192] on wave at bounding box center [818, 236] width 985 height 179
click at [734, 188] on wave at bounding box center [818, 236] width 985 height 179
click at [756, 191] on wave at bounding box center [818, 236] width 985 height 179
click at [778, 189] on wave at bounding box center [818, 236] width 985 height 179
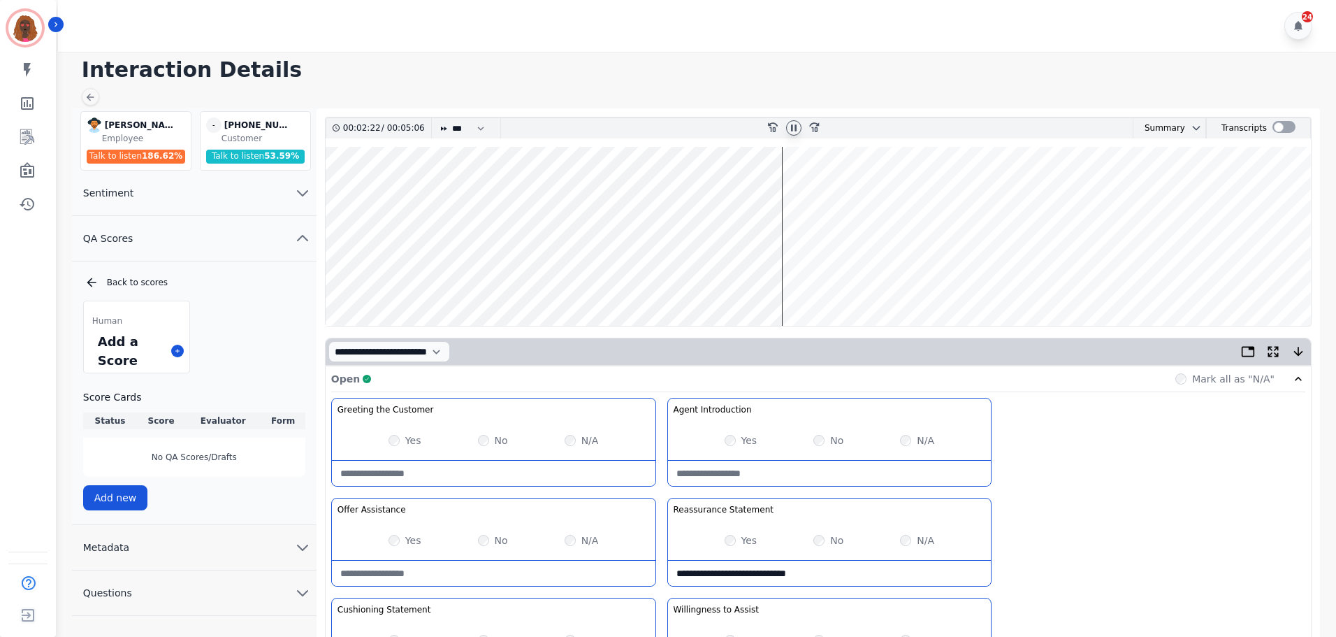
click at [791, 191] on wave at bounding box center [818, 236] width 985 height 179
click at [812, 190] on wave at bounding box center [818, 236] width 985 height 179
click at [791, 194] on wave at bounding box center [818, 236] width 985 height 179
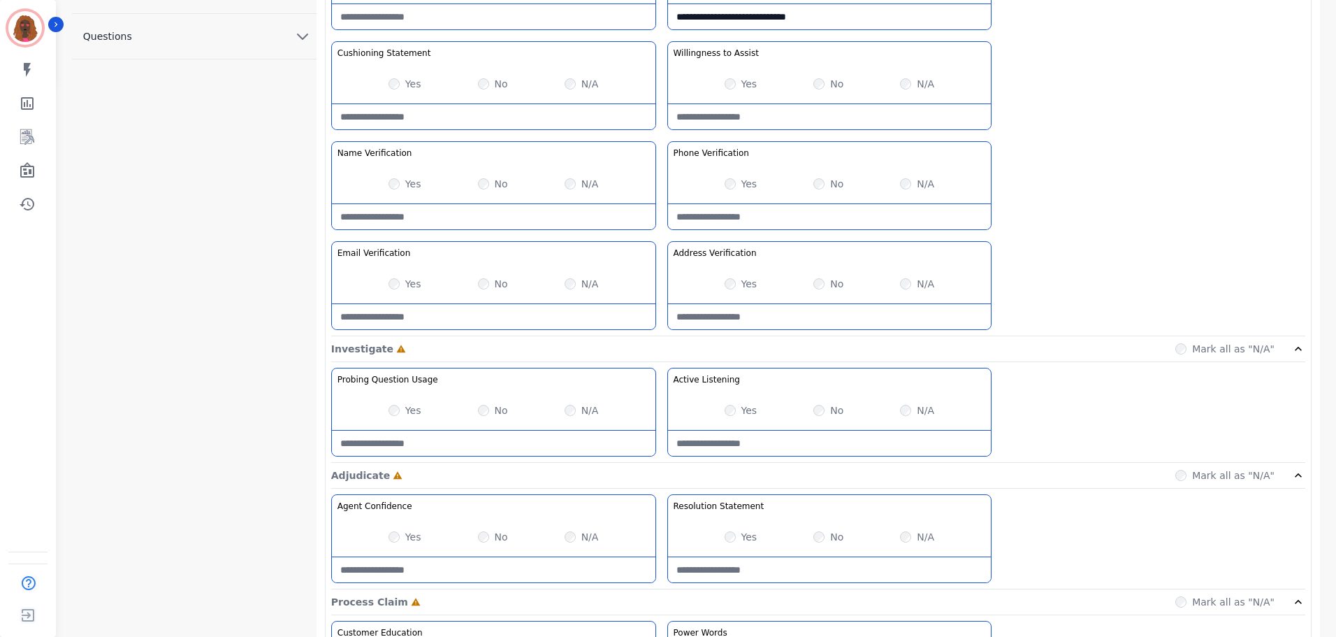
scroll to position [558, 0]
click at [797, 437] on Listening-note at bounding box center [830, 441] width 324 height 25
type Listening-note "**********"
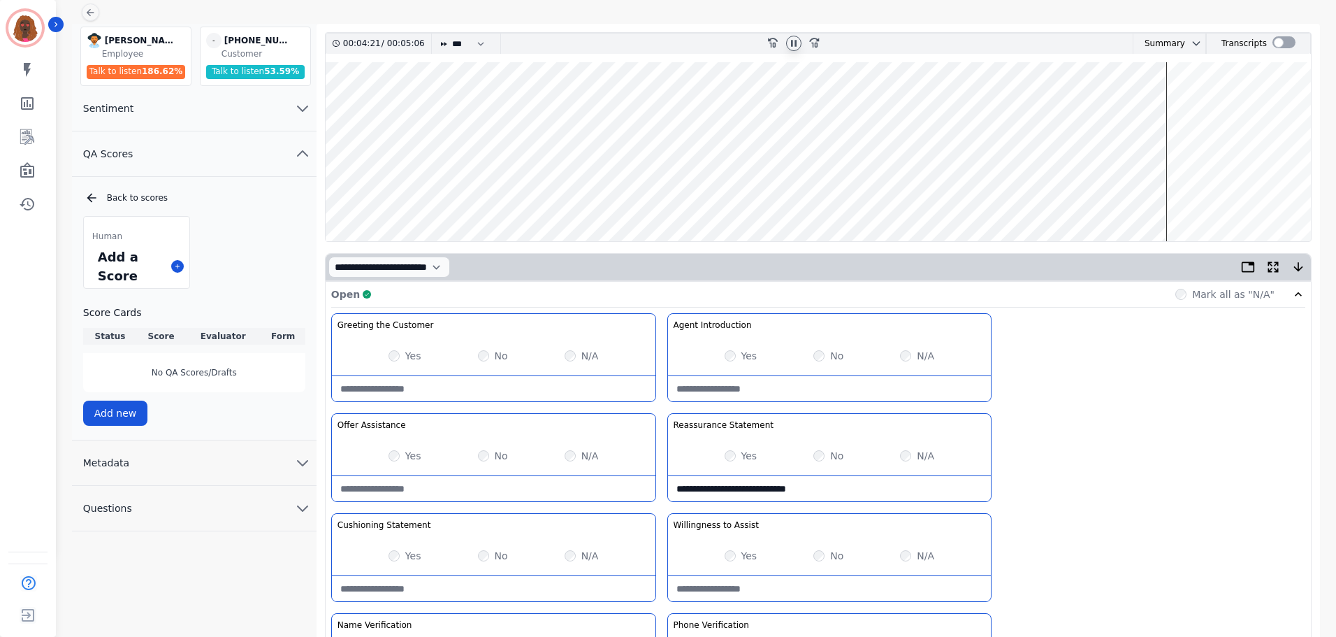
scroll to position [0, 0]
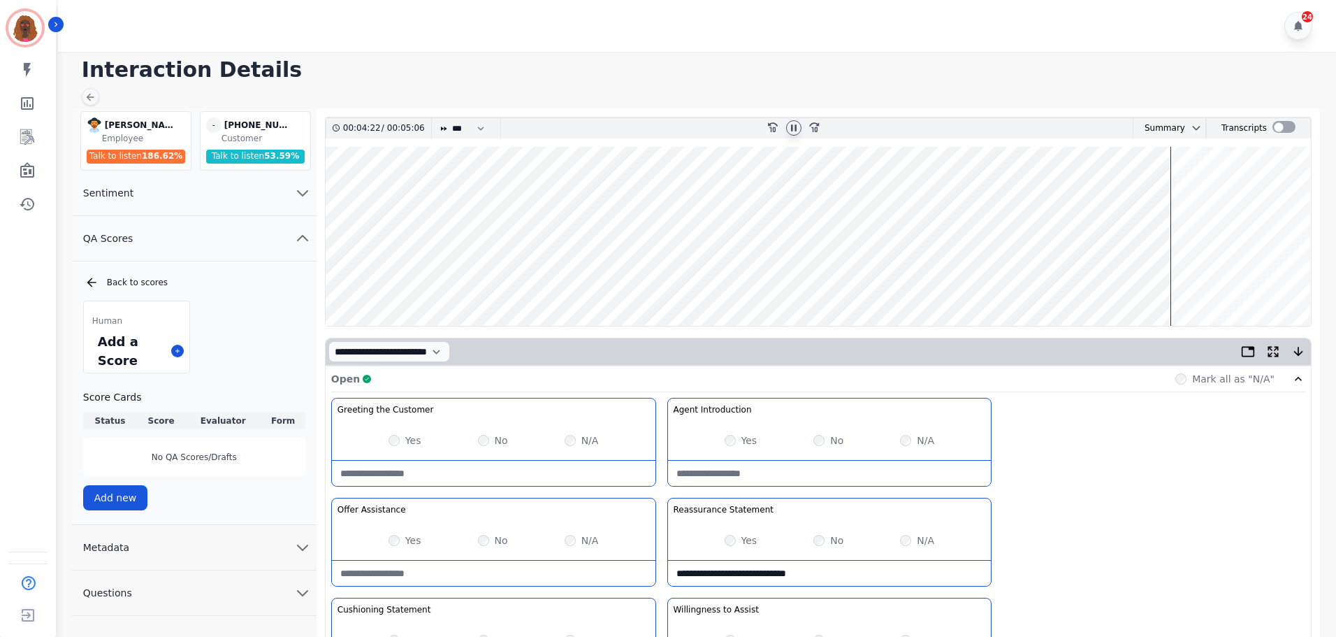
click at [1115, 277] on wave at bounding box center [818, 236] width 985 height 179
click at [1035, 281] on wave at bounding box center [818, 236] width 985 height 179
click at [887, 278] on wave at bounding box center [818, 236] width 985 height 179
click at [895, 280] on wave at bounding box center [818, 236] width 985 height 179
click at [887, 280] on wave at bounding box center [818, 236] width 985 height 179
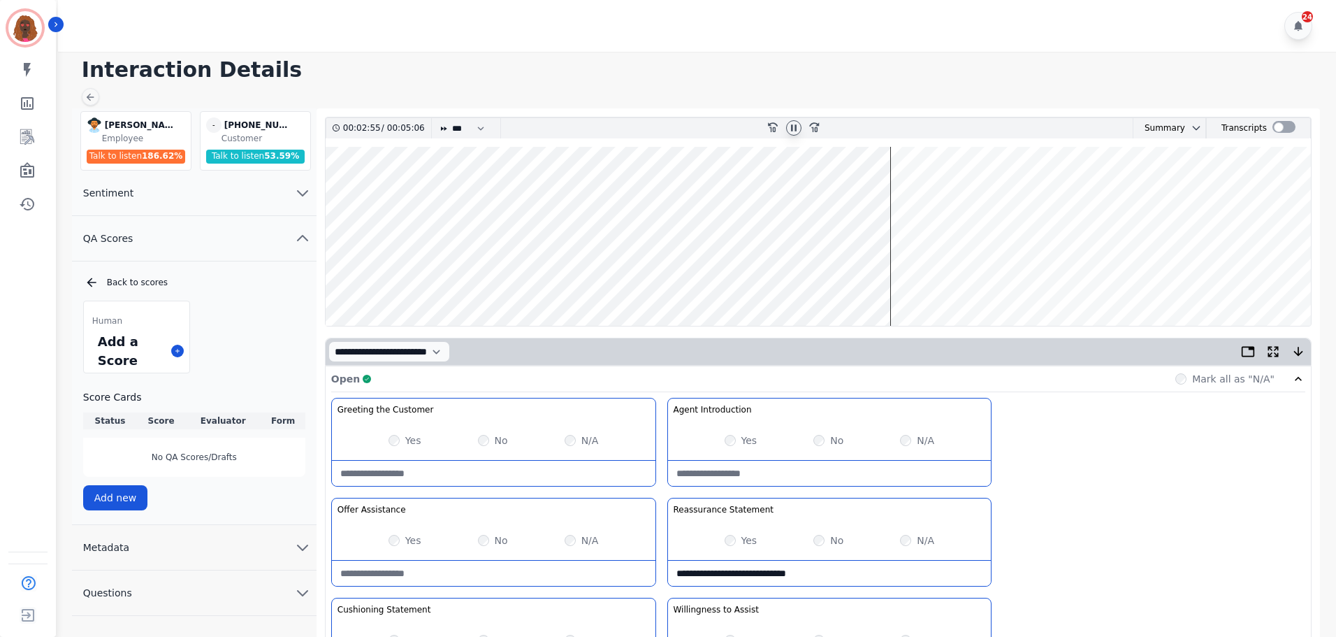
click at [876, 191] on wave at bounding box center [818, 236] width 985 height 179
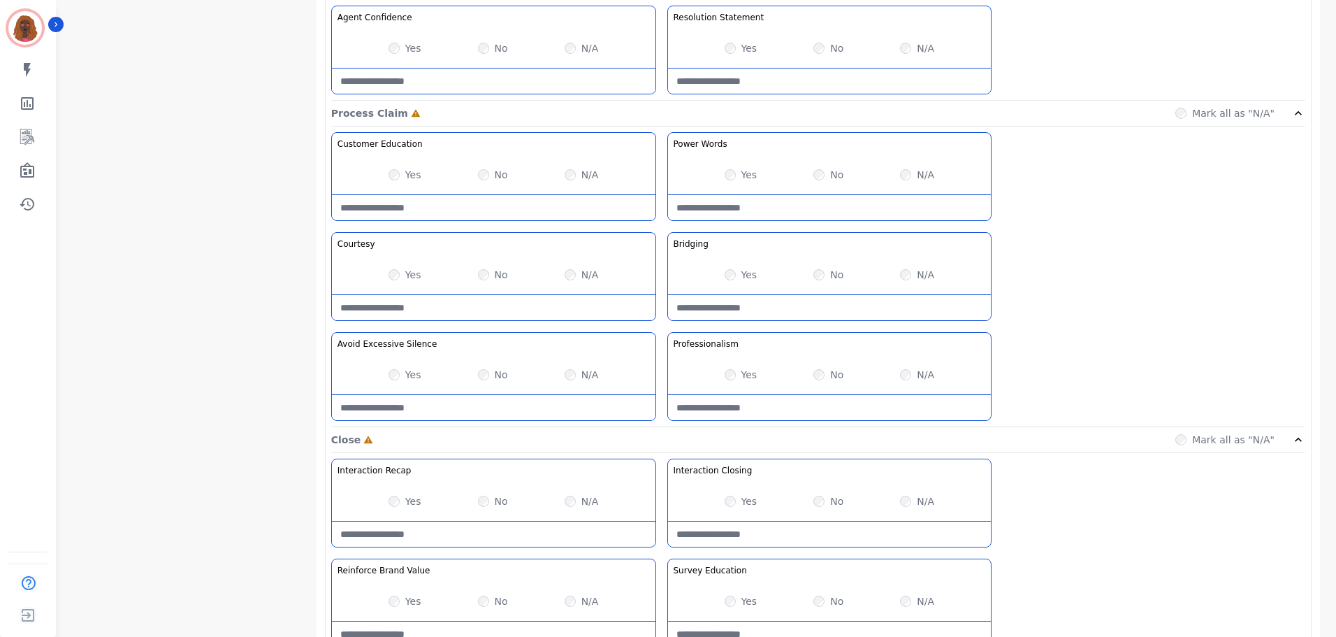
scroll to position [1047, 0]
click at [819, 206] on Words-note at bounding box center [830, 205] width 324 height 25
type Words-note "**********"
click at [1148, 363] on div "**********" at bounding box center [818, 277] width 974 height 295
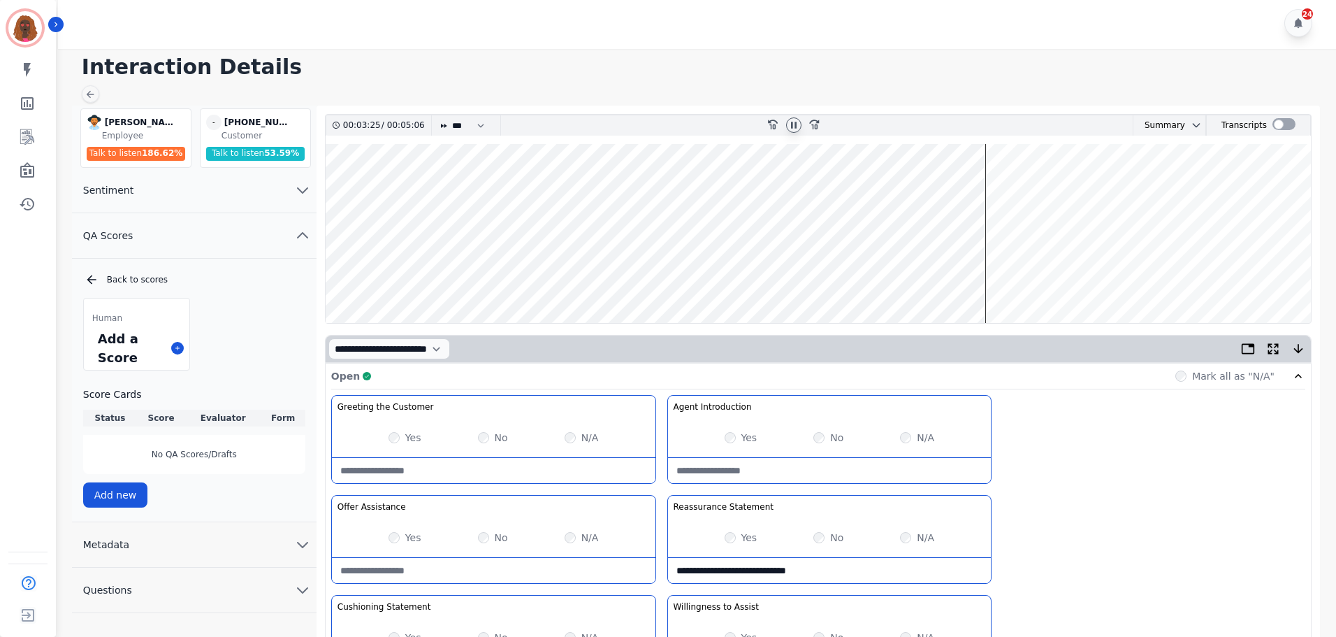
scroll to position [0, 0]
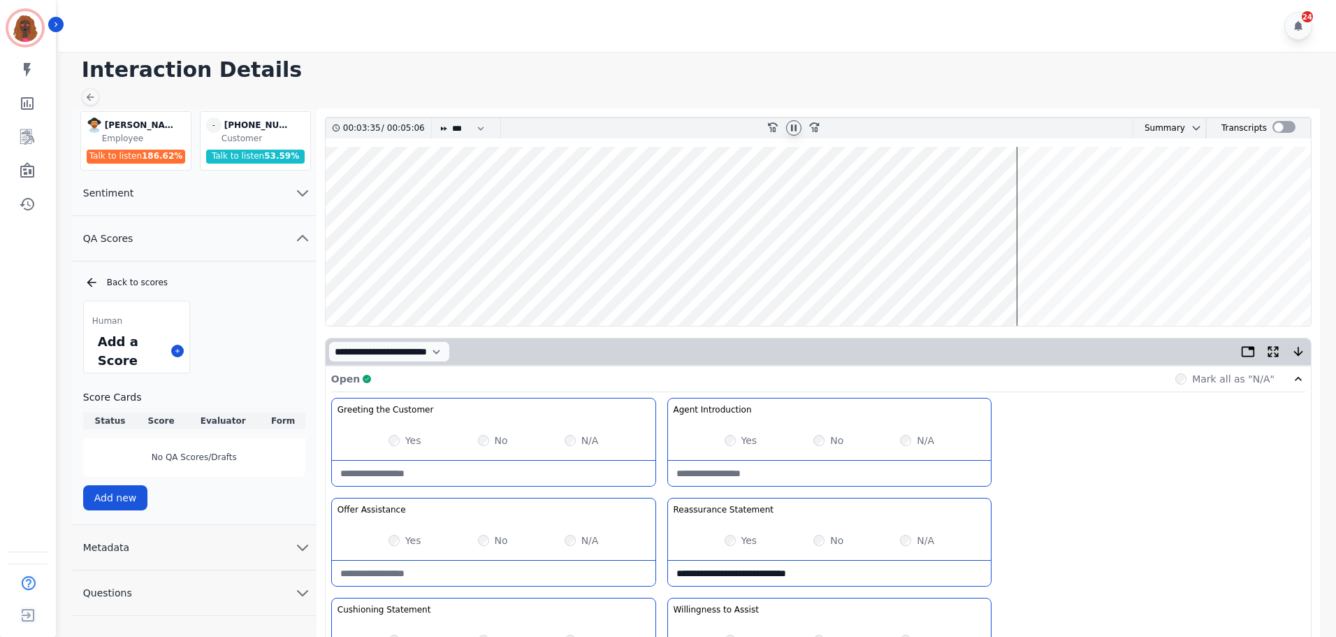
click at [1035, 277] on wave at bounding box center [818, 236] width 985 height 179
click at [1129, 277] on wave at bounding box center [818, 236] width 985 height 179
click at [1135, 280] on wave at bounding box center [818, 236] width 985 height 179
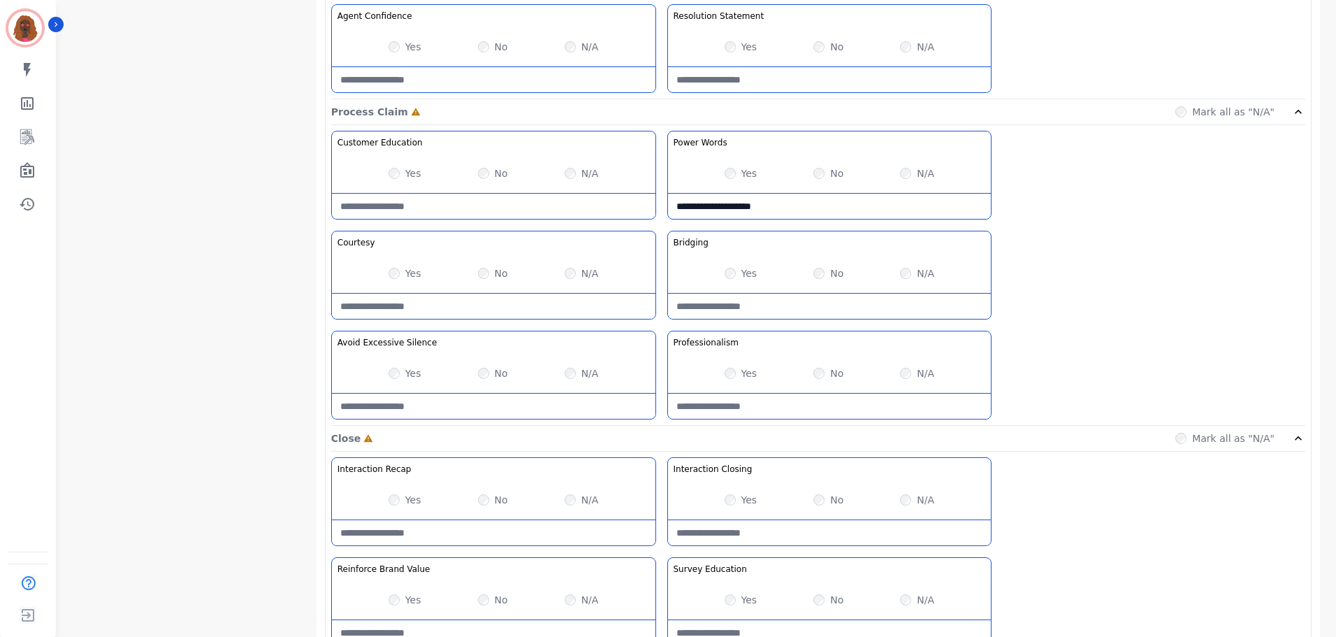
scroll to position [1047, 0]
click at [399, 269] on div "Yes" at bounding box center [405, 273] width 33 height 14
click at [396, 378] on div "Yes" at bounding box center [405, 372] width 33 height 14
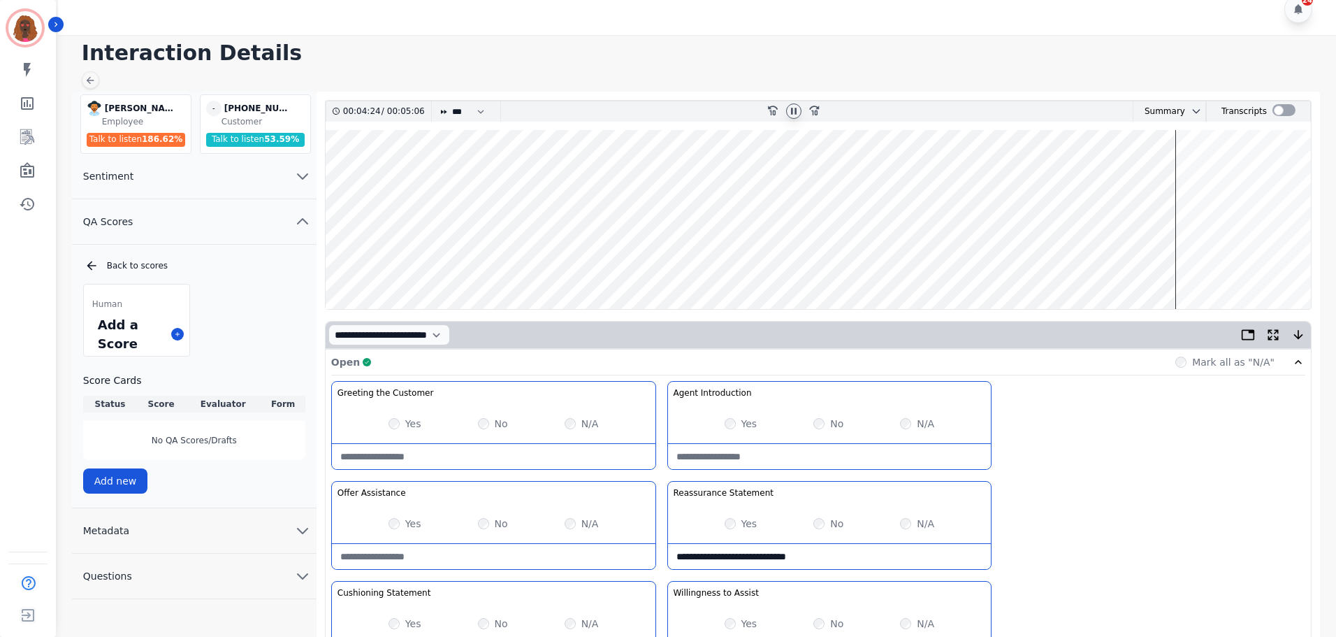
scroll to position [0, 0]
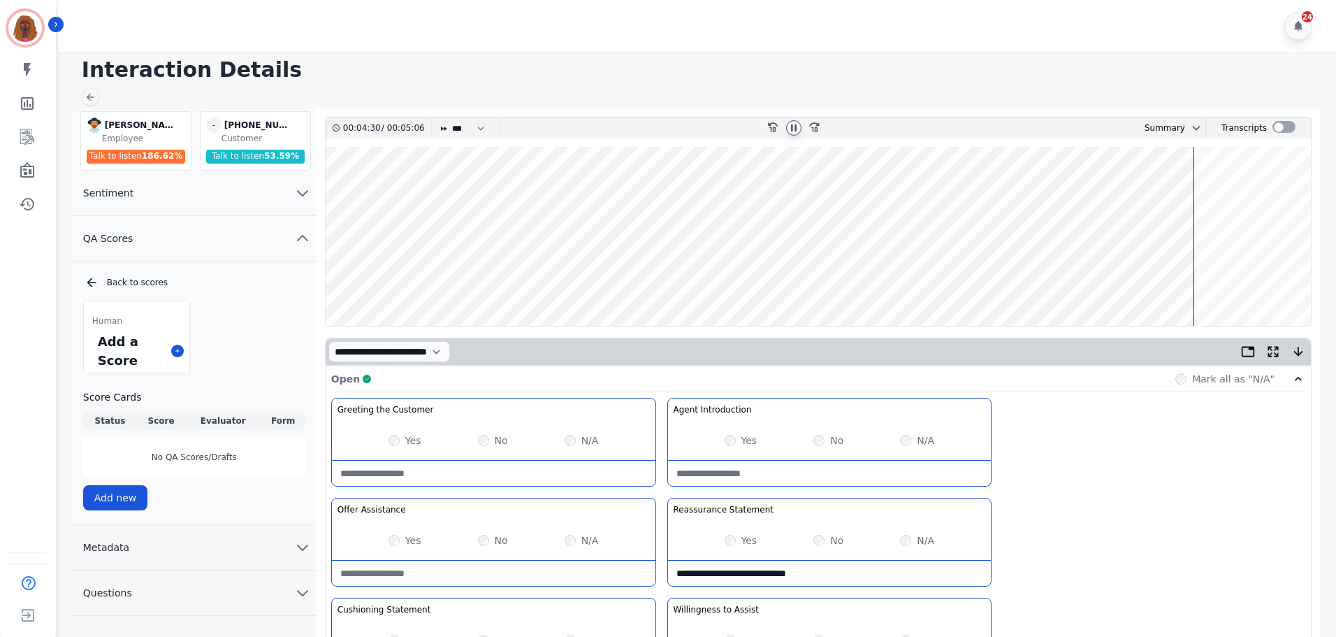
click at [1200, 189] on wave at bounding box center [818, 236] width 985 height 179
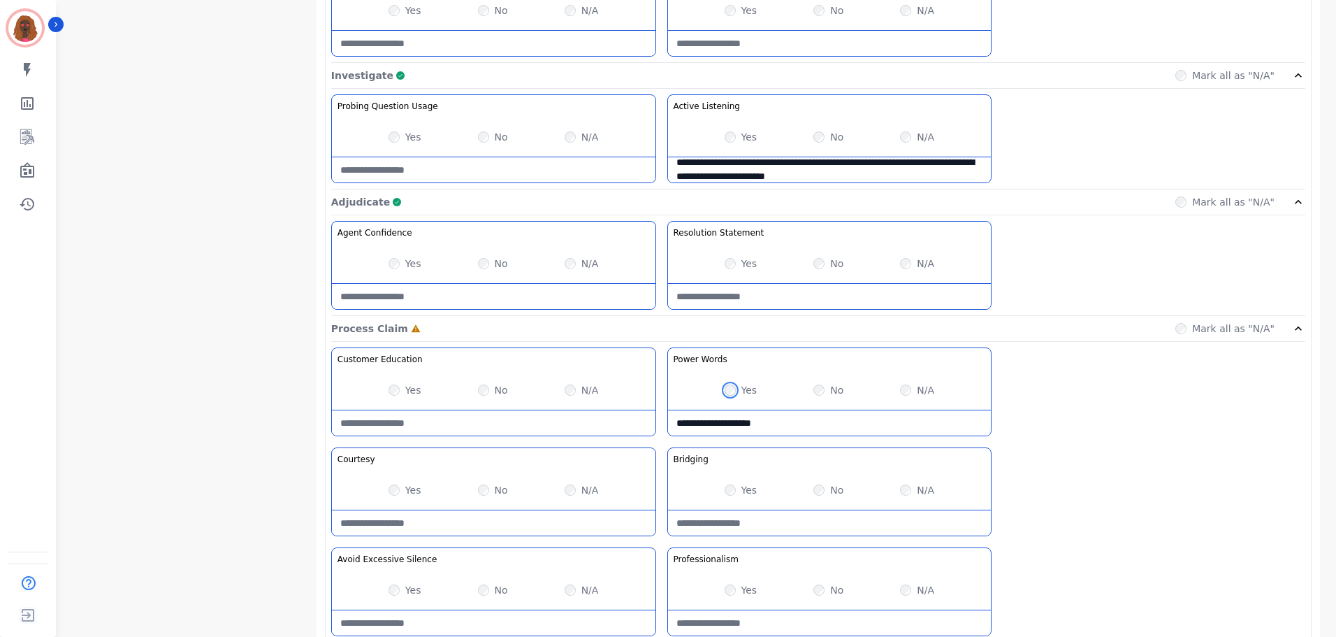
scroll to position [837, 0]
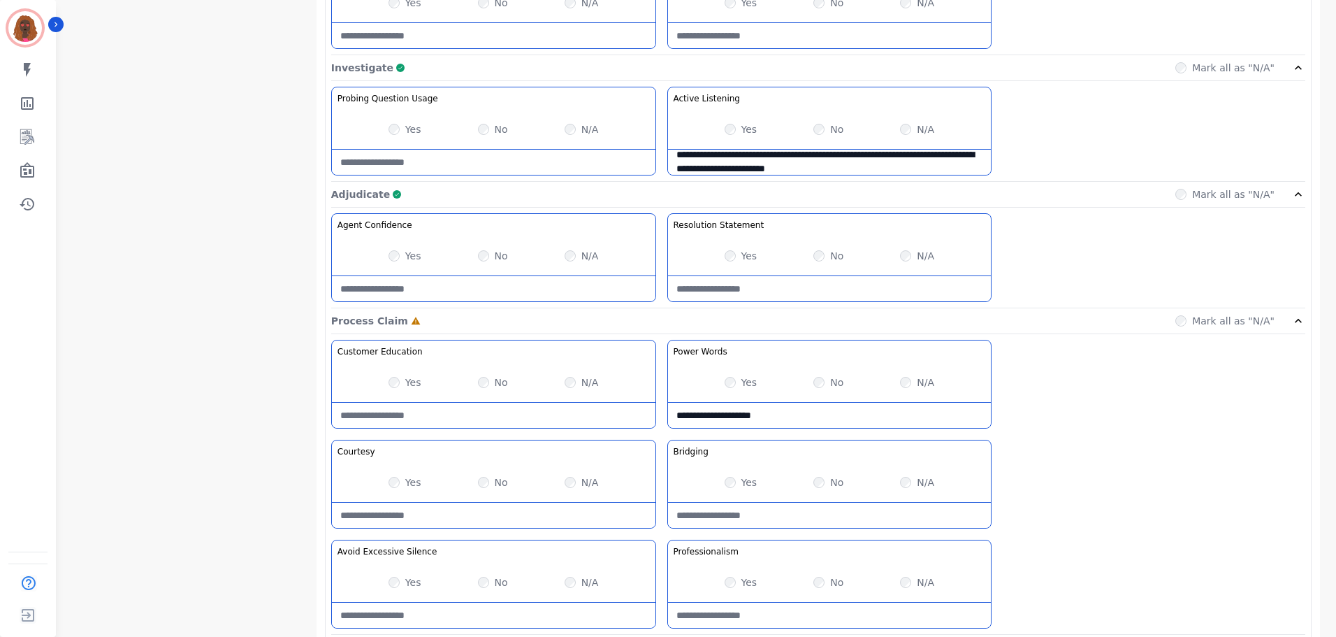
drag, startPoint x: 792, startPoint y: 417, endPoint x: 522, endPoint y: 372, distance: 274.2
click at [530, 372] on div "**********" at bounding box center [818, 487] width 974 height 295
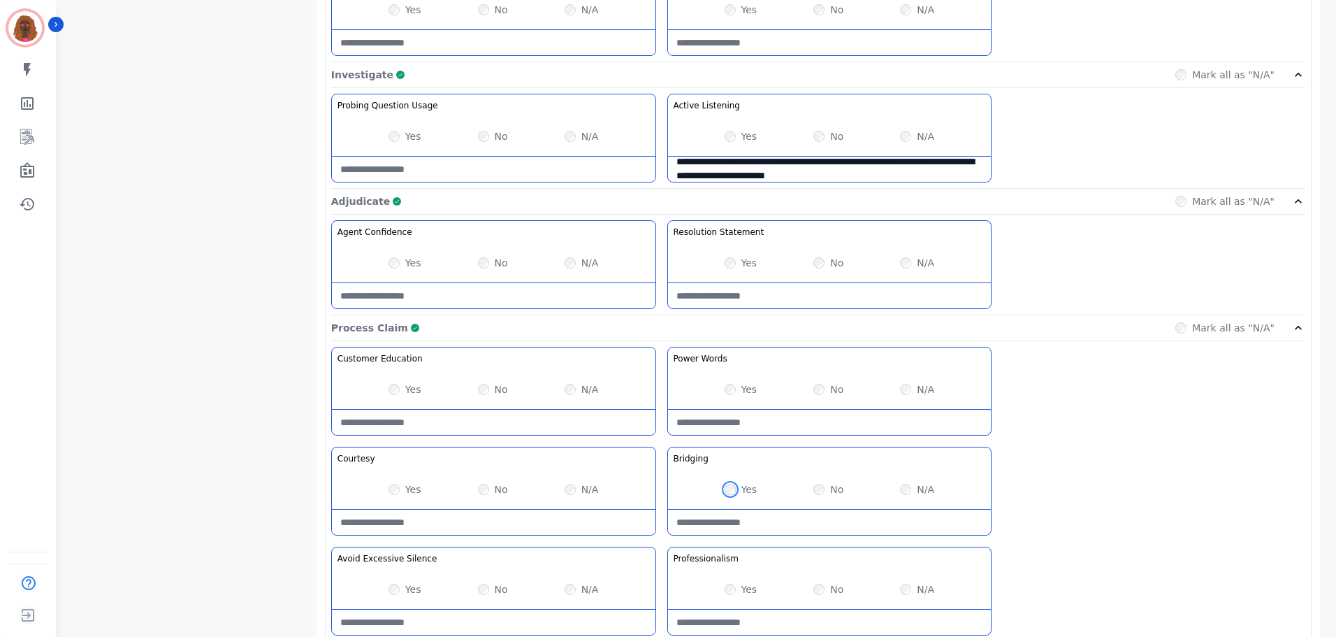
scroll to position [829, 0]
click at [804, 512] on div "Bridging Statement that is used to have a smooth transition of discussion withi…" at bounding box center [829, 491] width 325 height 89
click at [800, 525] on Claim-Bridging-note at bounding box center [830, 522] width 324 height 25
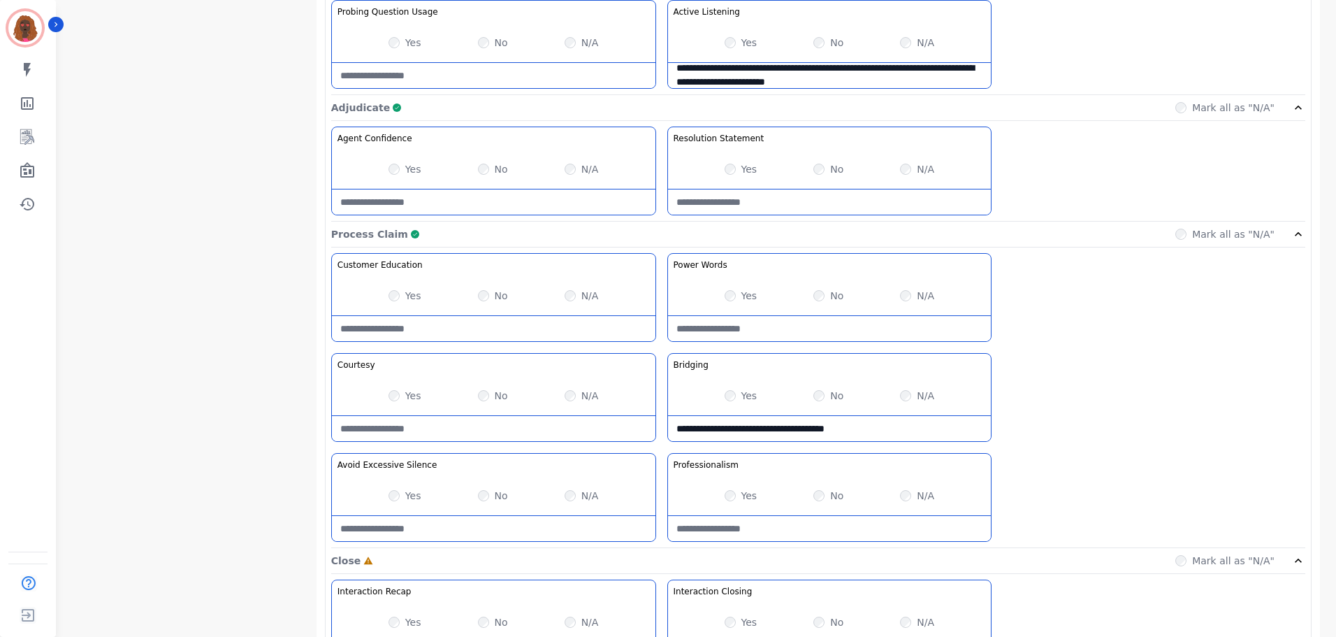
scroll to position [1108, 0]
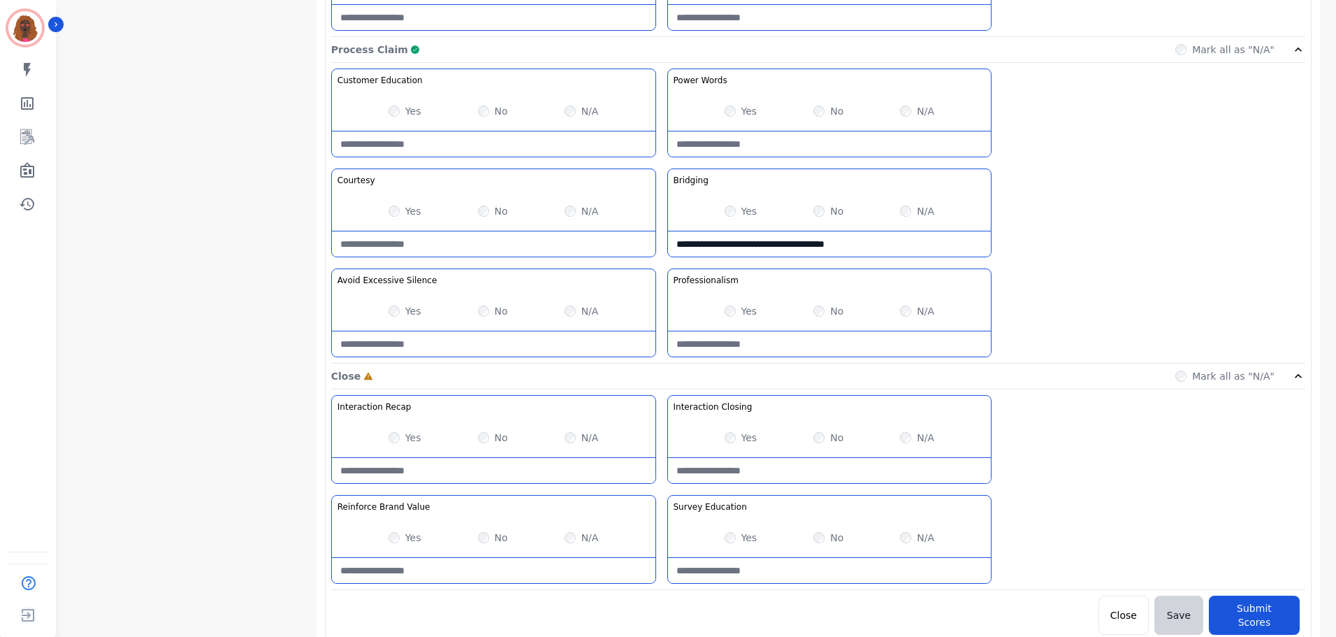
type Claim-Bridging-note "**********"
click at [468, 560] on Value-note at bounding box center [494, 570] width 324 height 25
type Value-note "**********"
click at [1248, 601] on button "Submit Scores" at bounding box center [1254, 614] width 91 height 39
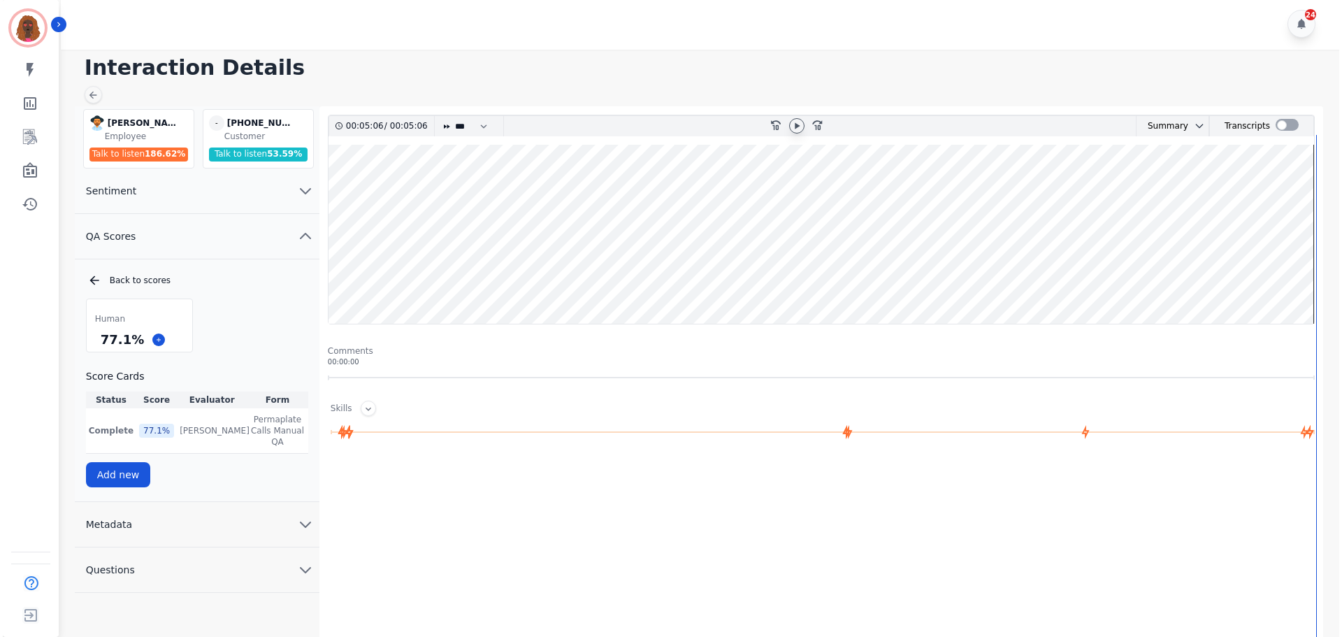
scroll to position [0, 0]
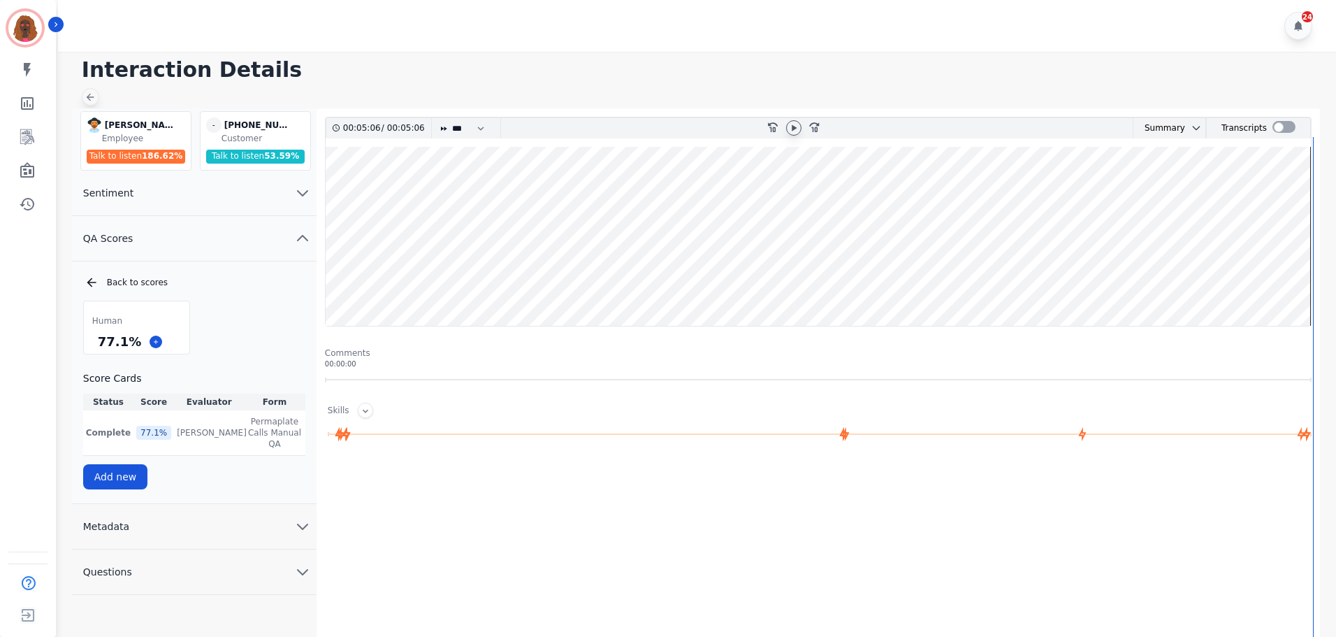
click at [98, 94] on div at bounding box center [90, 96] width 17 height 17
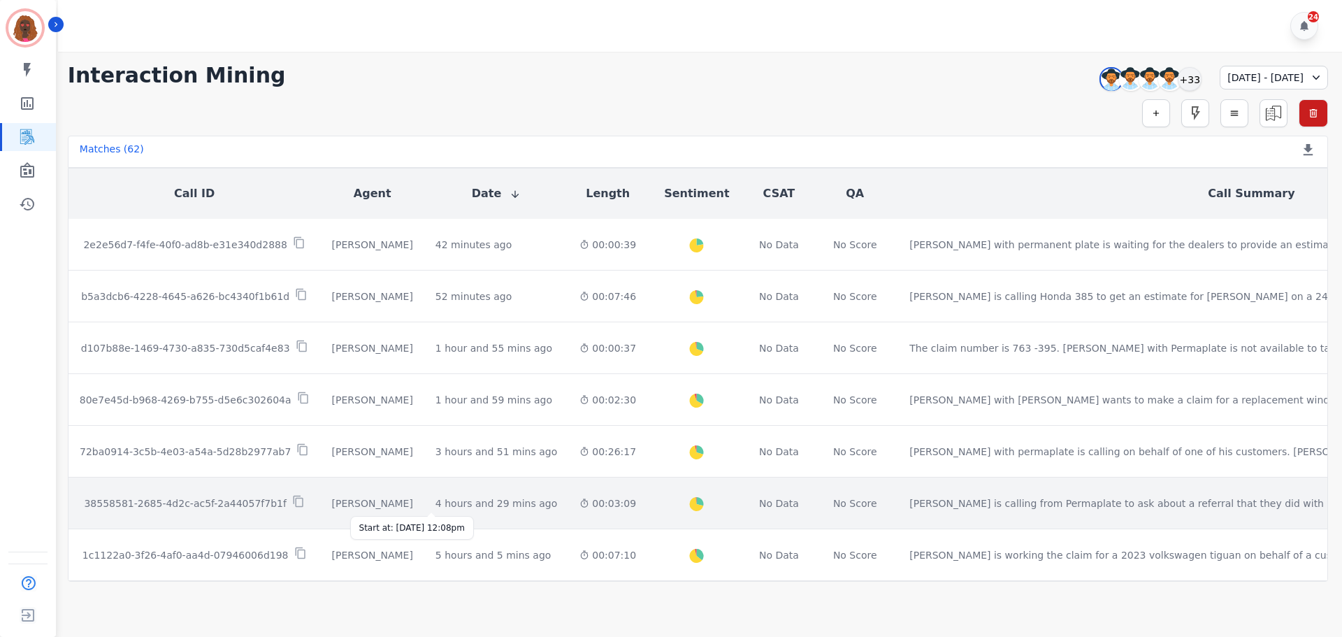
click at [435, 509] on div "4 hours and 29 mins ago" at bounding box center [496, 503] width 122 height 14
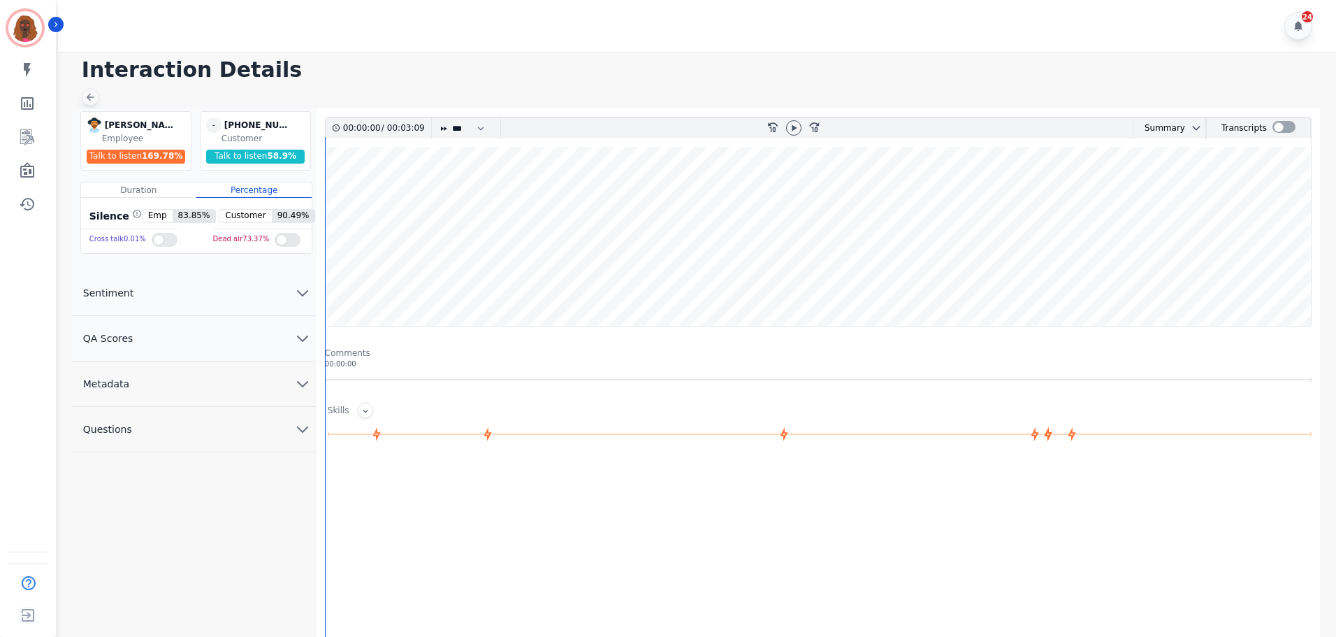
click at [86, 97] on icon at bounding box center [90, 97] width 11 height 11
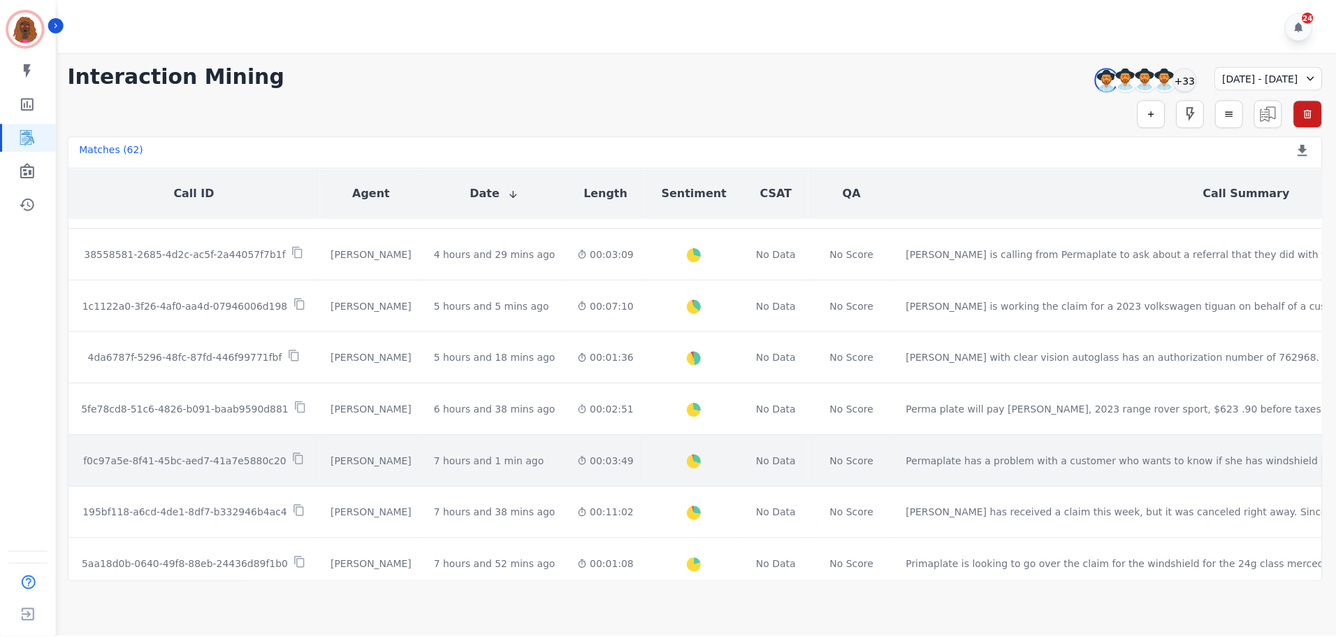
scroll to position [248, 0]
click at [647, 457] on td "Created with Highcharts 10.2.0 Overall Positive: 30.4 ( 30.4 )% Neutral: 65.9 (…" at bounding box center [696, 462] width 99 height 52
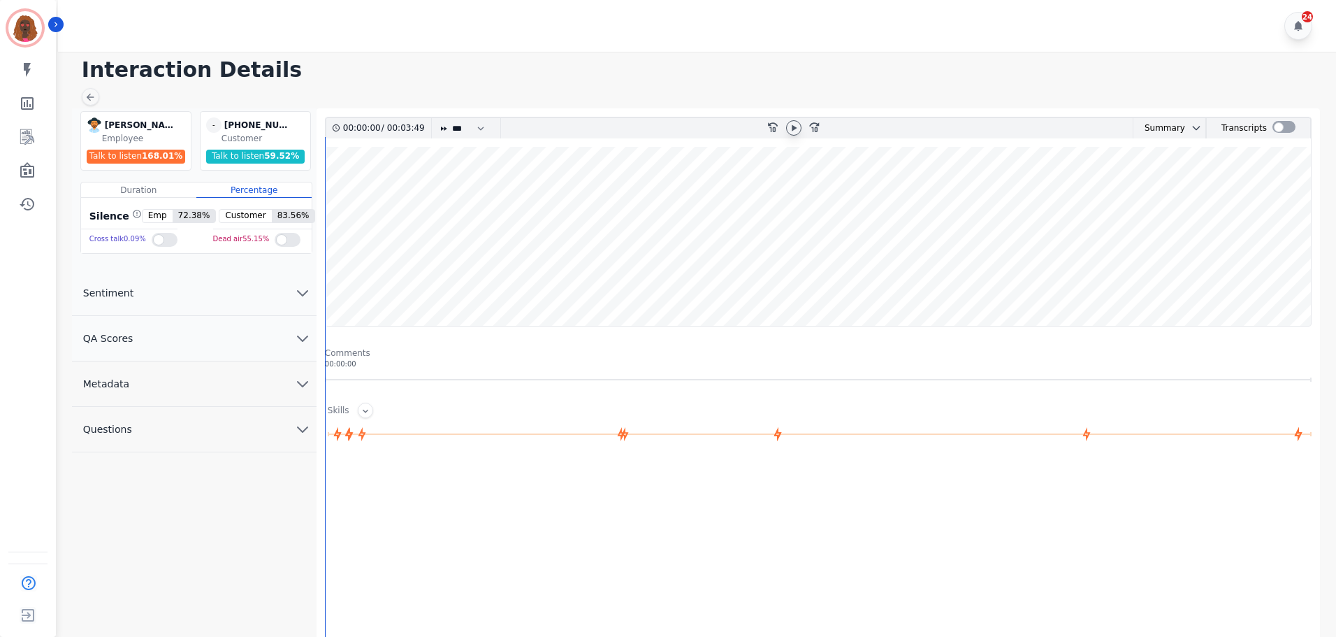
click at [795, 122] on icon at bounding box center [793, 127] width 11 height 11
click at [304, 325] on button "QA Scores" at bounding box center [194, 338] width 245 height 45
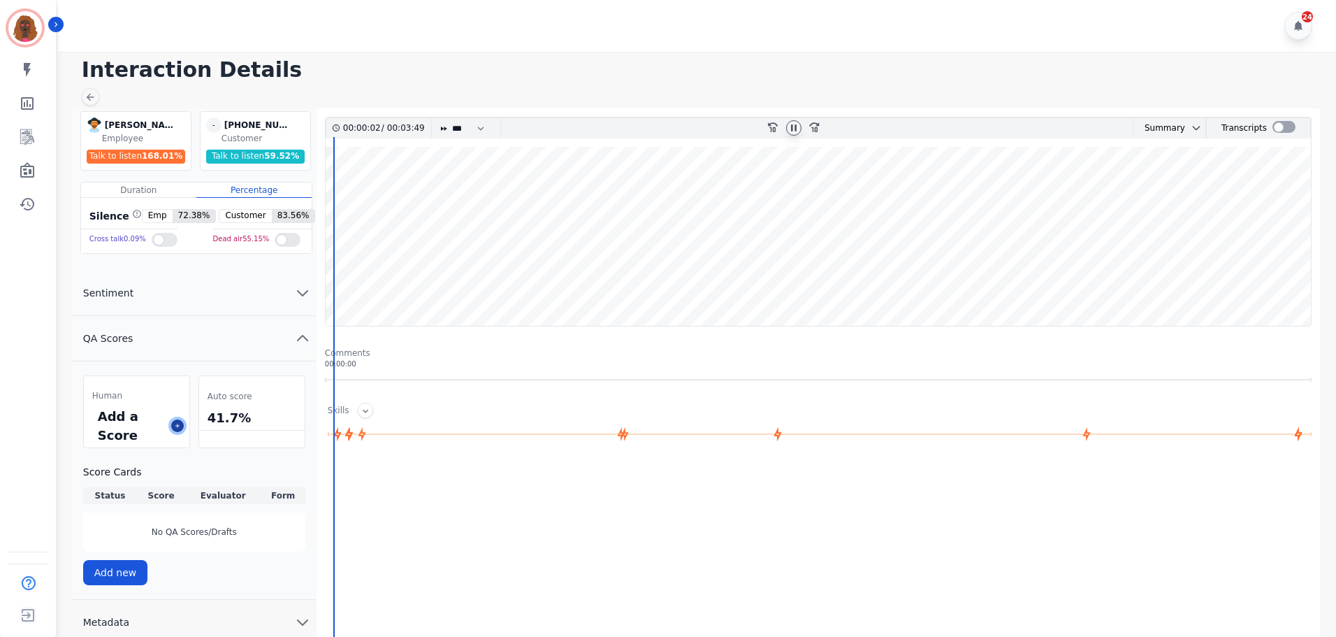
click at [174, 426] on icon at bounding box center [177, 425] width 7 height 7
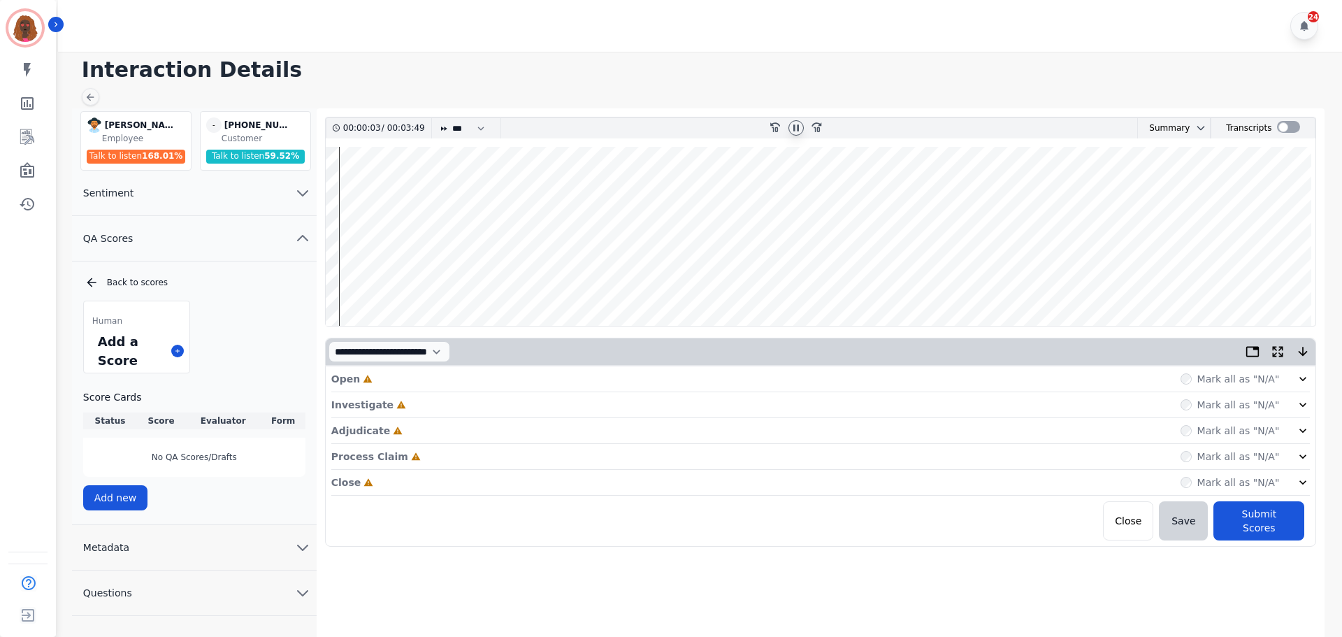
click at [563, 378] on div "Open Incomplete Mark all as "N/A"" at bounding box center [820, 379] width 979 height 26
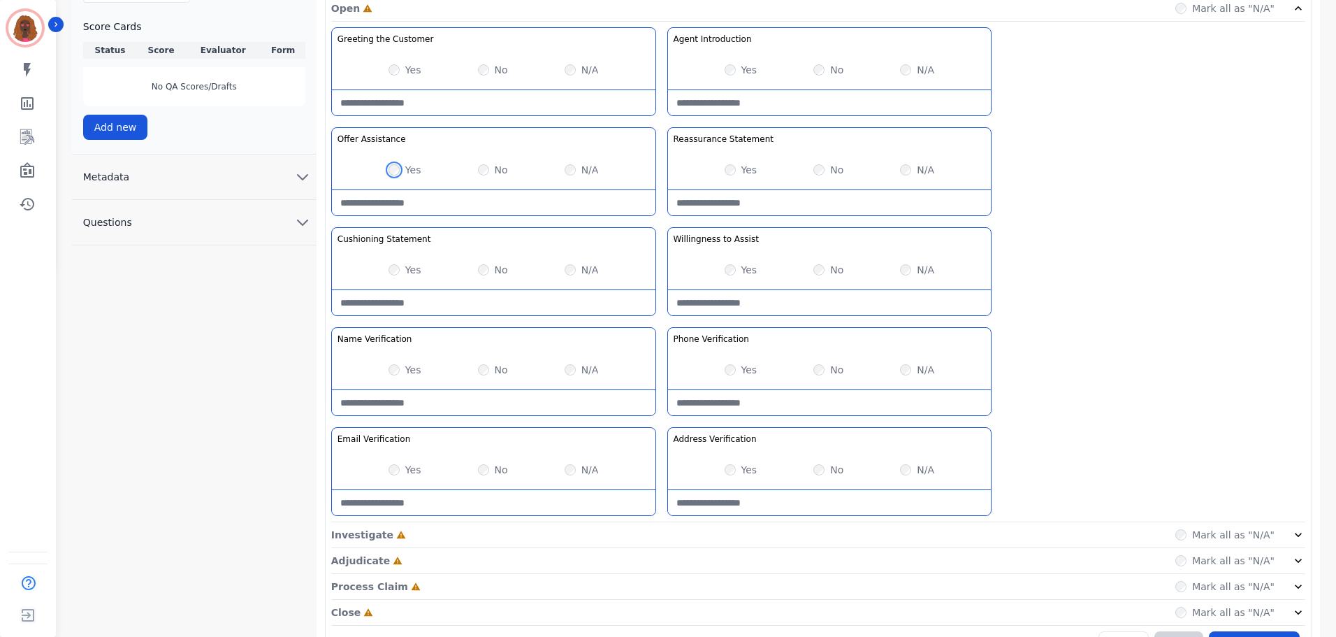
scroll to position [406, 0]
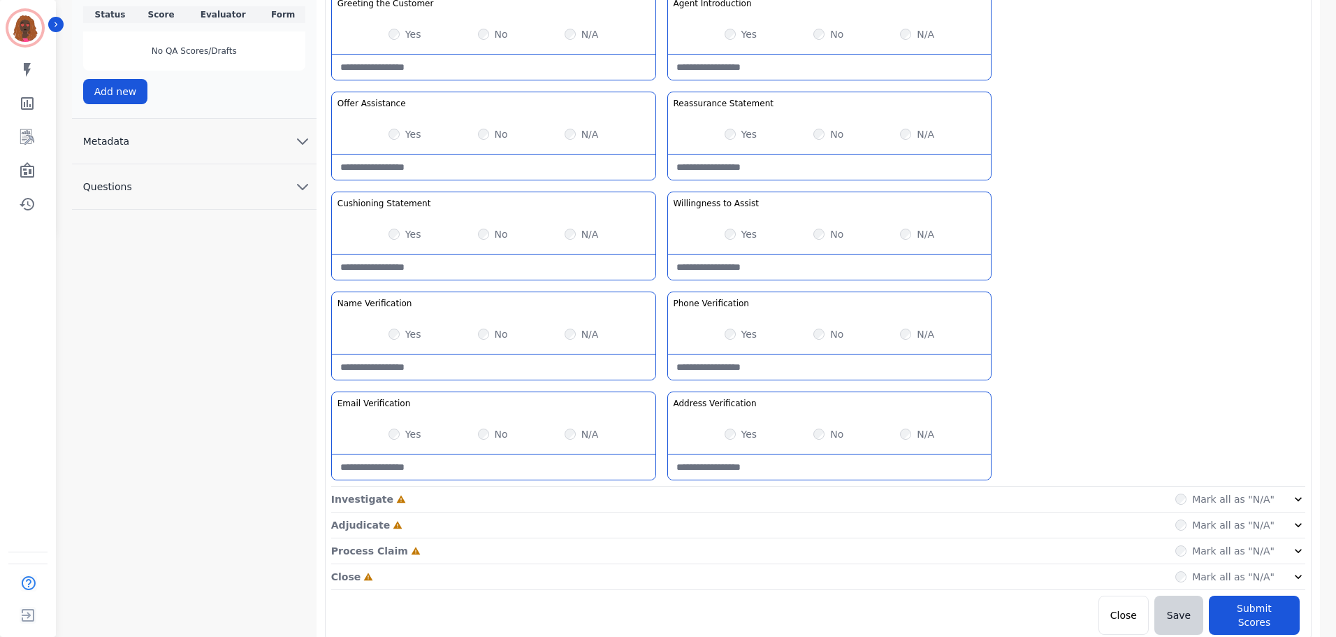
click at [661, 491] on div "Investigate Incomplete Mark all as "N/A"" at bounding box center [818, 499] width 974 height 26
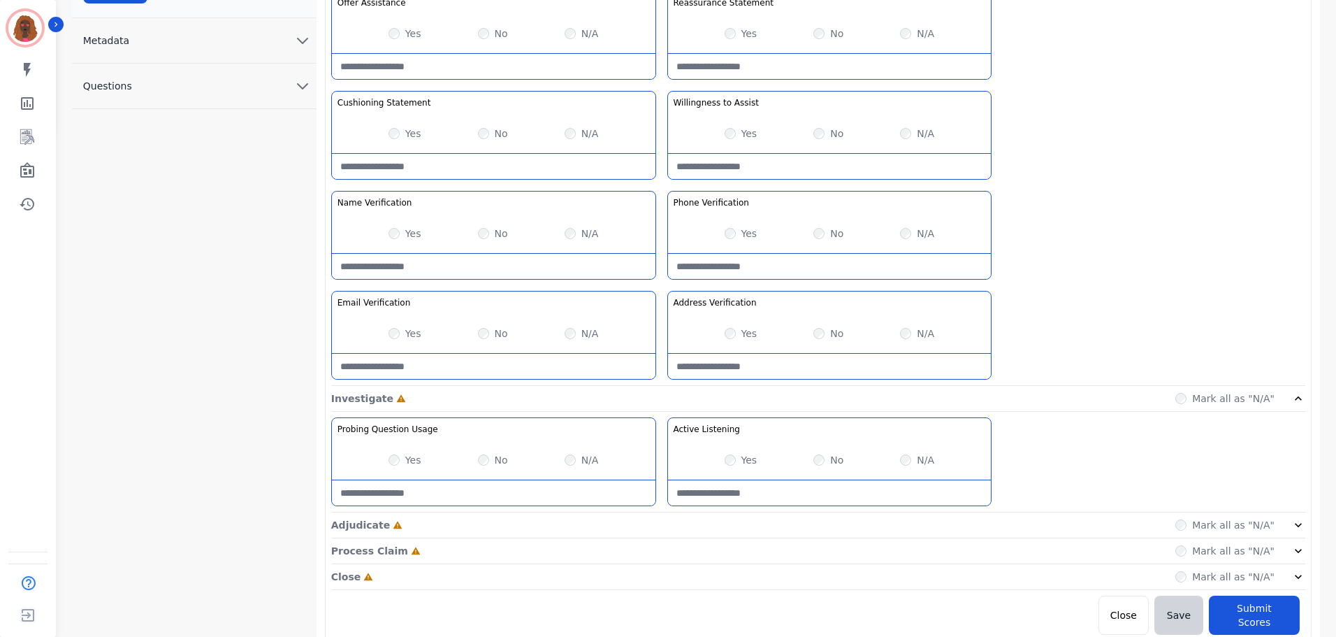
click at [661, 529] on div "Adjudicate Incomplete Mark all as "N/A"" at bounding box center [818, 525] width 974 height 26
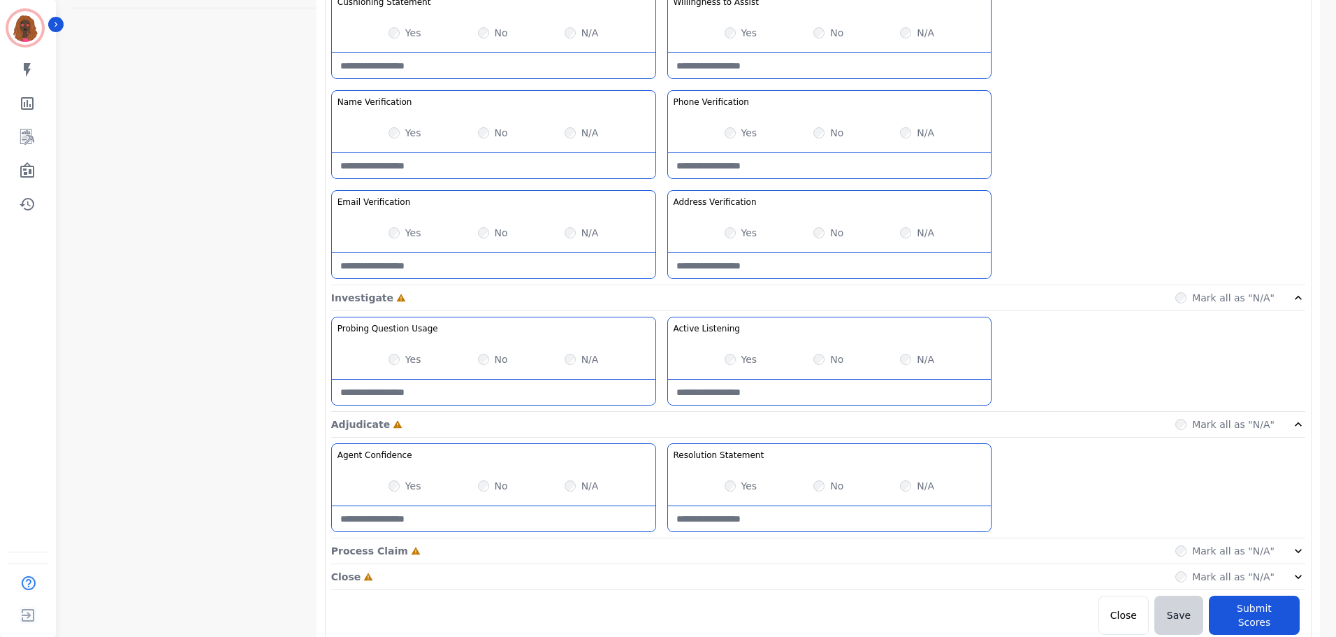
click at [662, 556] on div "Process Claim Incomplete Mark all as "N/A"" at bounding box center [818, 551] width 974 height 26
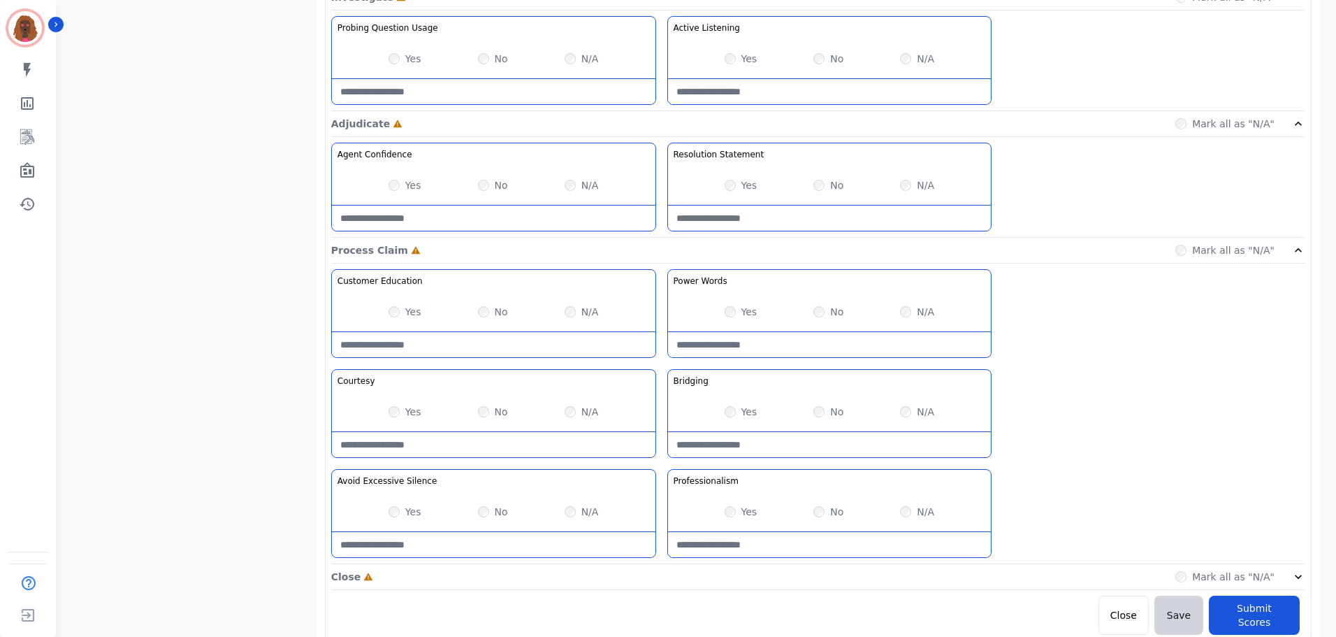
click at [662, 572] on div "Close Incomplete Mark all as "N/A"" at bounding box center [818, 577] width 974 height 26
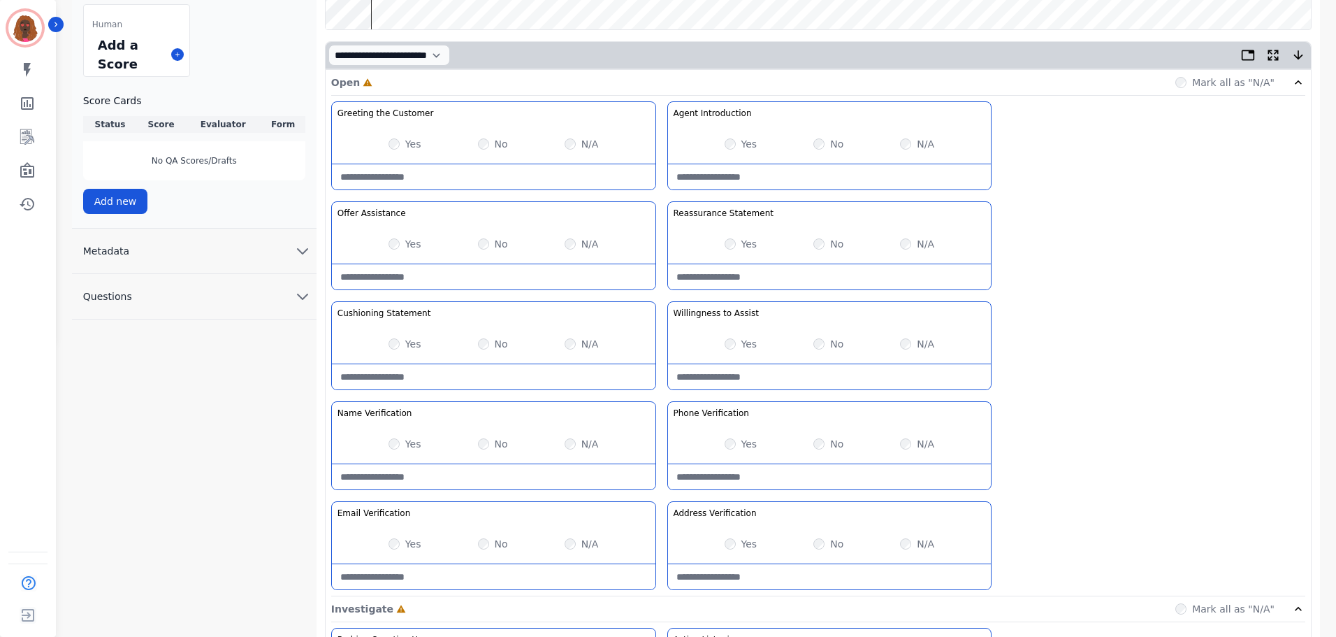
scroll to position [0, 0]
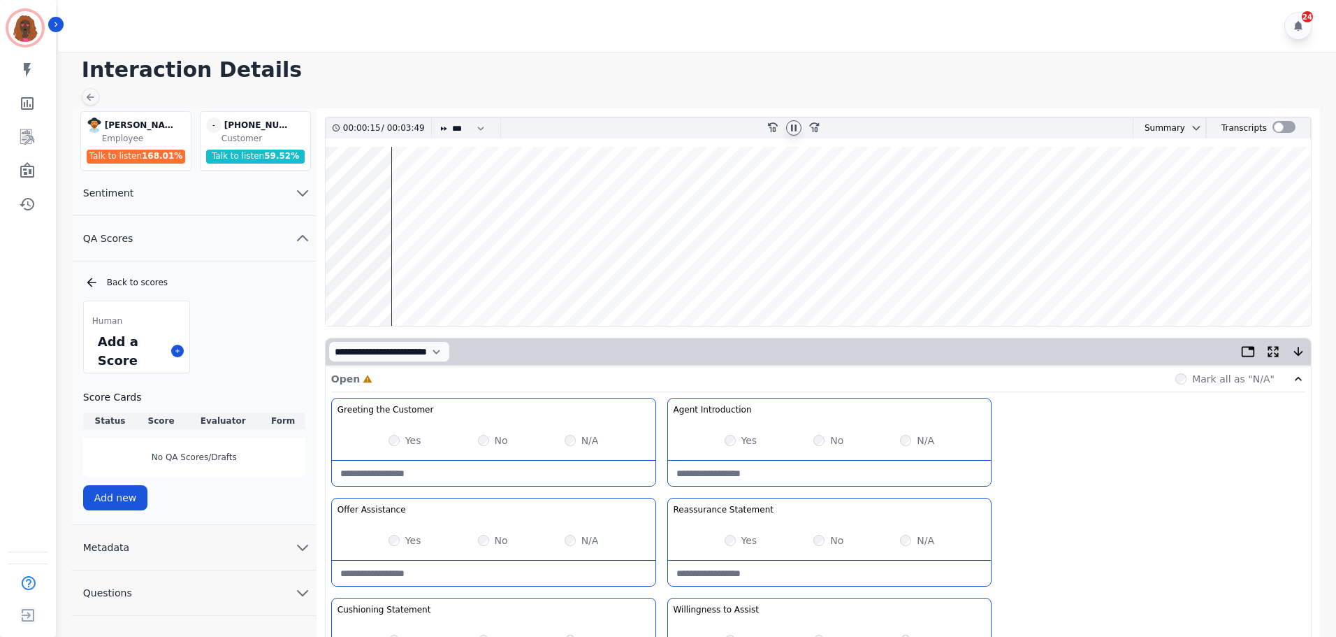
click at [393, 280] on wave at bounding box center [818, 236] width 985 height 179
click at [423, 280] on wave at bounding box center [818, 236] width 985 height 179
click at [431, 281] on wave at bounding box center [818, 236] width 985 height 179
click at [440, 193] on wave at bounding box center [818, 236] width 985 height 179
click at [438, 194] on wave at bounding box center [818, 236] width 985 height 179
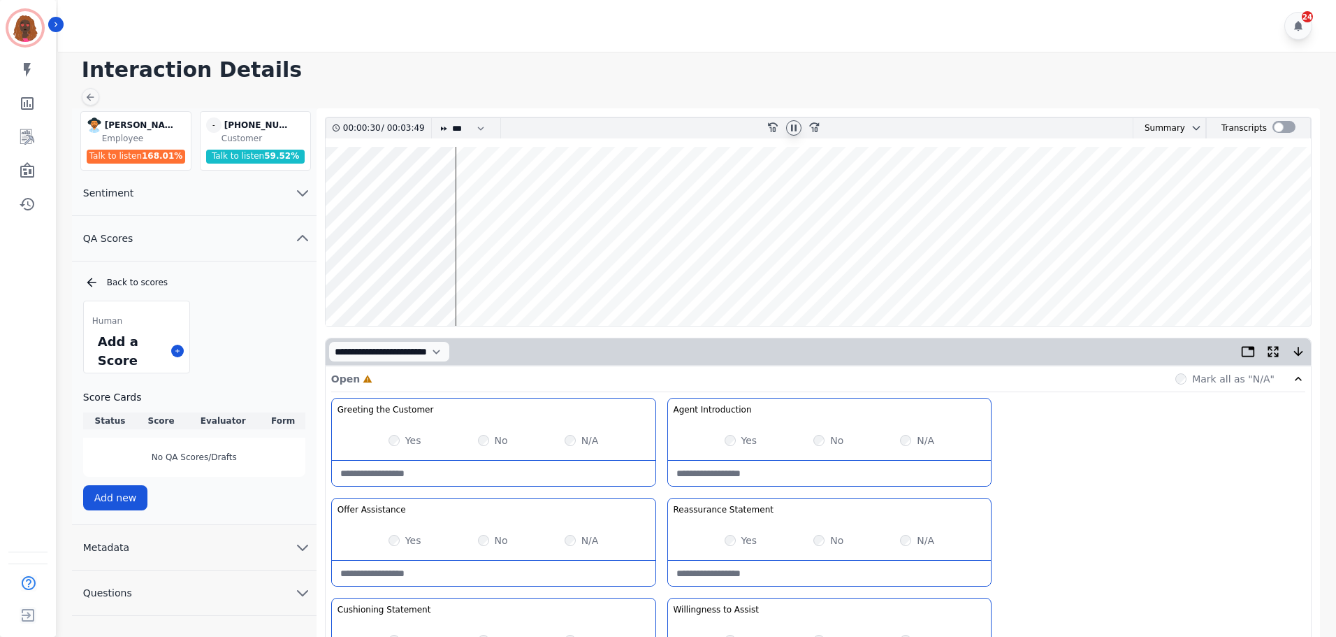
click at [463, 192] on wave at bounding box center [818, 236] width 985 height 179
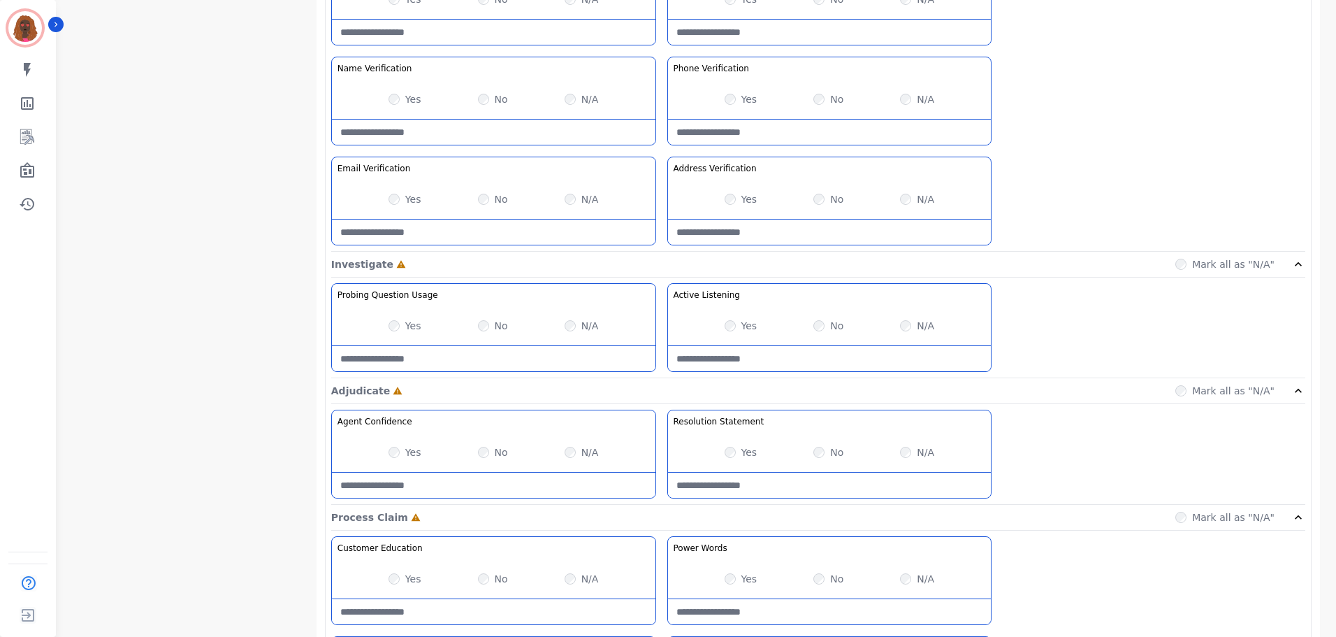
scroll to position [1108, 0]
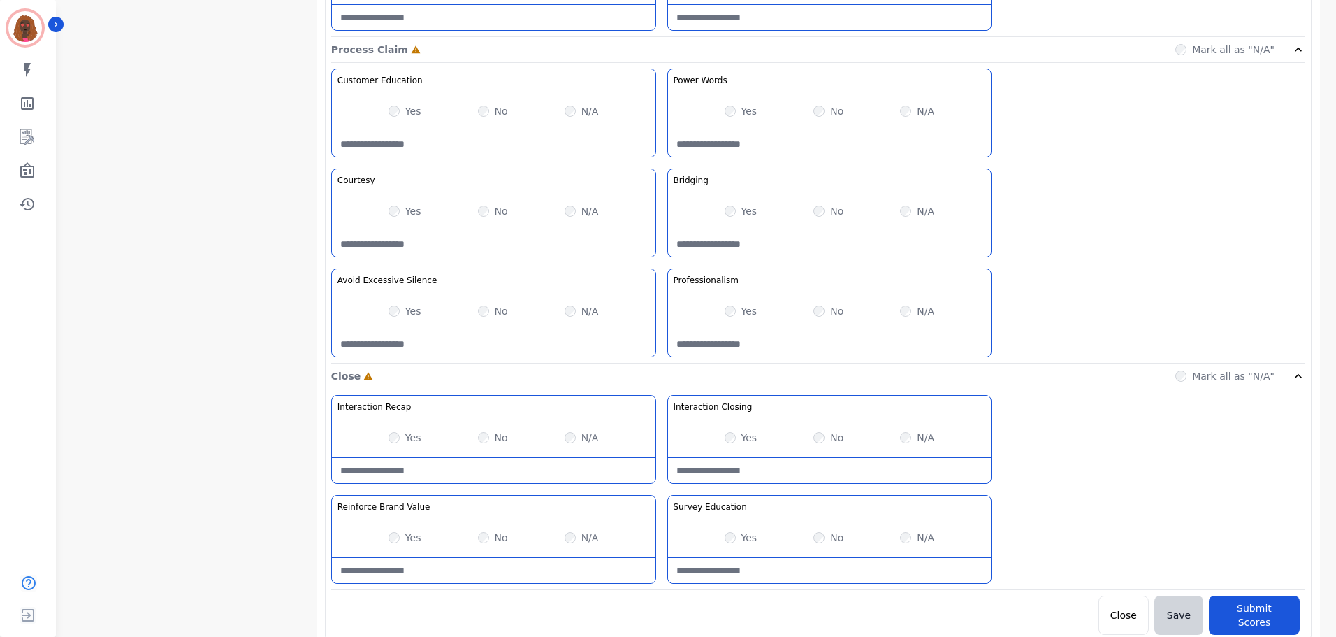
click at [471, 361] on div "Customer Education Educate your customer on how to get the information that the…" at bounding box center [818, 215] width 974 height 295
click at [481, 344] on Silence-note at bounding box center [494, 343] width 324 height 25
type Silence-note "**********"
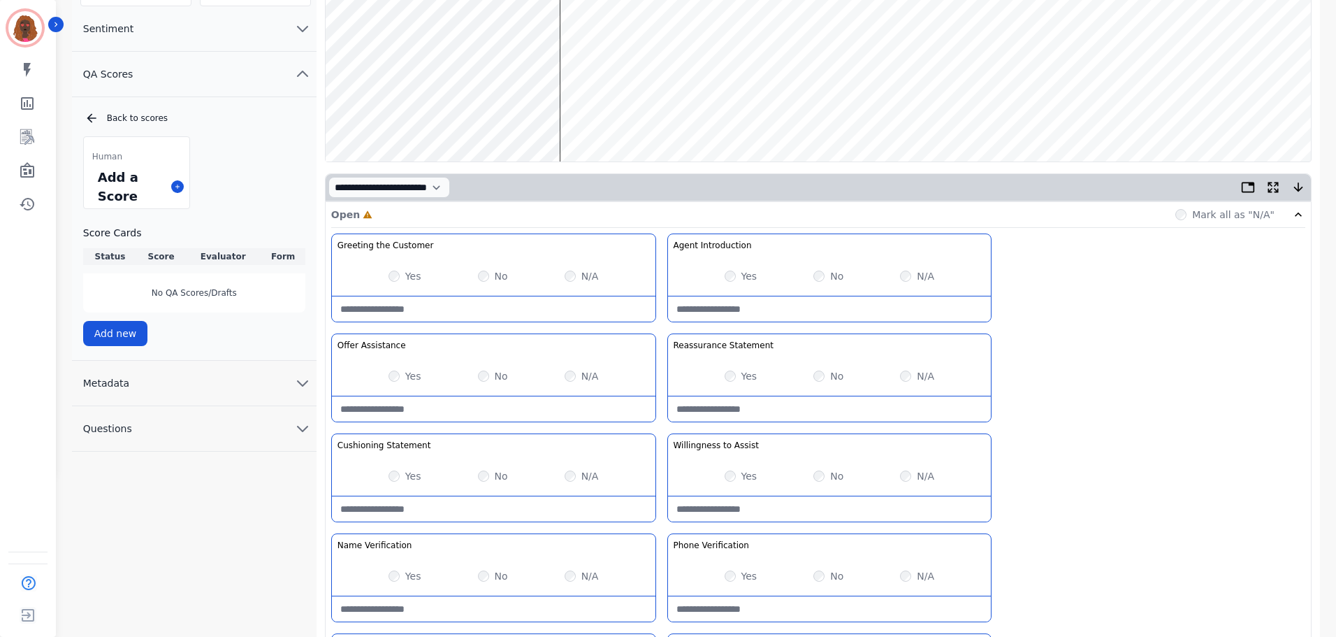
scroll to position [0, 0]
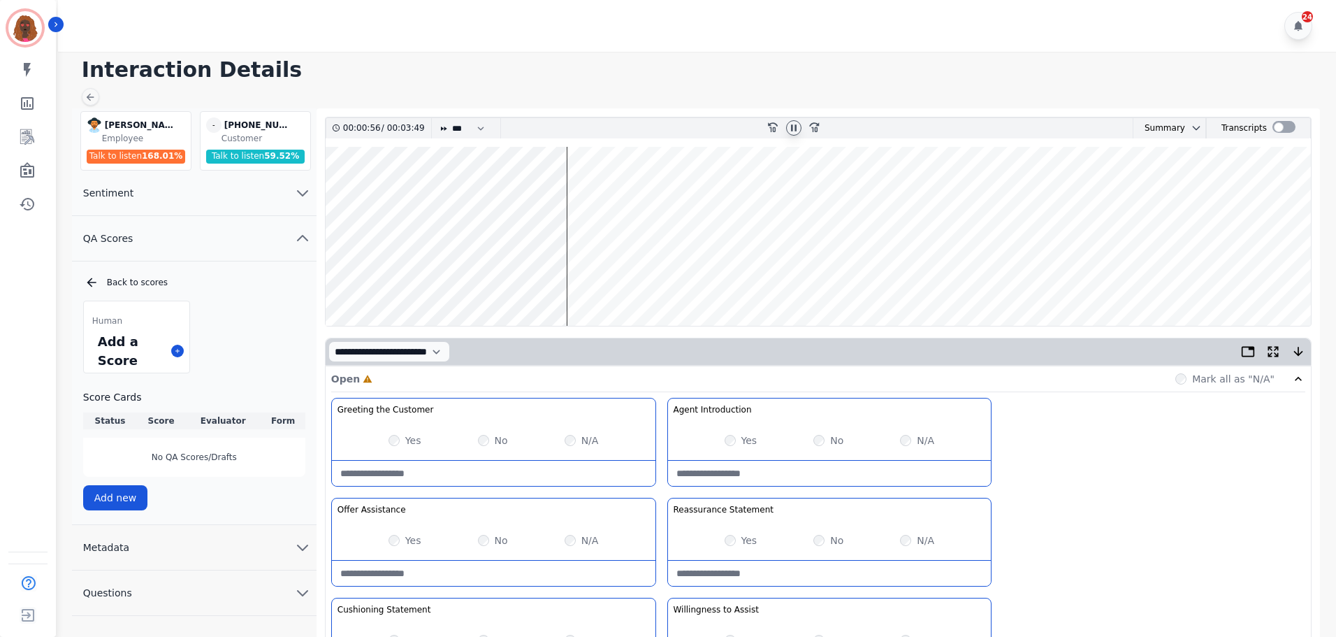
click at [609, 281] on wave at bounding box center [818, 236] width 985 height 179
click at [523, 281] on wave at bounding box center [818, 236] width 985 height 179
click at [511, 280] on wave at bounding box center [818, 236] width 985 height 179
click at [611, 281] on wave at bounding box center [818, 236] width 985 height 179
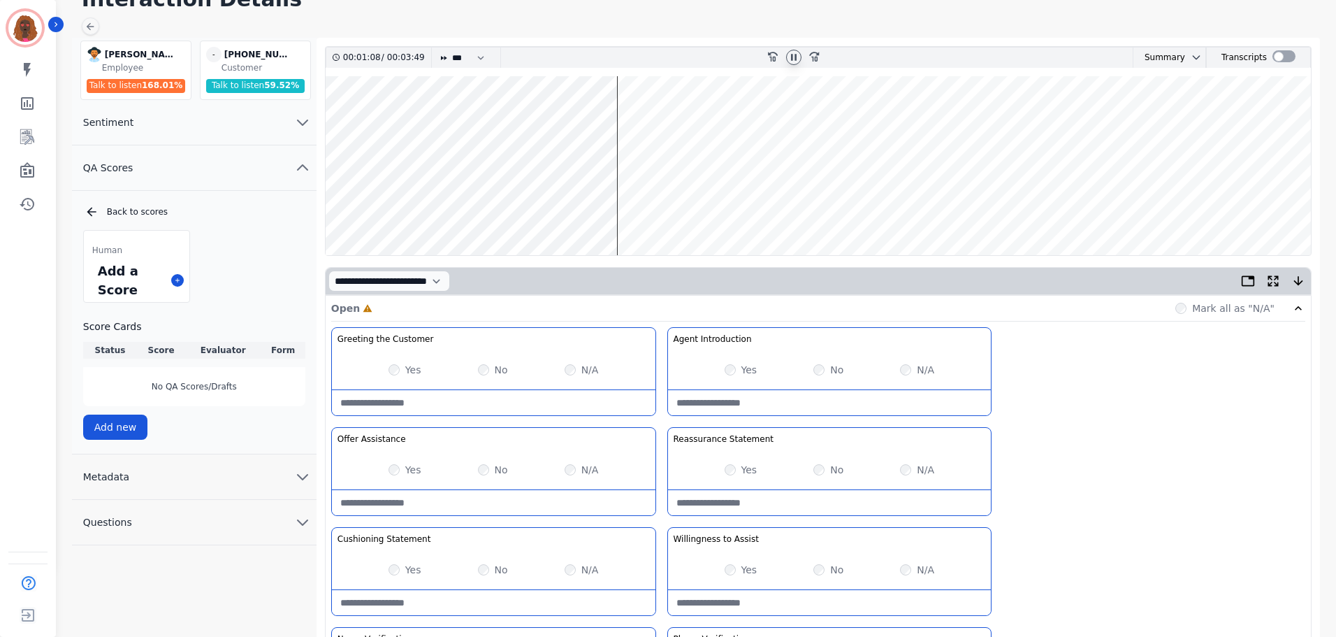
scroll to position [70, 0]
click at [624, 123] on wave at bounding box center [818, 166] width 985 height 179
click at [630, 122] on wave at bounding box center [818, 166] width 985 height 179
click at [646, 122] on wave at bounding box center [818, 166] width 985 height 179
click at [651, 121] on wave at bounding box center [818, 166] width 985 height 179
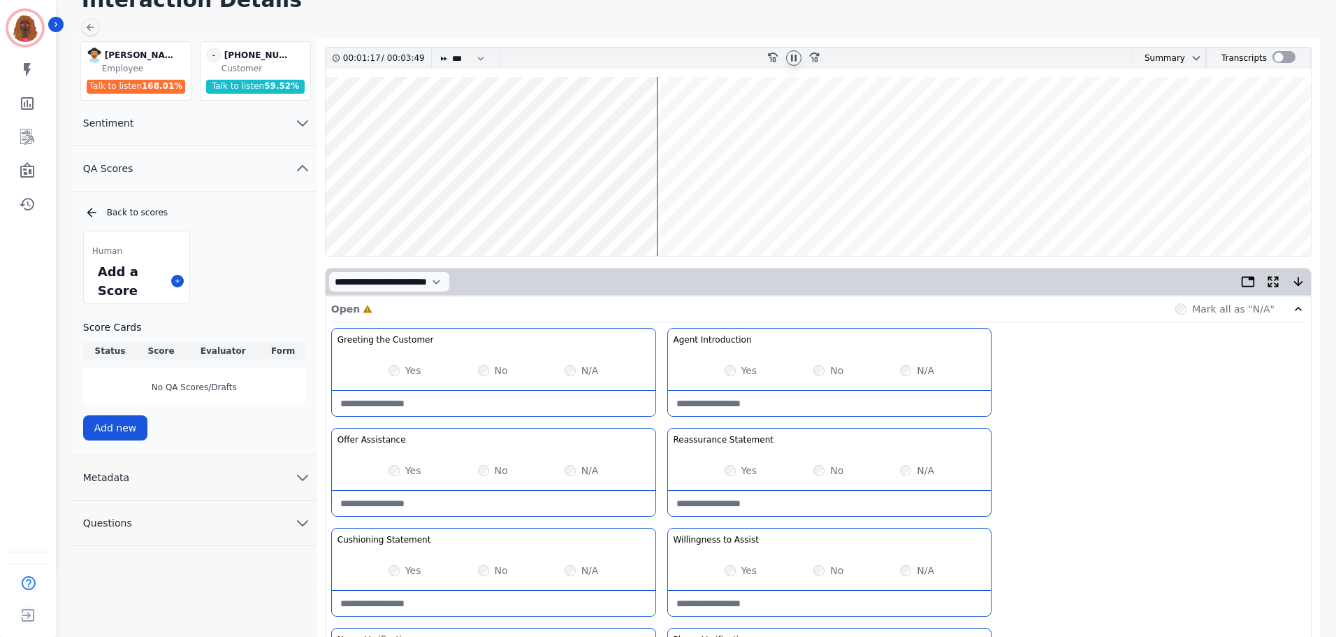
click at [661, 124] on wave at bounding box center [818, 166] width 985 height 179
drag, startPoint x: 672, startPoint y: 205, endPoint x: 681, endPoint y: 231, distance: 27.4
click at [672, 205] on wave at bounding box center [818, 166] width 985 height 179
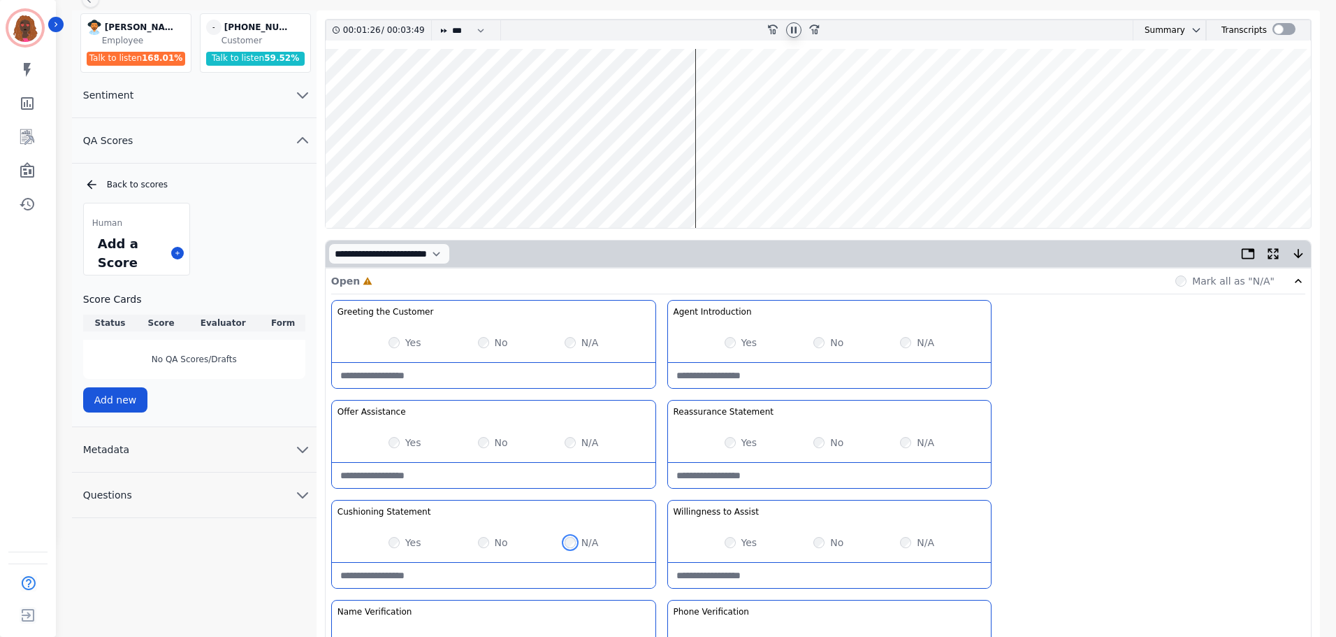
scroll to position [0, 0]
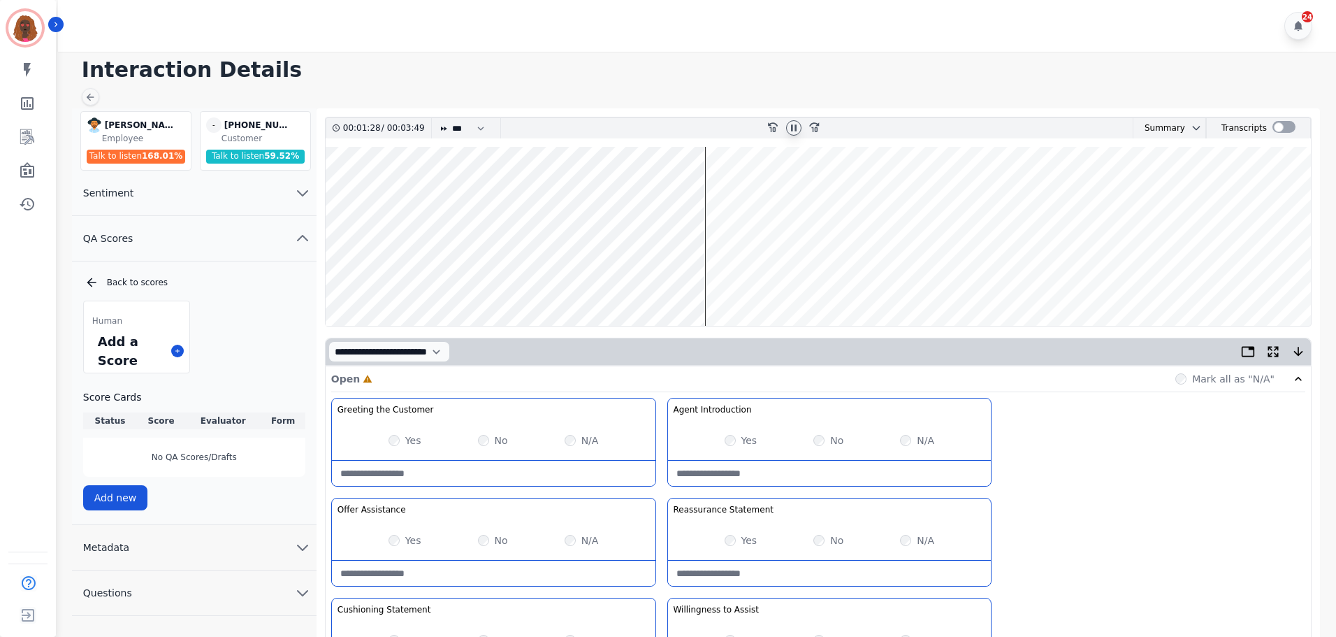
click at [708, 280] on wave at bounding box center [818, 236] width 985 height 179
click at [720, 191] on wave at bounding box center [818, 236] width 985 height 179
click at [752, 280] on wave at bounding box center [818, 236] width 985 height 179
click at [760, 193] on wave at bounding box center [818, 236] width 985 height 179
click at [809, 191] on wave at bounding box center [818, 236] width 985 height 179
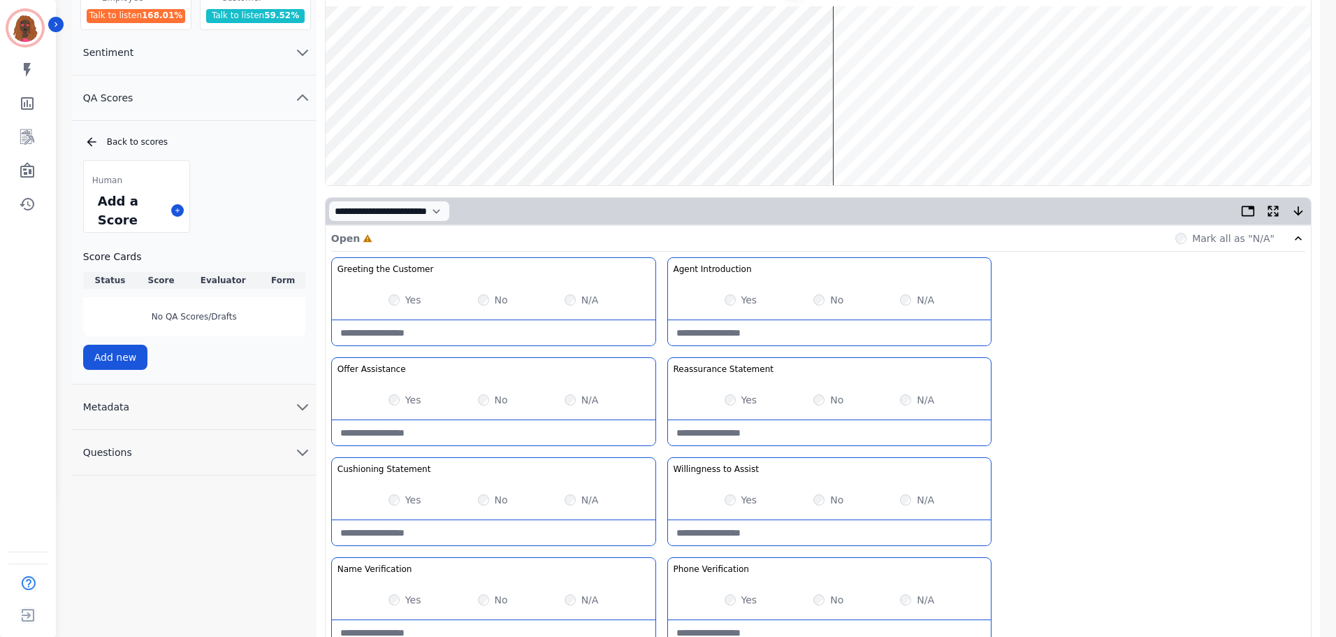
scroll to position [140, 0]
click at [859, 138] on wave at bounding box center [818, 96] width 985 height 179
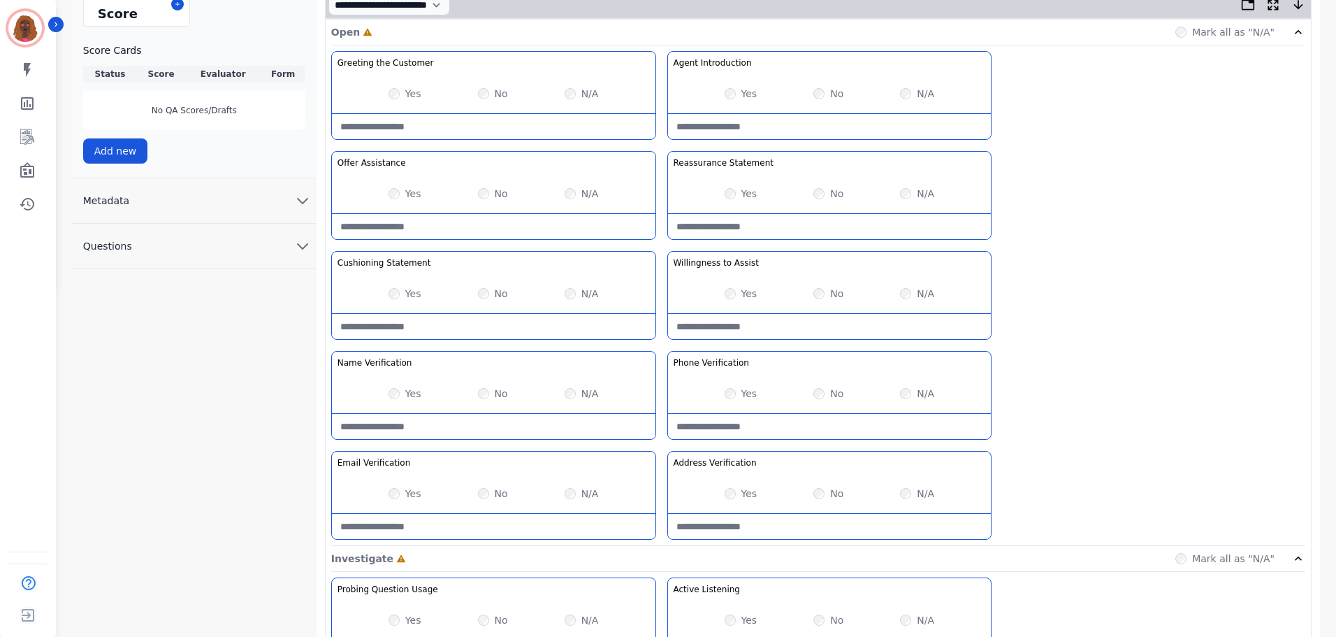
scroll to position [348, 0]
click at [563, 493] on div "Yes No N/A" at bounding box center [494, 491] width 324 height 39
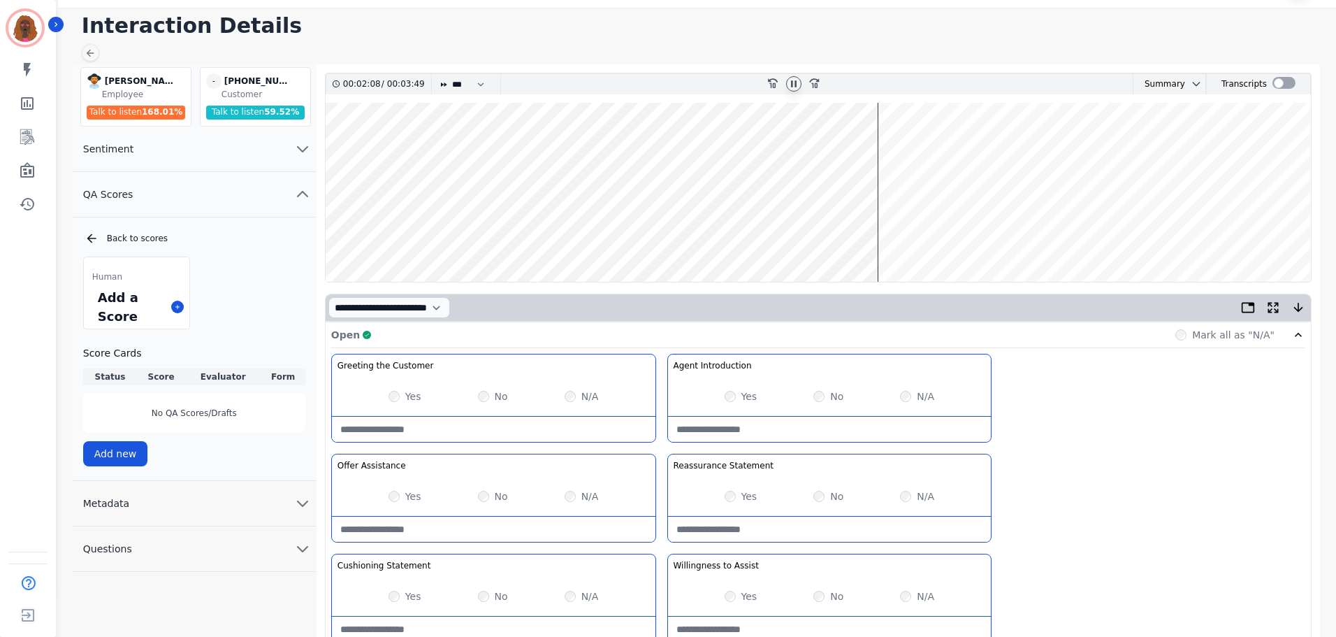
scroll to position [0, 0]
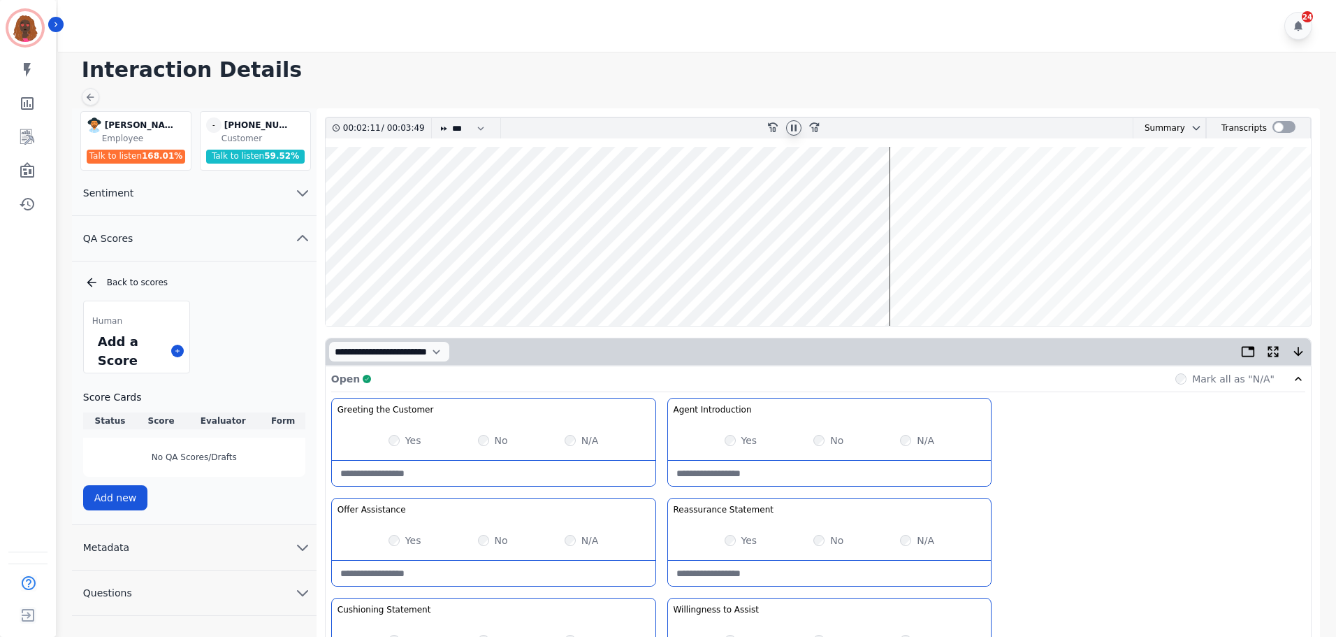
click at [894, 281] on wave at bounding box center [818, 236] width 985 height 179
click at [986, 192] on wave at bounding box center [818, 236] width 985 height 179
click at [1011, 283] on wave at bounding box center [818, 236] width 985 height 179
click at [1023, 189] on wave at bounding box center [818, 236] width 985 height 179
click at [1064, 189] on wave at bounding box center [818, 236] width 985 height 179
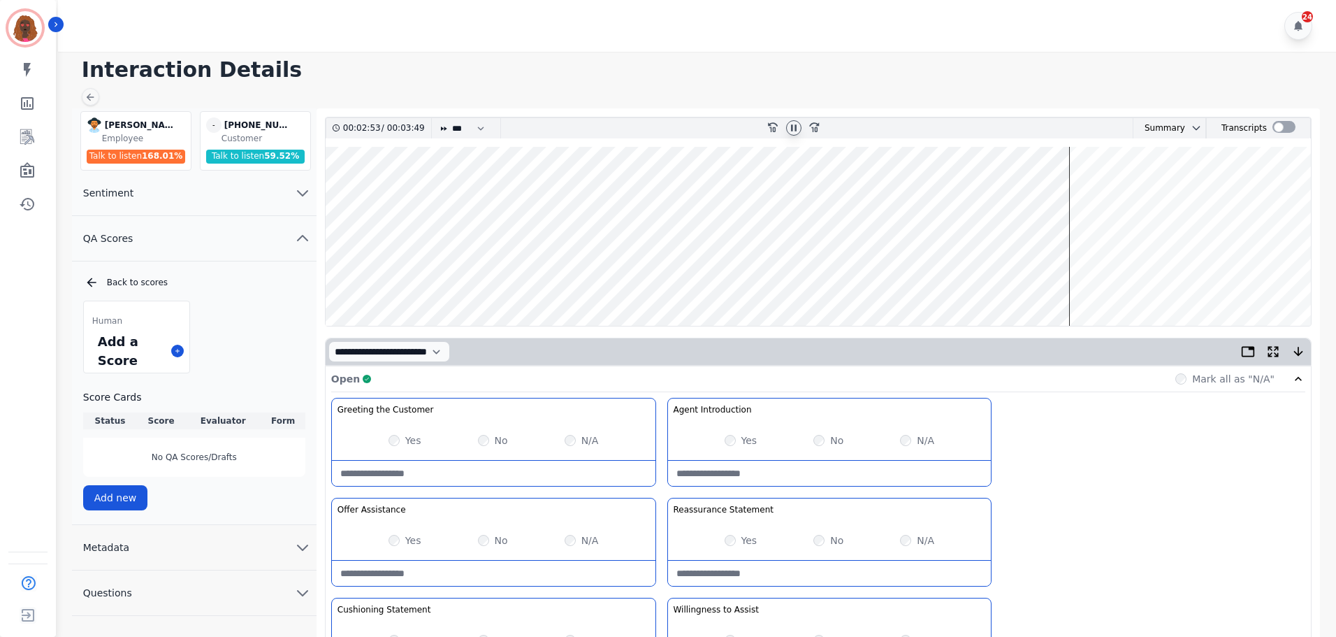
click at [1071, 192] on wave at bounding box center [818, 236] width 985 height 179
click at [1078, 279] on wave at bounding box center [818, 236] width 985 height 179
click at [1099, 281] on wave at bounding box center [818, 236] width 985 height 179
click at [1117, 190] on wave at bounding box center [818, 236] width 985 height 179
click at [1138, 189] on wave at bounding box center [818, 236] width 985 height 179
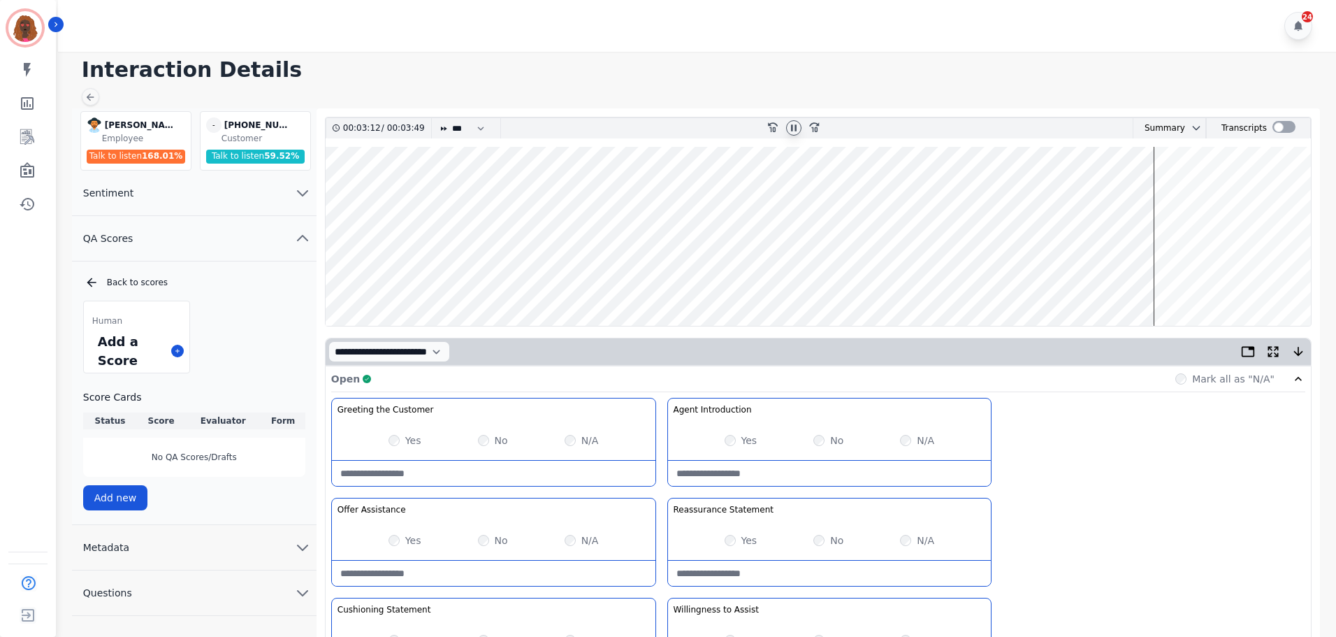
click at [1172, 191] on wave at bounding box center [818, 236] width 985 height 179
click at [1194, 190] on wave at bounding box center [818, 236] width 985 height 179
click at [1209, 279] on wave at bounding box center [818, 236] width 985 height 179
click at [1197, 193] on wave at bounding box center [818, 236] width 985 height 179
click at [1192, 193] on wave at bounding box center [818, 236] width 985 height 179
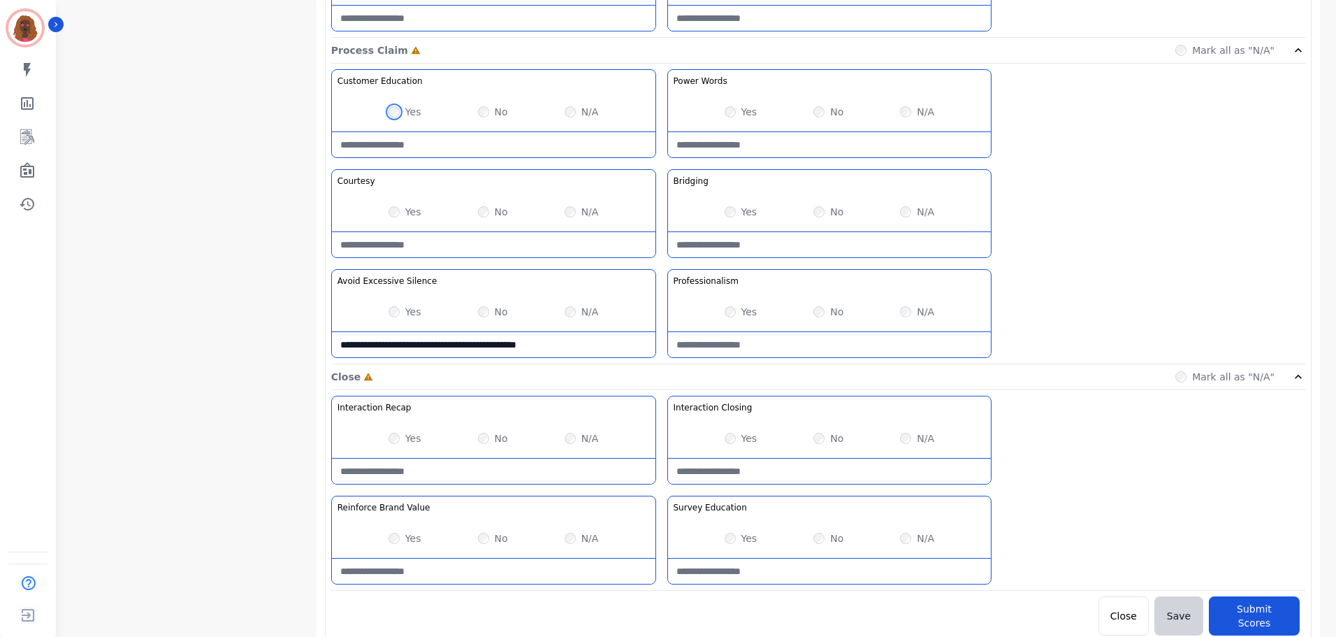
scroll to position [1108, 0]
click at [804, 238] on Claim-Bridging-note at bounding box center [830, 243] width 324 height 25
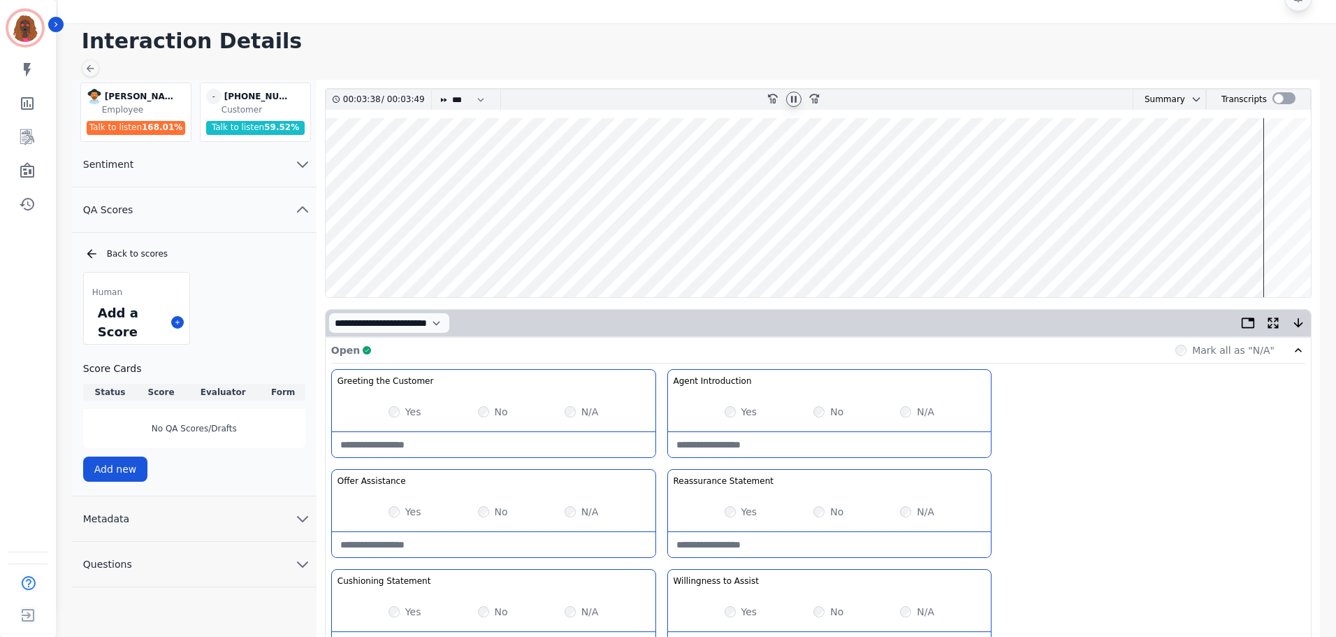
scroll to position [0, 0]
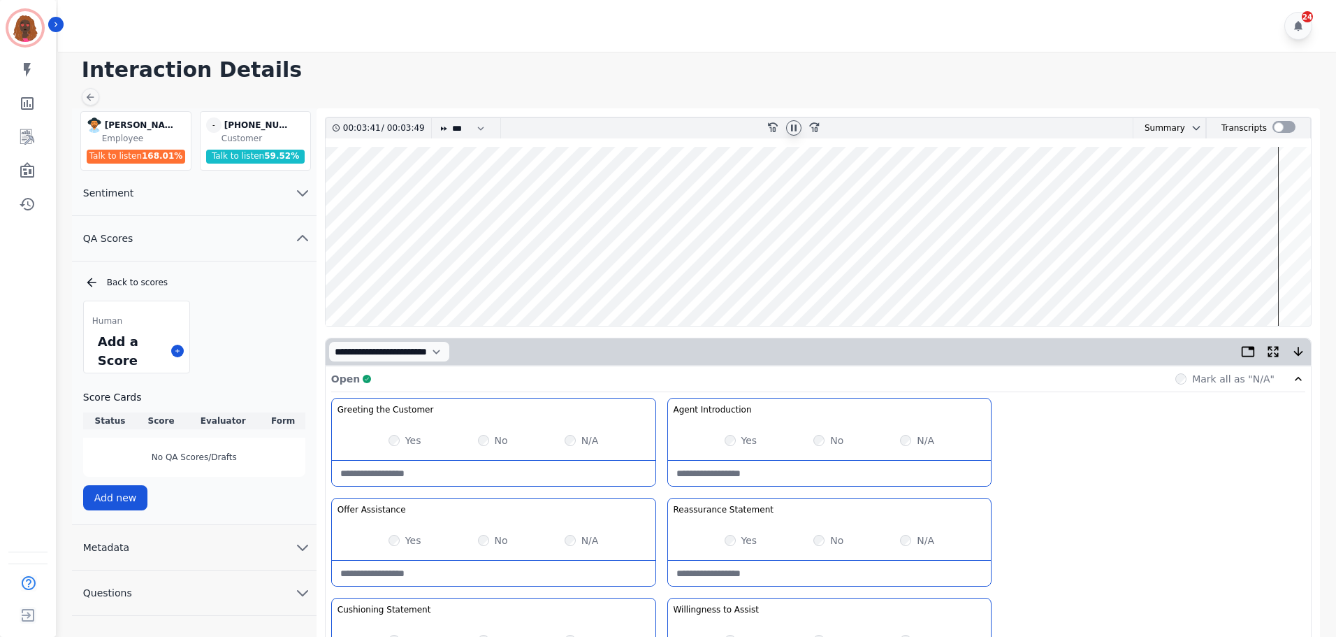
click at [1282, 191] on wave at bounding box center [818, 236] width 985 height 179
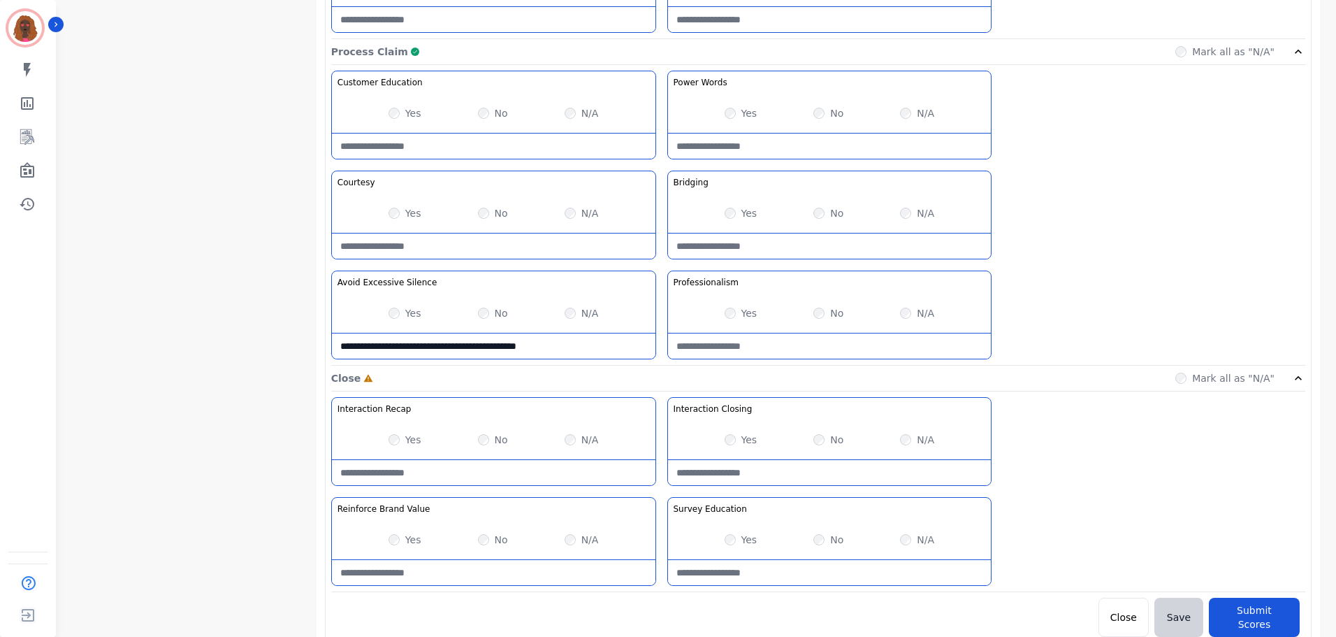
scroll to position [1108, 0]
click at [805, 462] on Closing-note at bounding box center [830, 470] width 324 height 25
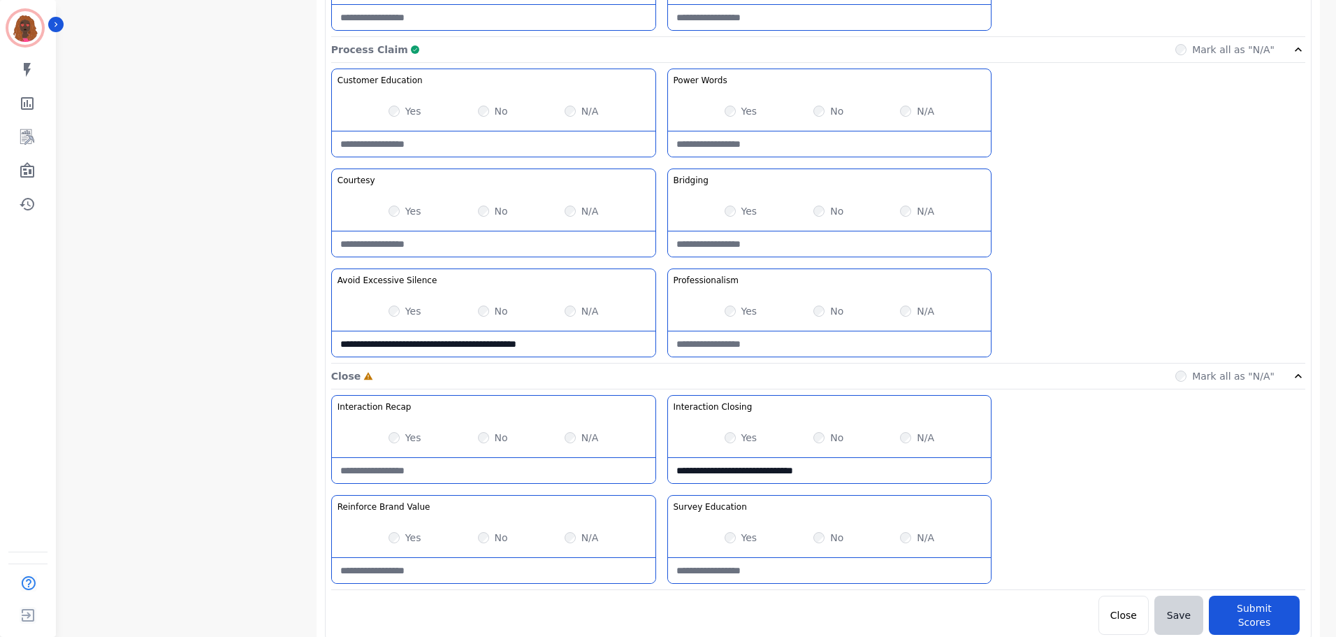
type Closing-note "**********"
click at [819, 560] on Education-note at bounding box center [830, 570] width 324 height 25
type Education-note "**********"
click at [449, 574] on Value-note at bounding box center [494, 570] width 324 height 25
type Value-note "**********"
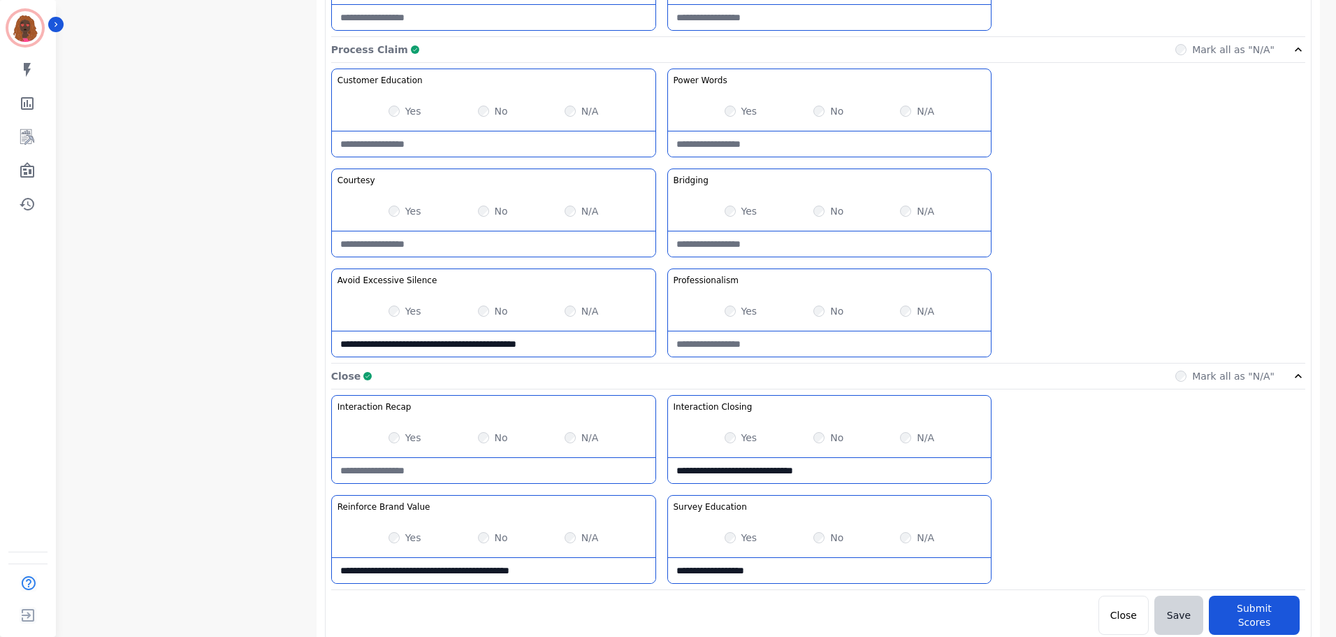
click at [478, 465] on Recap-note at bounding box center [494, 470] width 324 height 25
type Recap-note "**********"
click at [1272, 608] on button "Submit Scores" at bounding box center [1254, 614] width 91 height 39
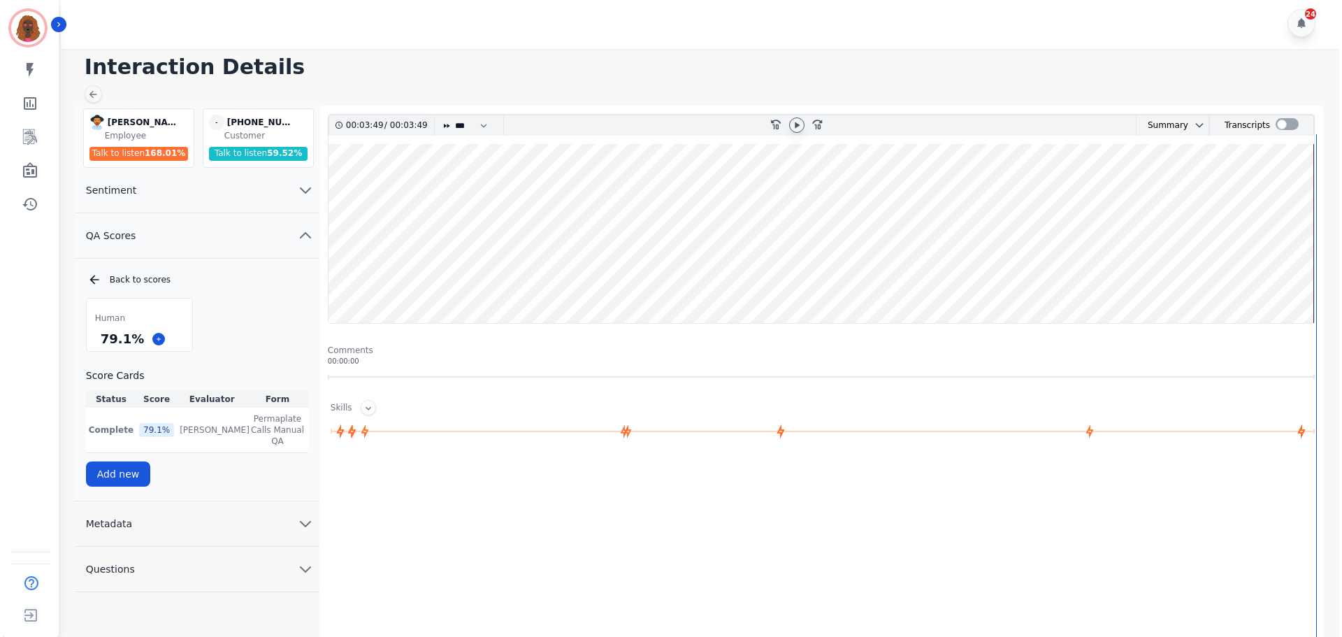
scroll to position [0, 0]
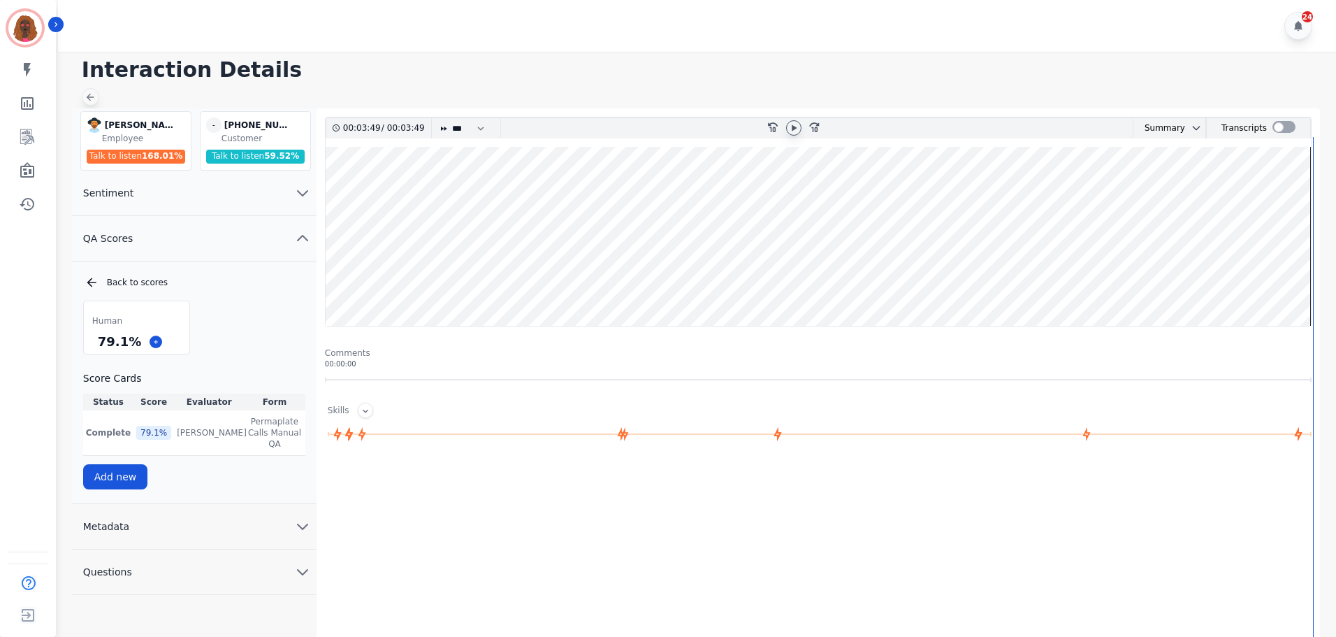
click at [96, 93] on div at bounding box center [90, 96] width 17 height 17
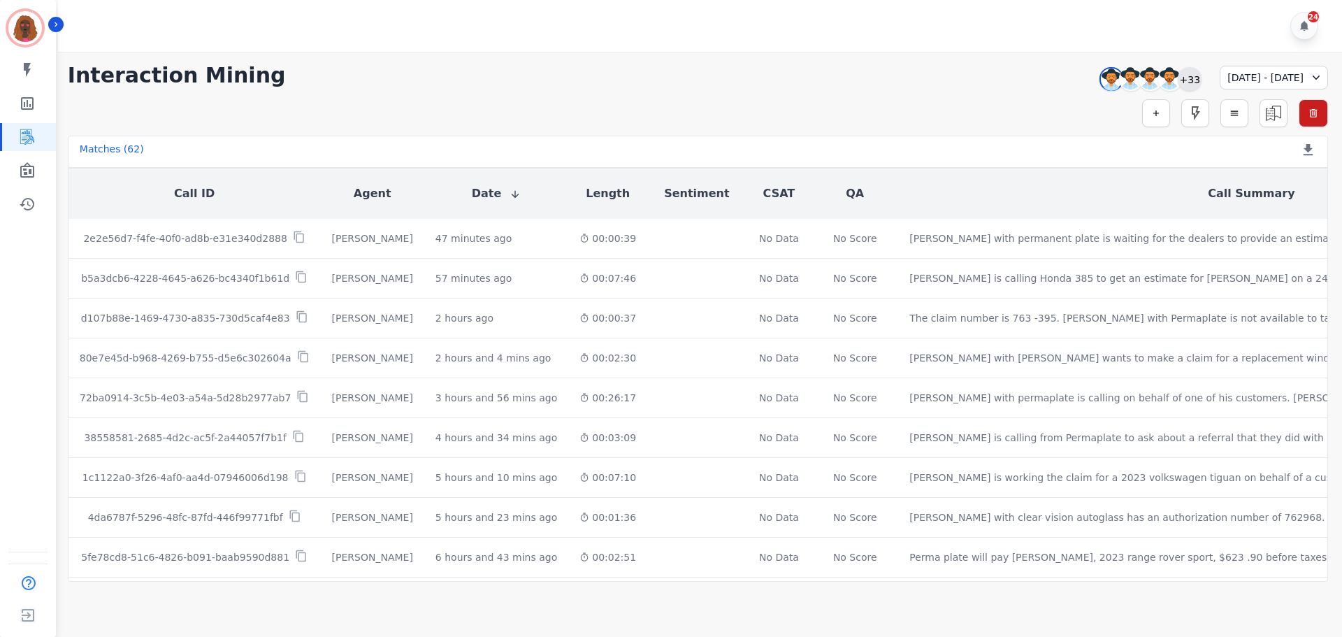
click at [1178, 82] on div "+33" at bounding box center [1190, 79] width 24 height 24
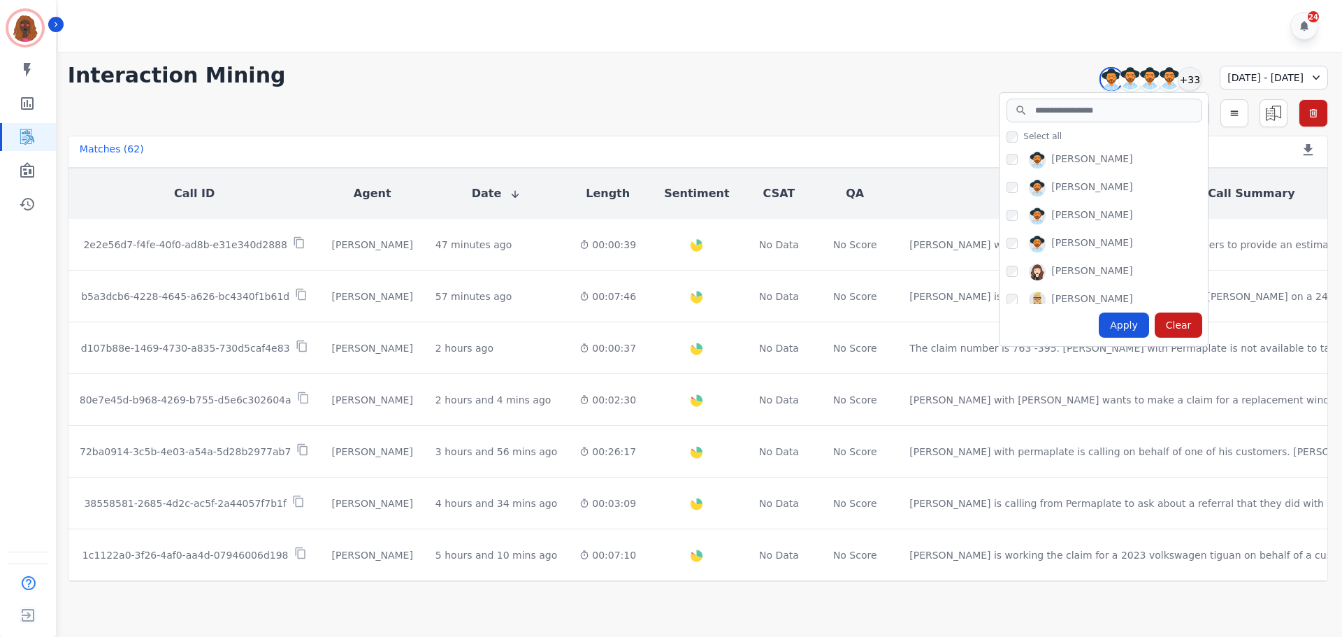
click at [1006, 157] on div "[PERSON_NAME]" at bounding box center [1106, 163] width 201 height 22
click at [1099, 319] on div "Apply" at bounding box center [1124, 324] width 50 height 25
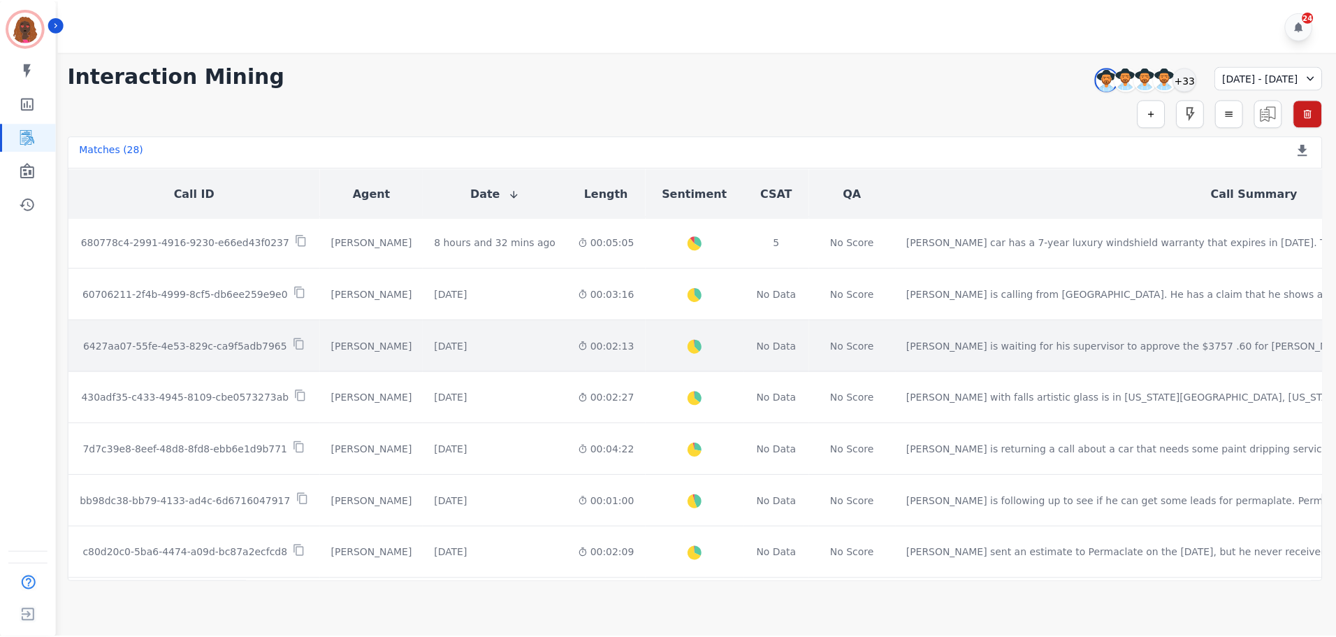
scroll to position [210, 0]
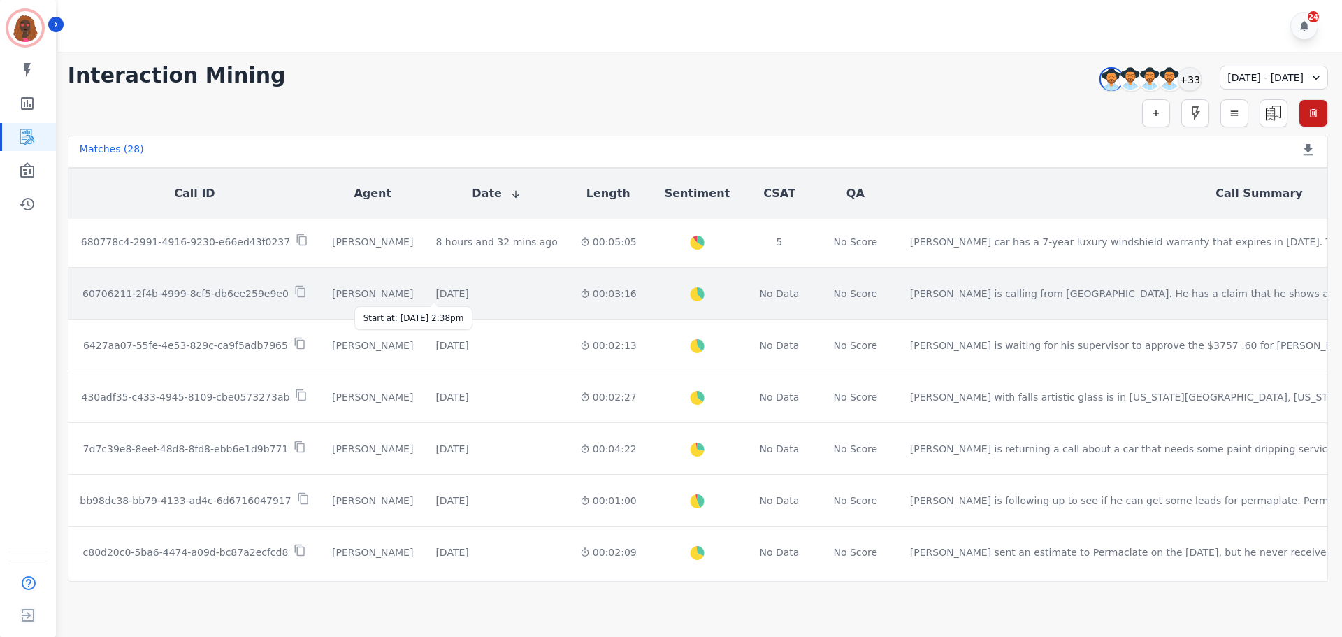
click at [443, 295] on div "[DATE]" at bounding box center [451, 294] width 33 height 14
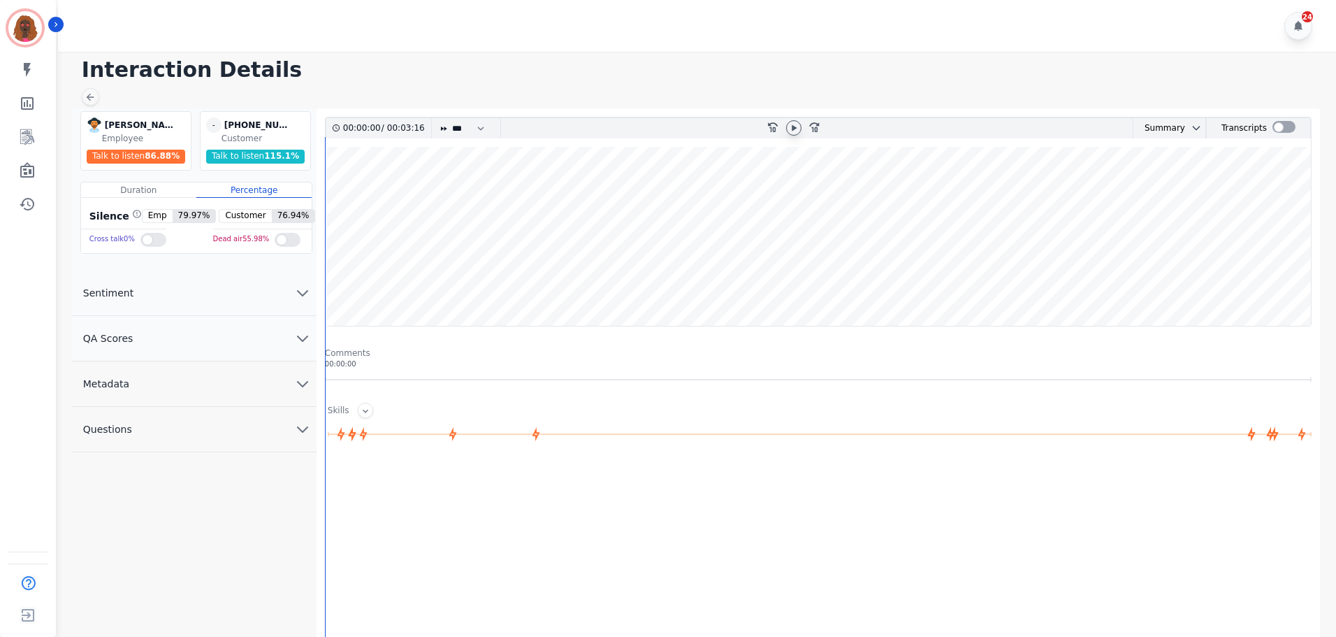
click at [793, 124] on icon at bounding box center [793, 127] width 11 height 11
click at [298, 339] on icon "chevron down" at bounding box center [302, 338] width 17 height 17
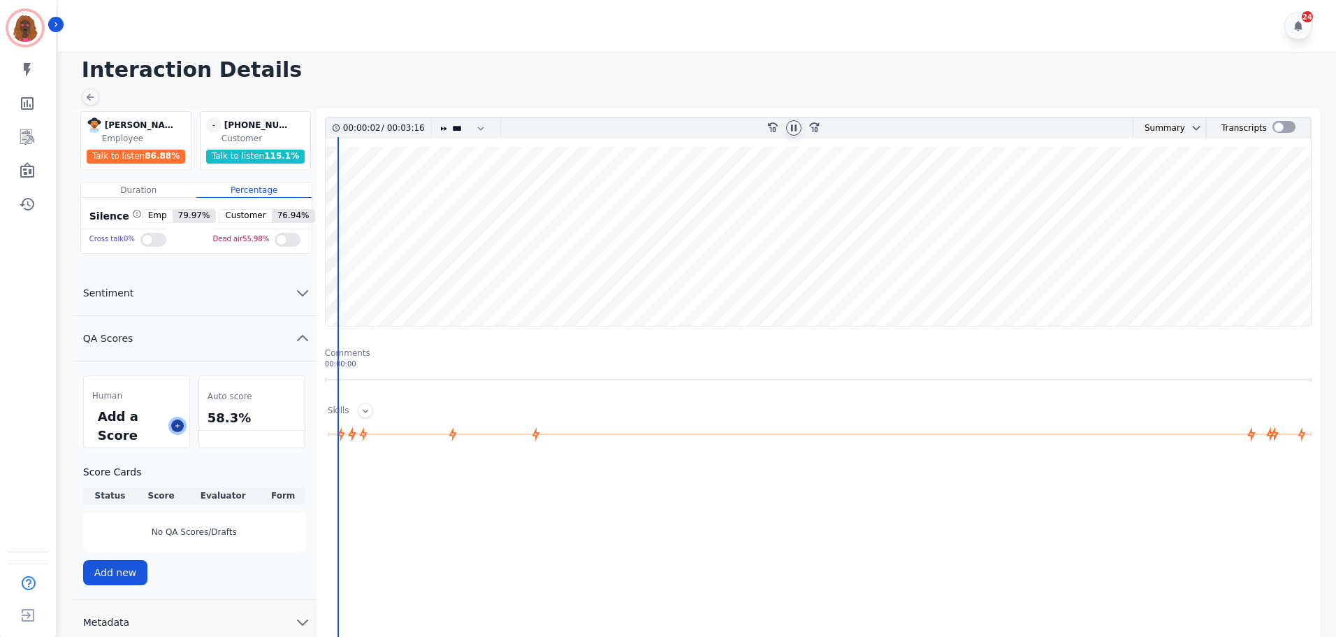
click at [177, 421] on button at bounding box center [177, 425] width 13 height 13
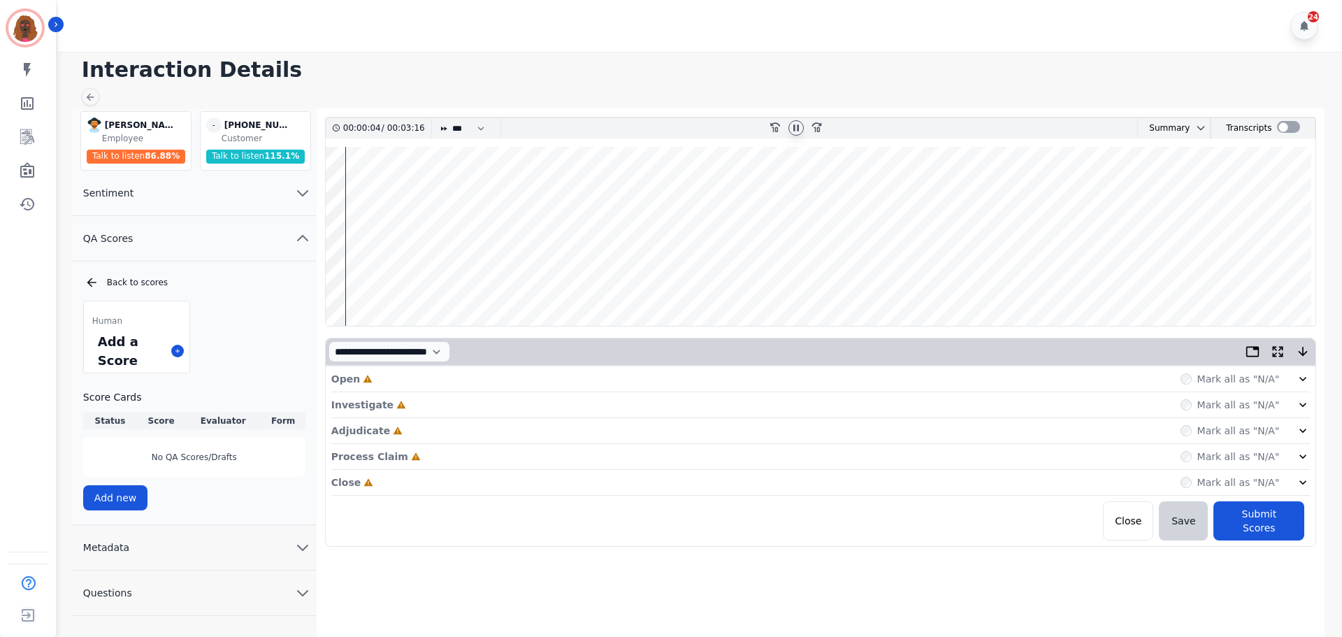
click at [496, 380] on div "Open Incomplete Mark all as "N/A"" at bounding box center [820, 379] width 979 height 26
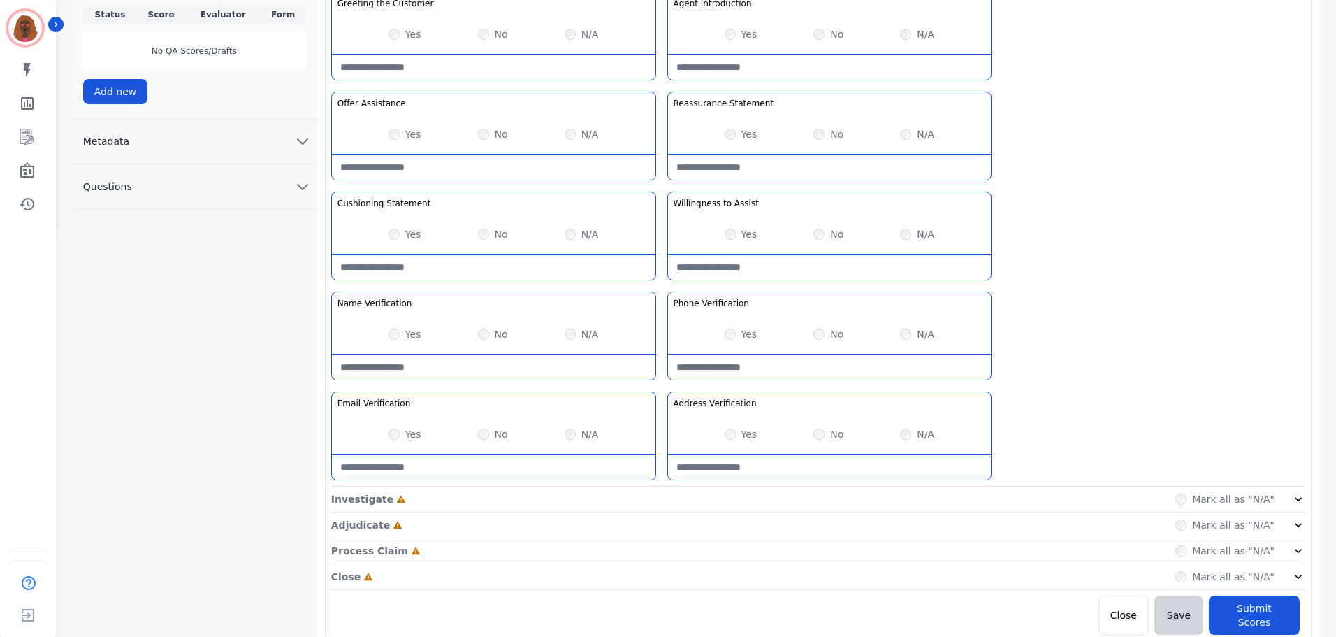
click at [662, 497] on div "Investigate Incomplete Mark all as "N/A"" at bounding box center [818, 499] width 974 height 26
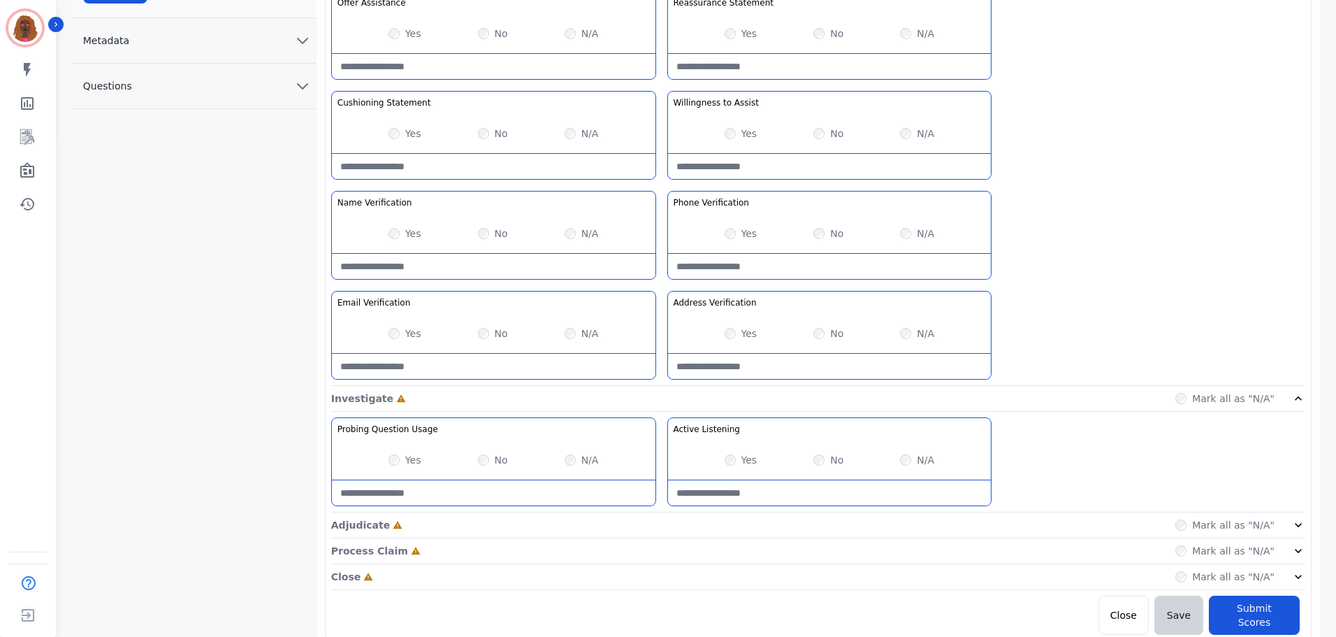
click at [657, 530] on div "Adjudicate Incomplete Mark all as "N/A"" at bounding box center [818, 525] width 974 height 26
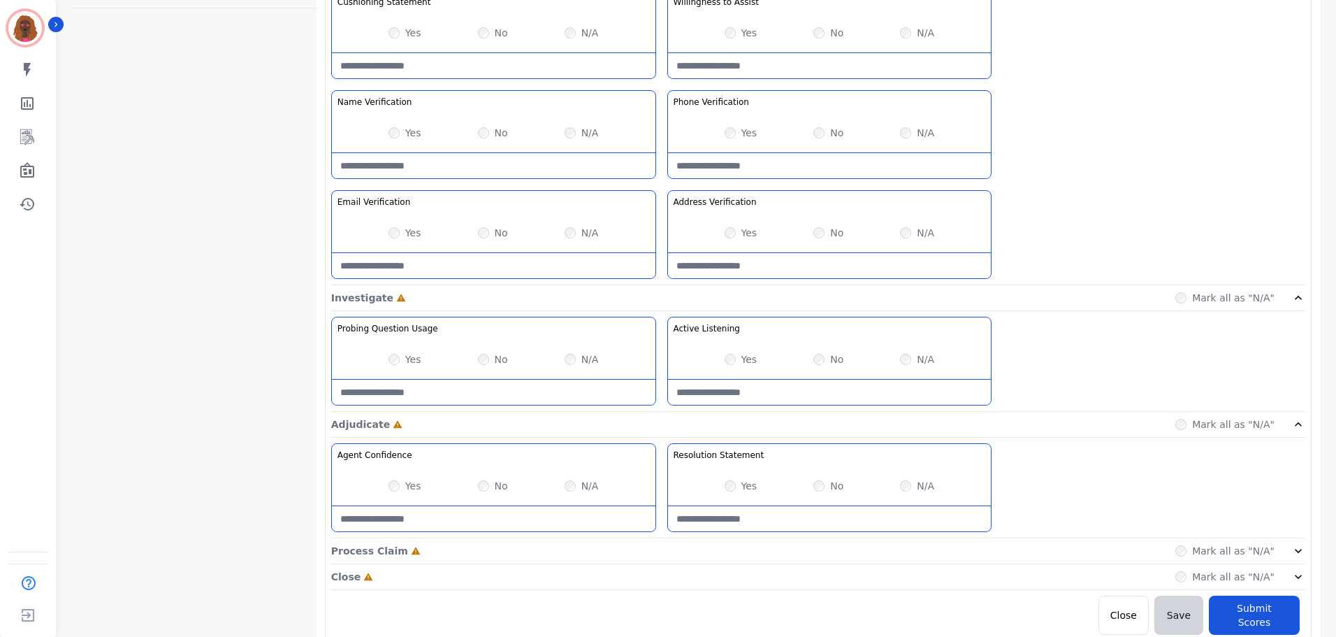
click at [657, 553] on div "Process Claim Incomplete Mark all as "N/A"" at bounding box center [818, 551] width 974 height 26
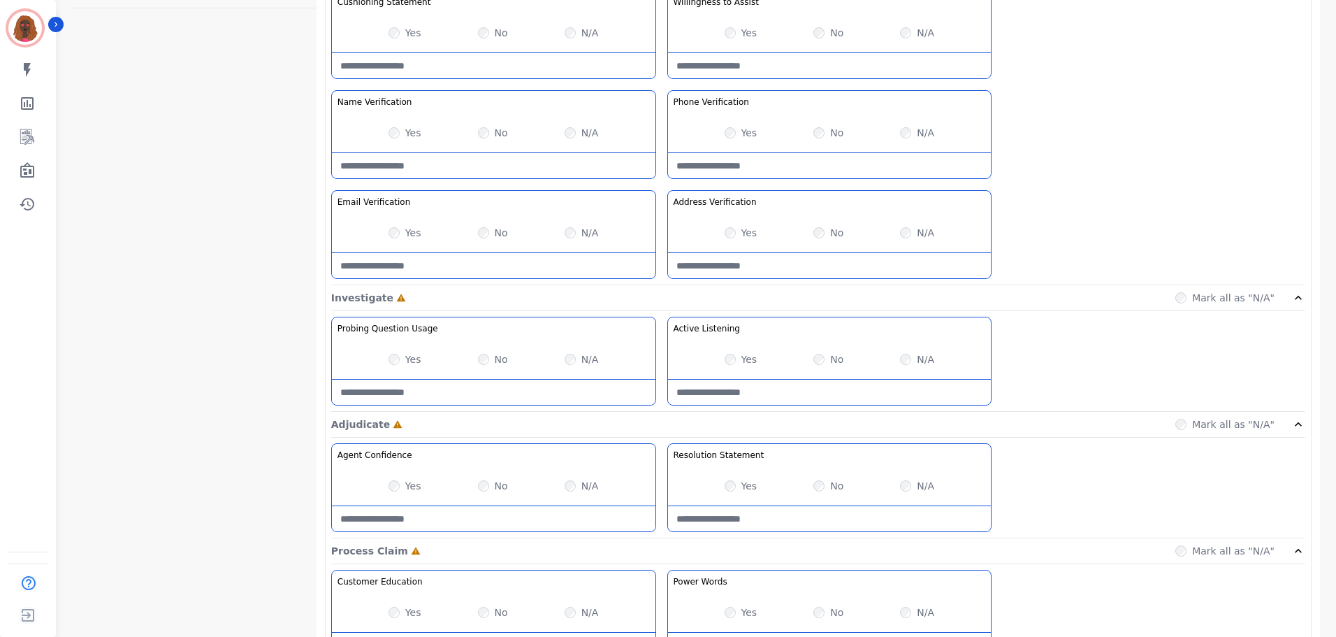
scroll to position [908, 0]
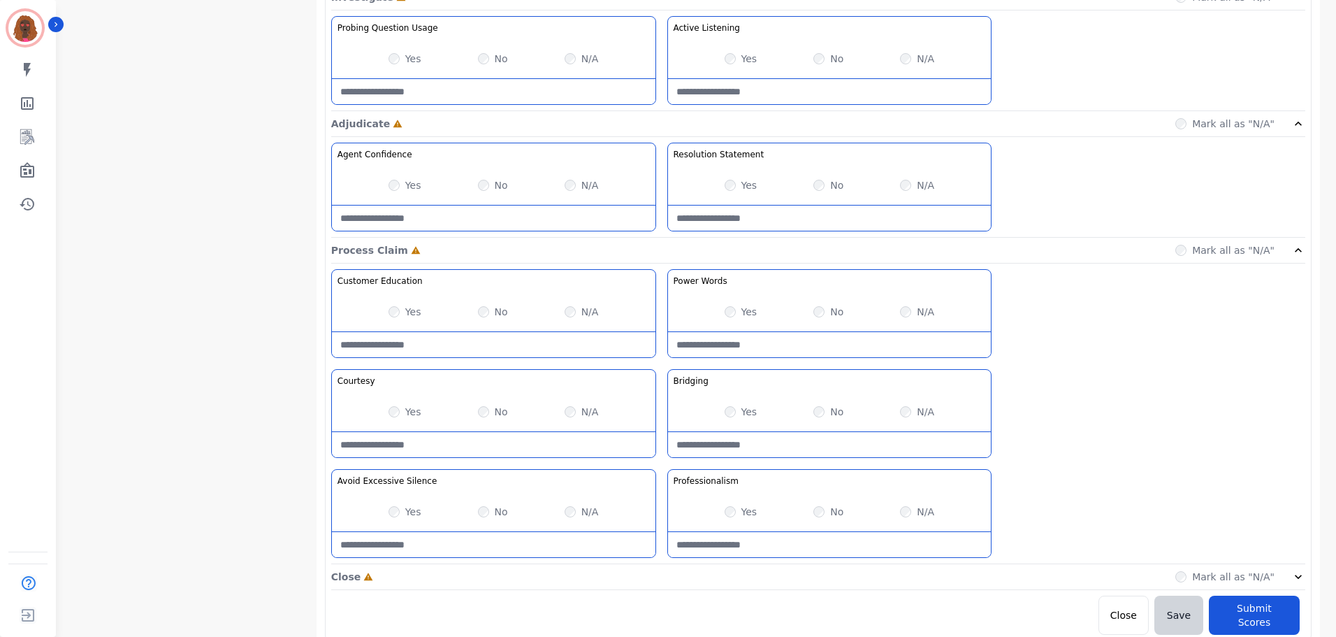
click at [662, 575] on div "Close Incomplete Mark all as "N/A"" at bounding box center [818, 577] width 974 height 26
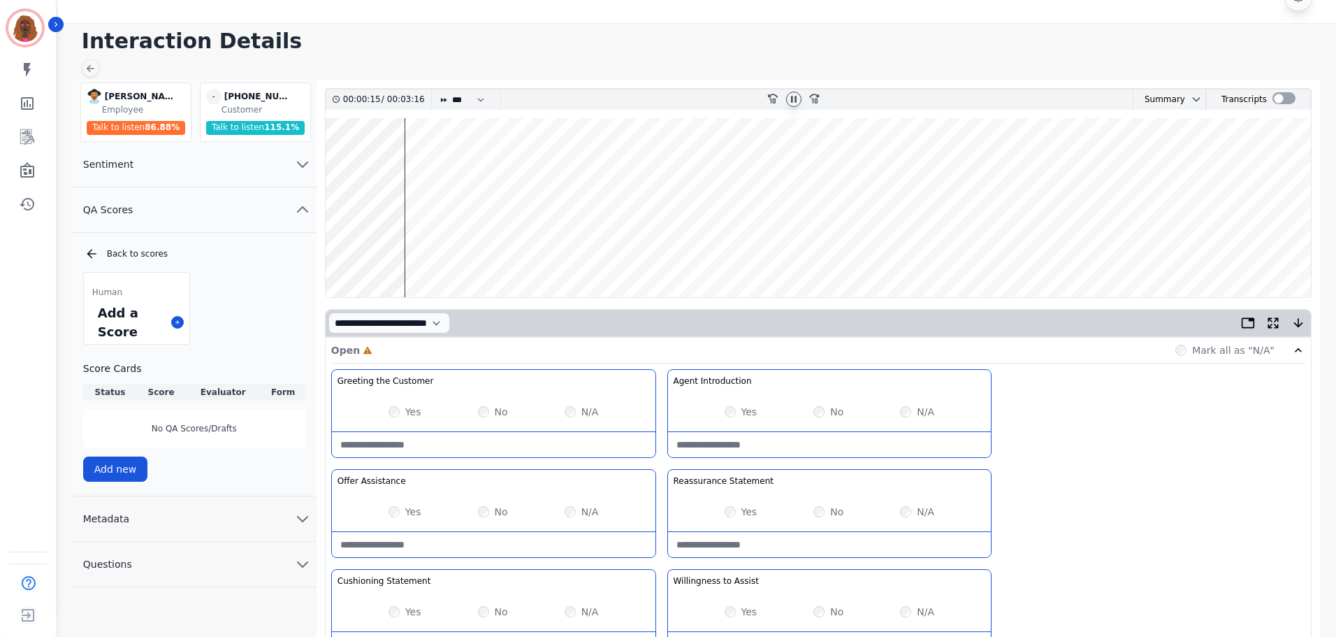
scroll to position [0, 0]
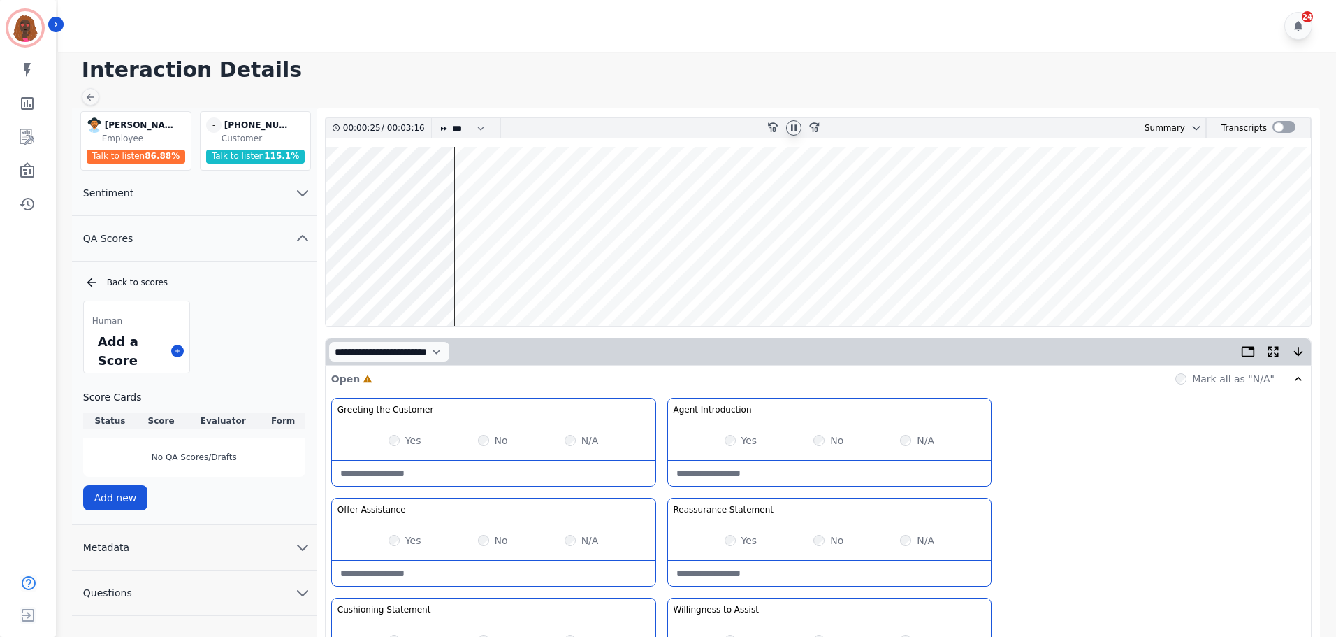
click at [339, 281] on wave at bounding box center [818, 236] width 985 height 179
click at [359, 192] on wave at bounding box center [818, 236] width 985 height 179
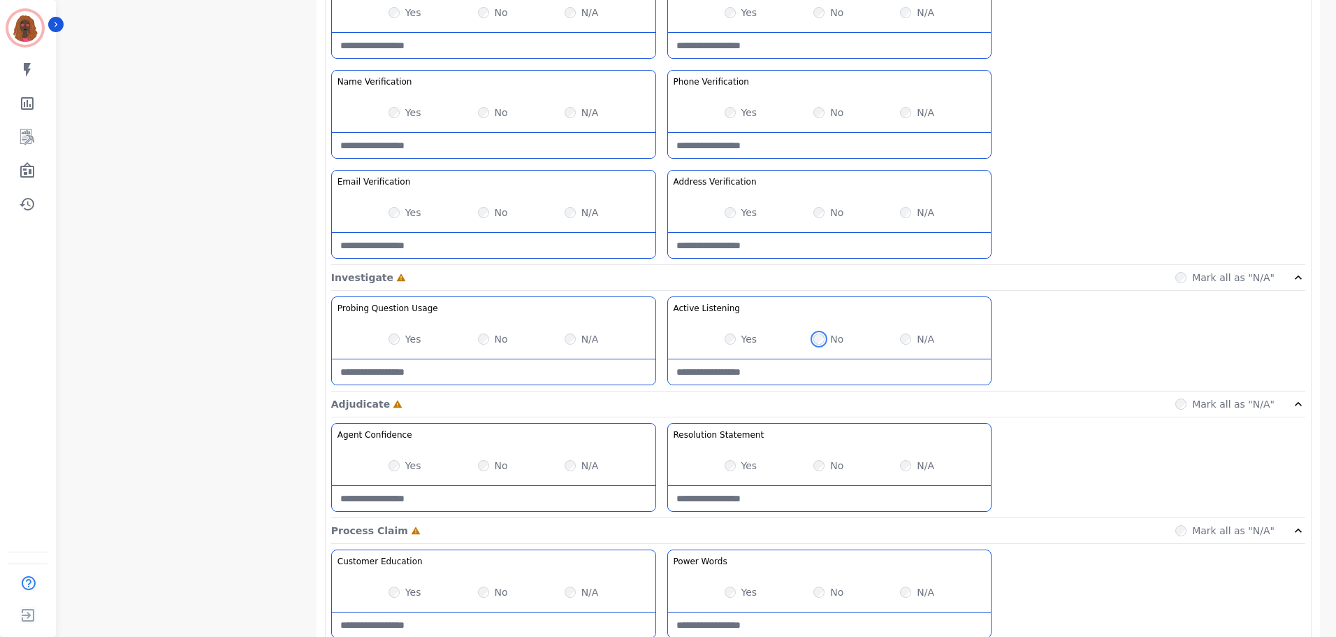
scroll to position [628, 0]
click at [776, 373] on Listening-note at bounding box center [830, 370] width 324 height 25
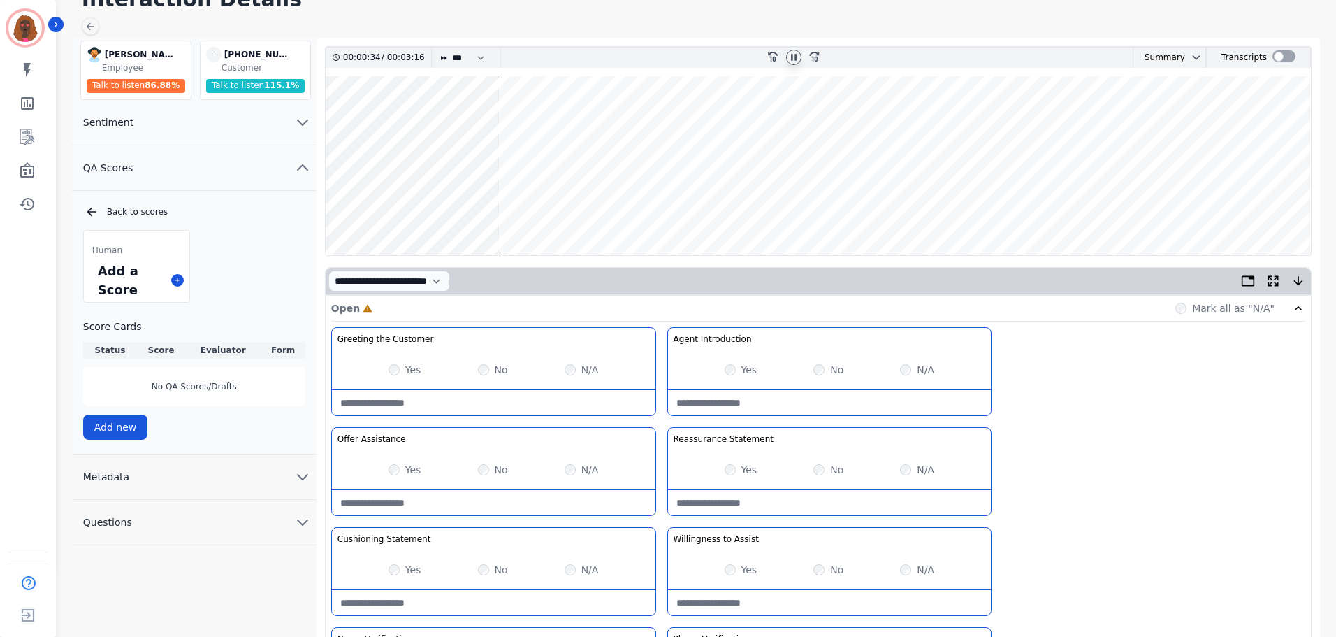
scroll to position [70, 0]
type Listening-note "**********"
click at [386, 119] on wave at bounding box center [818, 166] width 985 height 179
click at [802, 496] on Statement-note at bounding box center [830, 503] width 324 height 25
type Statement-note "**********"
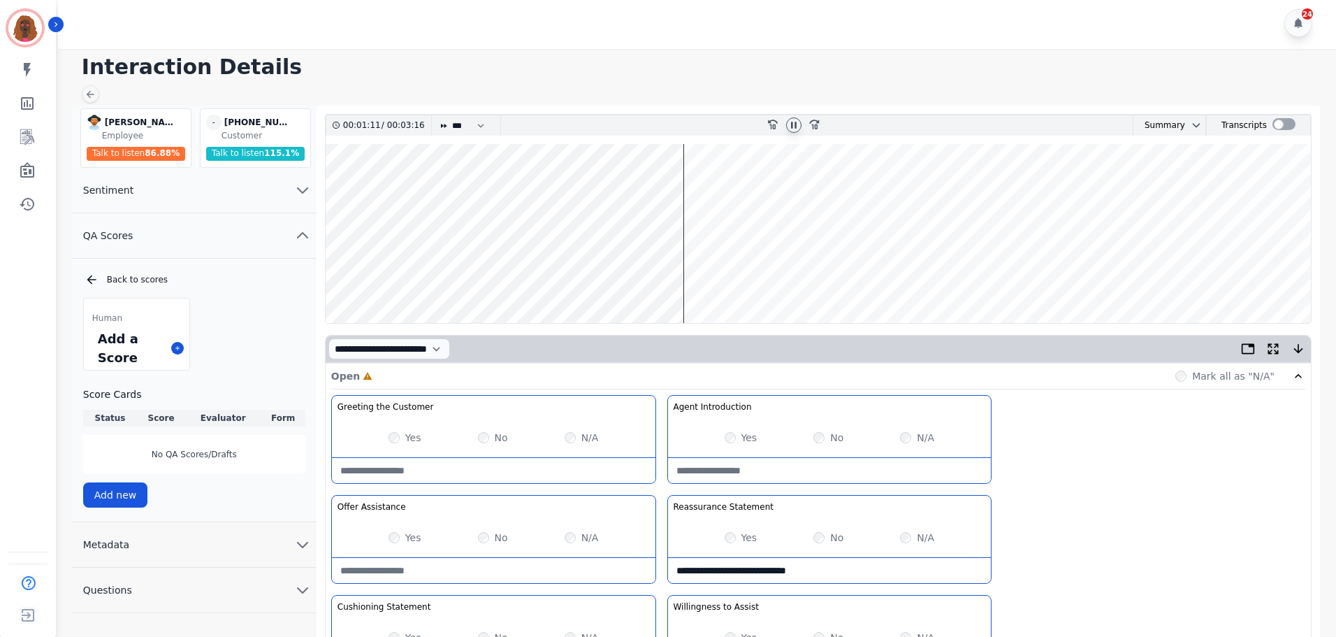
scroll to position [0, 0]
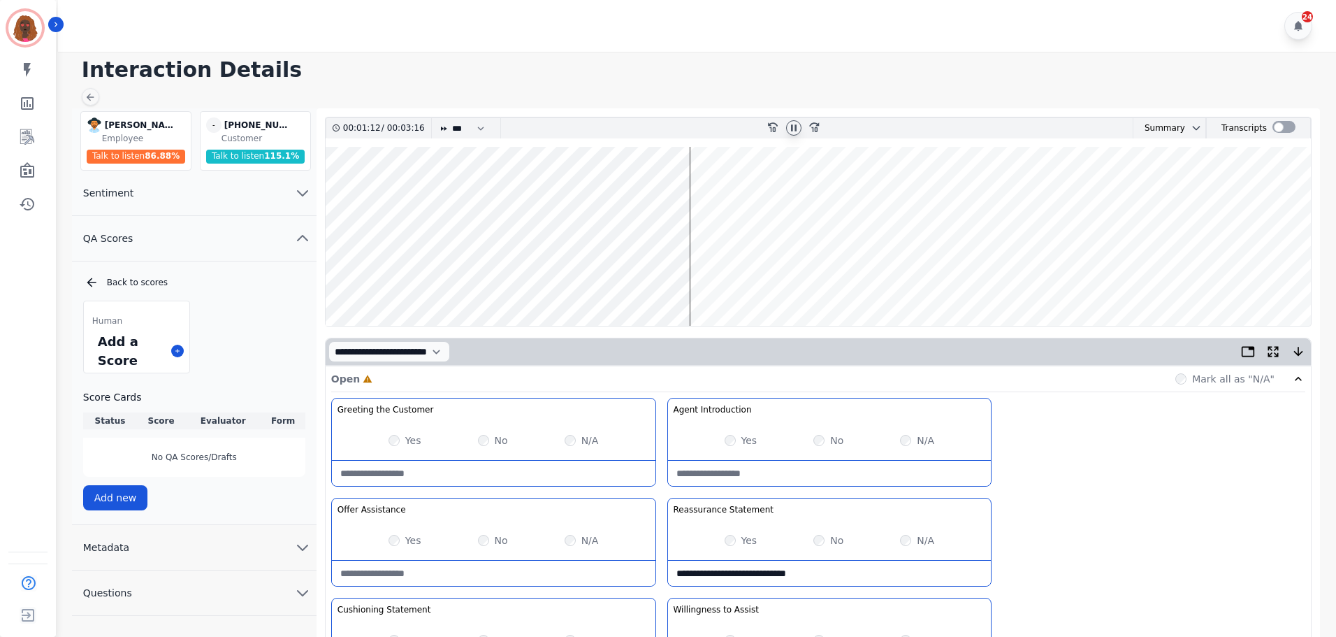
click at [631, 192] on wave at bounding box center [818, 236] width 985 height 179
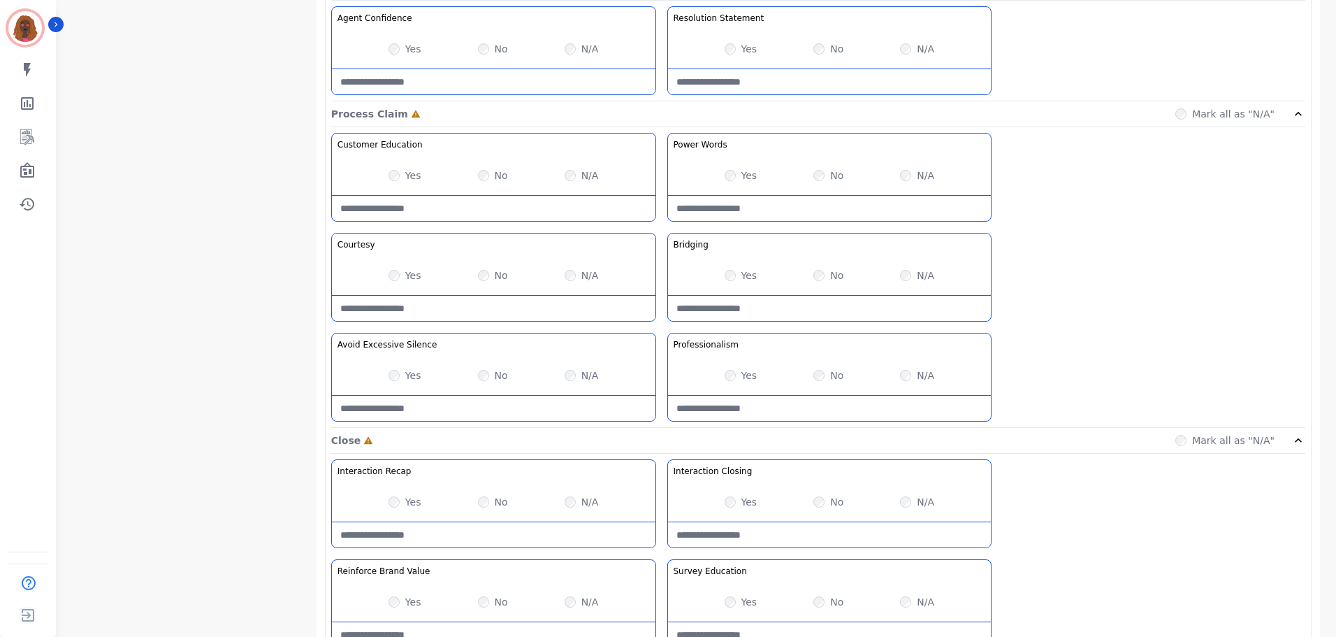
scroll to position [1108, 0]
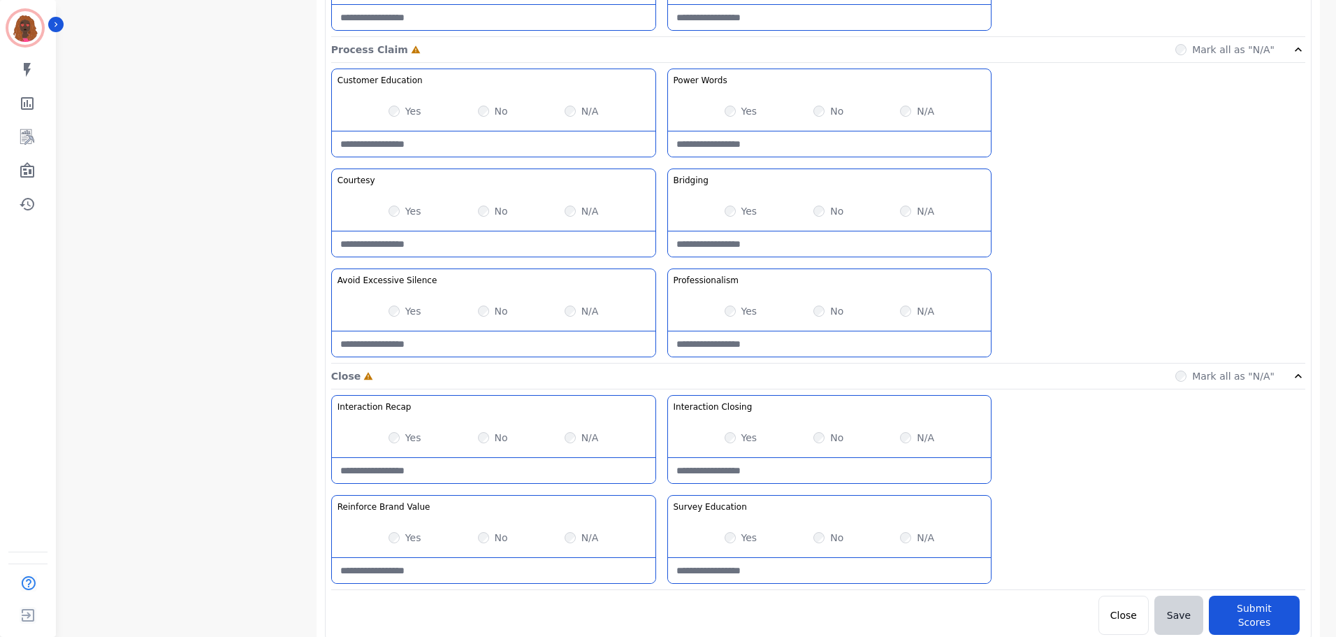
click at [451, 344] on Silence-note at bounding box center [494, 343] width 324 height 25
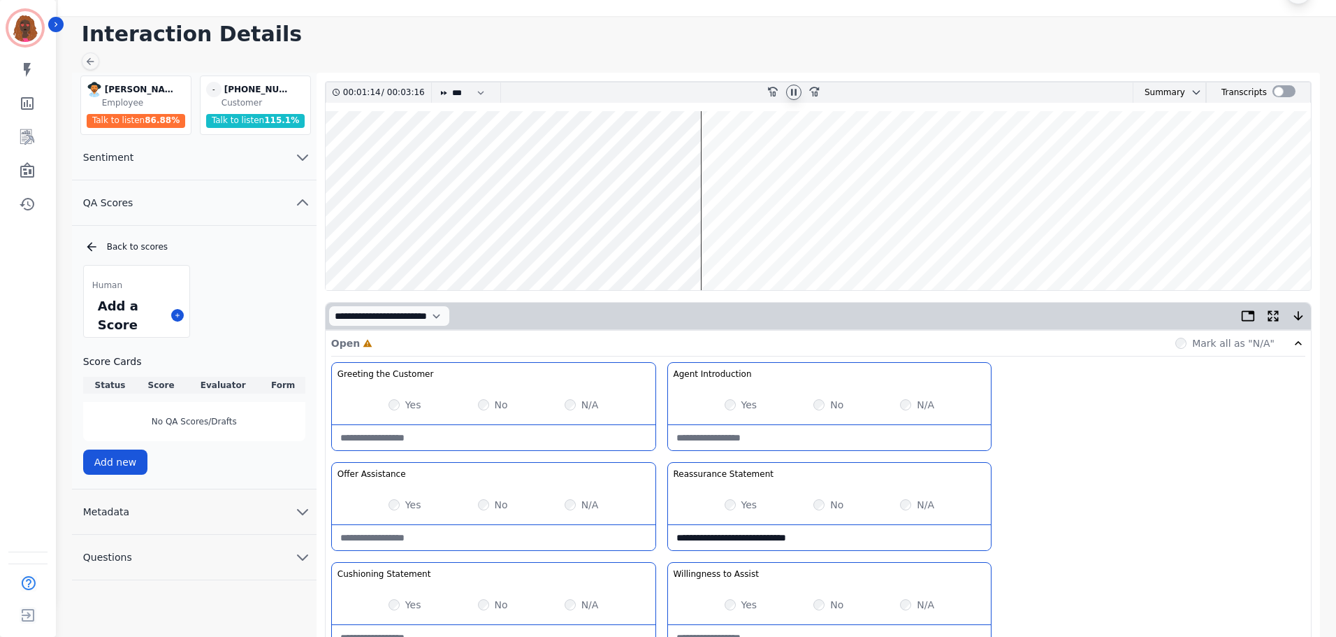
scroll to position [0, 0]
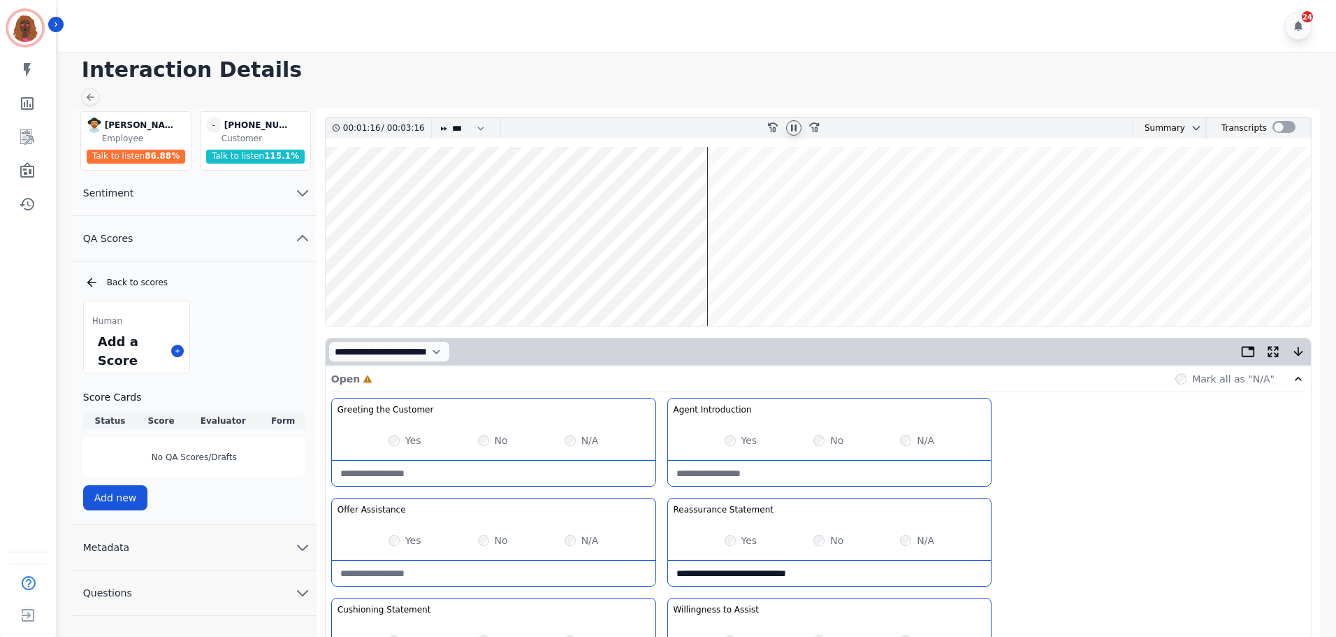
click at [767, 279] on wave at bounding box center [818, 236] width 985 height 179
click at [757, 191] on wave at bounding box center [818, 236] width 985 height 179
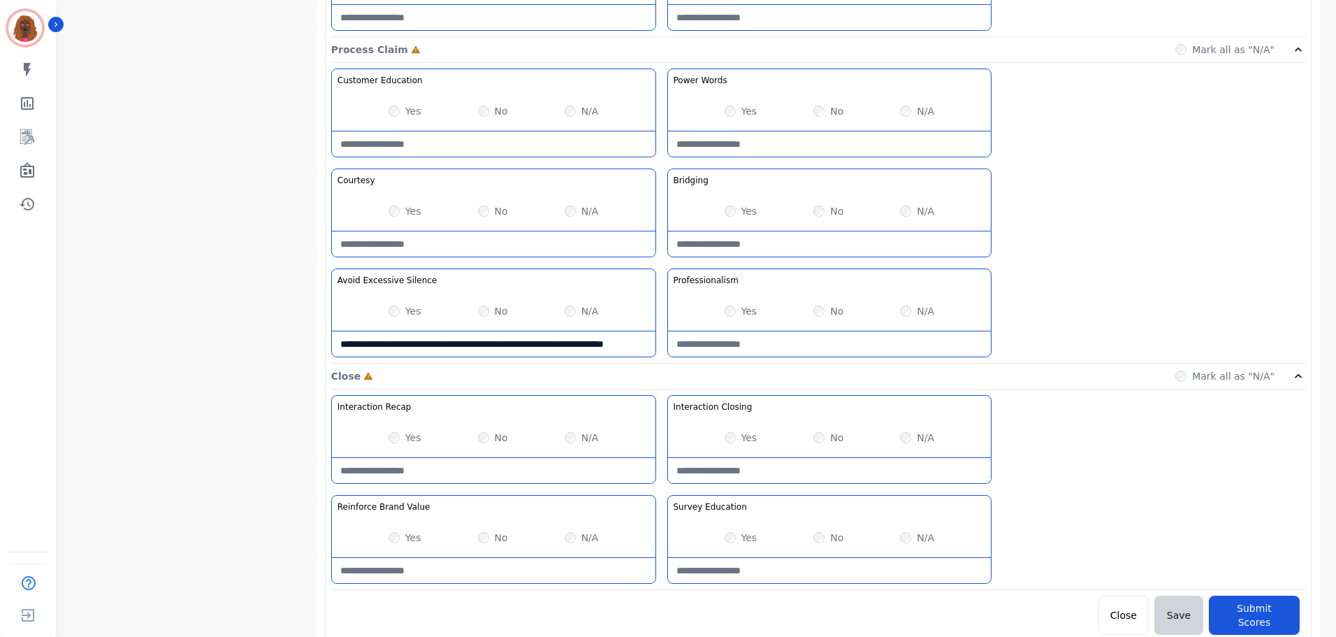
drag, startPoint x: 418, startPoint y: 353, endPoint x: 213, endPoint y: 297, distance: 212.2
type Silence-note "**********"
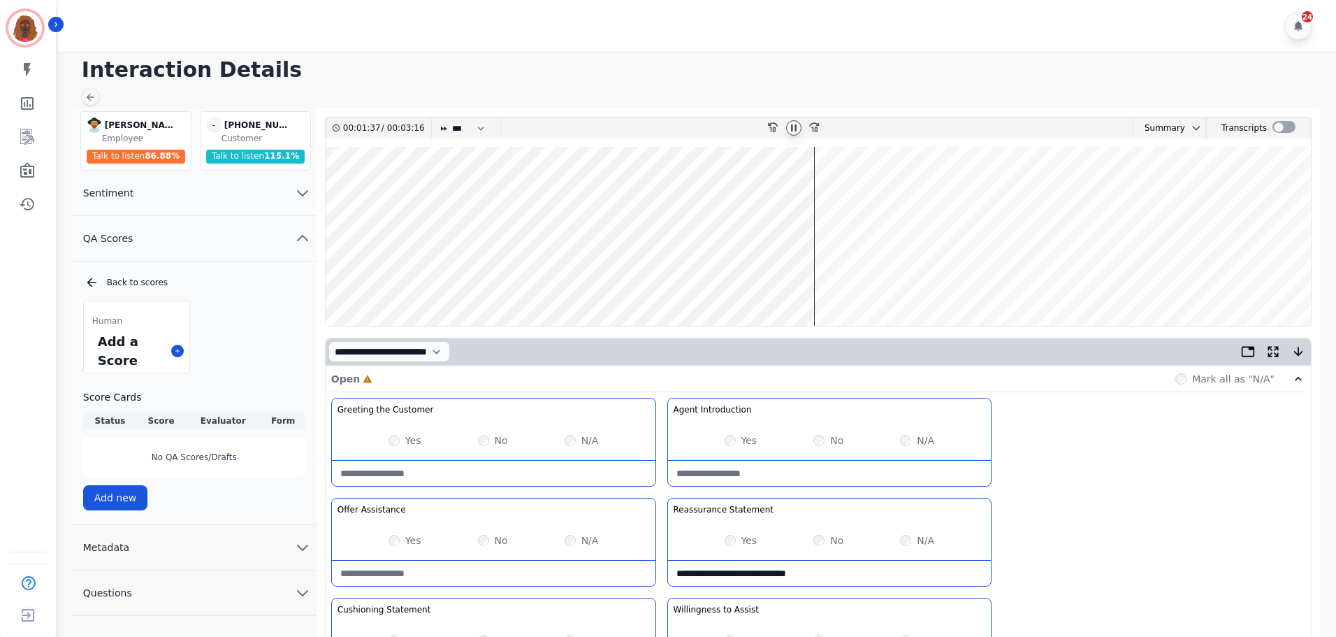
click at [911, 280] on wave at bounding box center [818, 236] width 985 height 179
click at [923, 282] on wave at bounding box center [818, 236] width 985 height 179
click at [929, 280] on wave at bounding box center [818, 236] width 985 height 179
click at [971, 280] on wave at bounding box center [818, 236] width 985 height 179
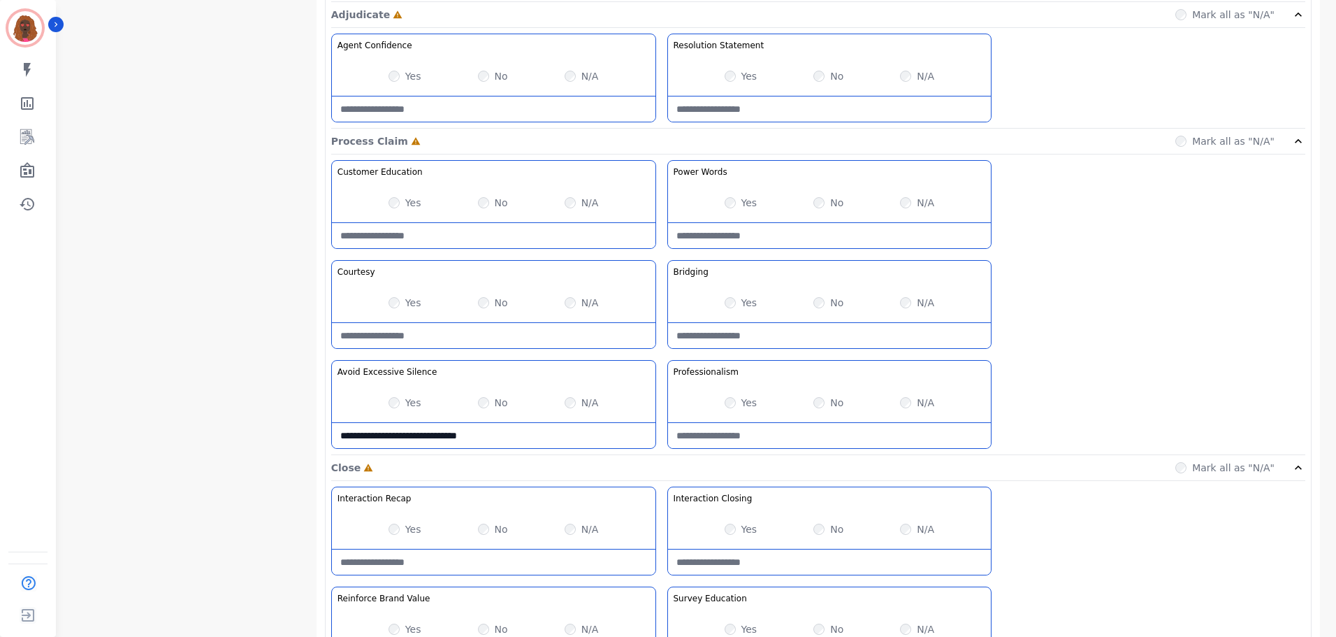
scroll to position [1108, 0]
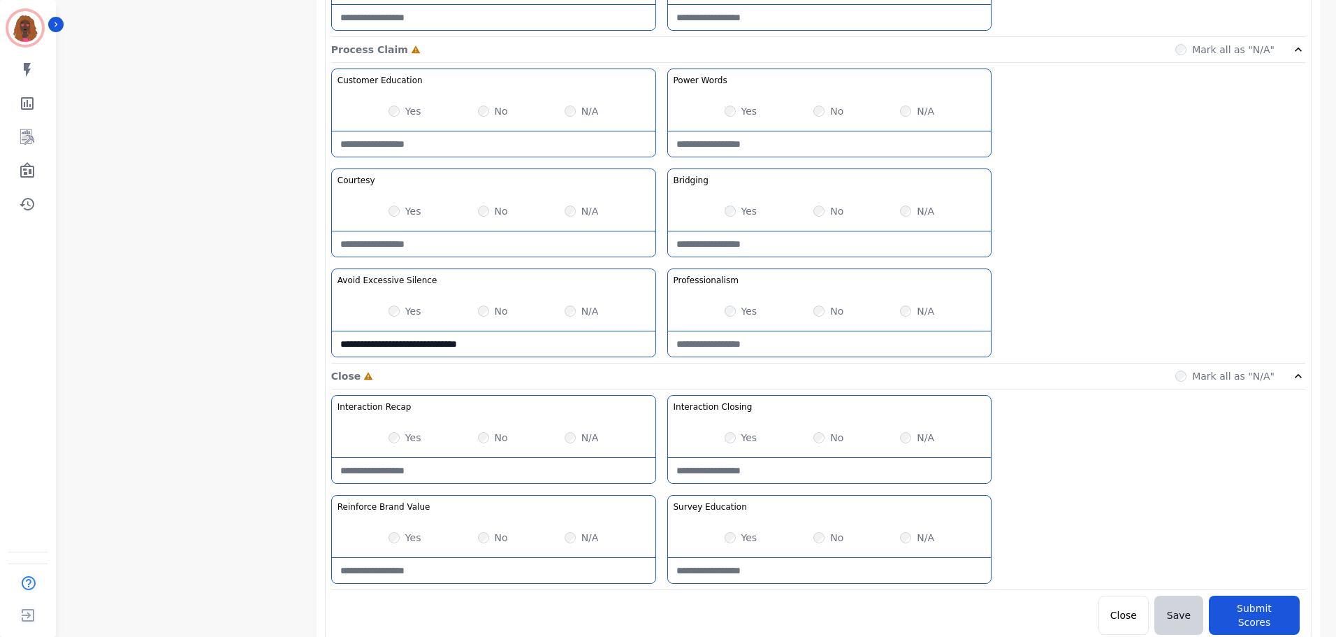
drag, startPoint x: 514, startPoint y: 351, endPoint x: 72, endPoint y: 264, distance: 450.8
click at [426, 349] on Silence-note at bounding box center [494, 343] width 324 height 25
type Silence-note "**********"
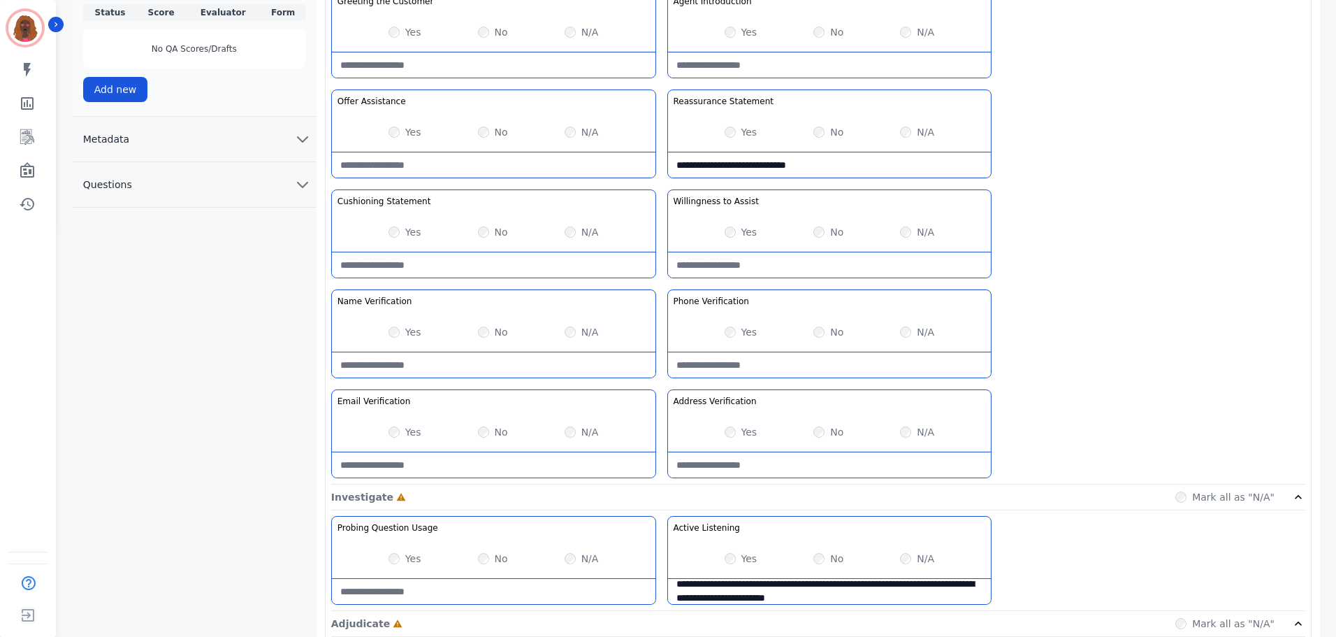
scroll to position [0, 0]
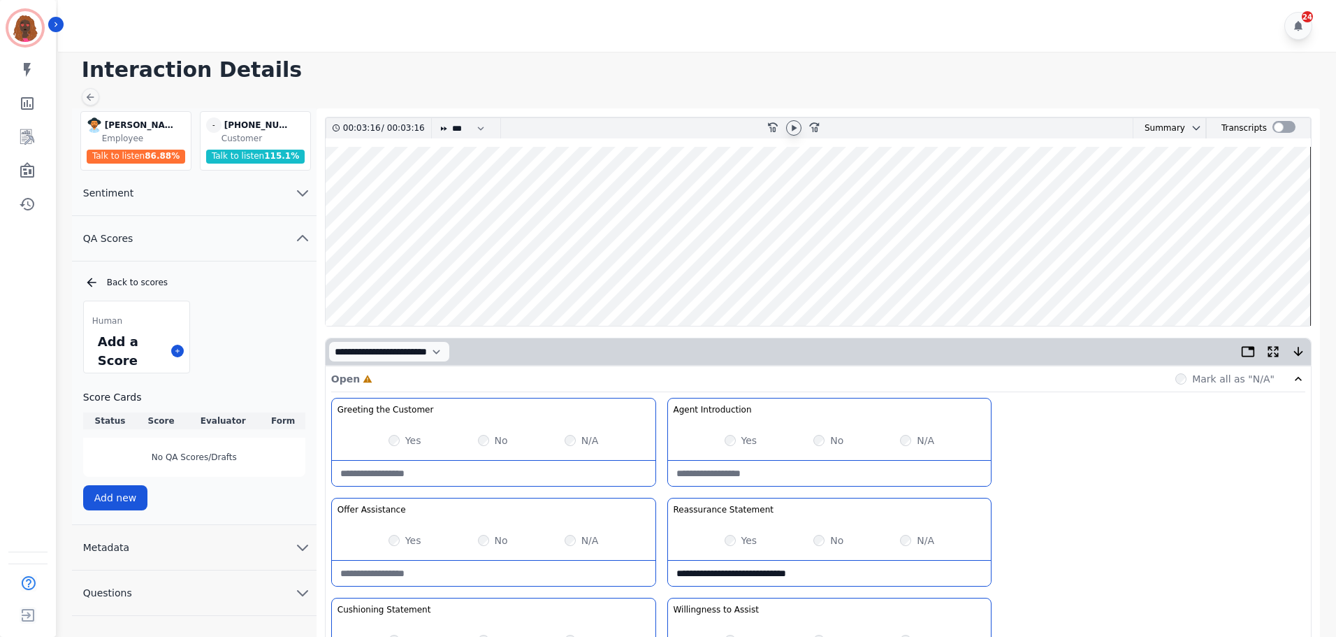
click at [790, 124] on icon at bounding box center [793, 127] width 11 height 11
click at [834, 276] on wave at bounding box center [818, 236] width 985 height 179
click at [800, 277] on wave at bounding box center [818, 236] width 985 height 179
click at [767, 279] on wave at bounding box center [818, 236] width 985 height 179
click at [678, 277] on wave at bounding box center [818, 236] width 985 height 179
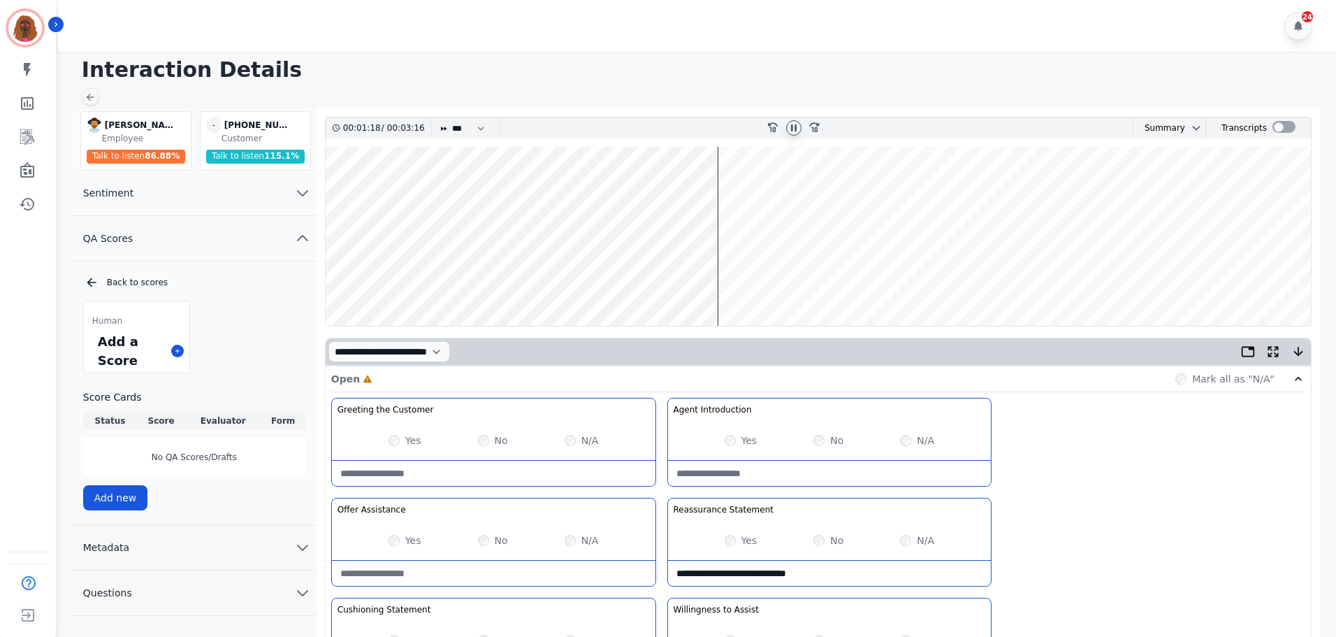
click at [410, 187] on wave at bounding box center [818, 236] width 985 height 179
click at [392, 194] on wave at bounding box center [818, 236] width 985 height 179
click at [599, 187] on wave at bounding box center [818, 236] width 985 height 179
click at [614, 191] on wave at bounding box center [818, 236] width 985 height 179
click at [630, 191] on wave at bounding box center [818, 236] width 985 height 179
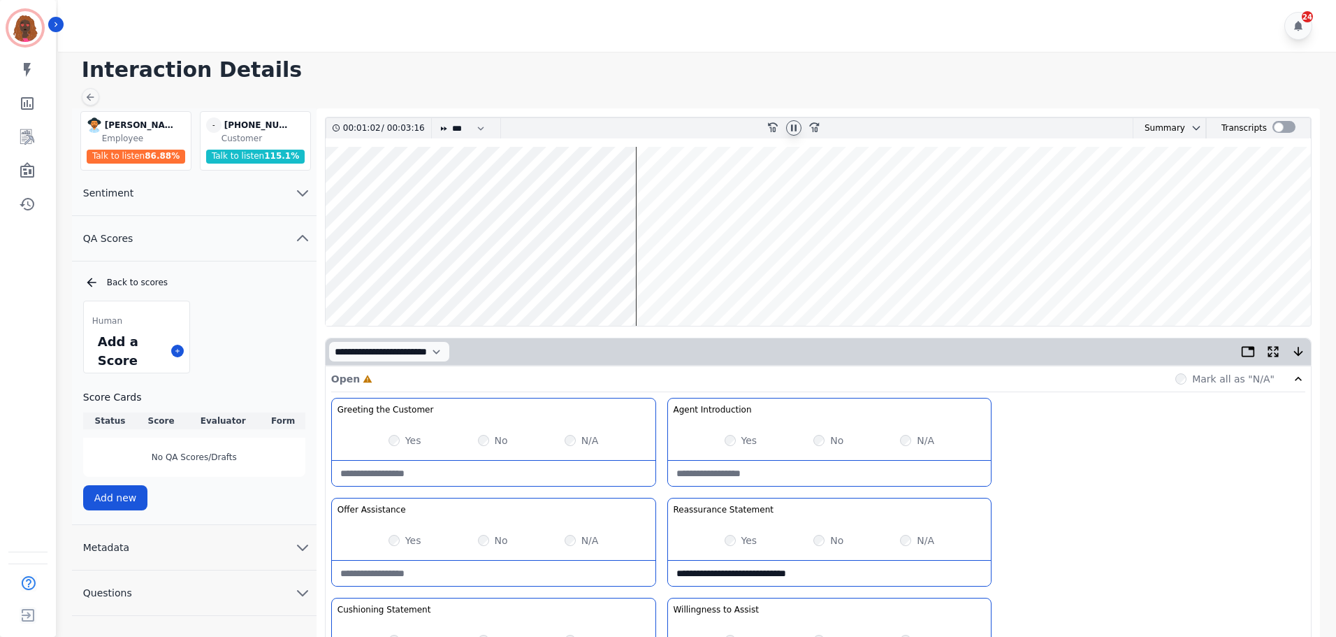
click at [697, 191] on wave at bounding box center [818, 236] width 985 height 179
click at [746, 187] on wave at bounding box center [818, 236] width 985 height 179
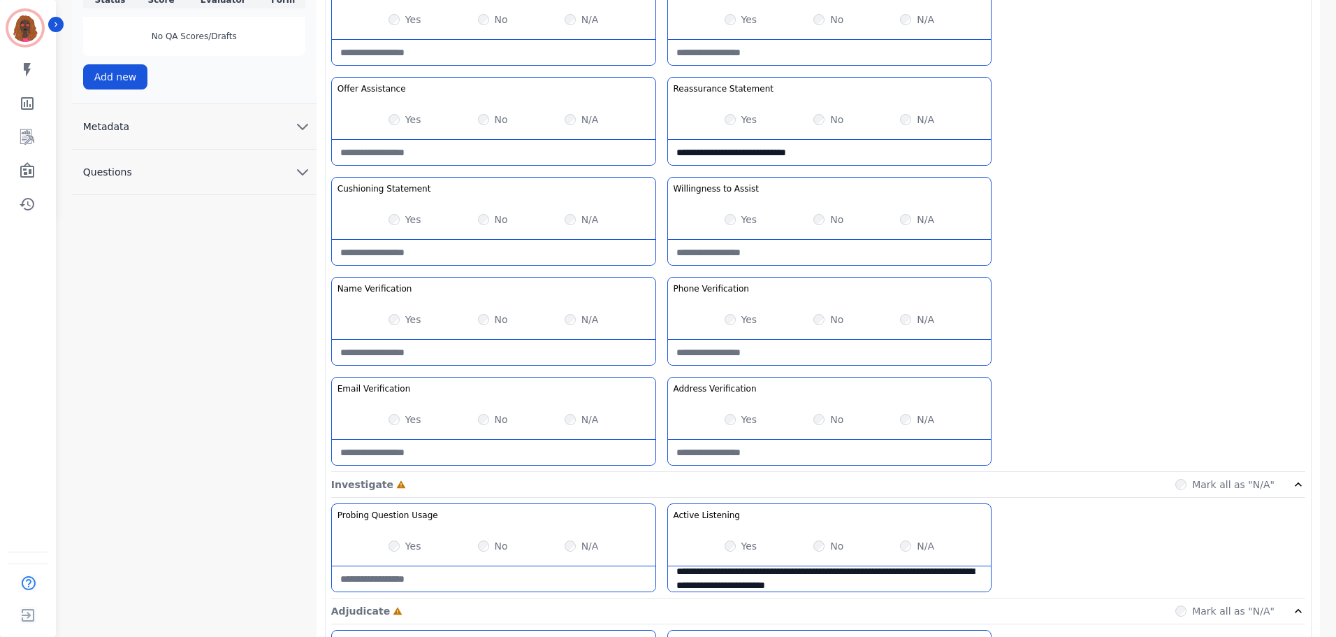
scroll to position [419, 0]
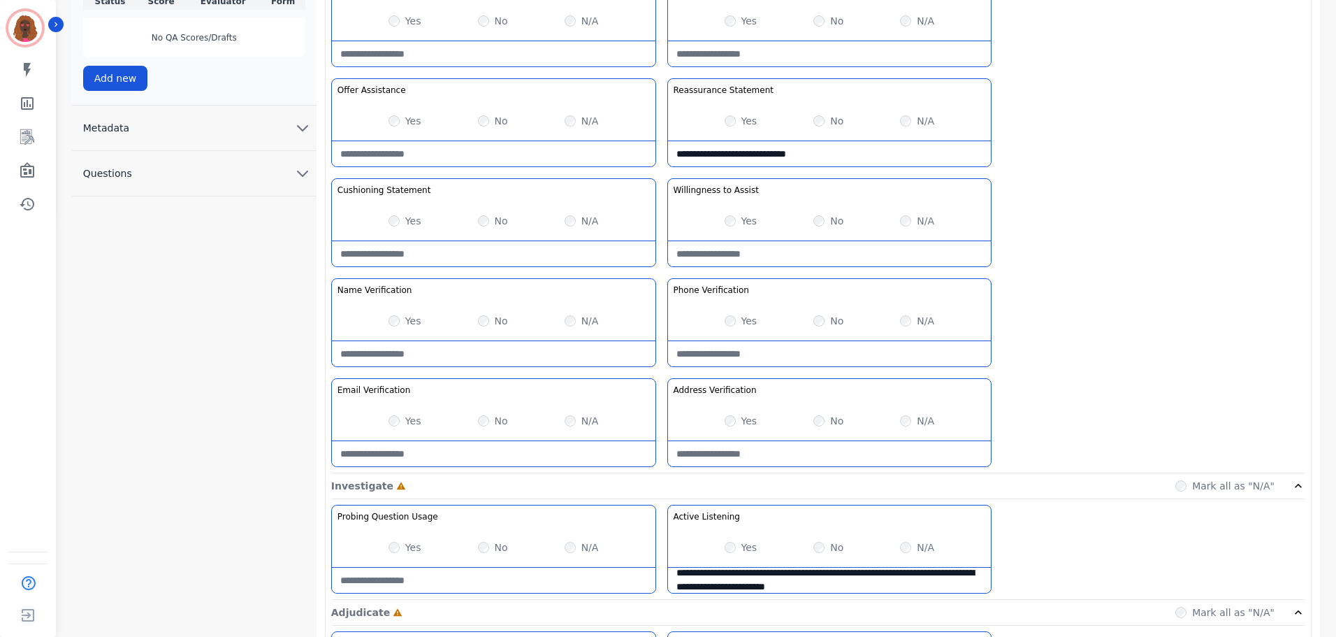
click at [482, 253] on Statement-note at bounding box center [494, 253] width 324 height 25
type Statement-note "**********"
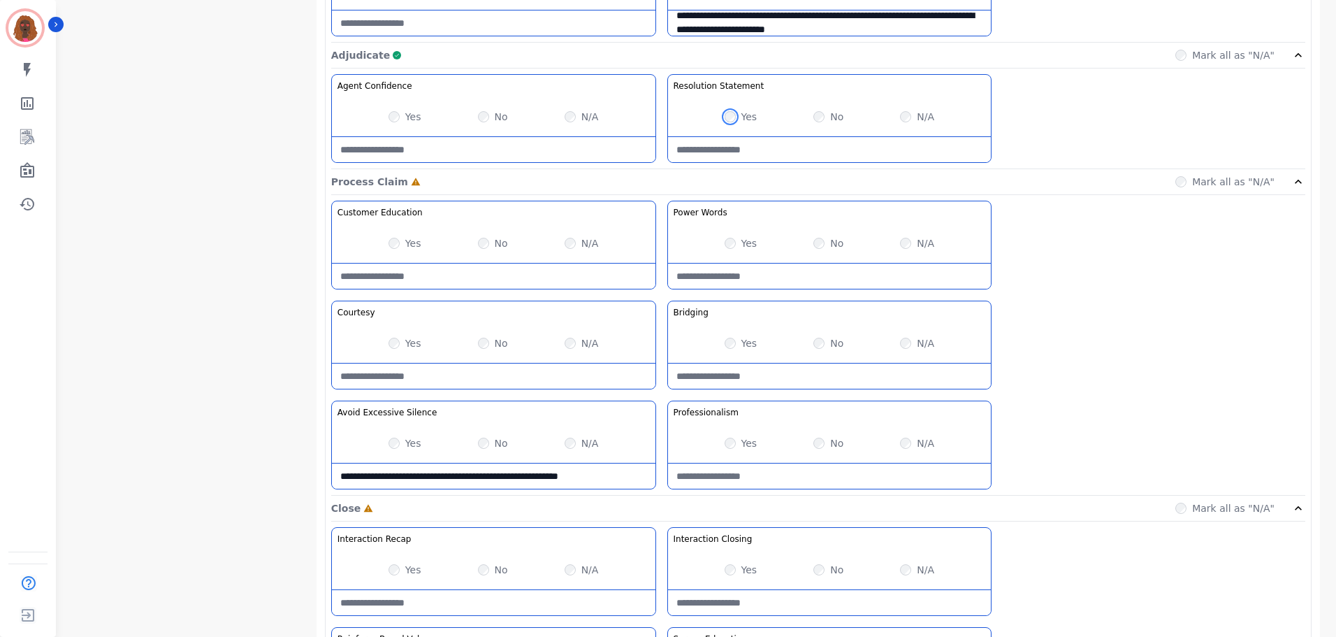
scroll to position [977, 0]
click at [784, 378] on Claim-Bridging-note at bounding box center [830, 375] width 324 height 25
type Claim-Bridging-note "**********"
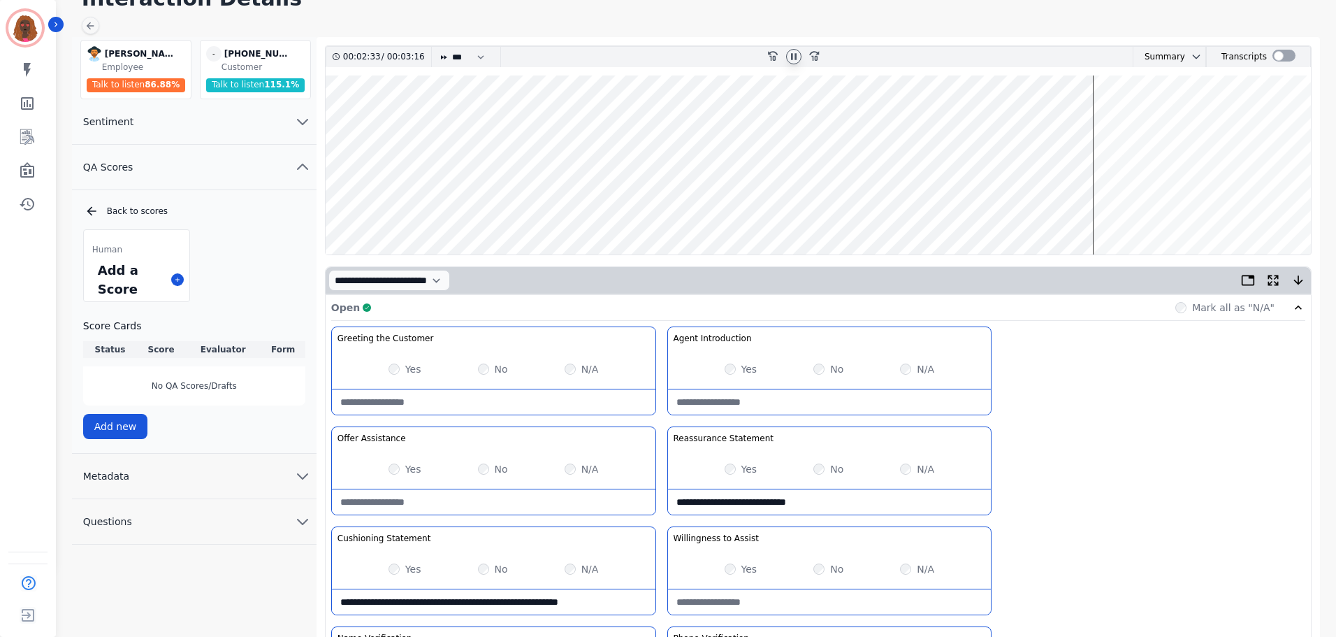
scroll to position [71, 0]
click at [1122, 210] on wave at bounding box center [818, 165] width 985 height 179
click at [1140, 212] on wave at bounding box center [818, 165] width 985 height 179
click at [1157, 119] on wave at bounding box center [818, 165] width 985 height 179
click at [1204, 119] on wave at bounding box center [818, 165] width 985 height 179
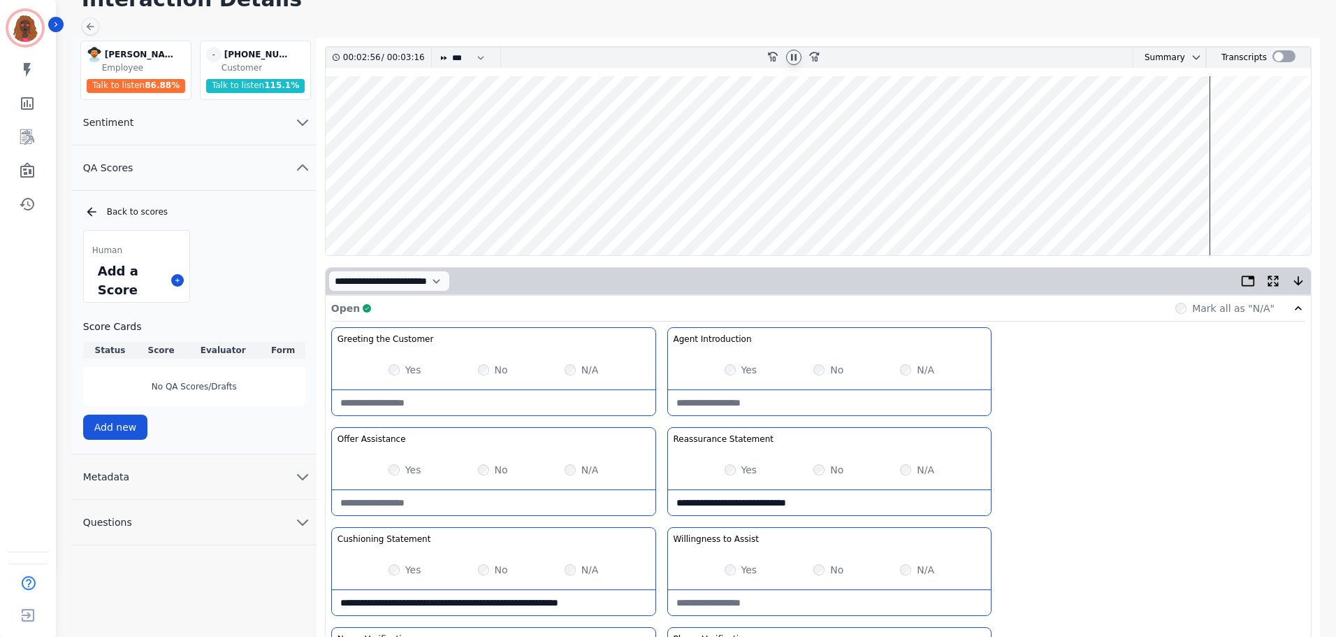
click at [1221, 120] on wave at bounding box center [818, 165] width 985 height 179
click at [1211, 202] on wave at bounding box center [818, 165] width 985 height 179
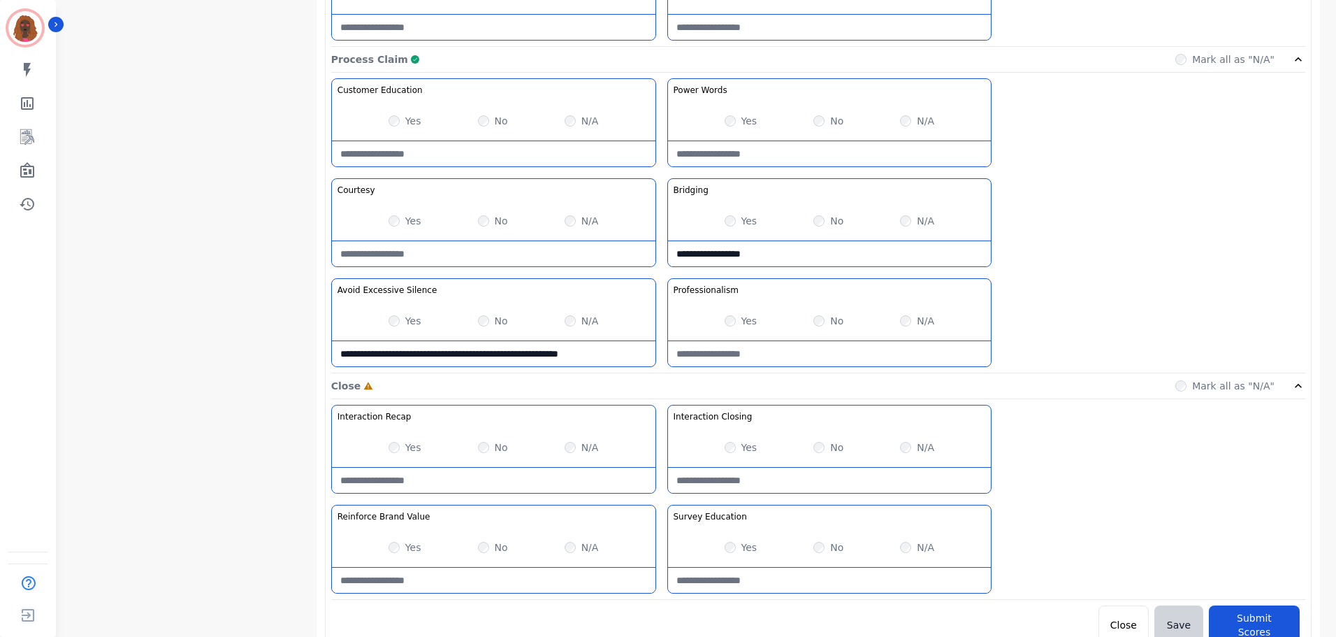
scroll to position [1108, 0]
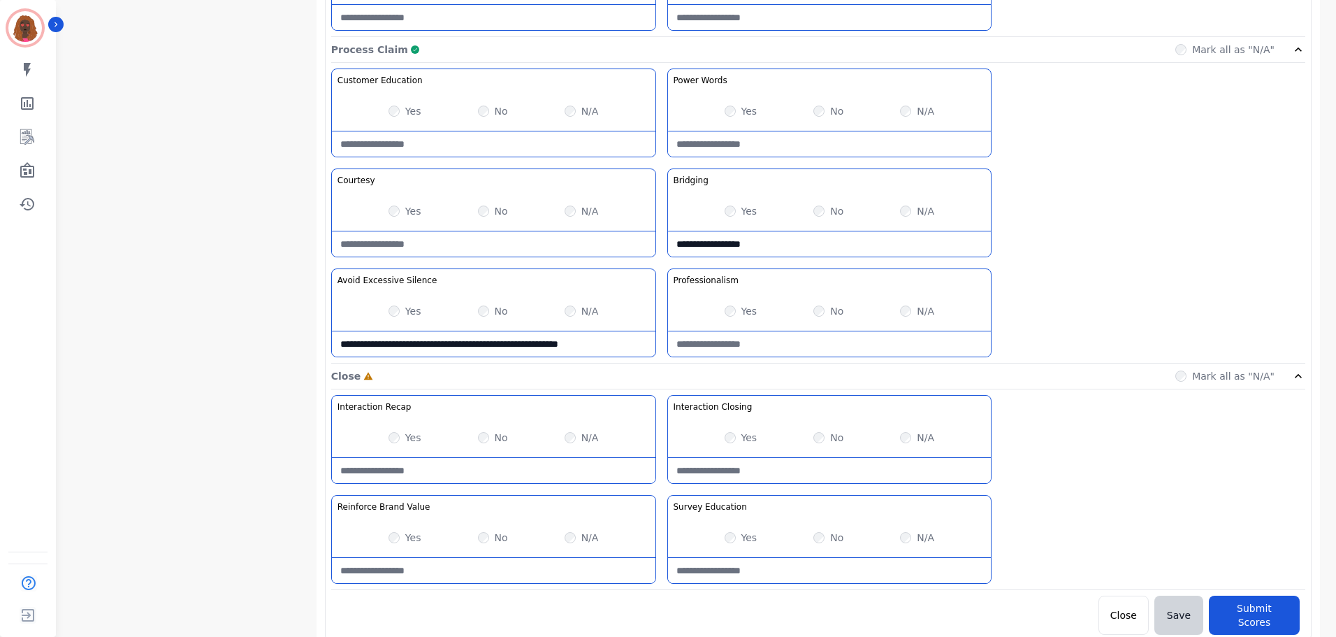
click at [780, 476] on Closing-note at bounding box center [830, 470] width 324 height 25
type Closing-note "*"
click at [473, 564] on Value-note at bounding box center [494, 570] width 324 height 25
type Value-note "**********"
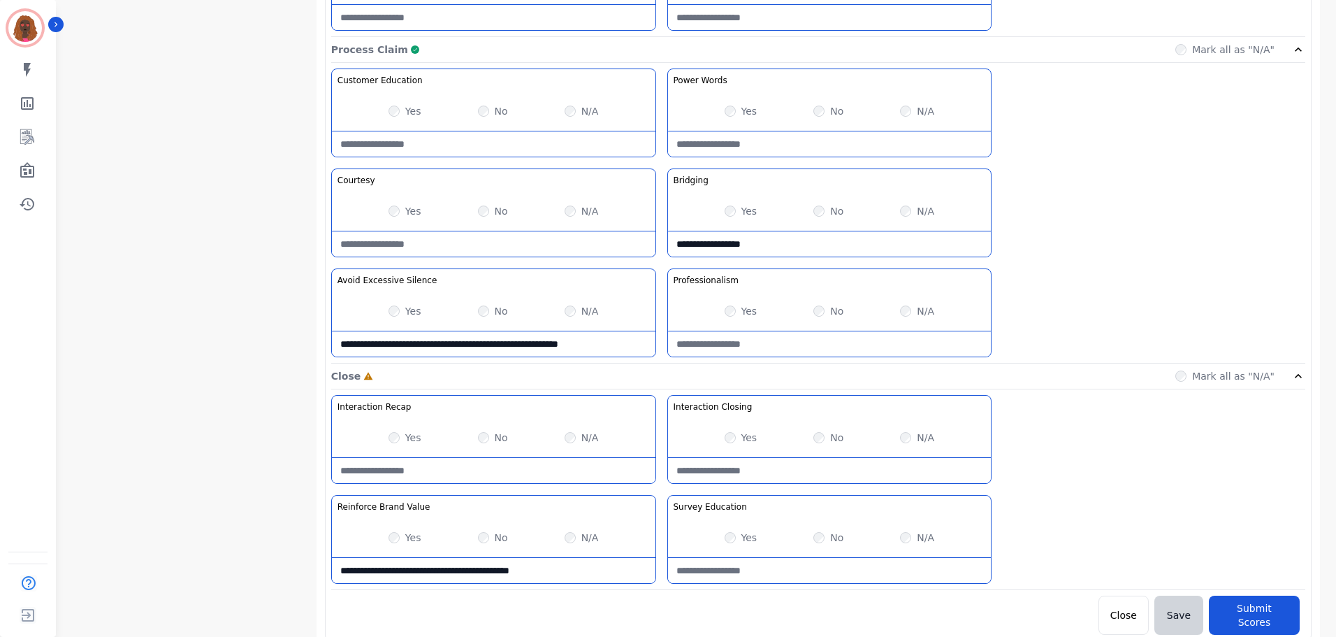
type Value-note "**********"
click at [807, 567] on Education-note at bounding box center [830, 570] width 324 height 25
type Education-note "**********"
click at [1258, 612] on button "Submit Scores" at bounding box center [1254, 614] width 91 height 39
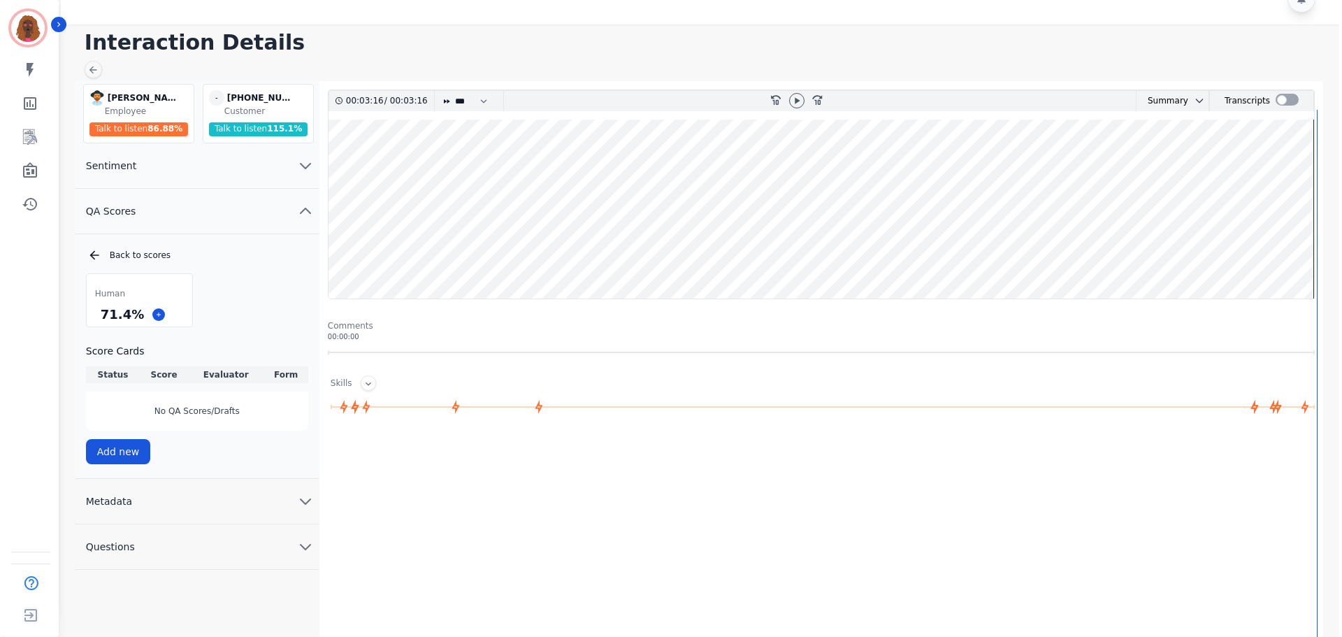
scroll to position [0, 0]
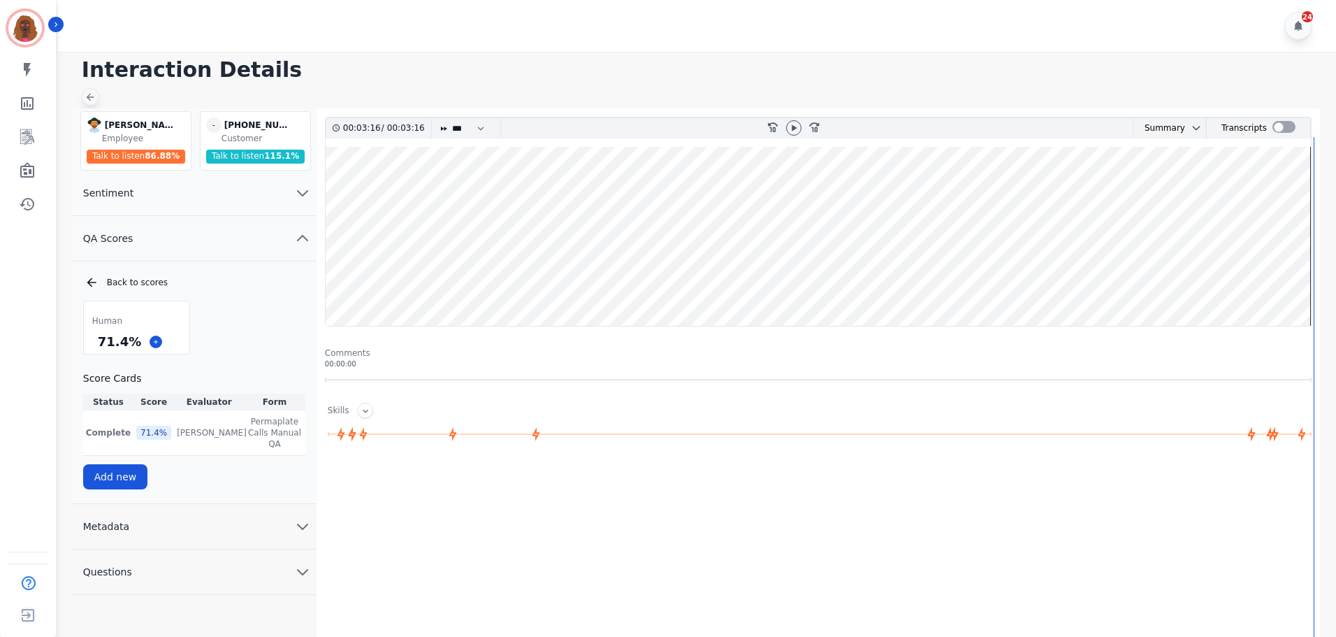
click at [90, 89] on div at bounding box center [90, 96] width 17 height 17
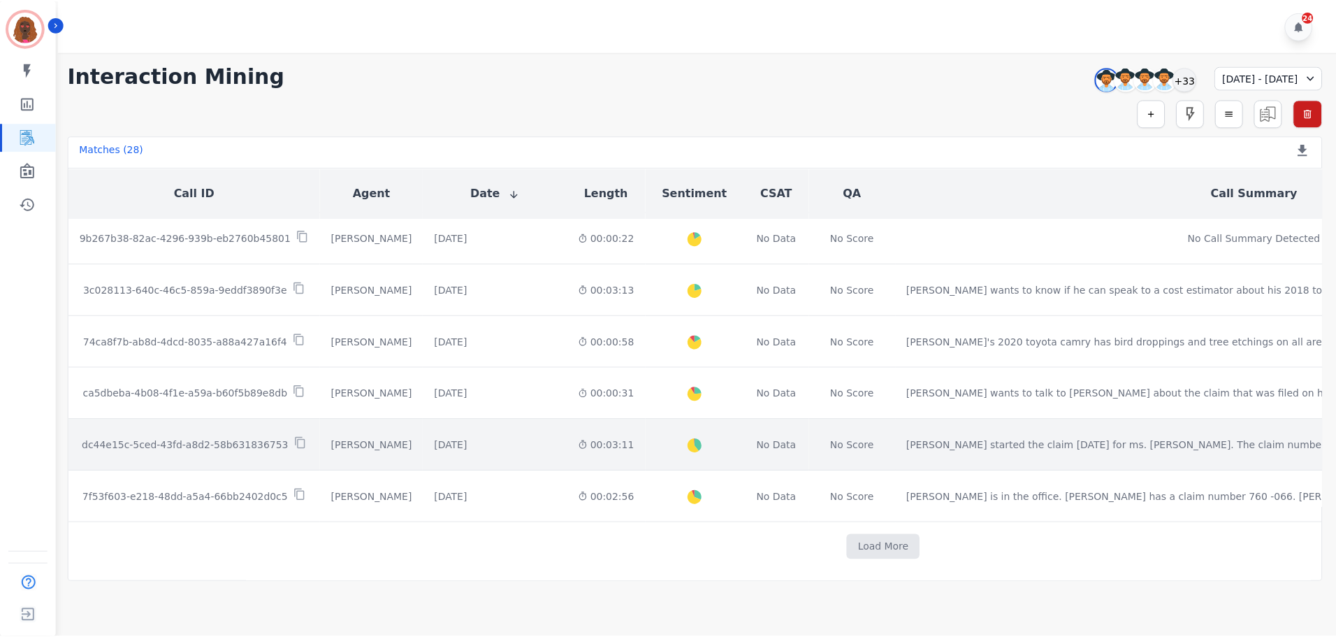
scroll to position [727, 0]
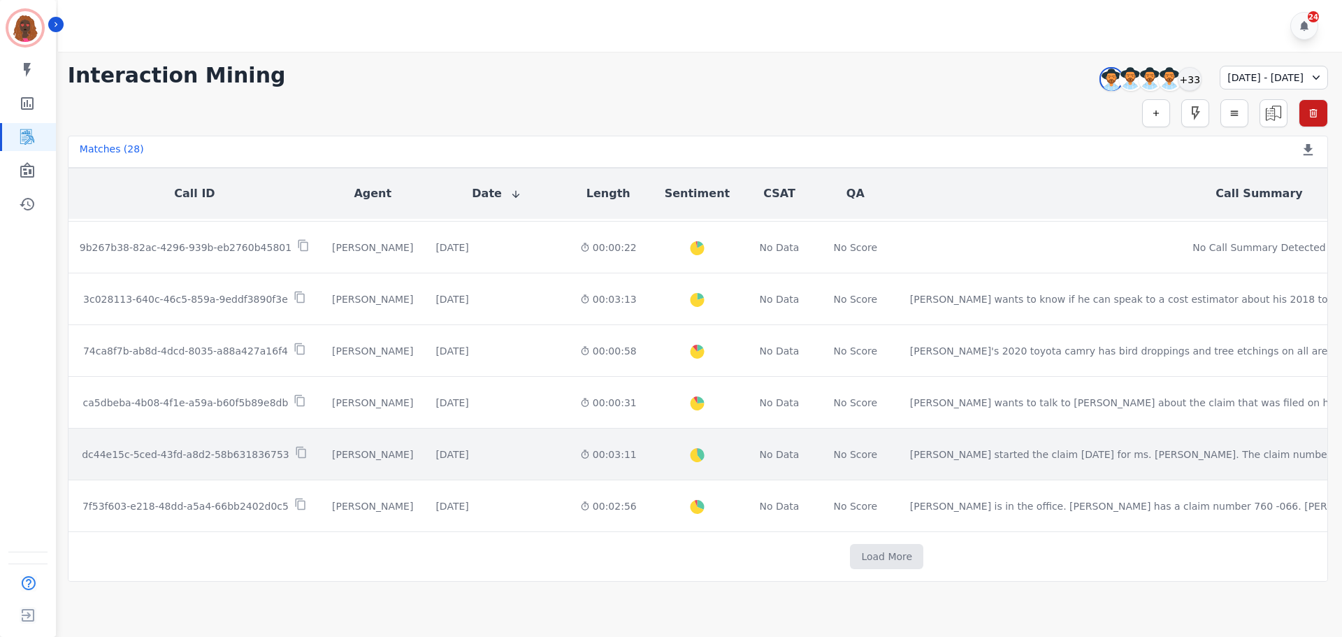
click at [580, 449] on icon at bounding box center [585, 454] width 10 height 10
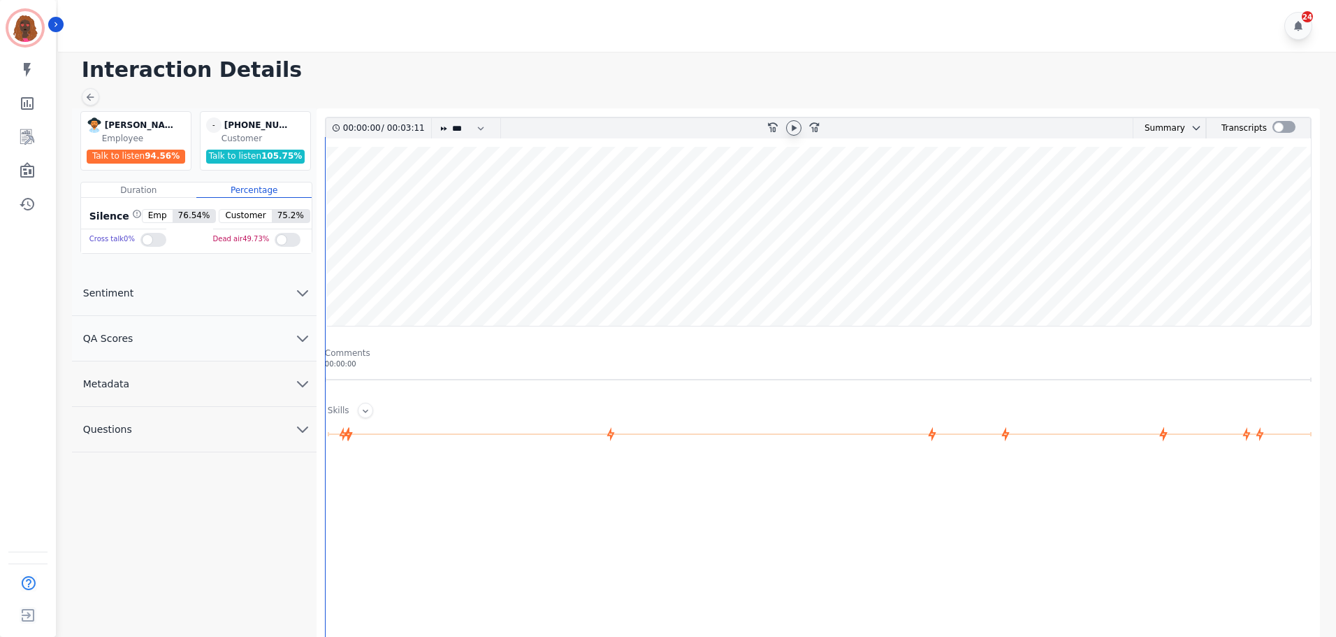
click at [797, 131] on div at bounding box center [793, 127] width 15 height 15
click at [300, 339] on icon "chevron down" at bounding box center [303, 338] width 10 height 5
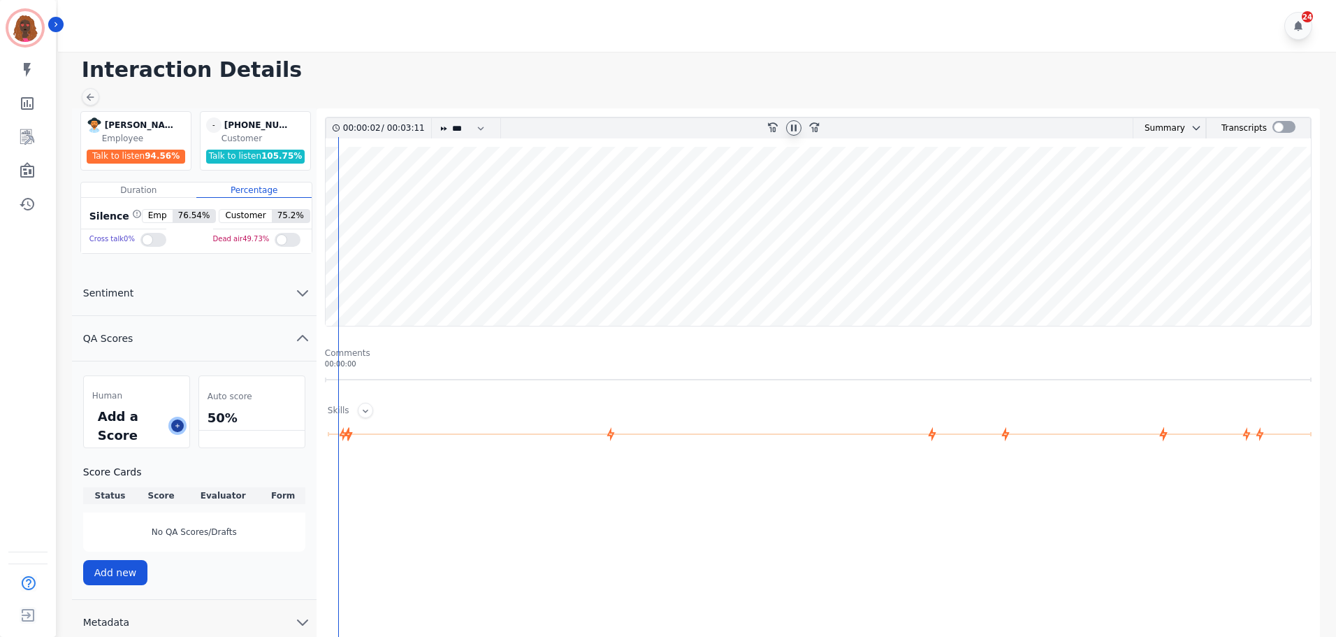
click at [182, 423] on button at bounding box center [177, 425] width 13 height 13
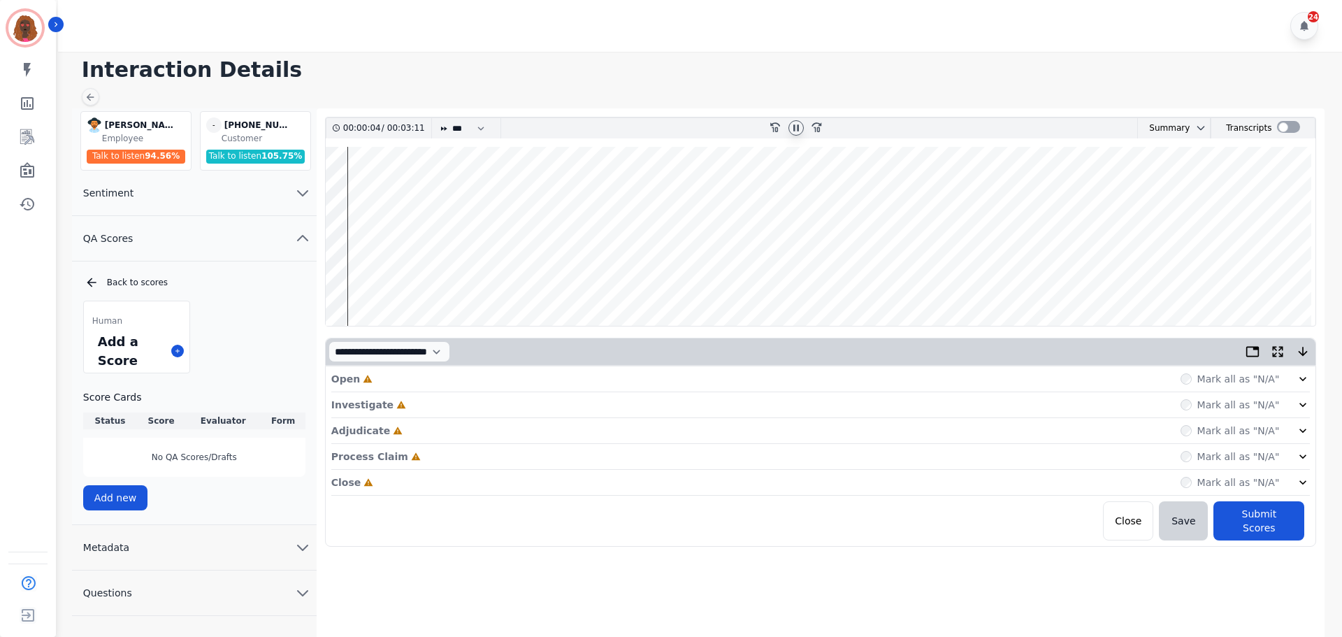
click at [505, 375] on div "Open Incomplete Mark all as "N/A"" at bounding box center [820, 379] width 979 height 26
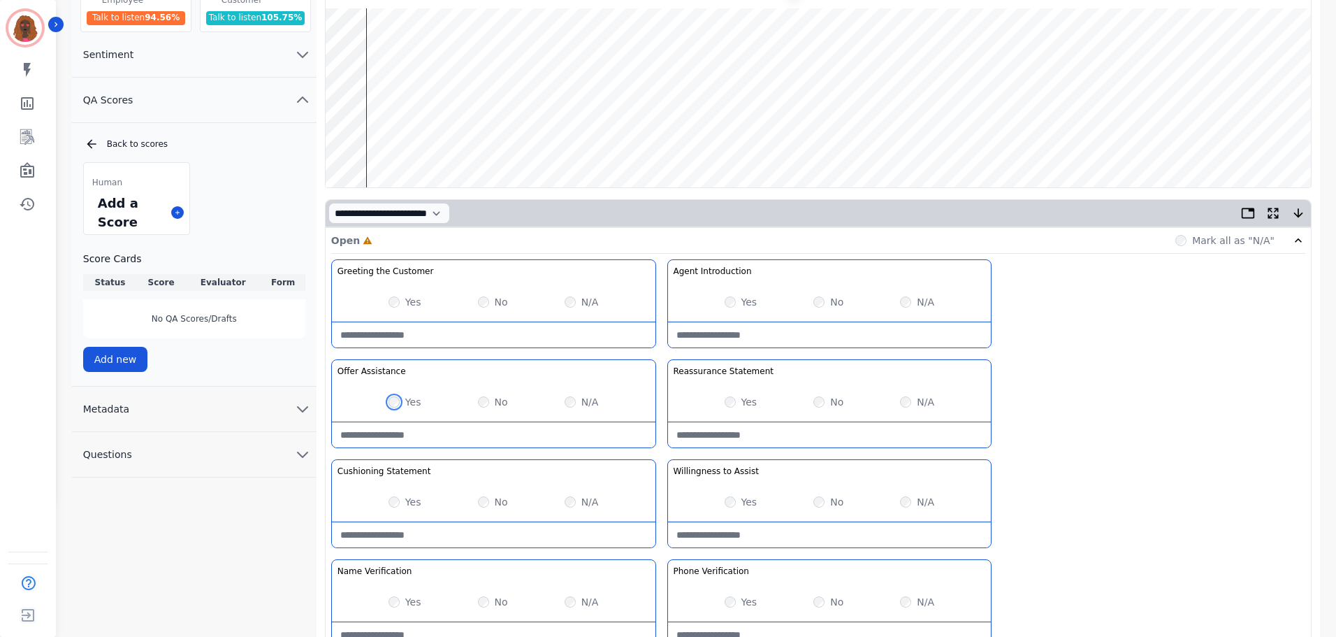
scroll to position [140, 0]
click at [796, 426] on Statement-note at bounding box center [830, 433] width 324 height 25
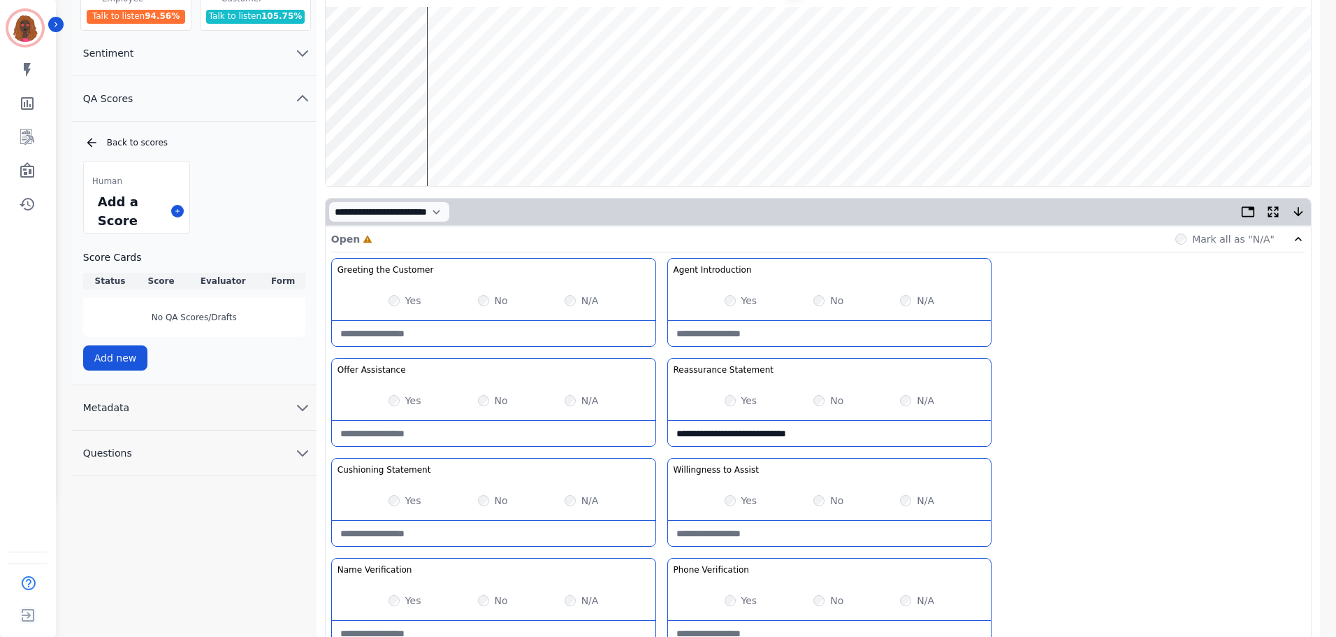
type Statement-note "**********"
click at [437, 50] on wave at bounding box center [818, 96] width 985 height 179
click at [451, 52] on wave at bounding box center [818, 96] width 985 height 179
click at [452, 51] on wave at bounding box center [818, 96] width 985 height 179
click at [461, 50] on wave at bounding box center [818, 96] width 985 height 179
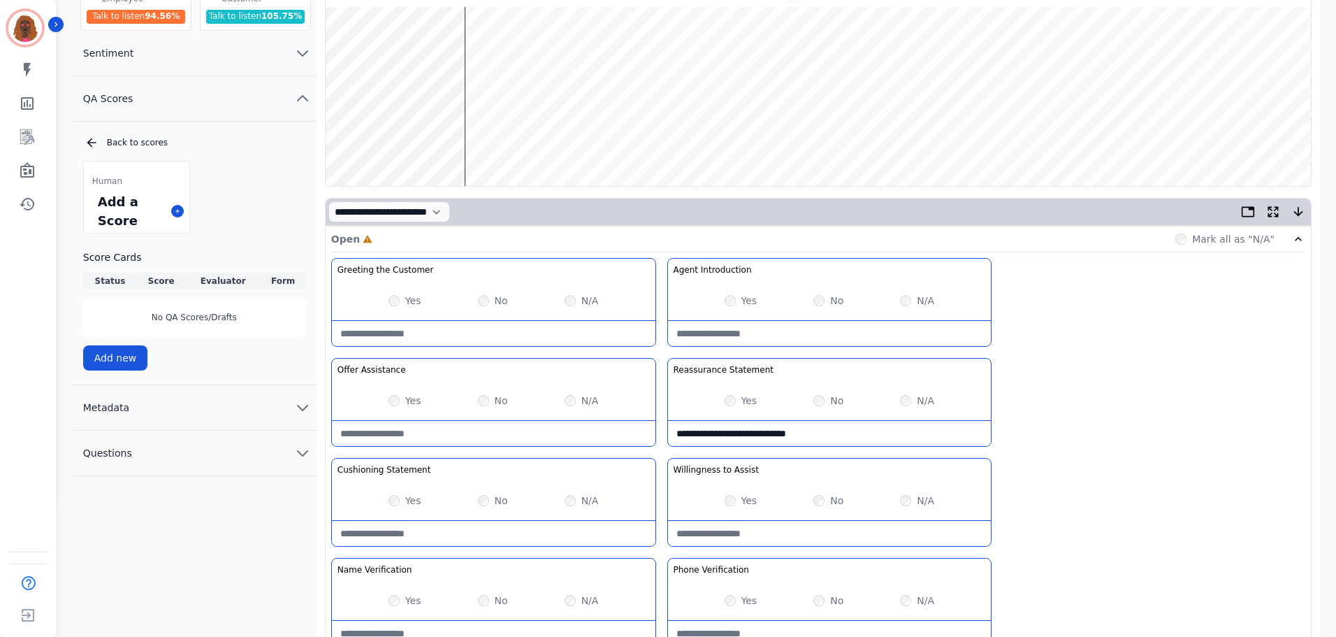
click at [466, 50] on wave at bounding box center [818, 96] width 985 height 179
click at [477, 51] on wave at bounding box center [818, 96] width 985 height 179
click at [490, 50] on wave at bounding box center [818, 96] width 985 height 179
click at [500, 50] on wave at bounding box center [818, 96] width 985 height 179
click at [510, 50] on wave at bounding box center [818, 96] width 985 height 179
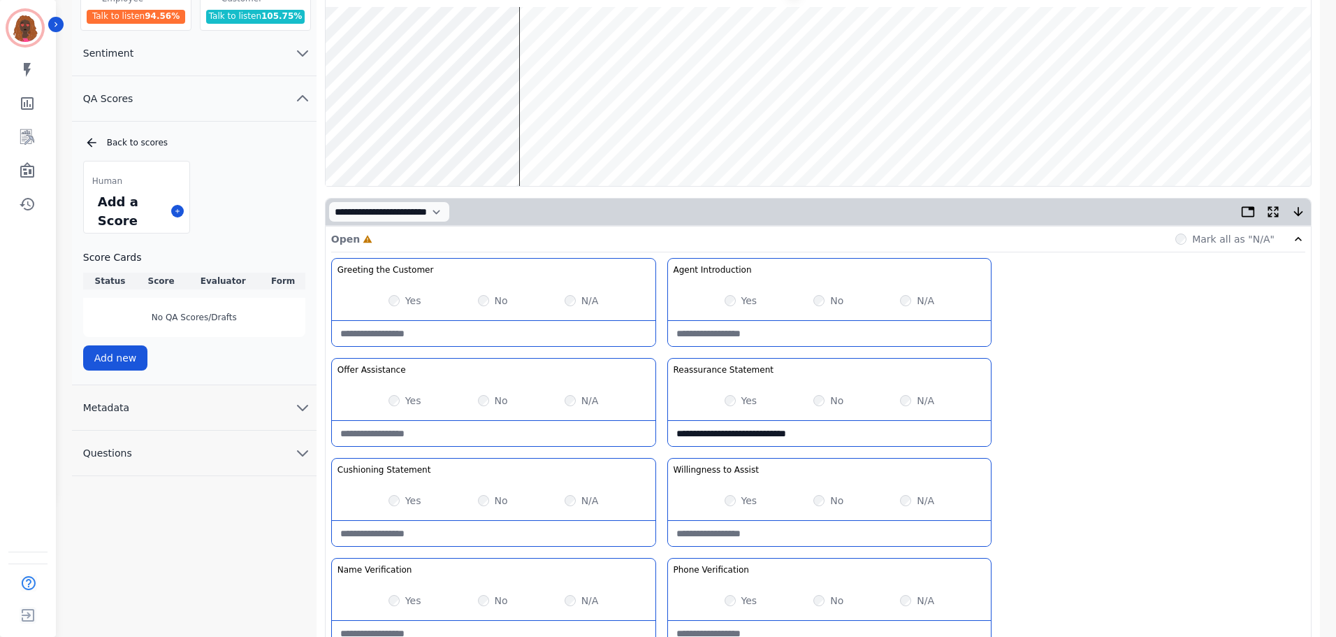
click at [520, 138] on wave at bounding box center [818, 96] width 985 height 179
click at [539, 49] on wave at bounding box center [818, 96] width 985 height 179
click at [550, 52] on wave at bounding box center [818, 96] width 985 height 179
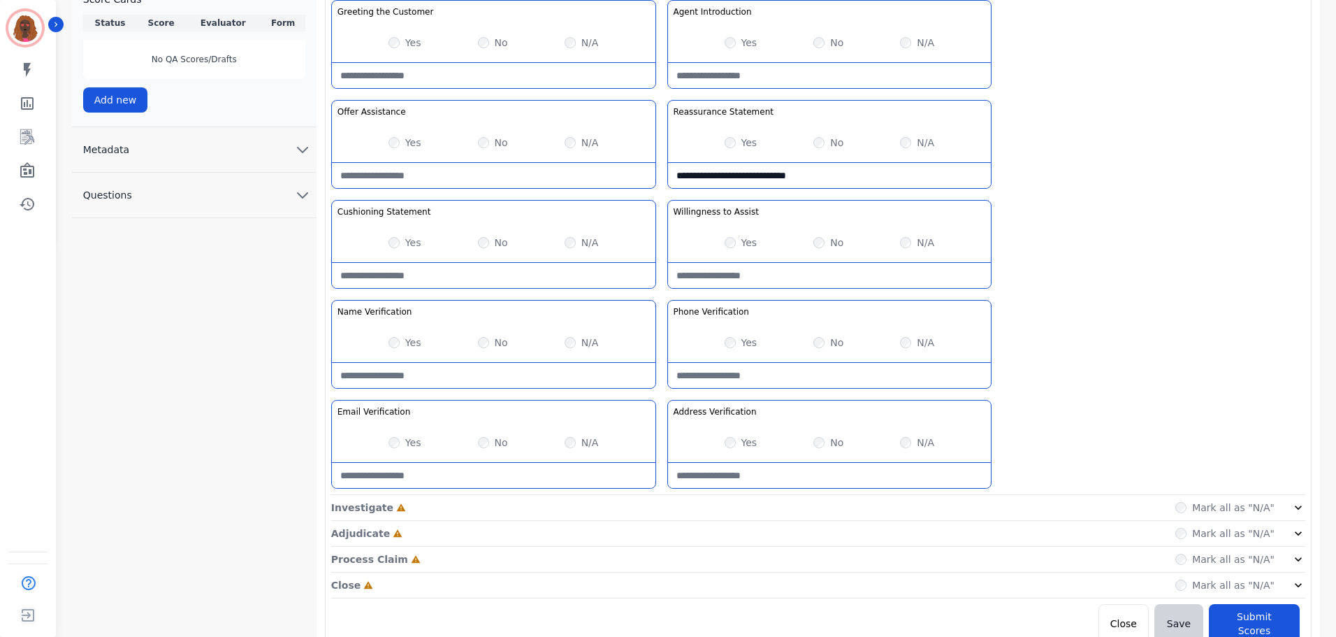
scroll to position [406, 0]
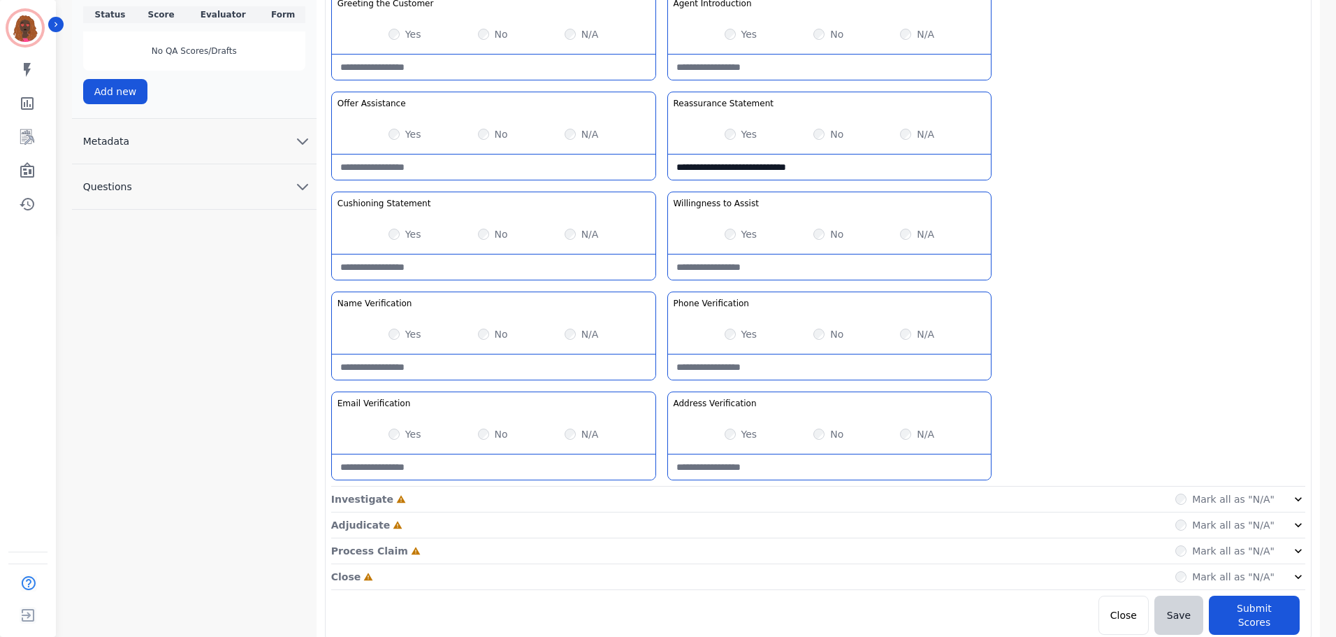
click at [417, 505] on div "Investigate Incomplete Mark all as "N/A"" at bounding box center [818, 499] width 974 height 26
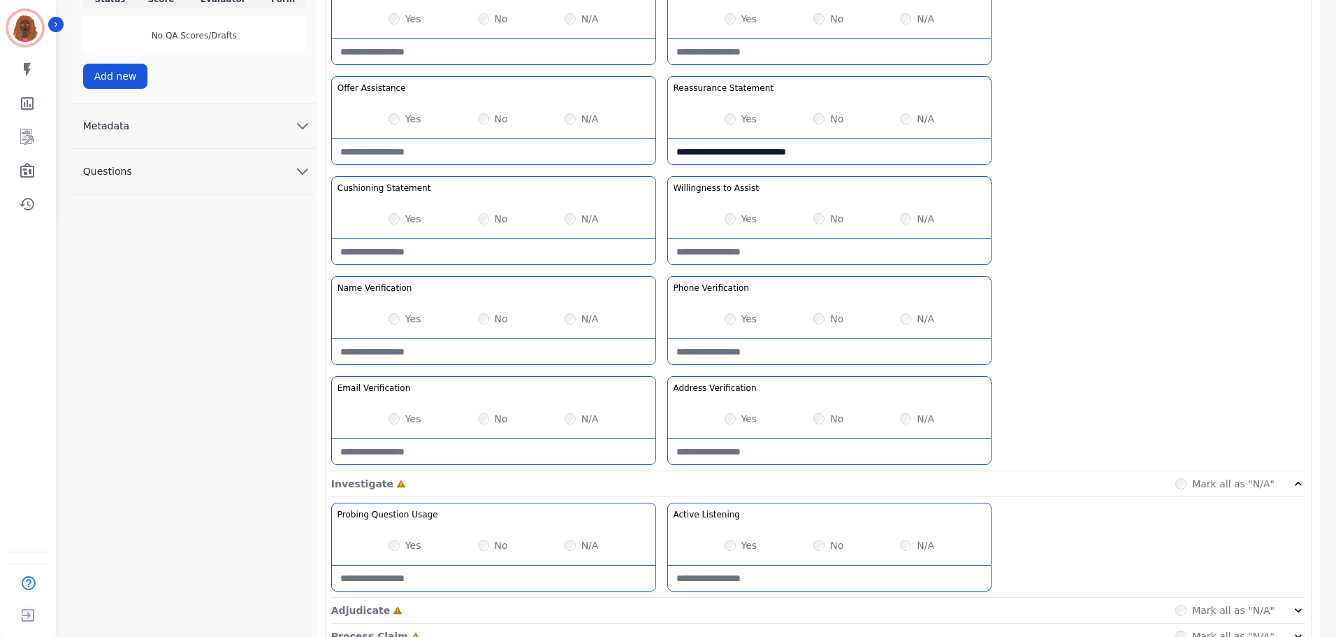
scroll to position [507, 0]
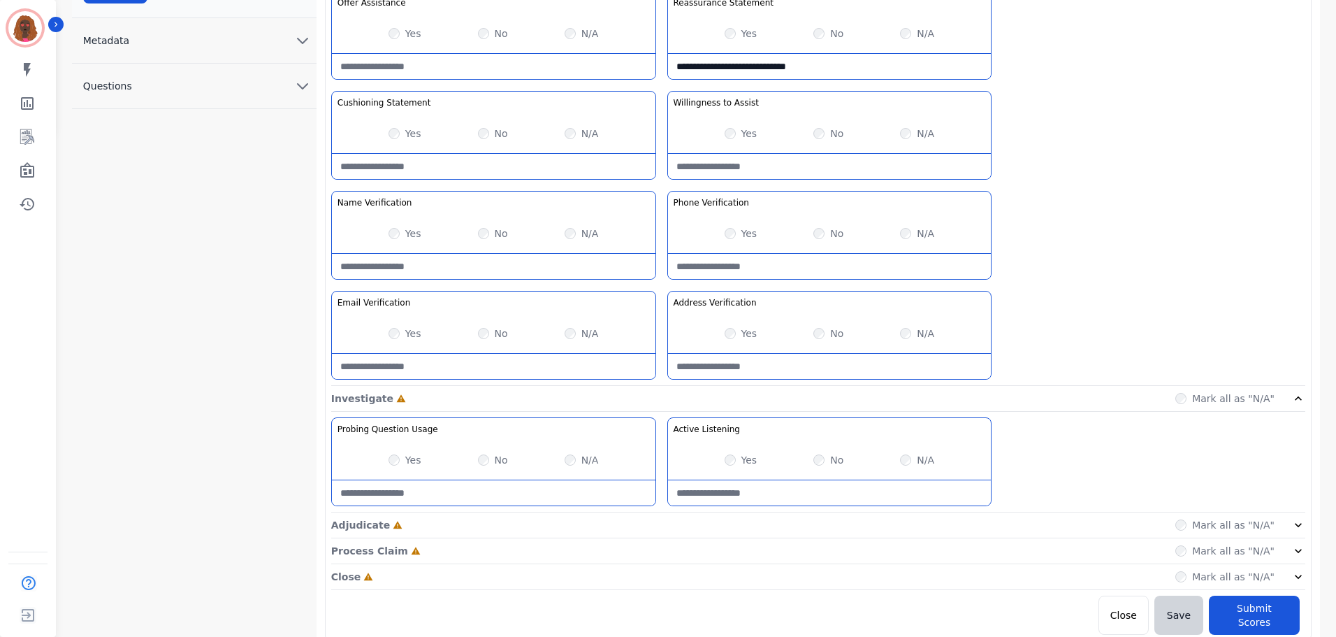
click at [644, 523] on div "Adjudicate Incomplete Mark all as "N/A"" at bounding box center [818, 525] width 974 height 26
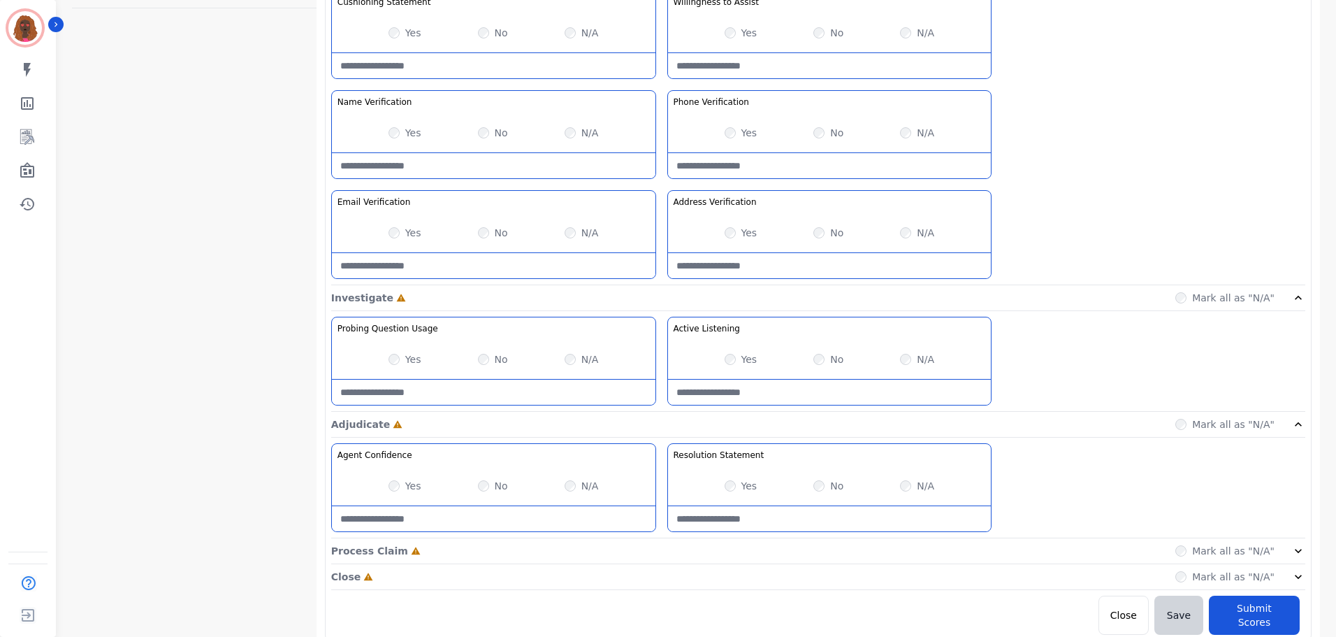
click at [667, 551] on div "Process Claim Incomplete Mark all as "N/A"" at bounding box center [818, 551] width 974 height 26
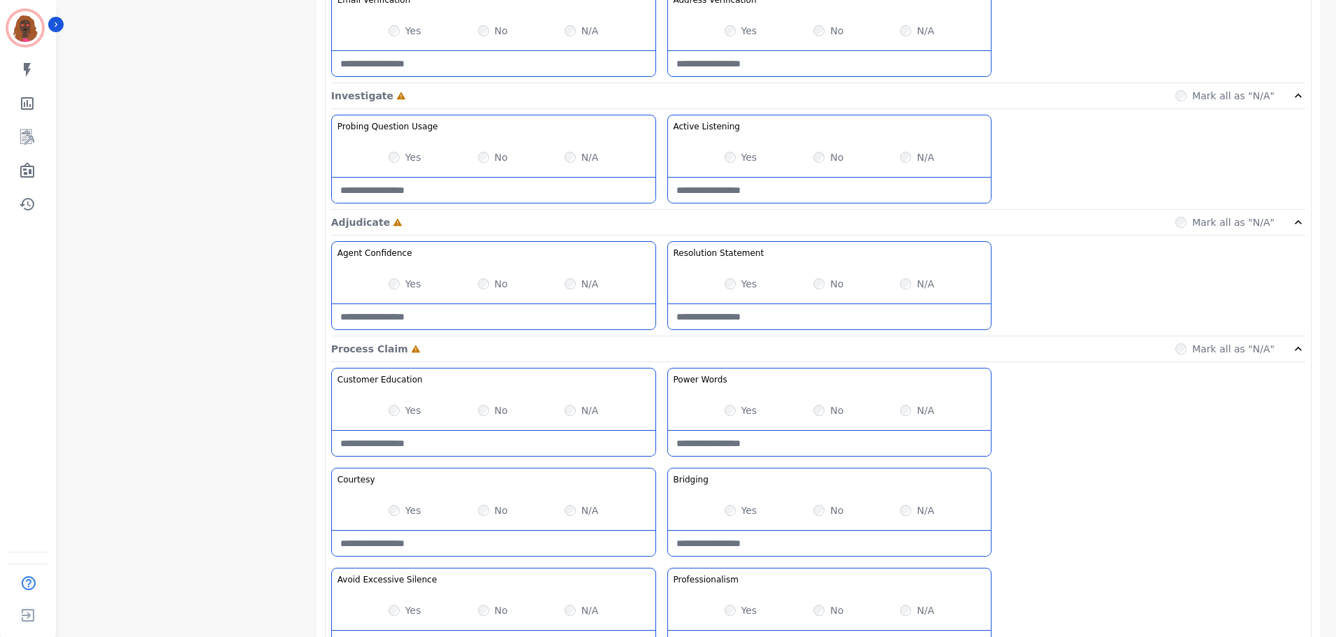
scroll to position [908, 0]
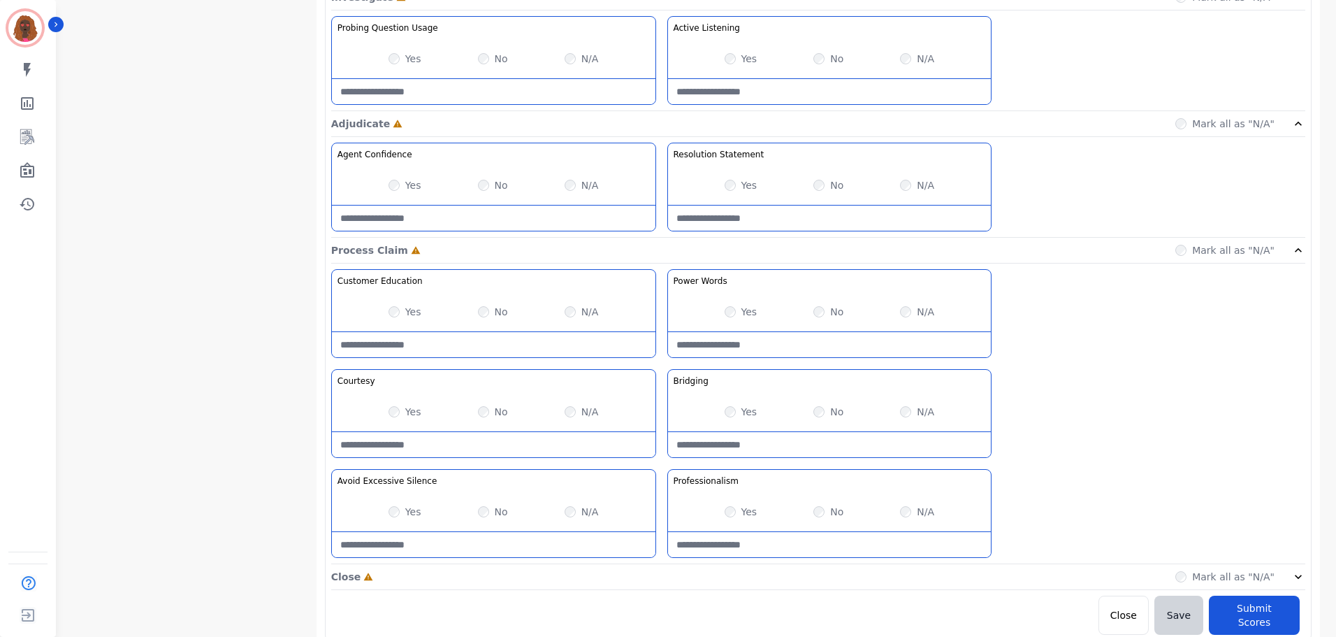
click at [656, 561] on div "Customer Education Educate your customer on how to get the information that the…" at bounding box center [818, 416] width 974 height 295
click at [656, 571] on div "Close Incomplete Mark all as "N/A"" at bounding box center [818, 577] width 974 height 26
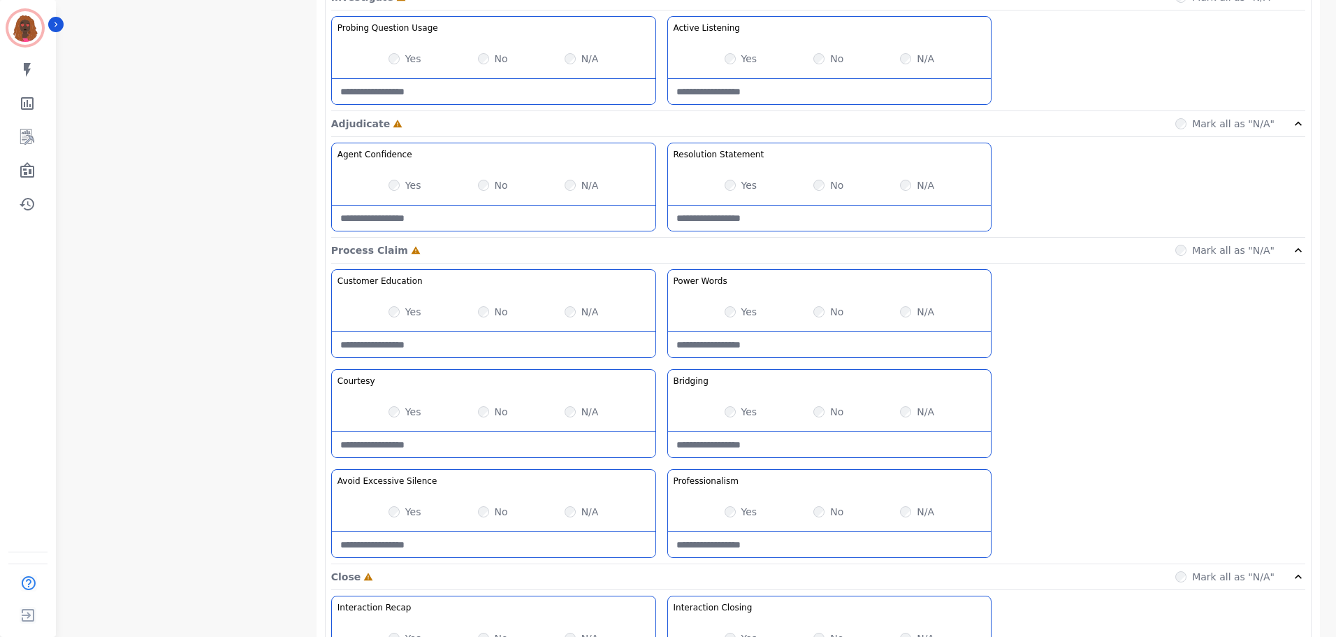
click at [809, 435] on Claim-Bridging-note at bounding box center [830, 444] width 324 height 25
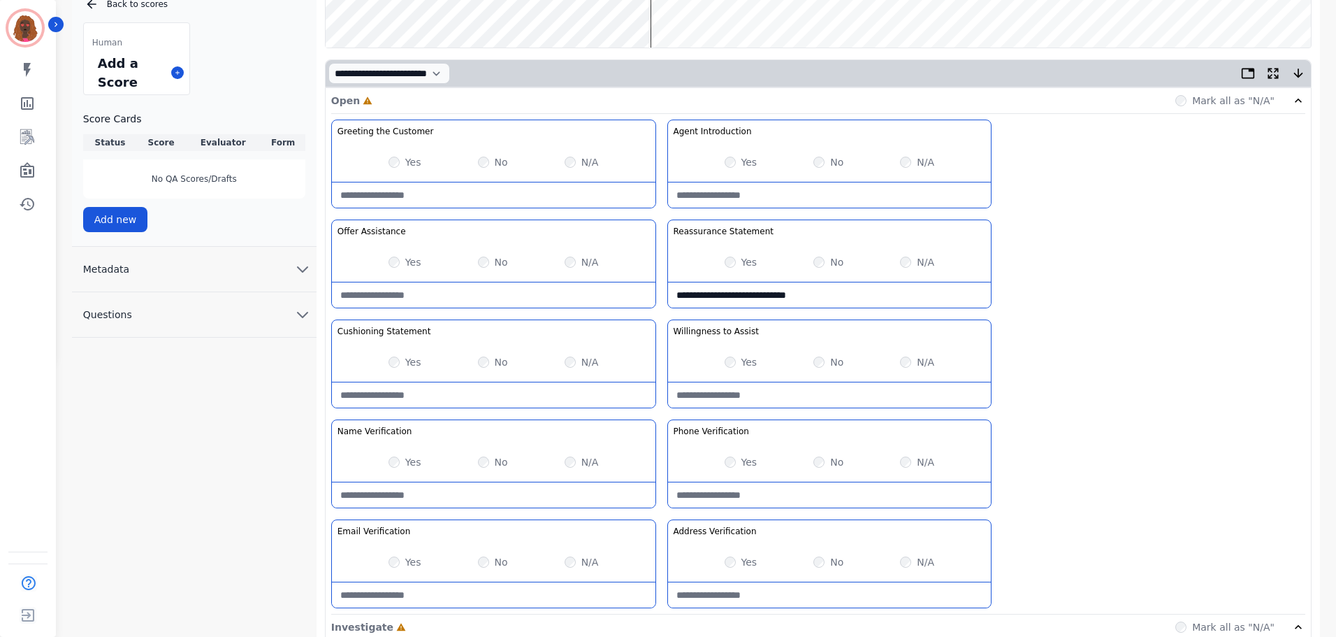
scroll to position [279, 0]
type Claim-Bridging-note "**********"
click at [400, 460] on div "Yes" at bounding box center [405, 461] width 33 height 14
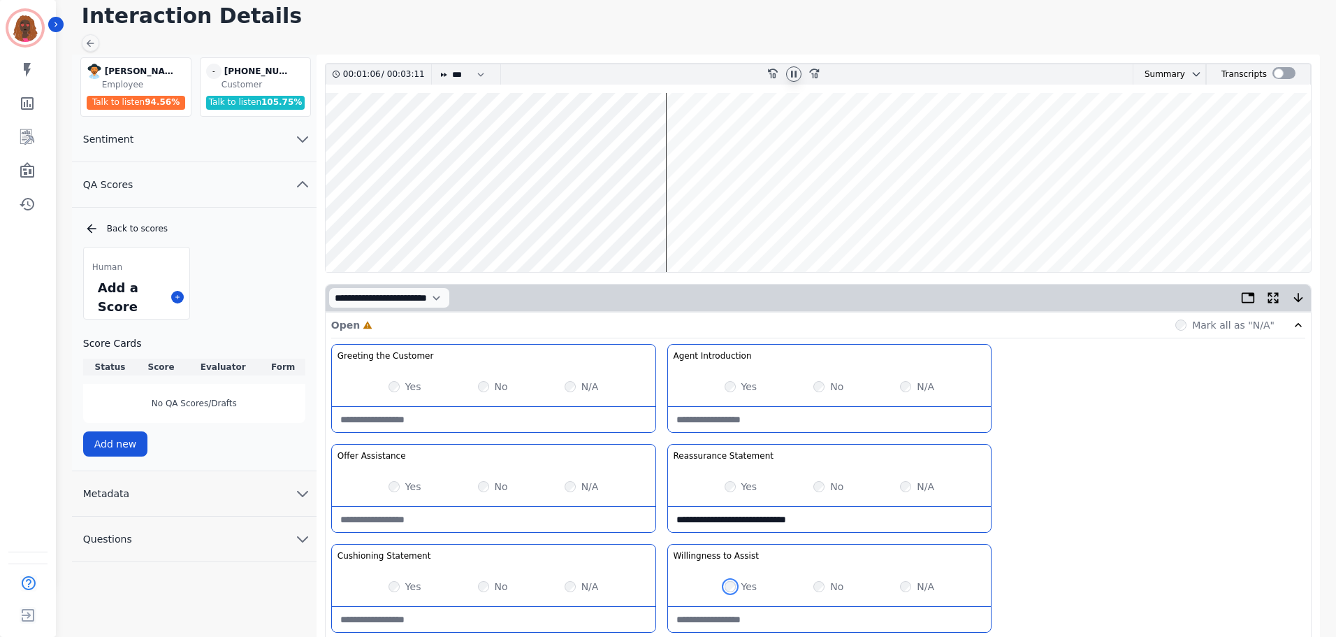
scroll to position [0, 0]
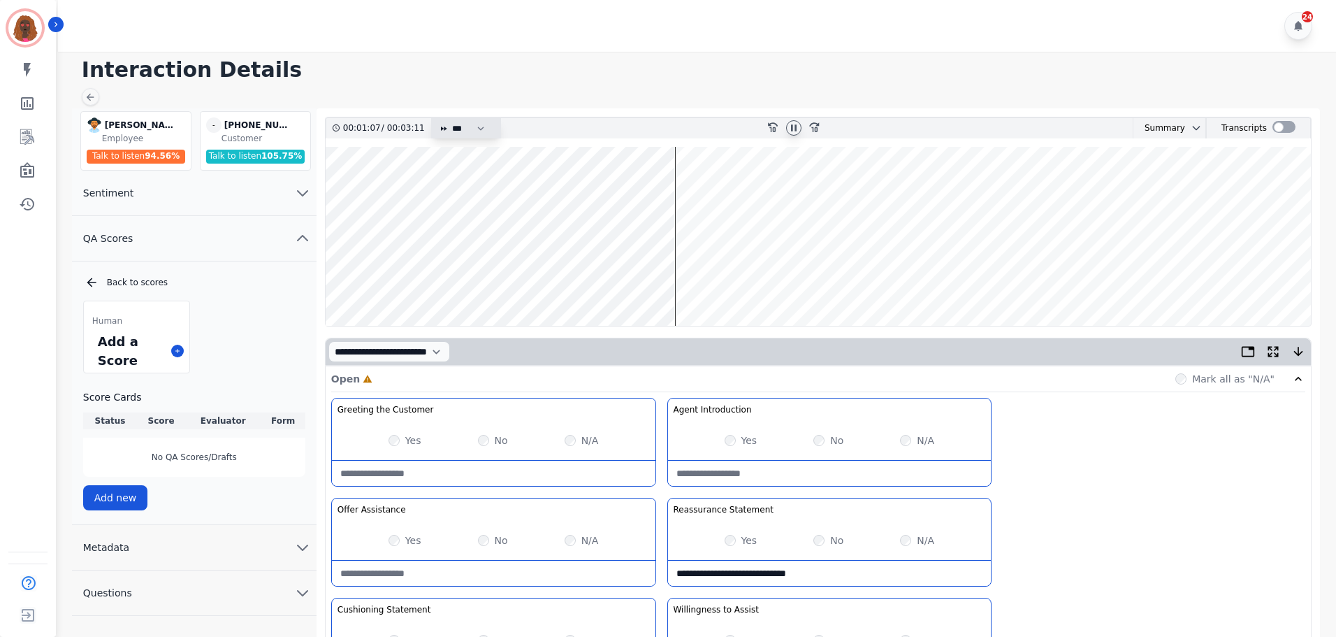
click at [459, 131] on select "* * * **** * *** * ****" at bounding box center [472, 128] width 42 height 20
click at [451, 118] on select "* * * **** * *** * ****" at bounding box center [472, 128] width 42 height 20
click at [475, 127] on select "* * * **** * *** * ****" at bounding box center [472, 128] width 42 height 20
select select "*"
click at [451, 118] on select "* * * **** * *** * ****" at bounding box center [472, 128] width 42 height 20
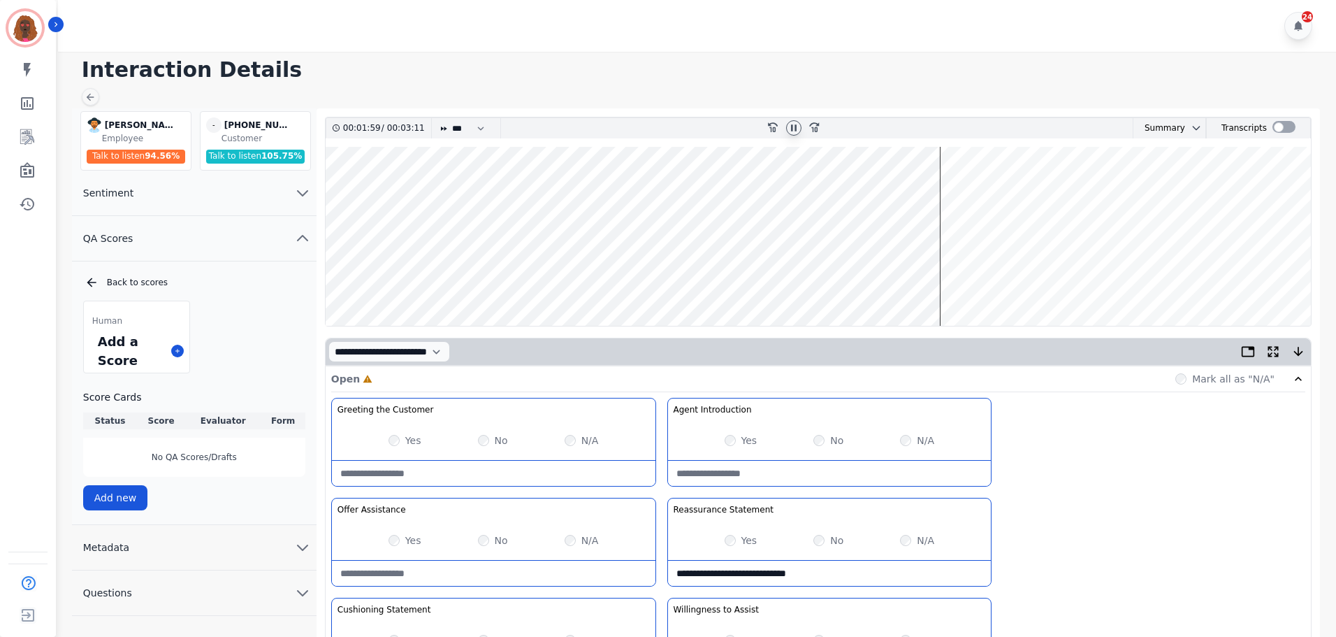
click at [921, 276] on wave at bounding box center [818, 236] width 985 height 179
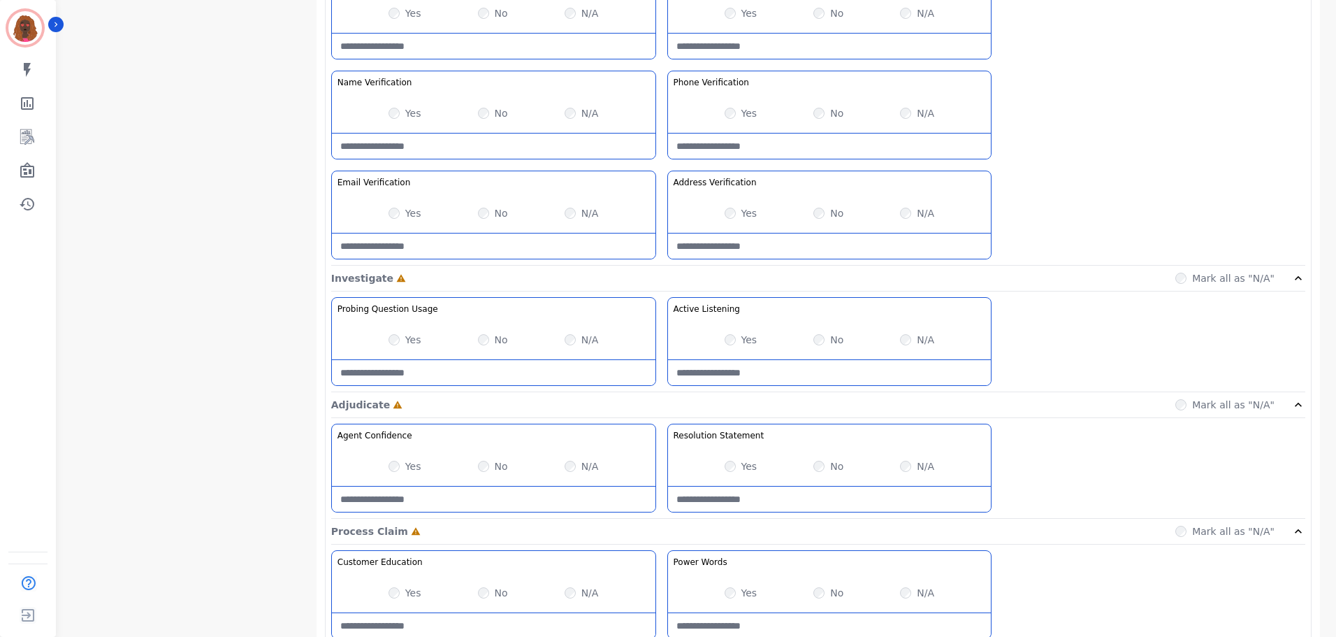
scroll to position [628, 0]
click at [737, 336] on div "Yes" at bounding box center [741, 339] width 33 height 14
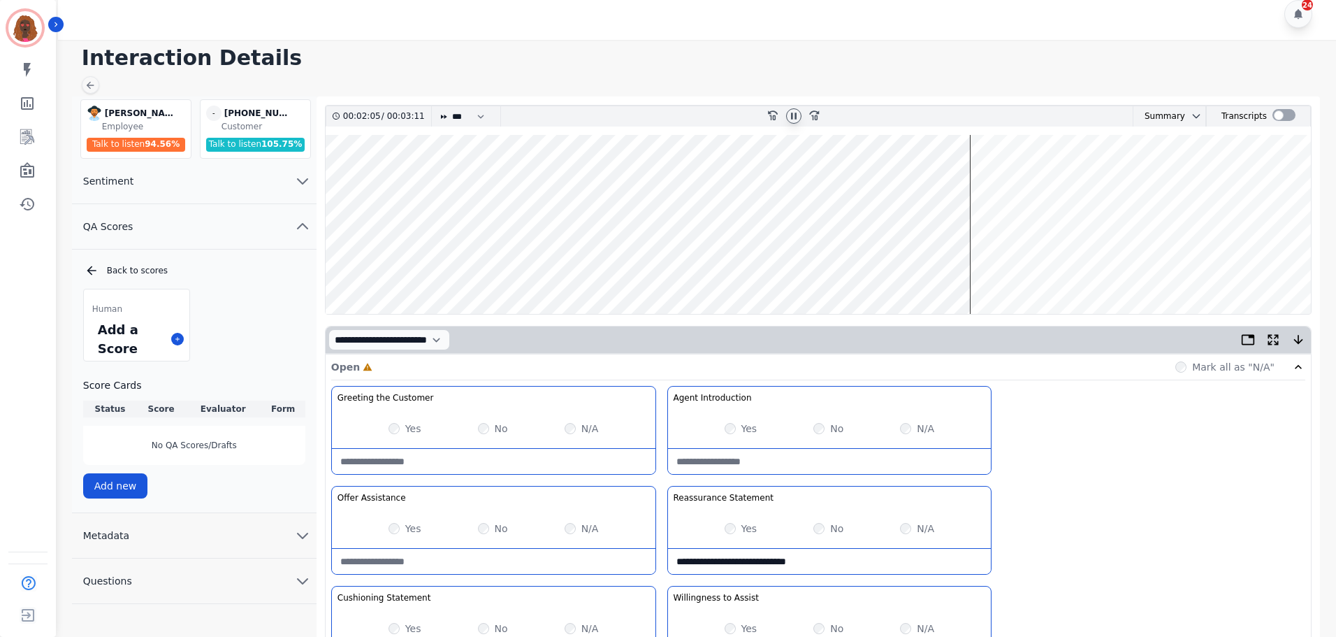
scroll to position [0, 0]
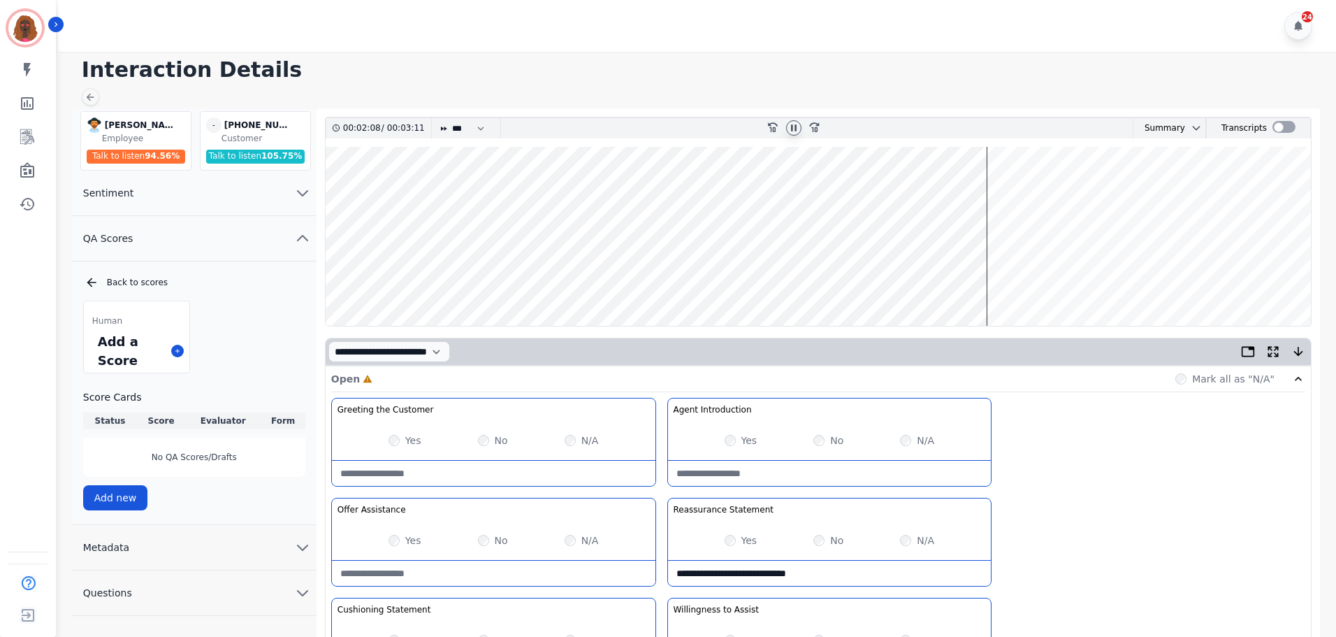
click at [879, 281] on wave at bounding box center [818, 236] width 985 height 179
click at [875, 277] on wave at bounding box center [818, 236] width 985 height 179
click at [859, 279] on wave at bounding box center [818, 236] width 985 height 179
click at [889, 282] on wave at bounding box center [818, 236] width 985 height 179
click at [902, 281] on wave at bounding box center [818, 236] width 985 height 179
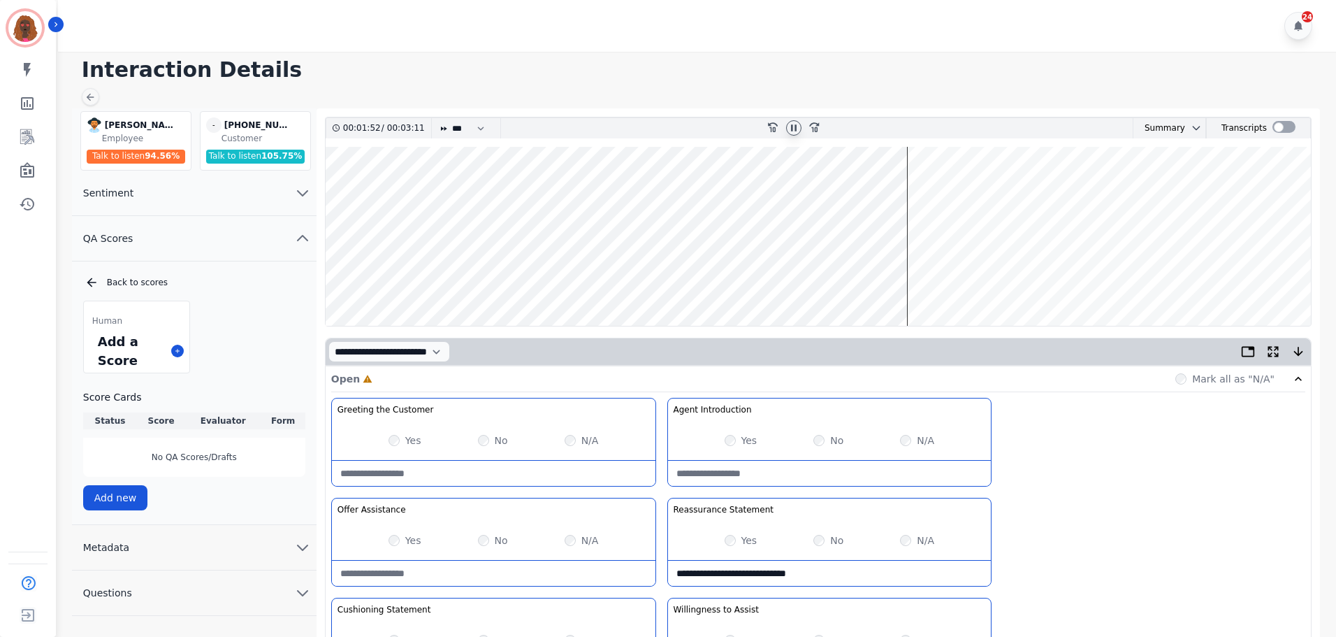
click at [912, 284] on wave at bounding box center [818, 236] width 985 height 179
click at [920, 282] on wave at bounding box center [818, 236] width 985 height 179
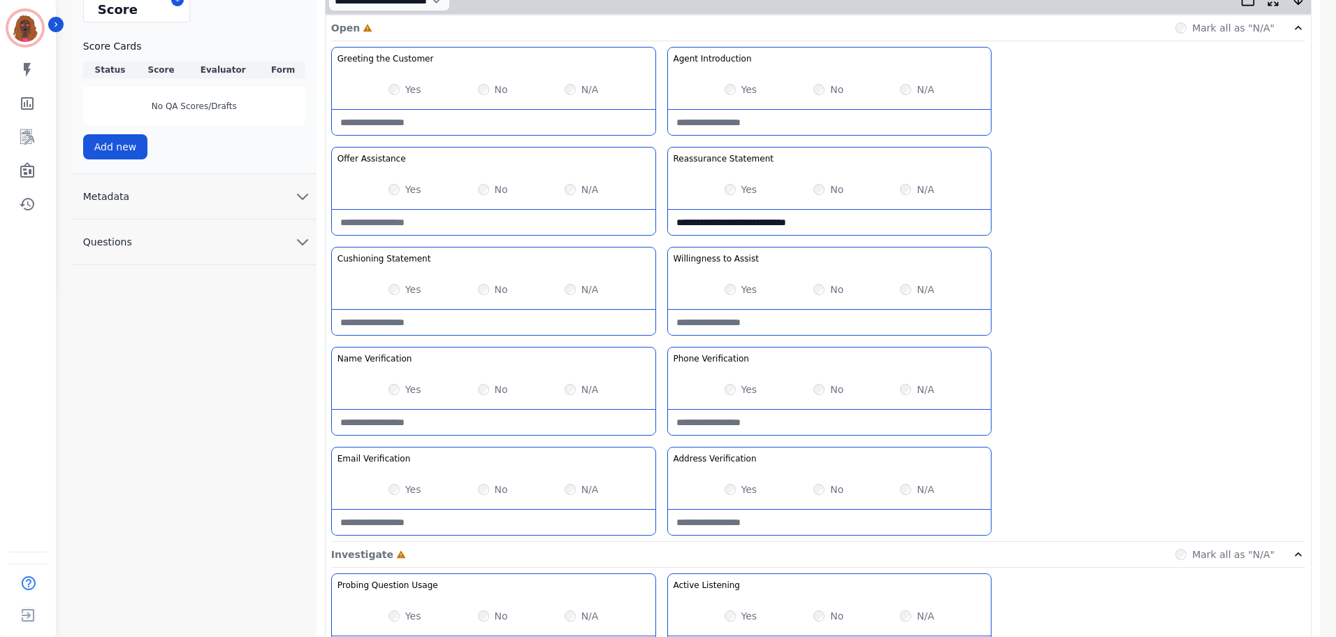
scroll to position [350, 0]
click at [479, 323] on Statement-note at bounding box center [494, 322] width 324 height 25
type Statement-note "**********"
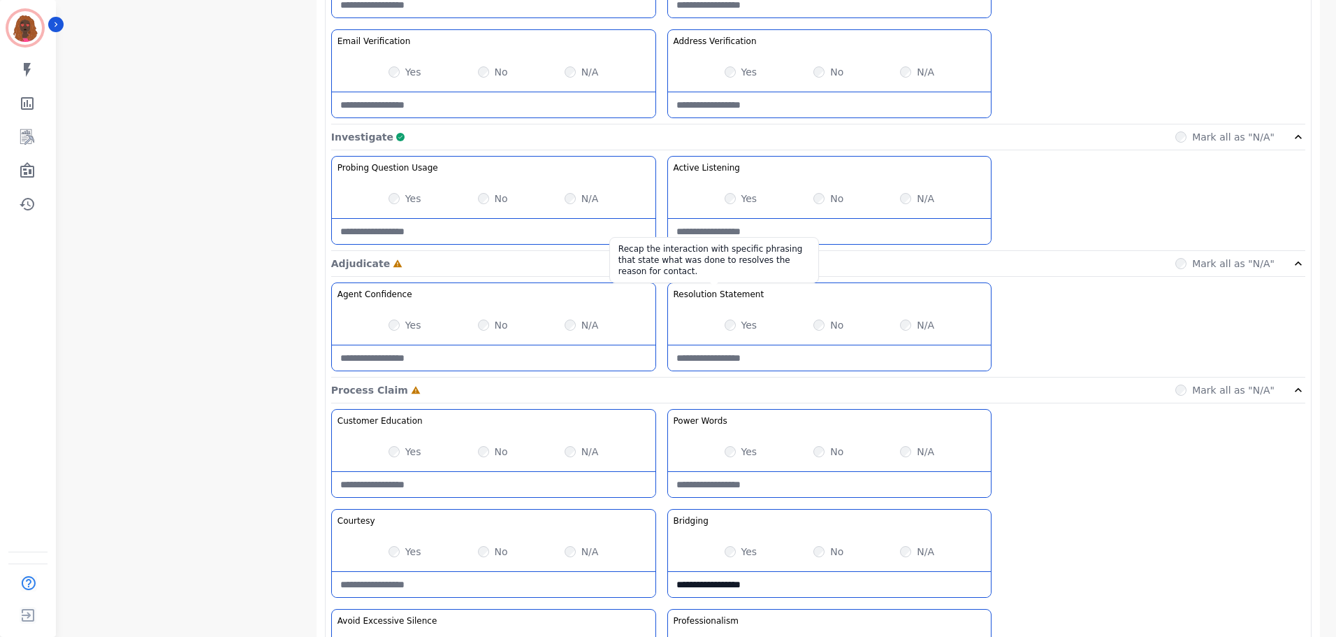
scroll to position [769, 0]
click at [389, 447] on div "Yes" at bounding box center [405, 451] width 33 height 14
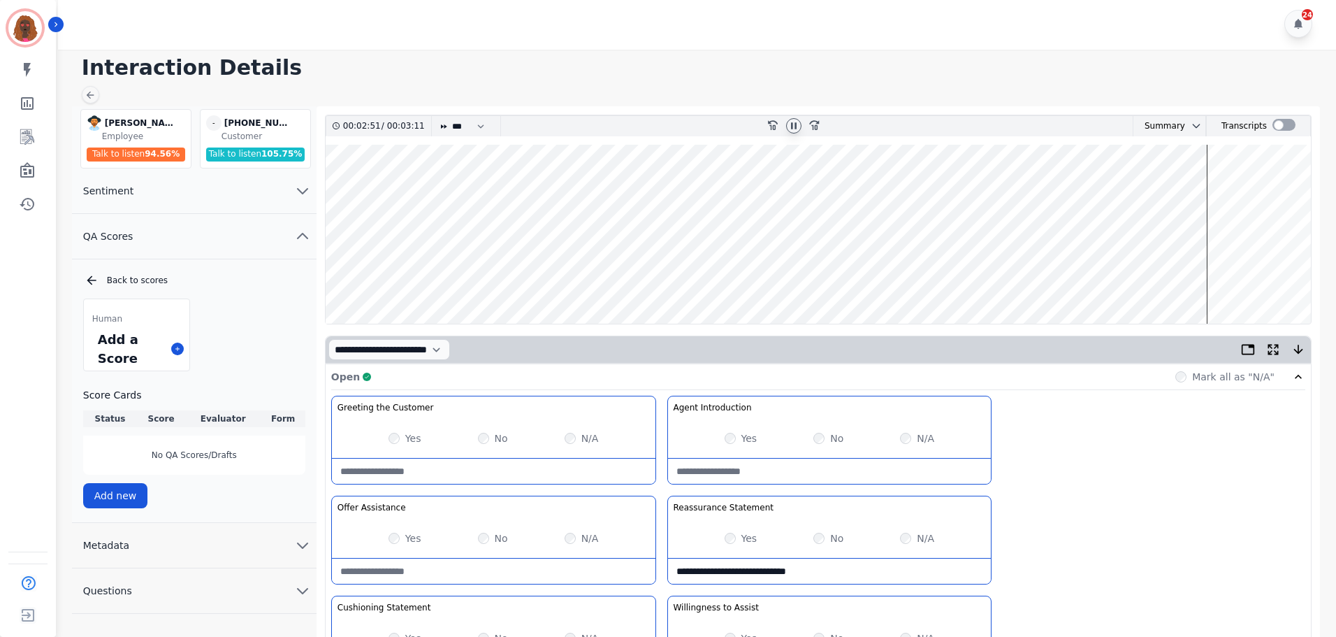
scroll to position [0, 0]
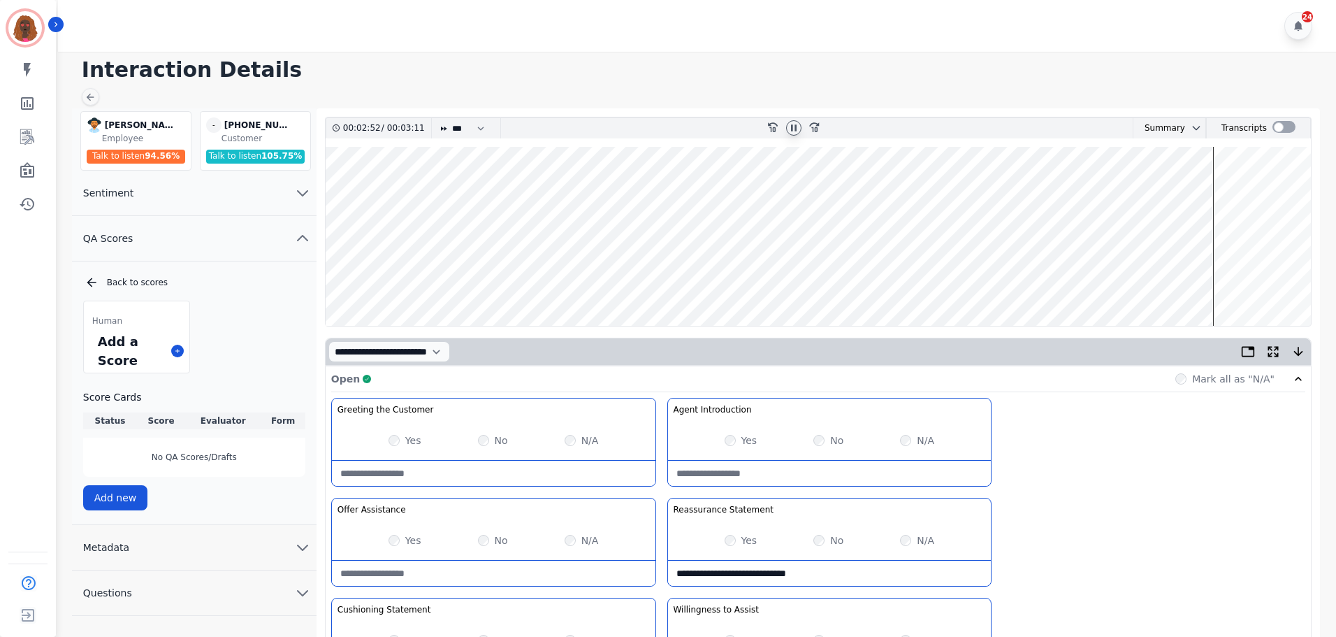
click at [1217, 279] on wave at bounding box center [818, 236] width 985 height 179
click at [1215, 283] on wave at bounding box center [818, 236] width 985 height 179
click at [1232, 184] on wave at bounding box center [818, 236] width 985 height 179
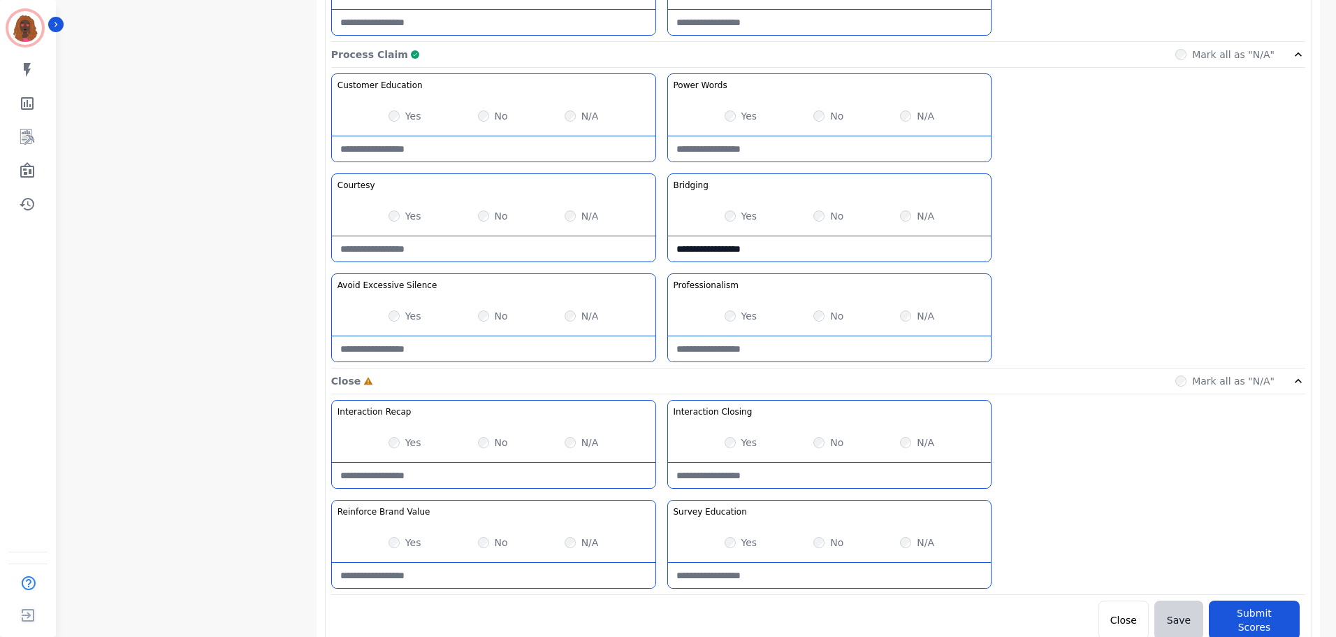
scroll to position [1108, 0]
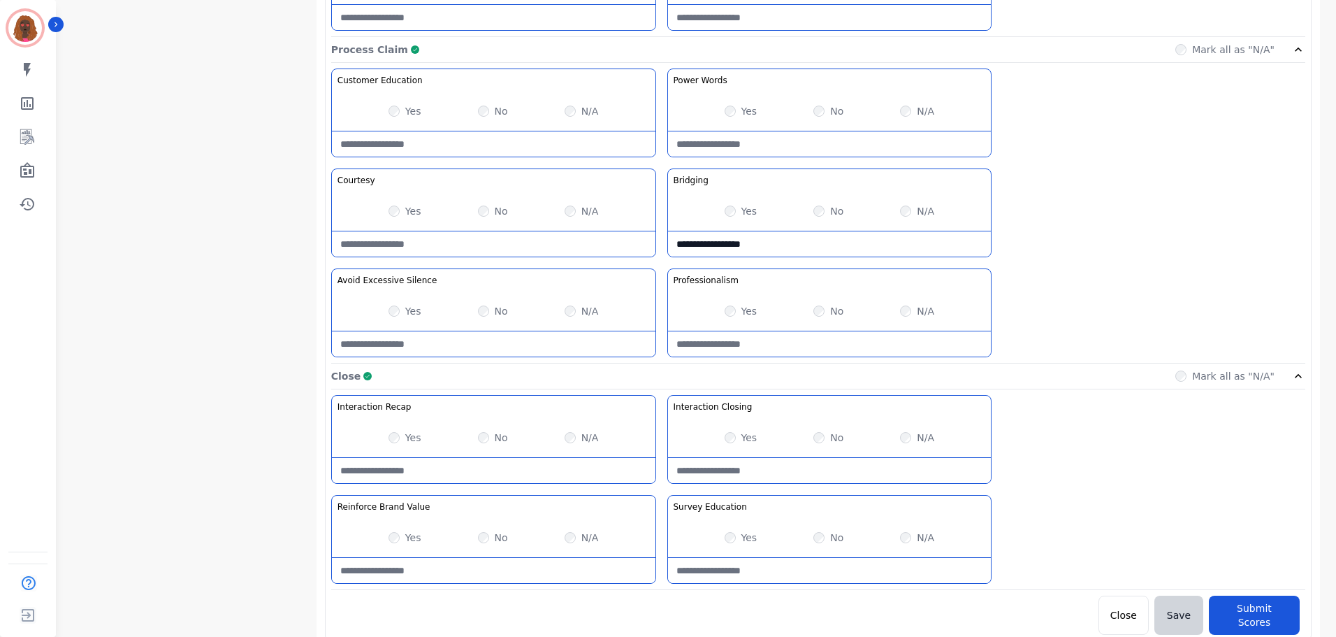
click at [768, 571] on Education-note at bounding box center [830, 570] width 324 height 25
click at [713, 572] on Education-note "**********" at bounding box center [830, 570] width 324 height 25
click at [850, 572] on Education-note "**********" at bounding box center [830, 570] width 324 height 25
type Education-note "**********"
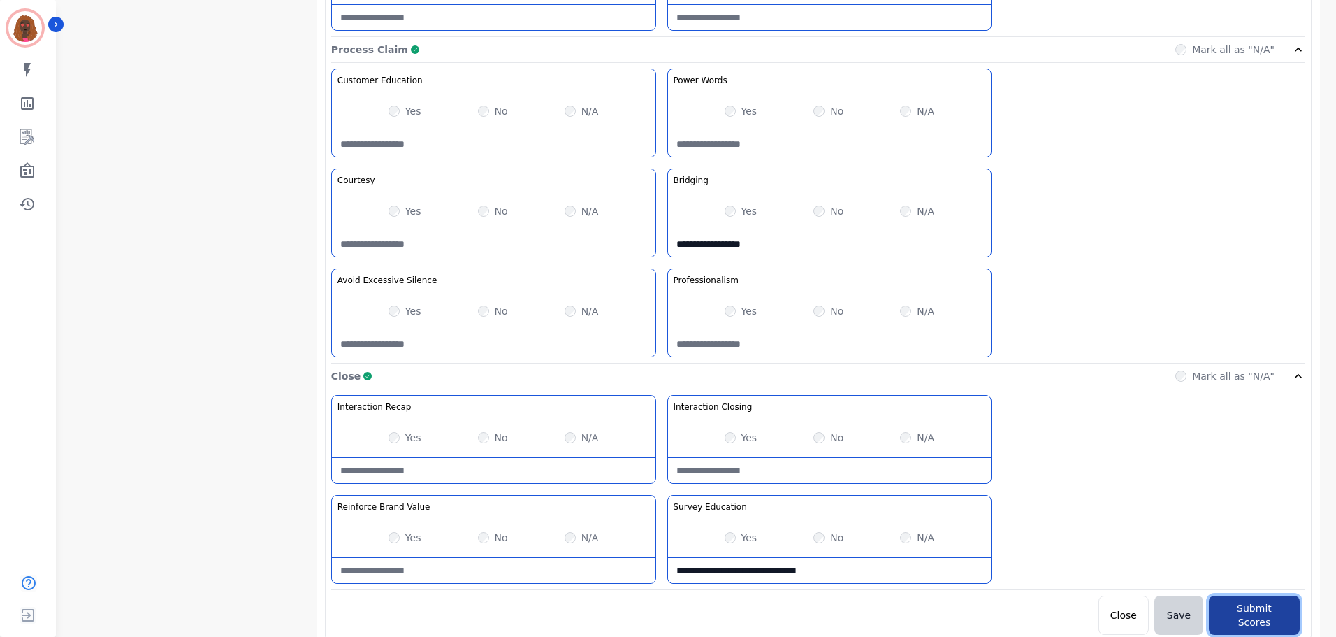
click at [1238, 602] on button "Submit Scores" at bounding box center [1254, 614] width 91 height 39
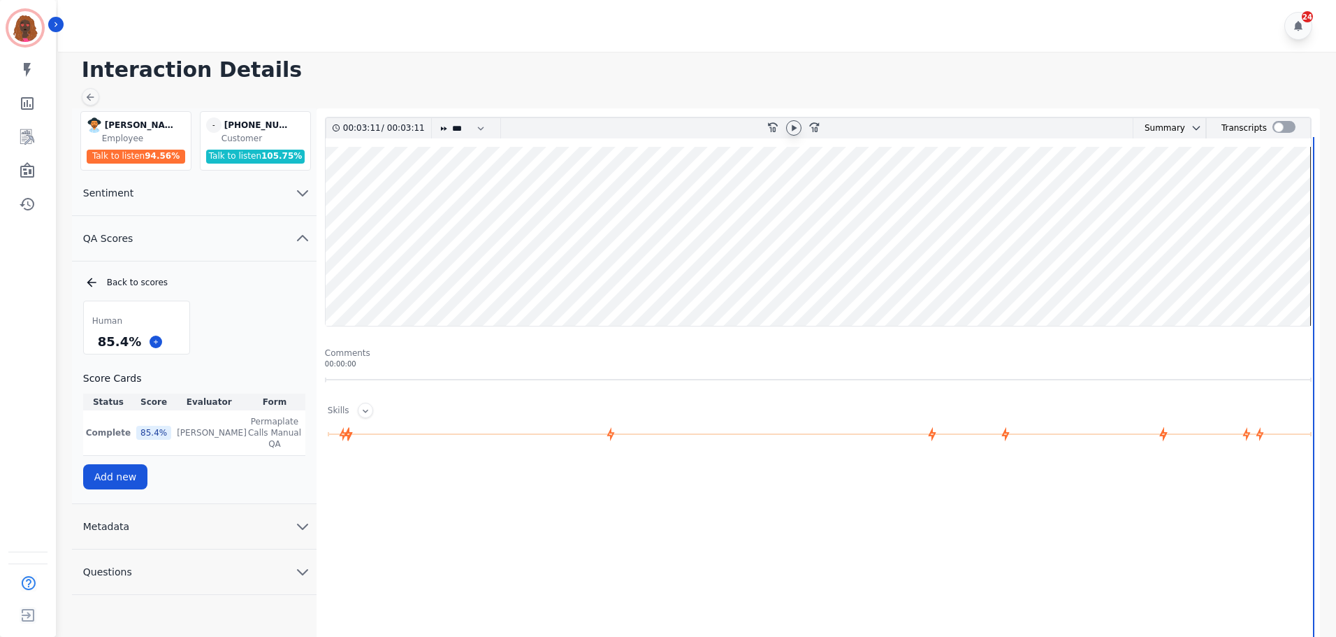
scroll to position [1, 0]
click at [91, 96] on icon at bounding box center [90, 96] width 11 height 11
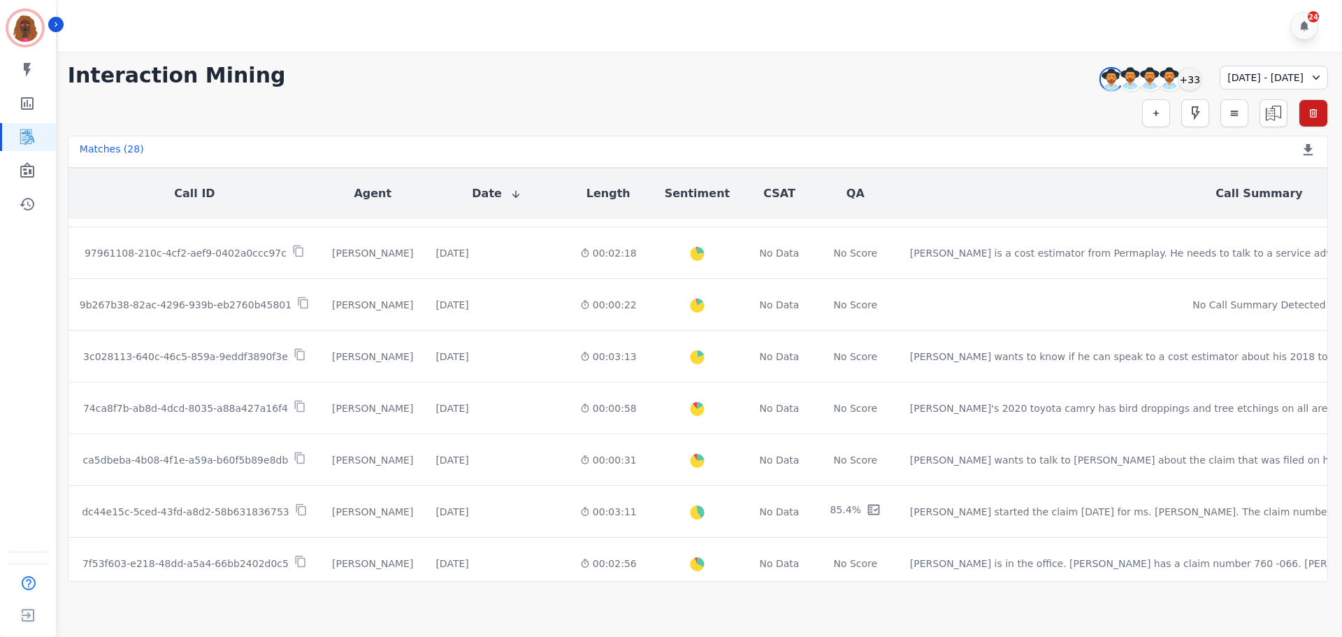
scroll to position [736, 0]
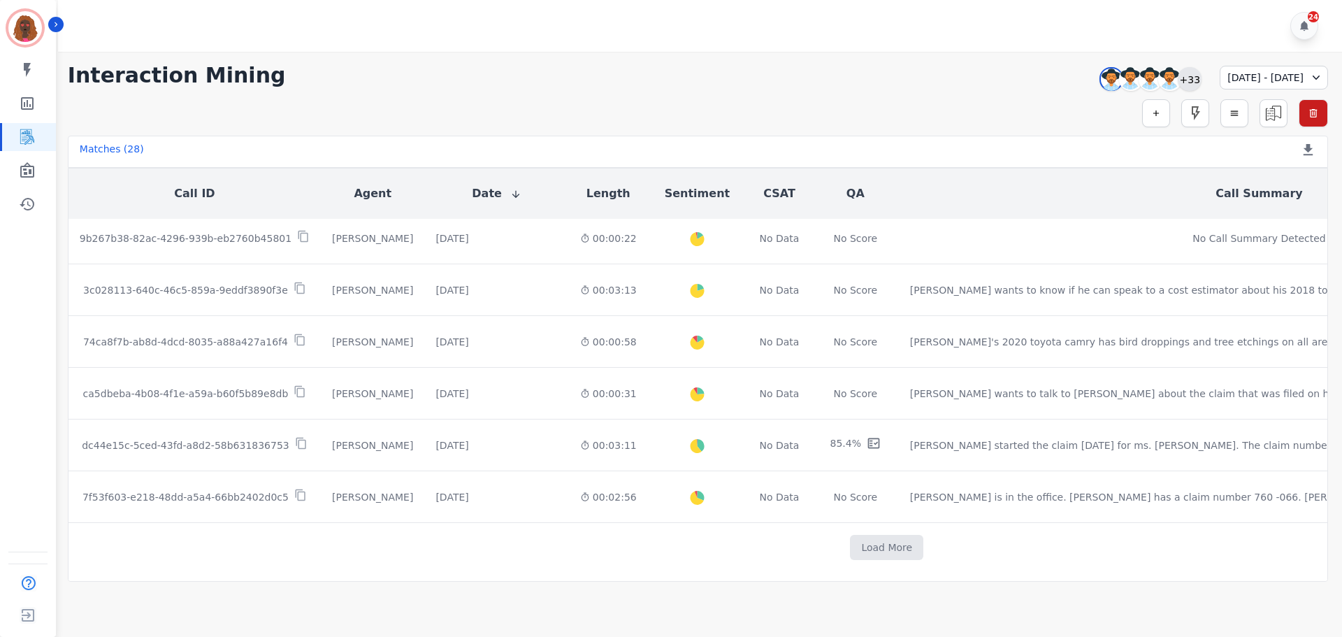
click at [1178, 71] on div "+33" at bounding box center [1190, 79] width 24 height 24
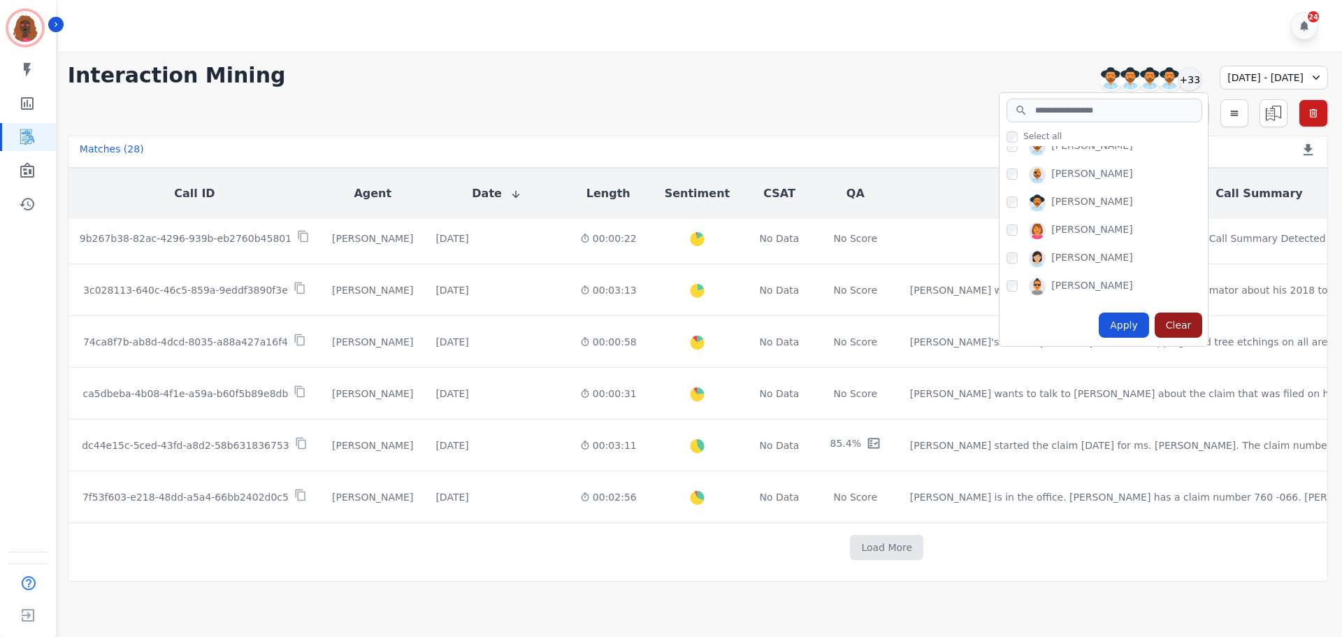
scroll to position [349, 0]
click at [1154, 322] on div "Clear" at bounding box center [1178, 324] width 48 height 25
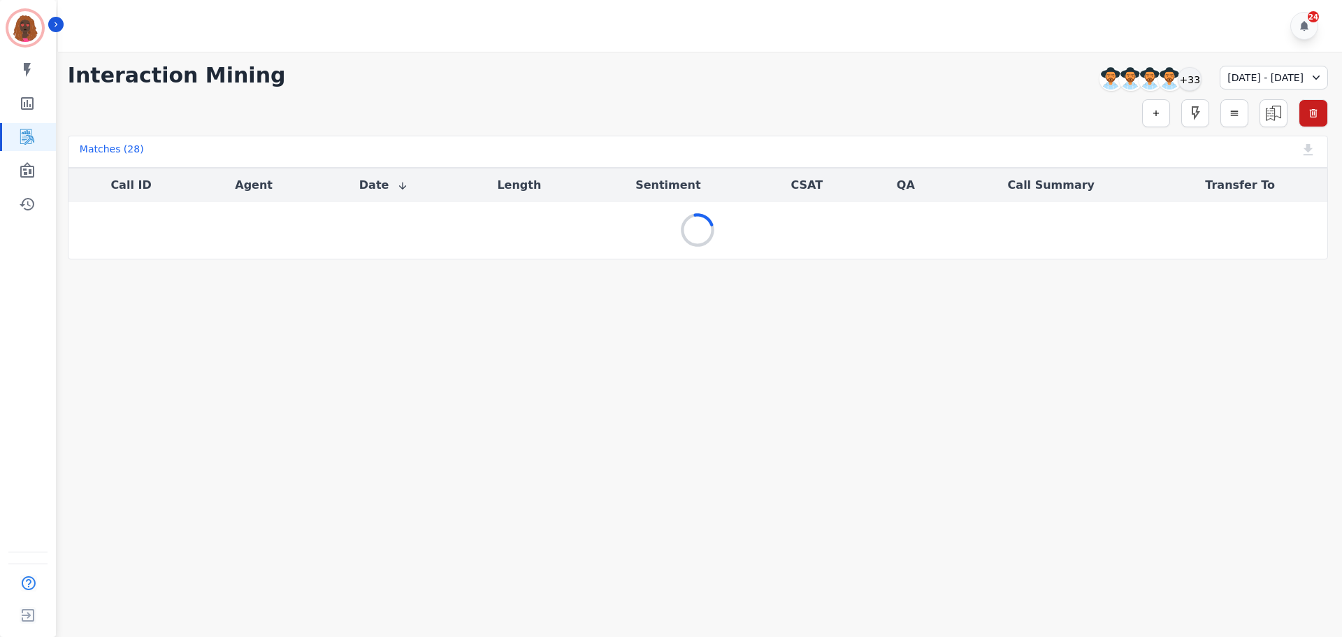
scroll to position [0, 0]
